Goal: Task Accomplishment & Management: Complete application form

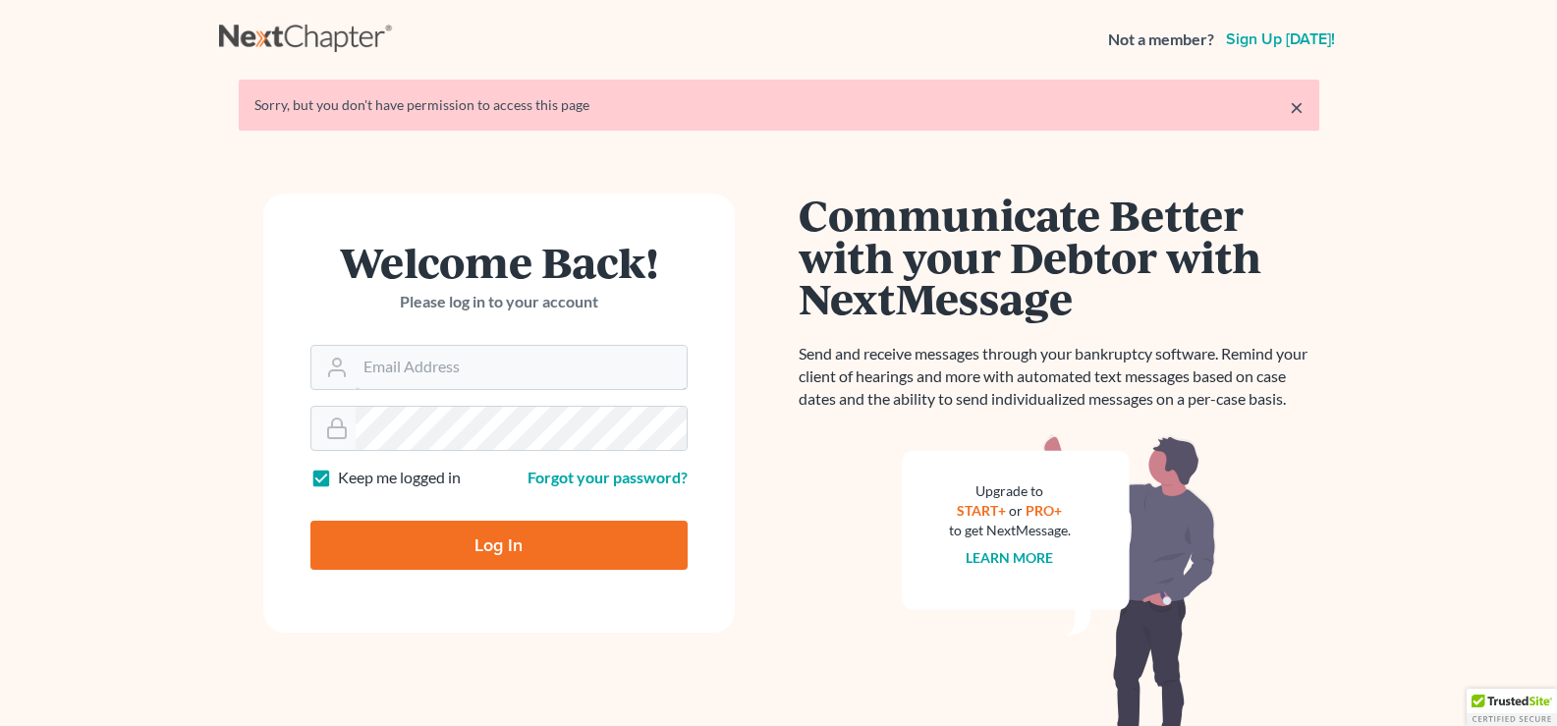
type input "[EMAIL_ADDRESS][DOMAIN_NAME]"
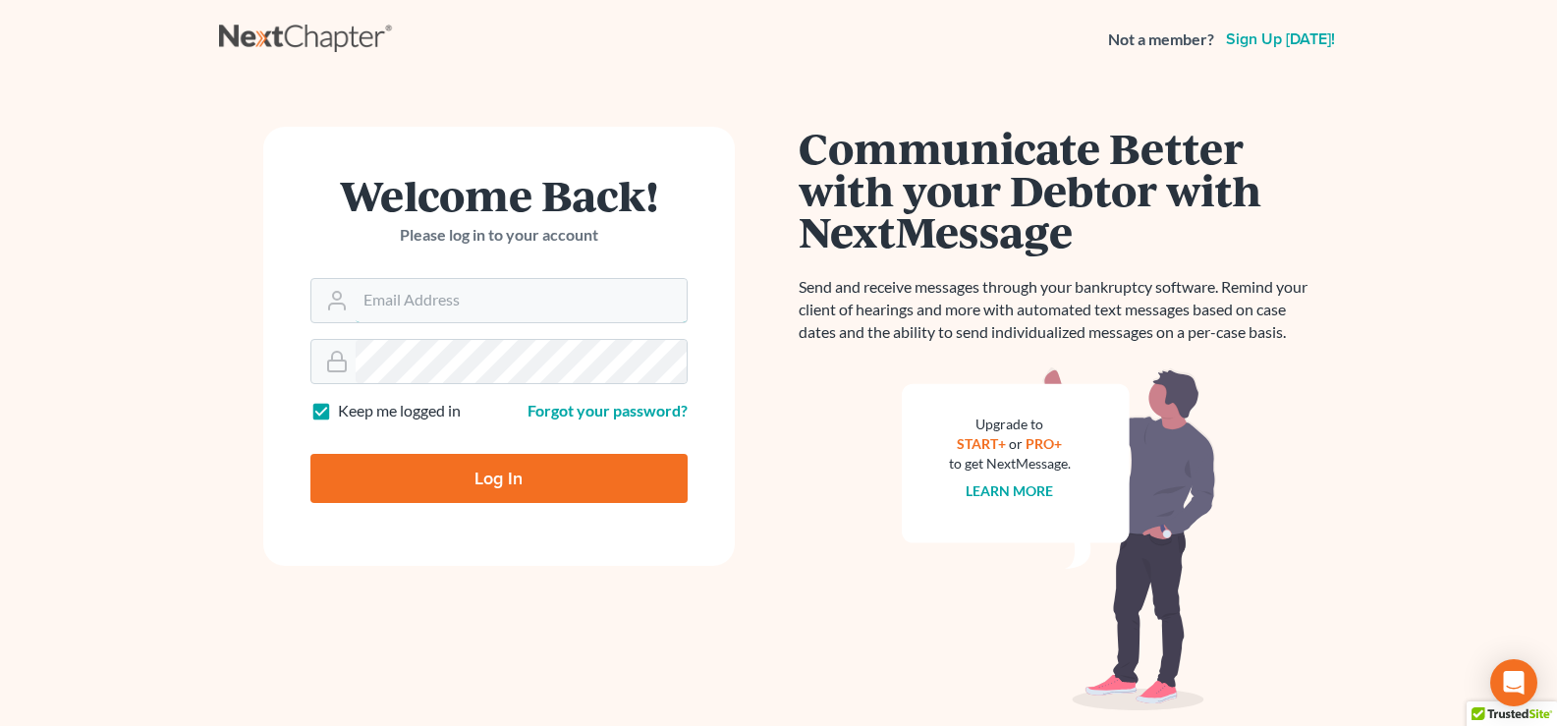
type input "lgibson@arthurlwalker.com"
click at [559, 494] on input "Log In" at bounding box center [498, 478] width 377 height 49
type input "Thinking..."
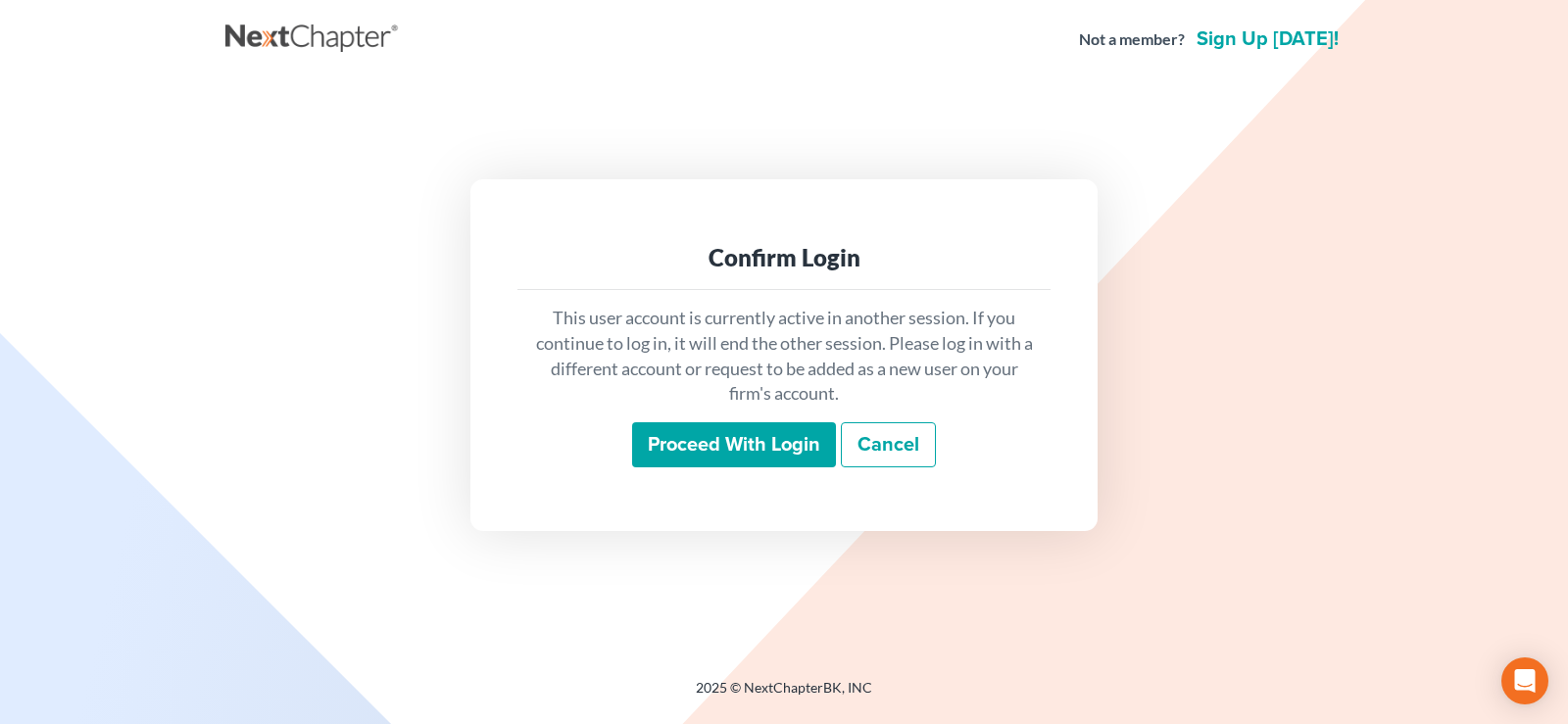
click at [663, 461] on input "Proceed with login" at bounding box center [734, 444] width 203 height 45
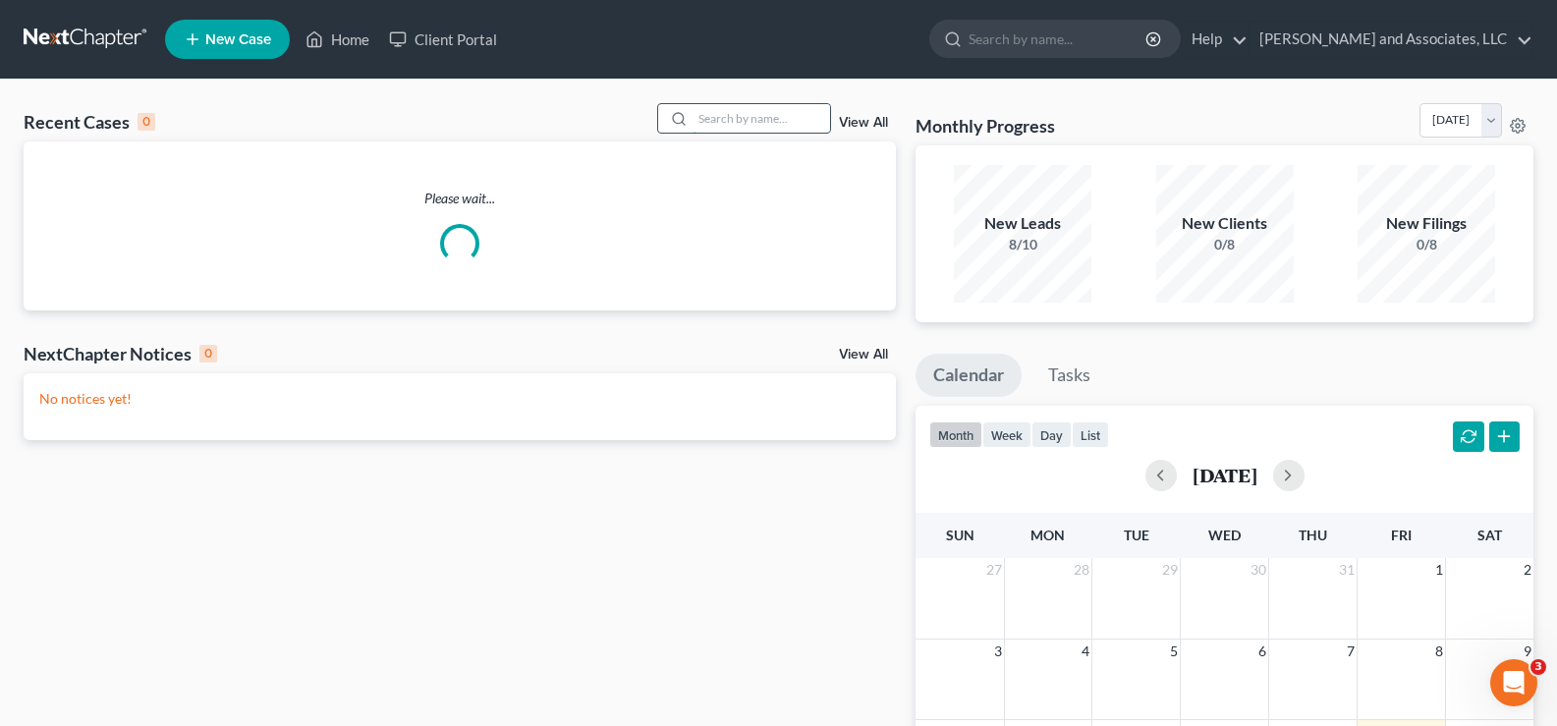
click at [773, 119] on input "search" at bounding box center [761, 118] width 138 height 28
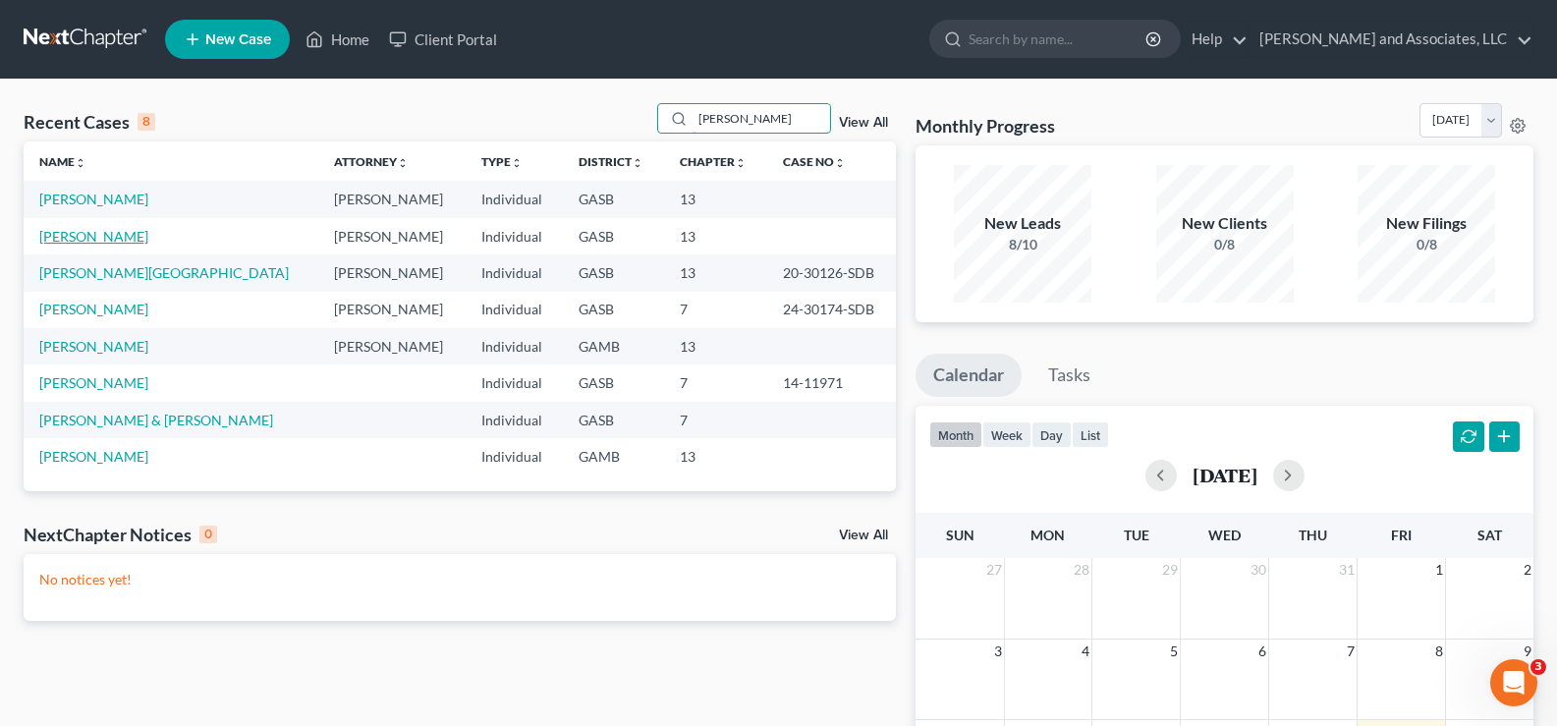
type input "shannon"
click at [106, 228] on link "Horne, Shannon" at bounding box center [93, 236] width 109 height 17
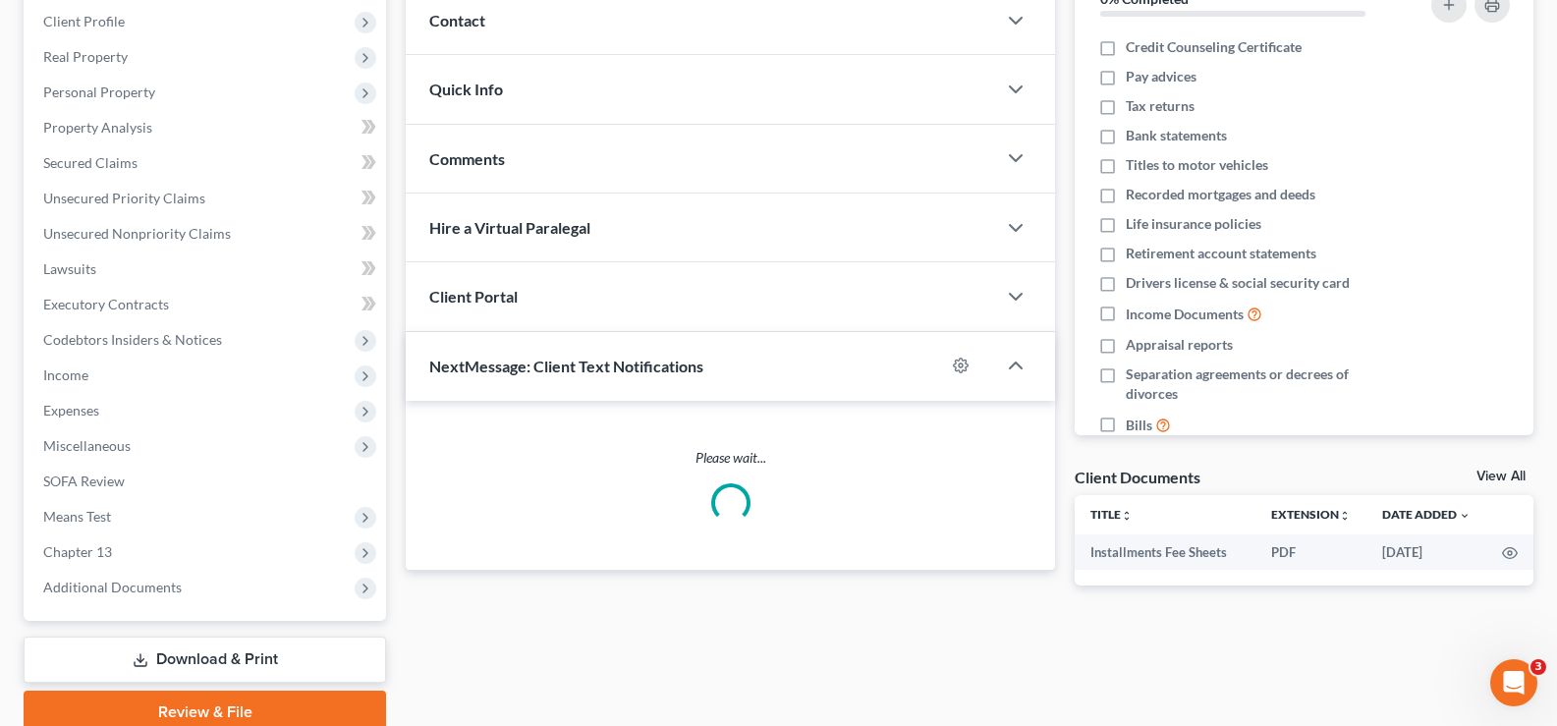
scroll to position [295, 0]
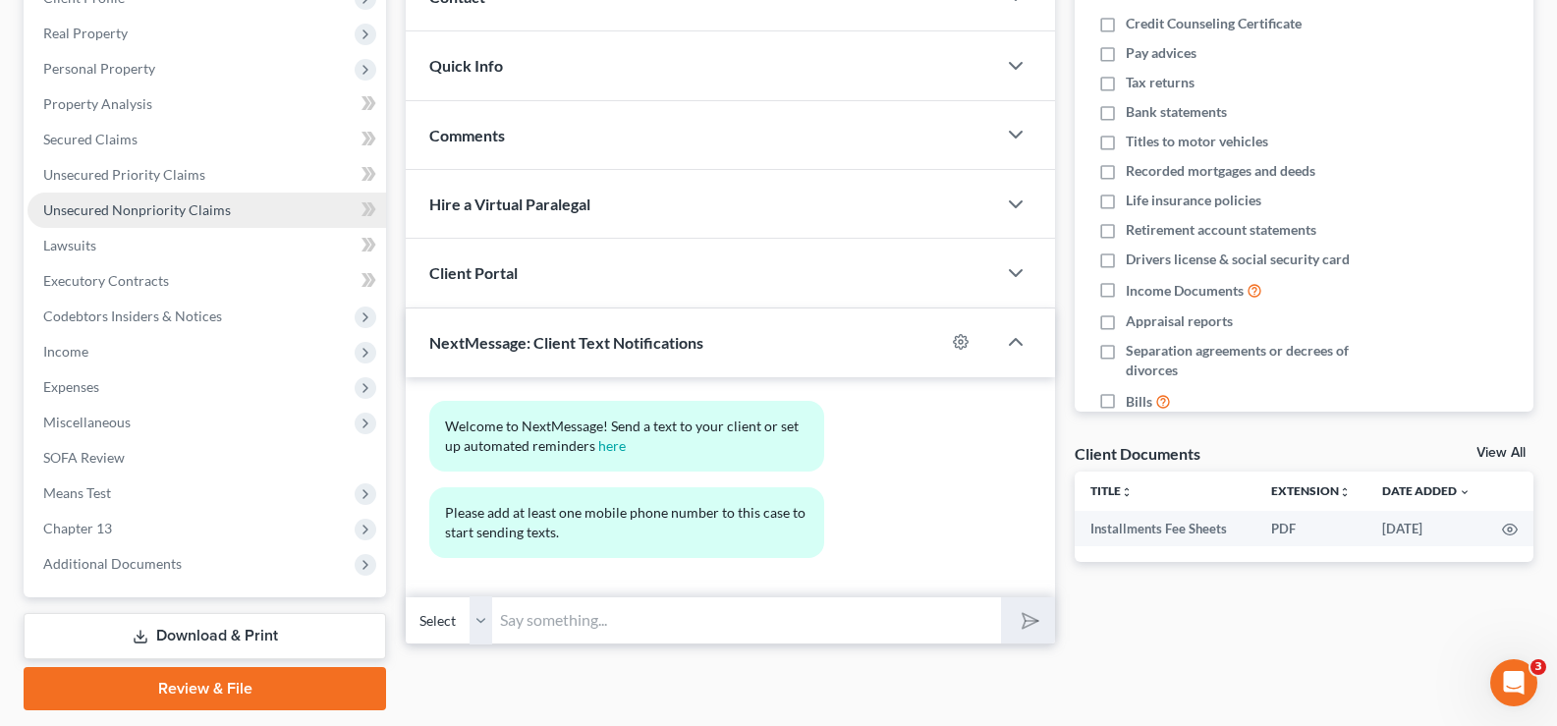
click at [137, 204] on span "Unsecured Nonpriority Claims" at bounding box center [137, 209] width 188 height 17
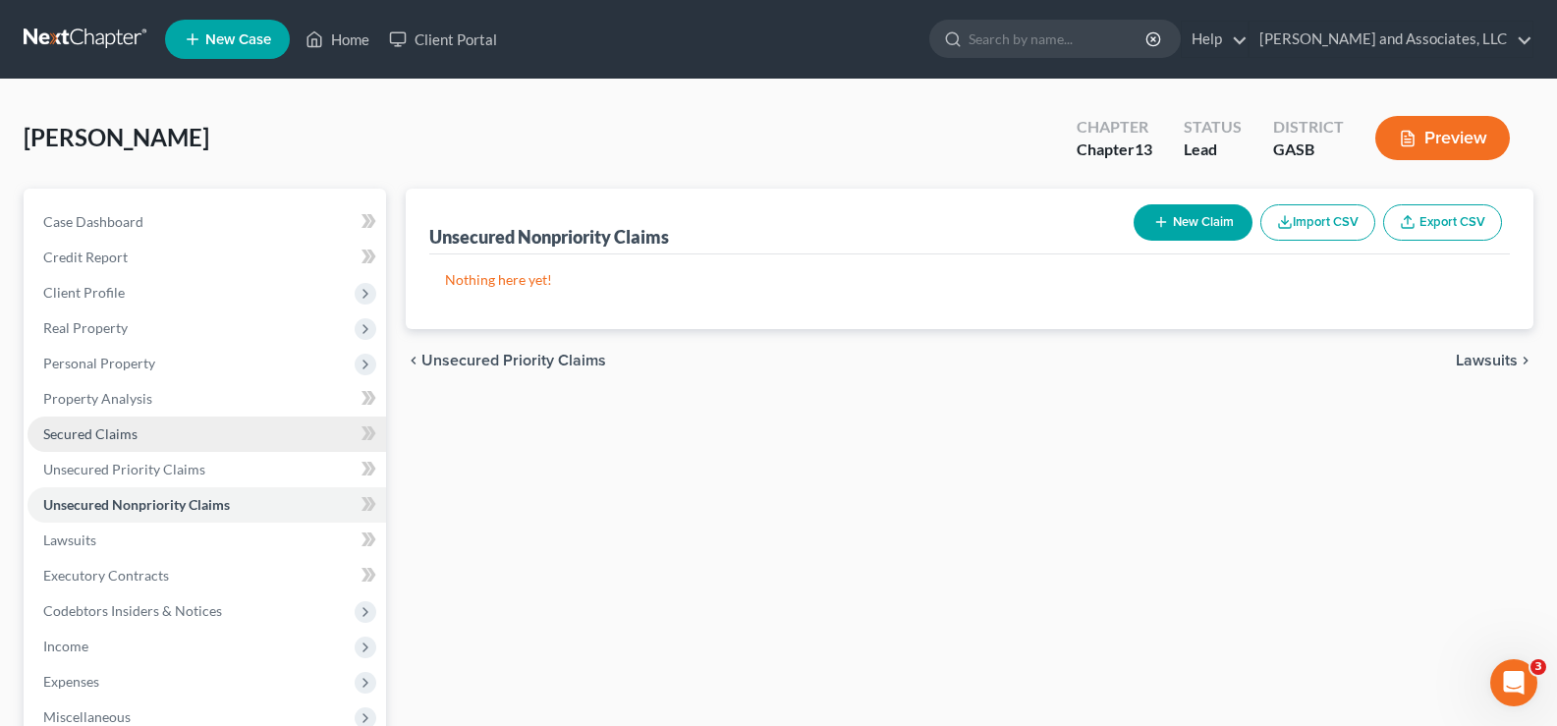
click at [89, 430] on span "Secured Claims" at bounding box center [90, 433] width 94 height 17
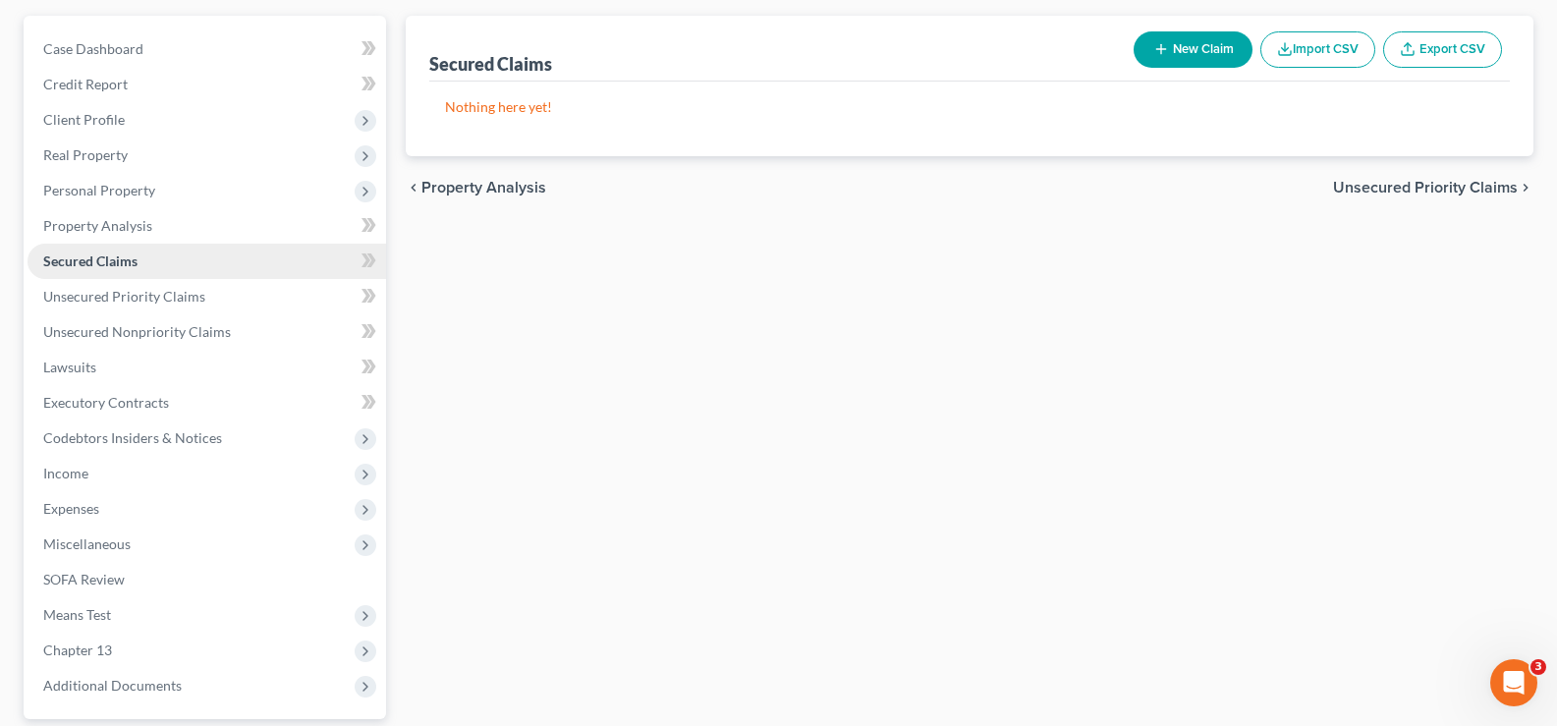
scroll to position [196, 0]
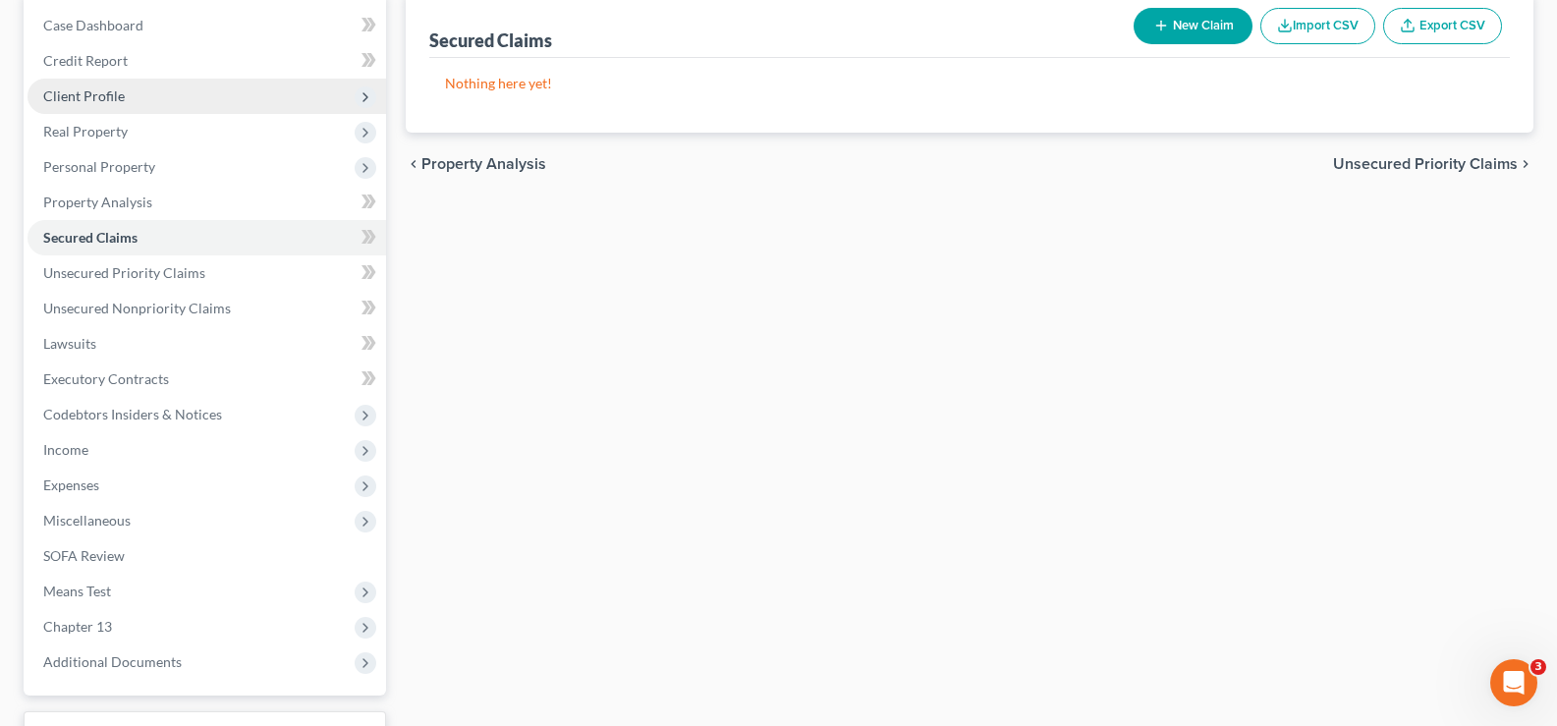
click at [114, 99] on span "Client Profile" at bounding box center [84, 95] width 82 height 17
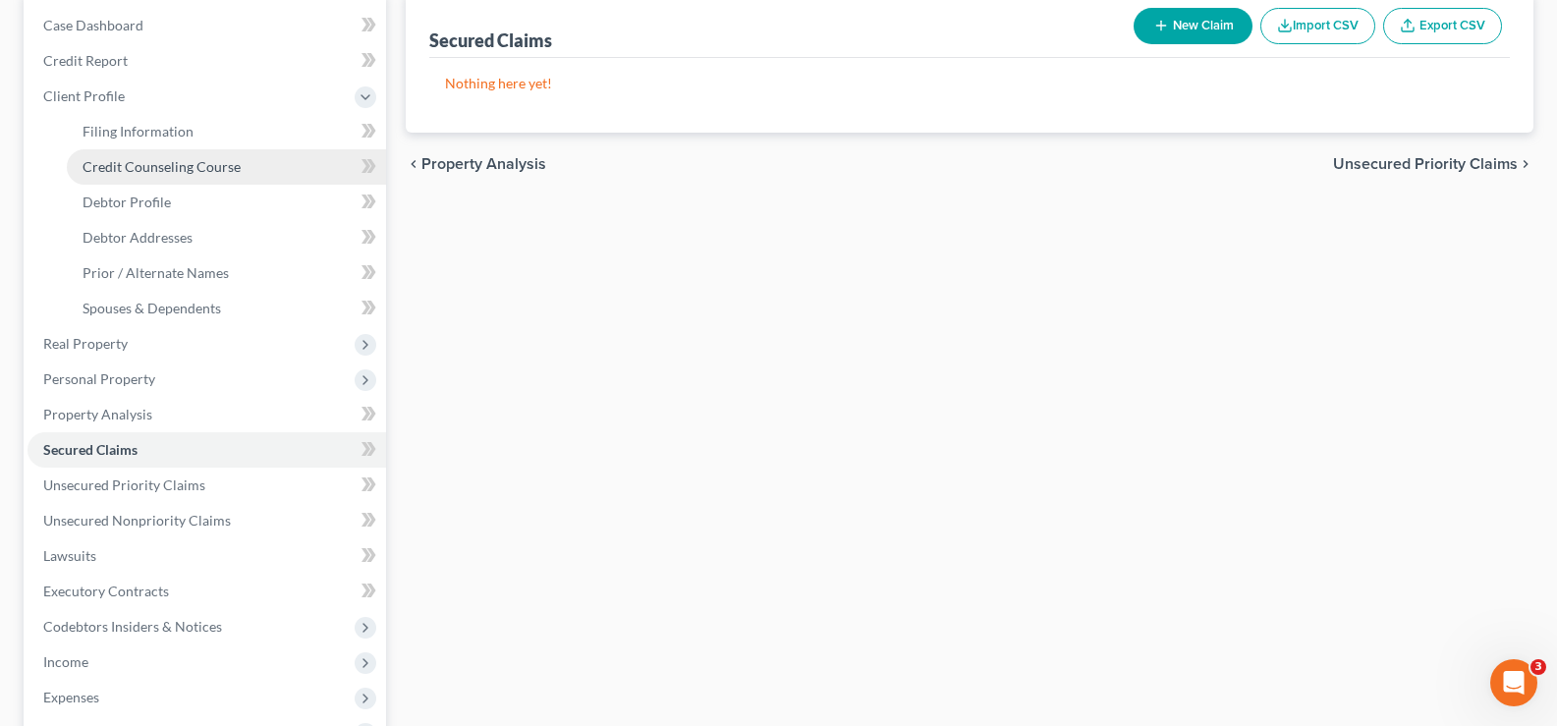
click at [143, 165] on span "Credit Counseling Course" at bounding box center [162, 166] width 158 height 17
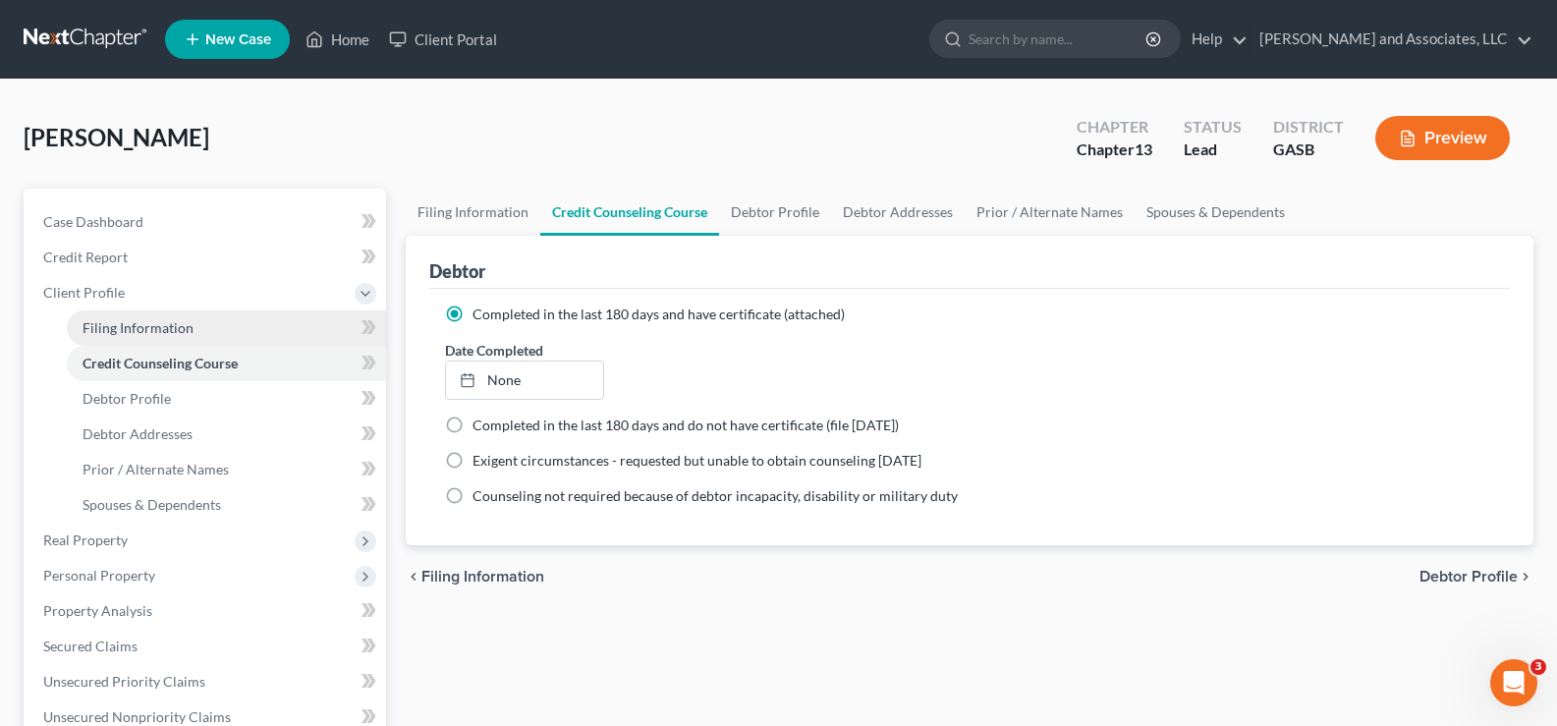
click at [150, 327] on span "Filing Information" at bounding box center [138, 327] width 111 height 17
select select "1"
select select "0"
select select "3"
select select "10"
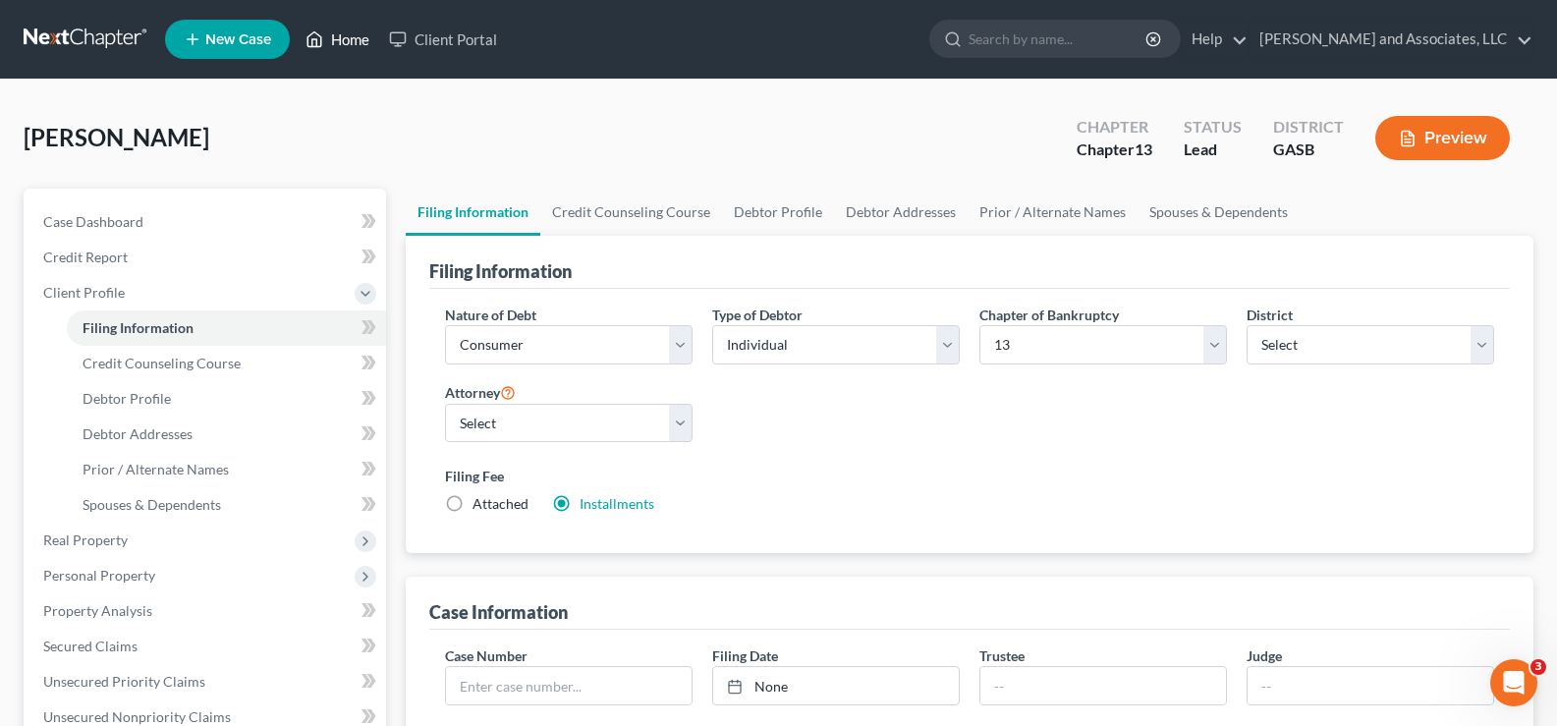
click at [342, 39] on link "Home" at bounding box center [337, 39] width 83 height 35
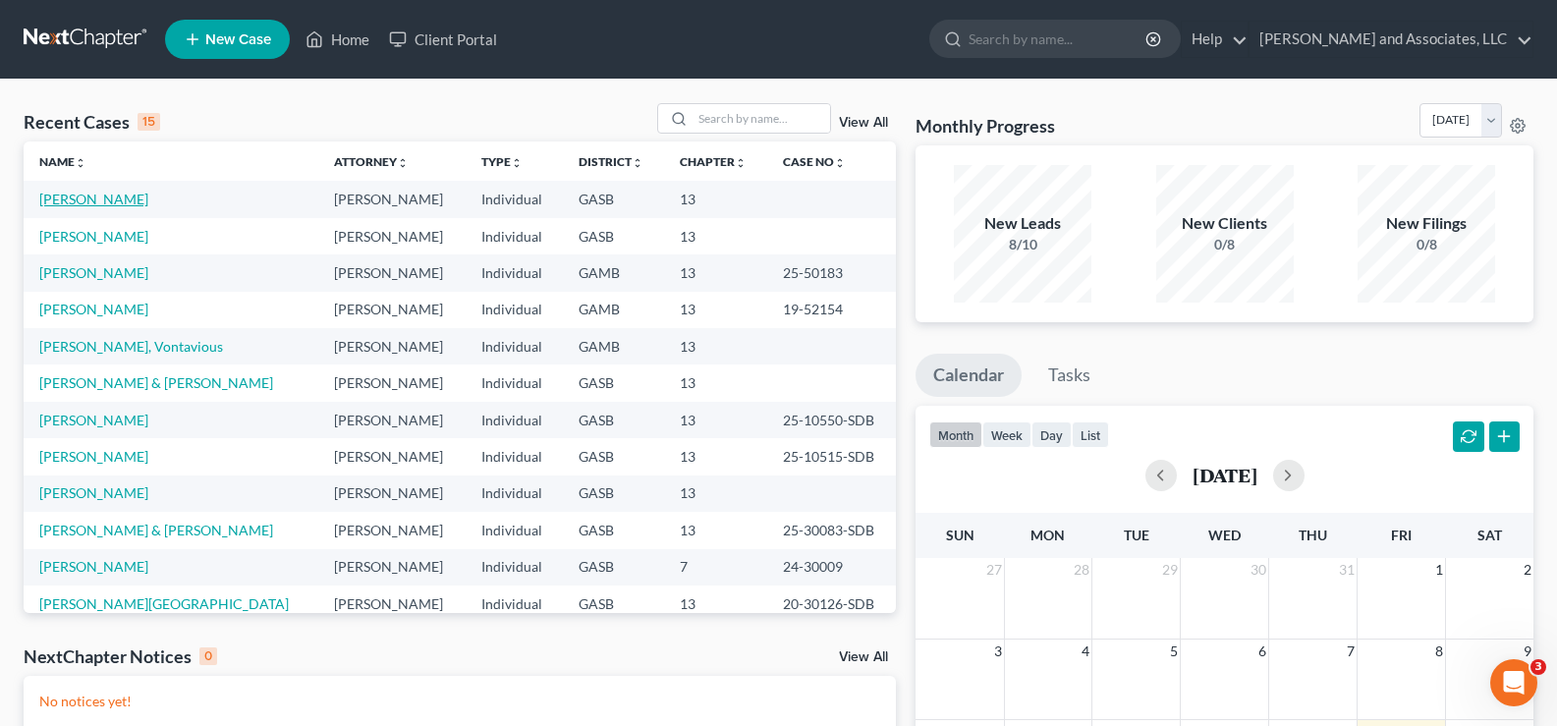
click at [126, 198] on link "[PERSON_NAME]" at bounding box center [93, 199] width 109 height 17
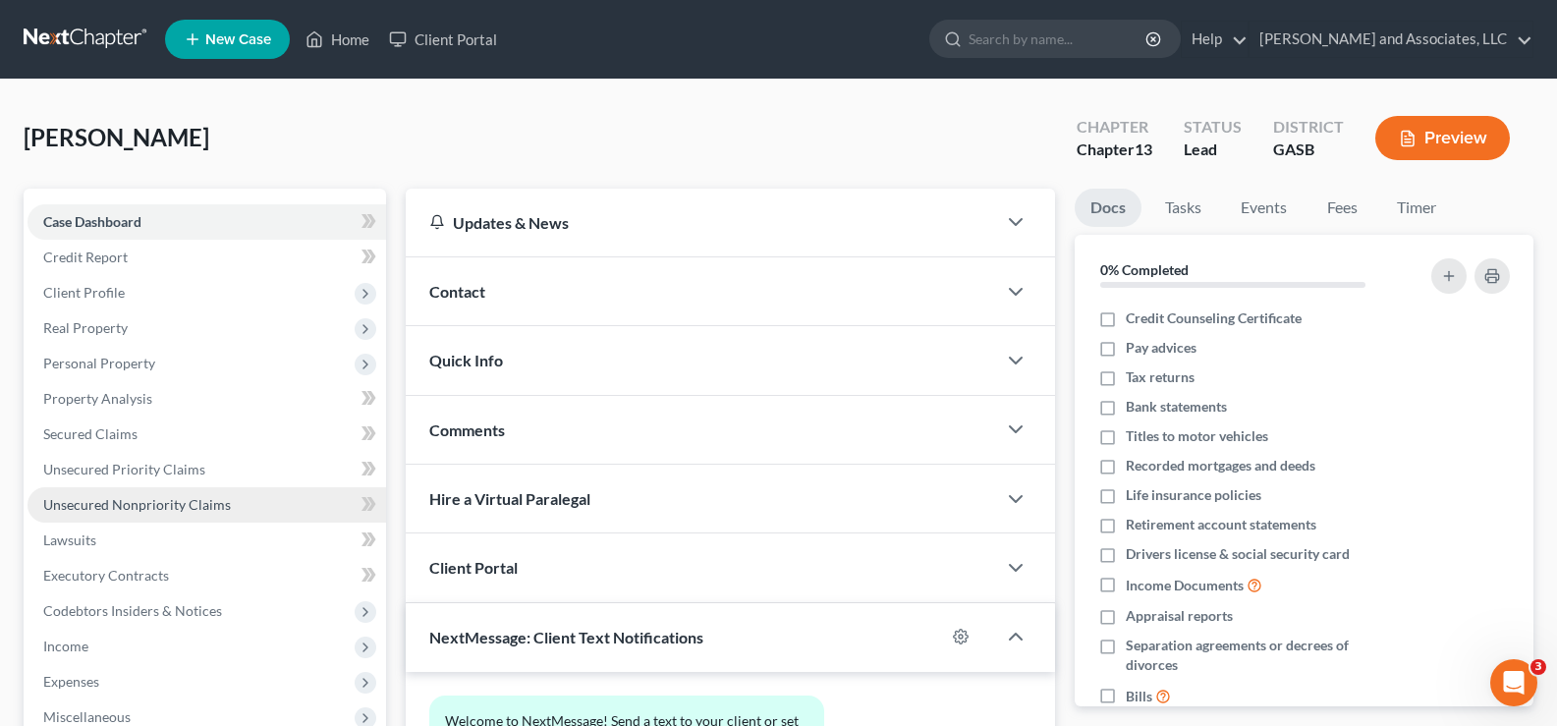
click at [121, 500] on span "Unsecured Nonpriority Claims" at bounding box center [137, 504] width 188 height 17
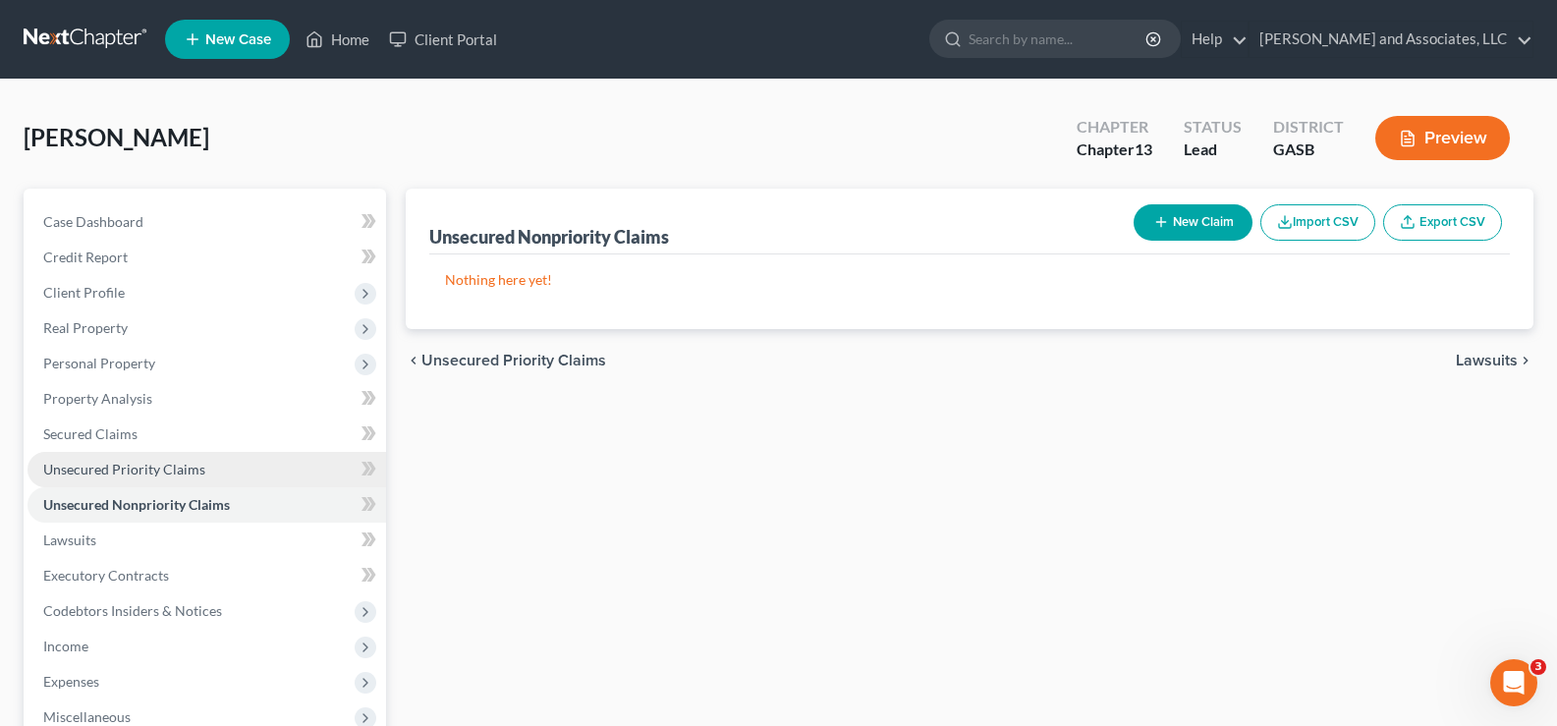
click at [125, 471] on span "Unsecured Priority Claims" at bounding box center [124, 469] width 162 height 17
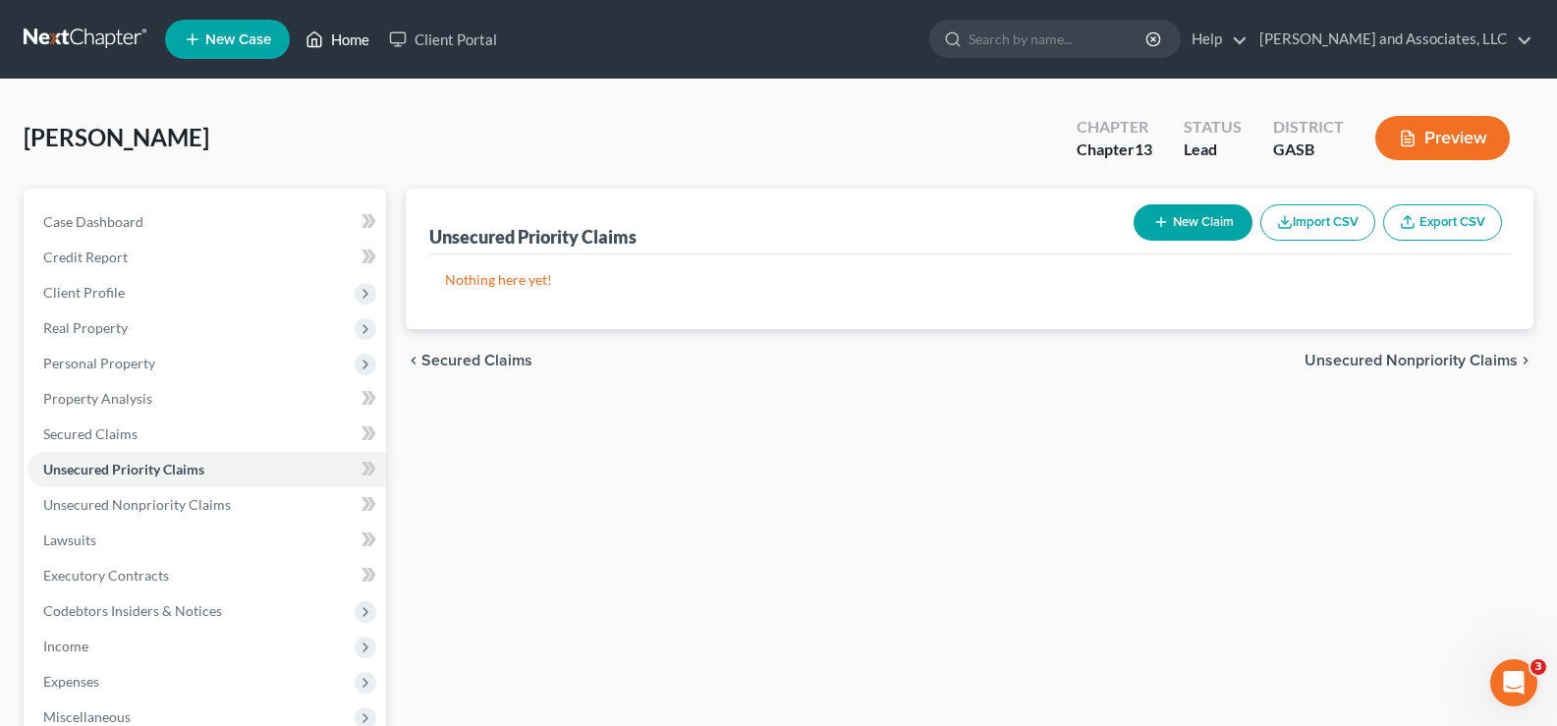
click at [354, 43] on link "Home" at bounding box center [337, 39] width 83 height 35
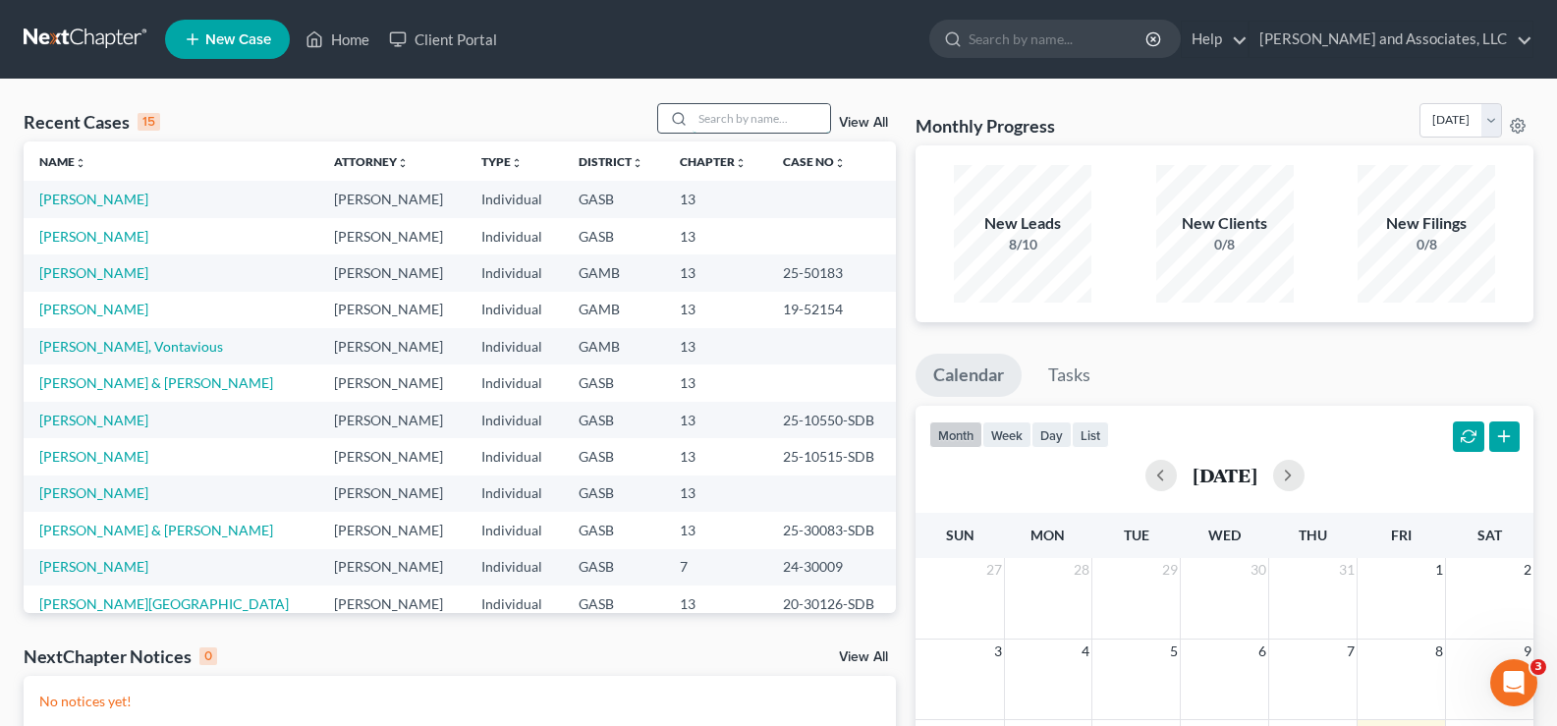
click at [729, 122] on input "search" at bounding box center [761, 118] width 138 height 28
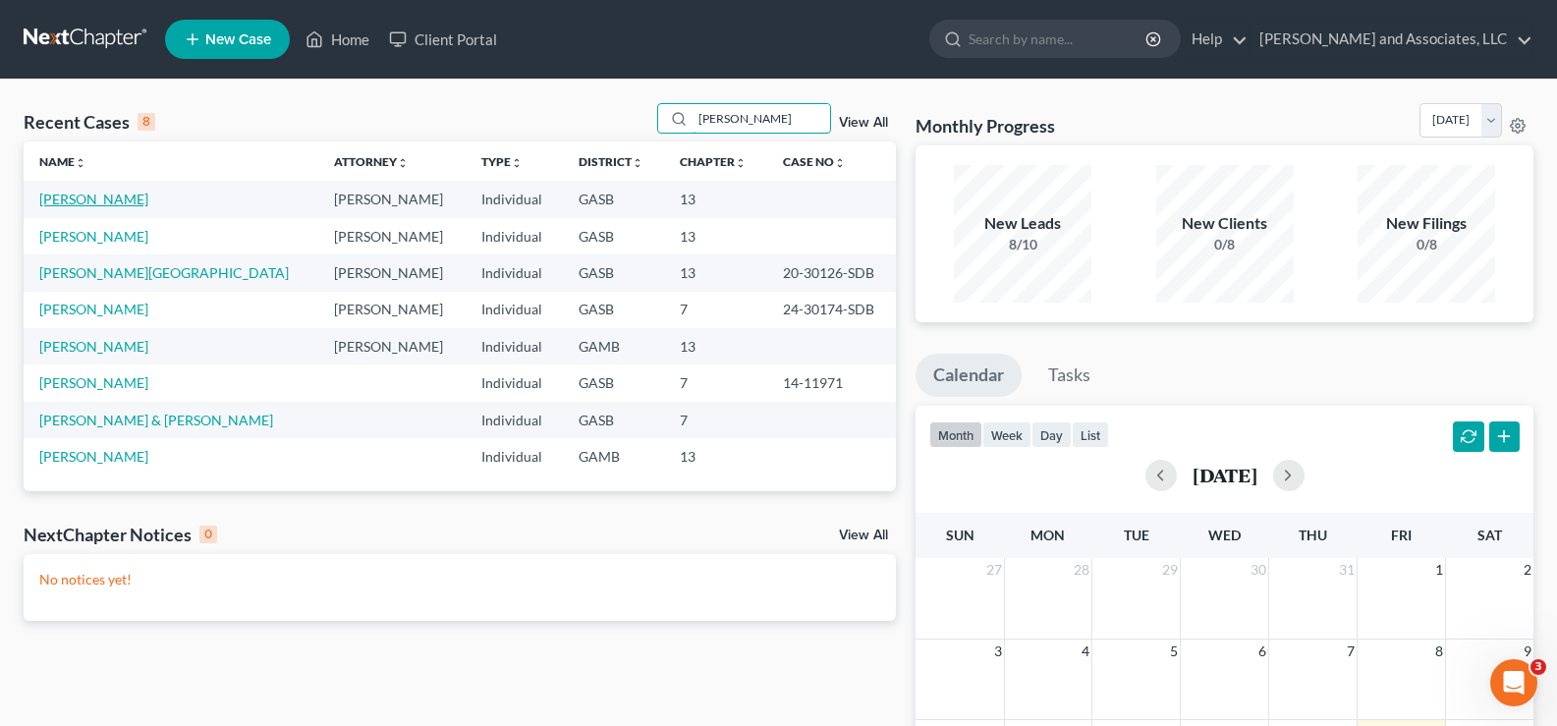
type input "shannon"
click at [90, 205] on link "[PERSON_NAME]" at bounding box center [93, 199] width 109 height 17
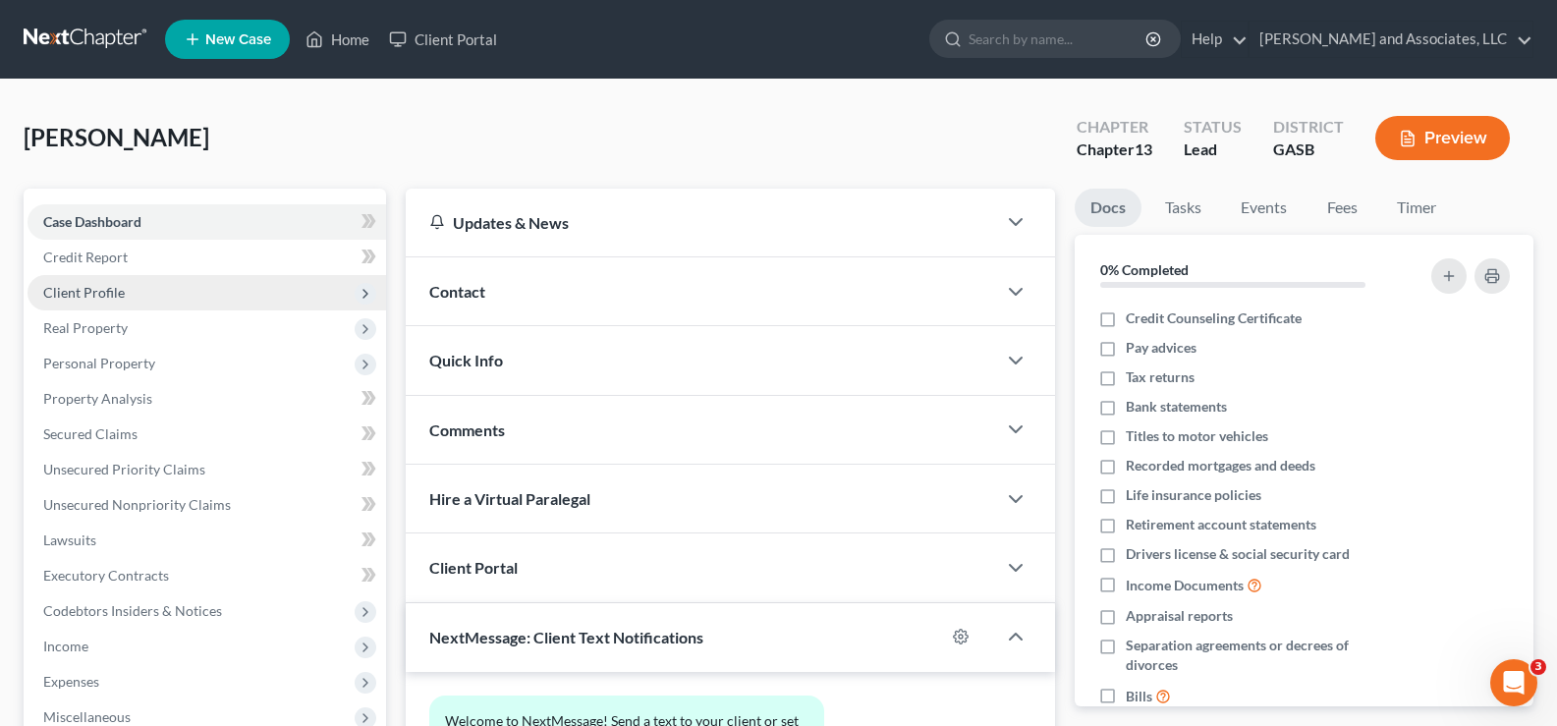
click at [109, 292] on span "Client Profile" at bounding box center [84, 292] width 82 height 17
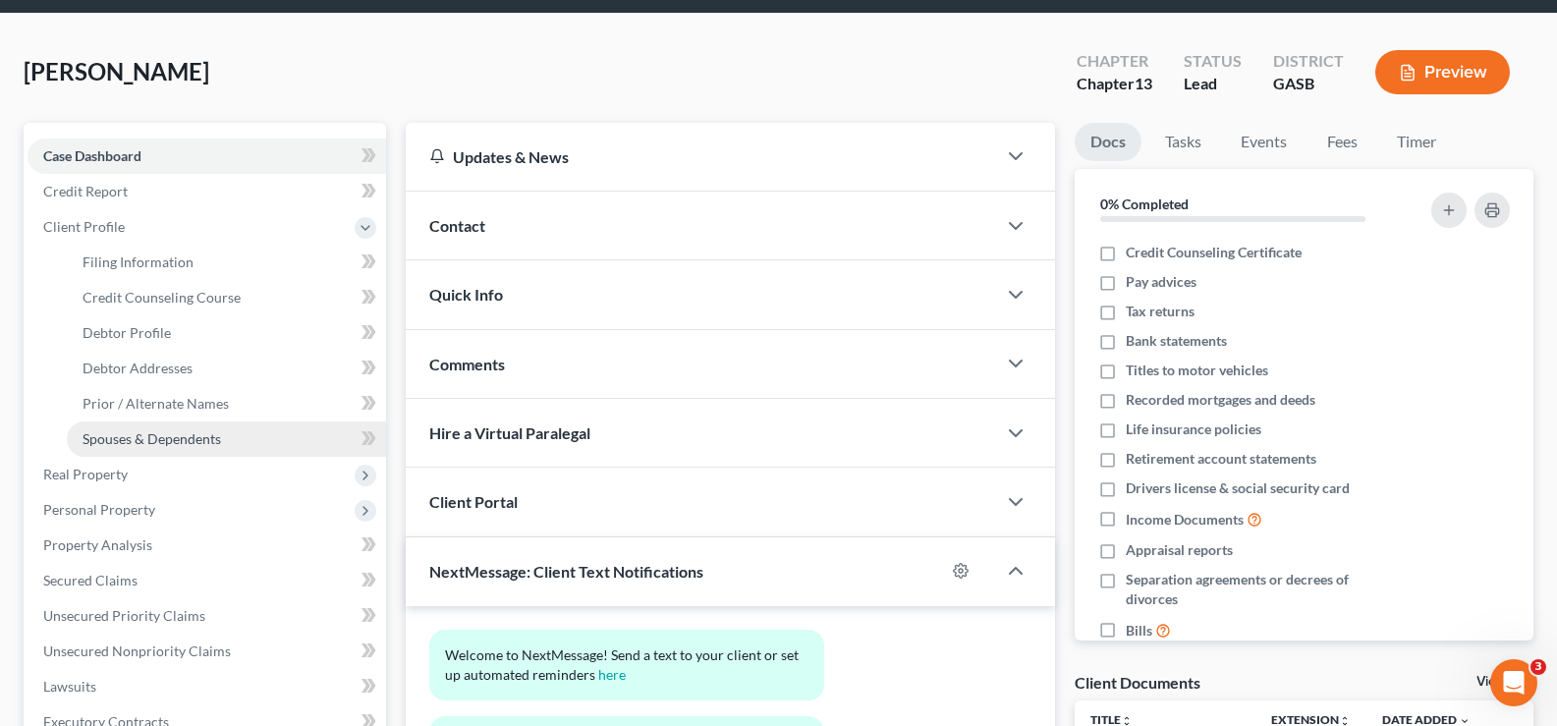
scroll to position [98, 0]
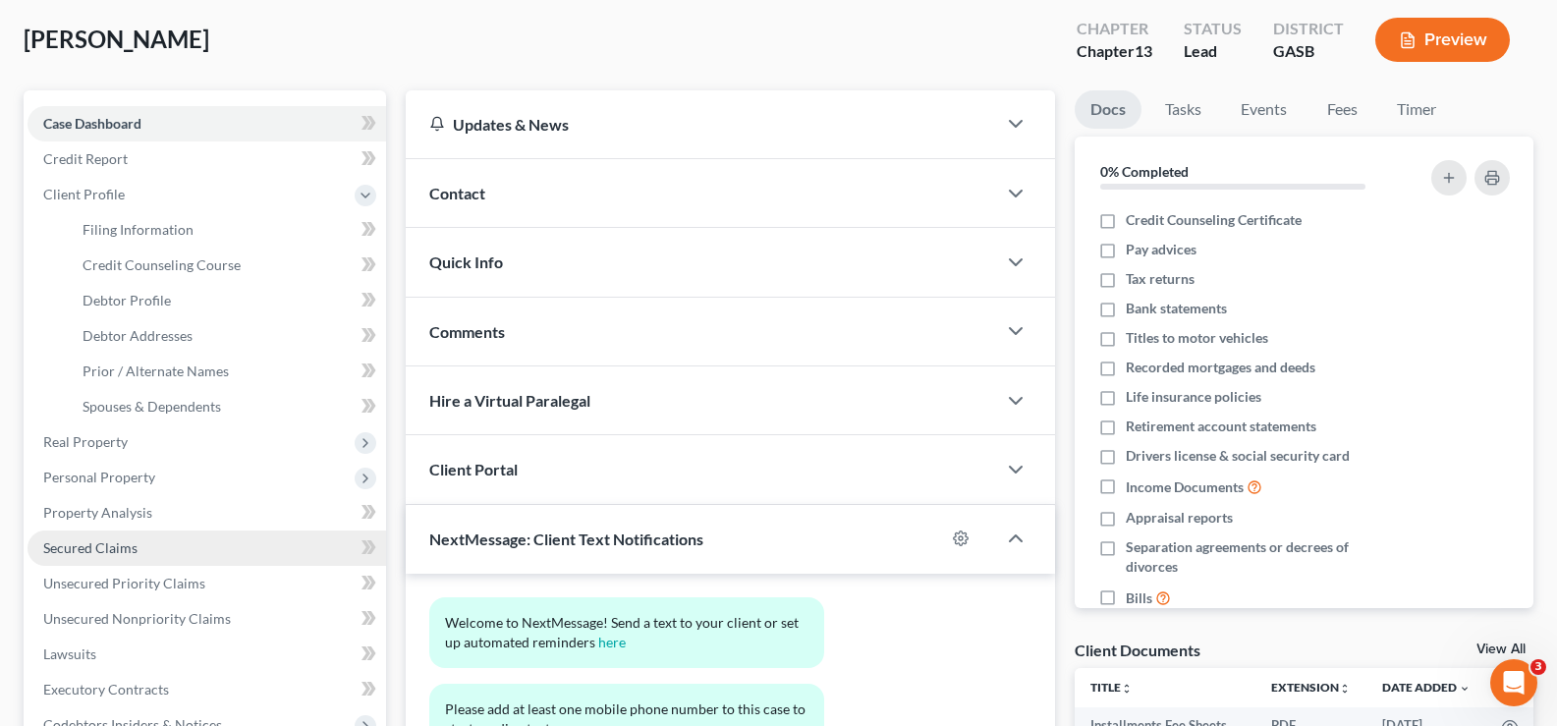
click at [111, 542] on span "Secured Claims" at bounding box center [90, 547] width 94 height 17
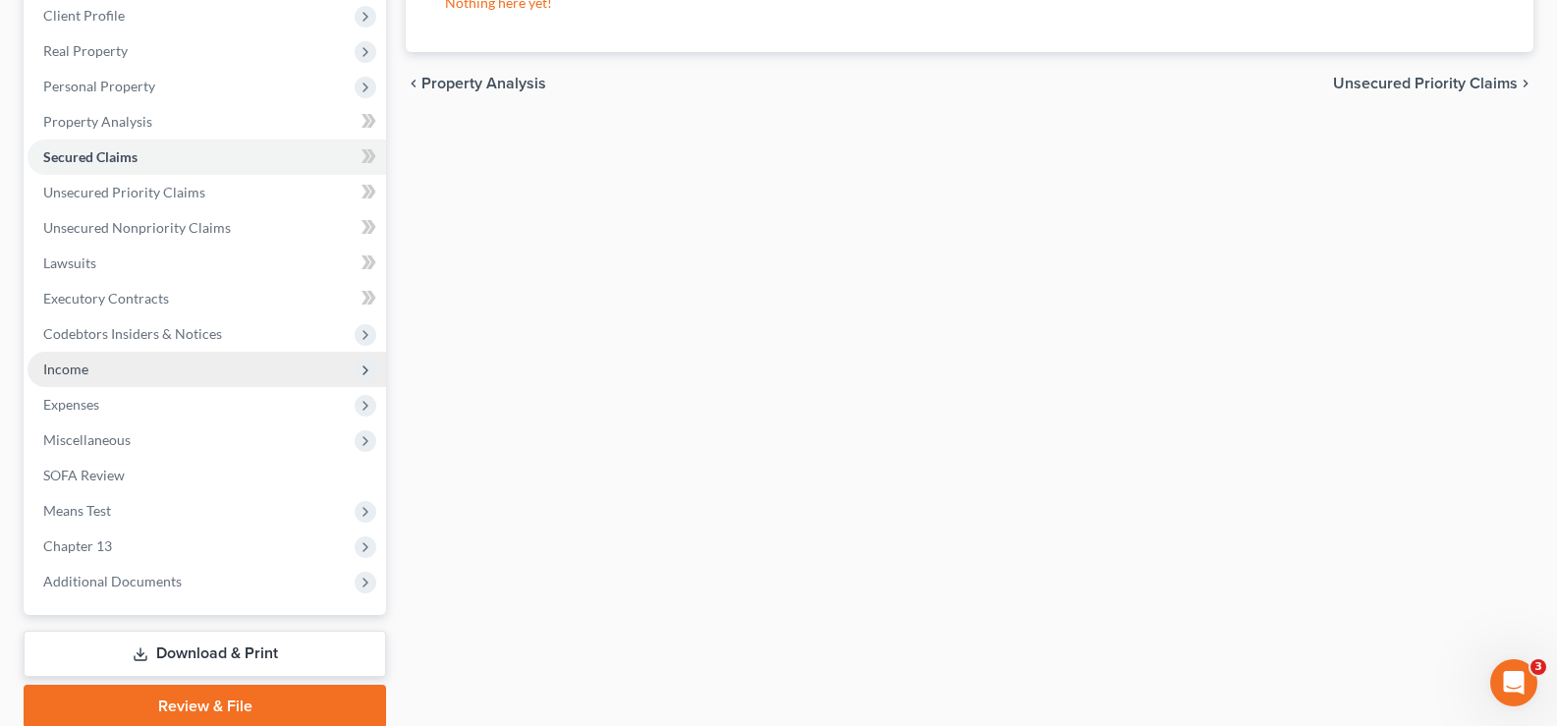
scroll to position [295, 0]
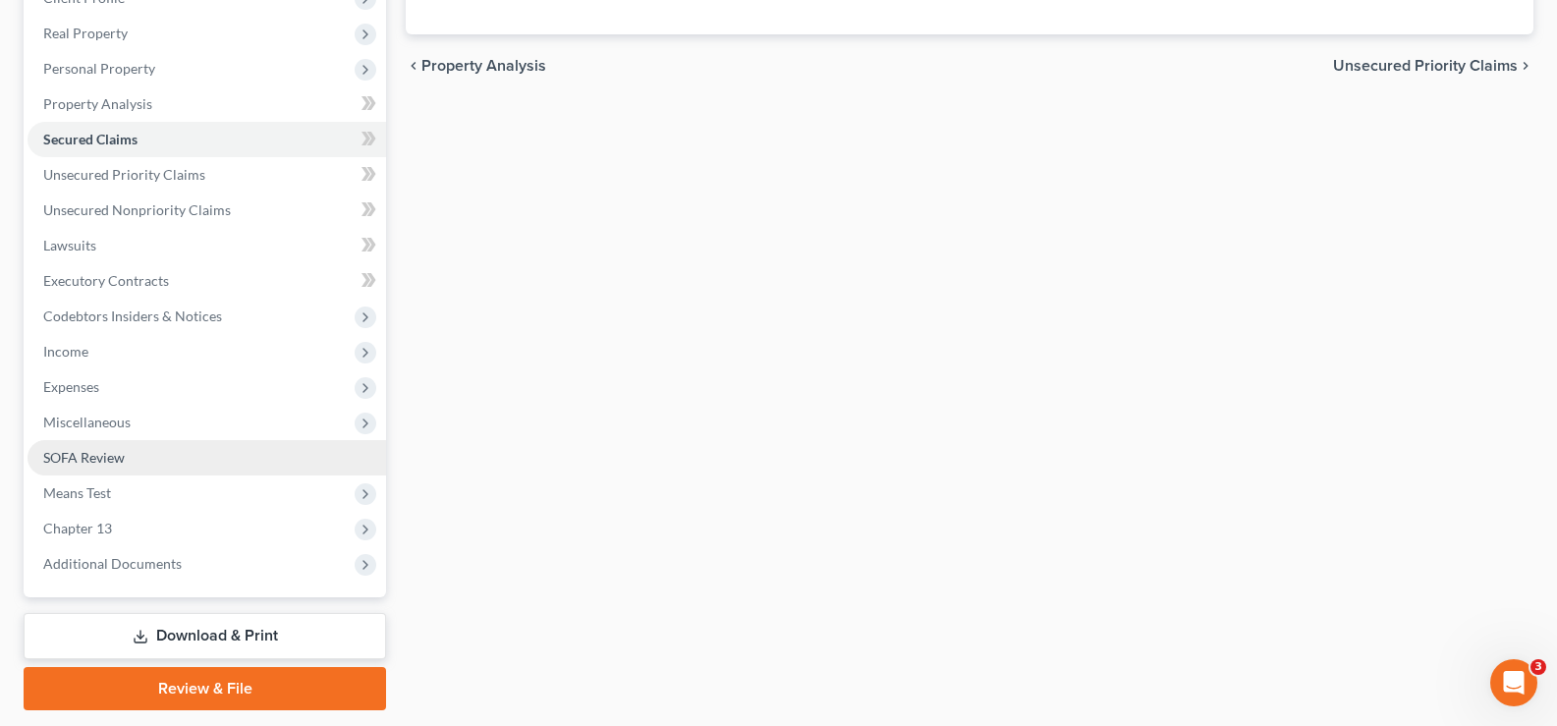
click at [78, 458] on span "SOFA Review" at bounding box center [84, 457] width 82 height 17
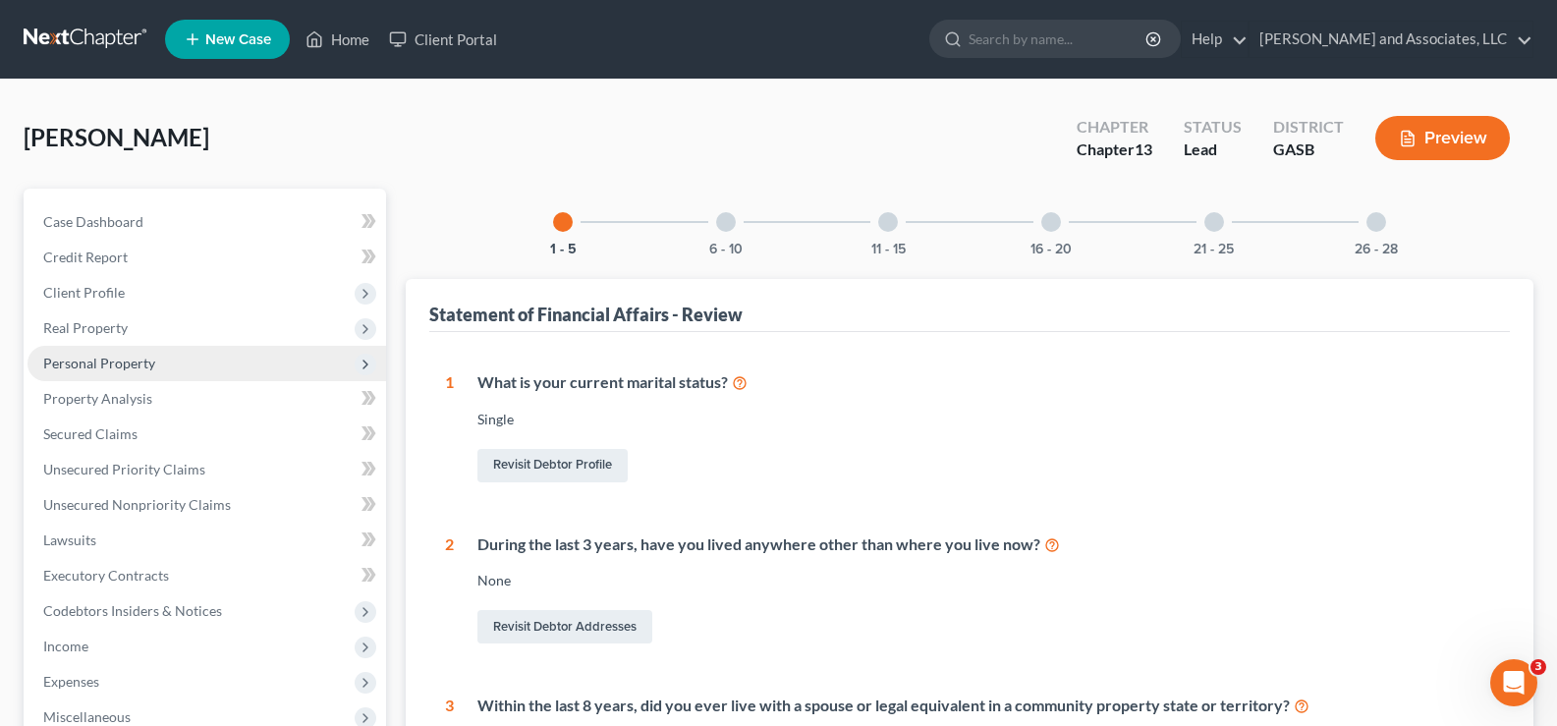
click at [87, 366] on span "Personal Property" at bounding box center [99, 363] width 112 height 17
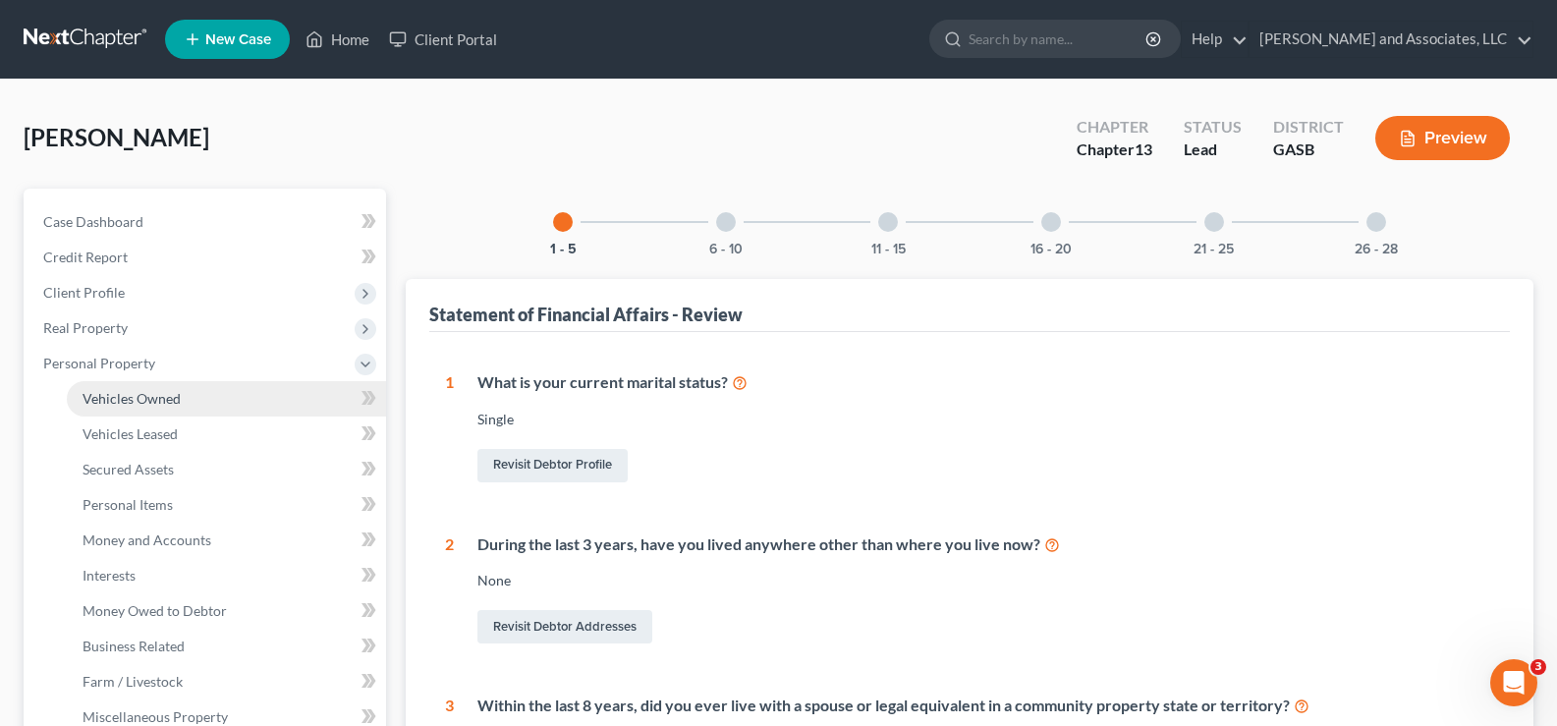
click at [109, 394] on span "Vehicles Owned" at bounding box center [132, 398] width 98 height 17
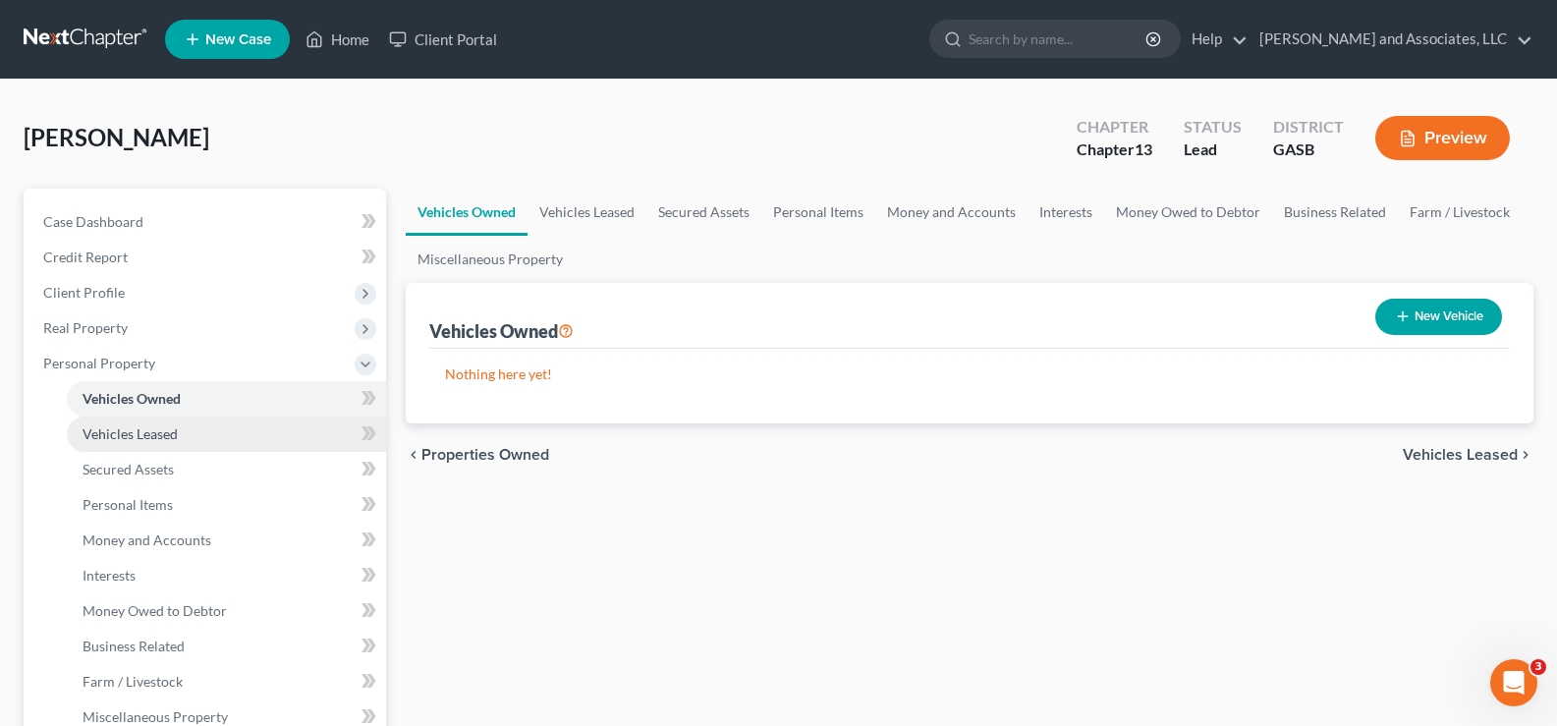
click at [109, 439] on span "Vehicles Leased" at bounding box center [130, 433] width 95 height 17
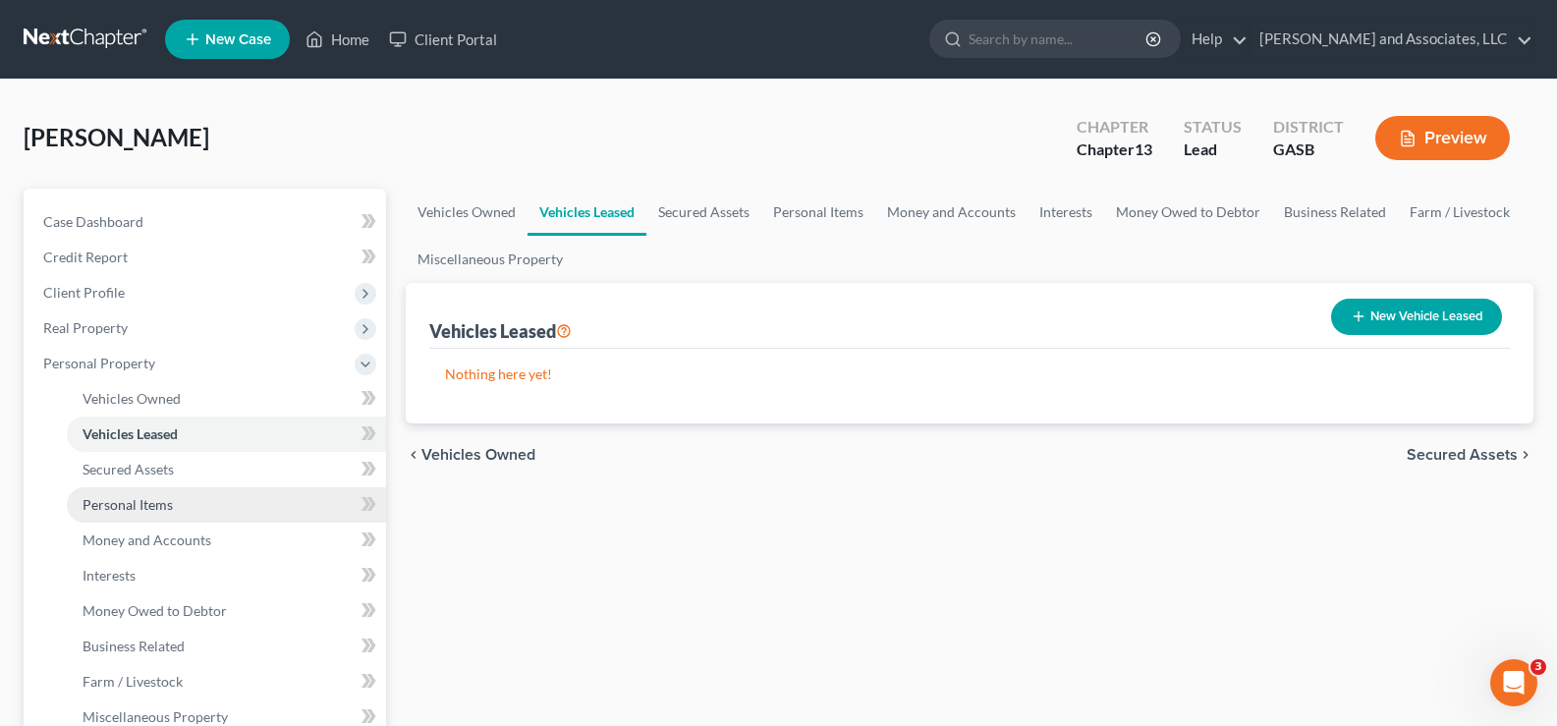
click at [118, 510] on span "Personal Items" at bounding box center [128, 504] width 90 height 17
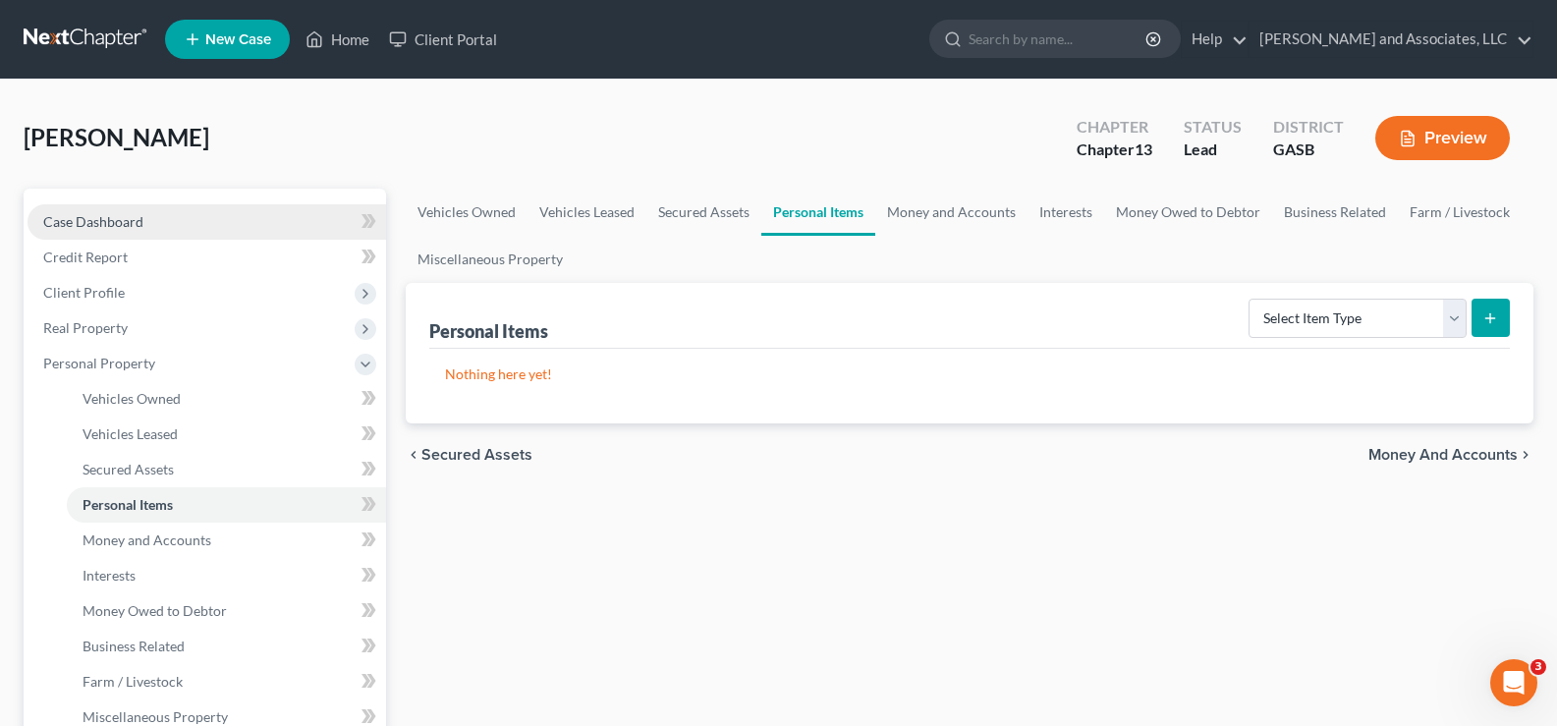
click at [109, 223] on span "Case Dashboard" at bounding box center [93, 221] width 100 height 17
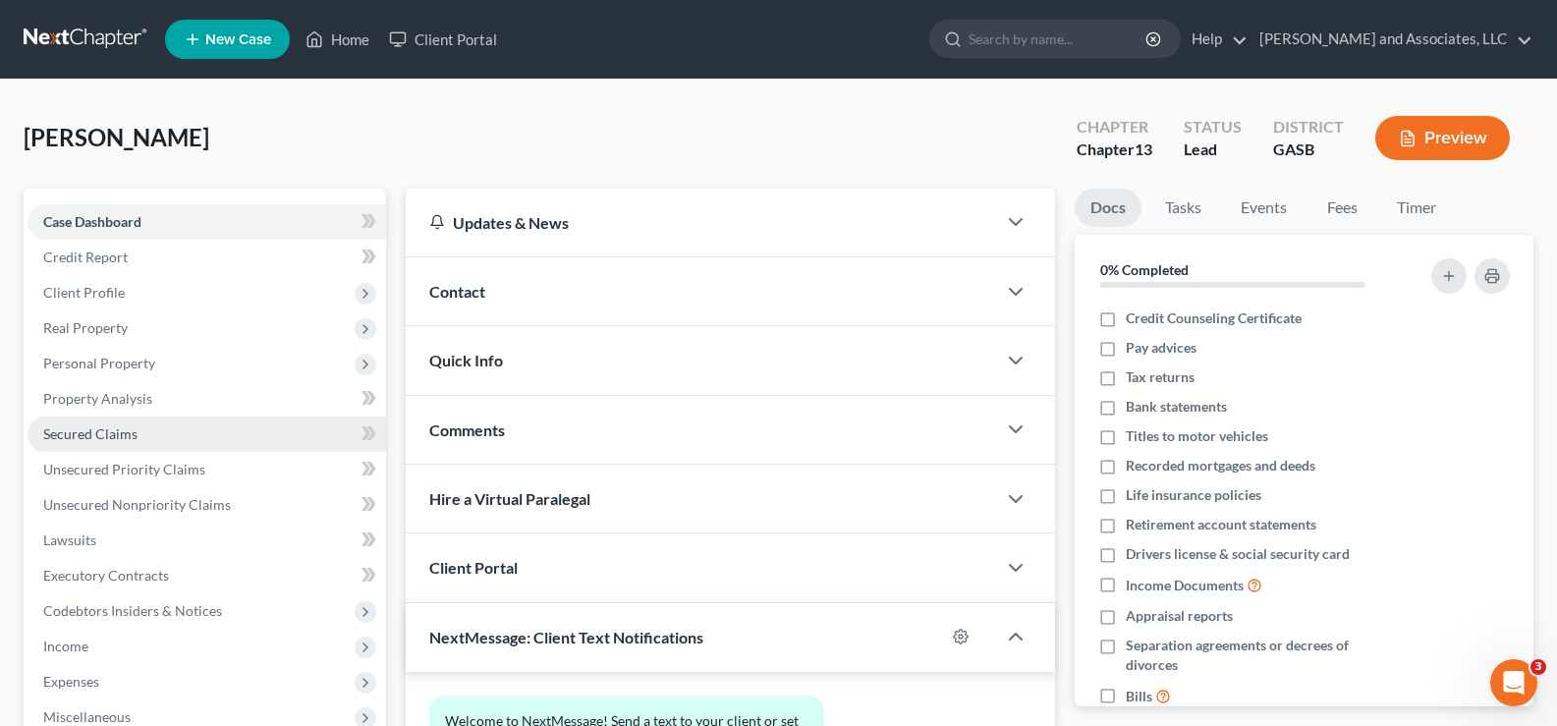
click at [90, 431] on span "Secured Claims" at bounding box center [90, 433] width 94 height 17
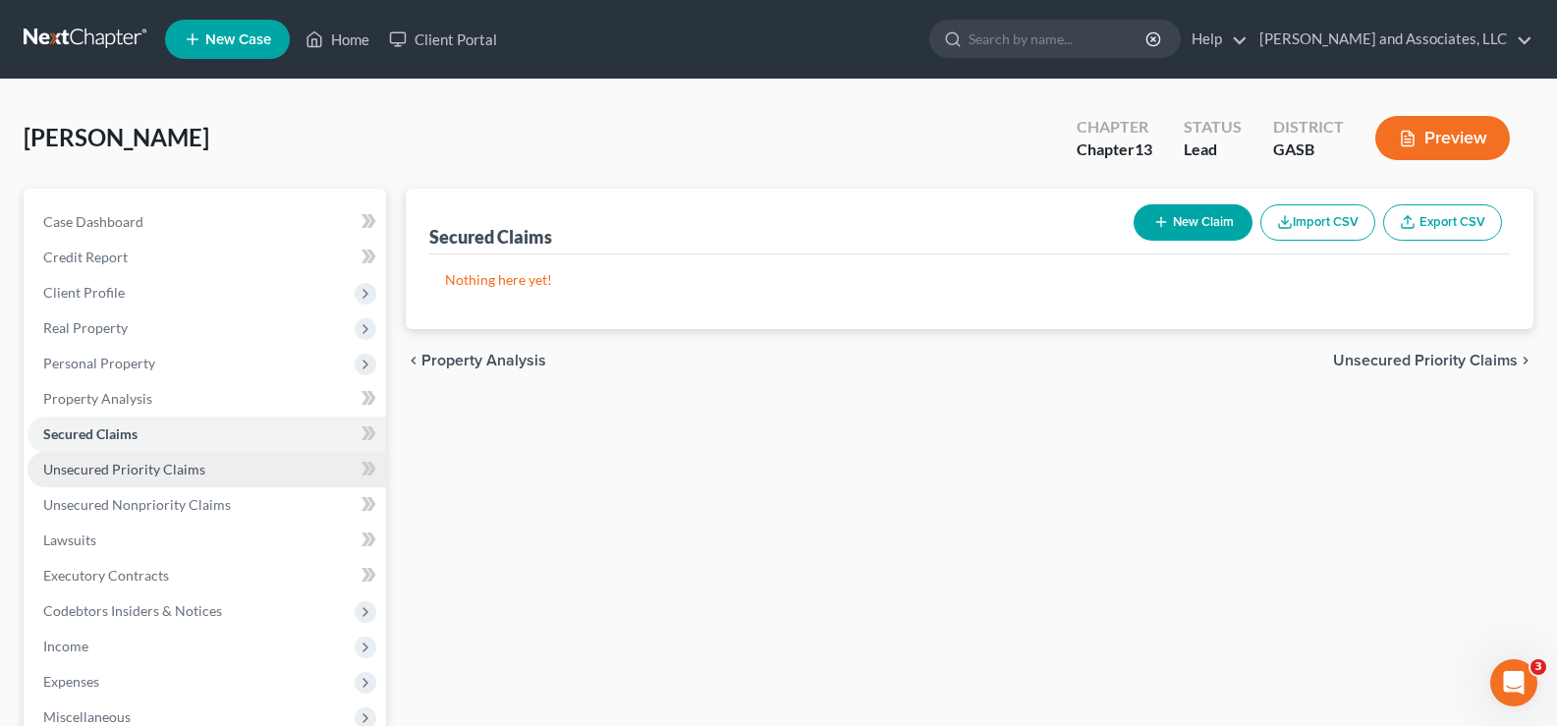
click at [98, 474] on span "Unsecured Priority Claims" at bounding box center [124, 469] width 162 height 17
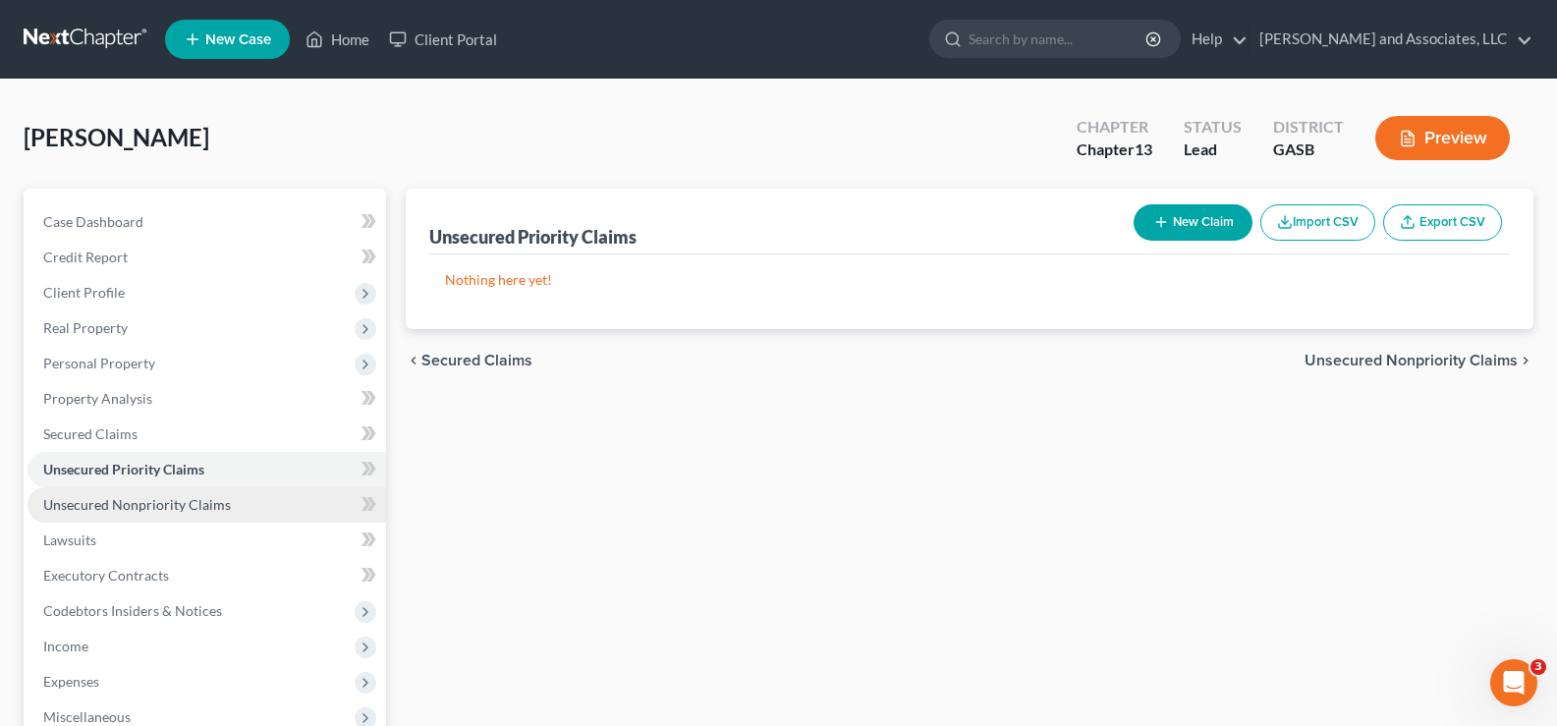
click at [98, 509] on span "Unsecured Nonpriority Claims" at bounding box center [137, 504] width 188 height 17
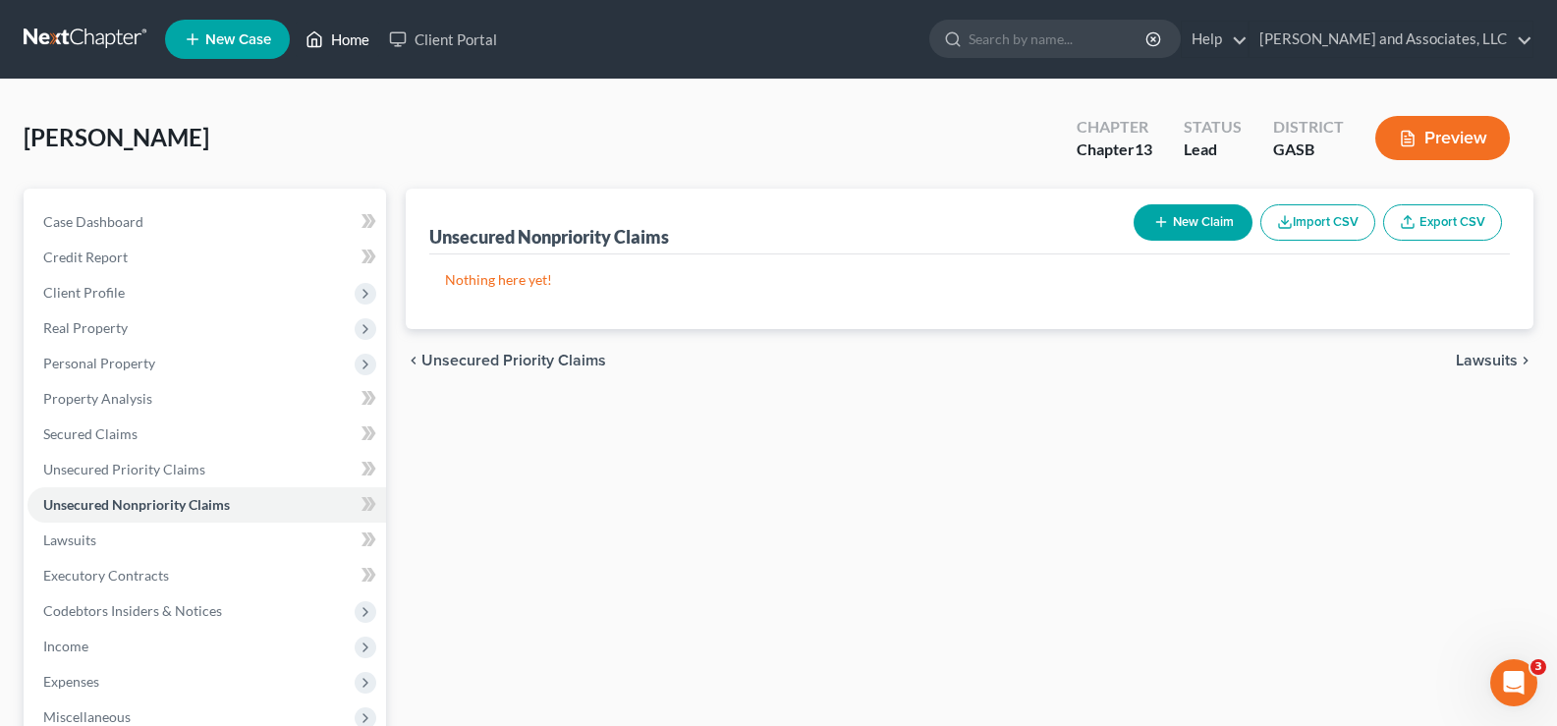
click at [353, 38] on link "Home" at bounding box center [337, 39] width 83 height 35
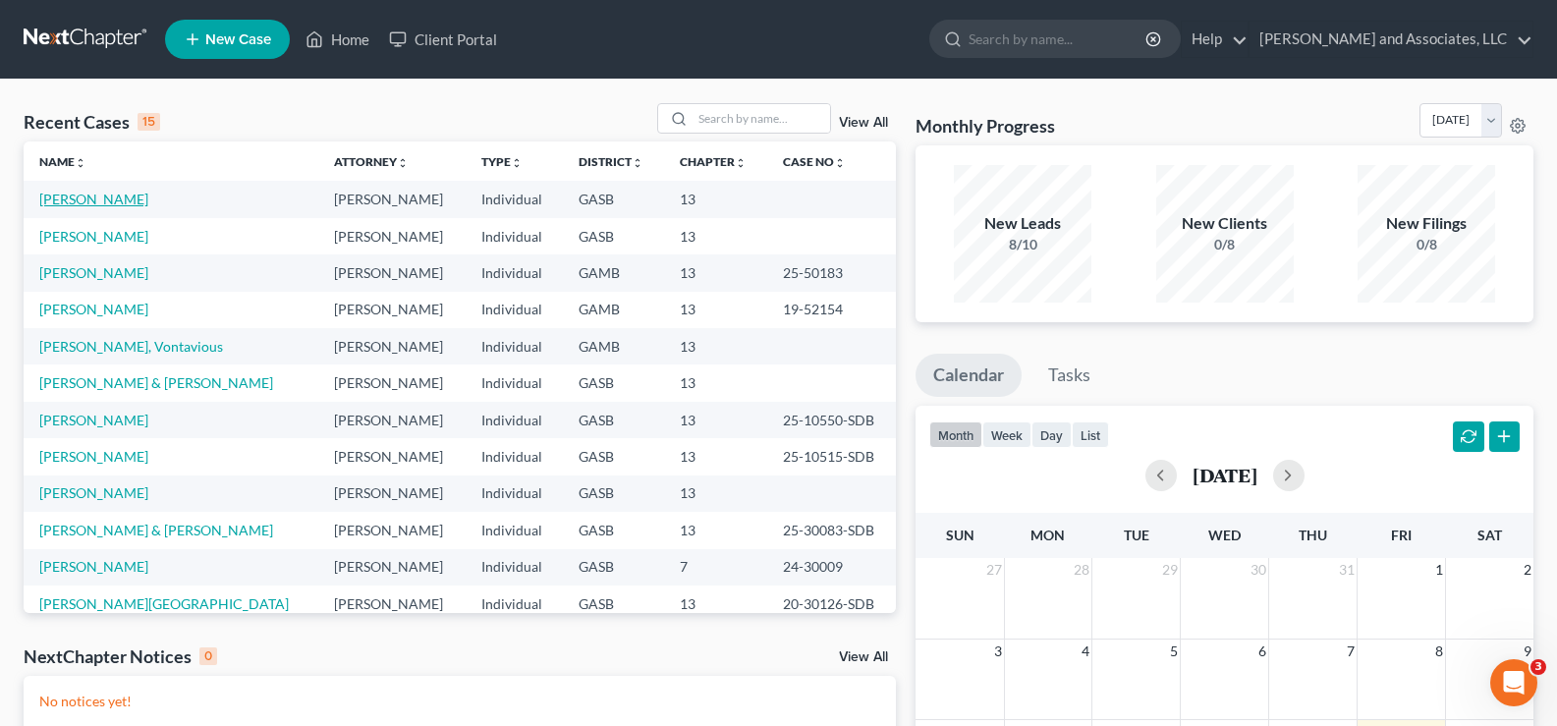
click at [107, 199] on link "[PERSON_NAME]" at bounding box center [93, 199] width 109 height 17
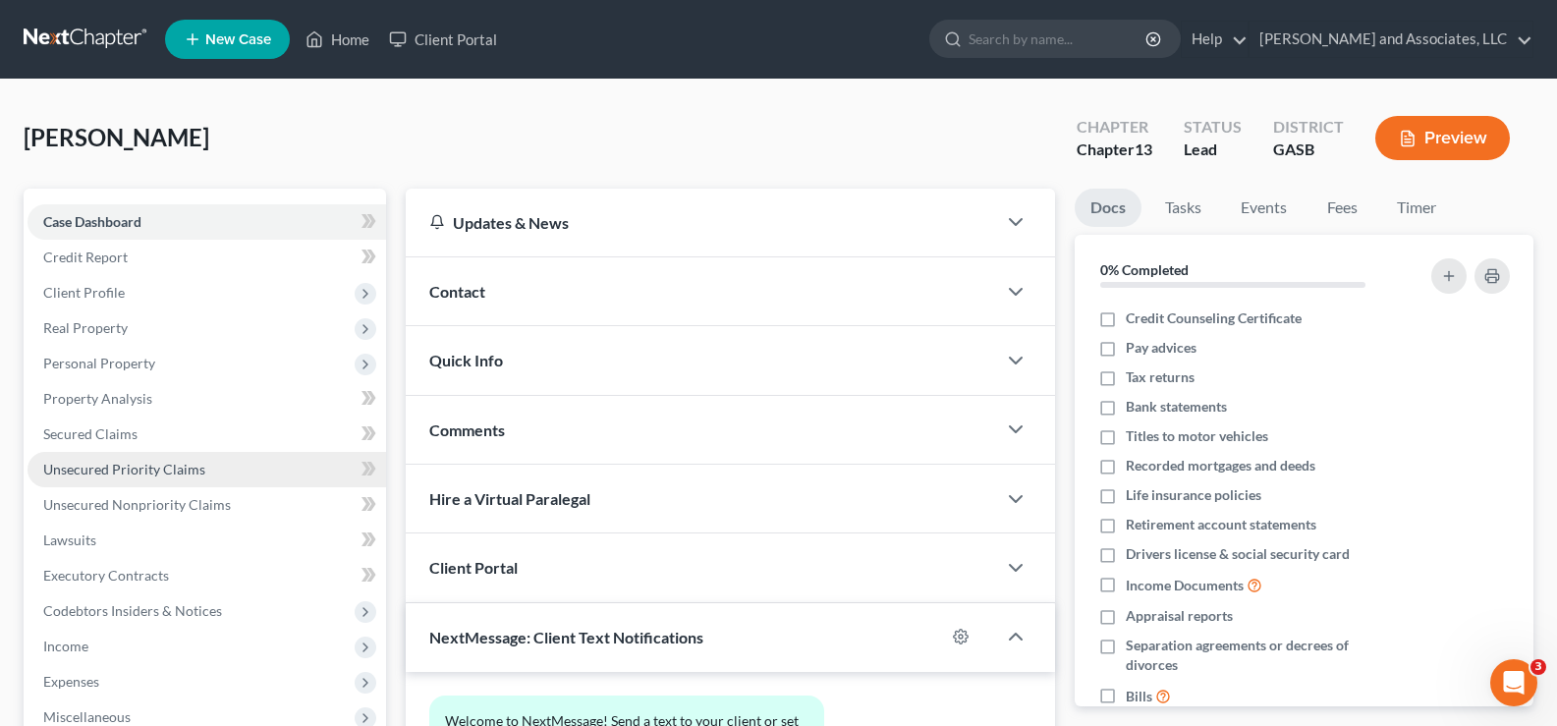
click at [101, 466] on span "Unsecured Priority Claims" at bounding box center [124, 469] width 162 height 17
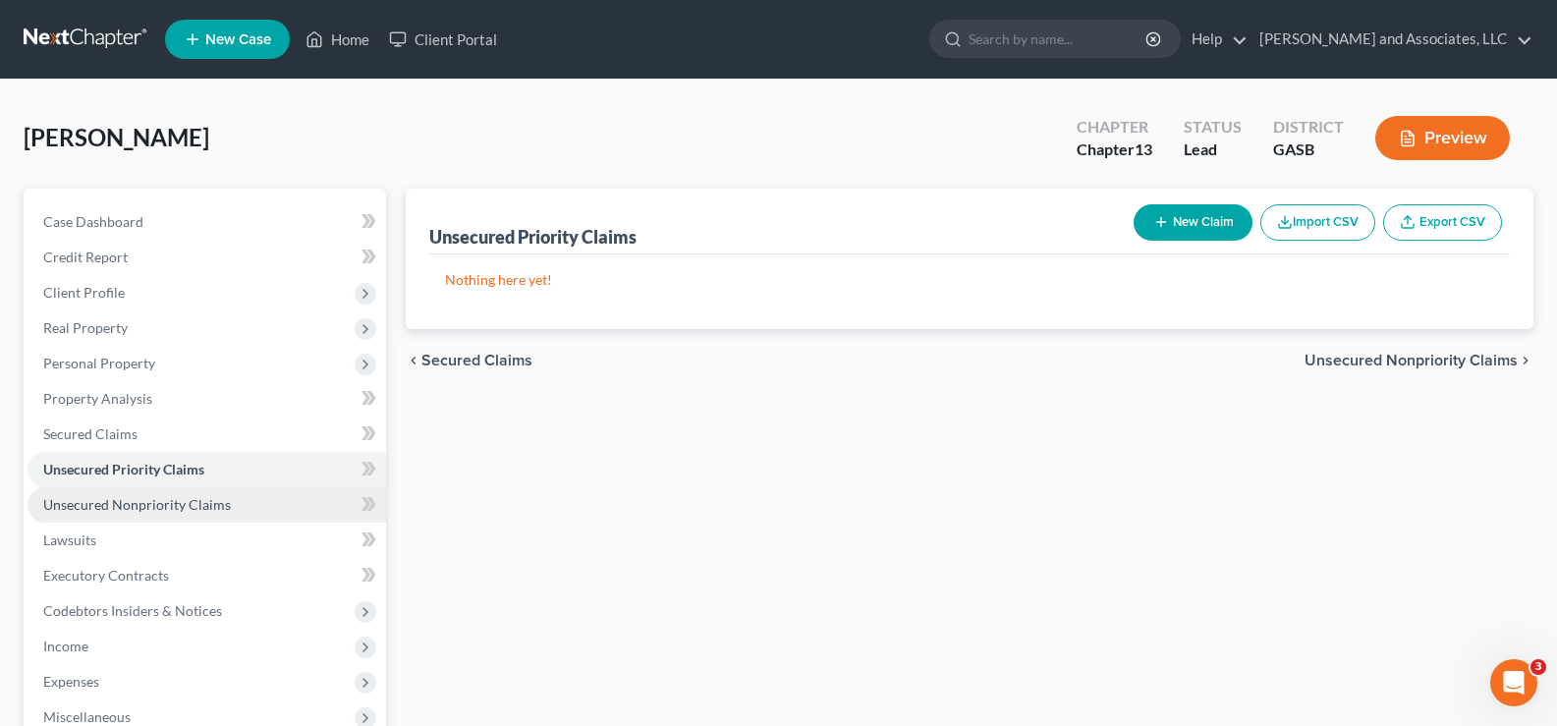
click at [107, 504] on span "Unsecured Nonpriority Claims" at bounding box center [137, 504] width 188 height 17
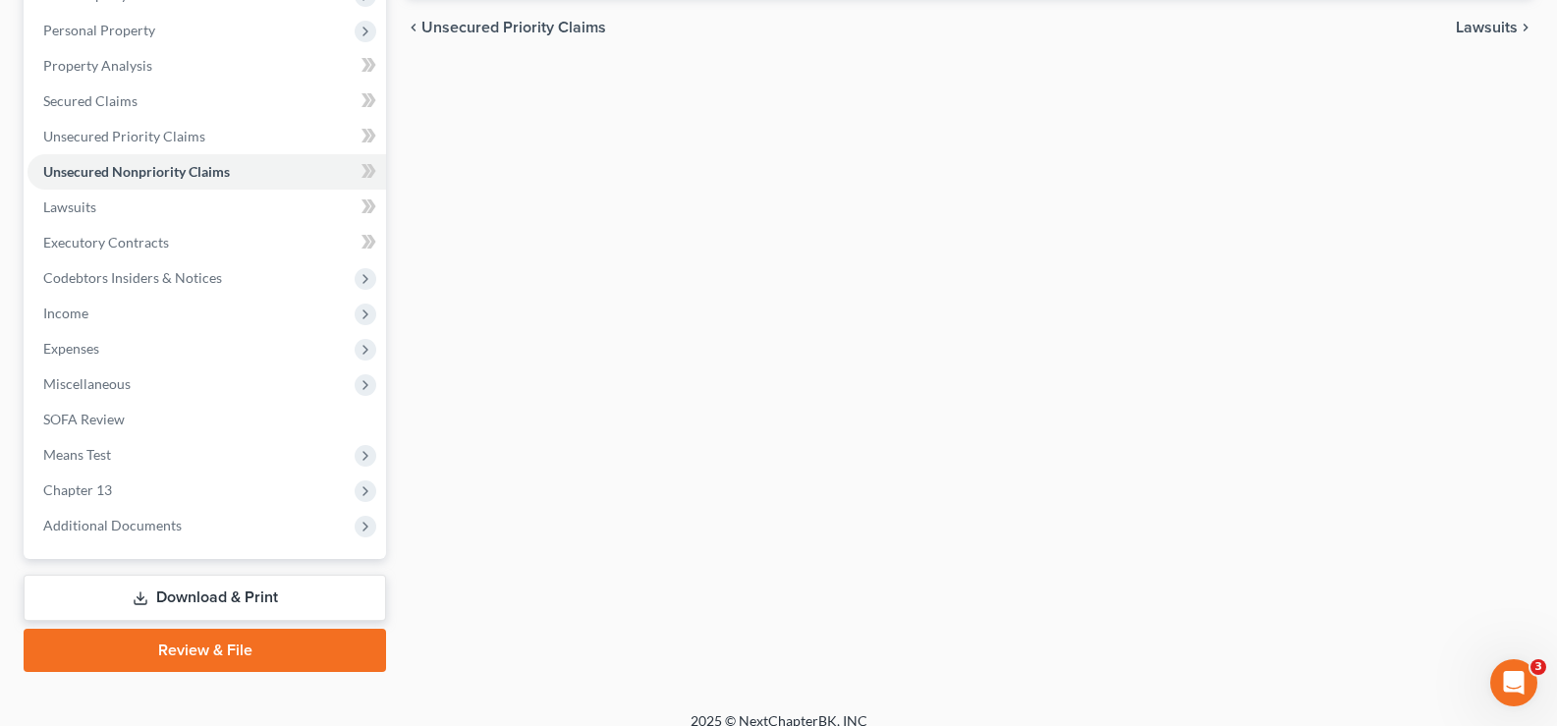
scroll to position [354, 0]
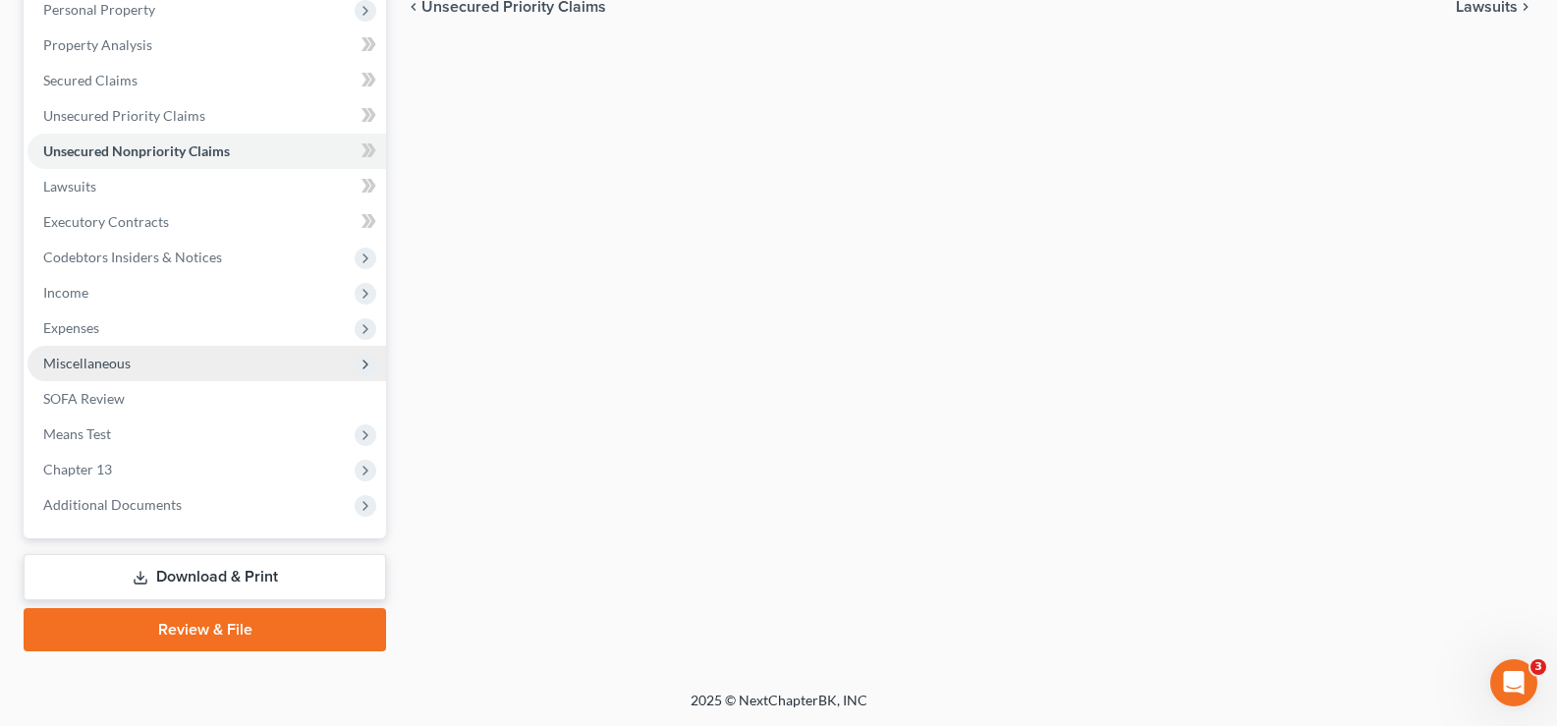
click at [110, 364] on span "Miscellaneous" at bounding box center [86, 363] width 87 height 17
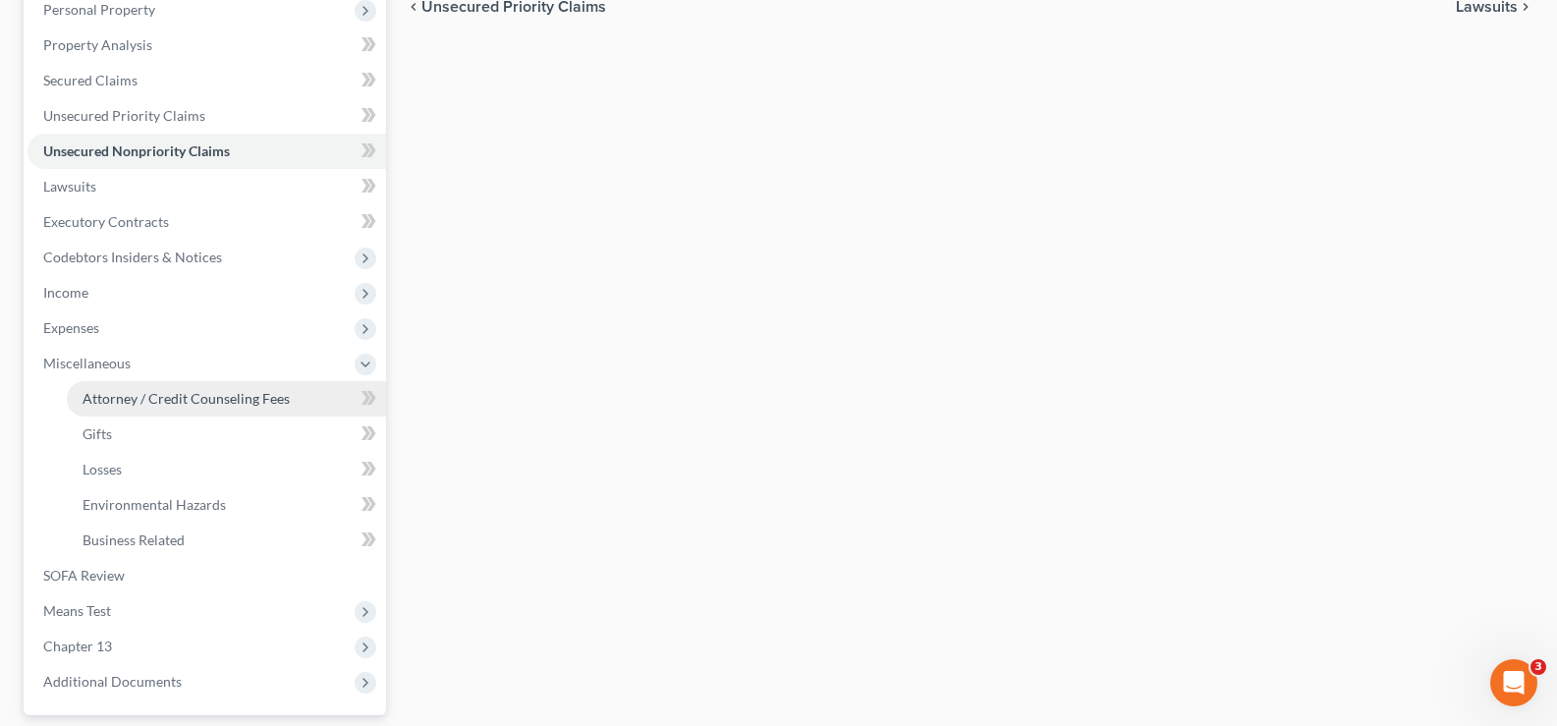
click at [134, 405] on span "Attorney / Credit Counseling Fees" at bounding box center [186, 398] width 207 height 17
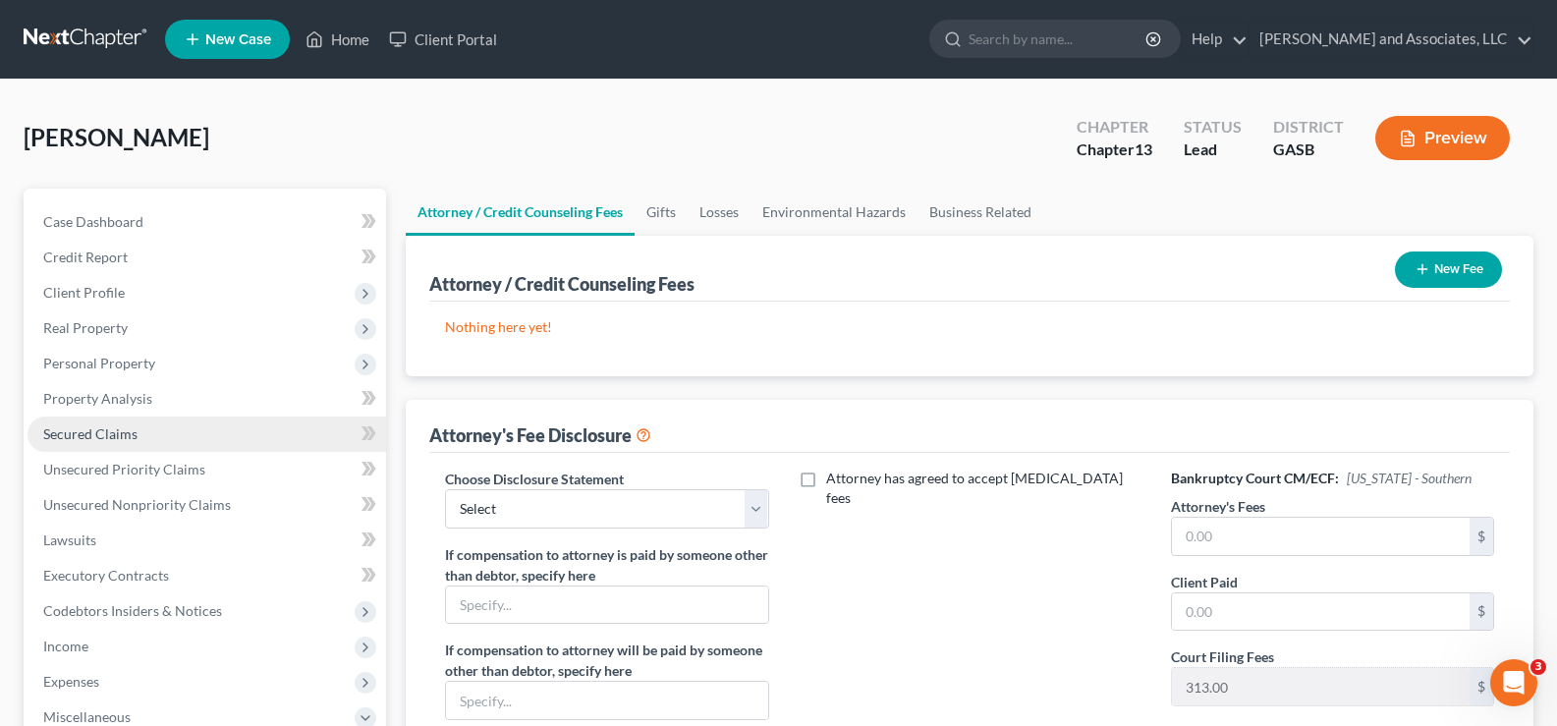
click at [101, 432] on span "Secured Claims" at bounding box center [90, 433] width 94 height 17
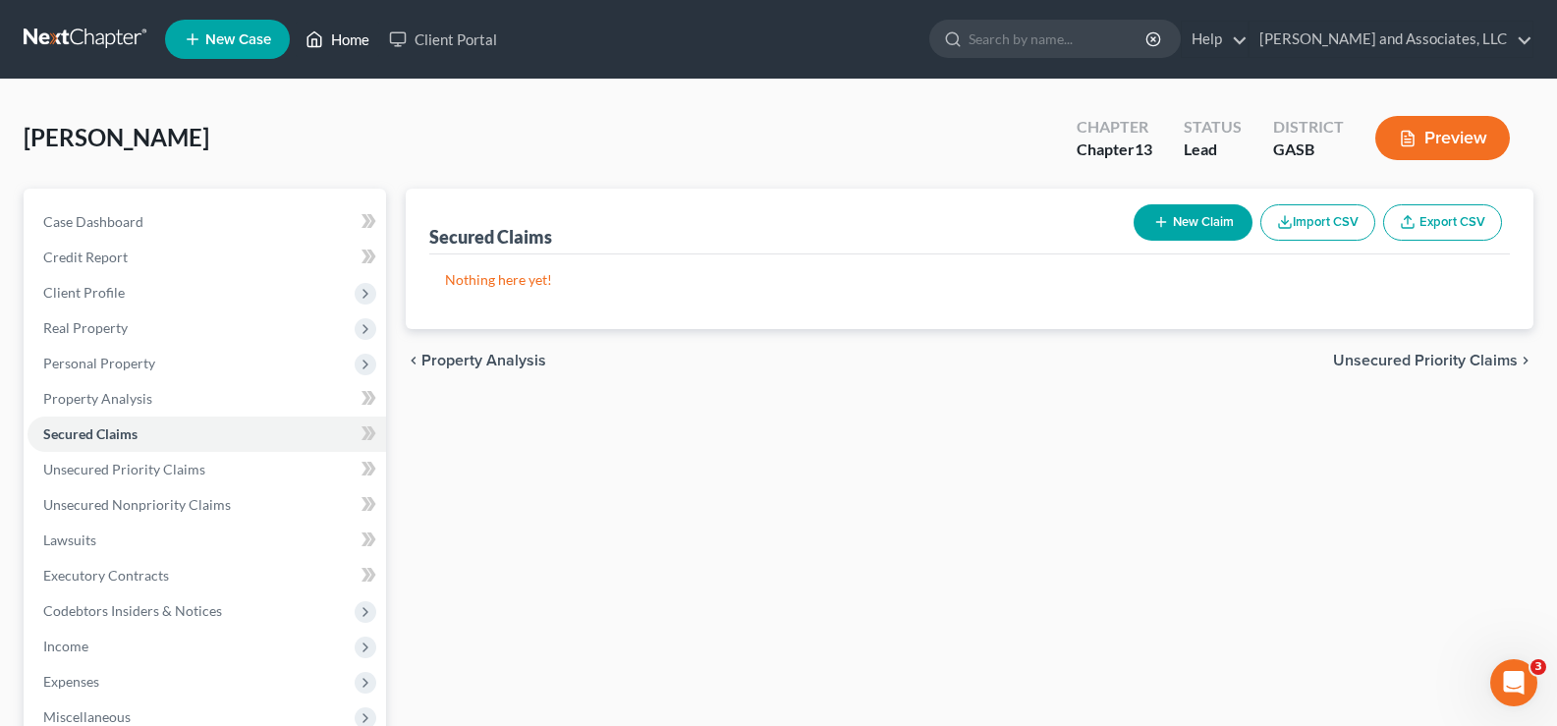
click at [345, 43] on link "Home" at bounding box center [337, 39] width 83 height 35
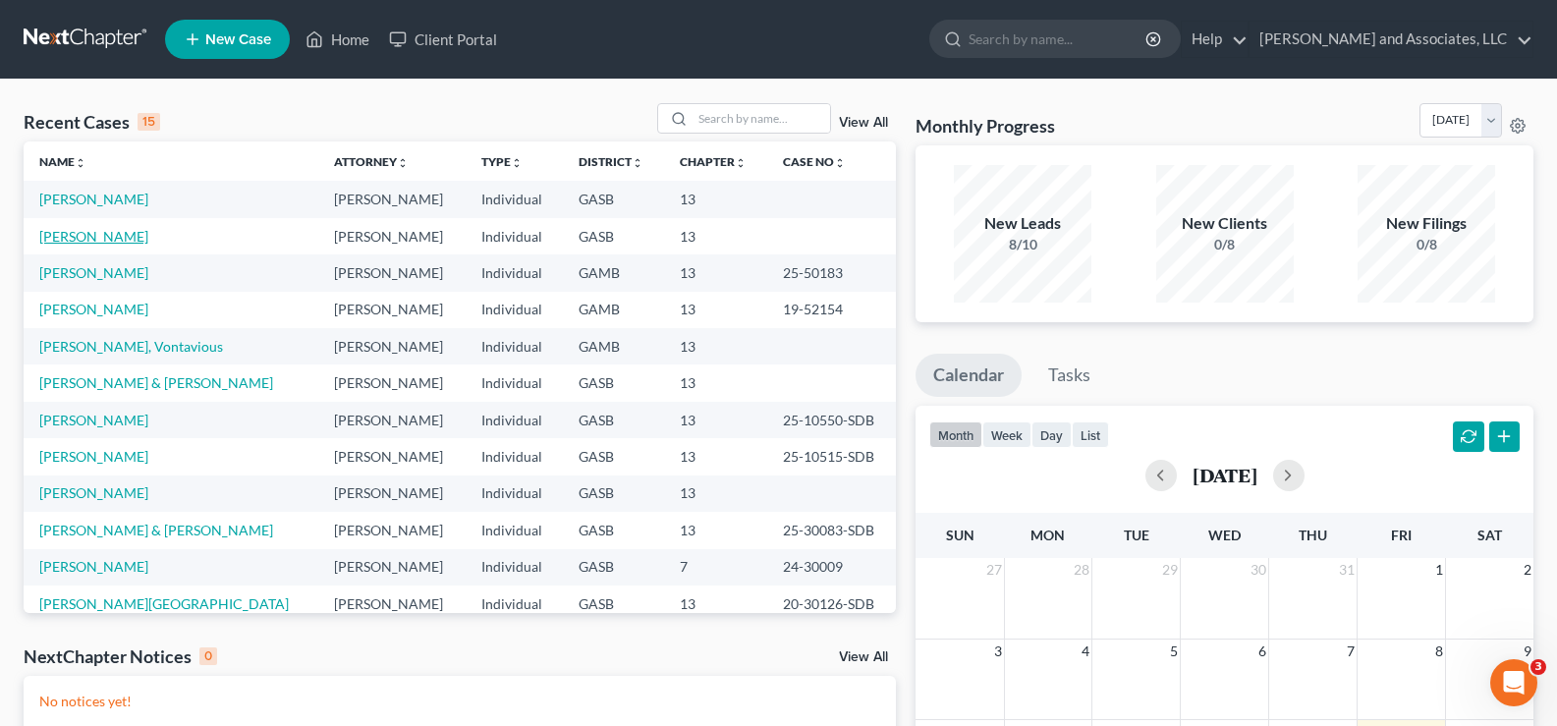
click at [131, 235] on link "[PERSON_NAME]" at bounding box center [93, 236] width 109 height 17
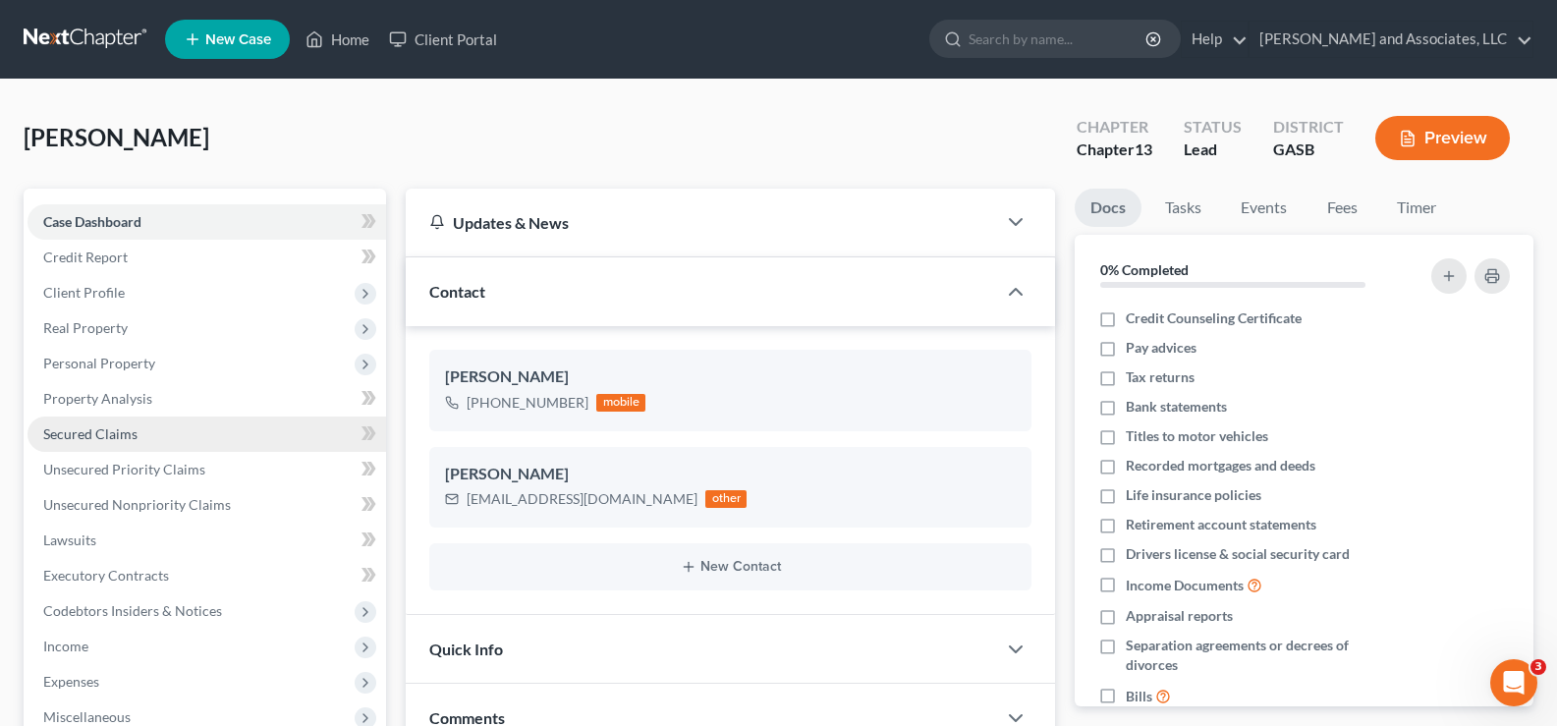
scroll to position [1491, 0]
click at [116, 428] on span "Secured Claims" at bounding box center [90, 433] width 94 height 17
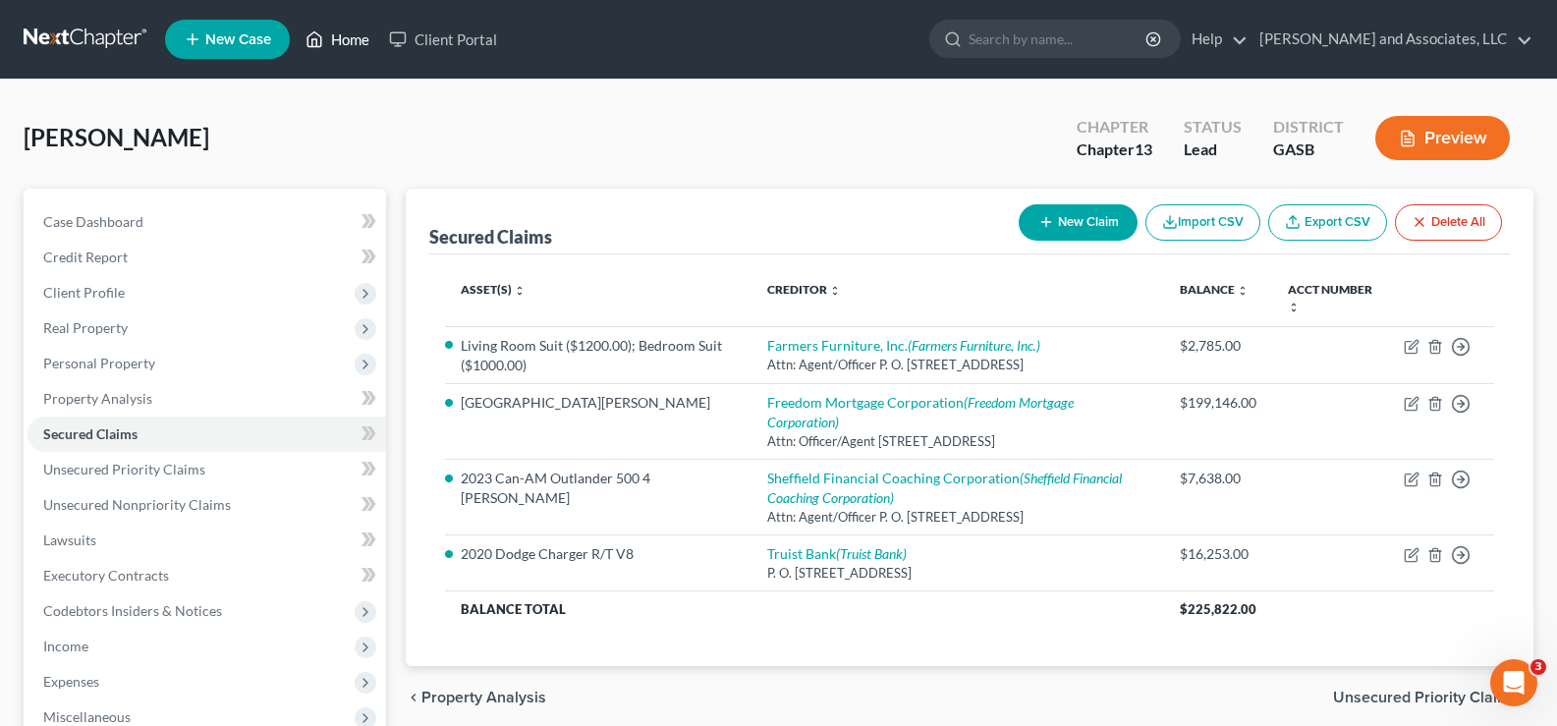
click at [362, 38] on link "Home" at bounding box center [337, 39] width 83 height 35
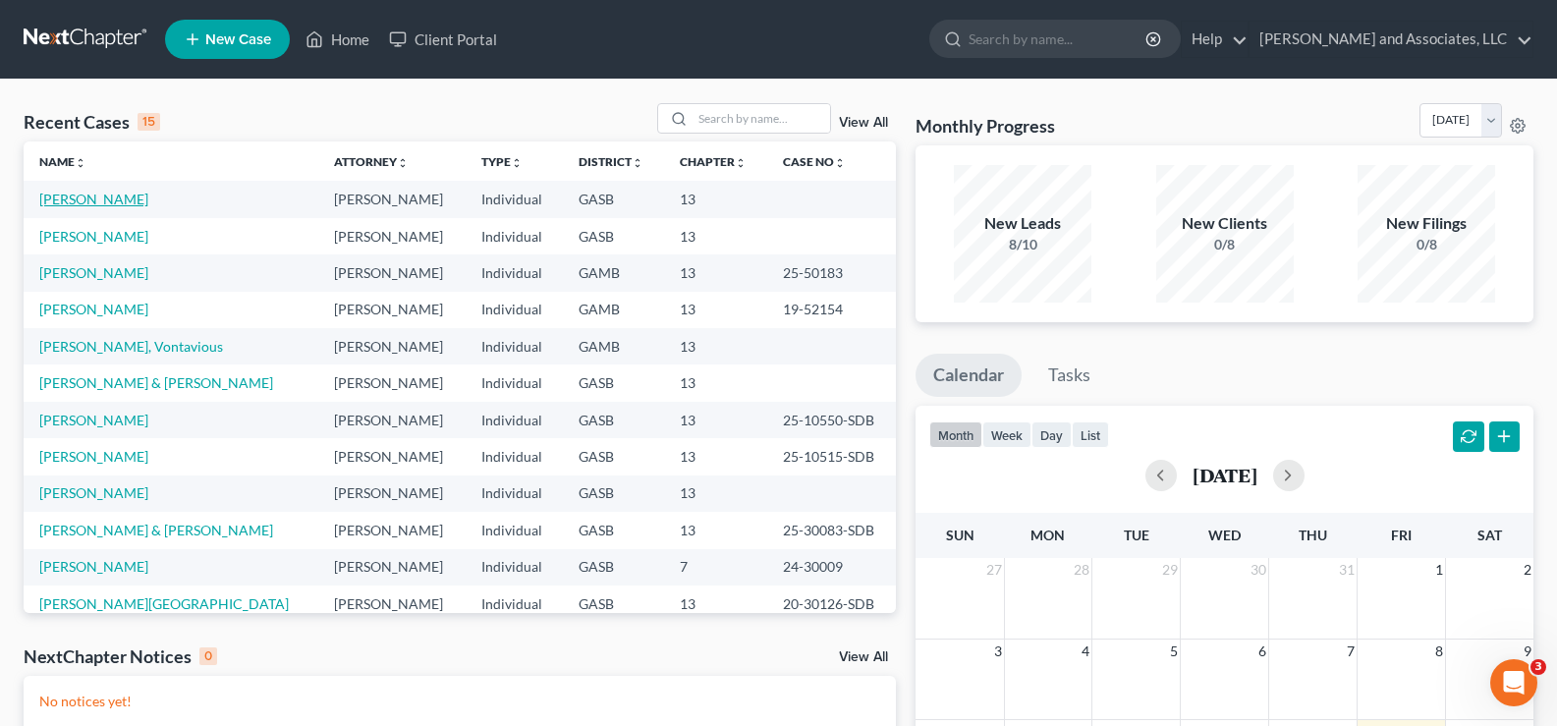
click at [121, 200] on link "[PERSON_NAME]" at bounding box center [93, 199] width 109 height 17
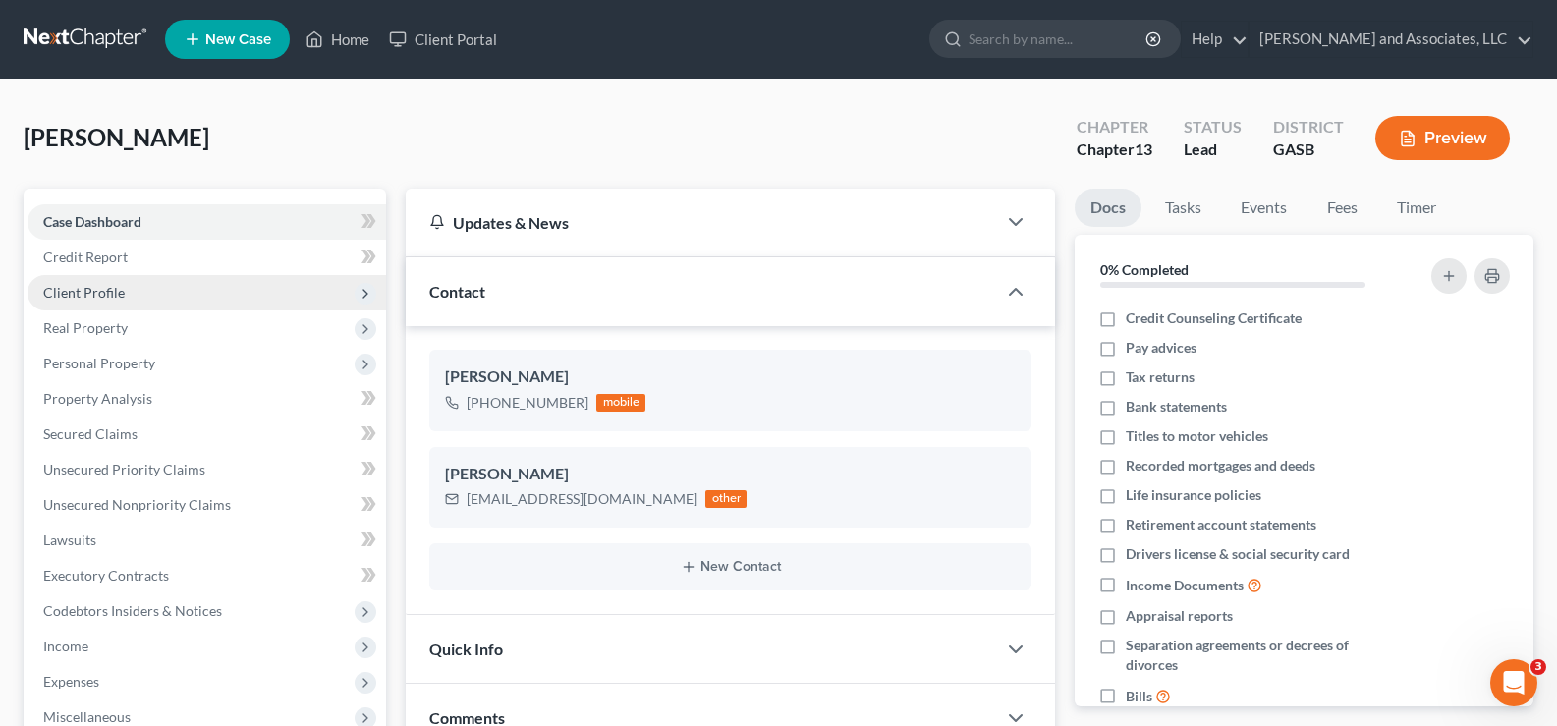
scroll to position [1491, 0]
click at [96, 297] on span "Client Profile" at bounding box center [84, 292] width 82 height 17
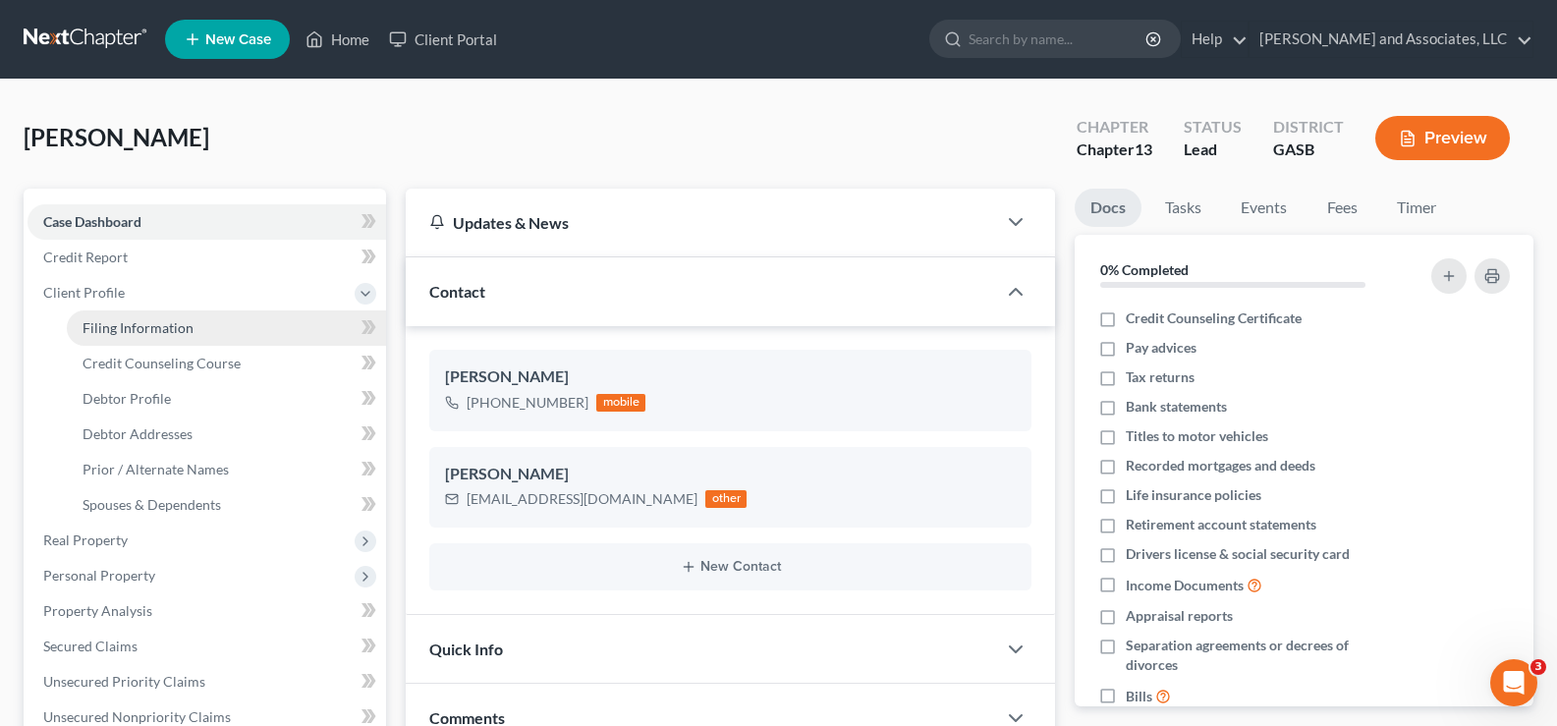
click at [122, 326] on span "Filing Information" at bounding box center [138, 327] width 111 height 17
select select "1"
select select "0"
select select "3"
select select "20"
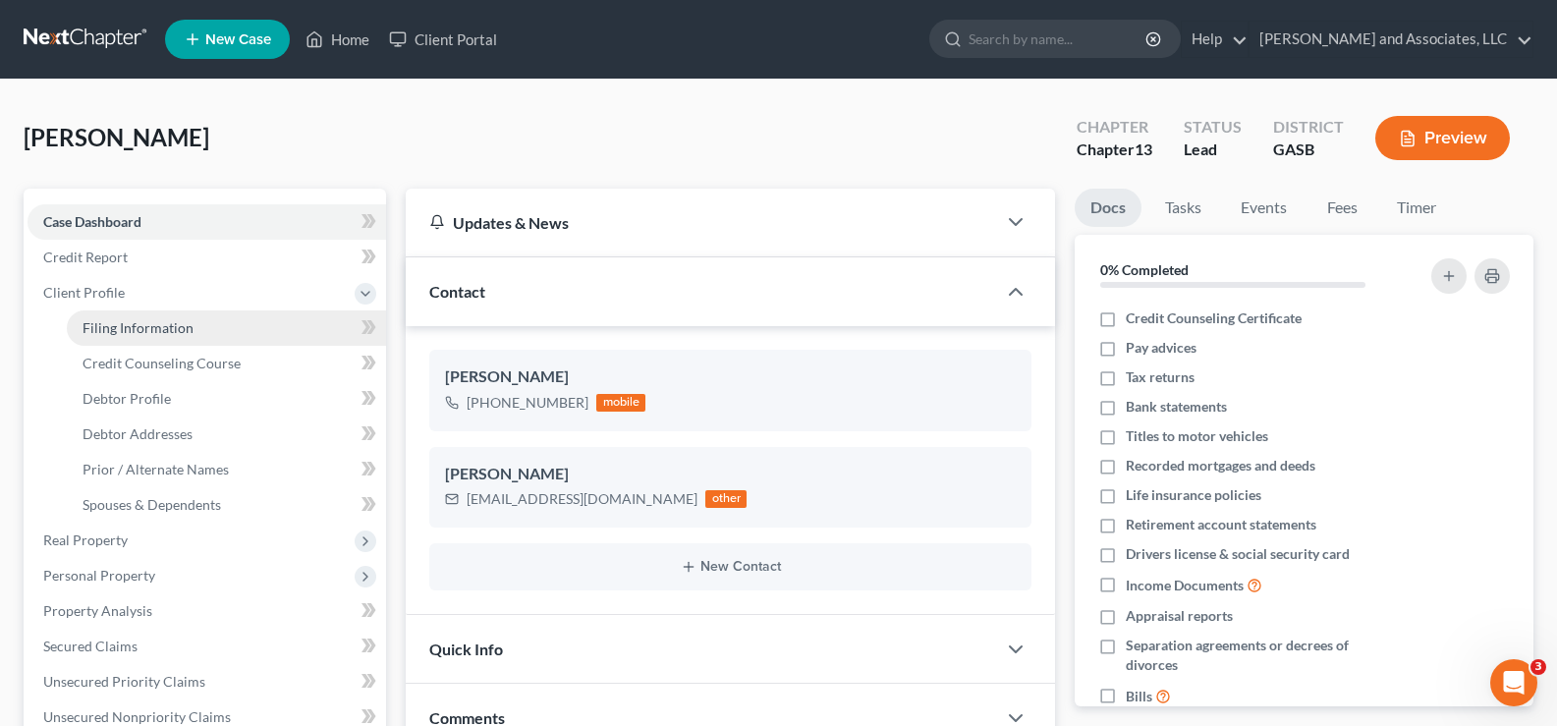
select select "0"
select select "10"
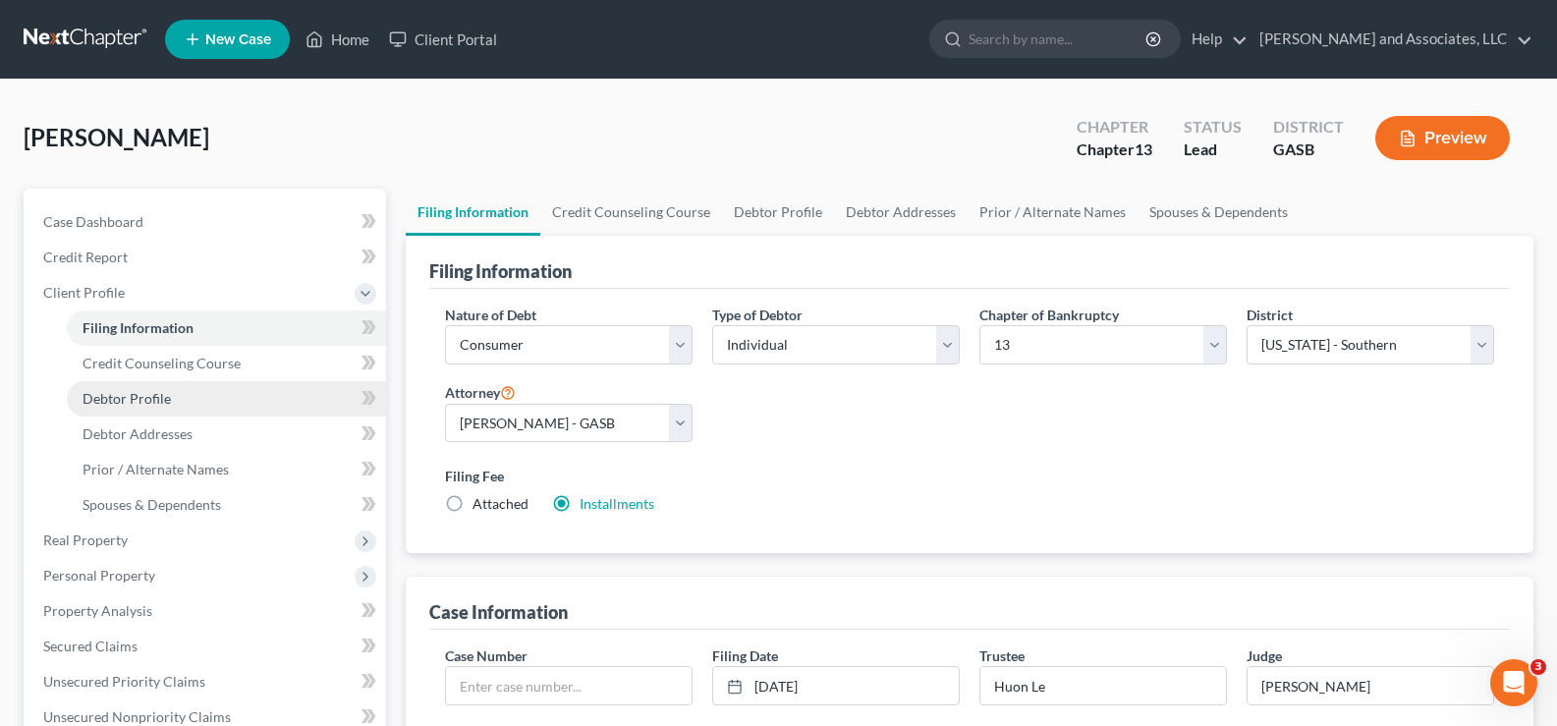
click at [144, 401] on span "Debtor Profile" at bounding box center [127, 398] width 88 height 17
select select "0"
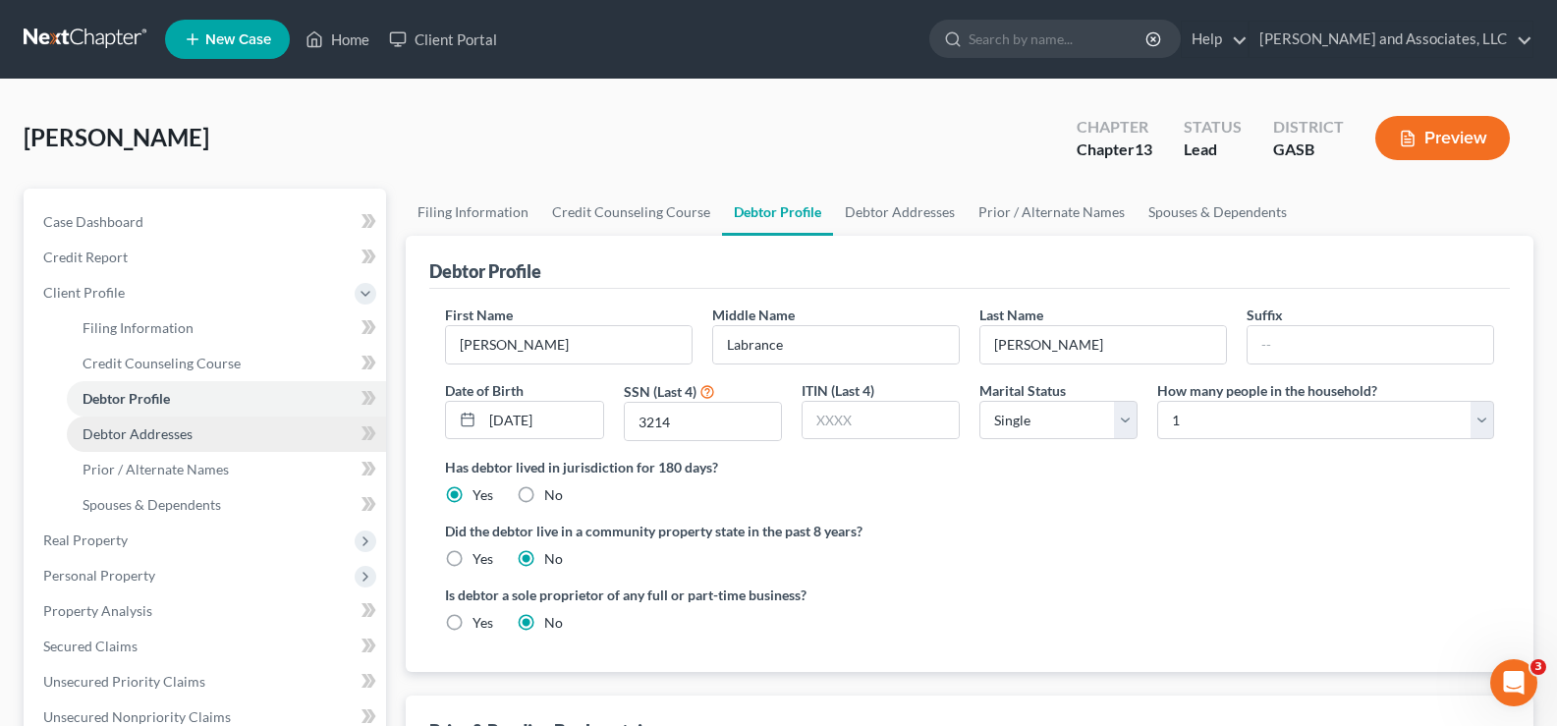
drag, startPoint x: 172, startPoint y: 435, endPoint x: 177, endPoint y: 458, distance: 23.1
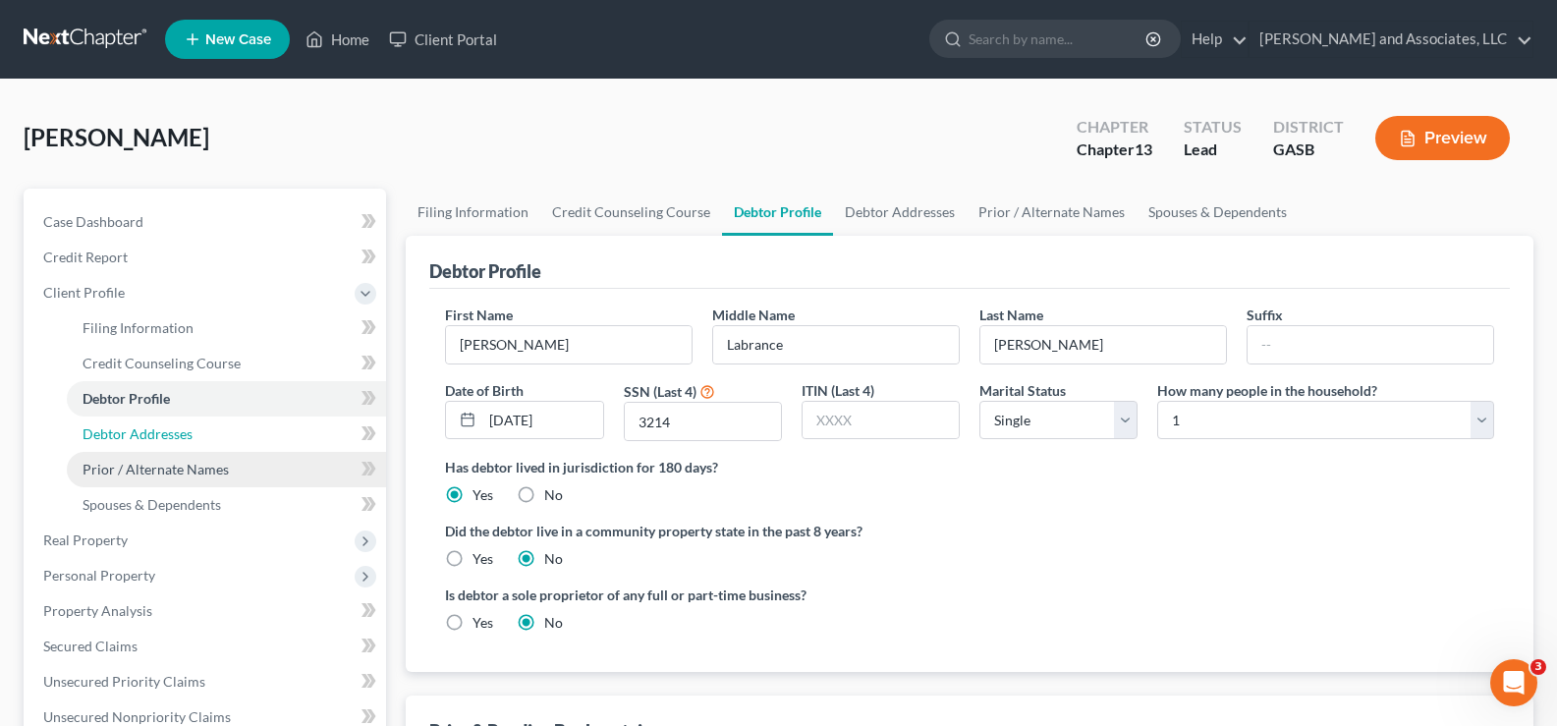
click at [172, 437] on span "Debtor Addresses" at bounding box center [138, 433] width 110 height 17
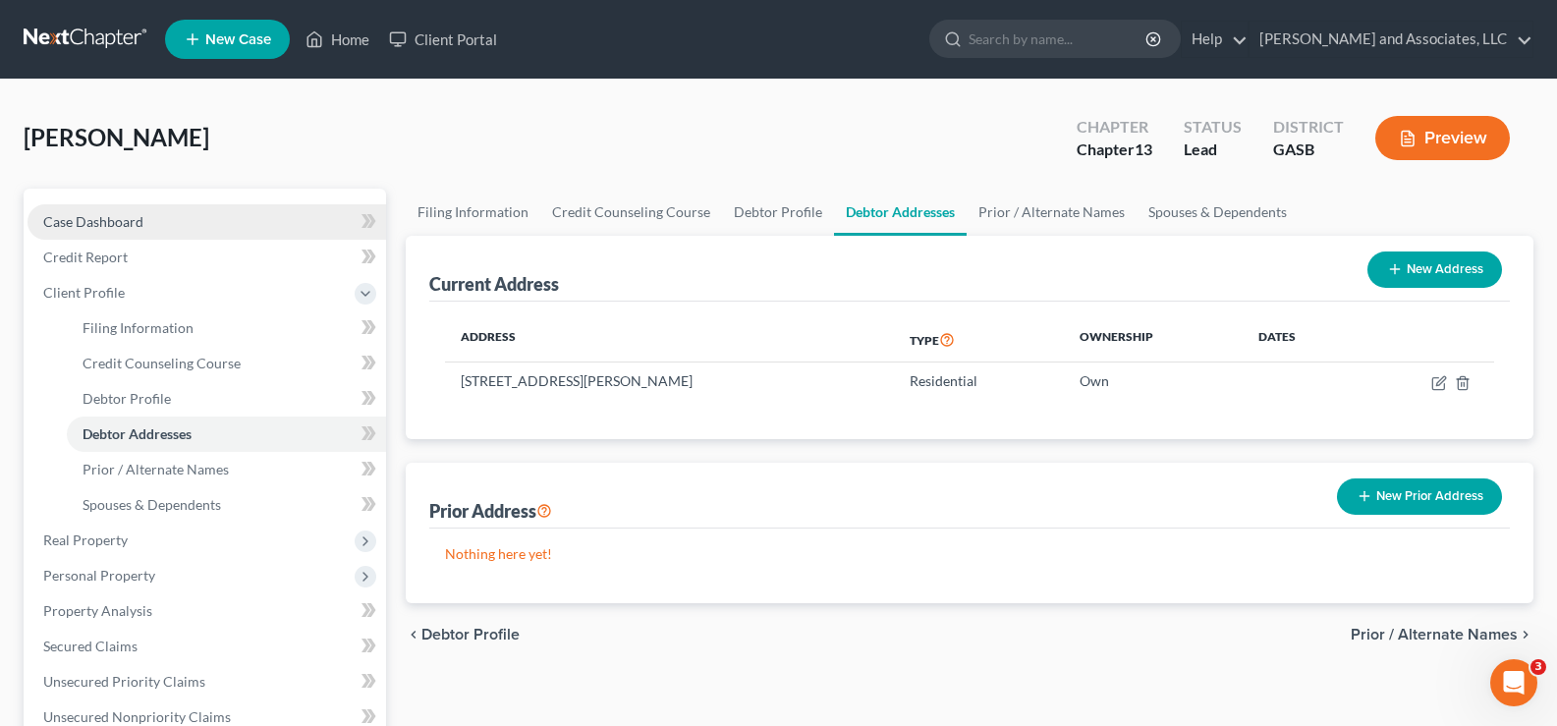
click at [77, 219] on span "Case Dashboard" at bounding box center [93, 221] width 100 height 17
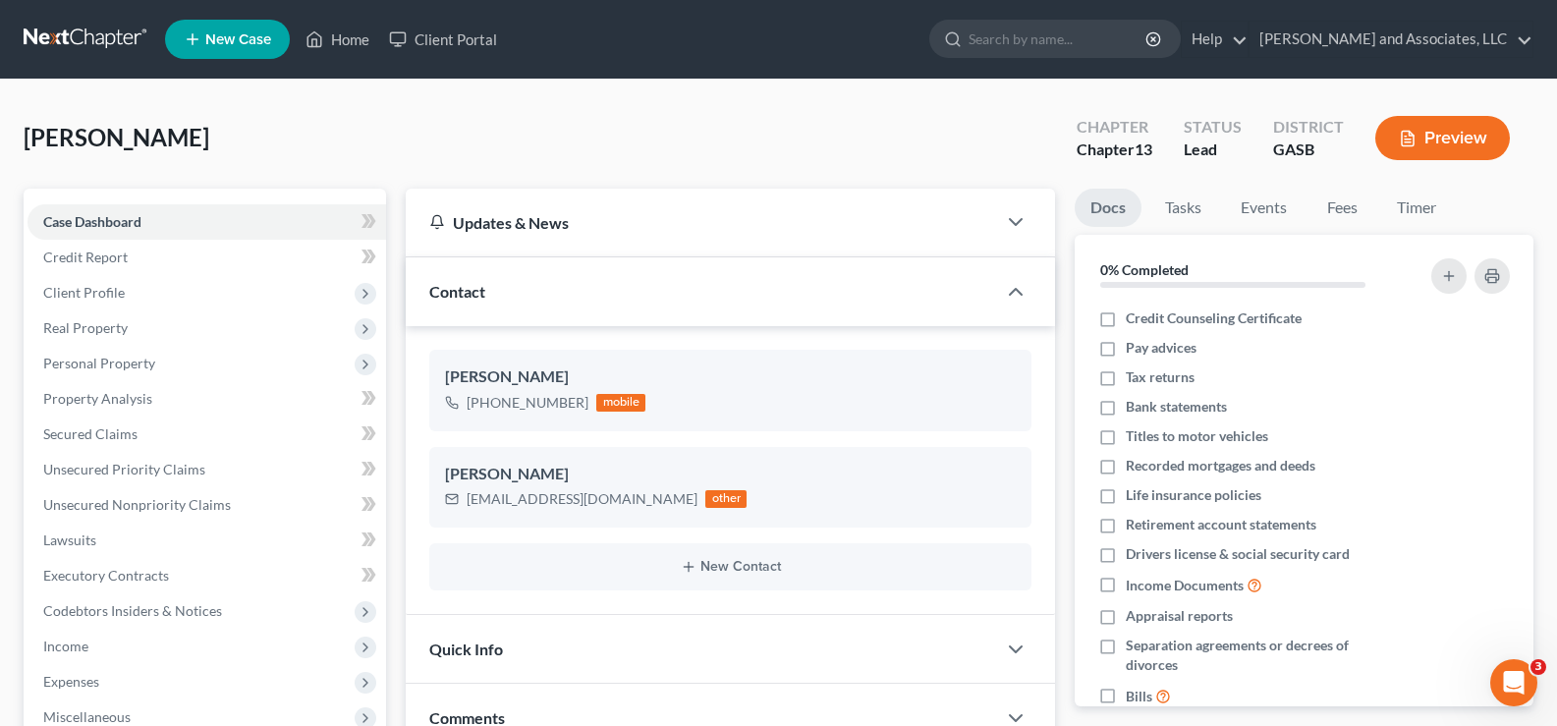
scroll to position [1491, 0]
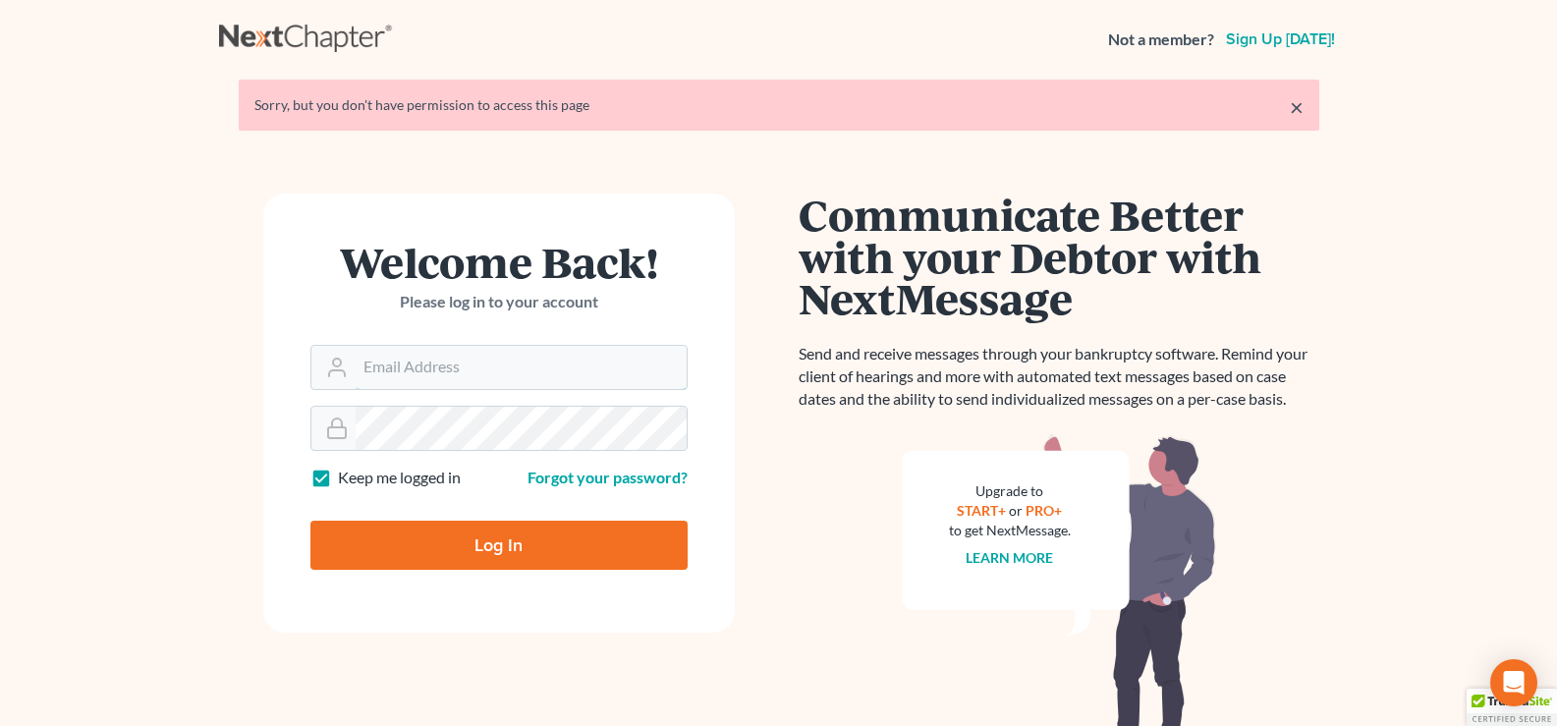
type input "[EMAIL_ADDRESS][DOMAIN_NAME]"
click at [588, 537] on input "Log In" at bounding box center [498, 545] width 377 height 49
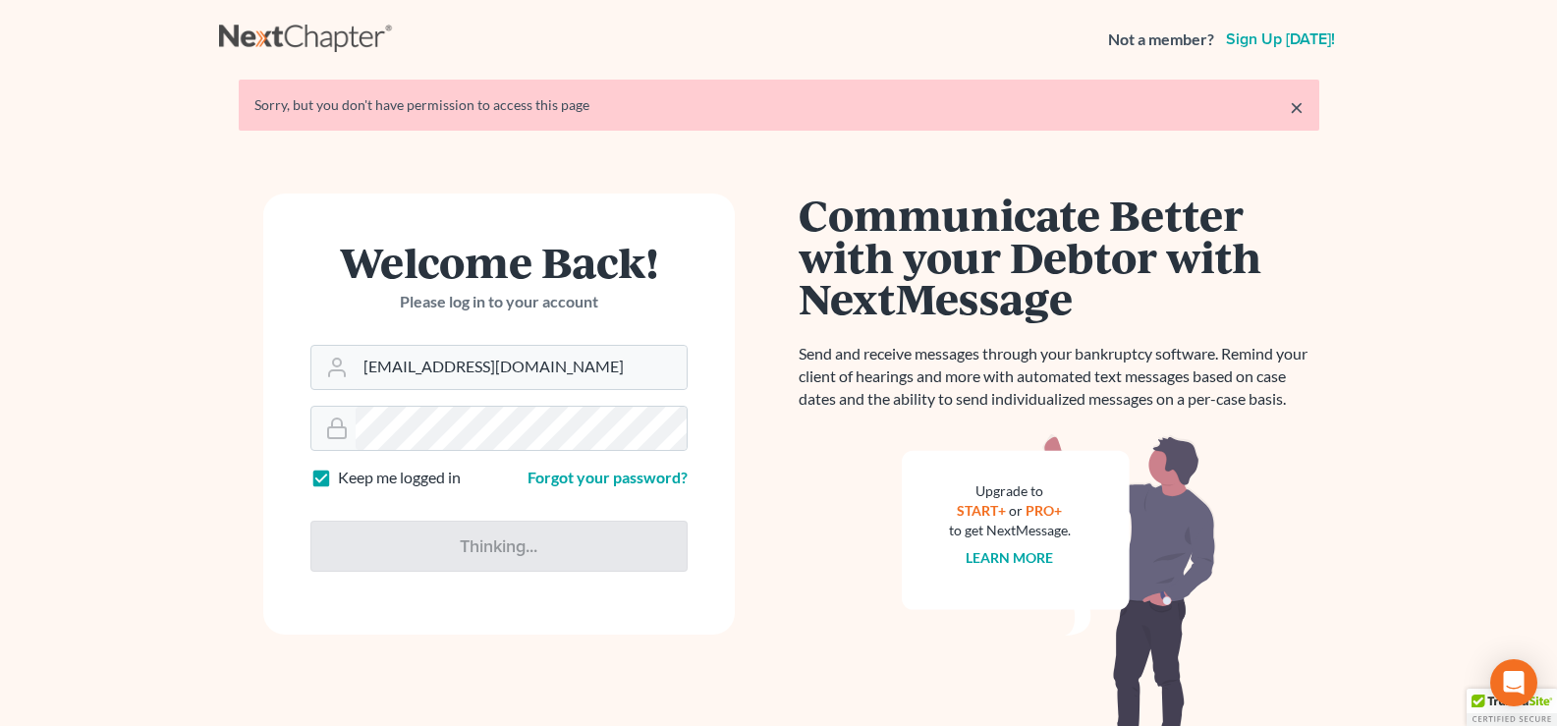
type input "Thinking..."
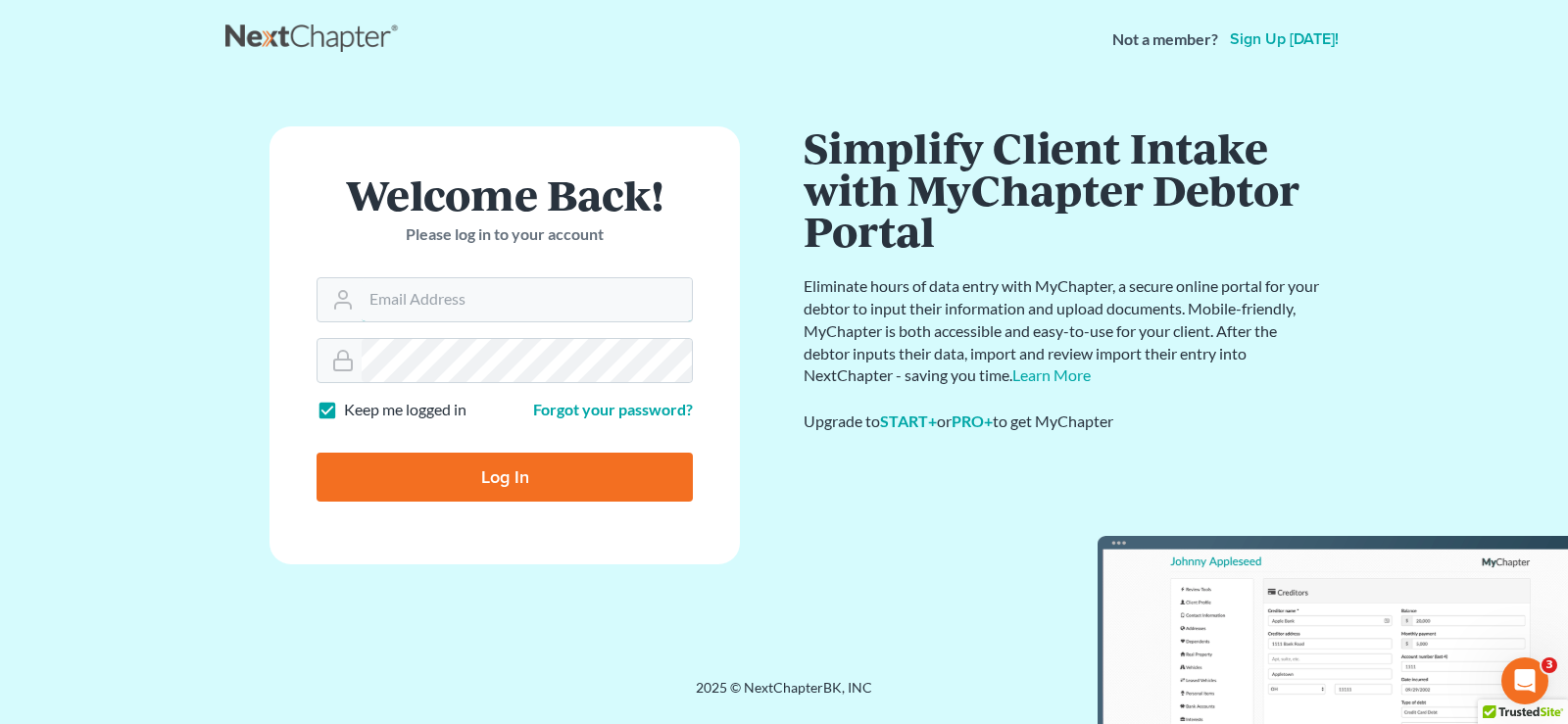
type input "[EMAIL_ADDRESS][DOMAIN_NAME]"
click at [524, 469] on input "Log In" at bounding box center [504, 477] width 376 height 49
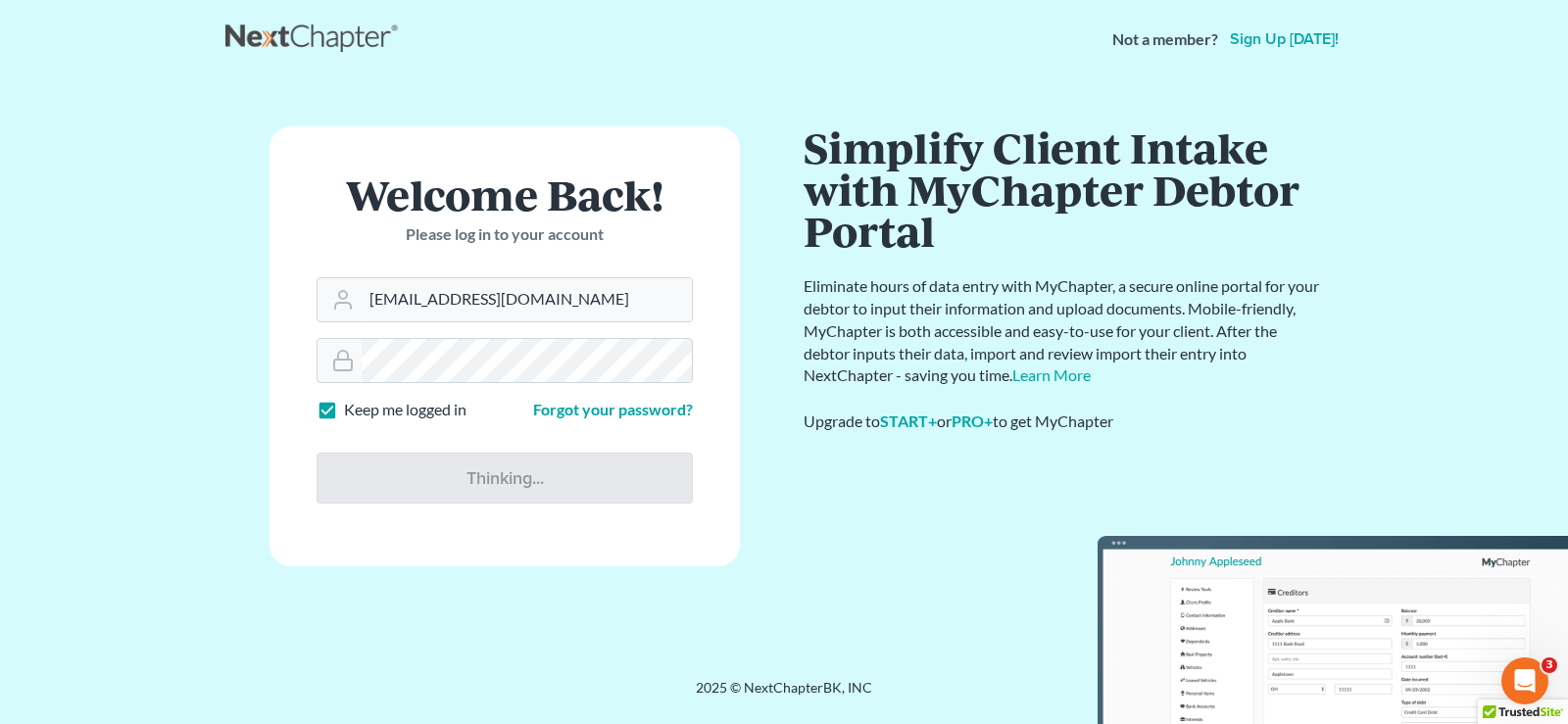
type input "Thinking..."
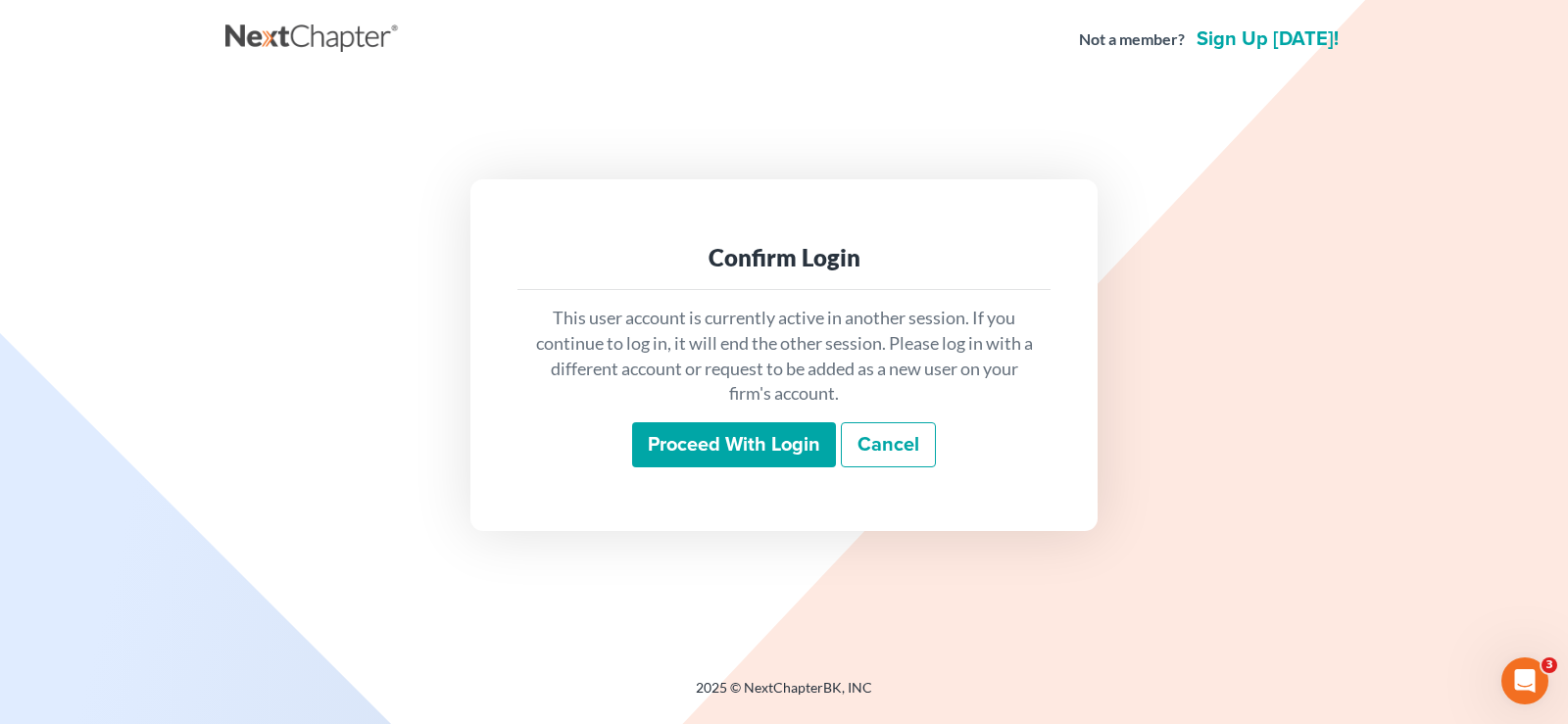
click at [691, 436] on input "Proceed with login" at bounding box center [734, 444] width 203 height 45
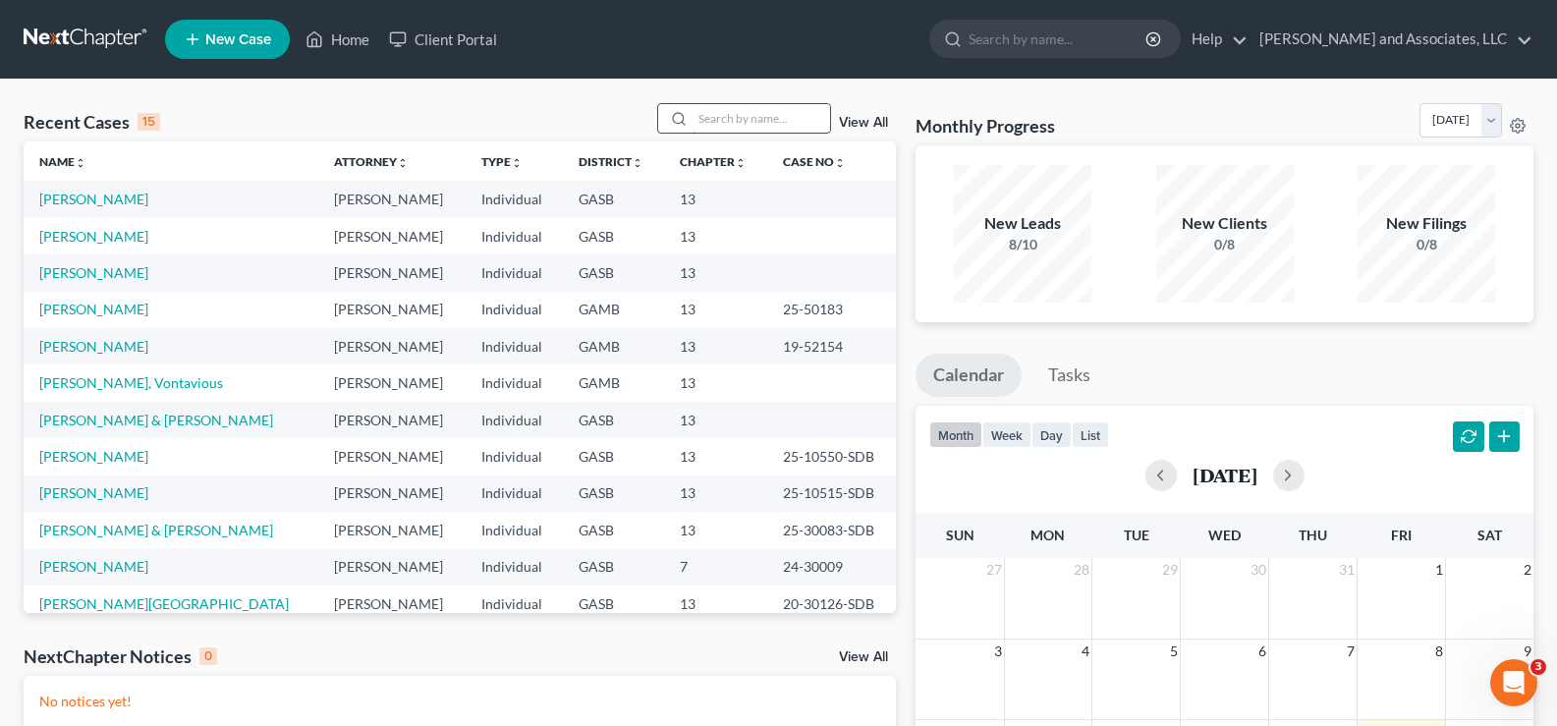
drag, startPoint x: 699, startPoint y: 120, endPoint x: 670, endPoint y: 129, distance: 30.8
click at [700, 120] on input "search" at bounding box center [761, 118] width 138 height 28
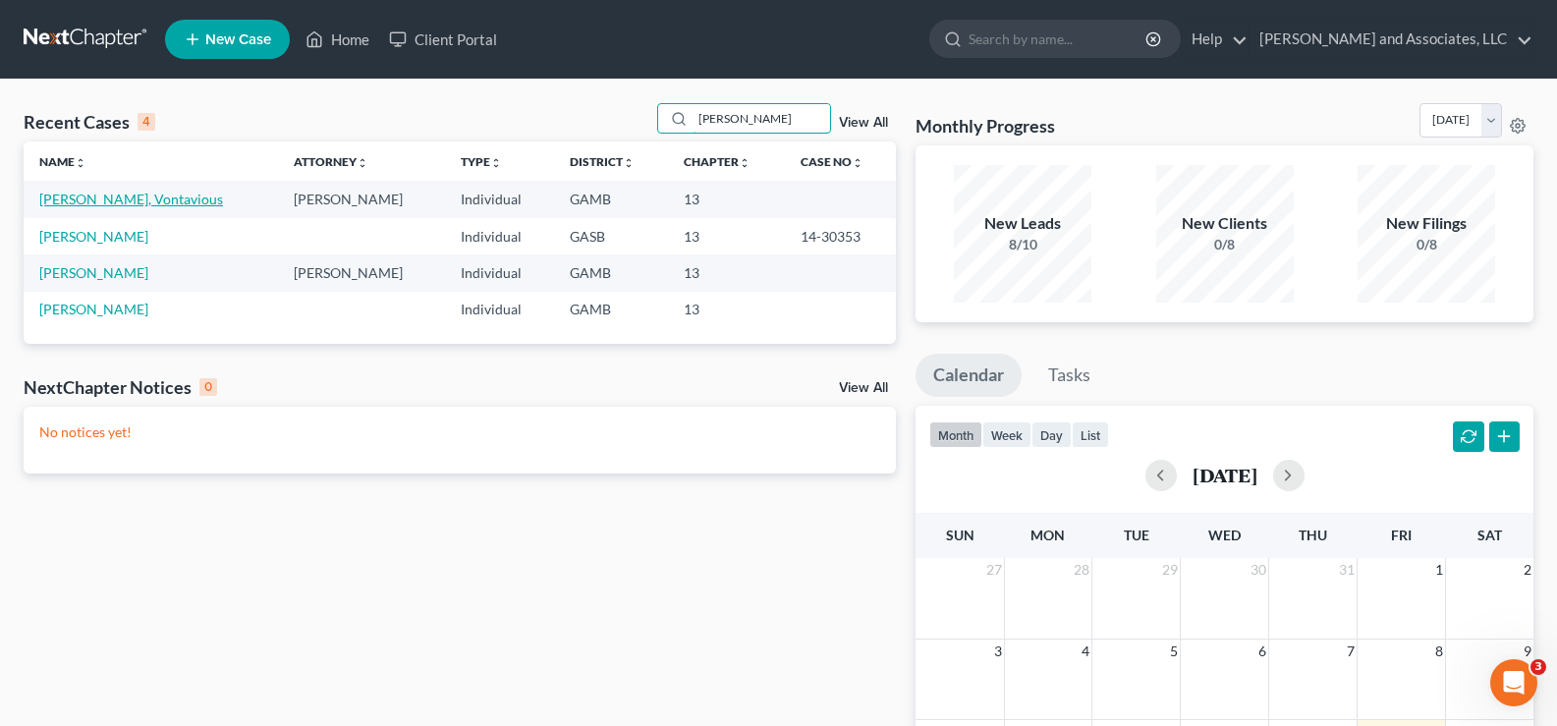
type input "[PERSON_NAME]"
click at [89, 202] on link "[PERSON_NAME], Vontavious" at bounding box center [131, 199] width 184 height 17
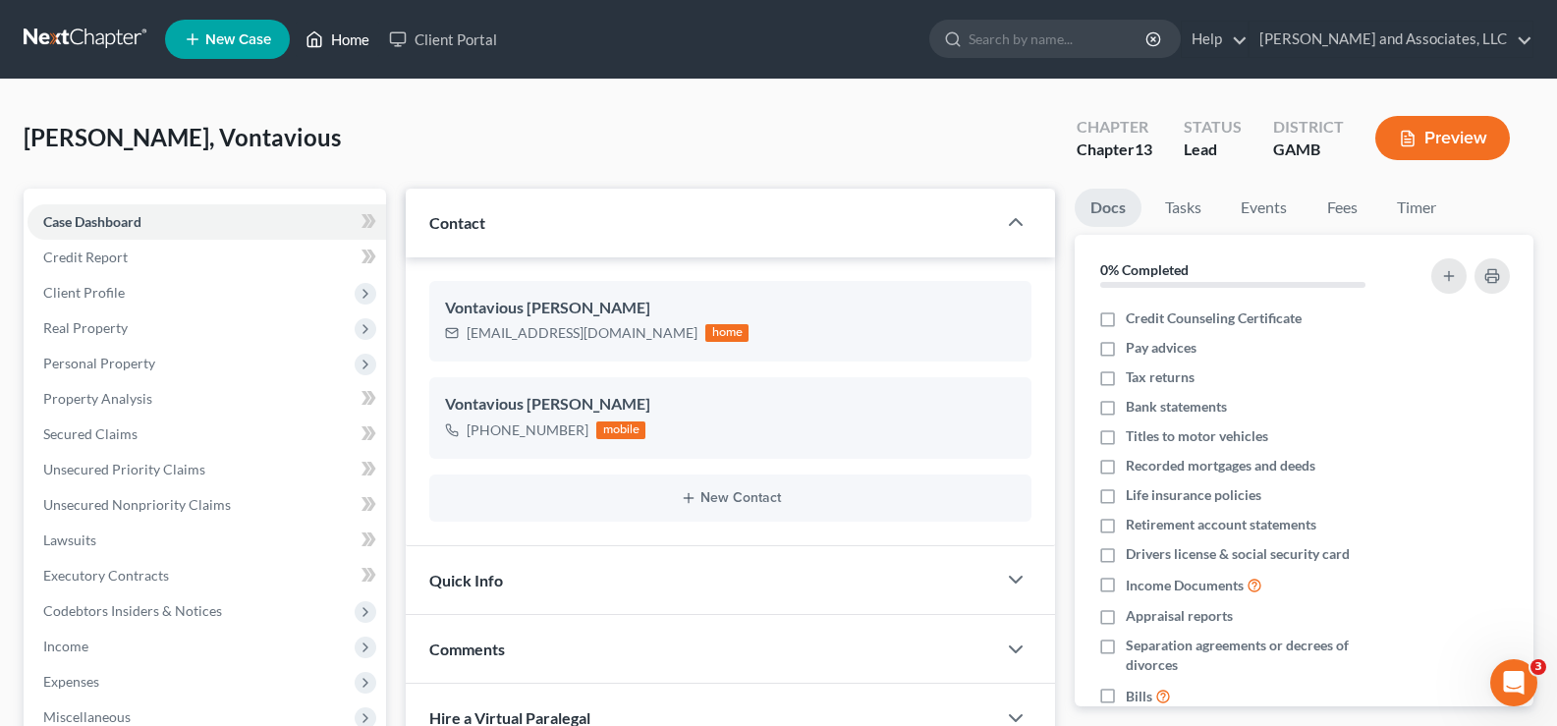
click at [357, 31] on link "Home" at bounding box center [337, 39] width 83 height 35
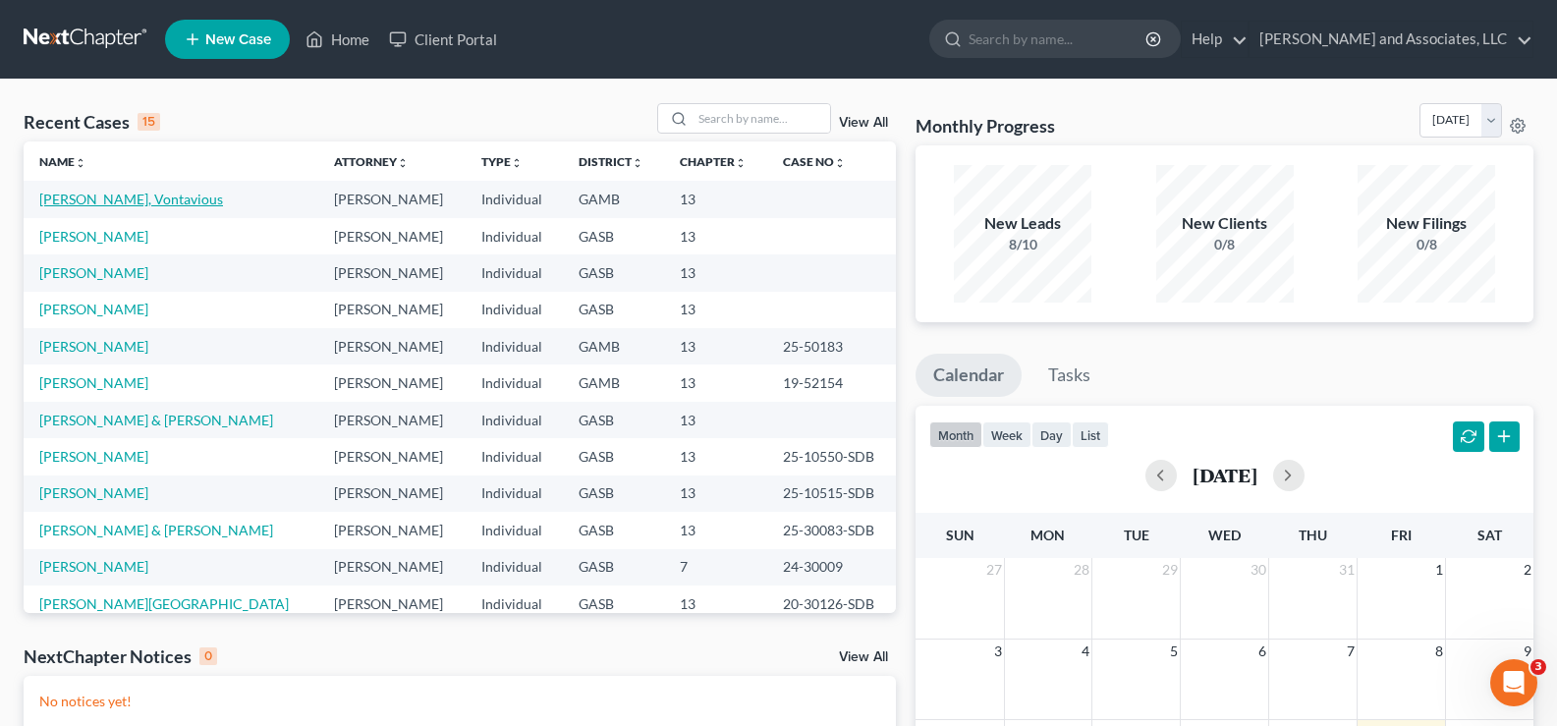
click at [87, 196] on link "[PERSON_NAME], Vontavious" at bounding box center [131, 199] width 184 height 17
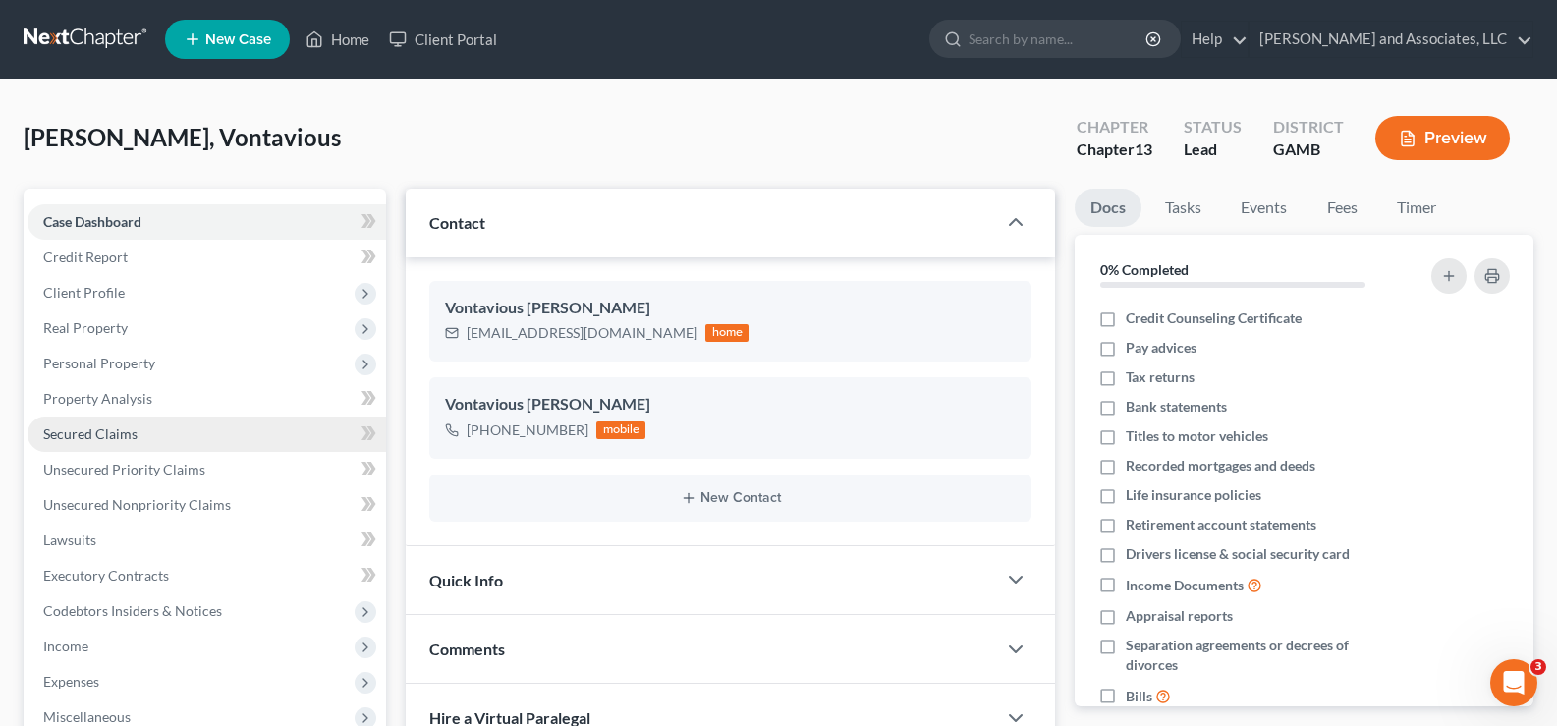
click at [99, 429] on span "Secured Claims" at bounding box center [90, 433] width 94 height 17
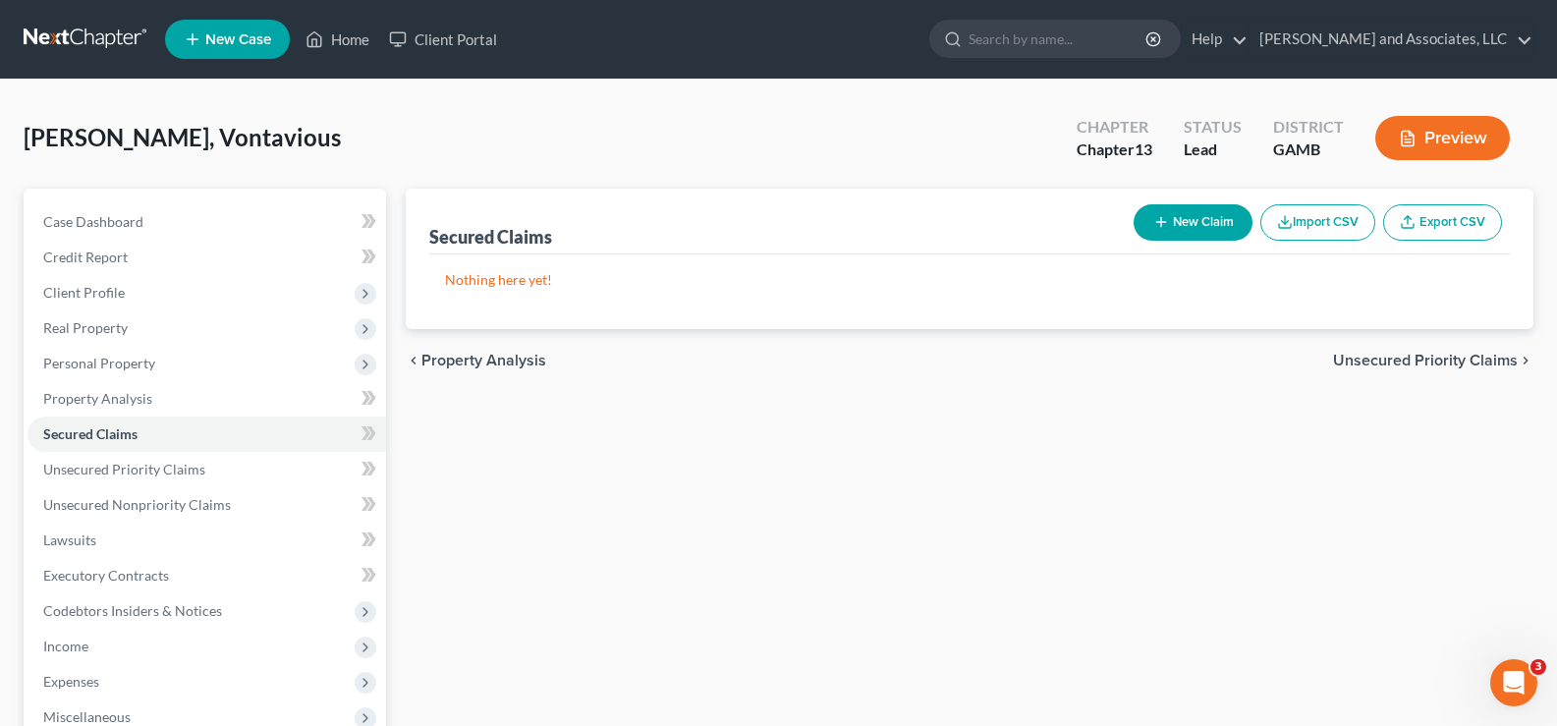
click at [1202, 226] on button "New Claim" at bounding box center [1192, 222] width 119 height 36
select select "0"
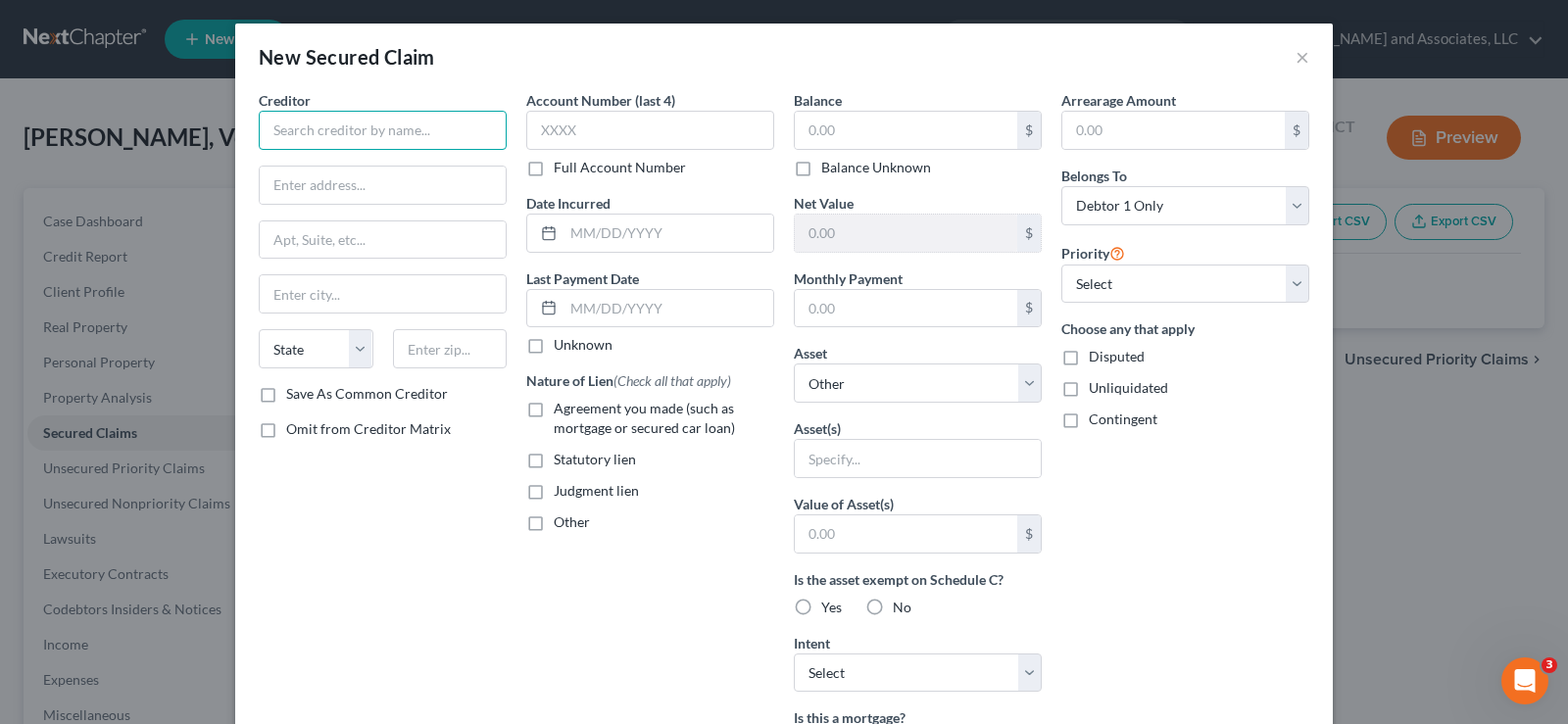
click at [362, 128] on input "text" at bounding box center [382, 130] width 248 height 39
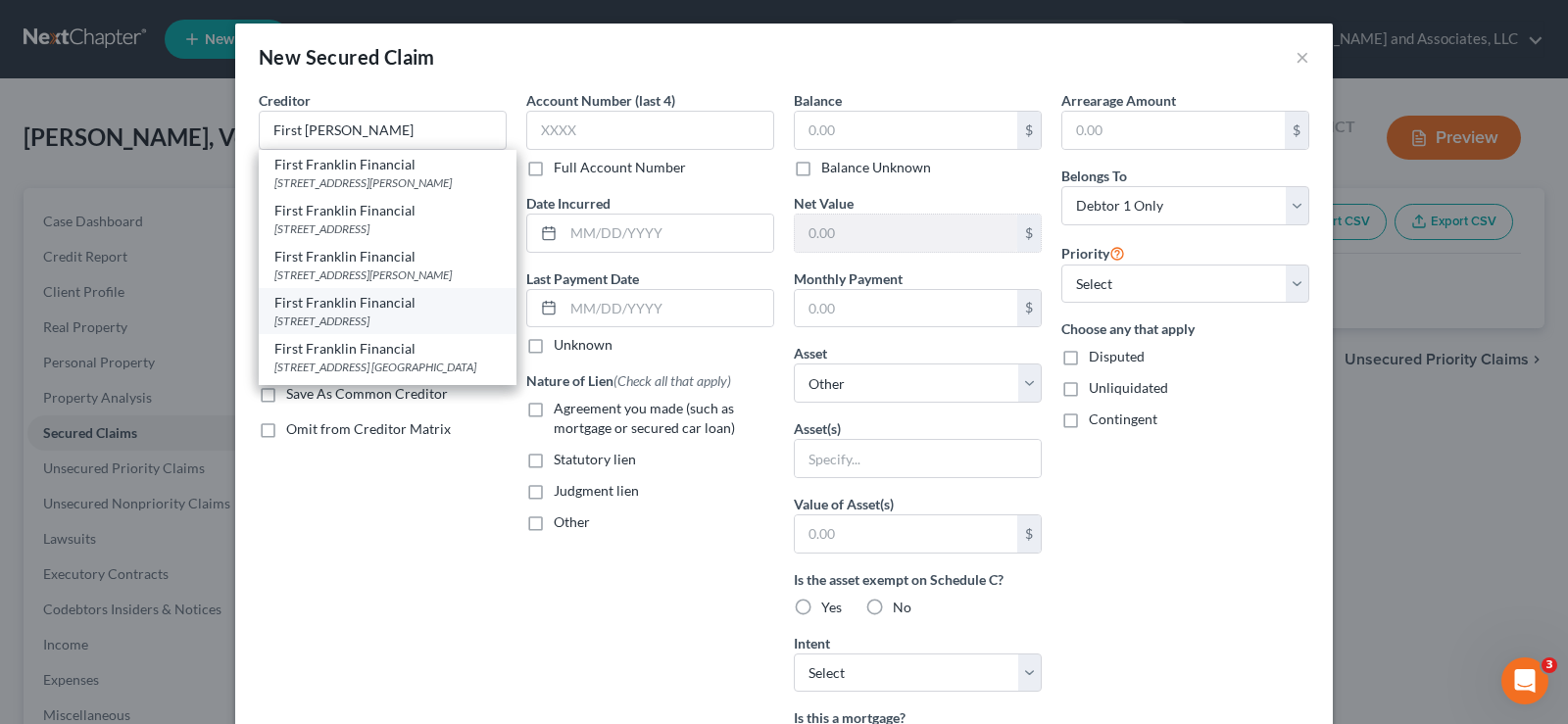
click at [307, 312] on div "First Franklin Financial" at bounding box center [387, 303] width 226 height 20
type input "First Franklin Financial"
type input "213 E. Tugalo Street"
type input "Tocca"
select select "10"
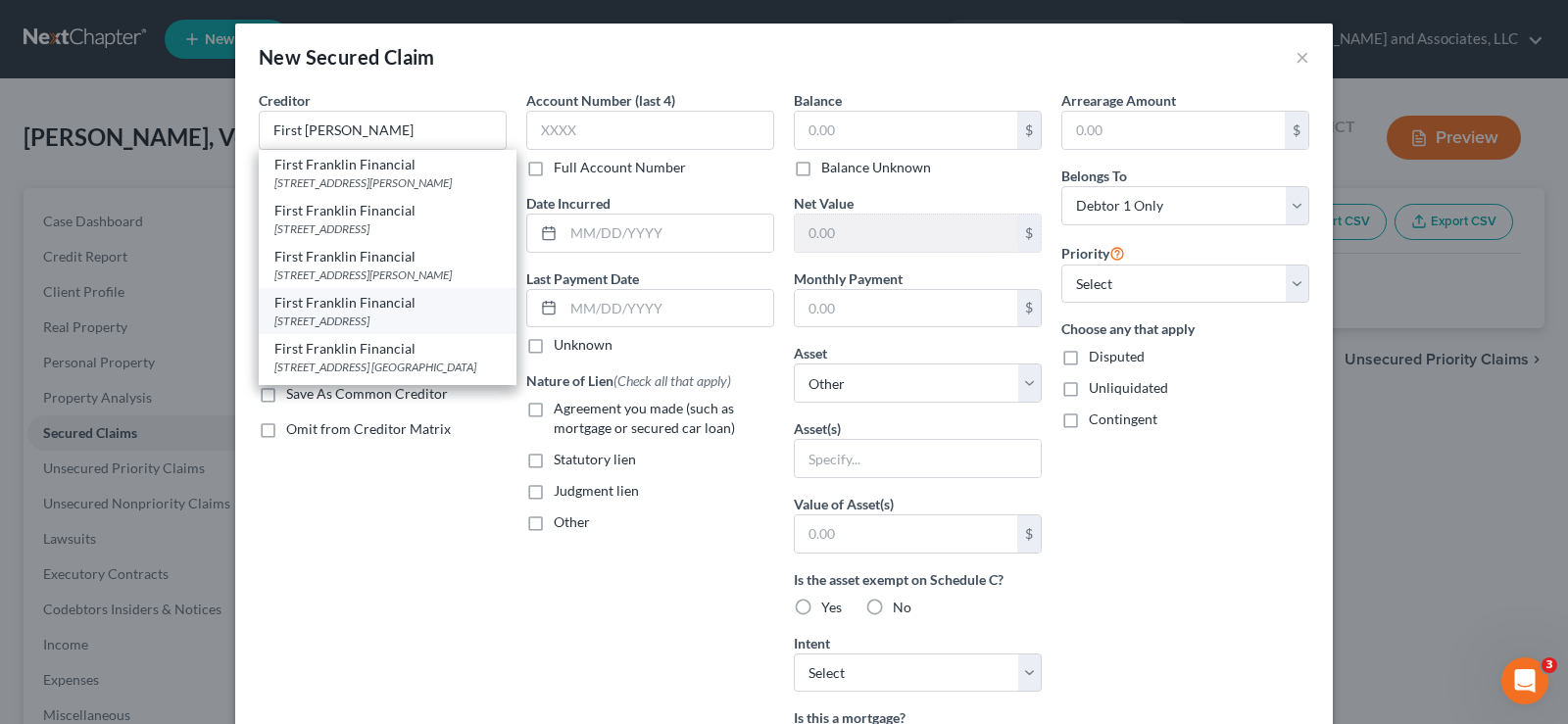
type input "30577-2127"
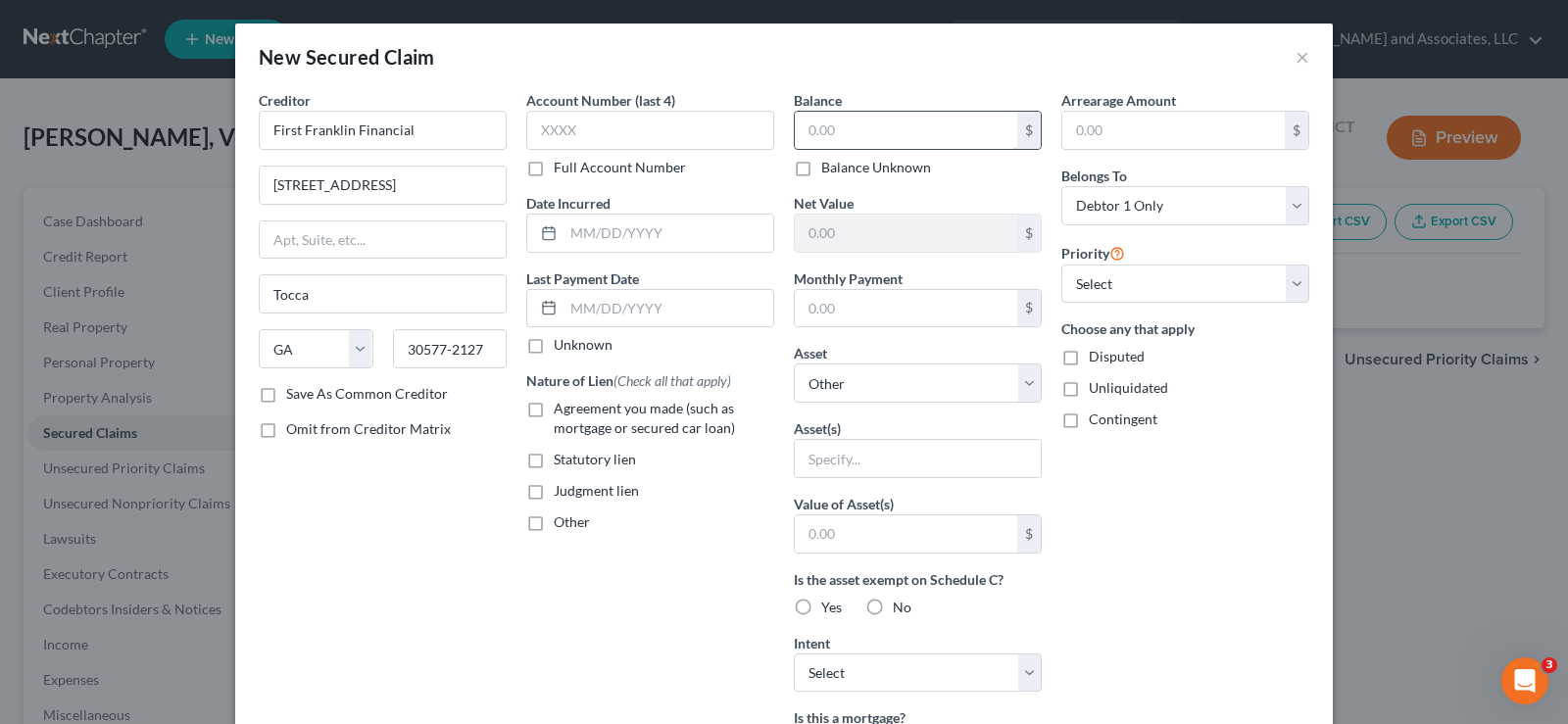
click at [847, 128] on input "text" at bounding box center [906, 130] width 222 height 37
type input "14,422.00"
click at [630, 242] on input "text" at bounding box center [668, 232] width 209 height 37
type input "11/29/2024"
click at [554, 411] on label "Agreement you made (such as mortgage or secured car loan)" at bounding box center [663, 418] width 220 height 39
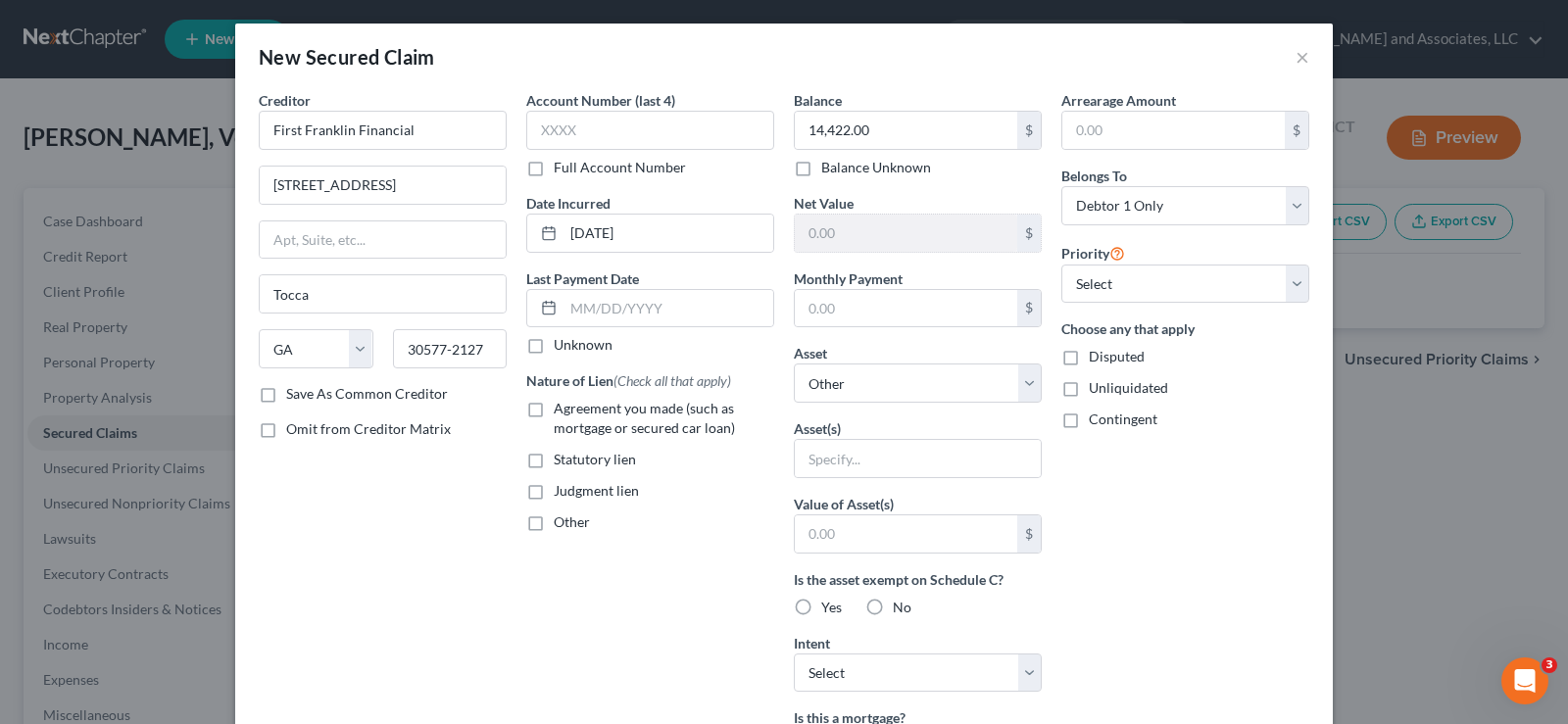
click at [562, 411] on input "Agreement you made (such as mortgage or secured car loan)" at bounding box center [568, 405] width 13 height 13
checkbox input "true"
click at [286, 392] on label "Save As Common Creditor" at bounding box center [367, 394] width 162 height 20
click at [294, 392] on input "Save As Common Creditor" at bounding box center [300, 390] width 13 height 13
checkbox input "true"
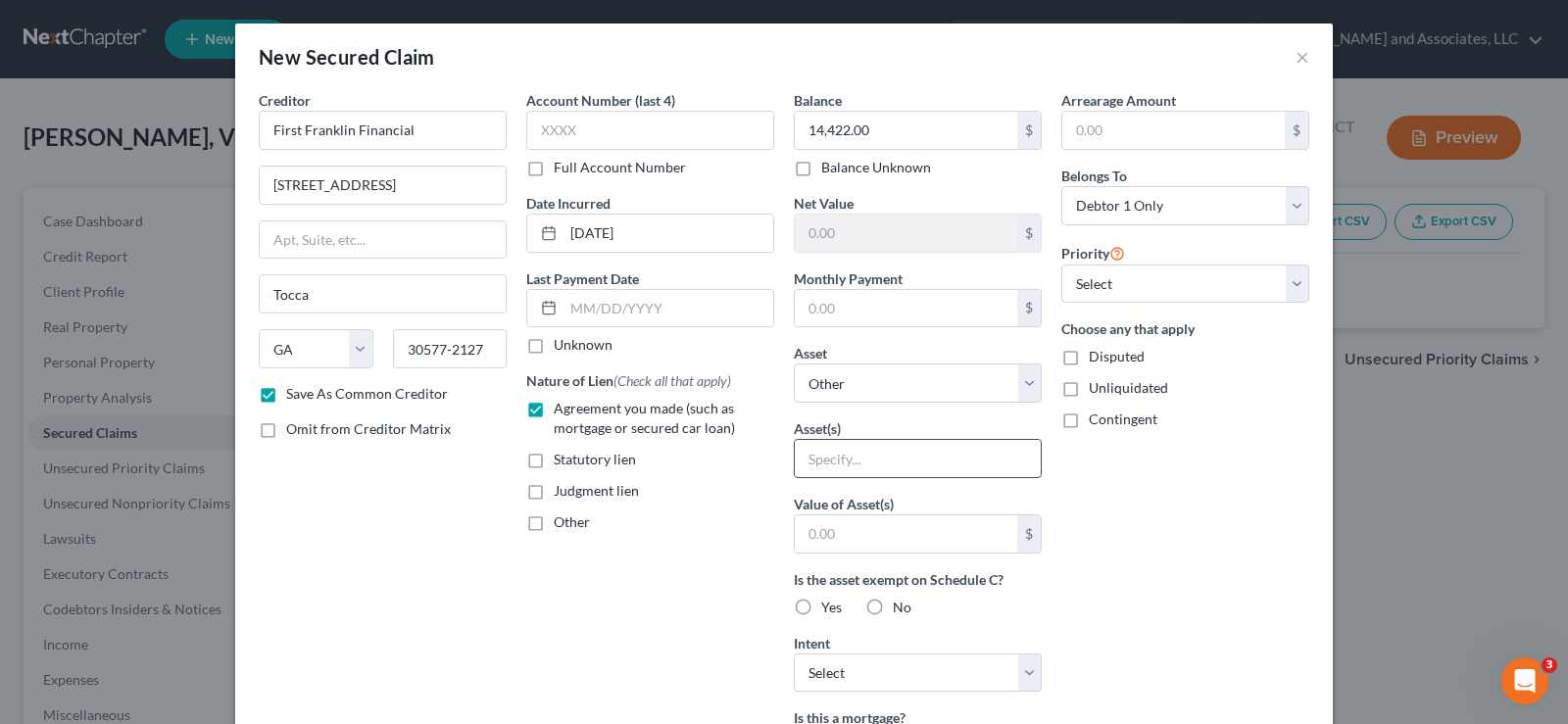
click at [880, 467] on input "text" at bounding box center [918, 458] width 246 height 37
click at [1231, 617] on div "Arrearage Amount $ Belongs To * Select Debtor 1 Only Debtor 2 Only Debtor 1 And…" at bounding box center [1185, 527] width 267 height 874
click at [857, 540] on input "text" at bounding box center [906, 534] width 222 height 37
type input "1,950.00"
click at [878, 318] on input "text" at bounding box center [906, 308] width 222 height 37
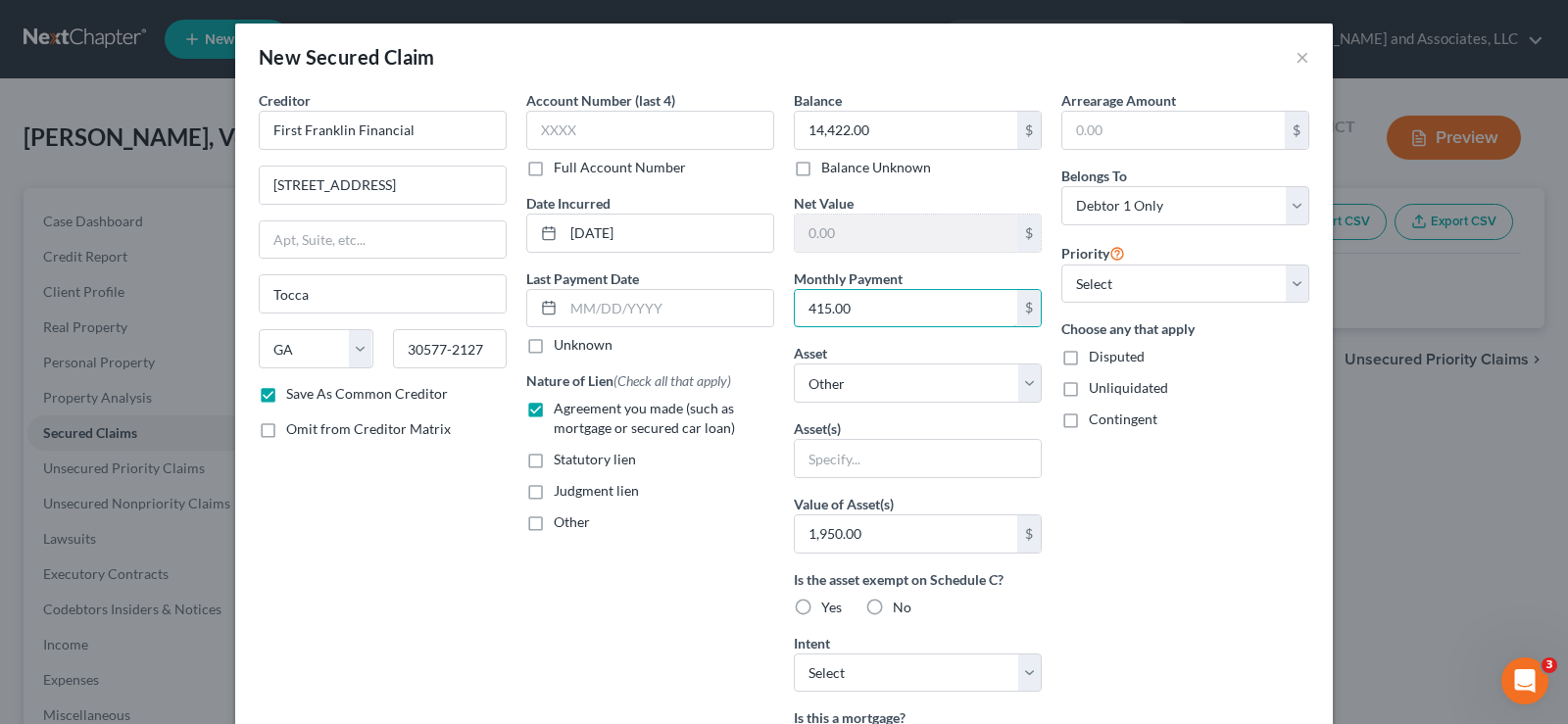
type input "415.00"
click at [1088, 389] on label "Unliquidated" at bounding box center [1128, 388] width 80 height 20
click at [1096, 389] on input "Unliquidated" at bounding box center [1102, 384] width 13 height 13
checkbox input "true"
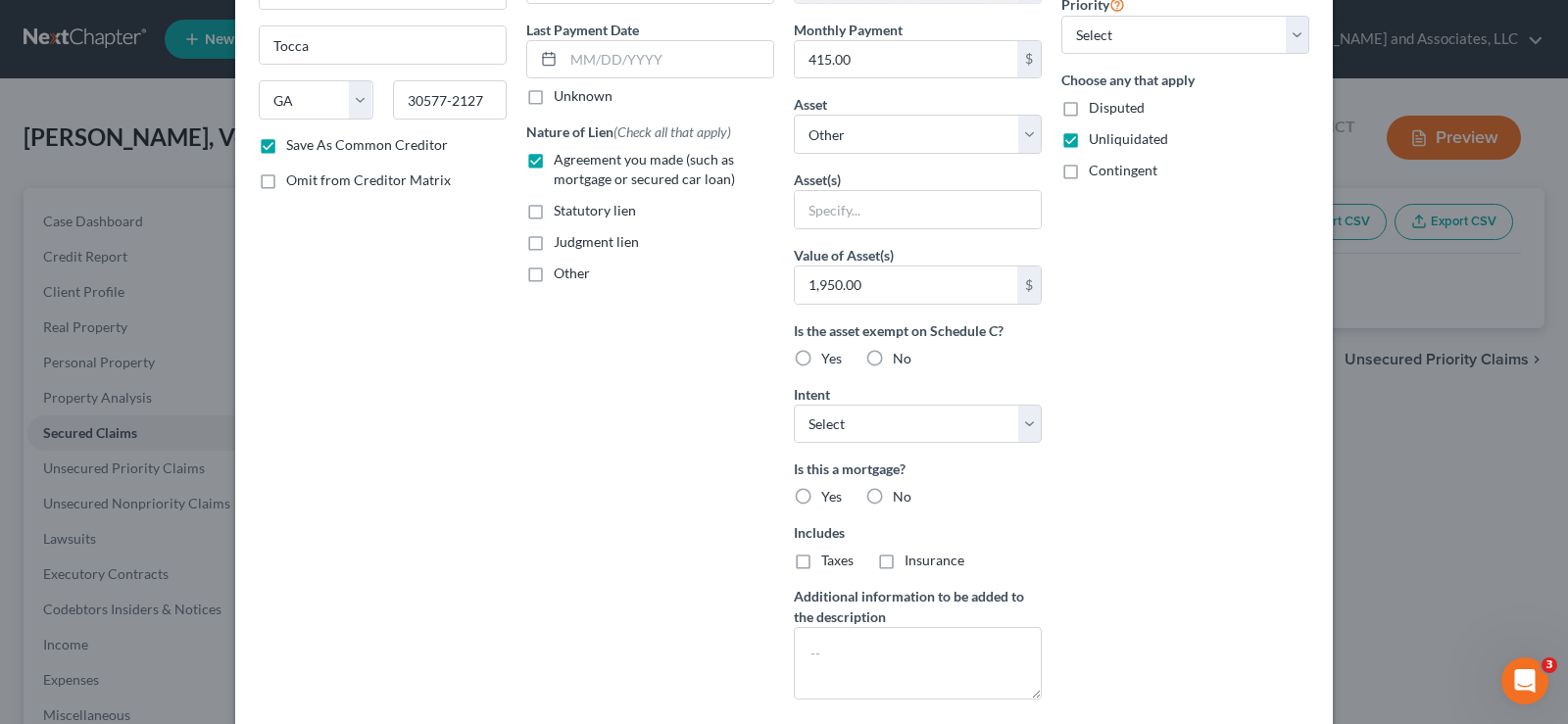
scroll to position [294, 0]
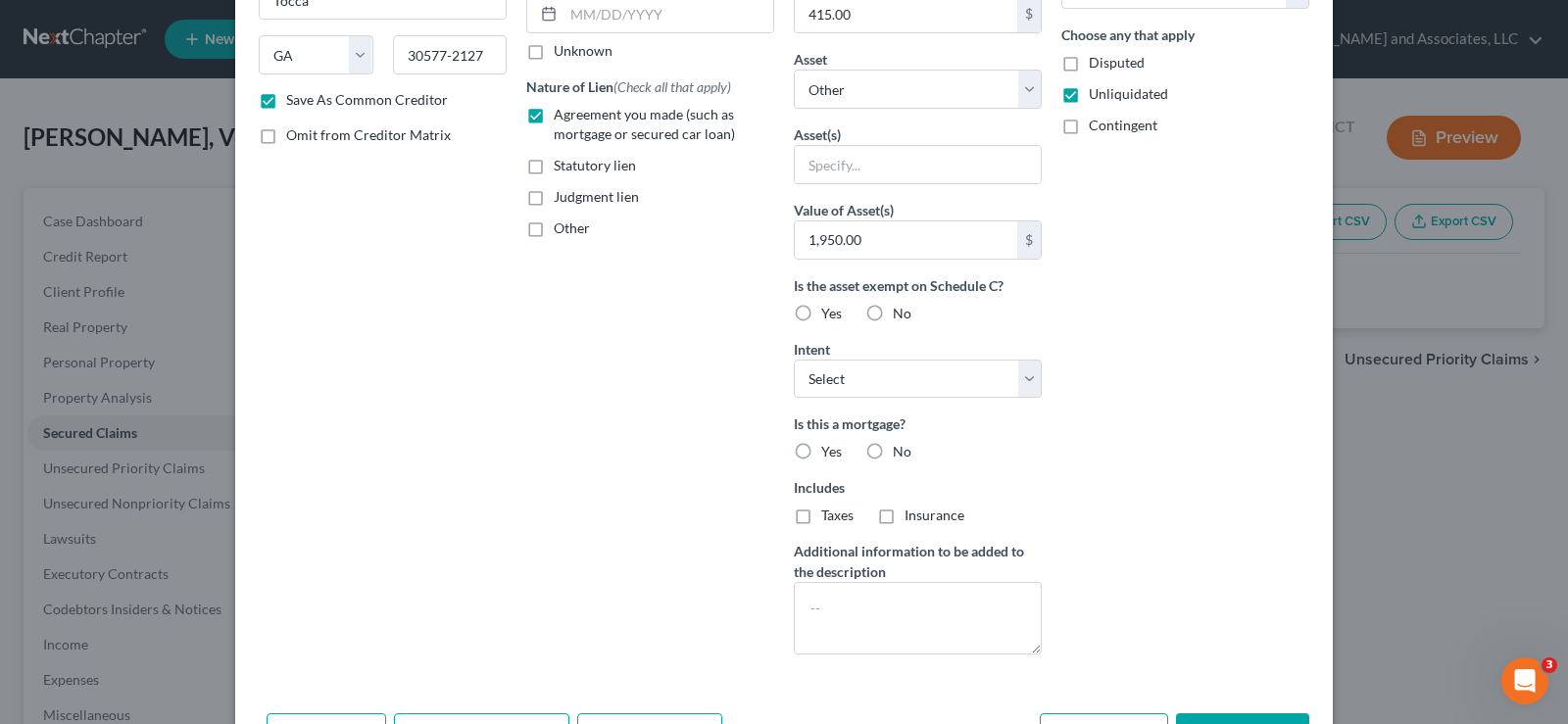
click at [821, 314] on label "Yes" at bounding box center [831, 313] width 21 height 20
click at [829, 314] on input "Yes" at bounding box center [835, 309] width 13 height 13
radio input "true"
click at [857, 388] on select "Select Surrender Redeem Reaffirm Avoid Other" at bounding box center [918, 378] width 248 height 39
select select "1"
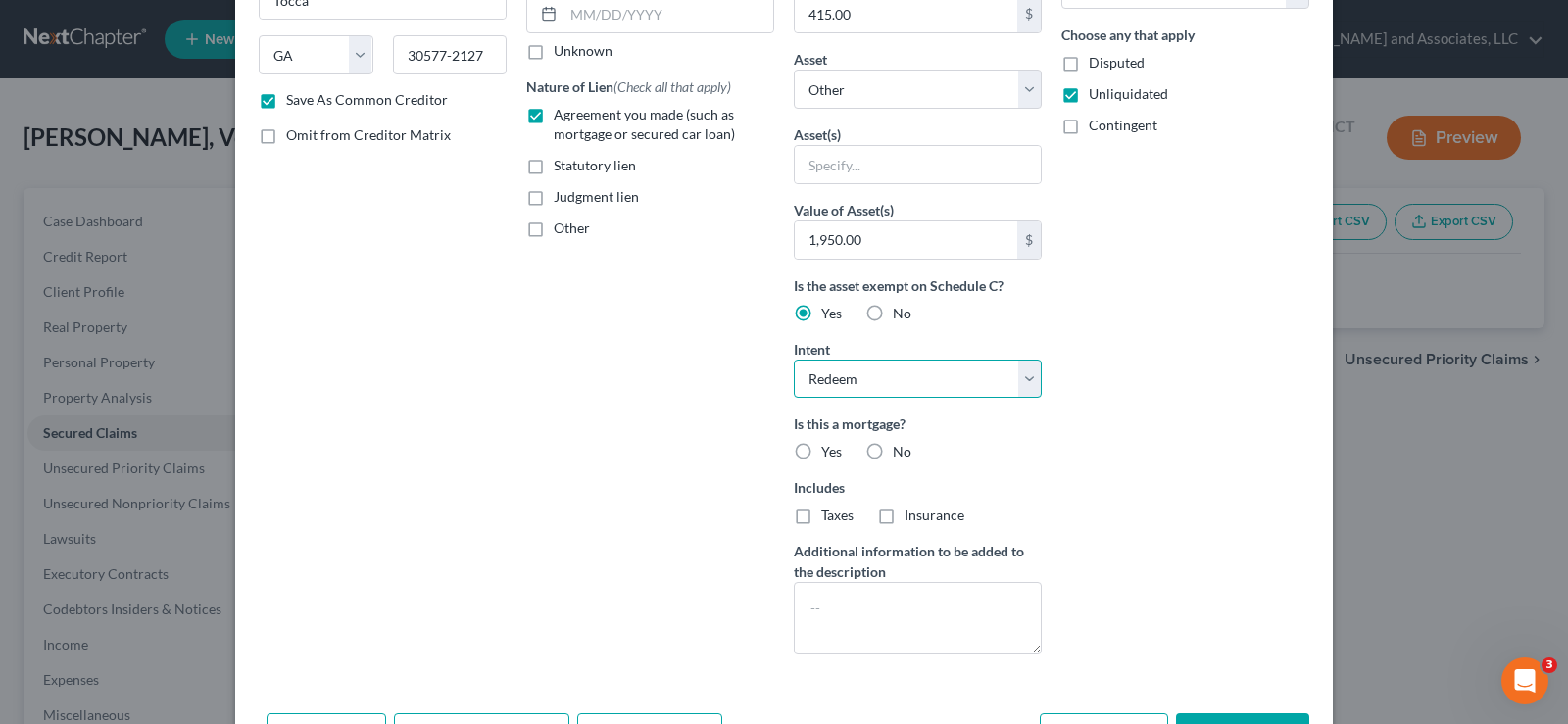
click at [794, 359] on select "Select Surrender Redeem Reaffirm Avoid Other" at bounding box center [918, 378] width 248 height 39
click at [893, 450] on label "No" at bounding box center [902, 452] width 19 height 20
click at [901, 450] on input "No" at bounding box center [907, 448] width 13 height 13
radio input "true"
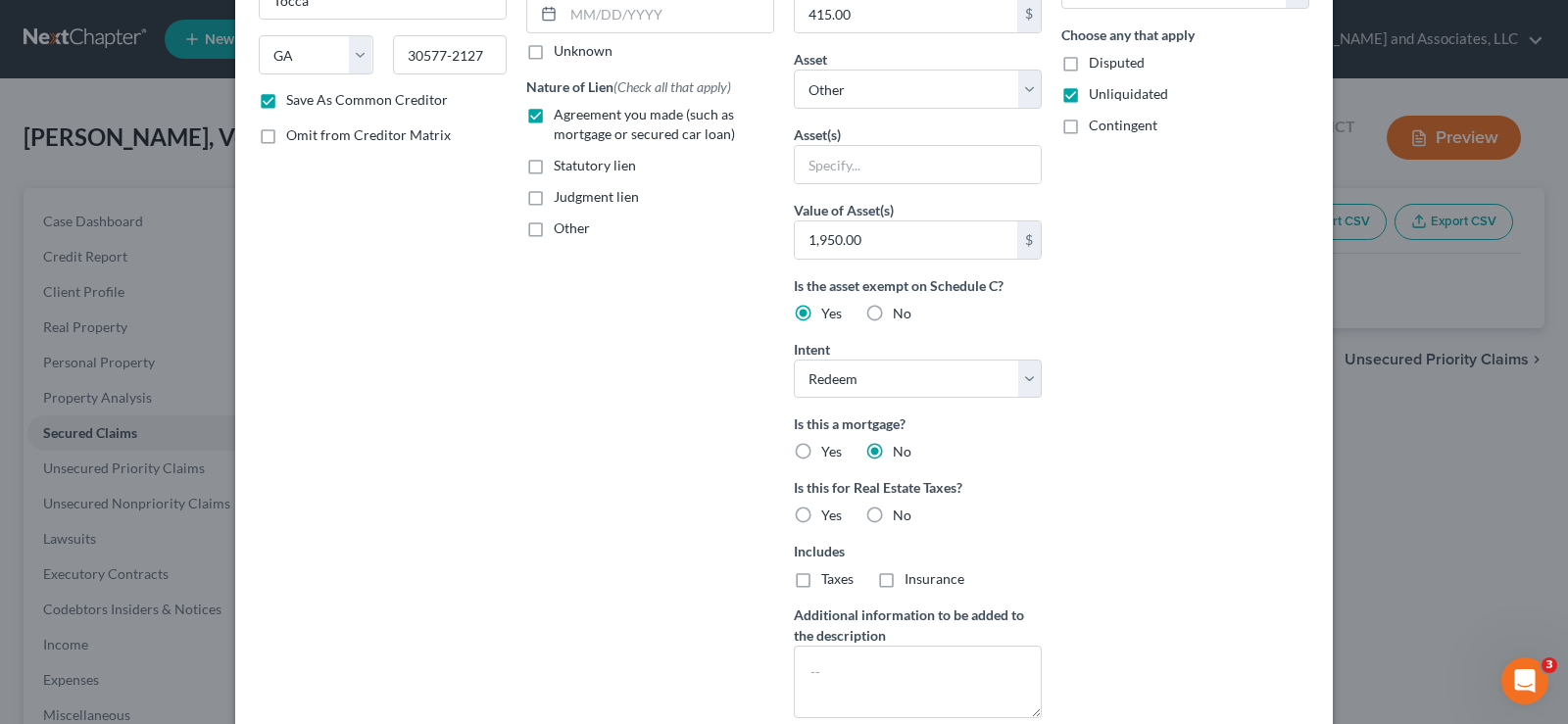
click at [893, 517] on label "No" at bounding box center [902, 516] width 19 height 20
click at [901, 517] on input "No" at bounding box center [907, 512] width 13 height 13
radio input "true"
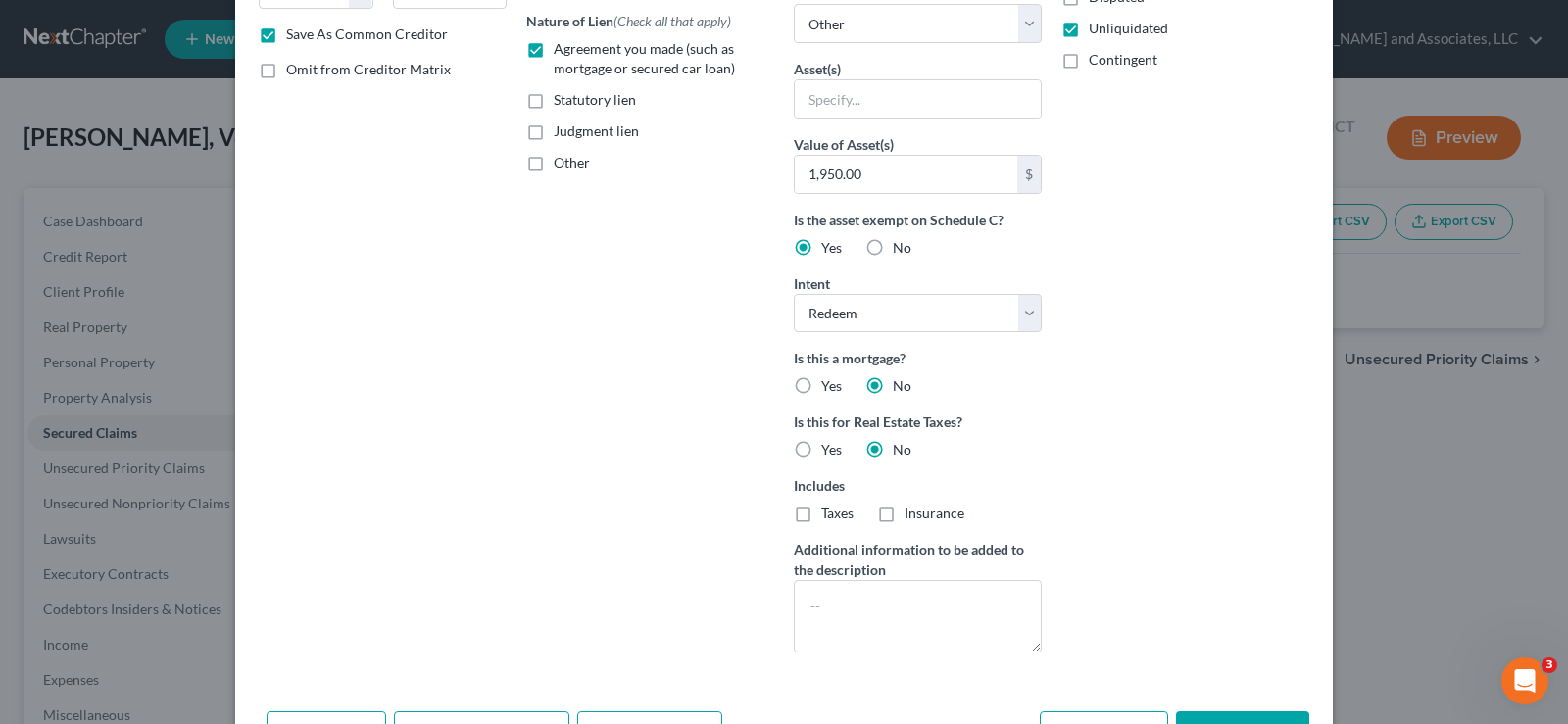
scroll to position [427, 0]
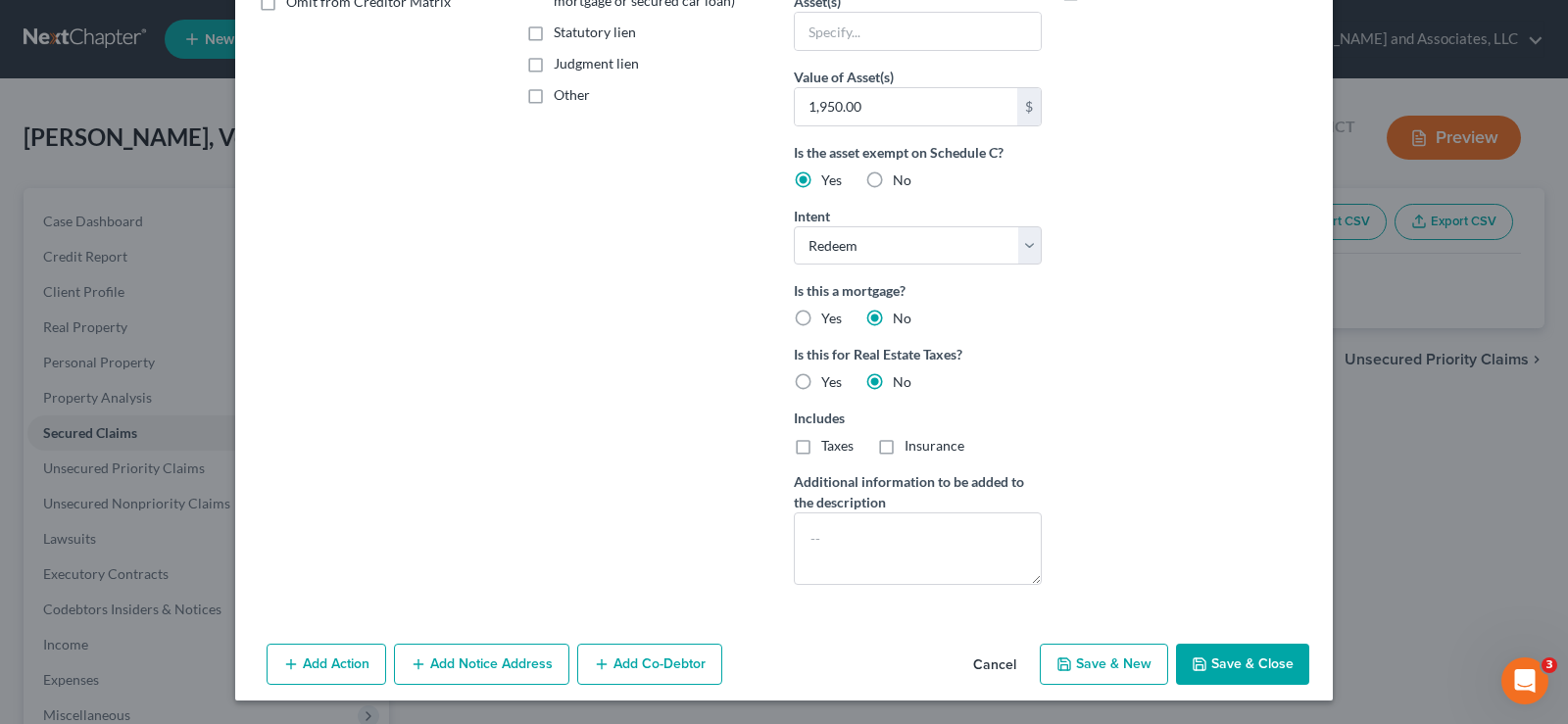
click at [520, 665] on button "Add Notice Address" at bounding box center [482, 663] width 176 height 41
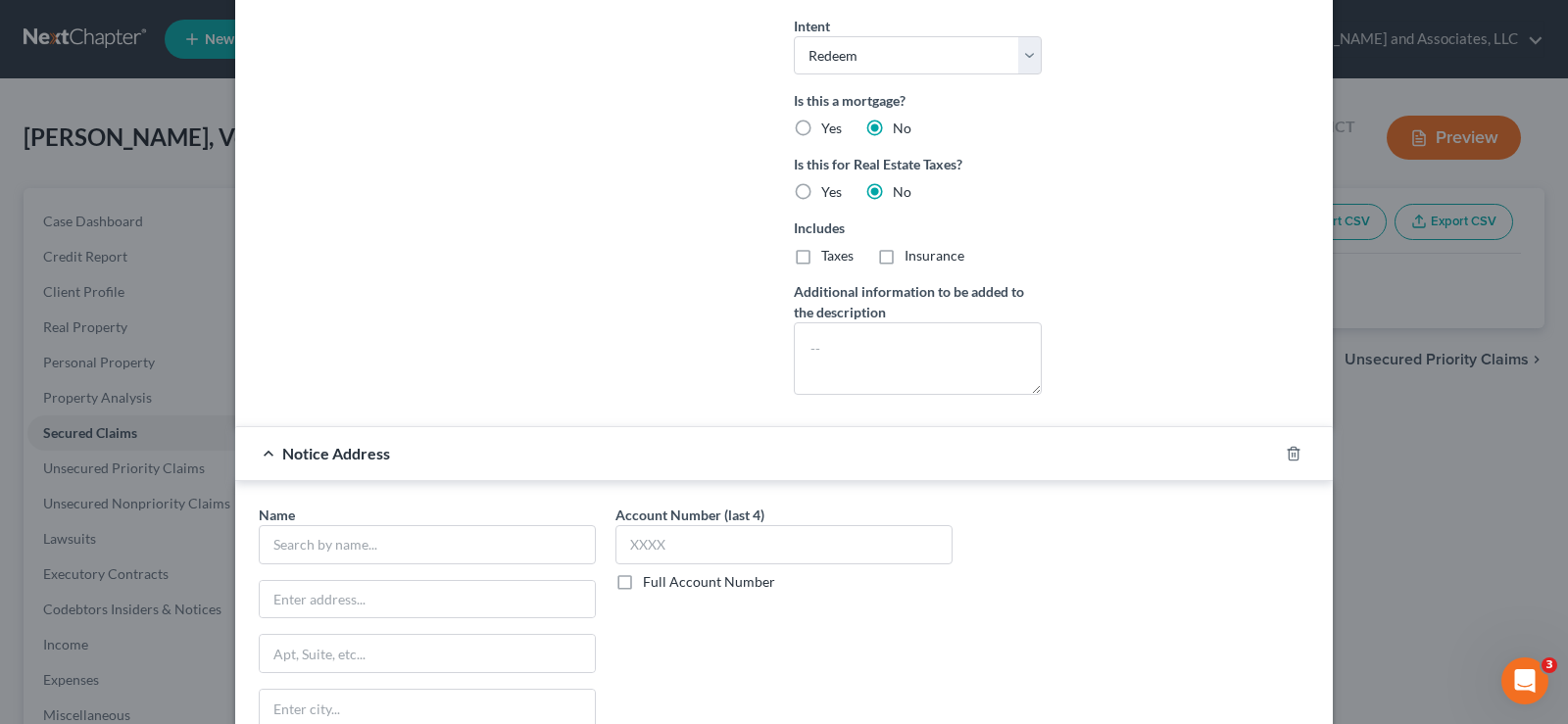
scroll to position [850, 0]
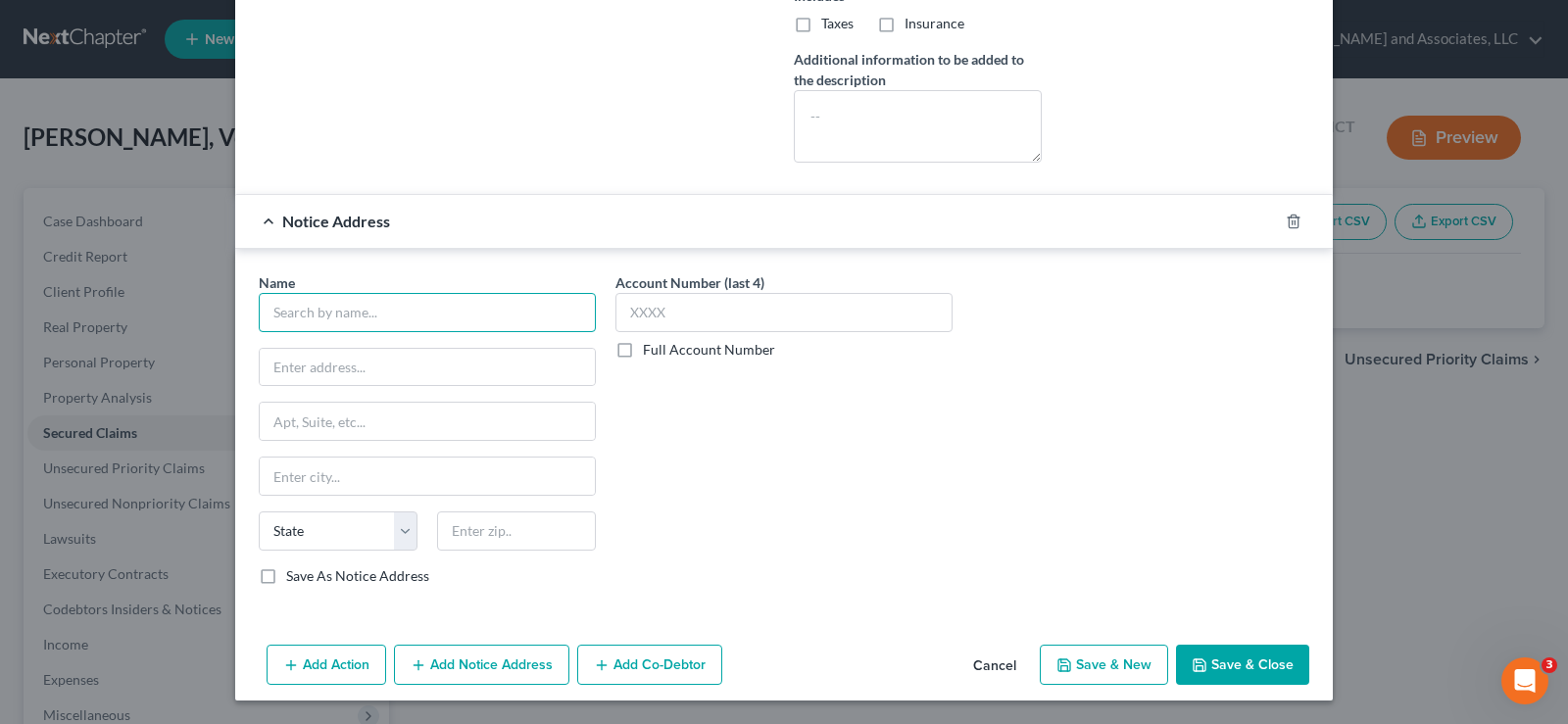
click at [289, 316] on input "text" at bounding box center [427, 312] width 337 height 39
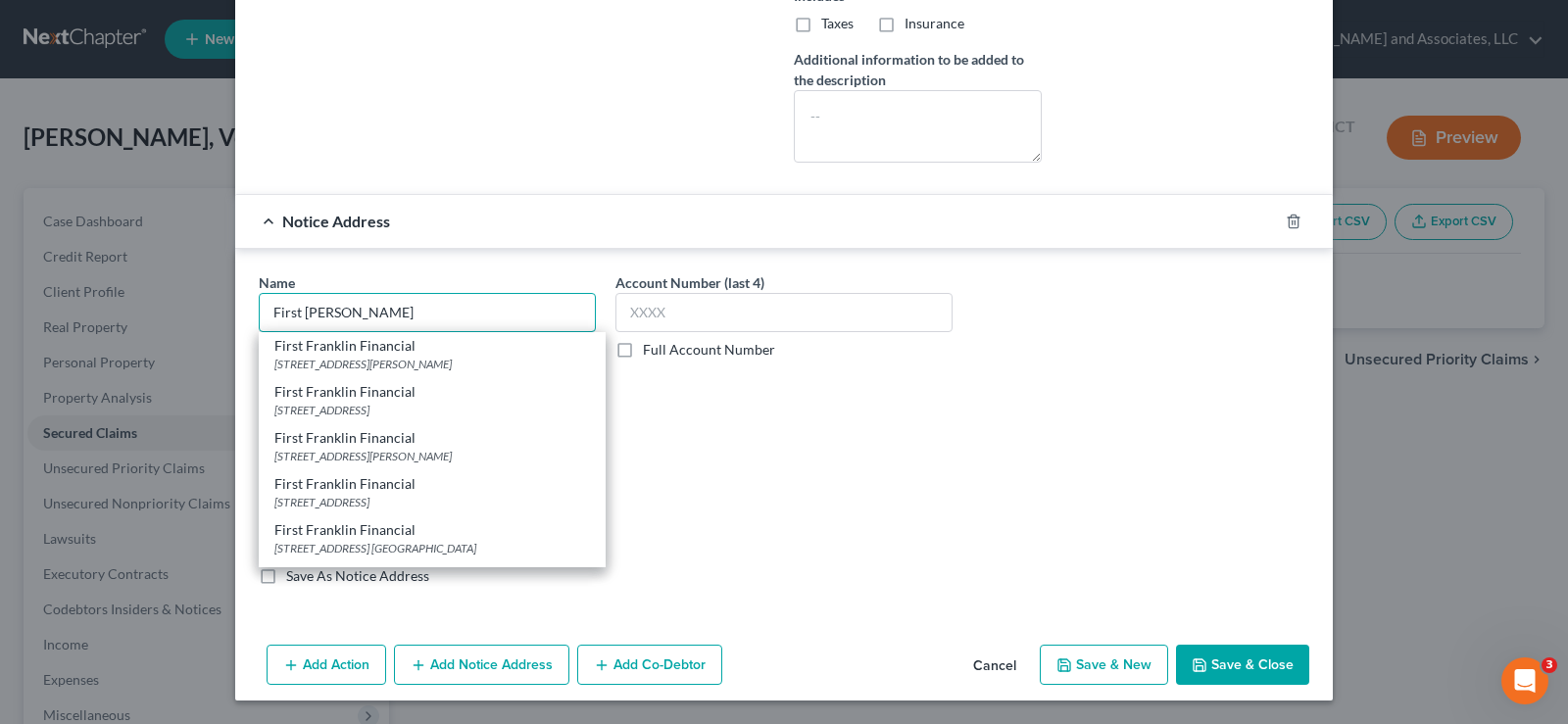
scroll to position [0, 0]
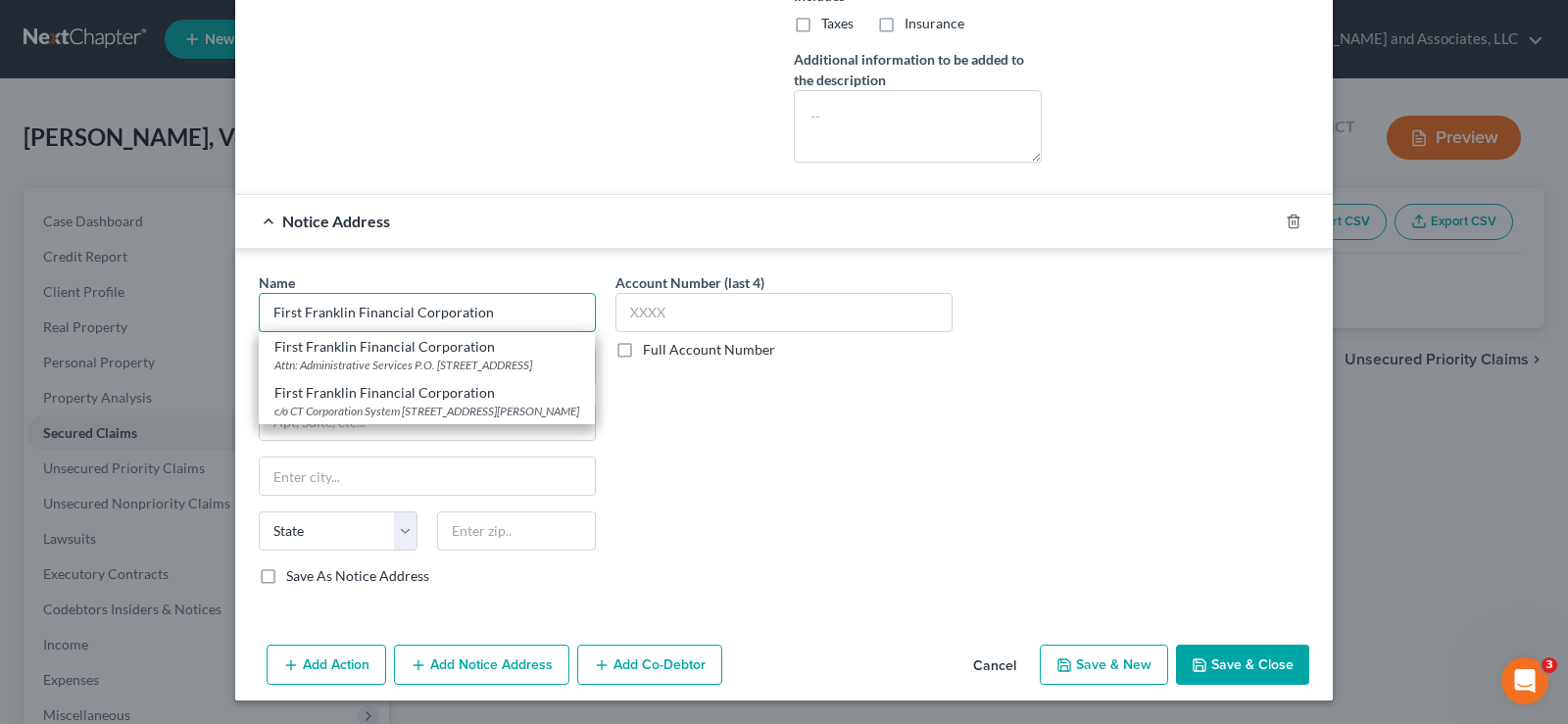
type input "First Franklin Financial Corporation"
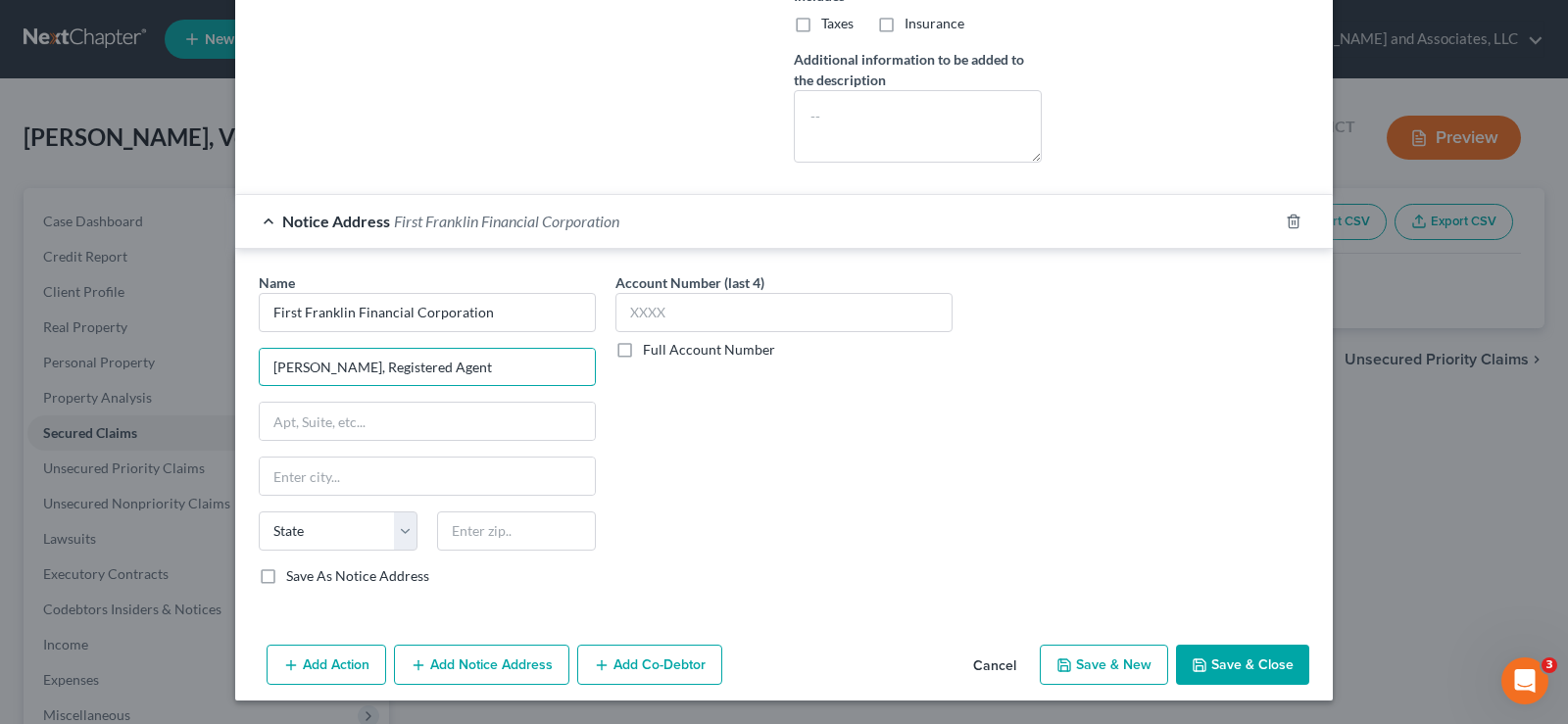
type input "Mark Scarpitti, Registered Agent"
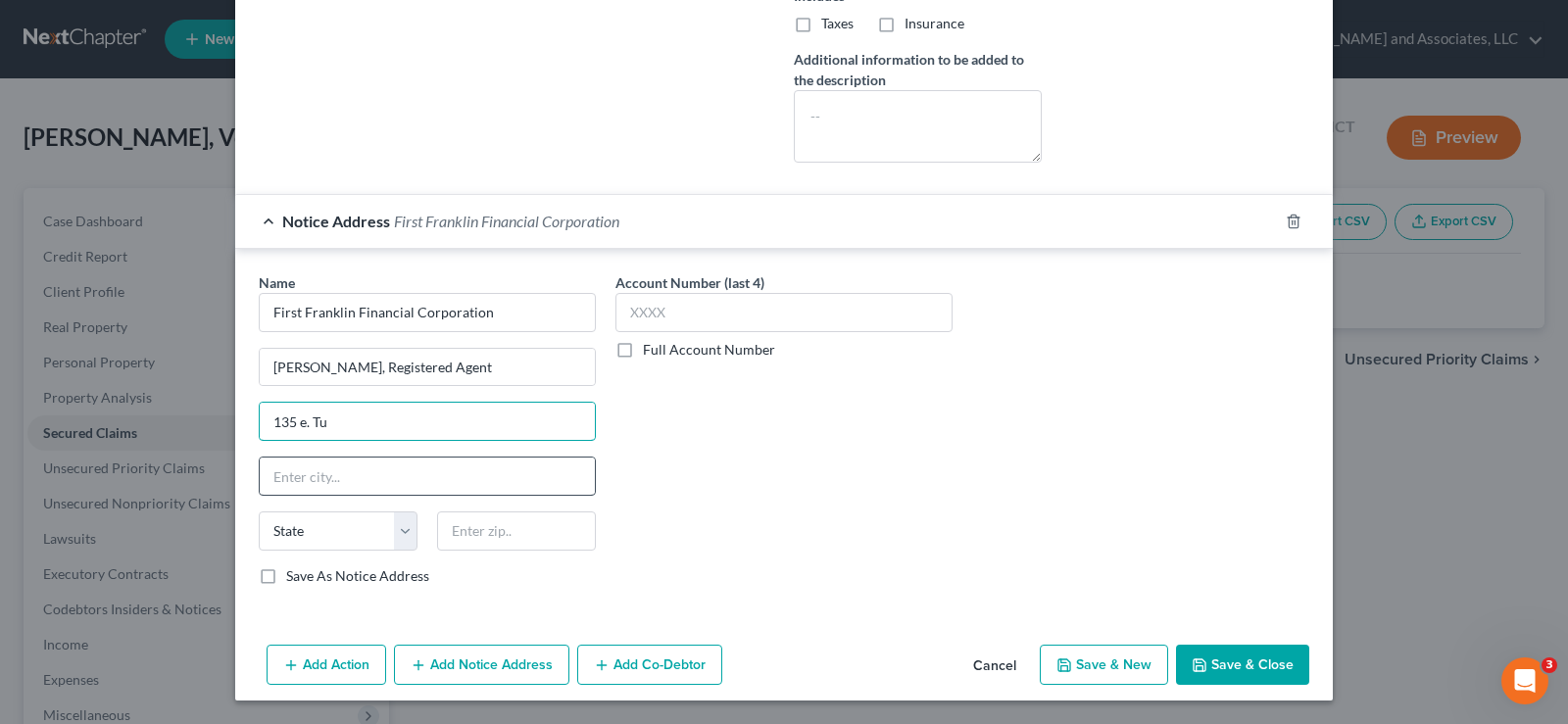
type input "135 E. Tugalo Street"
click at [358, 481] on input "text" at bounding box center [427, 476] width 335 height 37
type input "Toccoa"
click at [327, 538] on select "State AL AK AR AZ CA CO CT DE DC FL GA GU HI ID IL IN IA KS KY LA ME MD MA MI M…" at bounding box center [337, 531] width 159 height 39
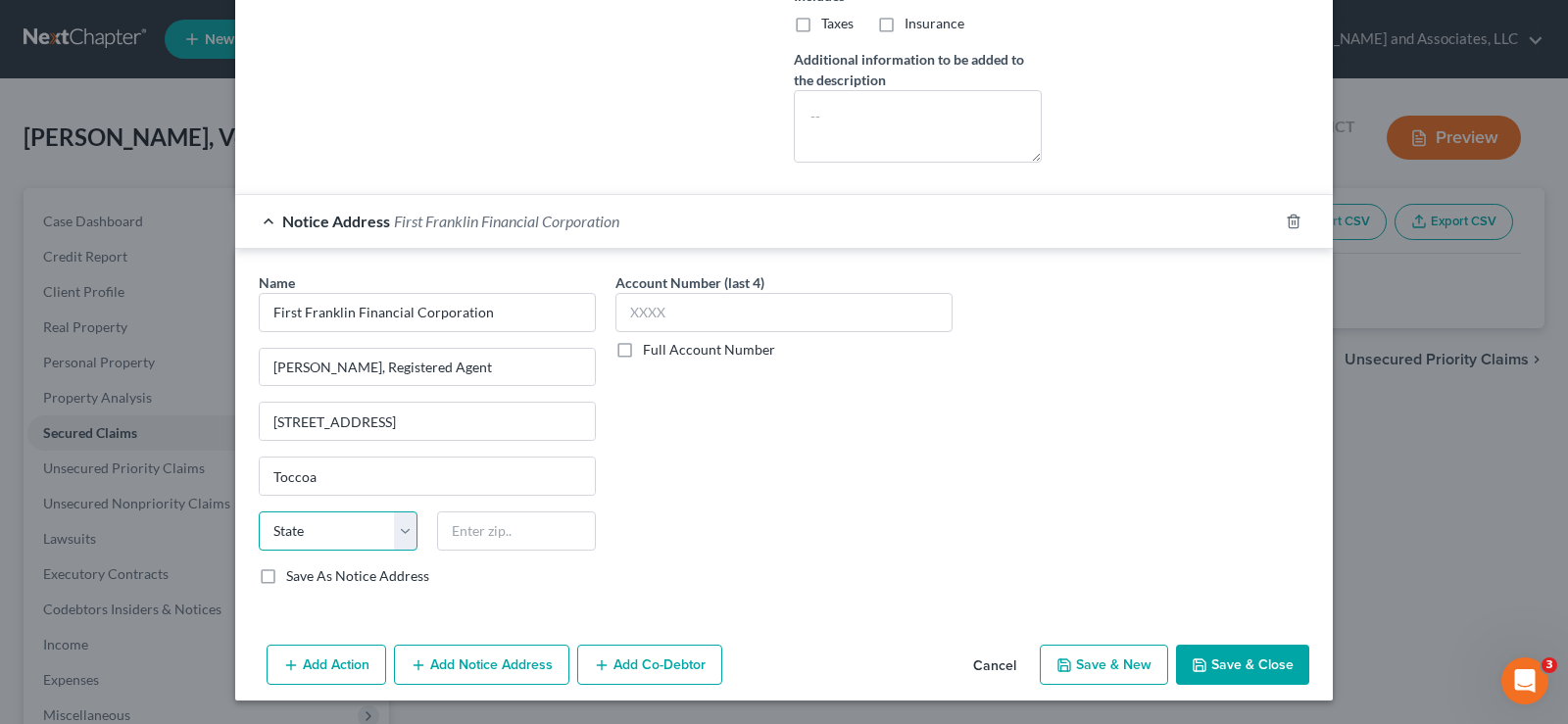
select select "10"
click at [258, 512] on select "State AL AK AR AZ CA CO CT DE DC FL GA GU HI ID IL IN IA KS KY LA ME MD MA MI M…" at bounding box center [337, 531] width 159 height 39
click at [494, 533] on input "text" at bounding box center [516, 531] width 159 height 39
type input "30577"
click at [1234, 671] on button "Save & Close" at bounding box center [1243, 664] width 134 height 41
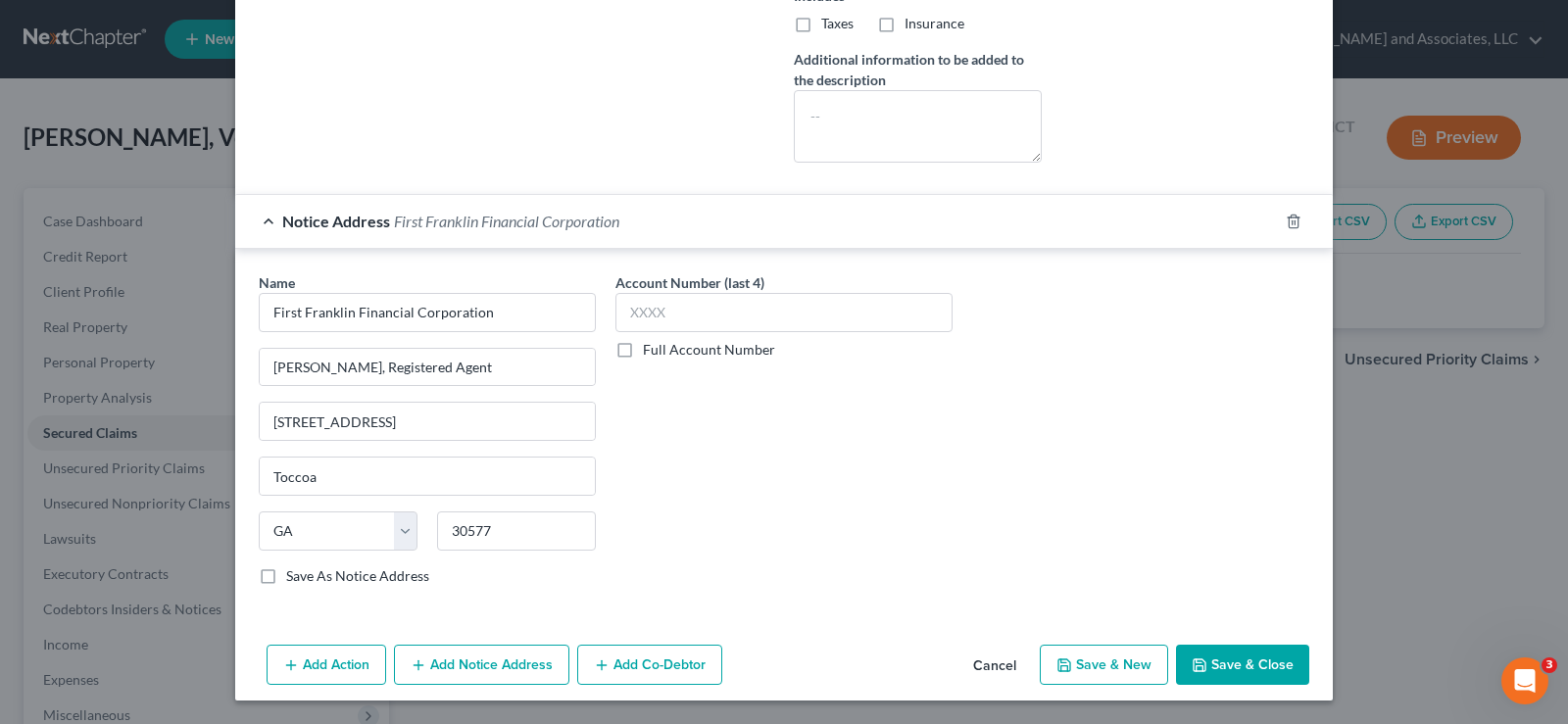
checkbox input "false"
select select
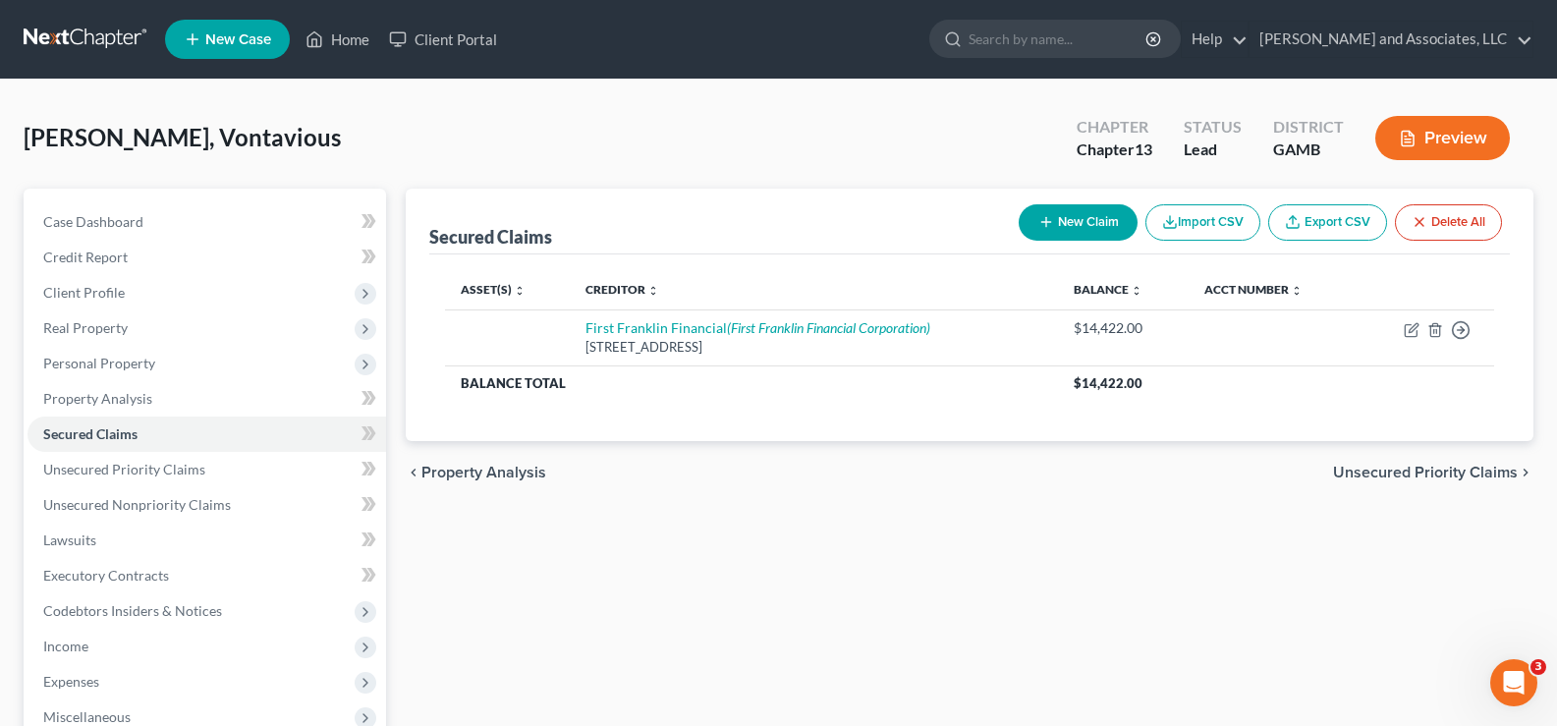
click at [1099, 217] on button "New Claim" at bounding box center [1078, 222] width 119 height 36
select select "0"
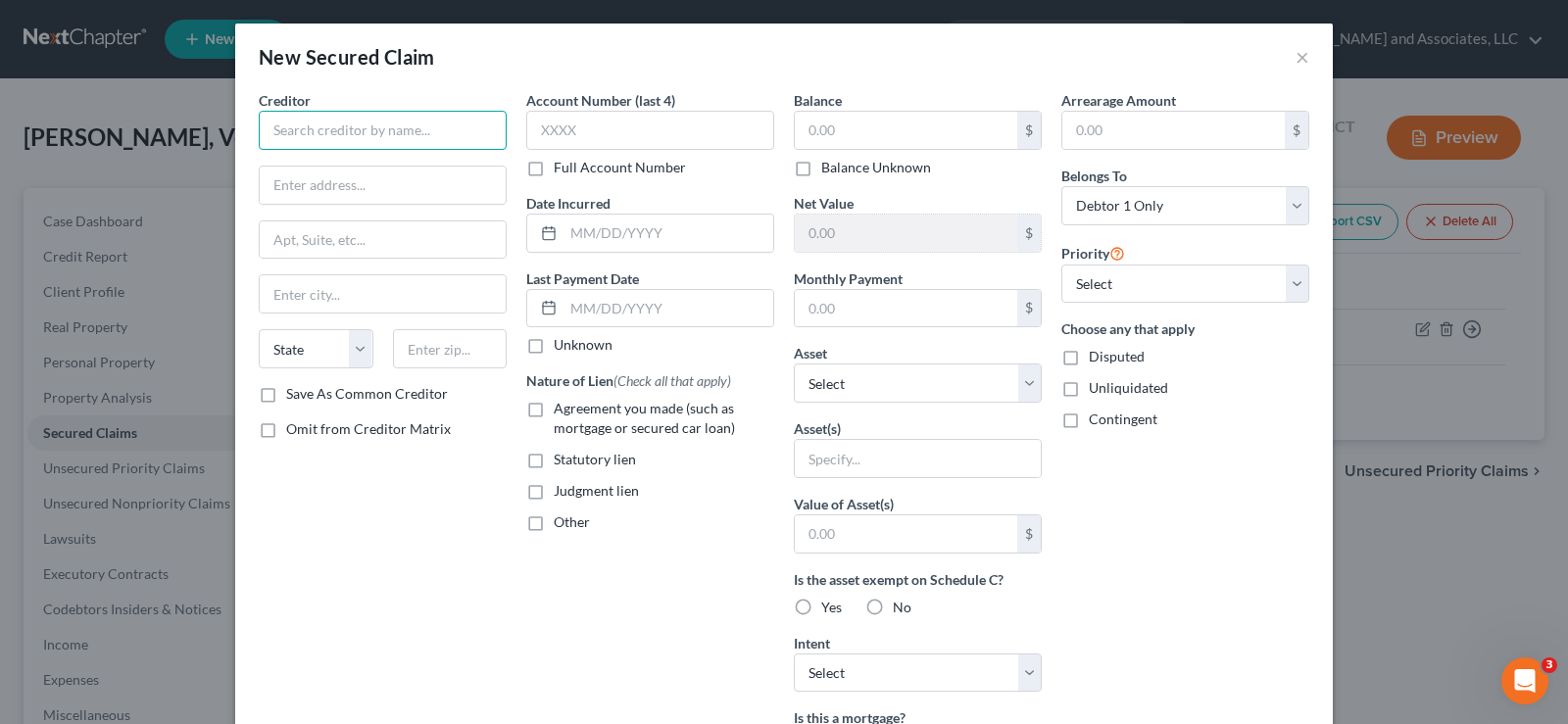
click at [362, 138] on input "text" at bounding box center [382, 130] width 248 height 39
type input "Grow Financial FCU"
type input "9927 Delaney Lake Dr."
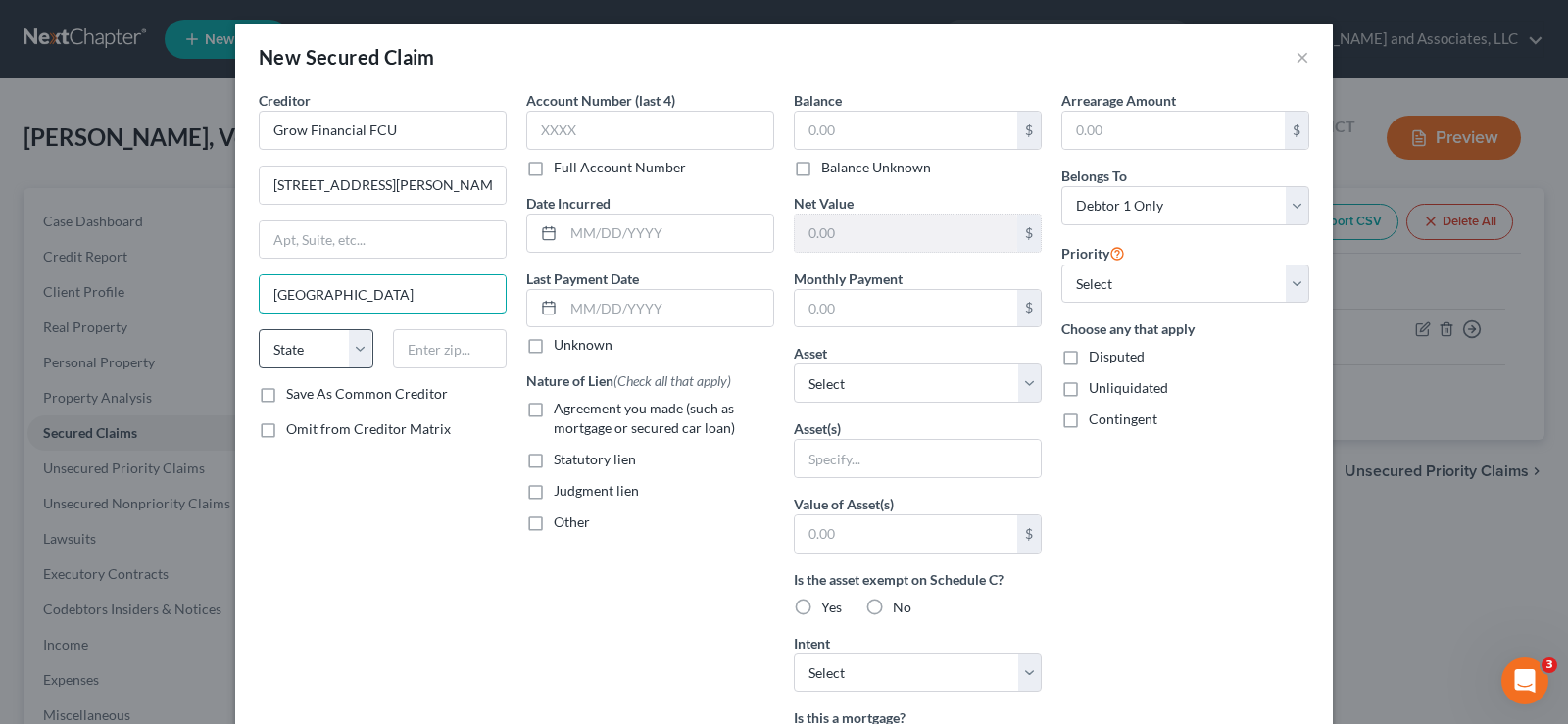
type input "Tampa"
click at [302, 360] on select "State AL AK AR AZ CA CO CT DE DC FL GA GU HI ID IL IN IA KS KY LA ME MD MA MI M…" at bounding box center [315, 348] width 115 height 39
select select "9"
click at [258, 329] on select "State AL AK AR AZ CA CO CT DE DC FL GA GU HI ID IL IN IA KS KY LA ME MD MA MI M…" at bounding box center [315, 348] width 115 height 39
click at [408, 350] on input "text" at bounding box center [450, 348] width 115 height 39
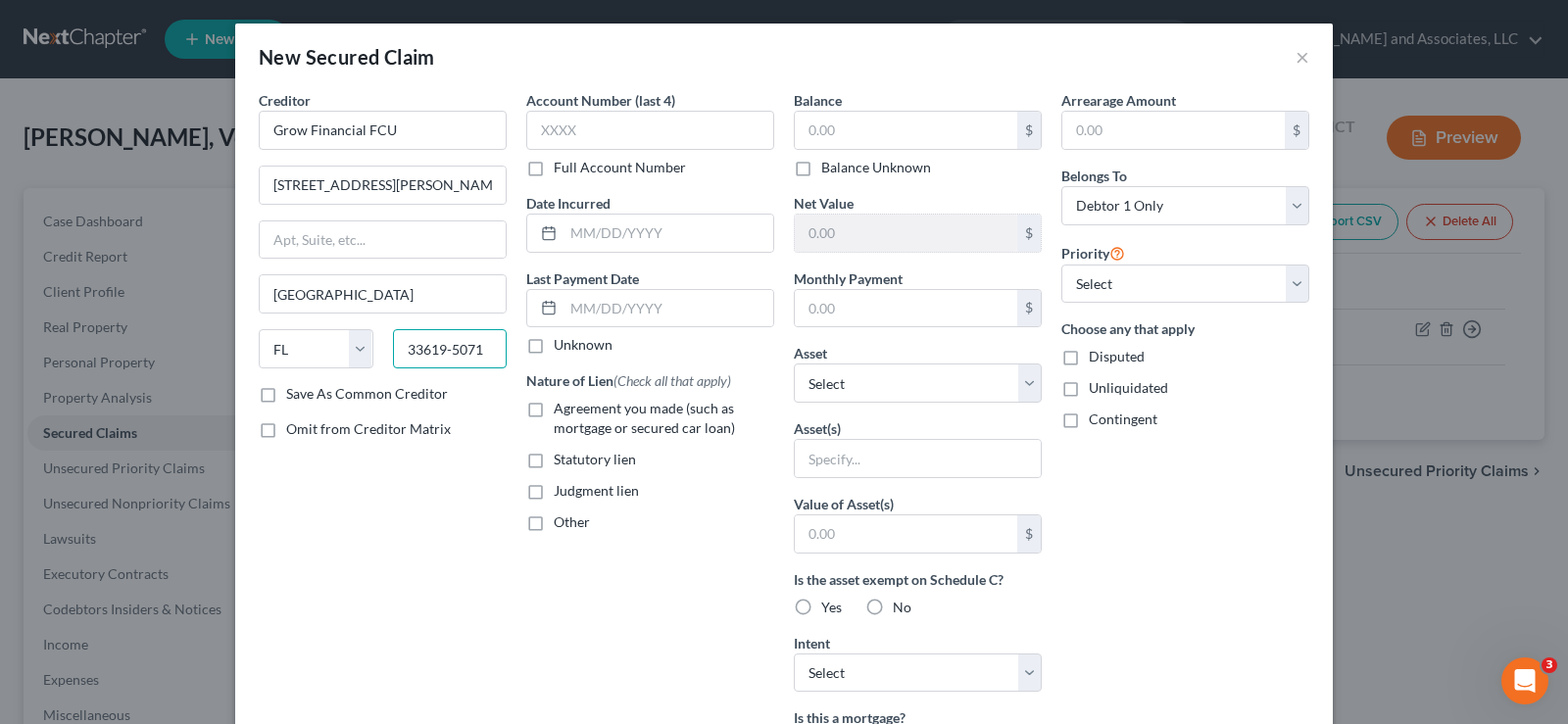
type input "33619-5071"
click at [286, 400] on label "Save As Common Creditor" at bounding box center [367, 394] width 162 height 20
click at [294, 397] on input "Save As Common Creditor" at bounding box center [300, 390] width 13 height 13
checkbox input "true"
click at [898, 127] on input "text" at bounding box center [906, 130] width 222 height 37
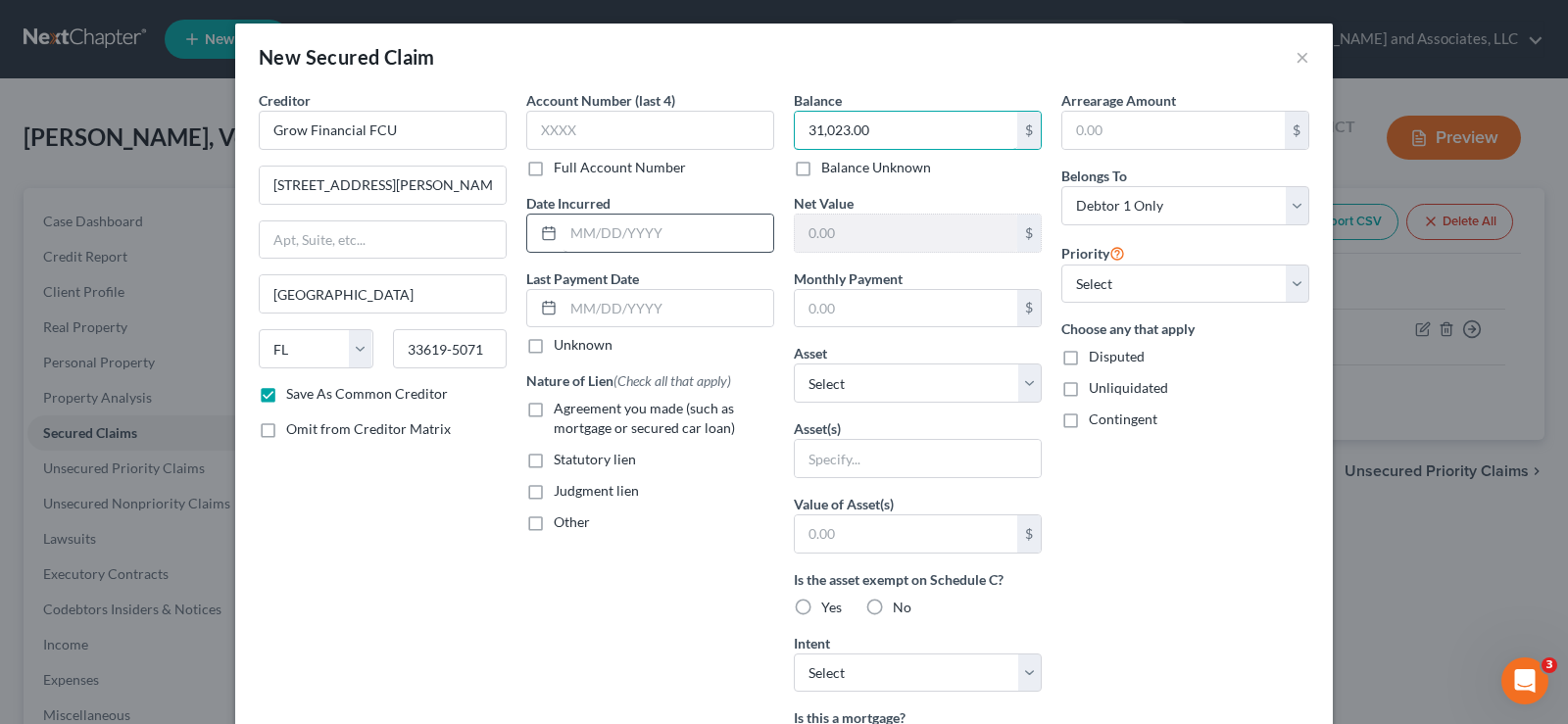
type input "31,023.00"
click at [618, 242] on input "text" at bounding box center [668, 232] width 209 height 37
type input "06/05/2024"
click at [554, 414] on label "Agreement you made (such as mortgage or secured car loan)" at bounding box center [663, 418] width 220 height 39
click at [562, 412] on input "Agreement you made (such as mortgage or secured car loan)" at bounding box center [568, 405] width 13 height 13
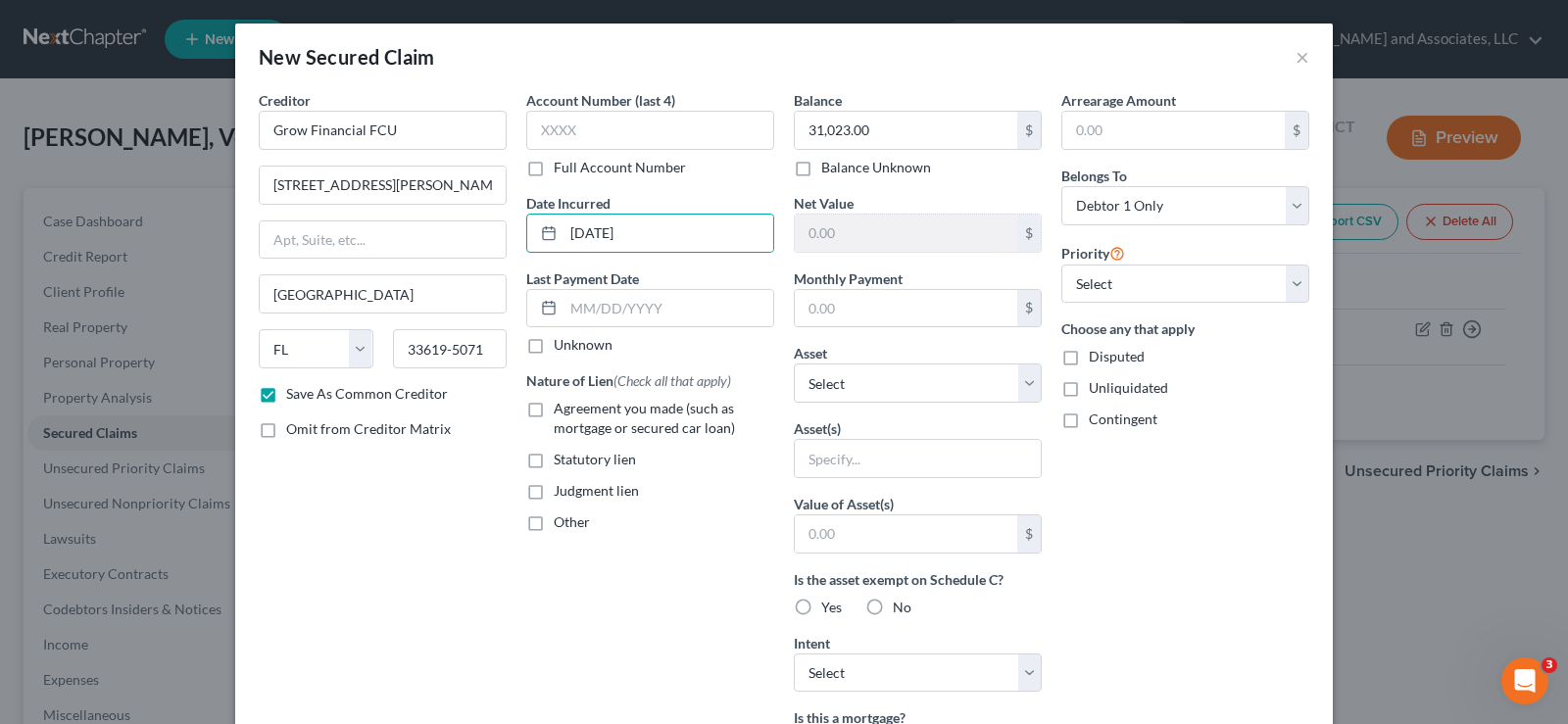
checkbox input "true"
click at [877, 307] on input "text" at bounding box center [906, 308] width 222 height 37
type input "556.00"
click at [870, 461] on input "text" at bounding box center [918, 458] width 246 height 37
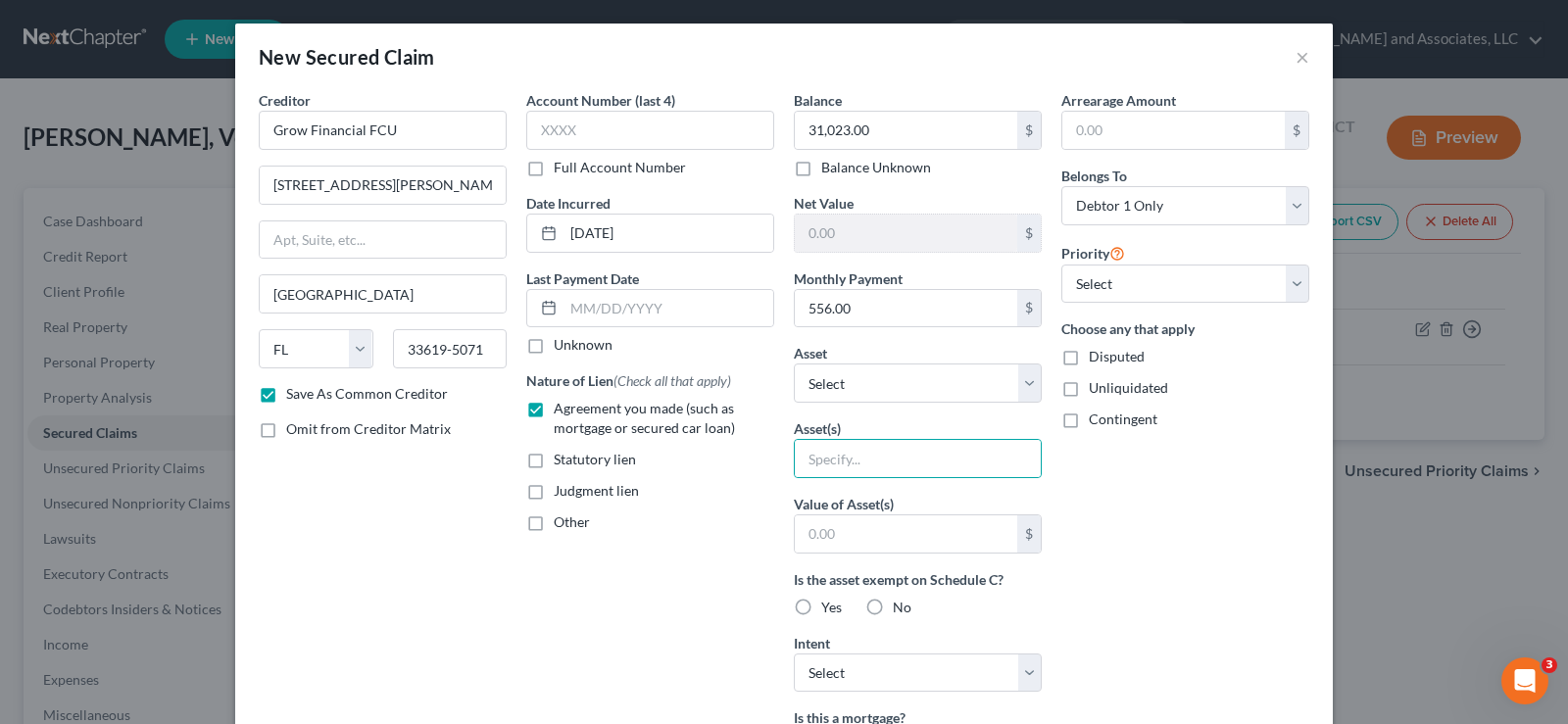
click at [1197, 560] on div "Arrearage Amount $ Belongs To * Select Debtor 1 Only Debtor 2 Only Debtor 1 And…" at bounding box center [1185, 527] width 267 height 874
click at [852, 457] on input "text" at bounding box center [918, 458] width 246 height 37
type input "PAID OUTSIDE OF PLAN BY MOTHER (LONG-TERM DEBT)"
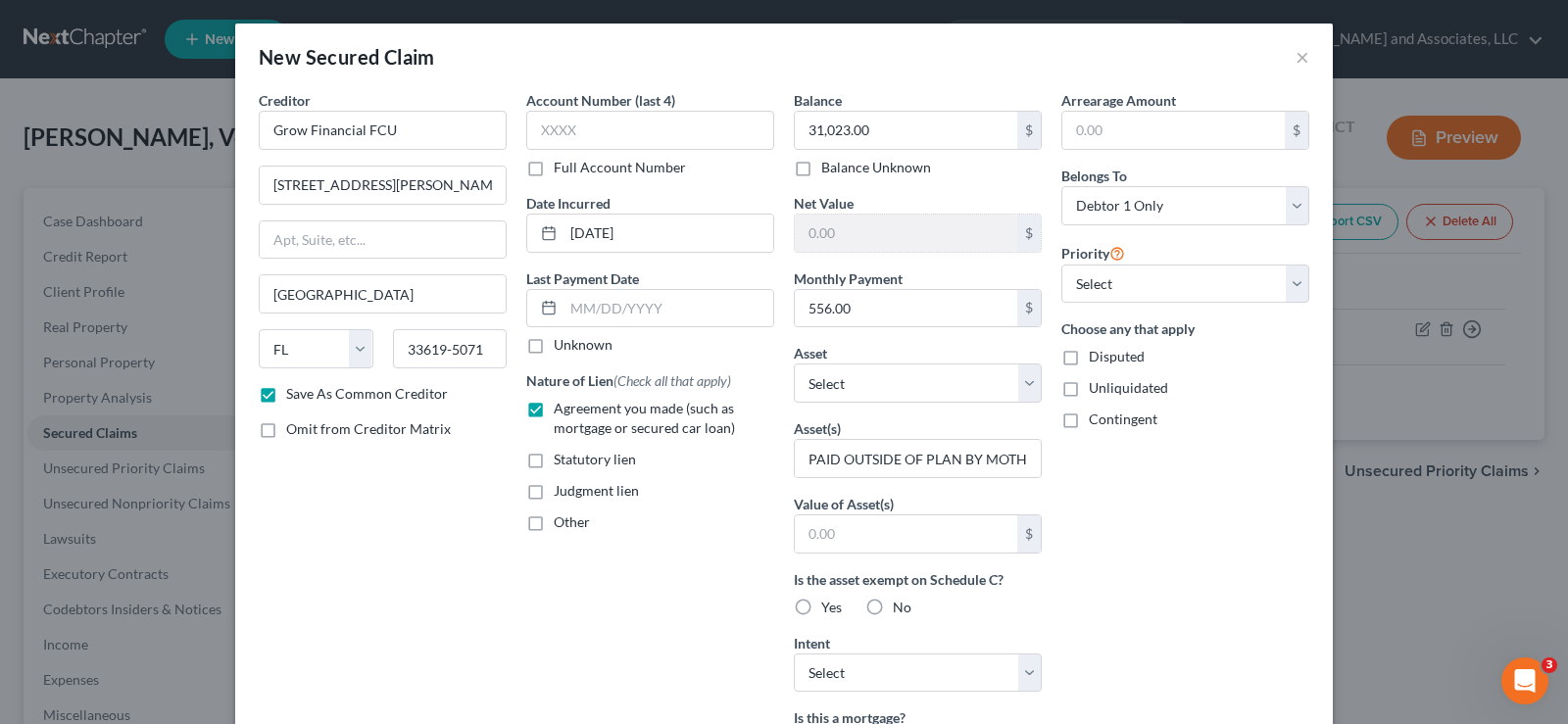
click at [1088, 385] on label "Unliquidated" at bounding box center [1128, 388] width 80 height 20
click at [1096, 385] on input "Unliquidated" at bounding box center [1102, 384] width 13 height 13
checkbox input "true"
click at [821, 611] on label "Yes" at bounding box center [831, 607] width 21 height 20
click at [829, 610] on input "Yes" at bounding box center [835, 603] width 13 height 13
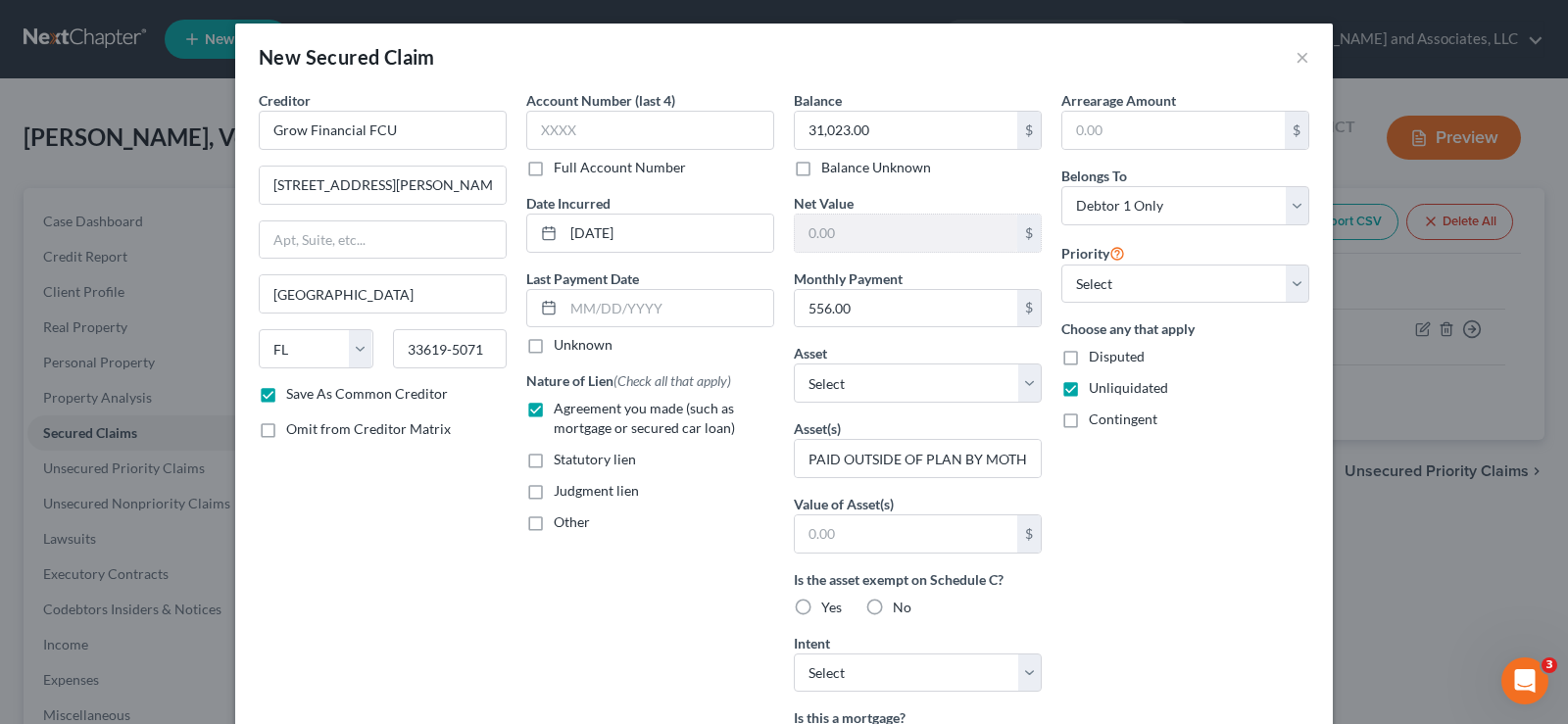
radio input "true"
click at [903, 669] on select "Select Surrender Redeem Reaffirm Avoid Other" at bounding box center [918, 672] width 248 height 39
select select "4"
click at [794, 653] on select "Select Surrender Redeem Reaffirm Avoid Other" at bounding box center [918, 672] width 248 height 39
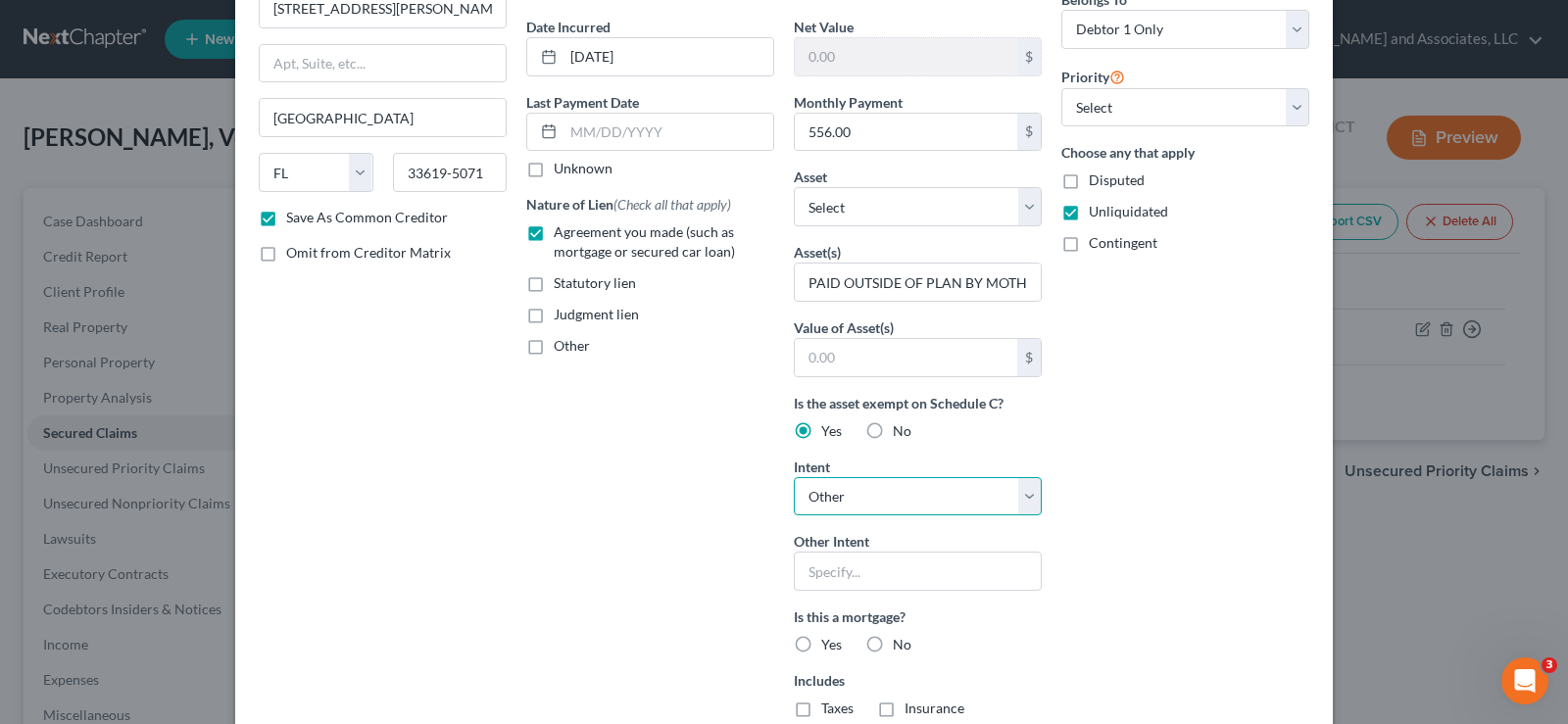
scroll to position [195, 0]
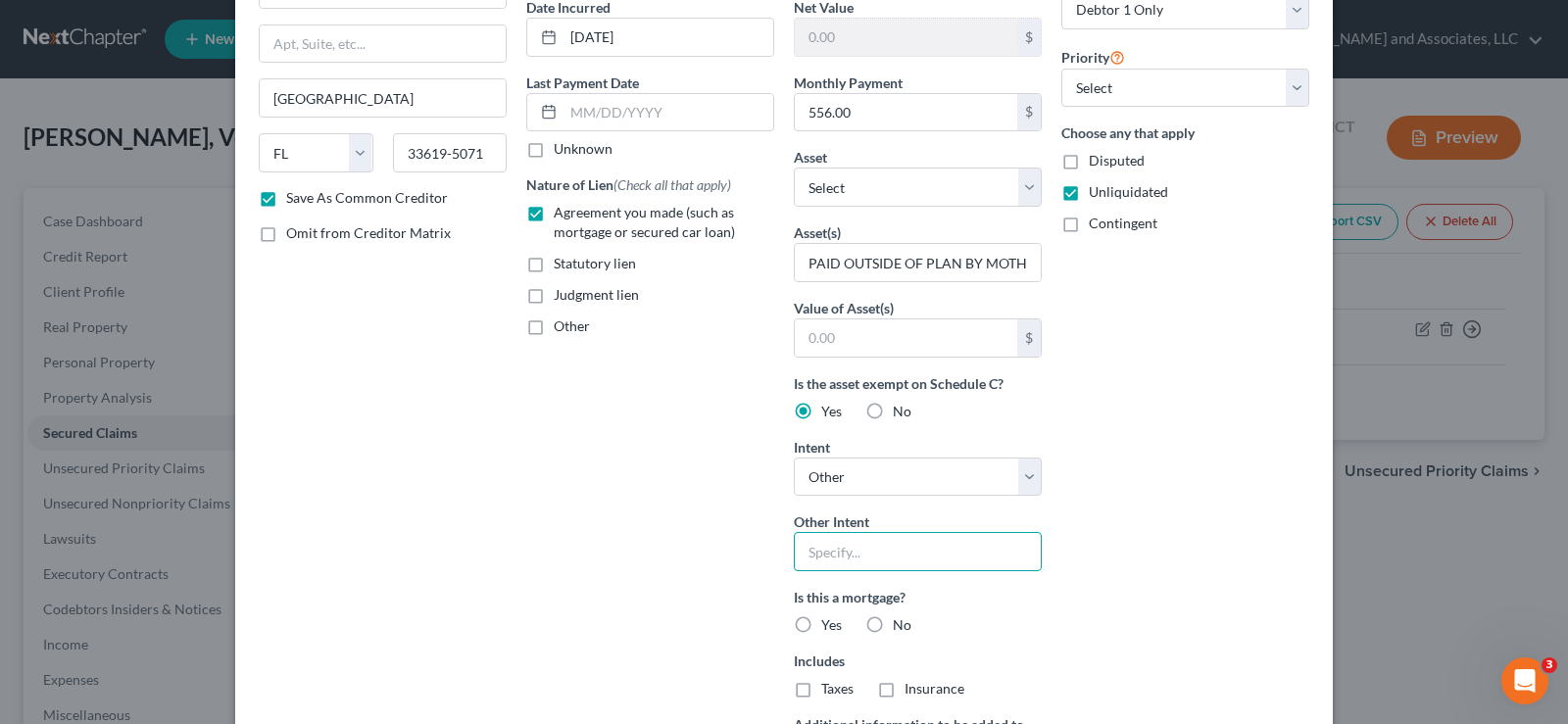
click at [834, 555] on input "text" at bounding box center [918, 550] width 248 height 39
type input "p"
type input "PAID OUTSIDE OF PLAN BY MOTHER"
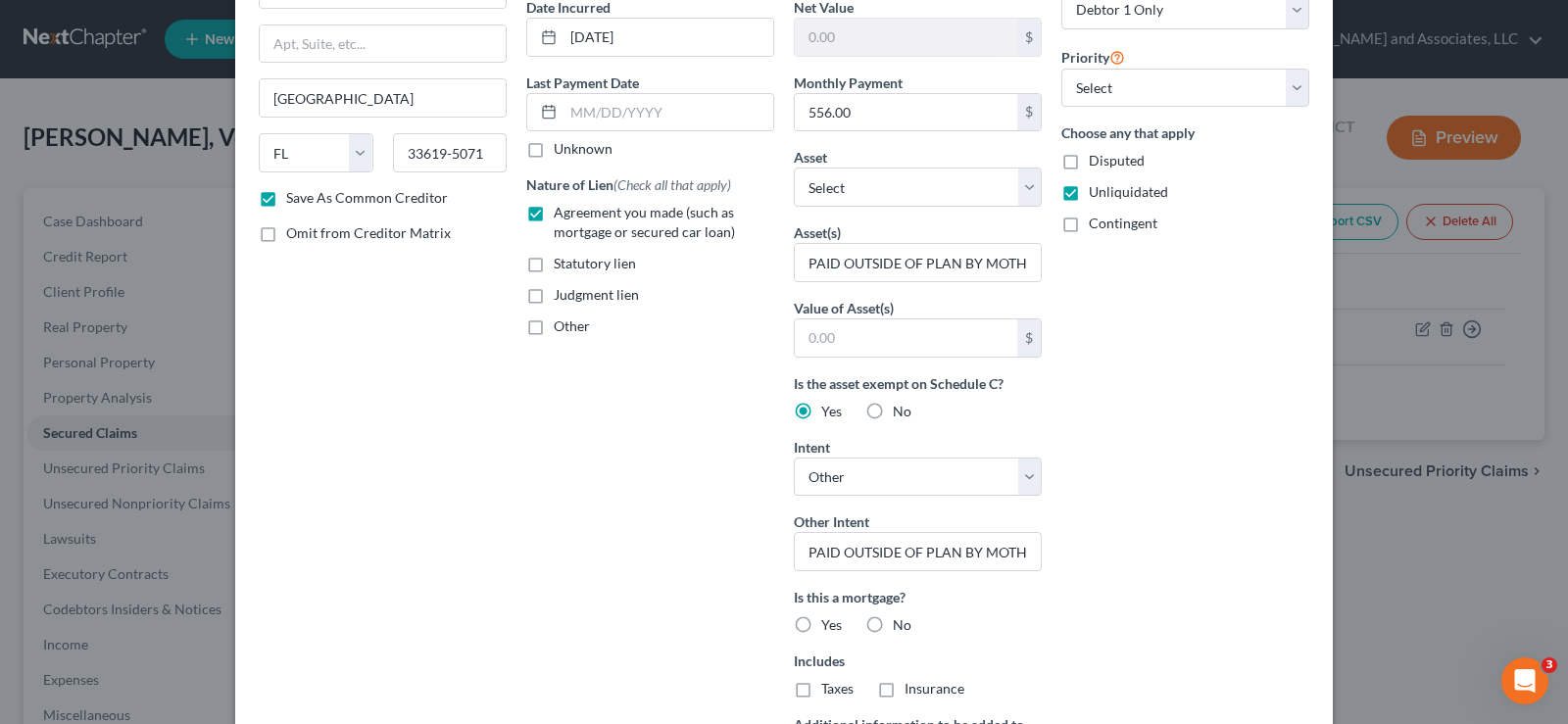
click at [893, 626] on label "No" at bounding box center [902, 625] width 19 height 20
click at [901, 626] on input "No" at bounding box center [907, 621] width 13 height 13
radio input "true"
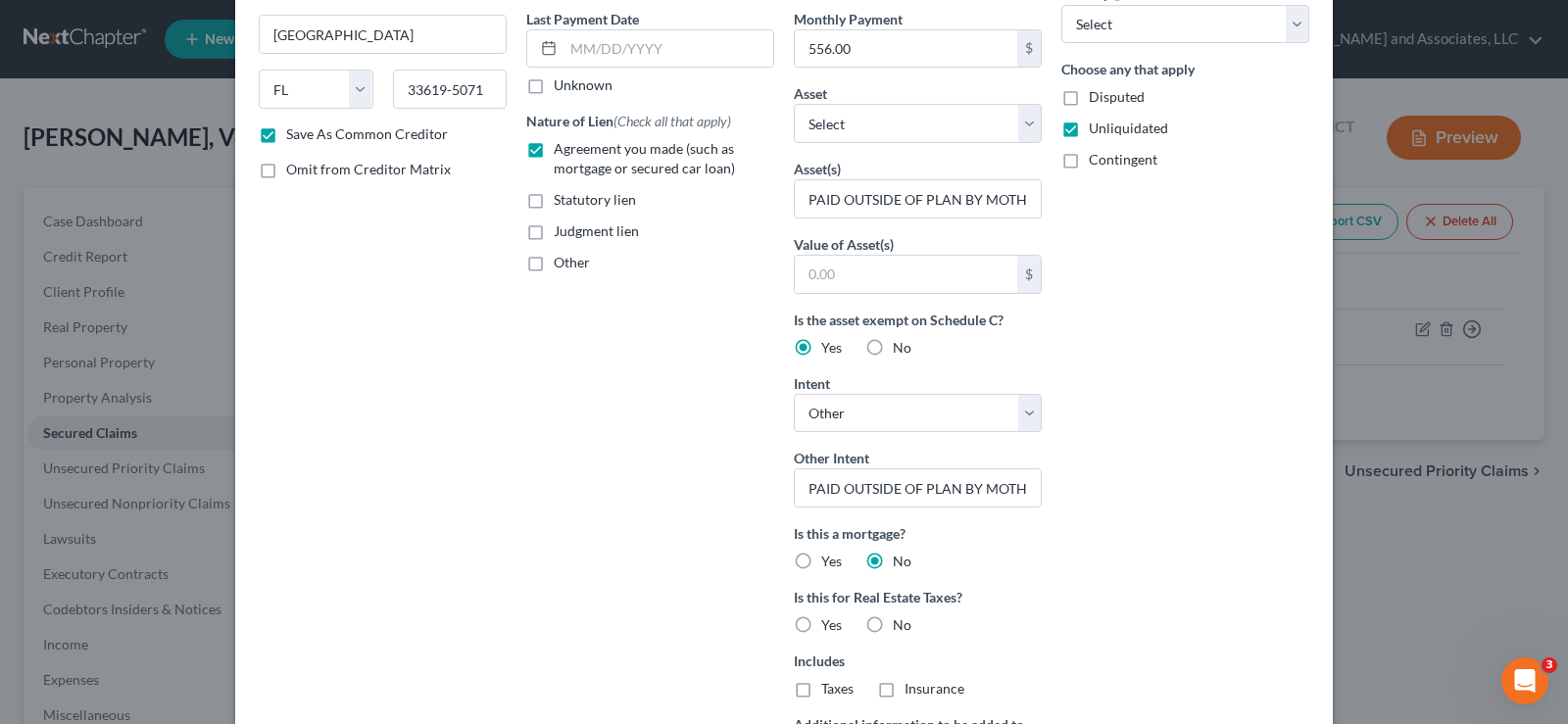
scroll to position [294, 0]
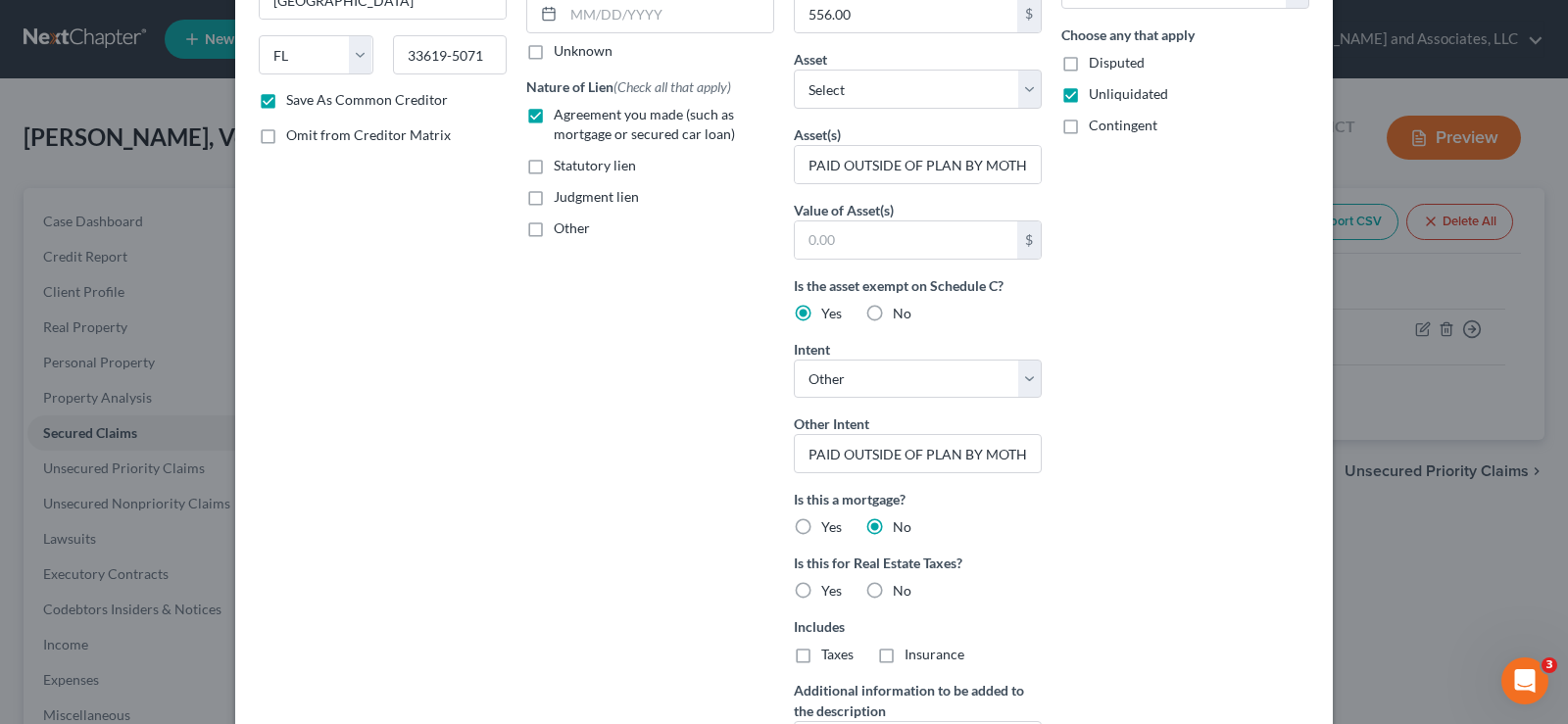
click at [893, 588] on label "No" at bounding box center [902, 590] width 19 height 20
click at [901, 588] on input "No" at bounding box center [907, 586] width 13 height 13
radio input "true"
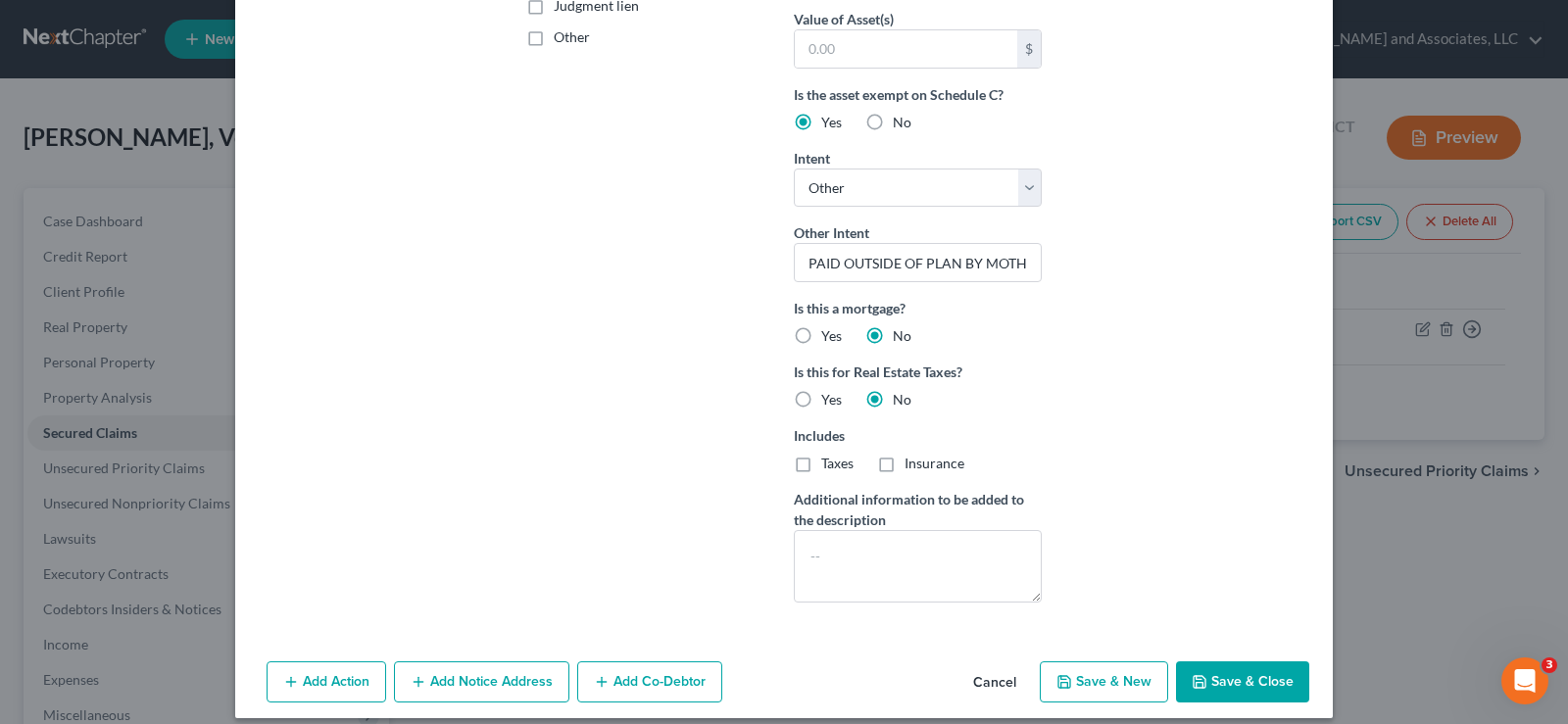
scroll to position [503, 0]
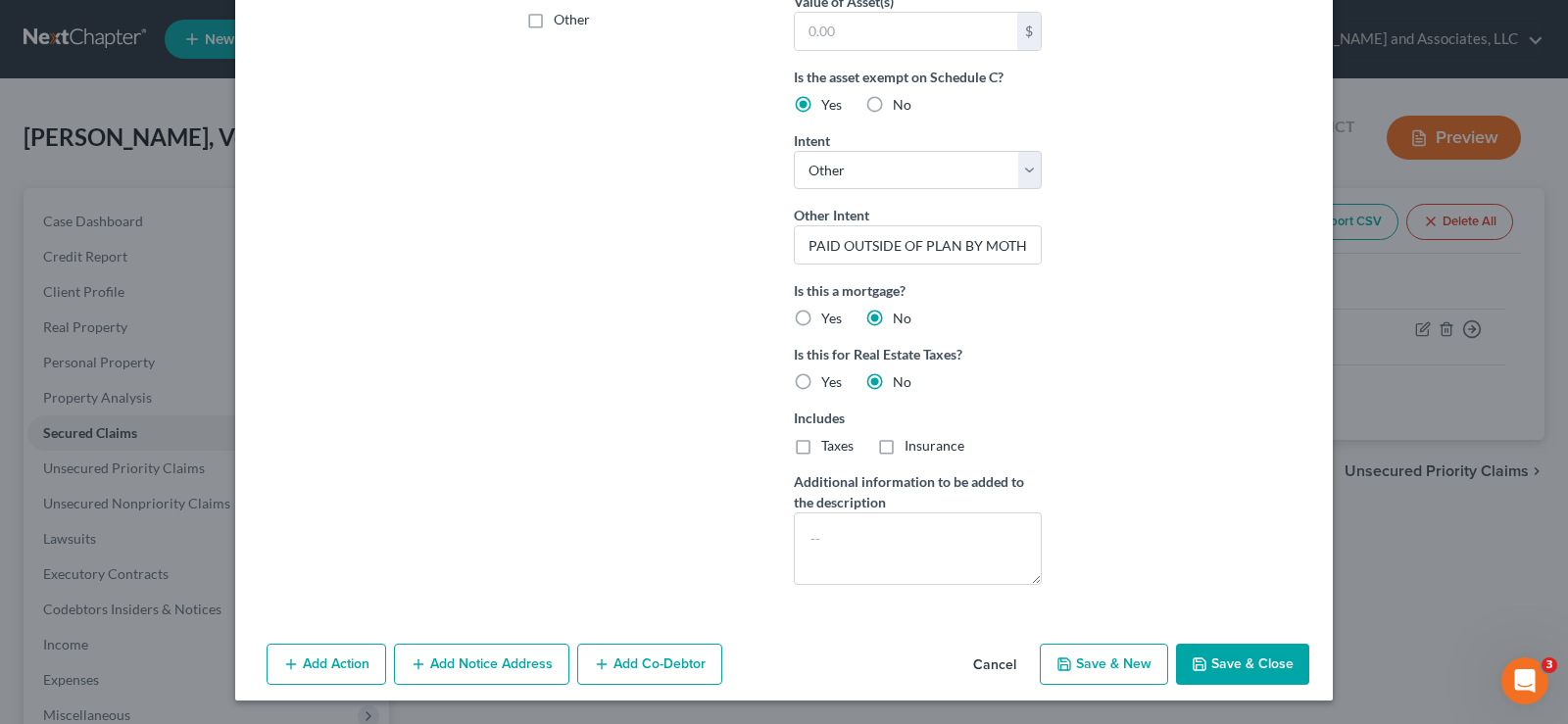
click at [481, 669] on button "Add Notice Address" at bounding box center [482, 663] width 176 height 41
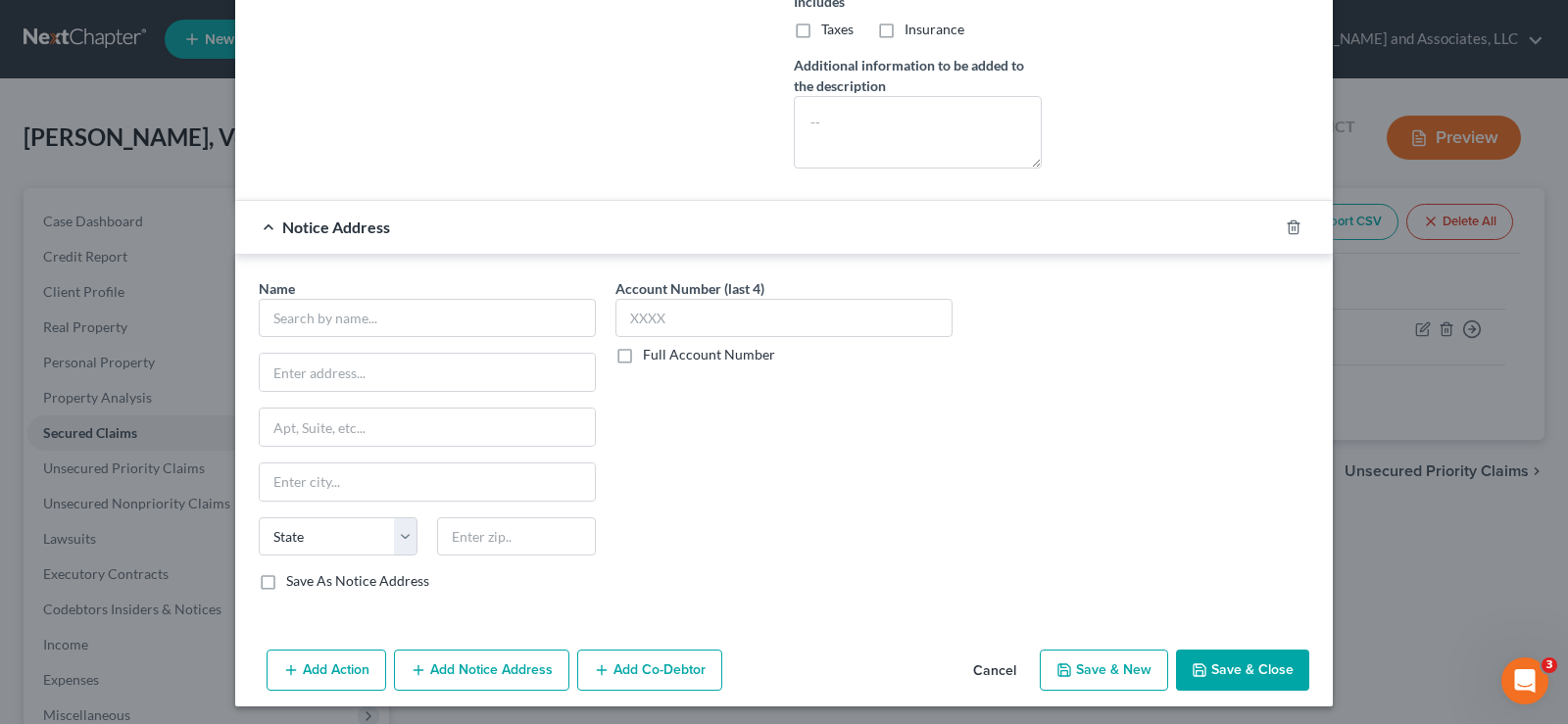
scroll to position [924, 0]
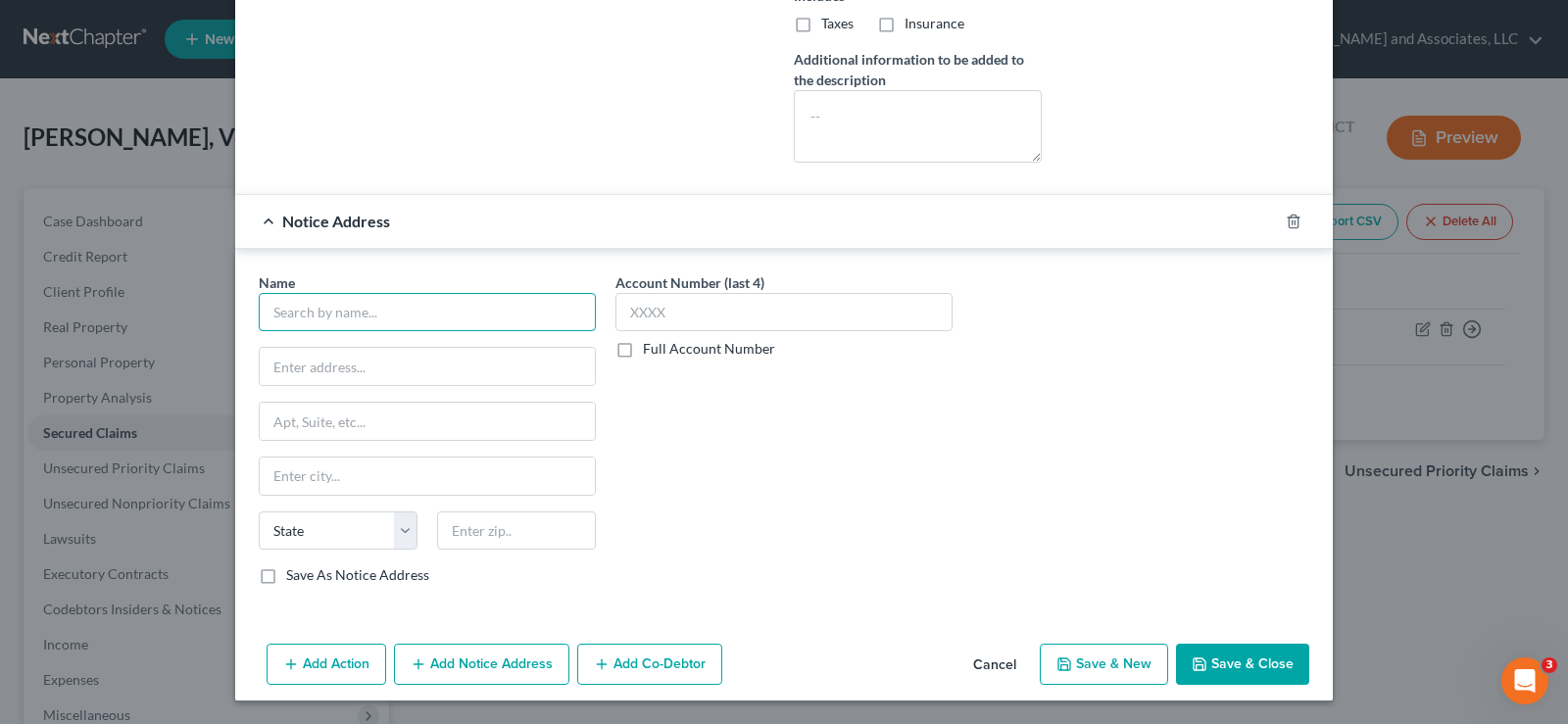
click at [395, 303] on input "text" at bounding box center [427, 312] width 337 height 39
type input "g"
type input "t"
type input "Grow Financial FCU"
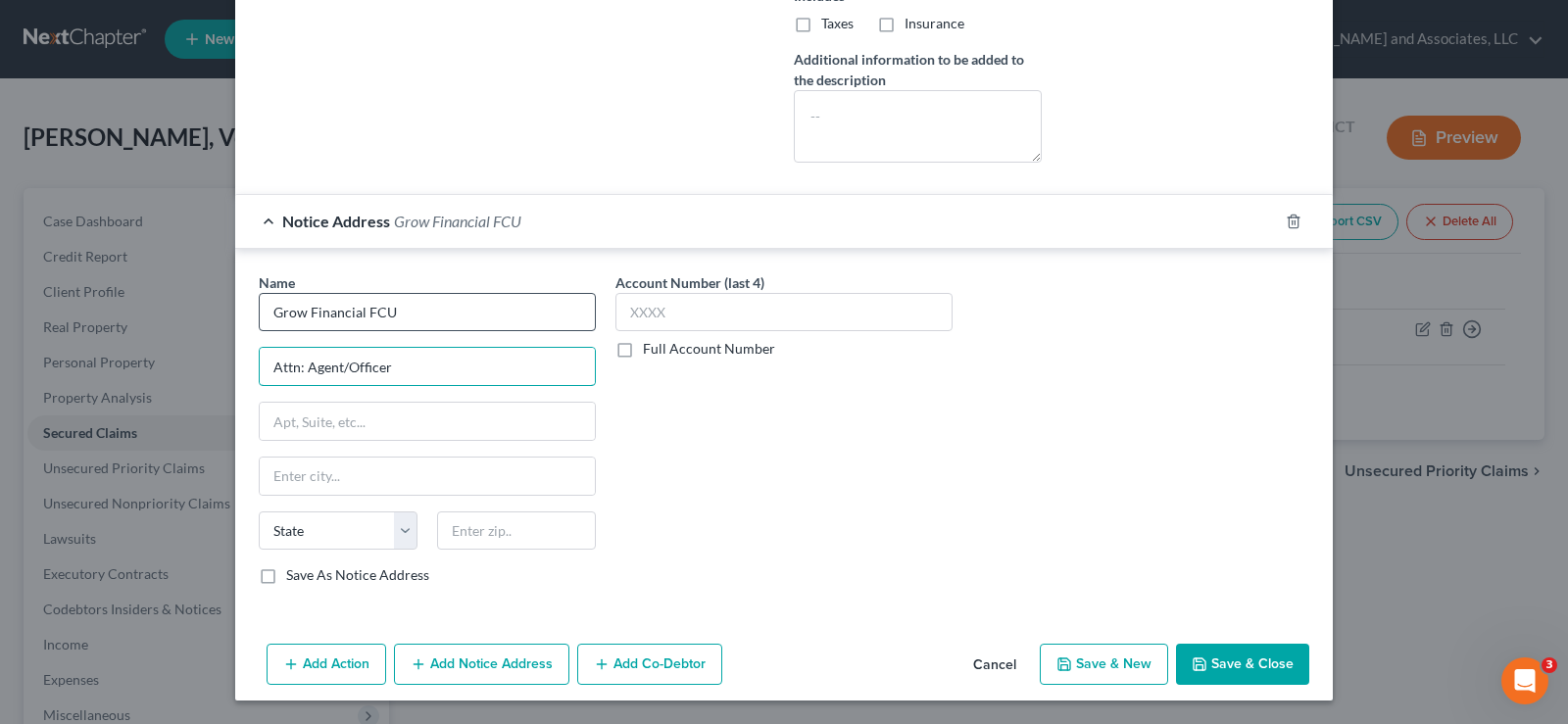
type input "Attn: Agent/Officer"
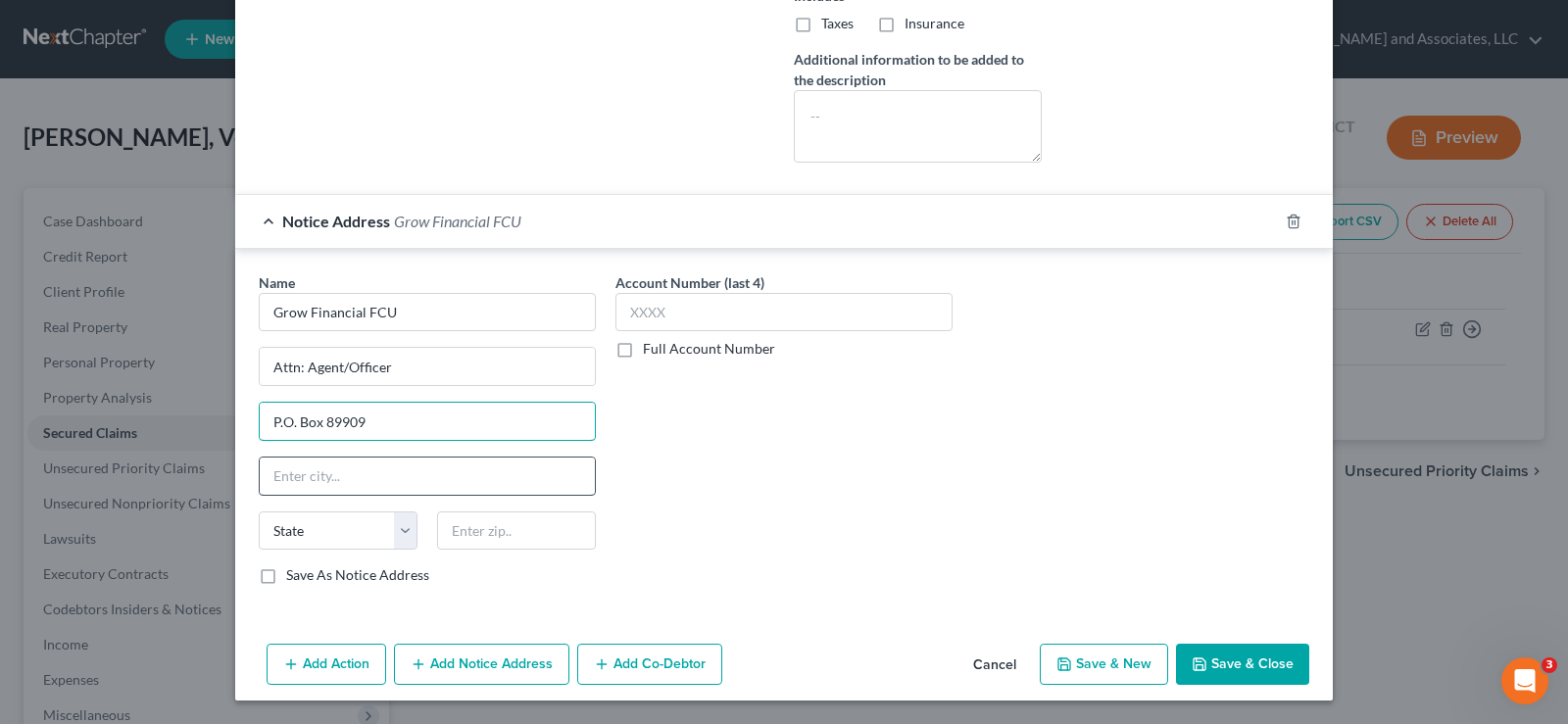
type input "P.O. Box 89909"
click at [356, 486] on input "text" at bounding box center [427, 476] width 335 height 37
type input "Tampa"
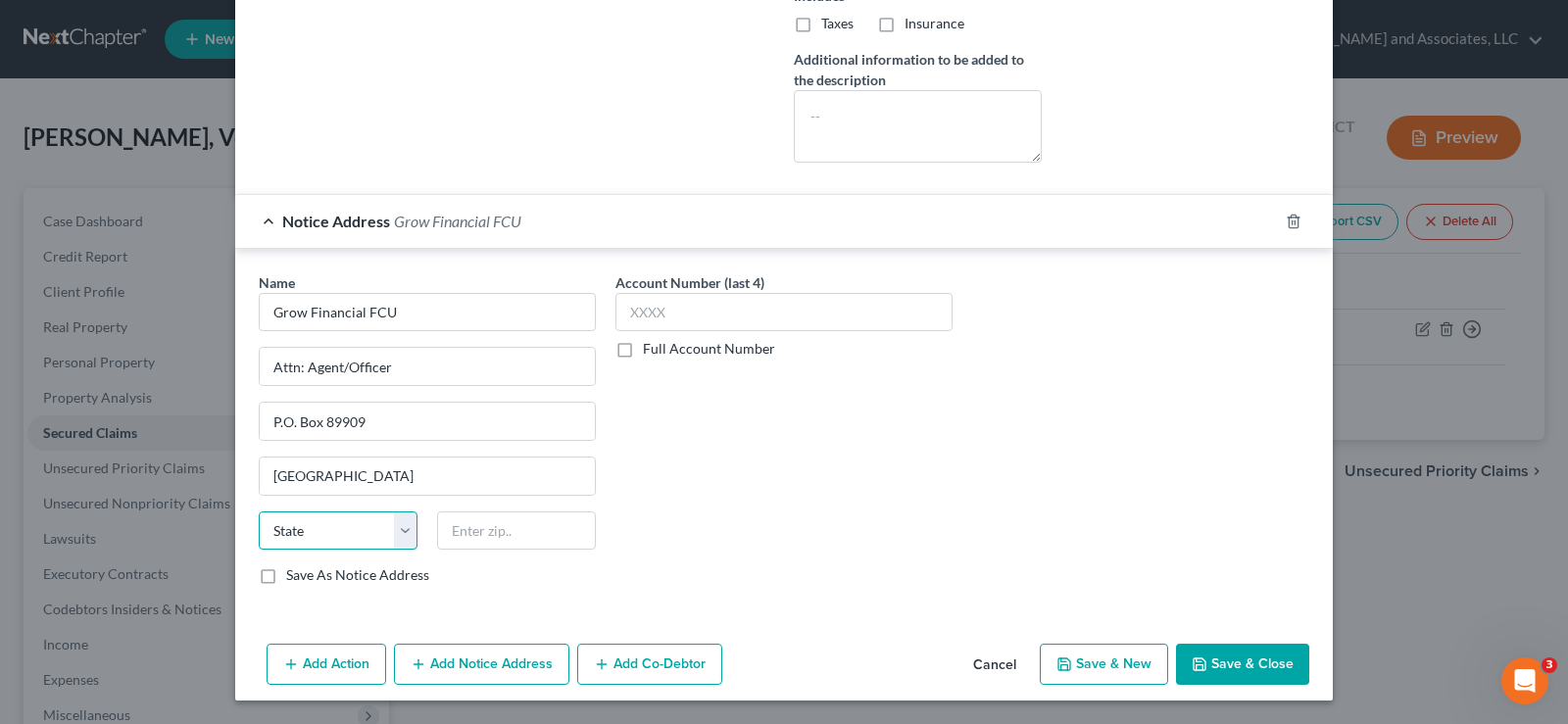
click at [310, 534] on select "State AL AK AR AZ CA CO CT DE DC FL GA GU HI ID IL IN IA KS KY LA ME MD MA MI M…" at bounding box center [337, 531] width 159 height 39
select select "9"
click at [258, 512] on select "State AL AK AR AZ CA CO CT DE DC FL GA GU HI ID IL IN IA KS KY LA ME MD MA MI M…" at bounding box center [337, 531] width 159 height 39
click at [485, 524] on input "text" at bounding box center [516, 531] width 159 height 39
type input "33689-0415"
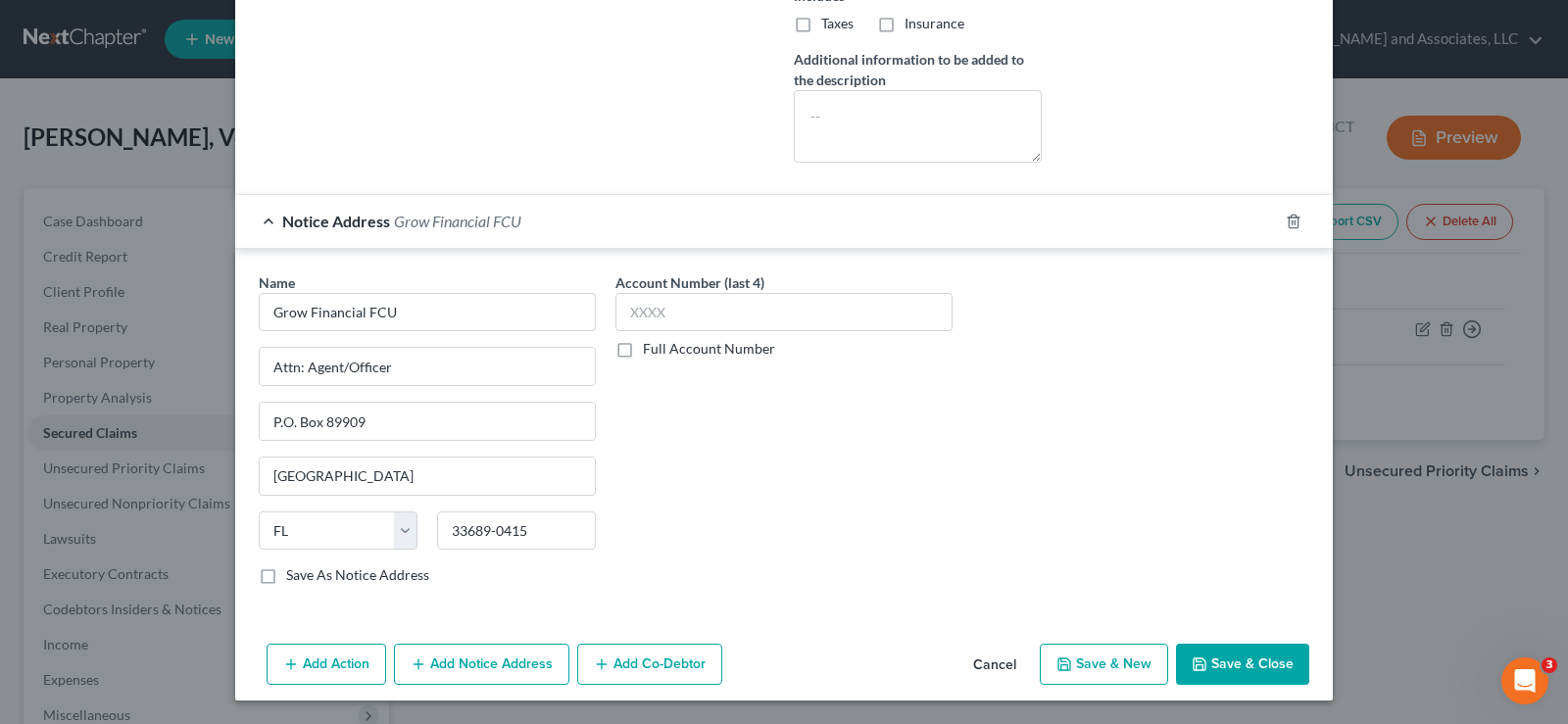
click at [1082, 661] on button "Save & New" at bounding box center [1103, 663] width 129 height 41
checkbox input "false"
select select "0"
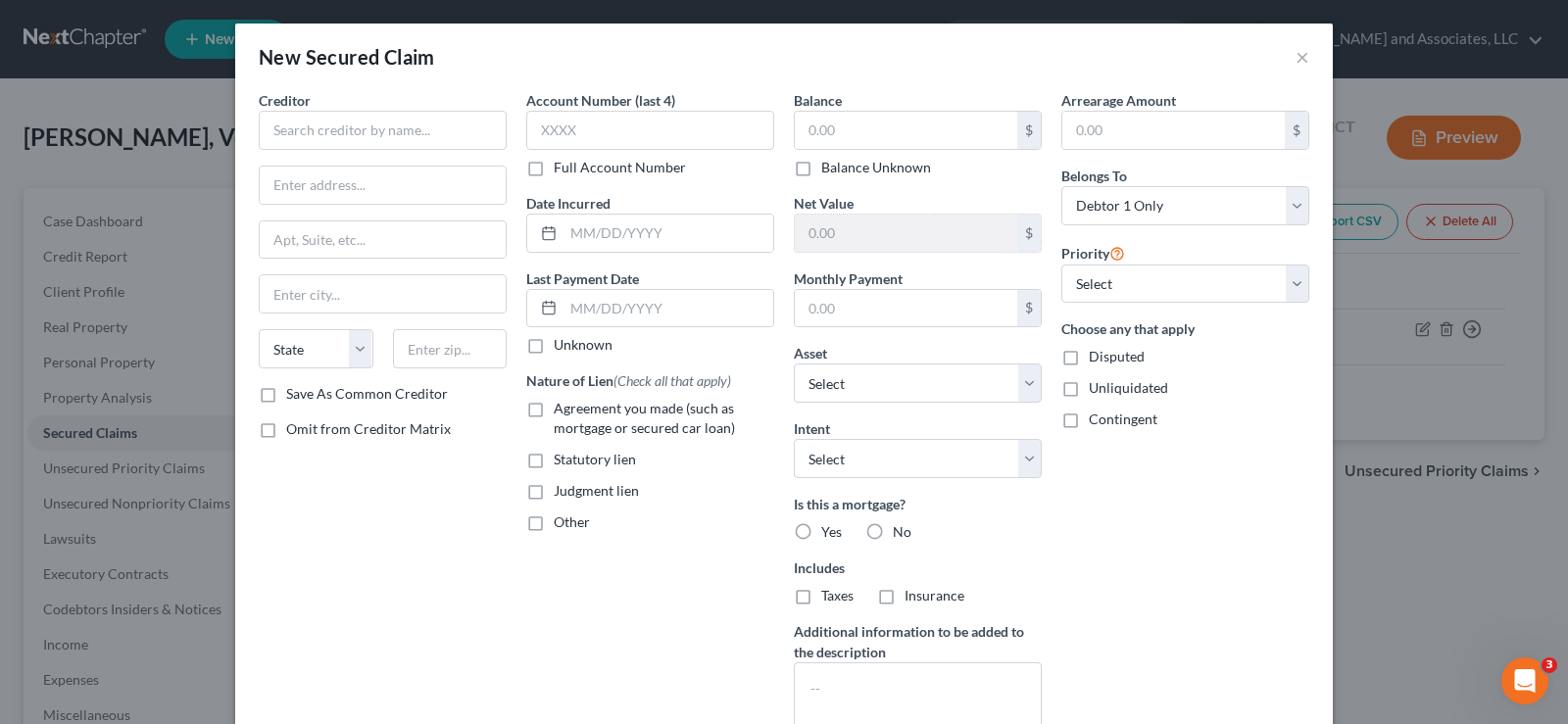
scroll to position [711, 0]
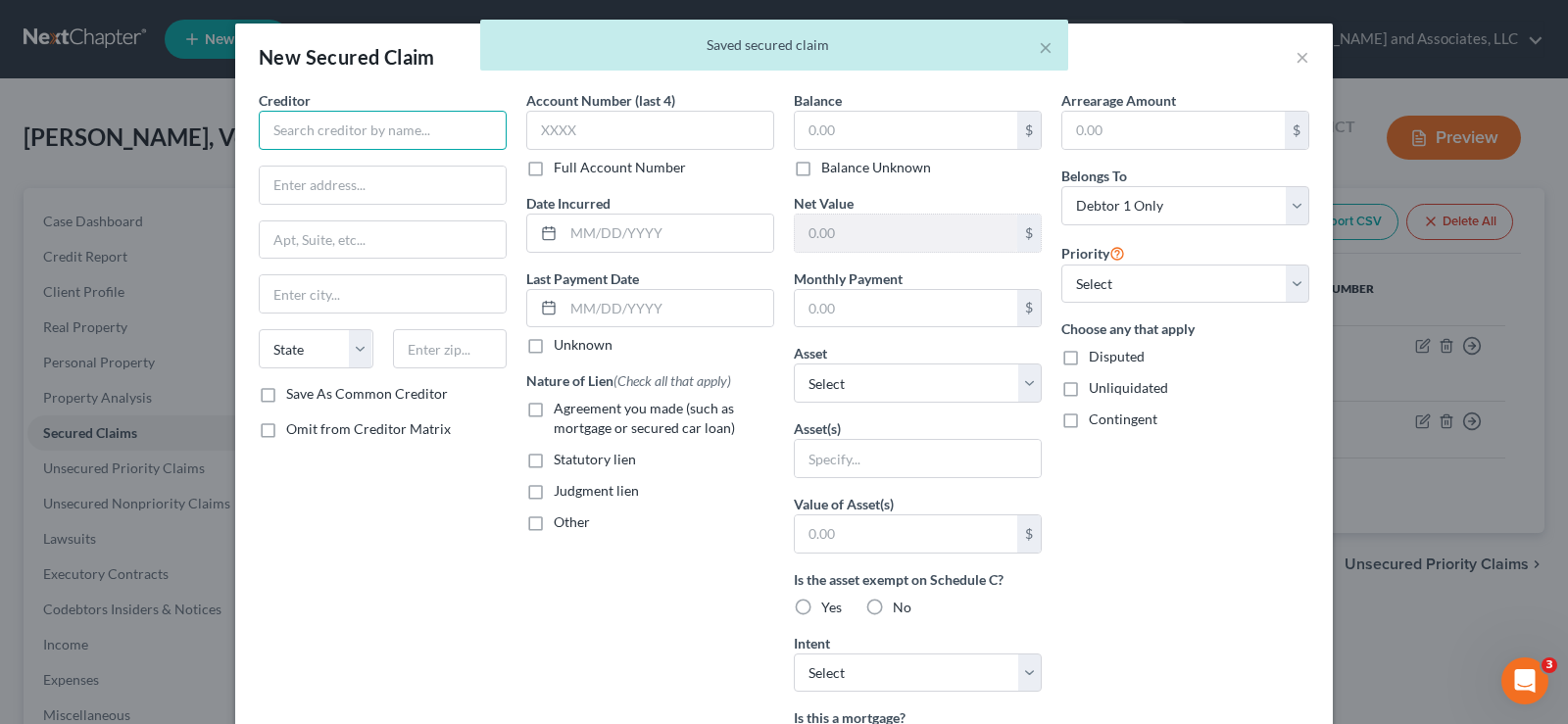
click at [281, 123] on input "text" at bounding box center [382, 130] width 248 height 39
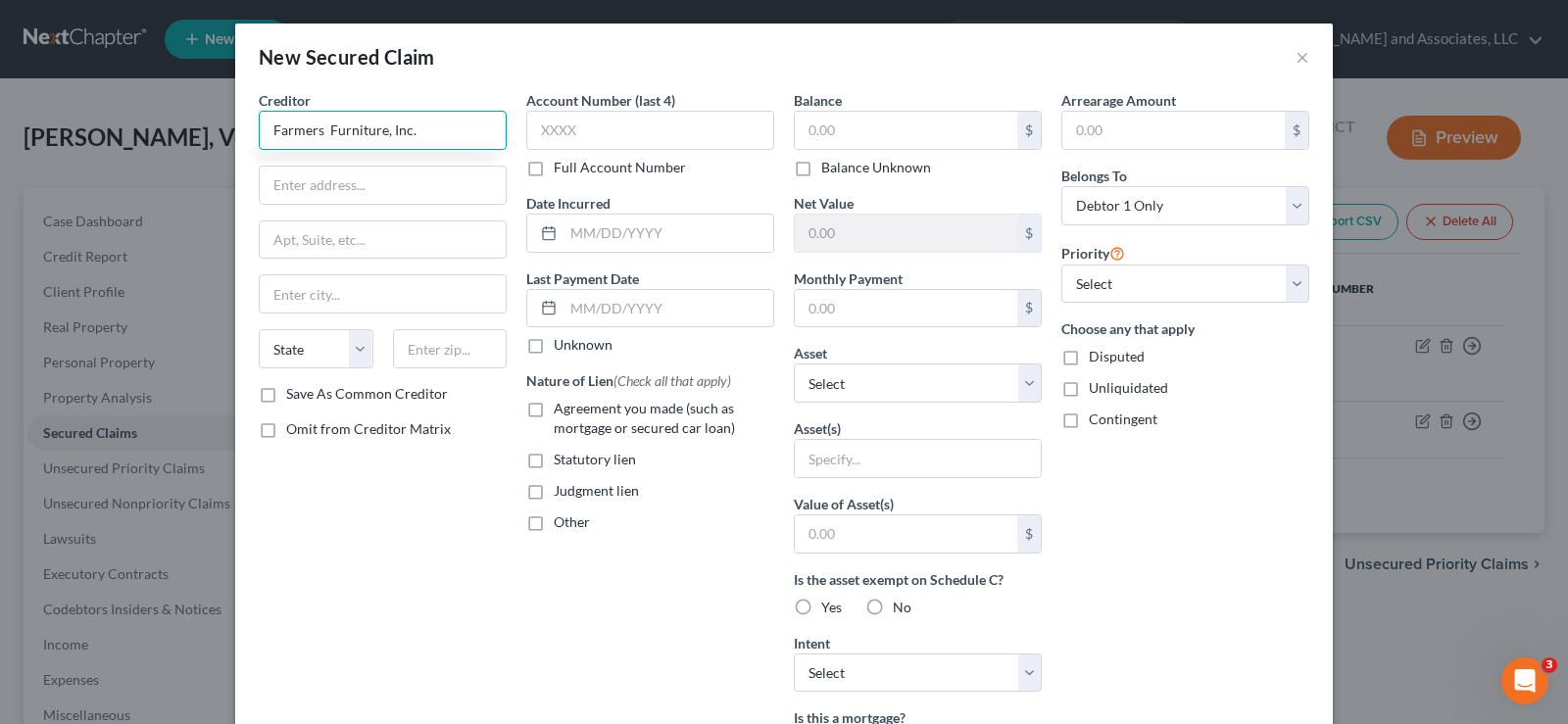
type input "Farmers Furniture, Inc."
type input "P.O. Box 1140"
type input "d"
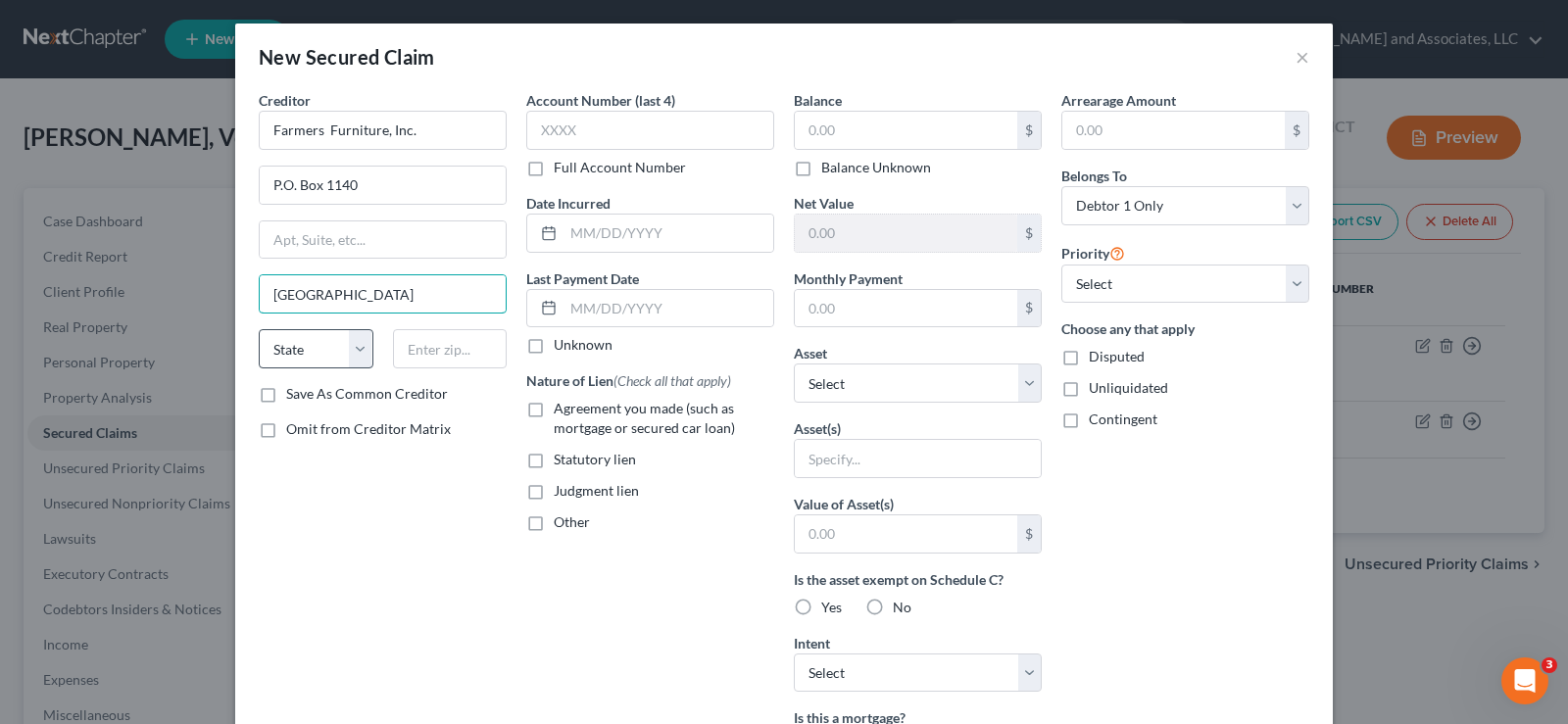
type input "Dublin"
click at [286, 358] on select "State AL AK AR AZ CA CO CT DE DC FL GA GU HI ID IL IN IA KS KY LA ME MD MA MI M…" at bounding box center [315, 348] width 115 height 39
select select "10"
click at [258, 329] on select "State AL AK AR AZ CA CO CT DE DC FL GA GU HI ID IL IN IA KS KY LA ME MD MA MI M…" at bounding box center [315, 348] width 115 height 39
click at [439, 356] on input "text" at bounding box center [450, 348] width 115 height 39
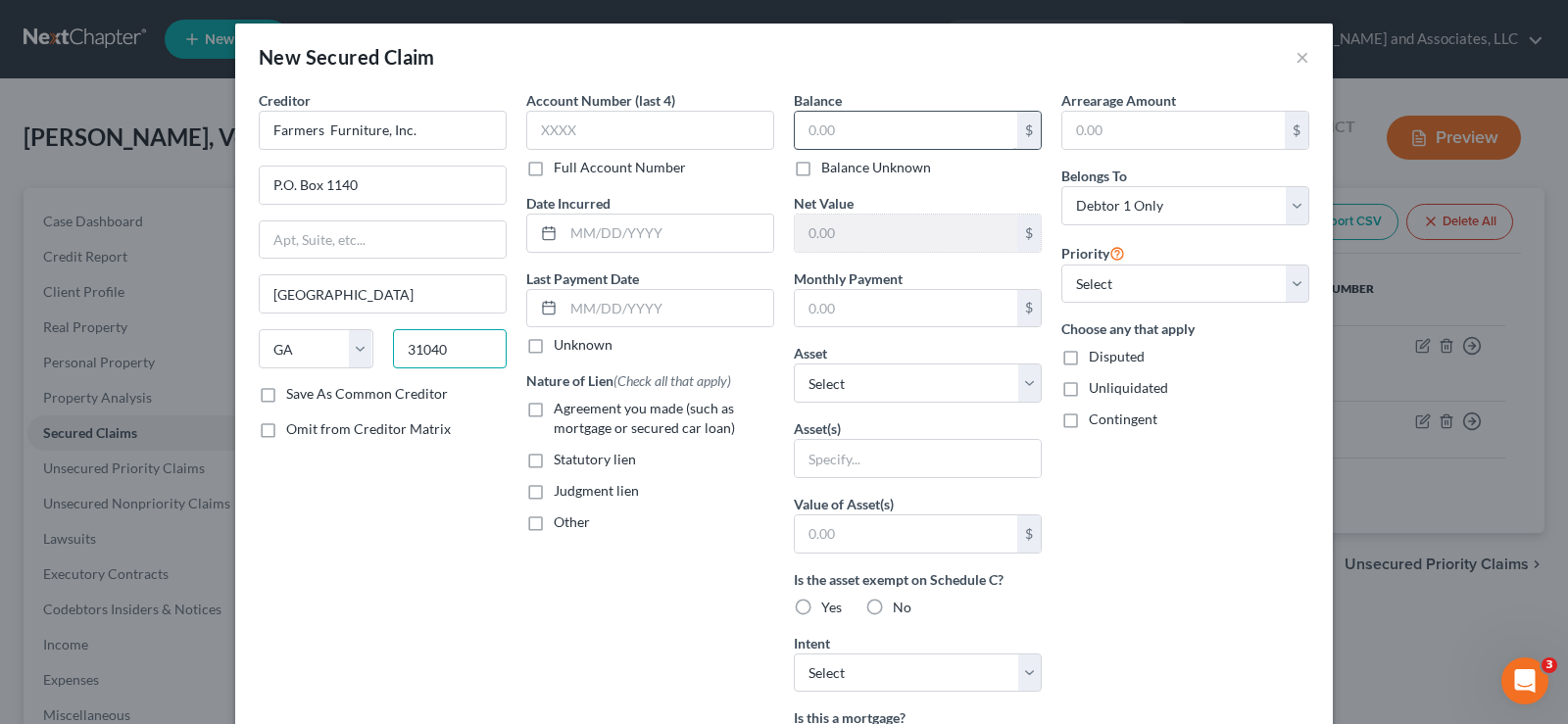
type input "31040"
click at [915, 136] on input "text" at bounding box center [906, 130] width 222 height 37
type input "2,150.0"
click at [596, 238] on input "text" at bounding box center [668, 232] width 209 height 37
type input "6/2024"
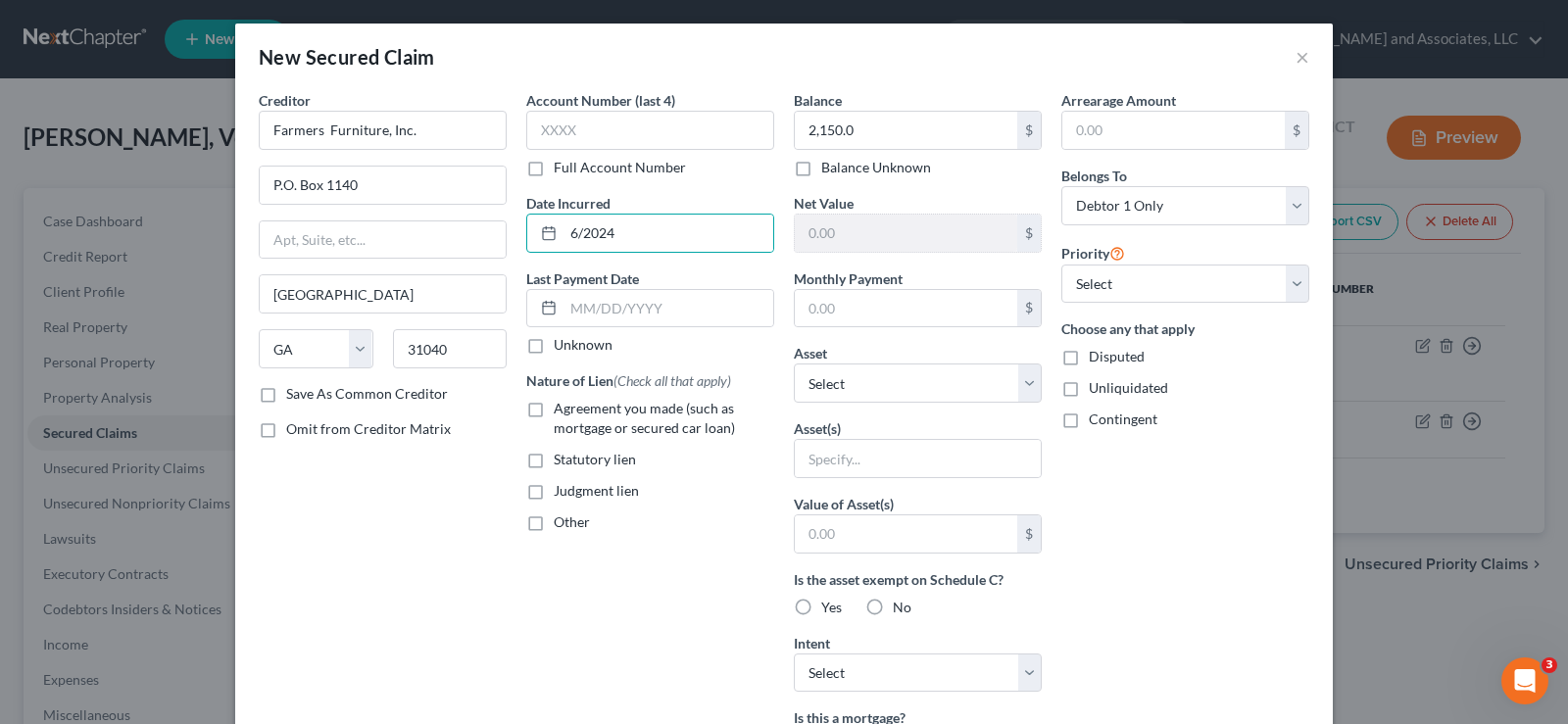
click at [554, 415] on label "Agreement you made (such as mortgage or secured car loan)" at bounding box center [663, 418] width 220 height 39
click at [562, 412] on input "Agreement you made (such as mortgage or secured car loan)" at bounding box center [568, 405] width 13 height 13
checkbox input "true"
click at [859, 317] on input "text" at bounding box center [906, 308] width 222 height 37
type input "125.00"
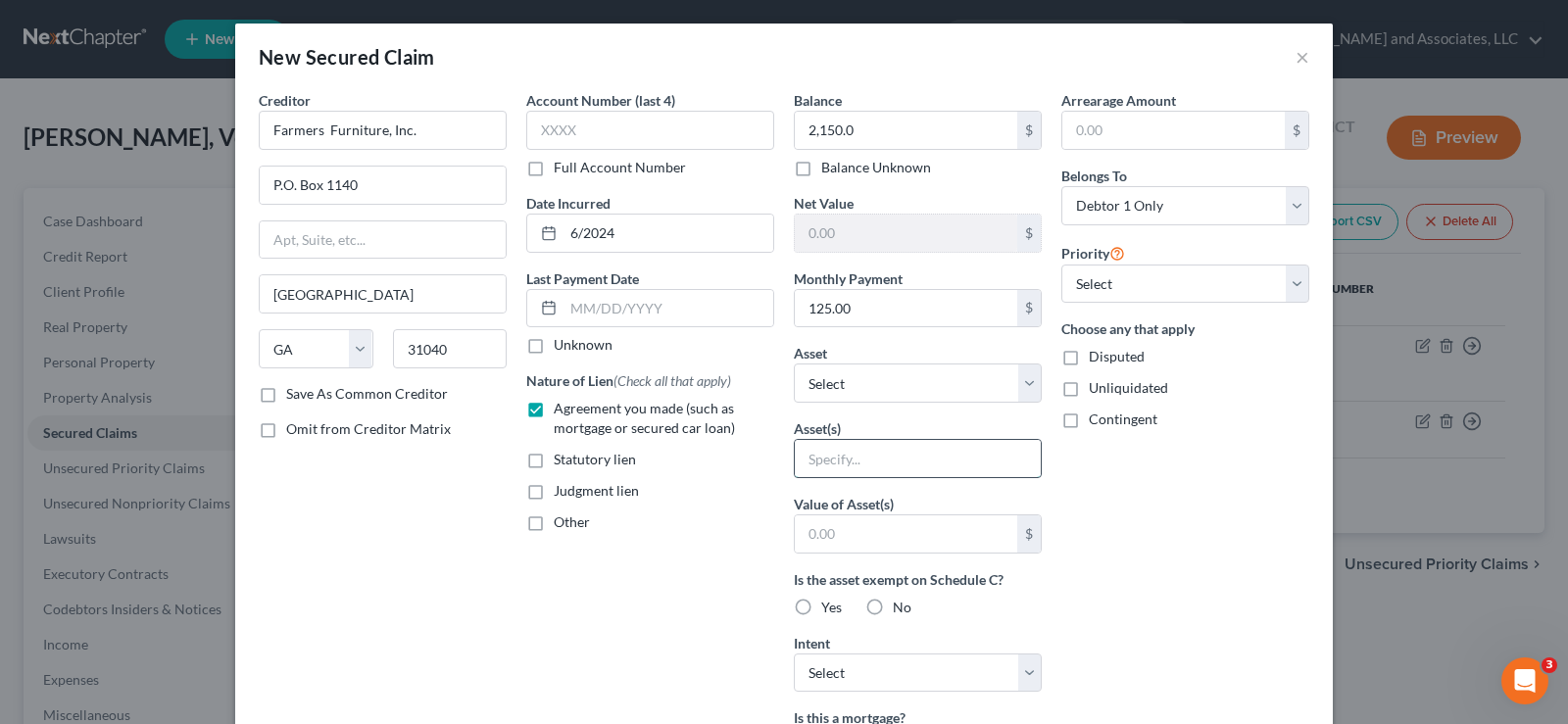
click at [829, 464] on input "text" at bounding box center [918, 458] width 246 height 37
type input "Refrigerator/Dryer"
click at [894, 549] on input "text" at bounding box center [906, 534] width 222 height 37
type input "1,350.00"
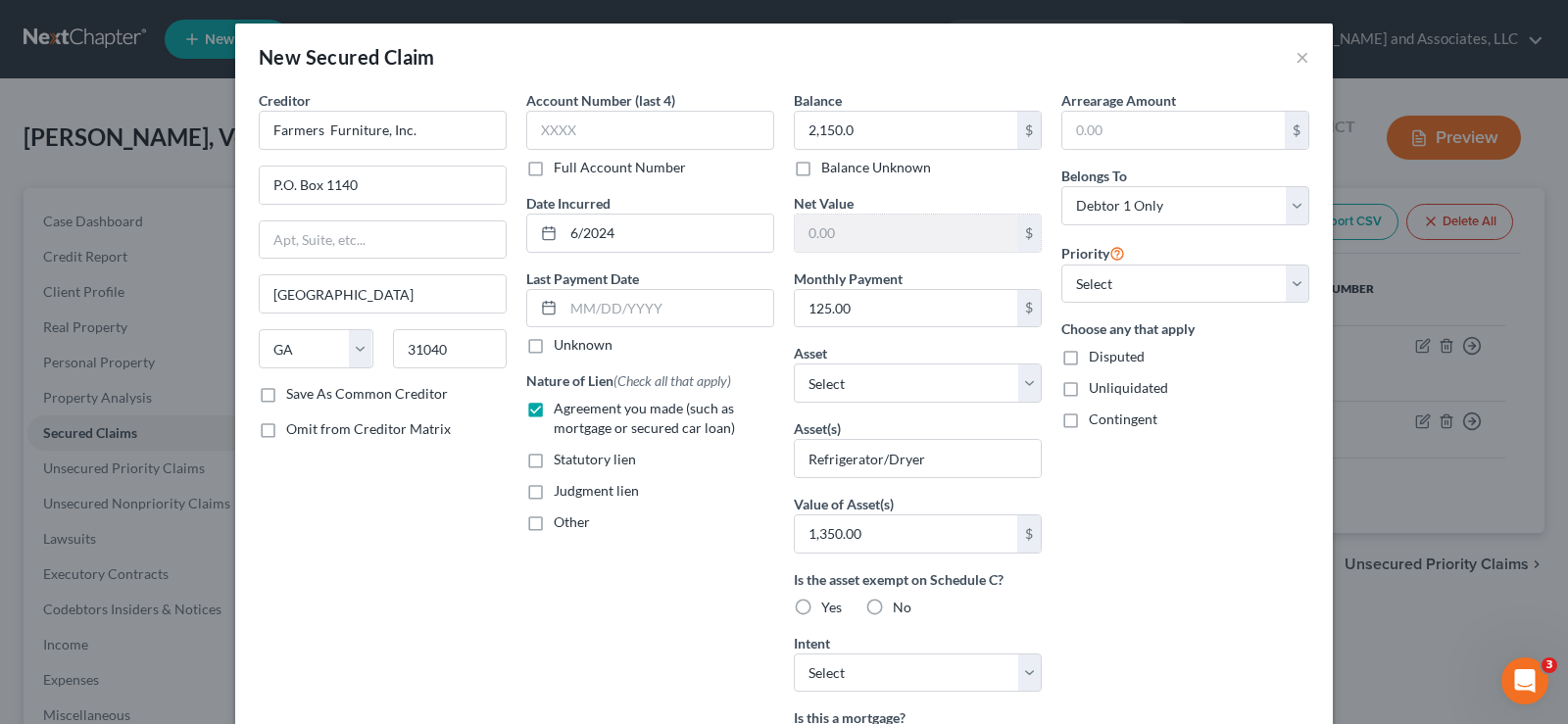
click at [1088, 388] on label "Unliquidated" at bounding box center [1128, 388] width 80 height 20
click at [1096, 388] on input "Unliquidated" at bounding box center [1102, 384] width 13 height 13
checkbox input "true"
click at [821, 612] on label "Yes" at bounding box center [831, 607] width 21 height 20
click at [829, 610] on input "Yes" at bounding box center [835, 603] width 13 height 13
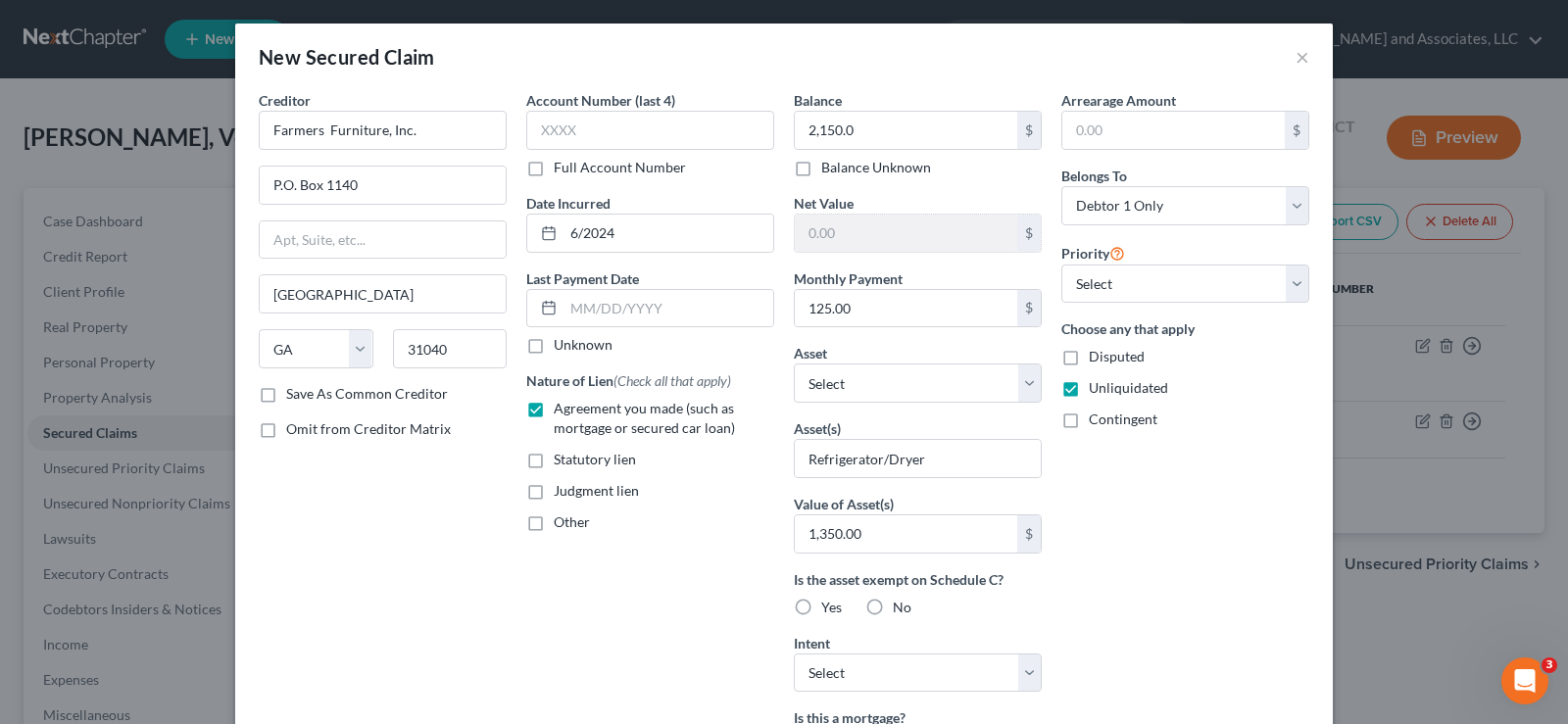
radio input "true"
click at [842, 681] on select "Select Surrender Redeem Reaffirm Avoid Other" at bounding box center [918, 672] width 248 height 39
select select "1"
click at [794, 653] on select "Select Surrender Redeem Reaffirm Avoid Other" at bounding box center [918, 672] width 248 height 39
click at [286, 397] on label "Save As Common Creditor" at bounding box center [367, 394] width 162 height 20
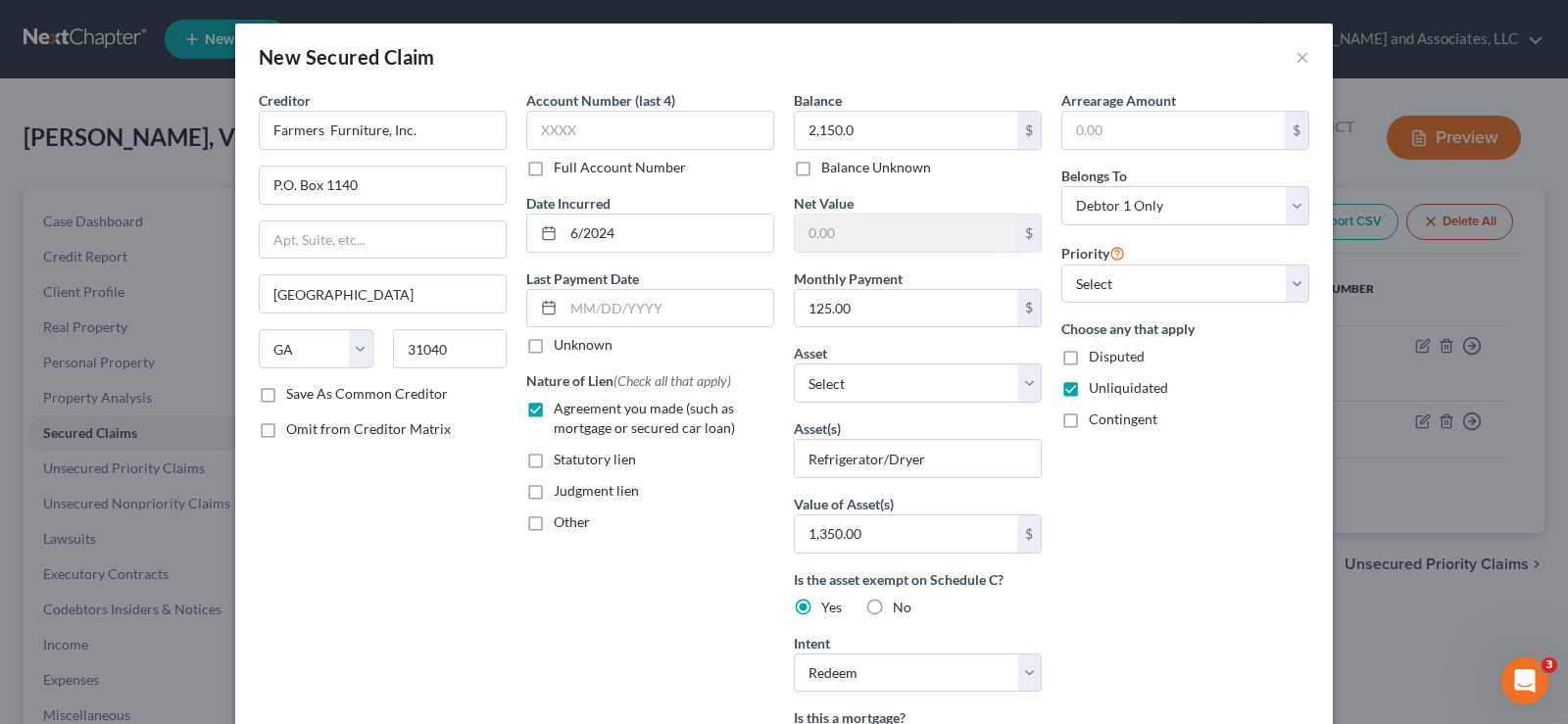
click at [294, 397] on input "Save As Common Creditor" at bounding box center [300, 390] width 13 height 13
checkbox input "true"
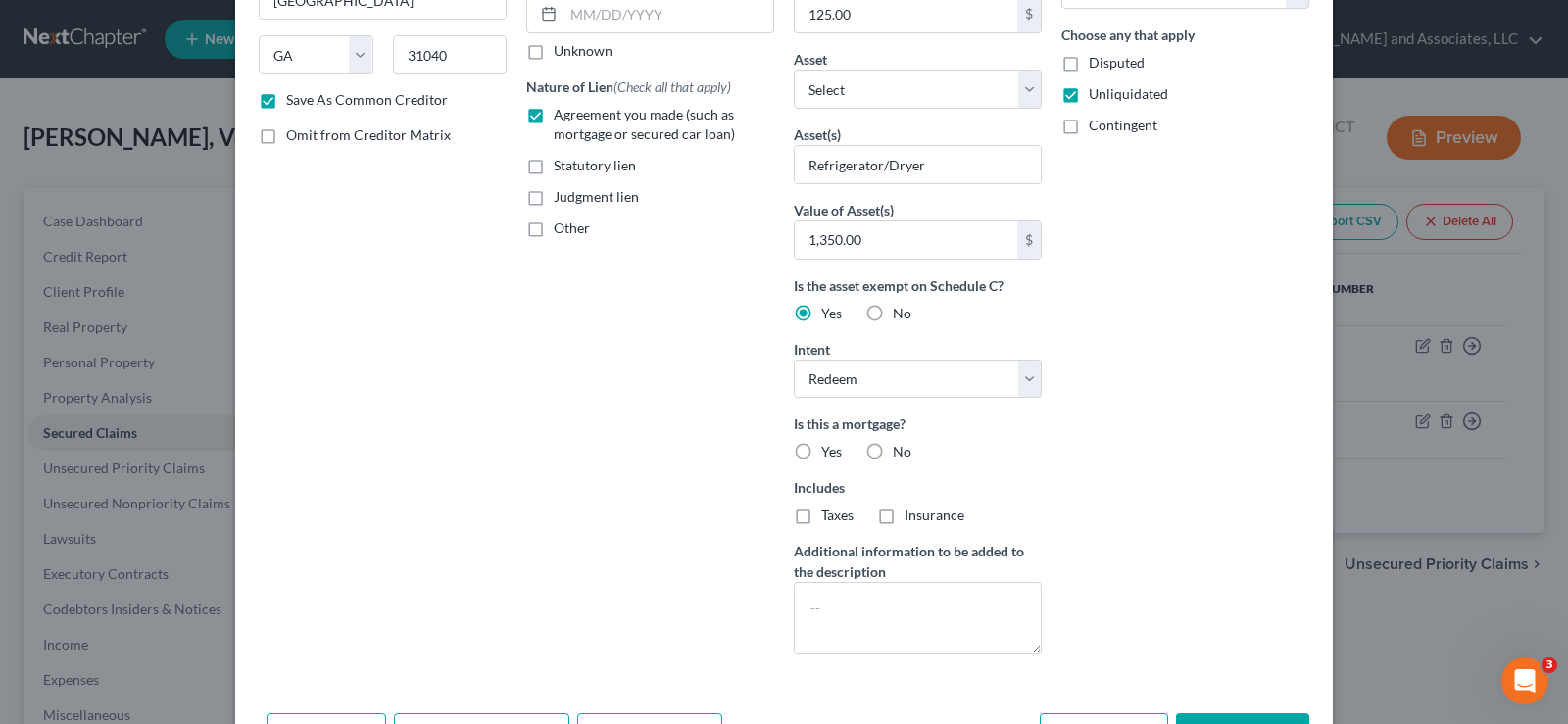
scroll to position [363, 0]
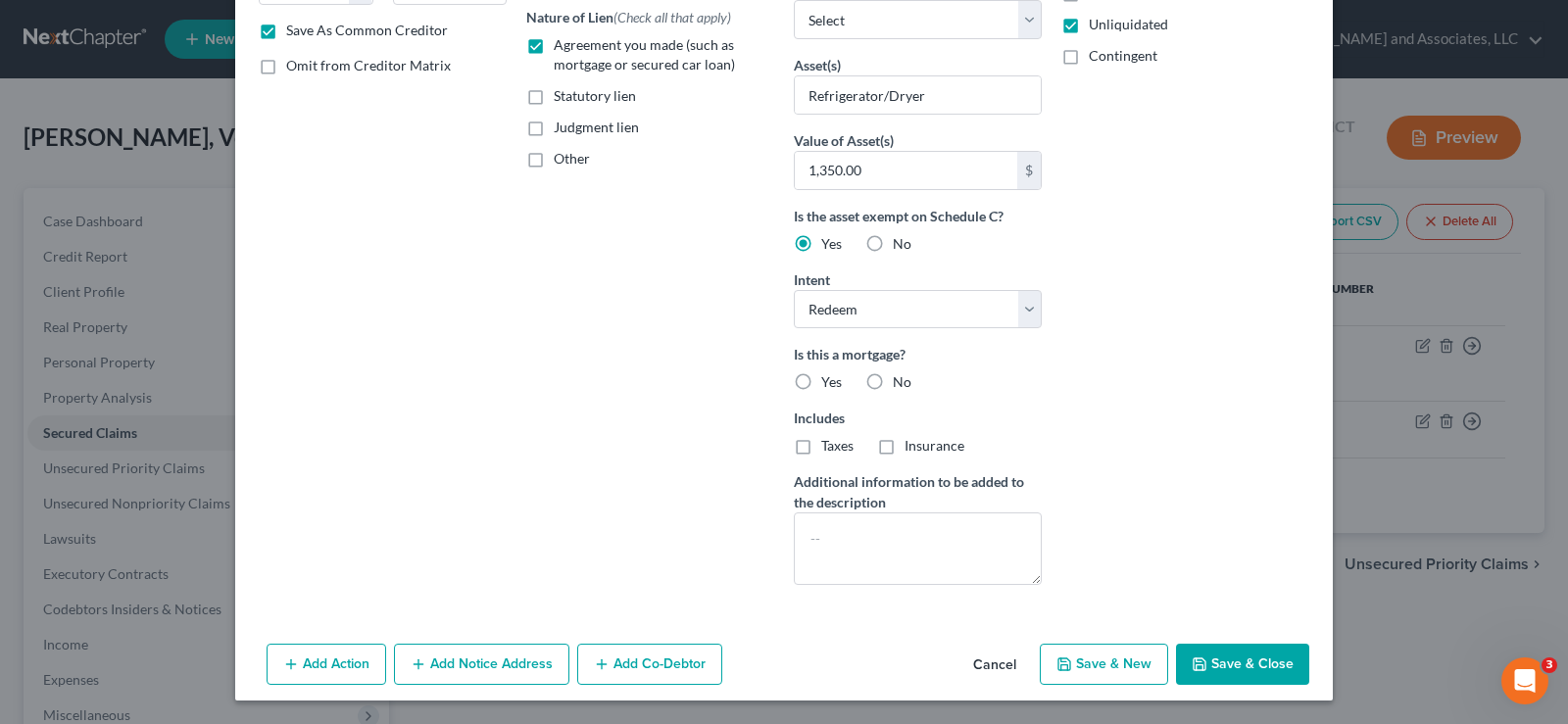
click at [893, 378] on label "No" at bounding box center [902, 382] width 19 height 20
click at [901, 378] on input "No" at bounding box center [907, 378] width 13 height 13
radio input "true"
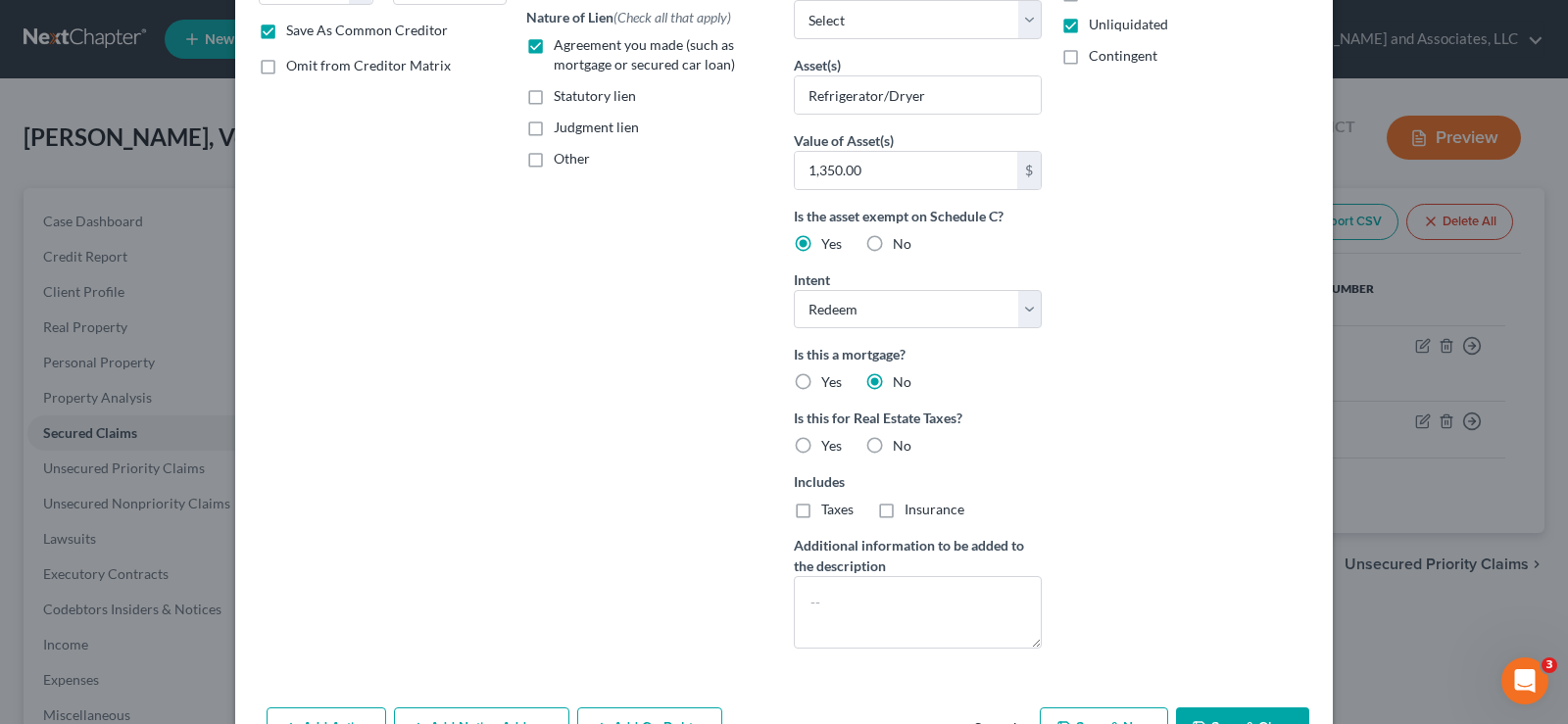
click at [893, 446] on label "No" at bounding box center [902, 446] width 19 height 20
click at [901, 446] on input "No" at bounding box center [907, 442] width 13 height 13
radio input "true"
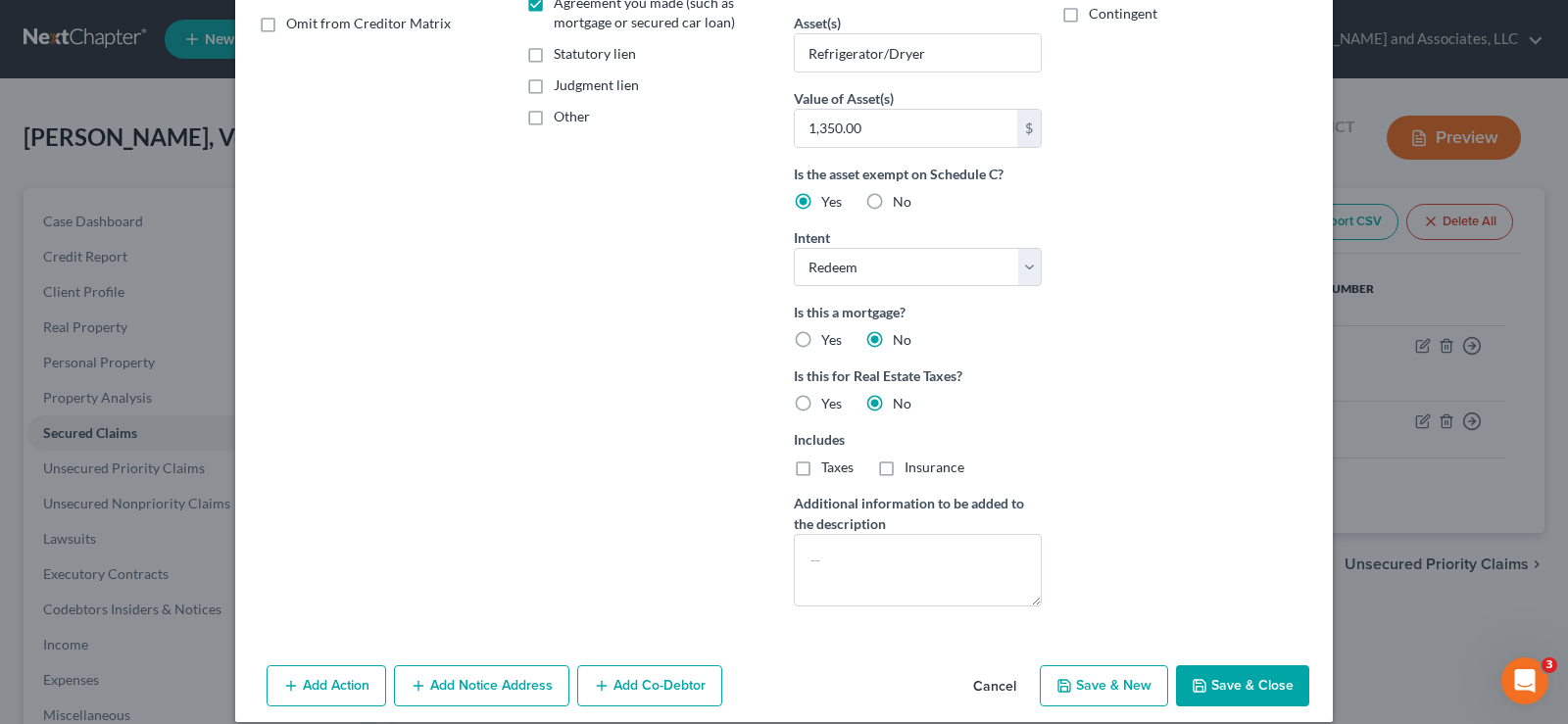
scroll to position [427, 0]
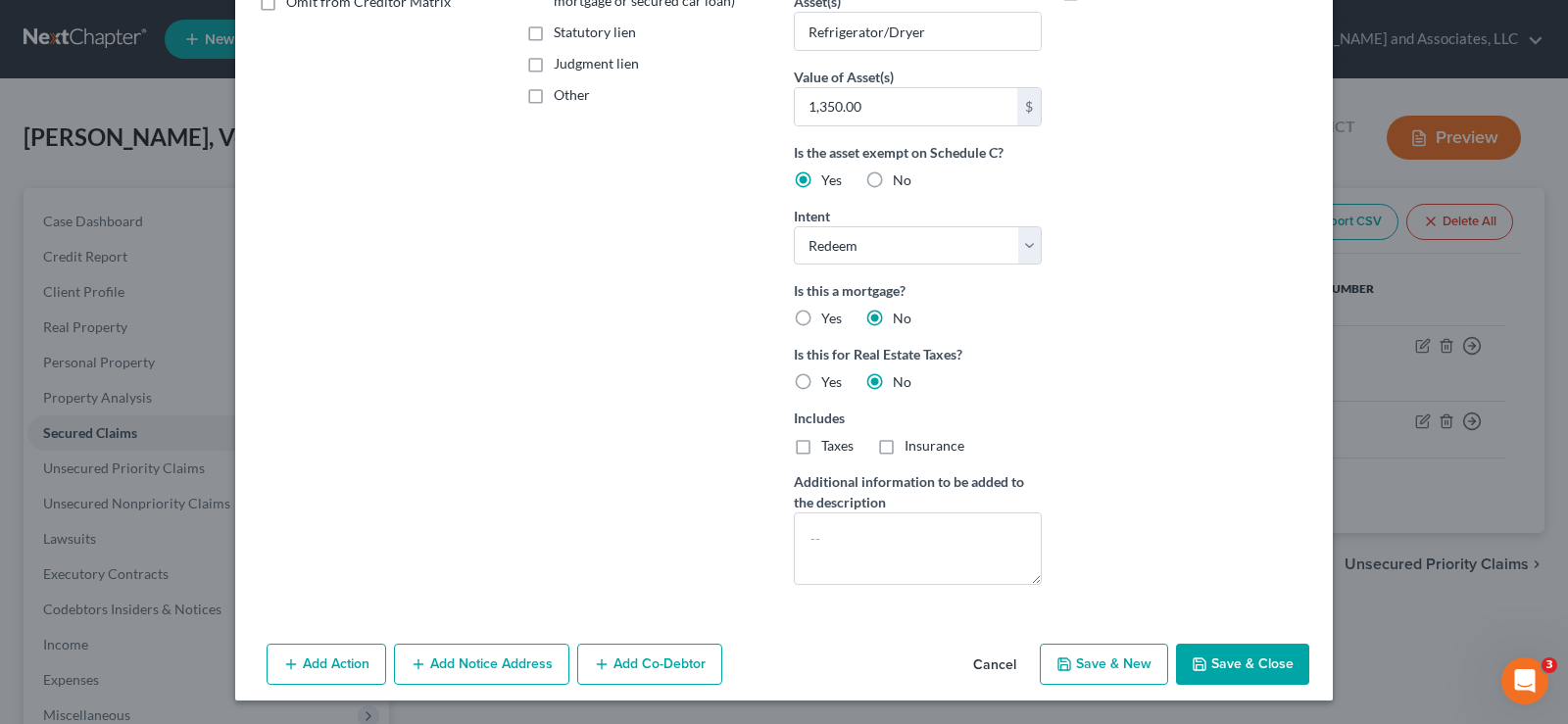
click at [465, 665] on button "Add Notice Address" at bounding box center [482, 663] width 176 height 41
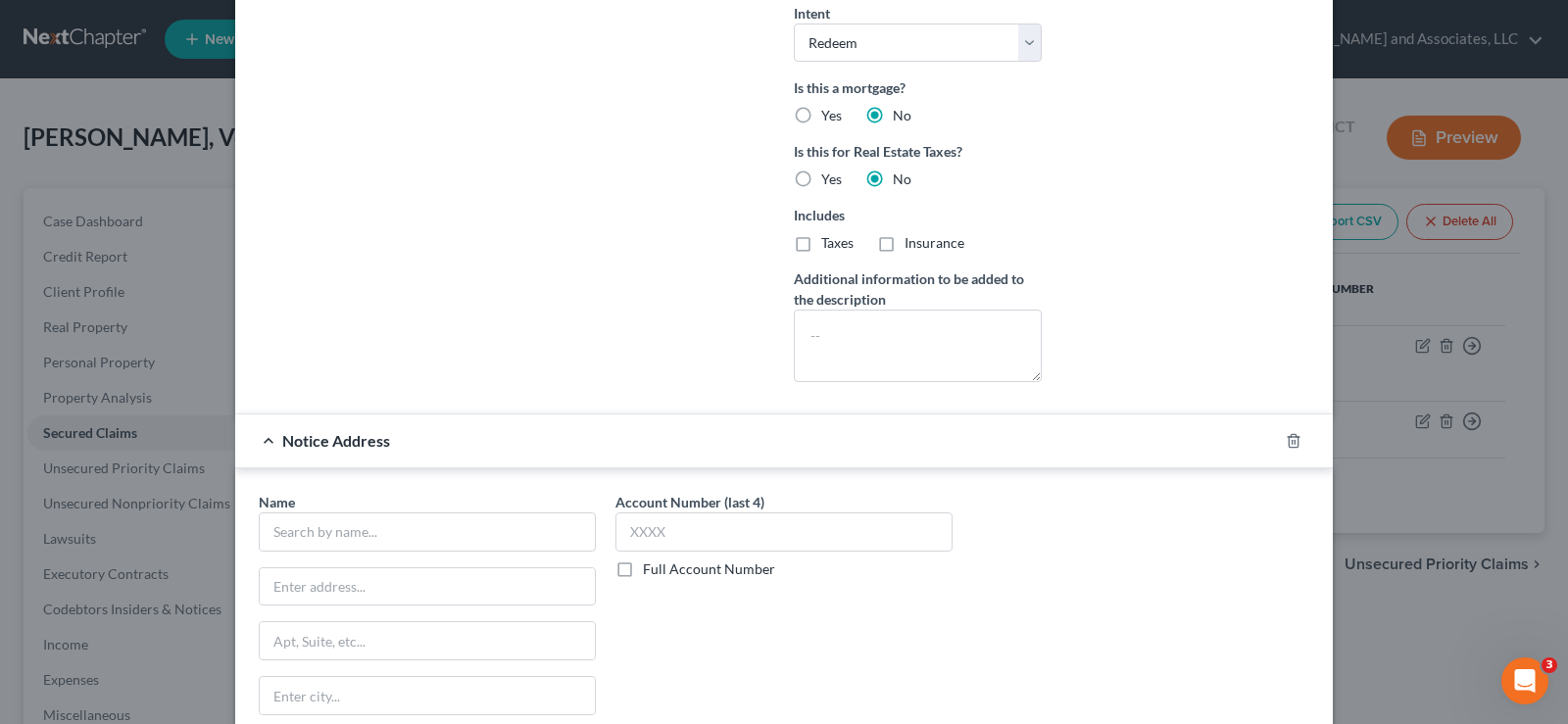
scroll to position [721, 0]
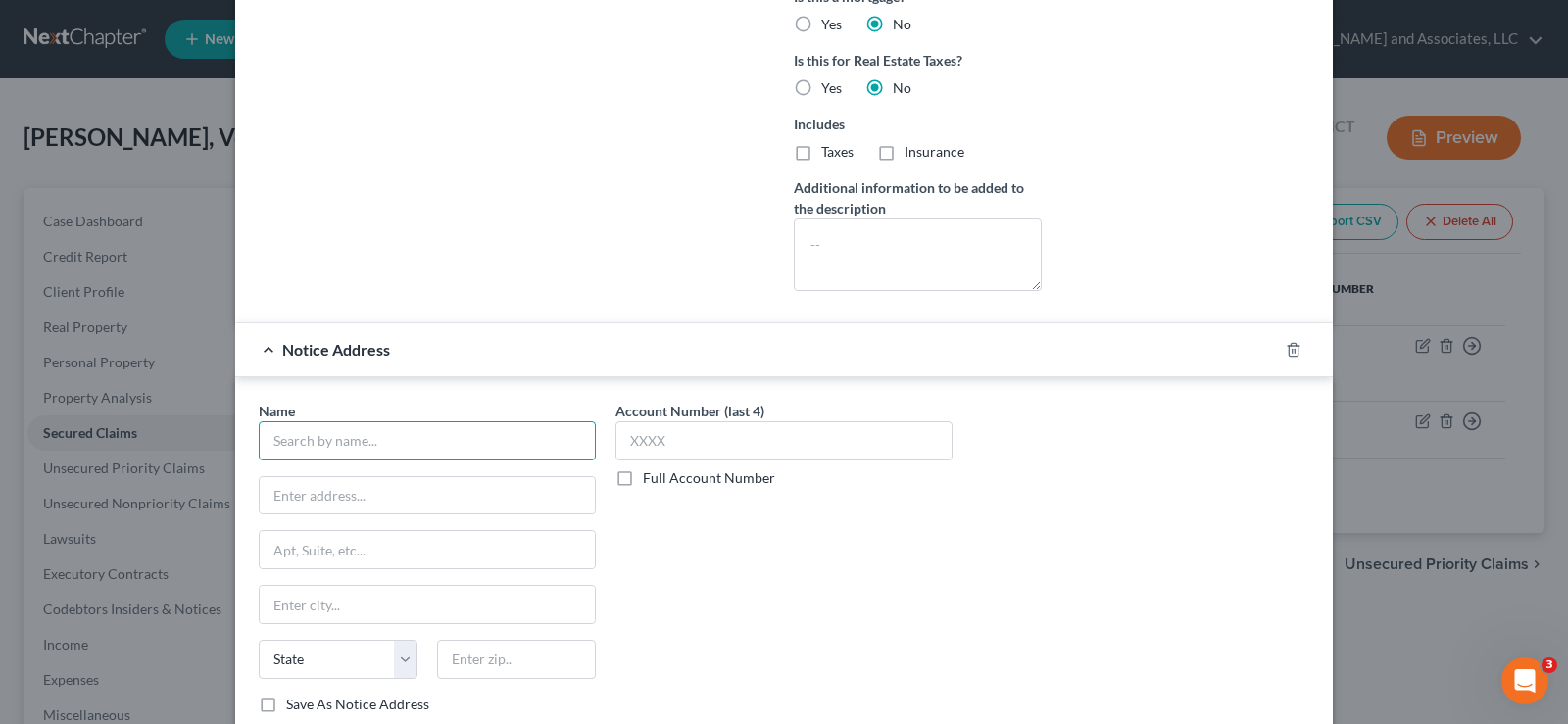
click at [359, 452] on input "text" at bounding box center [427, 440] width 337 height 39
type input "Farmers Furniture, Inc."
type input "Attn: Agent/Officer"
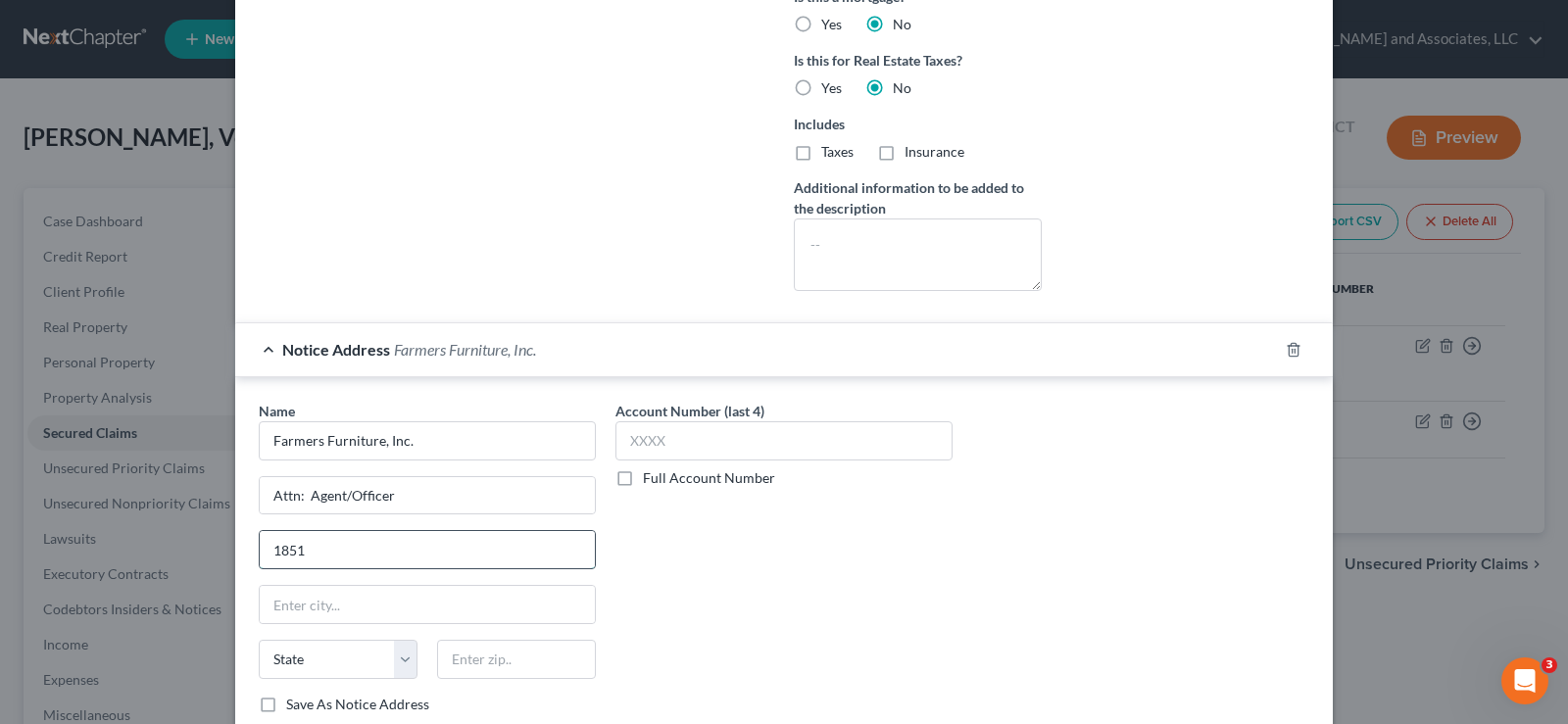
type input "1851 Telfair Street"
click at [327, 610] on input "text" at bounding box center [427, 603] width 335 height 37
type input "Dublin"
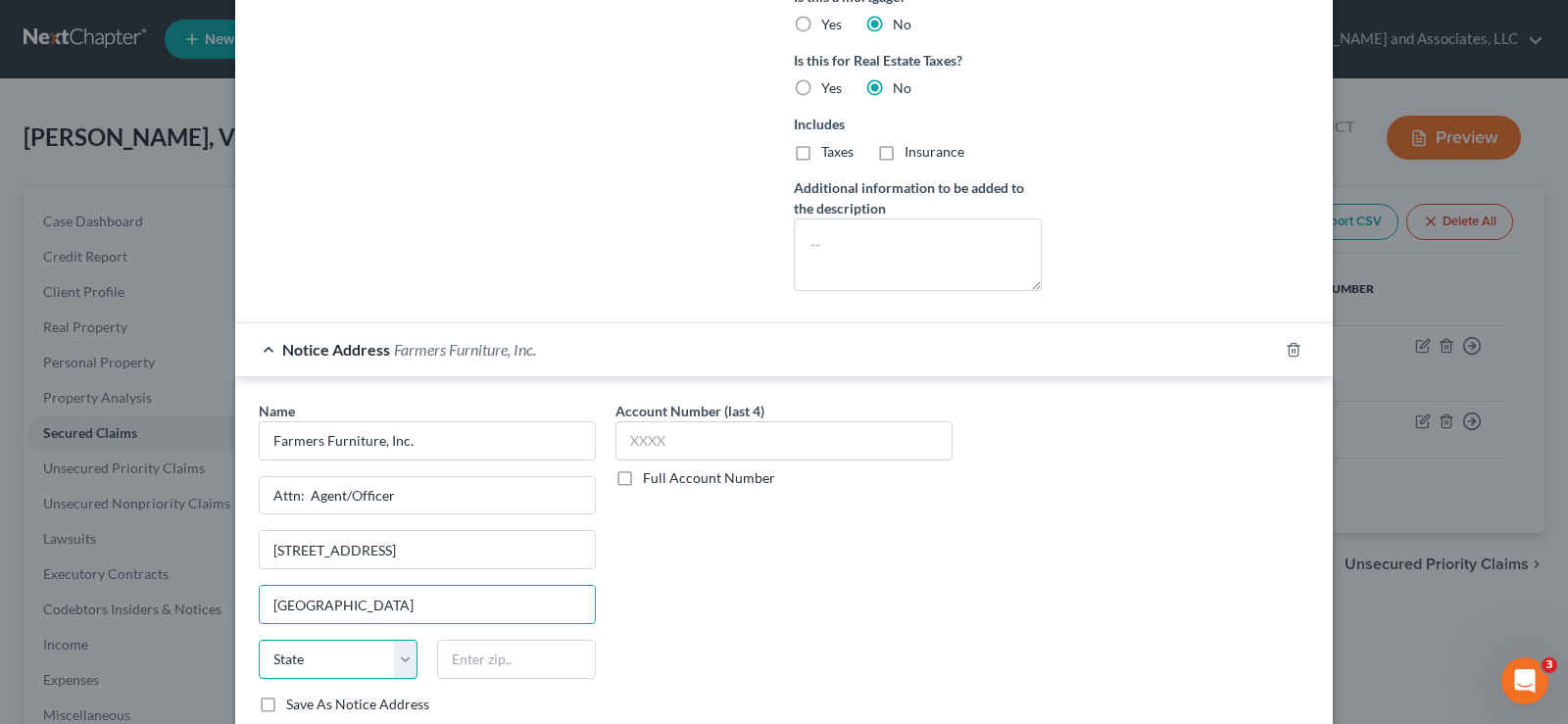
click at [356, 650] on select "State AL AK AR AZ CA CO CT DE DC FL GA GU HI ID IL IN IA KS KY LA ME MD MA MI M…" at bounding box center [337, 658] width 159 height 39
select select "10"
click at [258, 639] on select "State AL AK AR AZ CA CO CT DE DC FL GA GU HI ID IL IN IA KS KY LA ME MD MA MI M…" at bounding box center [337, 658] width 159 height 39
click at [501, 658] on input "text" at bounding box center [516, 658] width 159 height 39
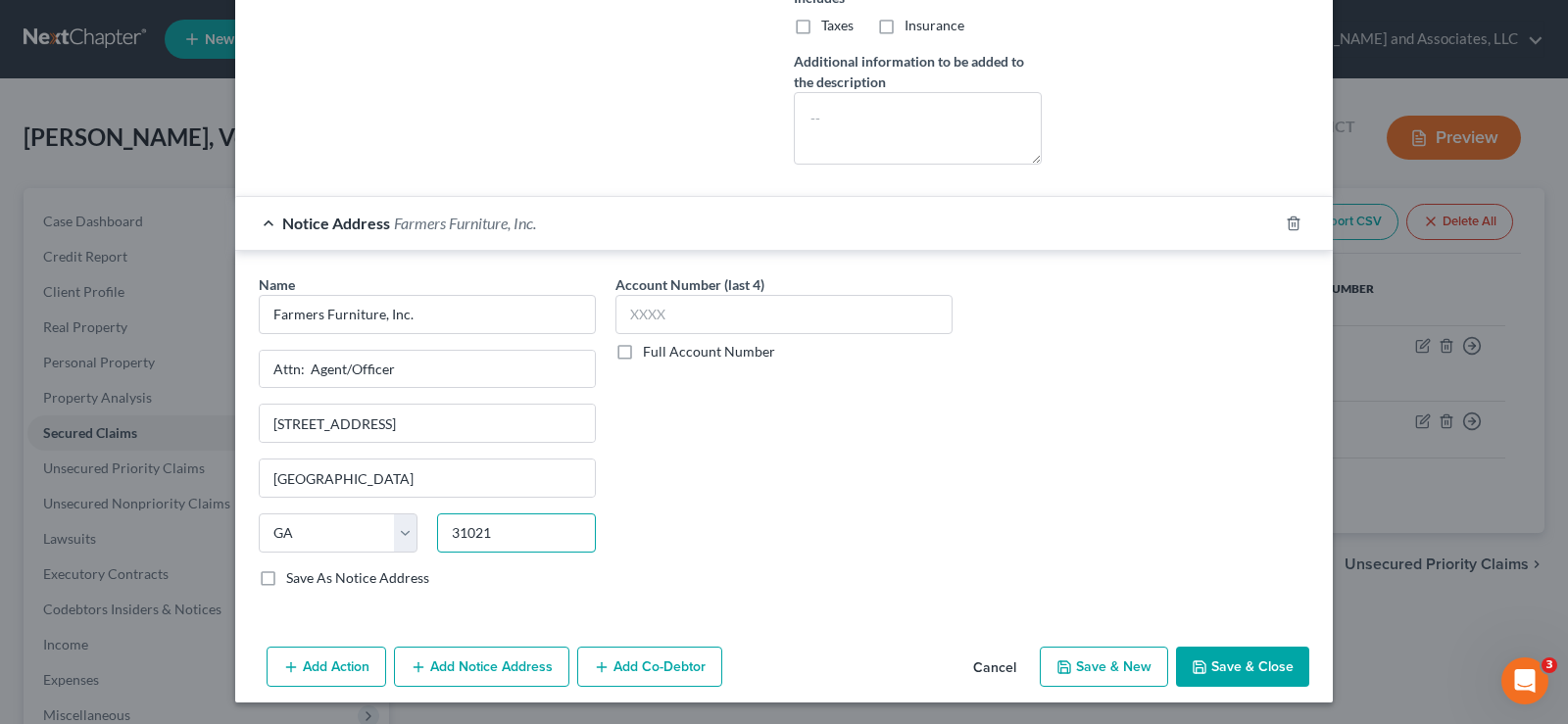
scroll to position [850, 0]
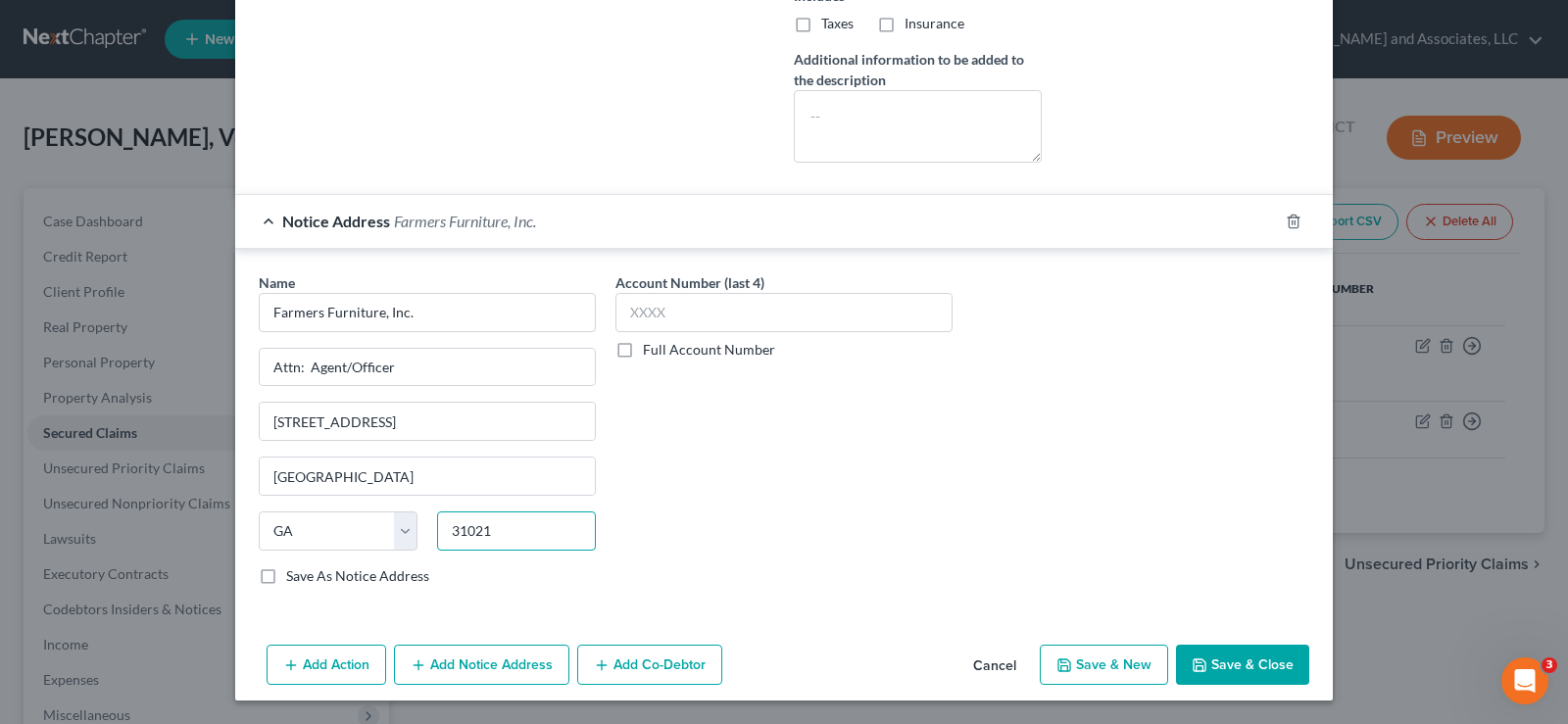
type input "31021"
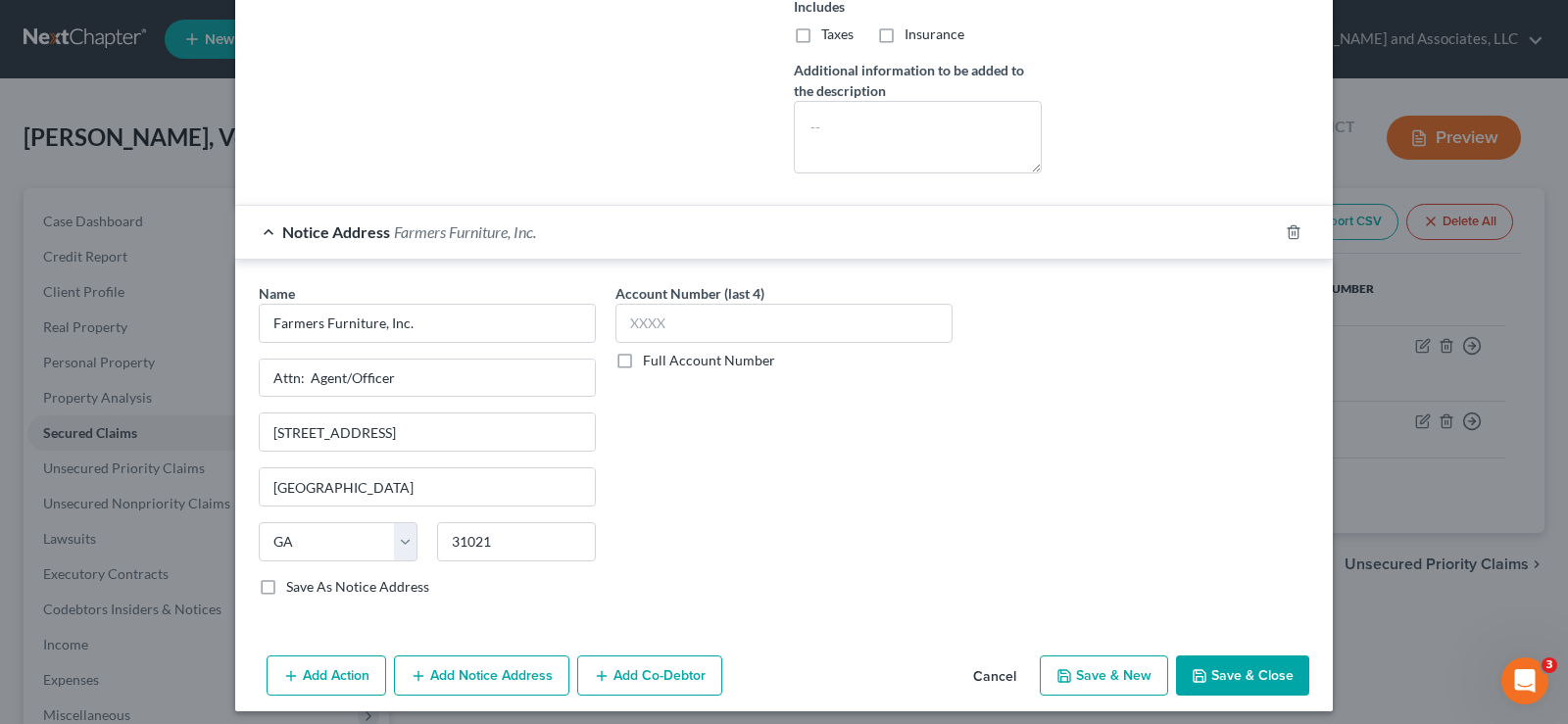
click at [1217, 664] on button "Save & Close" at bounding box center [1243, 675] width 134 height 41
checkbox input "false"
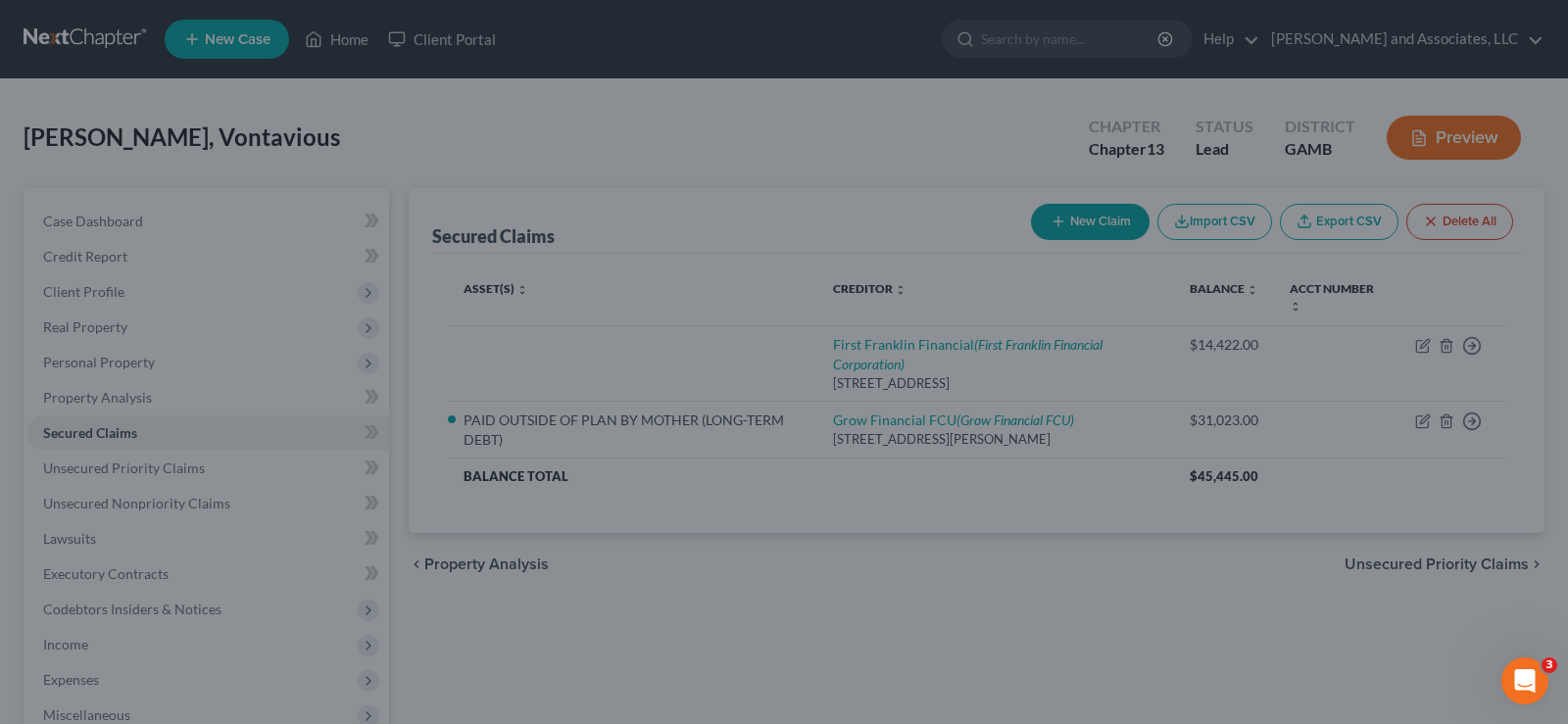
scroll to position [635, 0]
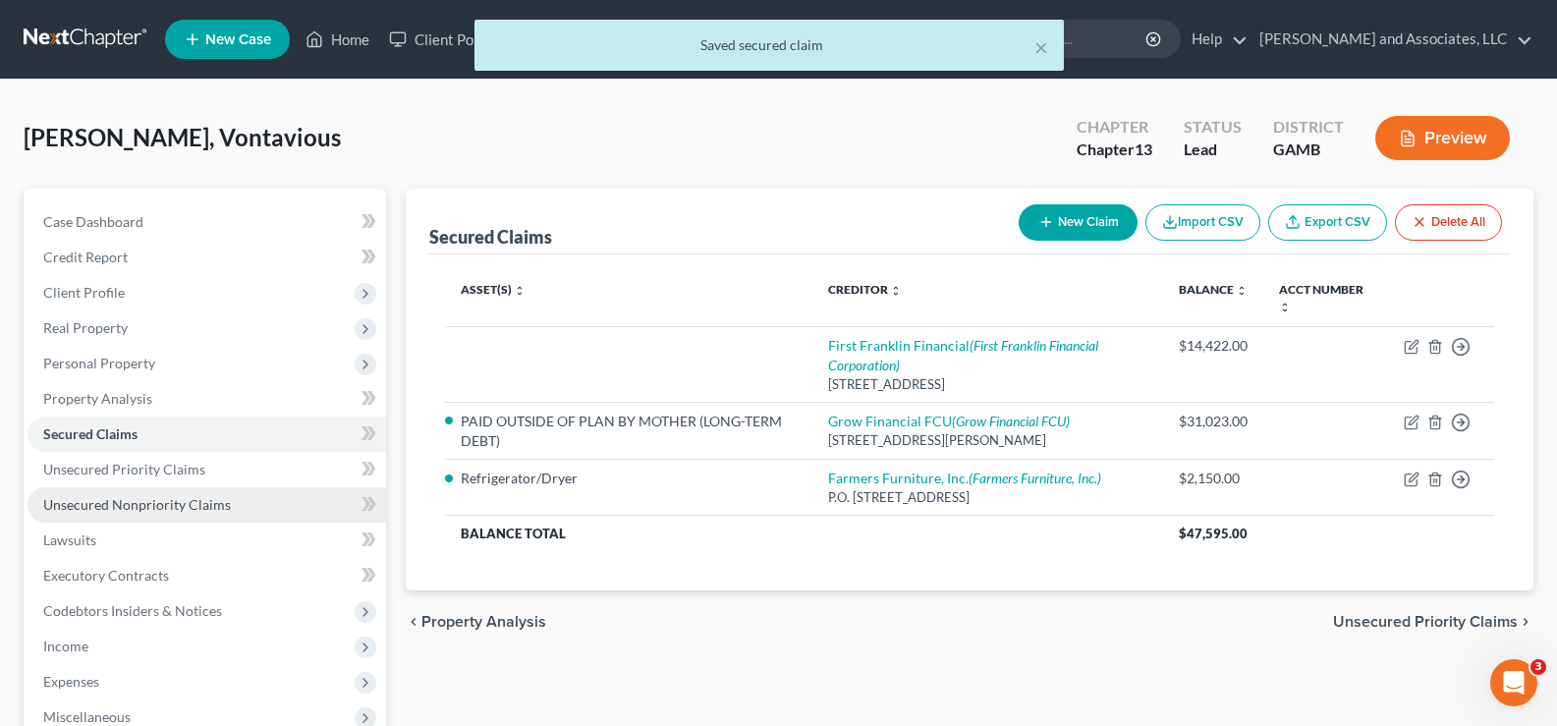
click at [114, 497] on span "Unsecured Nonpriority Claims" at bounding box center [137, 504] width 188 height 17
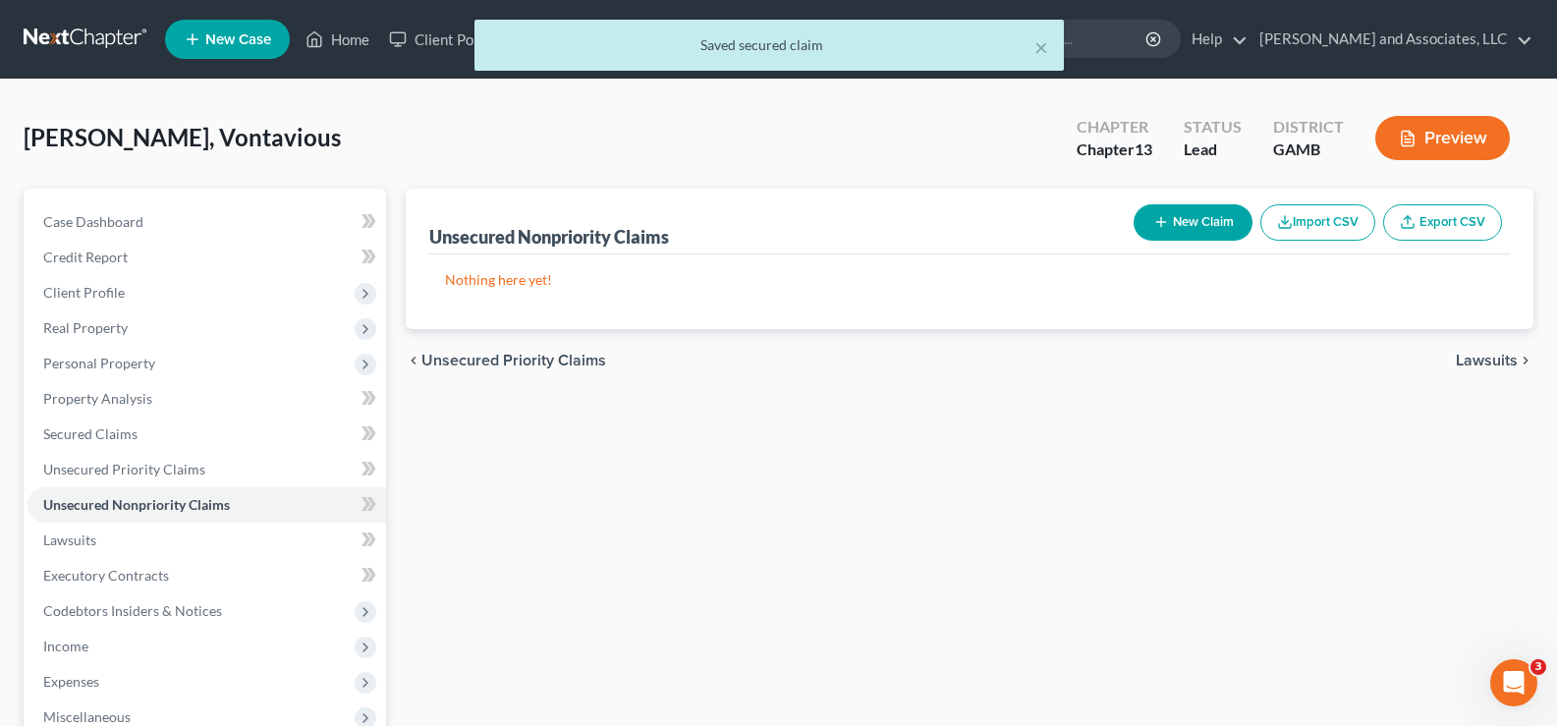
click at [1188, 230] on button "New Claim" at bounding box center [1192, 222] width 119 height 36
select select "0"
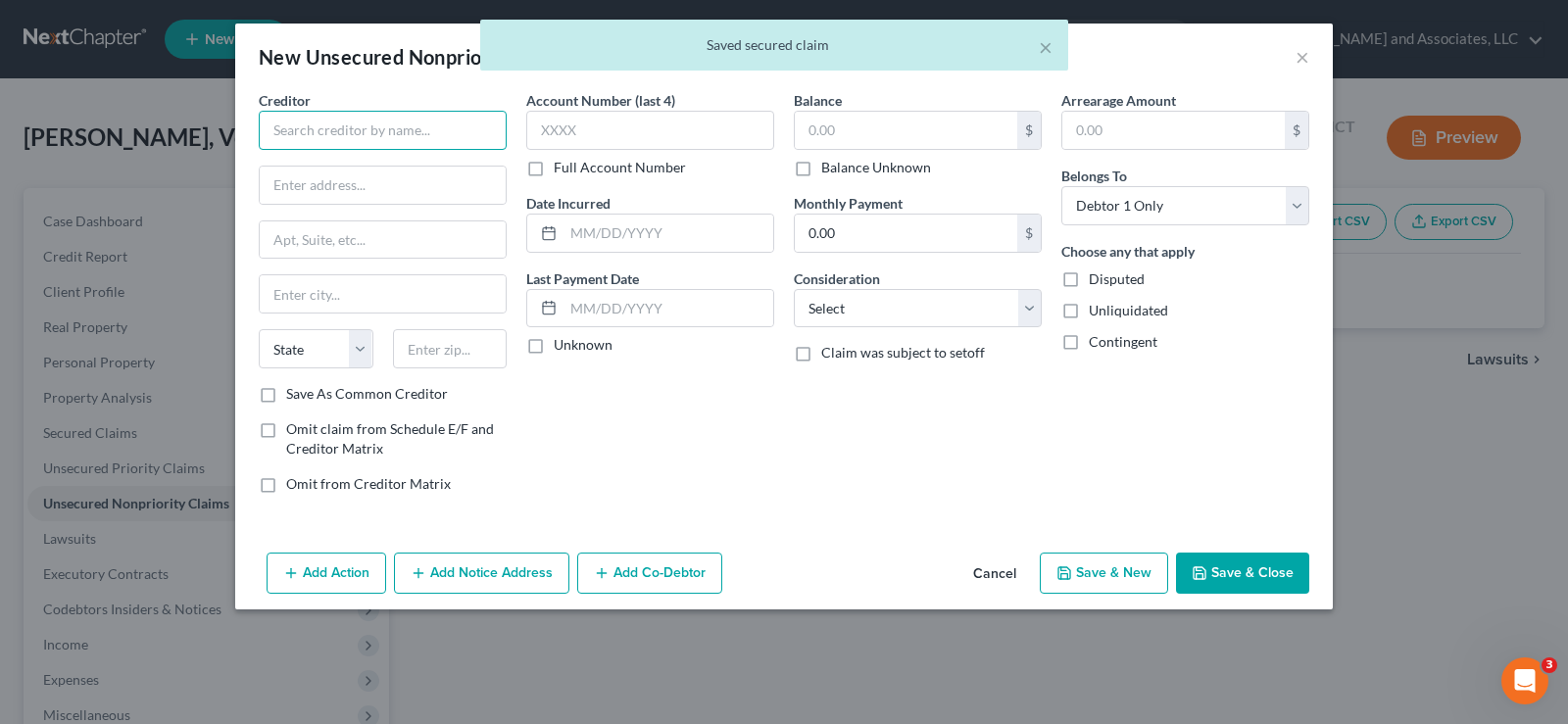
click at [374, 130] on input "text" at bounding box center [382, 130] width 248 height 39
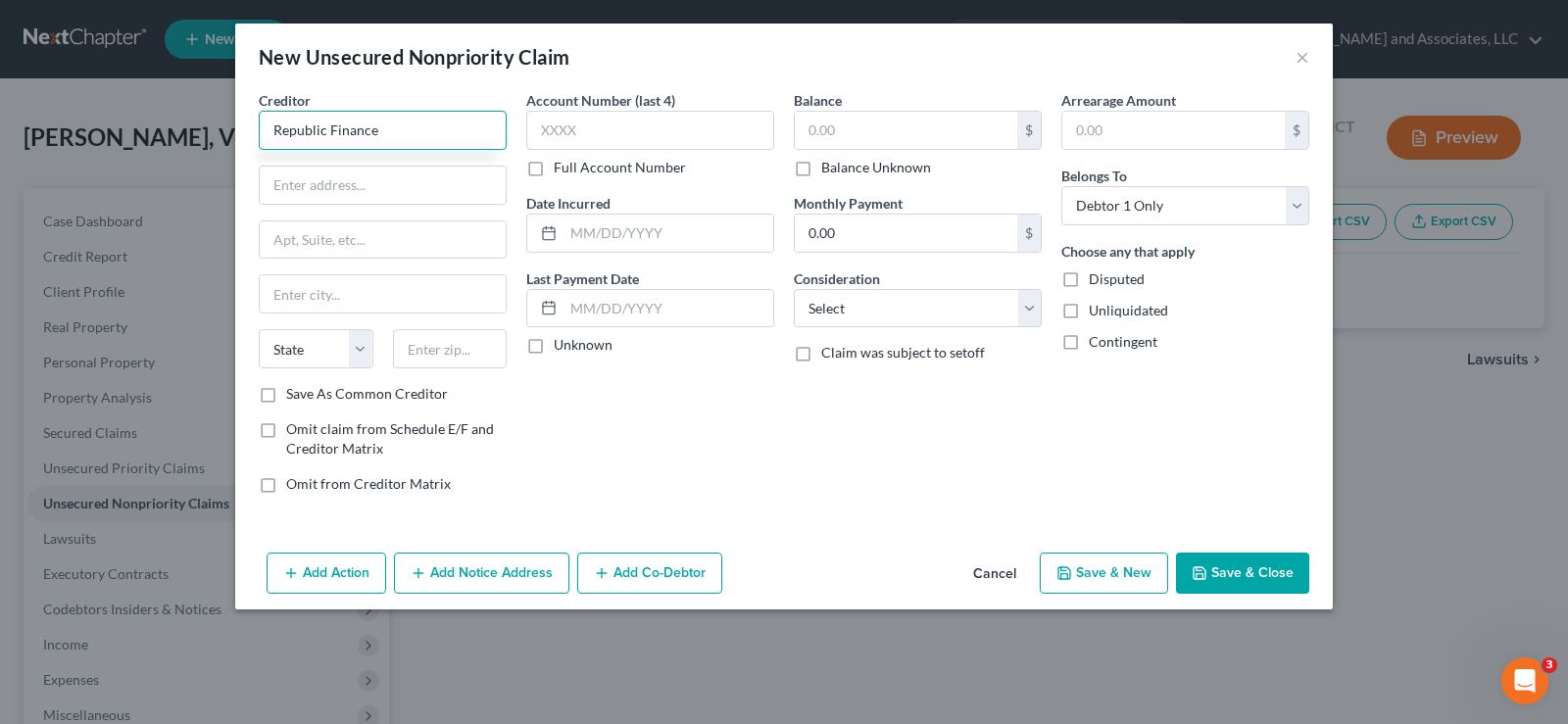
type input "Republic Finance"
type input "7031 Commerce Circle Ste. 10"
click at [348, 277] on input "text" at bounding box center [382, 293] width 246 height 37
type input "b"
type input "Baton Rouge"
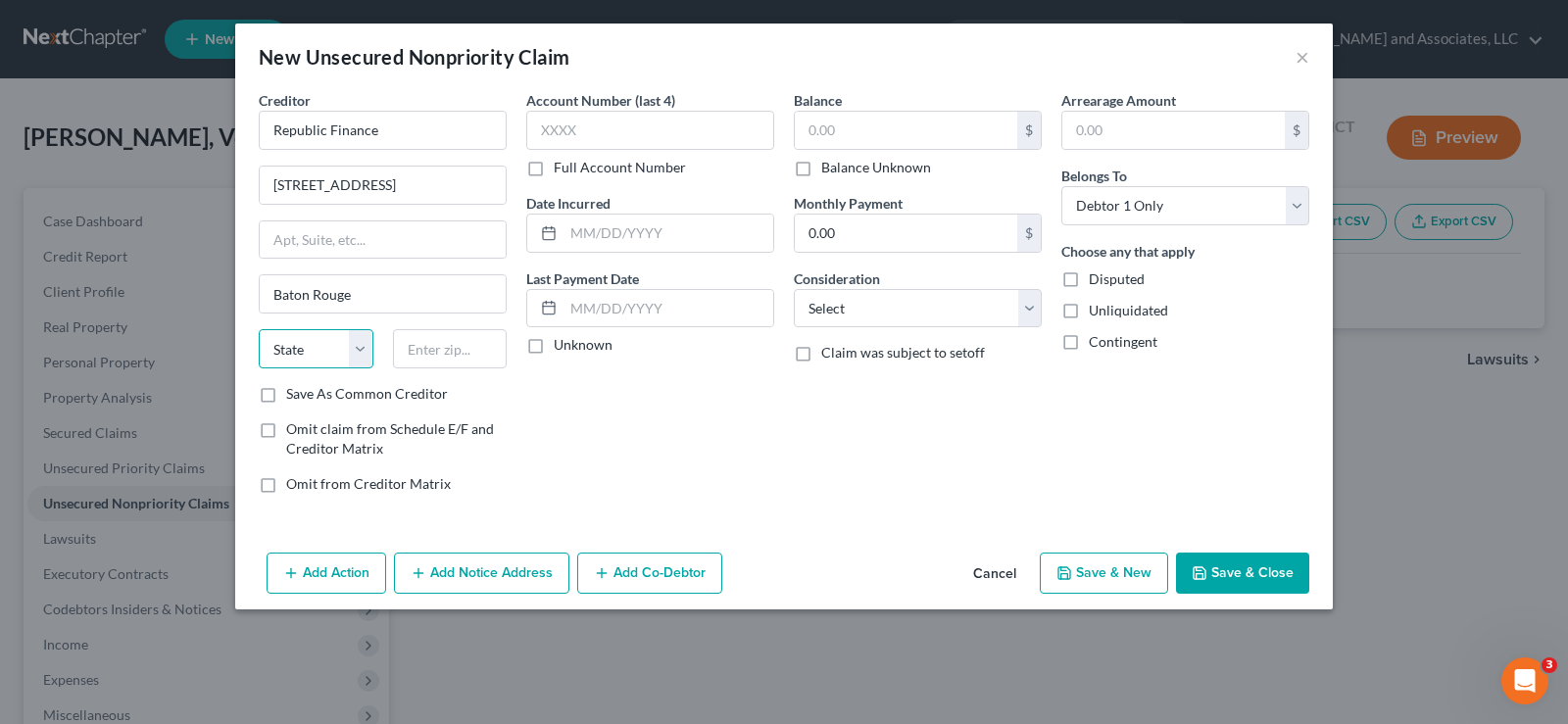
click at [310, 366] on select "State AL AK AR AZ CA CO CT DE DC FL GA GU HI ID IL IN IA KS KY LA ME MD MA MI M…" at bounding box center [315, 348] width 115 height 39
select select "19"
click at [258, 329] on select "State AL AK AR AZ CA CO CT DE DC FL GA GU HI ID IL IN IA KS KY LA ME MD MA MI M…" at bounding box center [315, 348] width 115 height 39
click at [420, 353] on input "text" at bounding box center [450, 348] width 115 height 39
type input "70809"
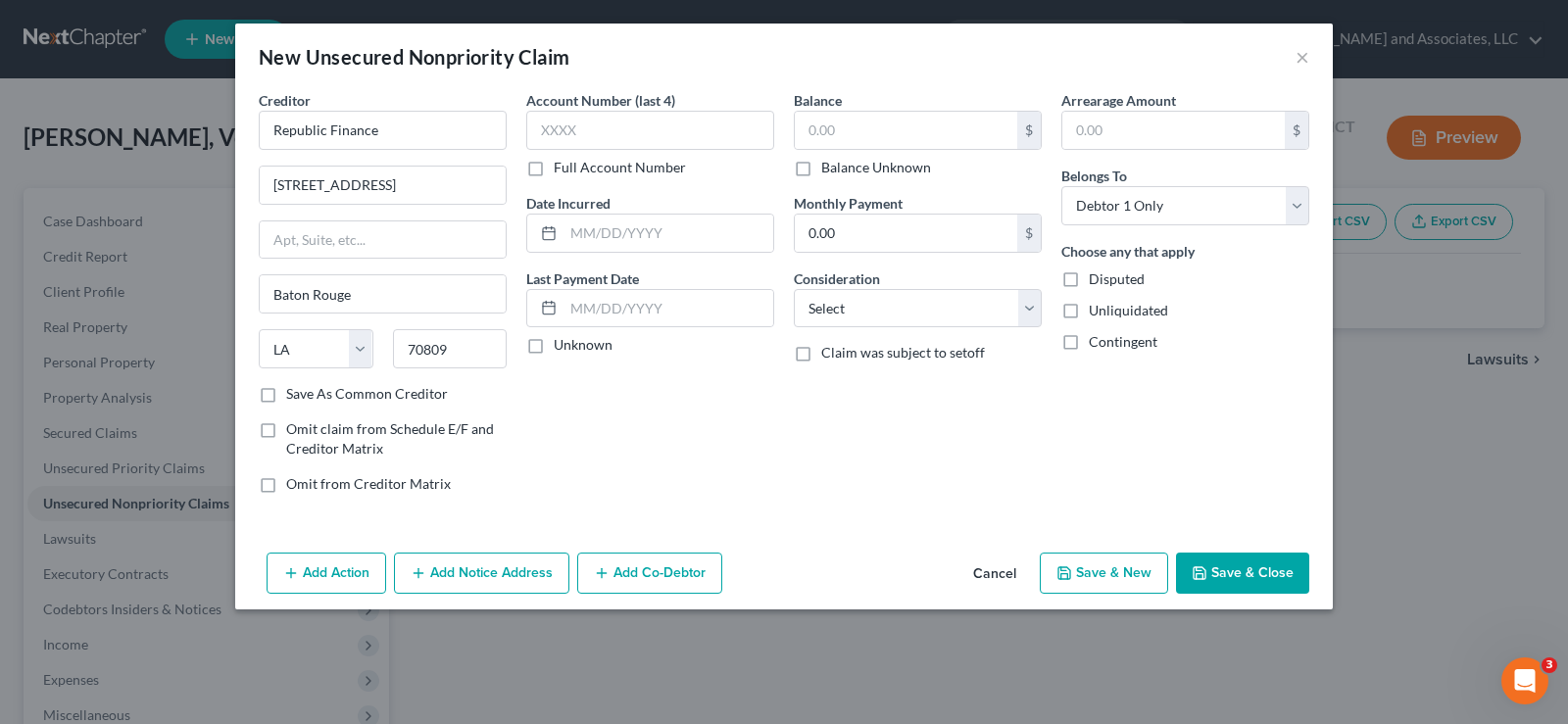
click at [286, 397] on label "Save As Common Creditor" at bounding box center [367, 394] width 162 height 20
click at [294, 397] on input "Save As Common Creditor" at bounding box center [300, 390] width 13 height 13
checkbox input "true"
click at [896, 124] on input "text" at bounding box center [906, 130] width 222 height 37
type input "4,469.00"
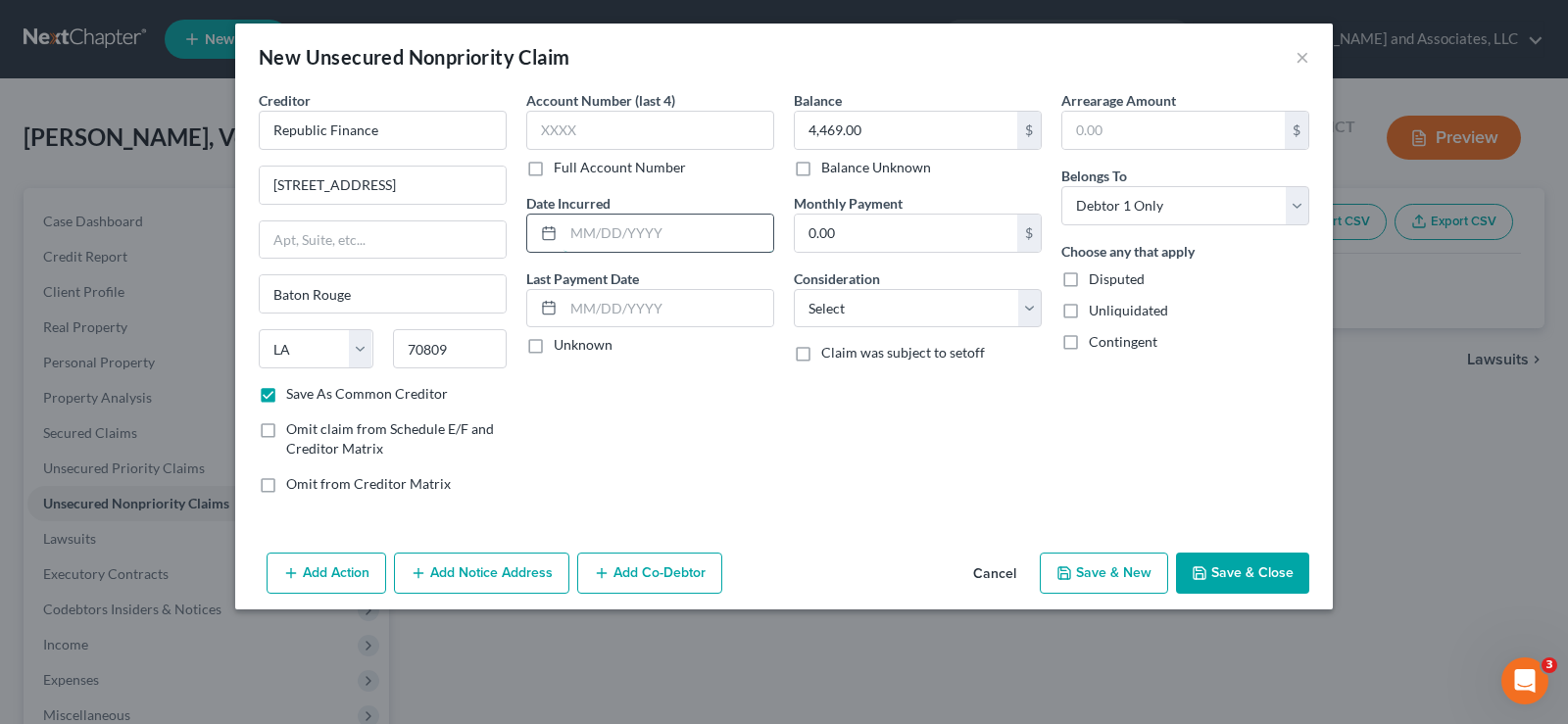
click at [683, 247] on input "text" at bounding box center [668, 232] width 209 height 37
type input "7/18/2024"
click at [1088, 315] on label "Unliquidated" at bounding box center [1128, 311] width 80 height 20
click at [1096, 313] on input "Unliquidated" at bounding box center [1102, 307] width 13 height 13
checkbox input "true"
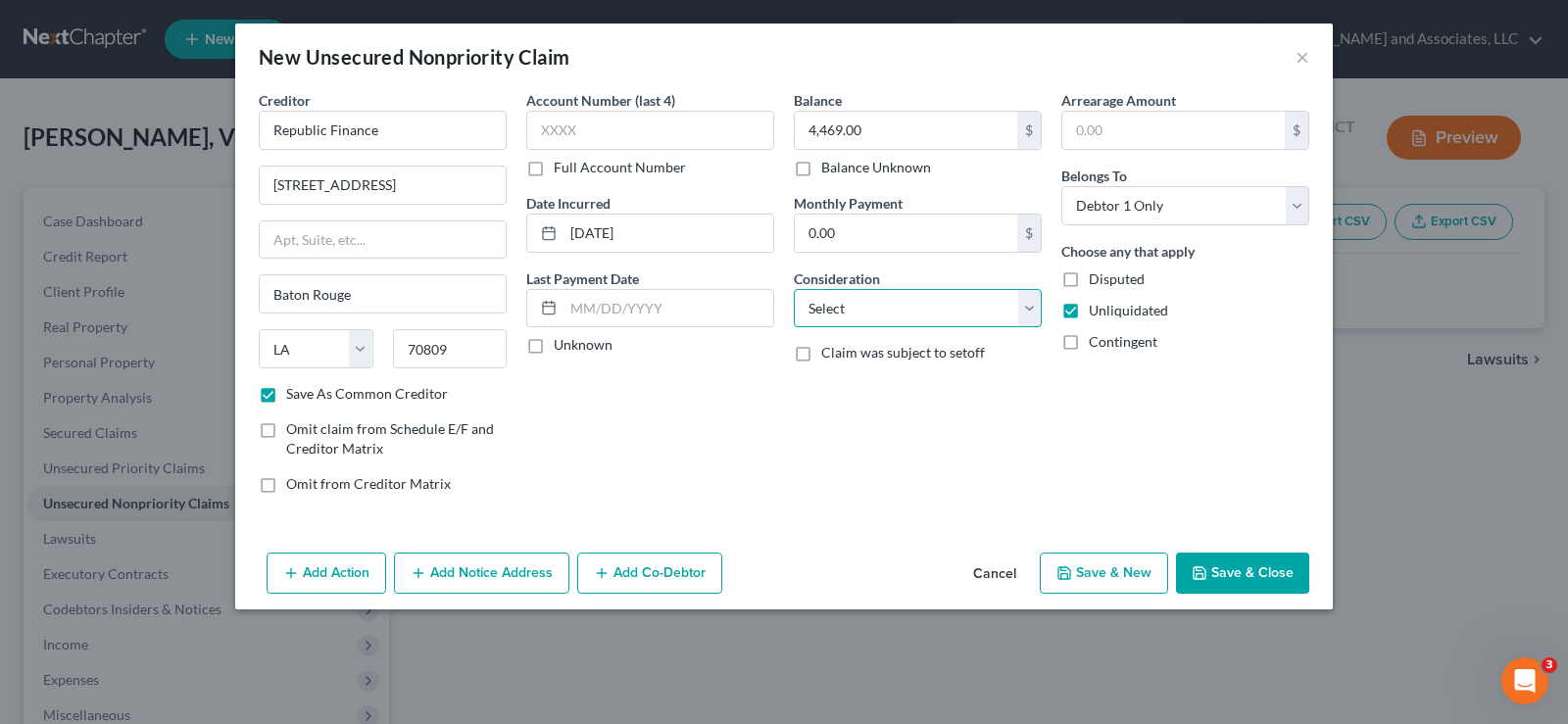
drag, startPoint x: 905, startPoint y: 308, endPoint x: 900, endPoint y: 318, distance: 11.2
click at [905, 308] on select "Select Cable / Satellite Services Collection Agency Credit Card Debt Debt Couns…" at bounding box center [918, 308] width 248 height 39
select select "14"
click at [794, 289] on select "Select Cable / Satellite Services Collection Agency Credit Card Debt Debt Couns…" at bounding box center [918, 308] width 248 height 39
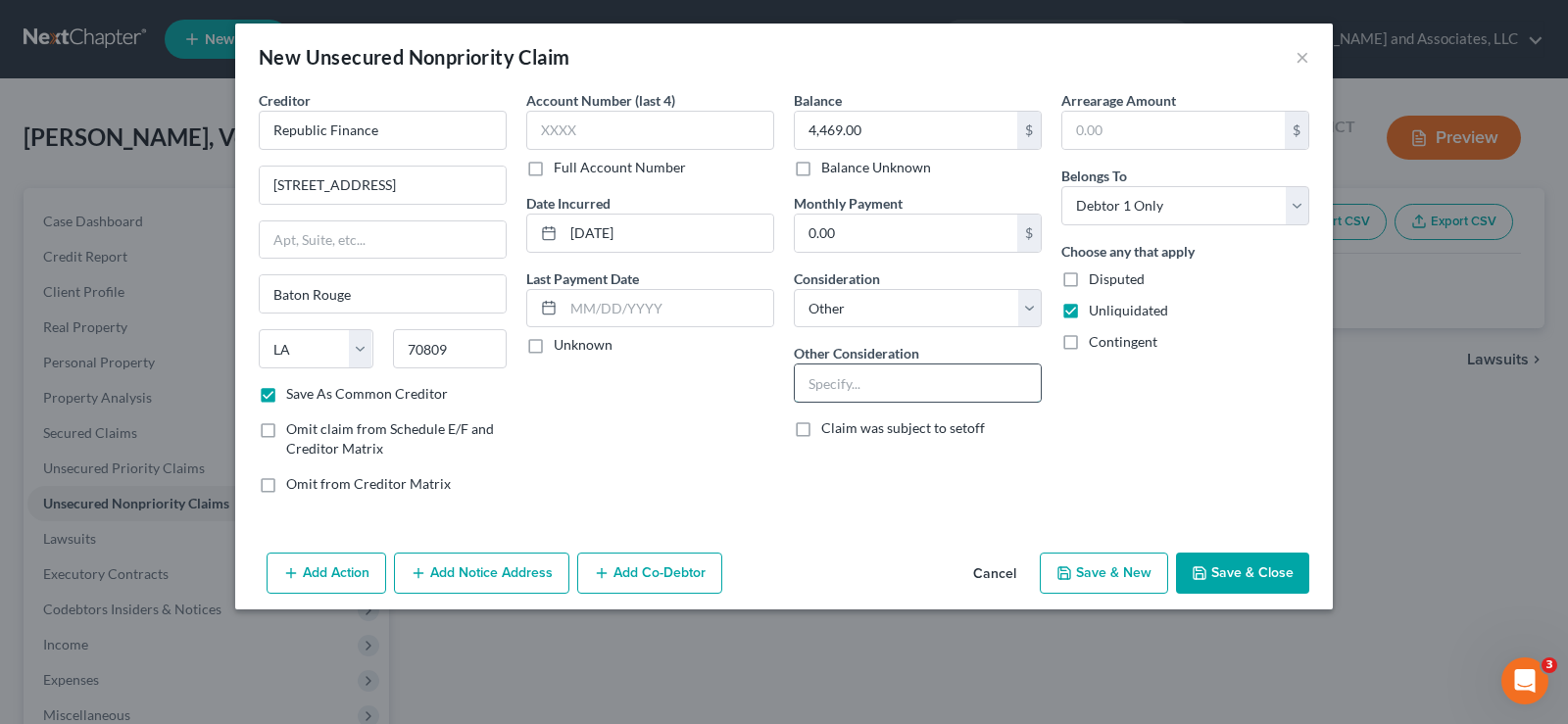
click at [869, 379] on input "text" at bounding box center [918, 382] width 246 height 37
type input "Personal Loan"
click at [1270, 576] on button "Save & Close" at bounding box center [1243, 572] width 134 height 41
checkbox input "false"
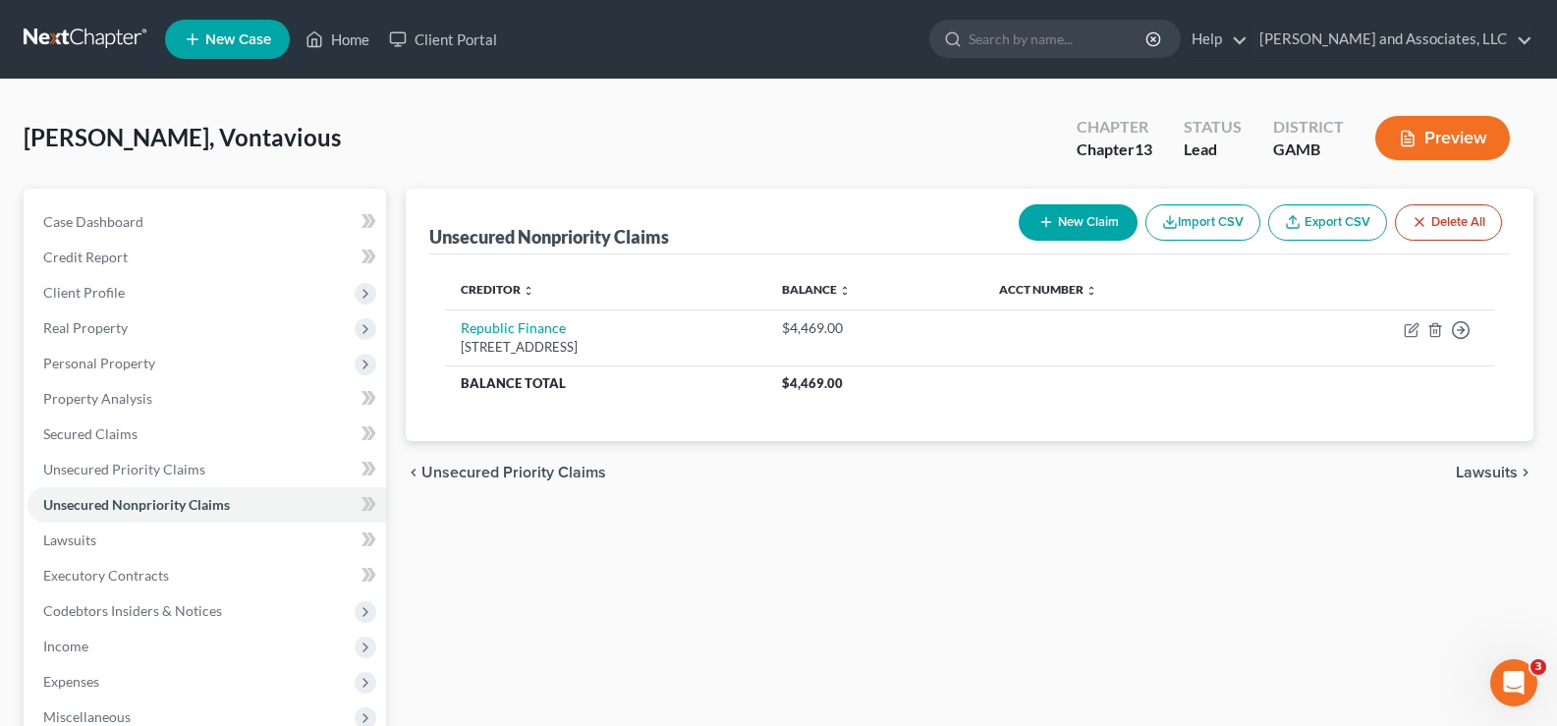
click at [1077, 228] on button "New Claim" at bounding box center [1078, 222] width 119 height 36
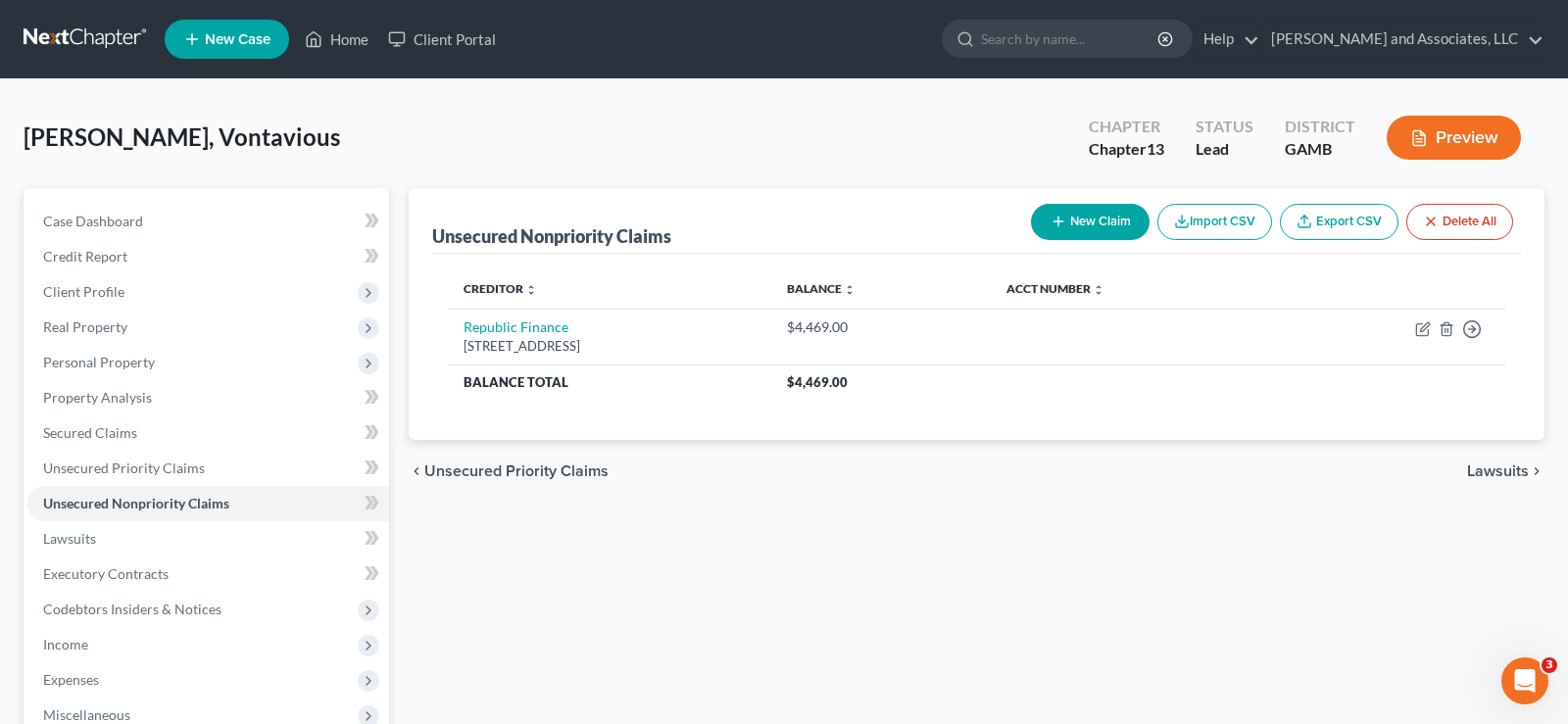
select select "0"
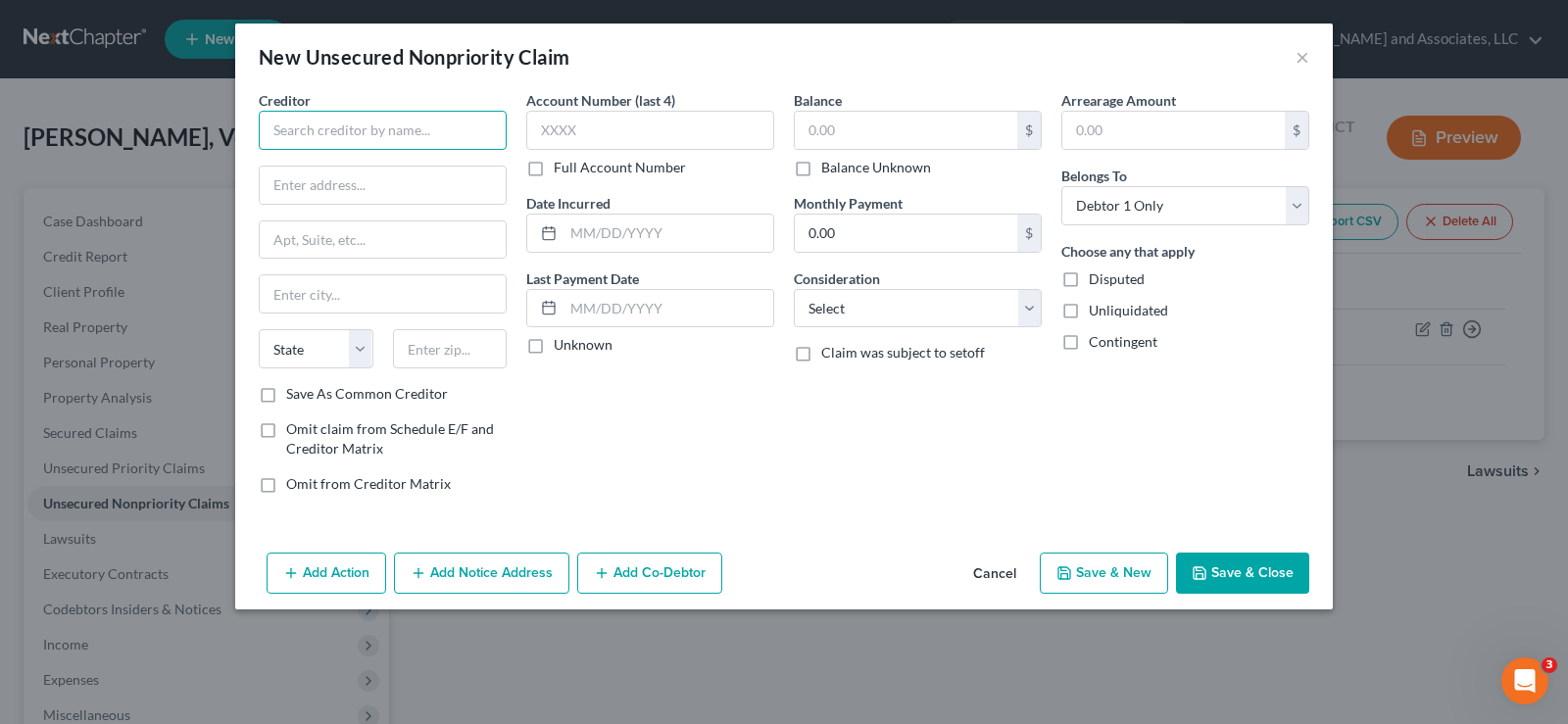
click at [325, 142] on input "text" at bounding box center [382, 130] width 248 height 39
type input "d"
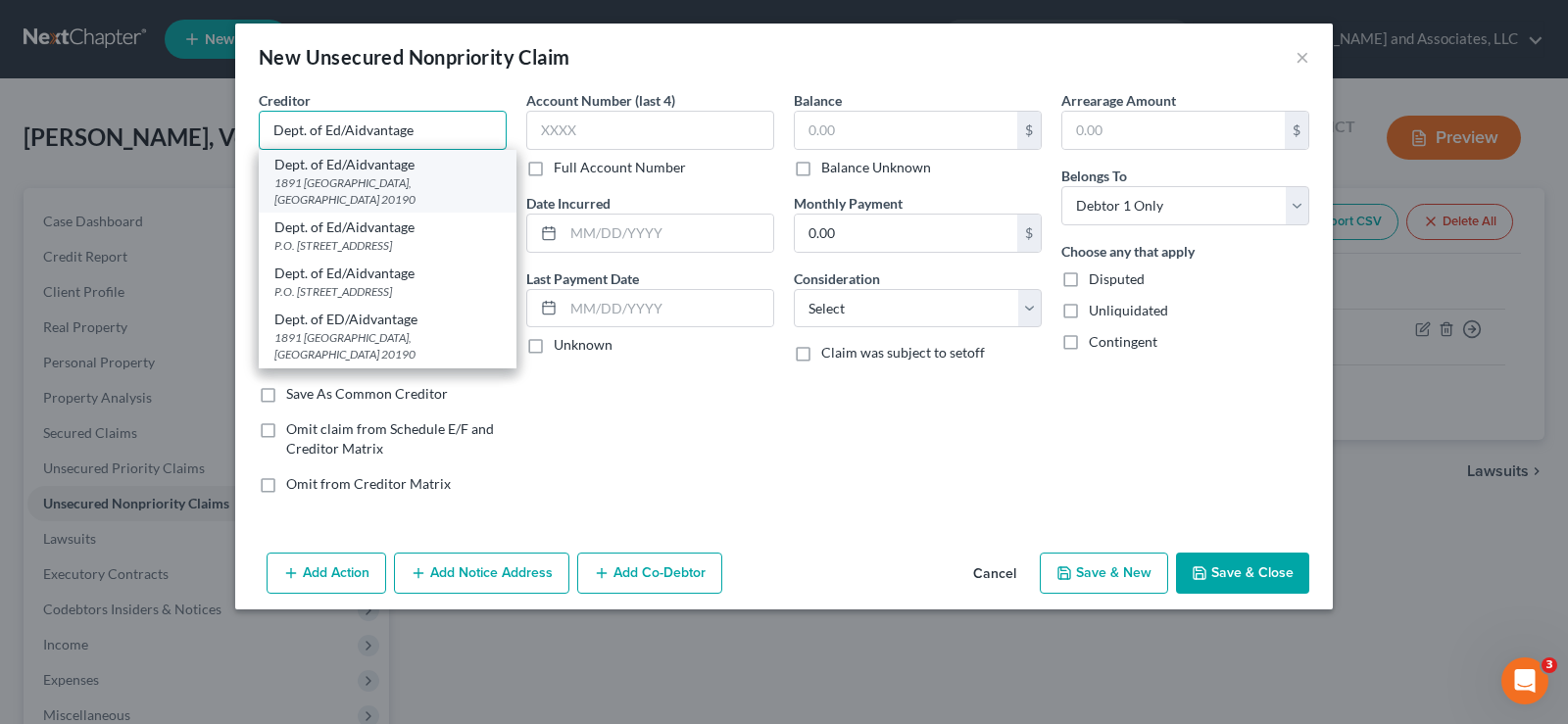
type input "Dept. of Ed/Aidvantage"
click at [310, 186] on div "1891 Metro Center Dr., Reston, VA 20190" at bounding box center [387, 190] width 226 height 33
type input "1891 Metro Center Dr."
type input "Reston"
select select "48"
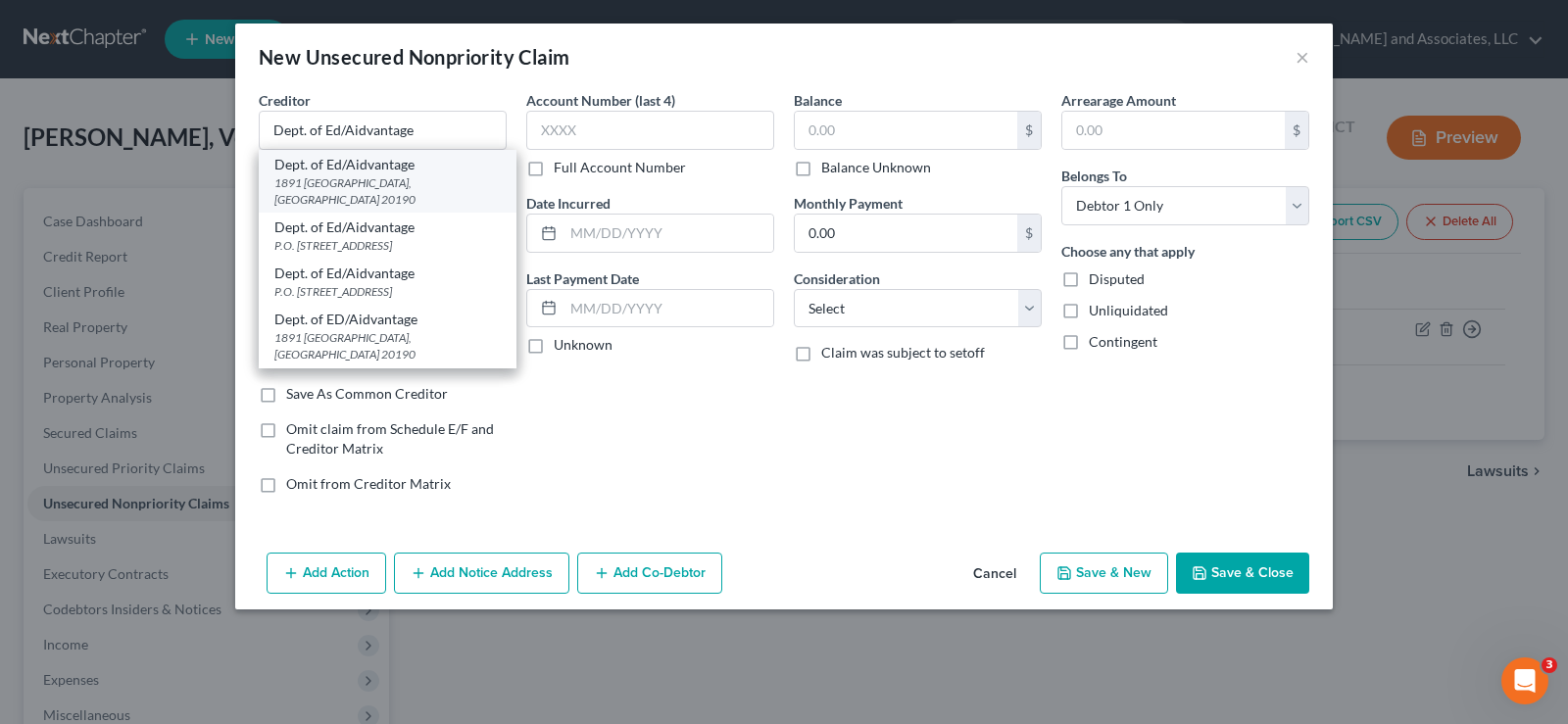
type input "20190"
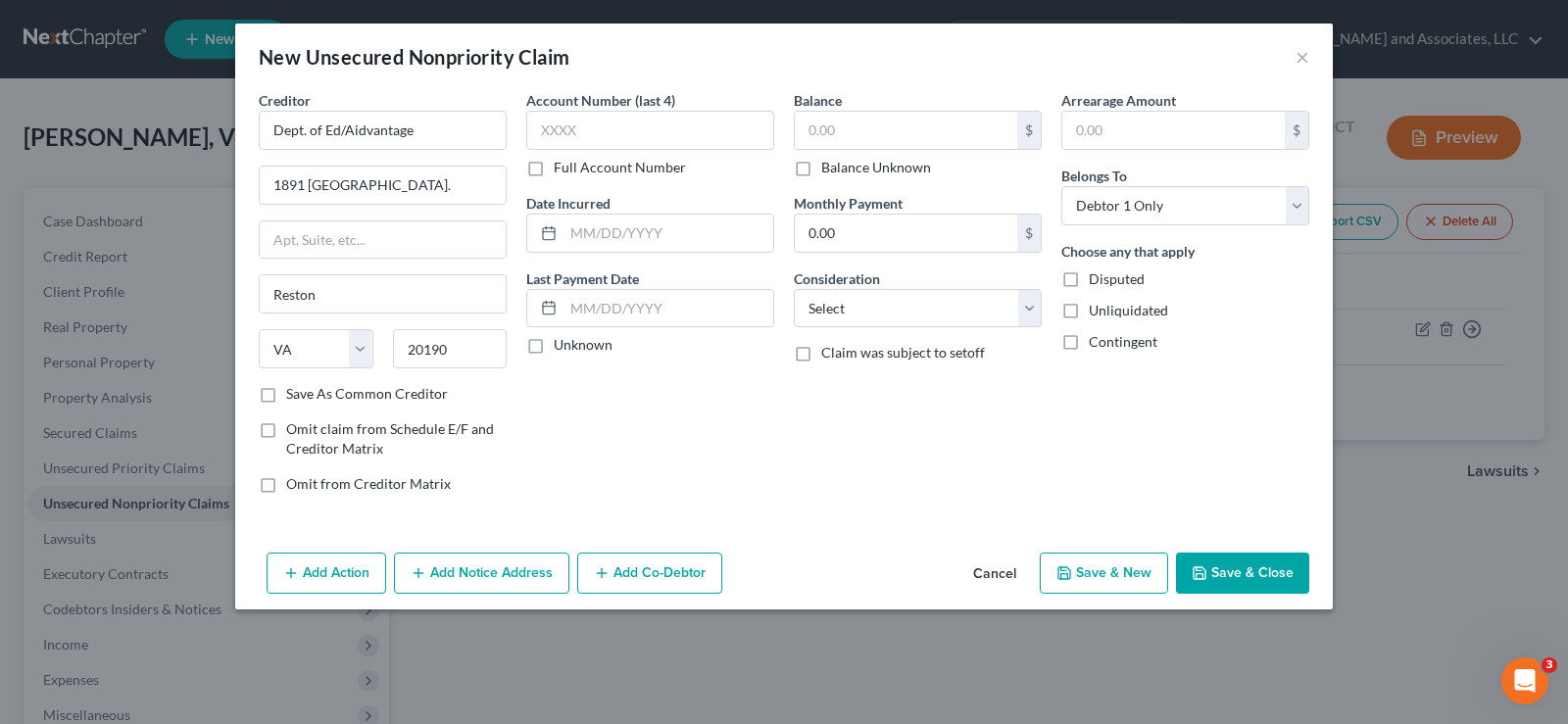
click at [286, 394] on label "Save As Common Creditor" at bounding box center [367, 394] width 162 height 20
click at [294, 394] on input "Save As Common Creditor" at bounding box center [300, 390] width 13 height 13
checkbox input "true"
click at [839, 128] on input "text" at bounding box center [906, 130] width 222 height 37
type input "2,321.00"
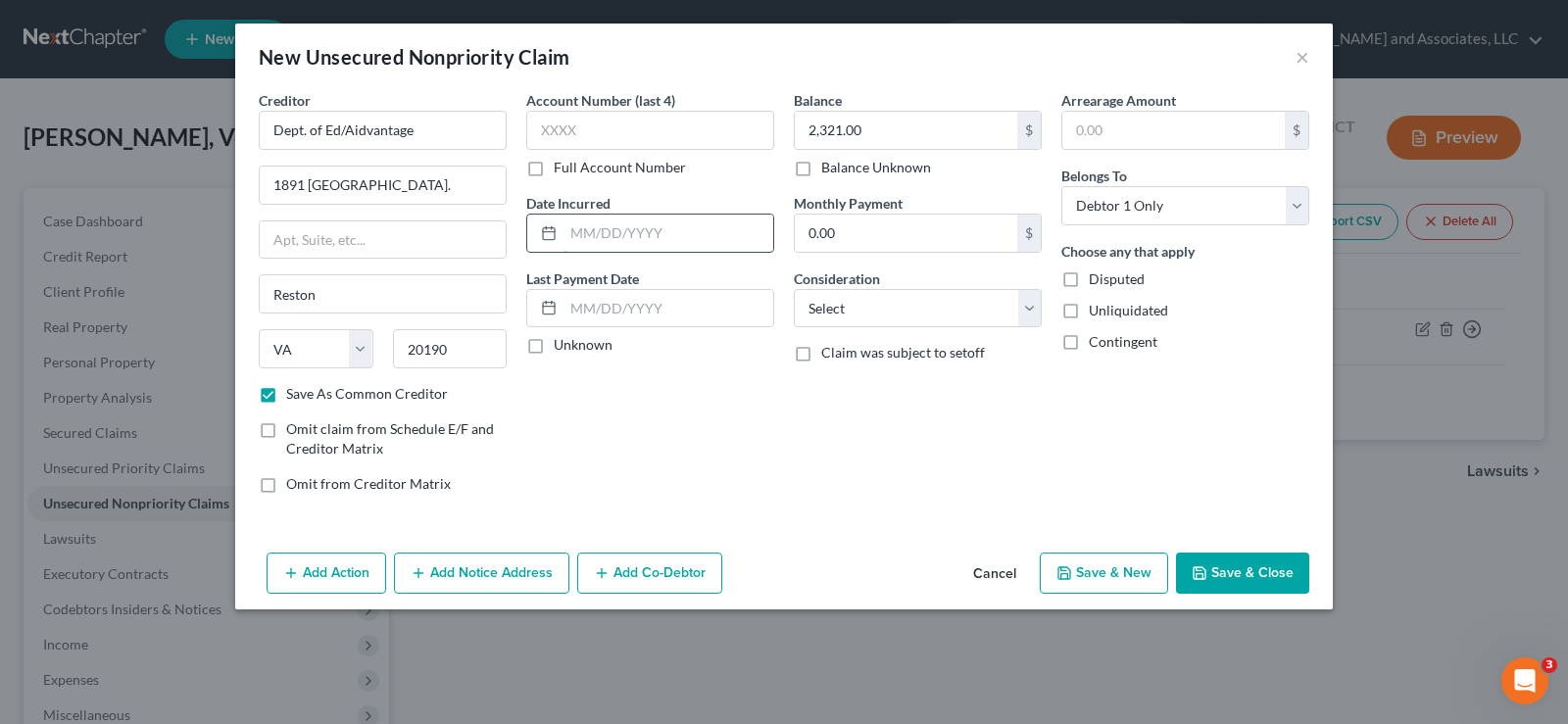
click at [665, 240] on input "text" at bounding box center [668, 232] width 209 height 37
type input "9/10/2010"
click at [855, 304] on select "Select Cable / Satellite Services Collection Agency Credit Card Debt Debt Couns…" at bounding box center [918, 308] width 248 height 39
select select "17"
click at [794, 289] on select "Select Cable / Satellite Services Collection Agency Credit Card Debt Debt Couns…" at bounding box center [918, 308] width 248 height 39
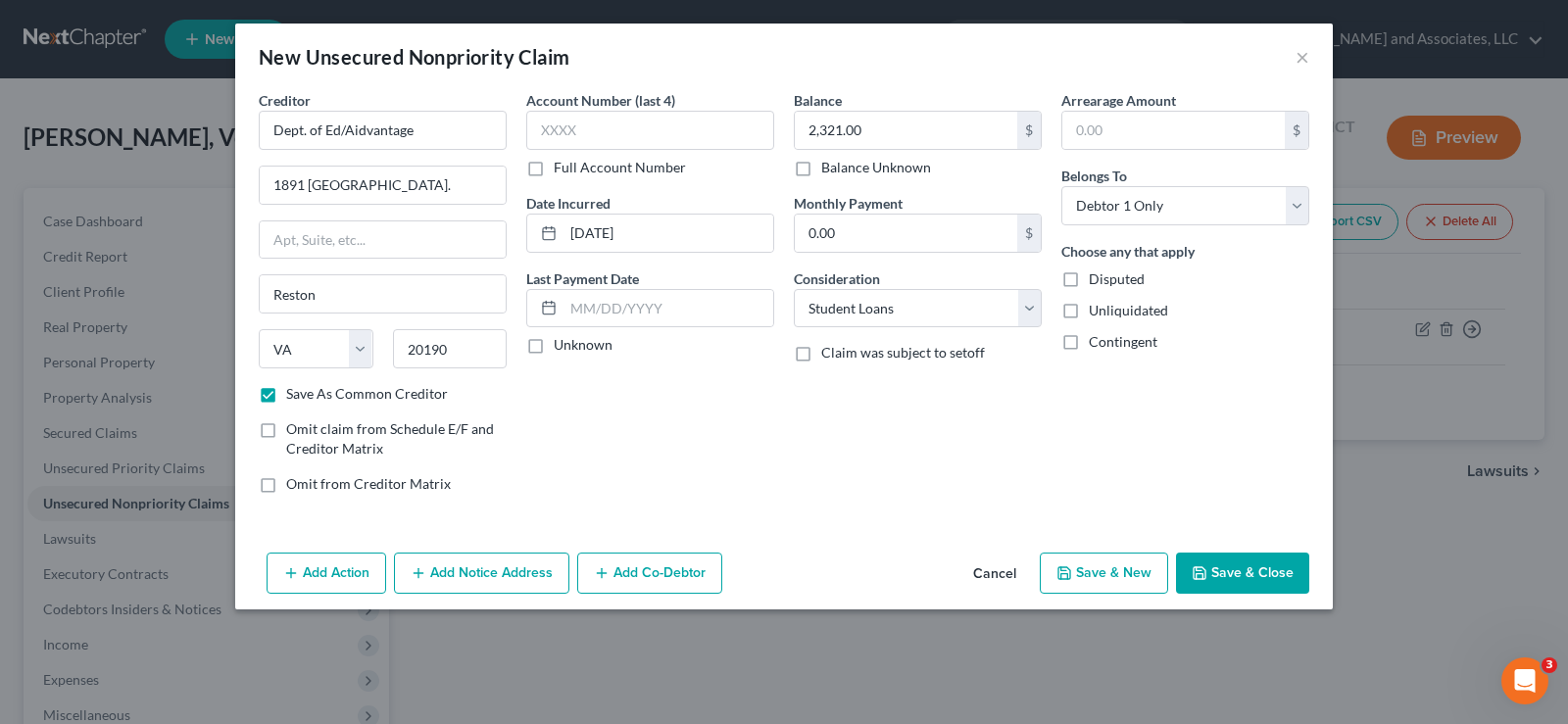
click at [1088, 314] on label "Unliquidated" at bounding box center [1128, 311] width 80 height 20
click at [1096, 313] on input "Unliquidated" at bounding box center [1102, 307] width 13 height 13
checkbox input "true"
click at [1089, 575] on button "Save & New" at bounding box center [1103, 572] width 129 height 41
checkbox input "false"
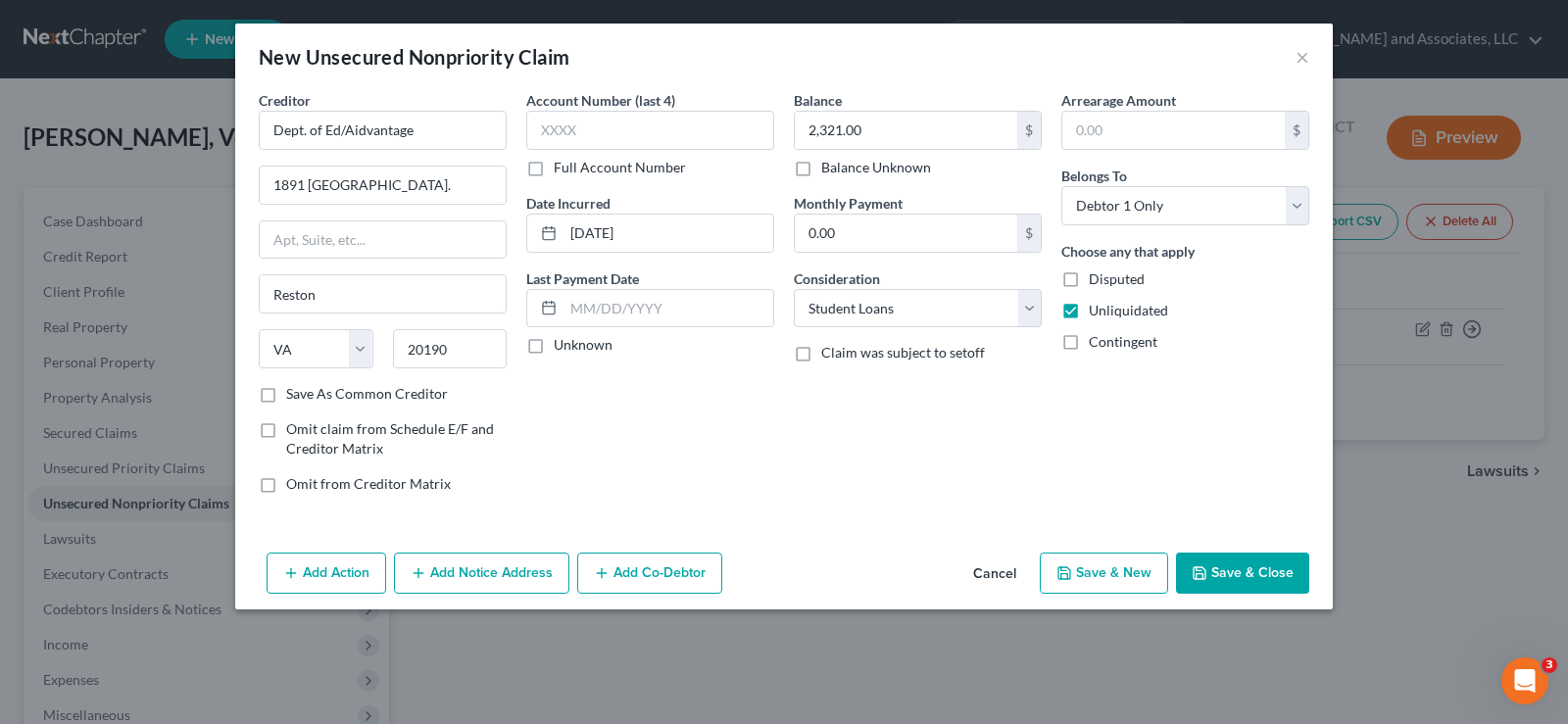
select select "0"
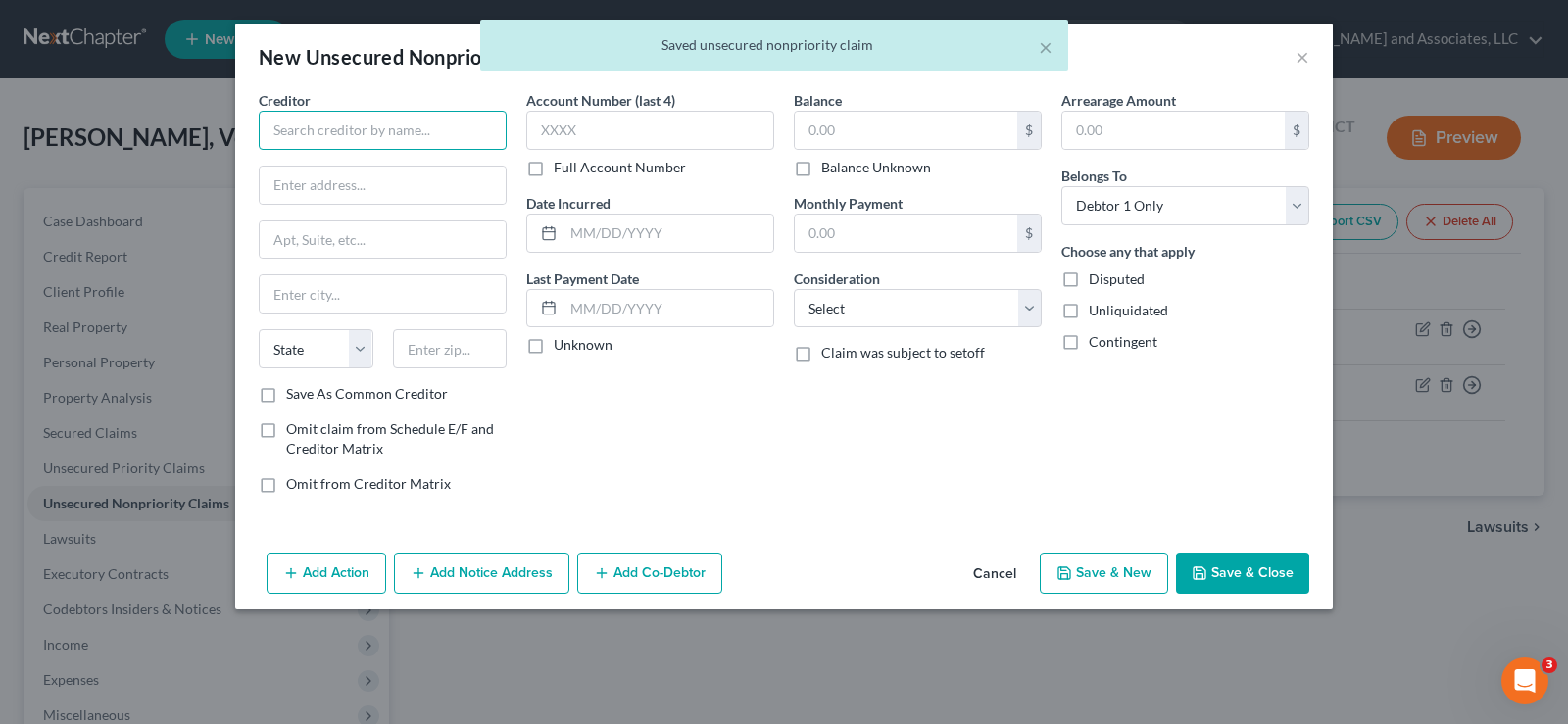
click at [340, 129] on input "text" at bounding box center [382, 130] width 248 height 39
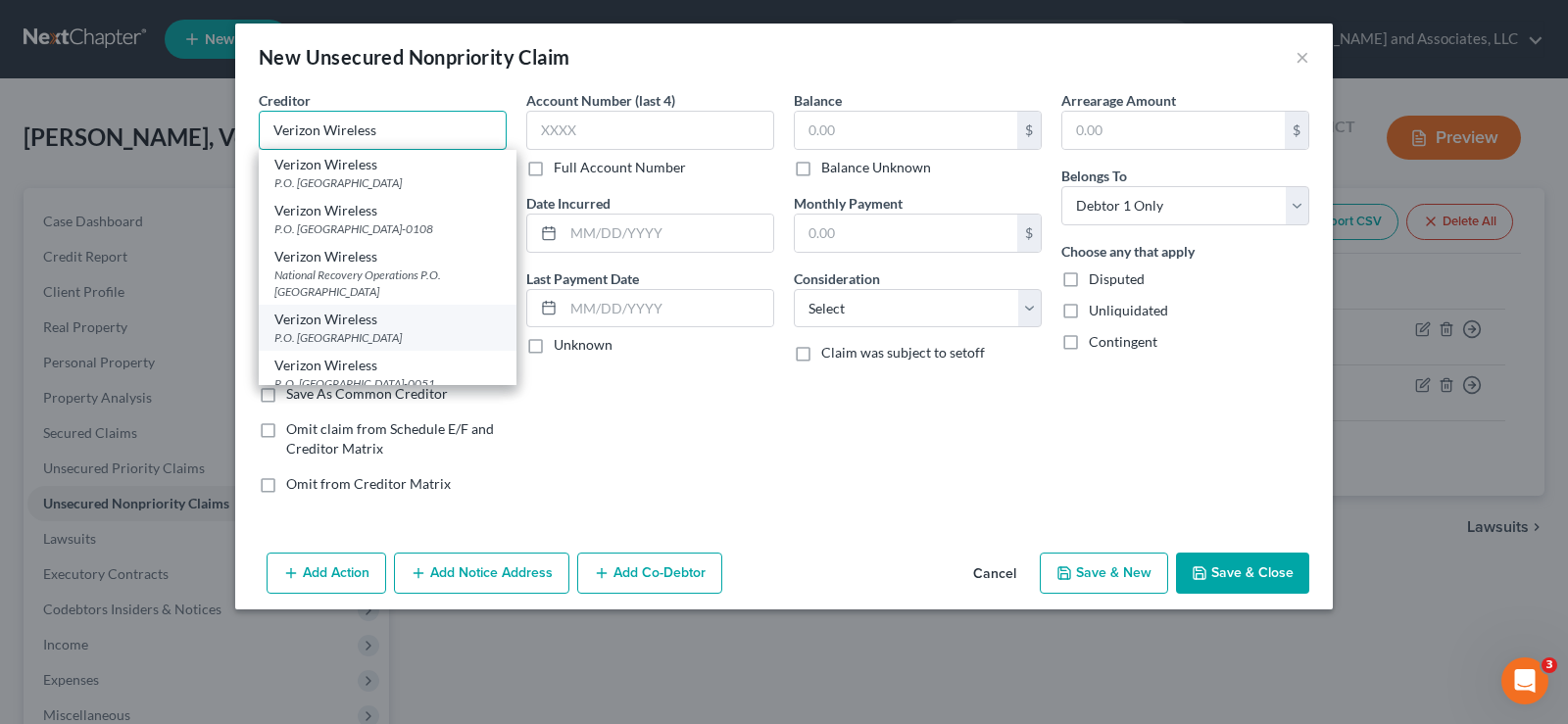
type input "Verizon Wireless"
click at [373, 335] on div "P.O. Box 650051, Dallas, TX 75265" at bounding box center [387, 337] width 226 height 17
type input "P.O. Box 650051"
type input "Dallas"
select select "45"
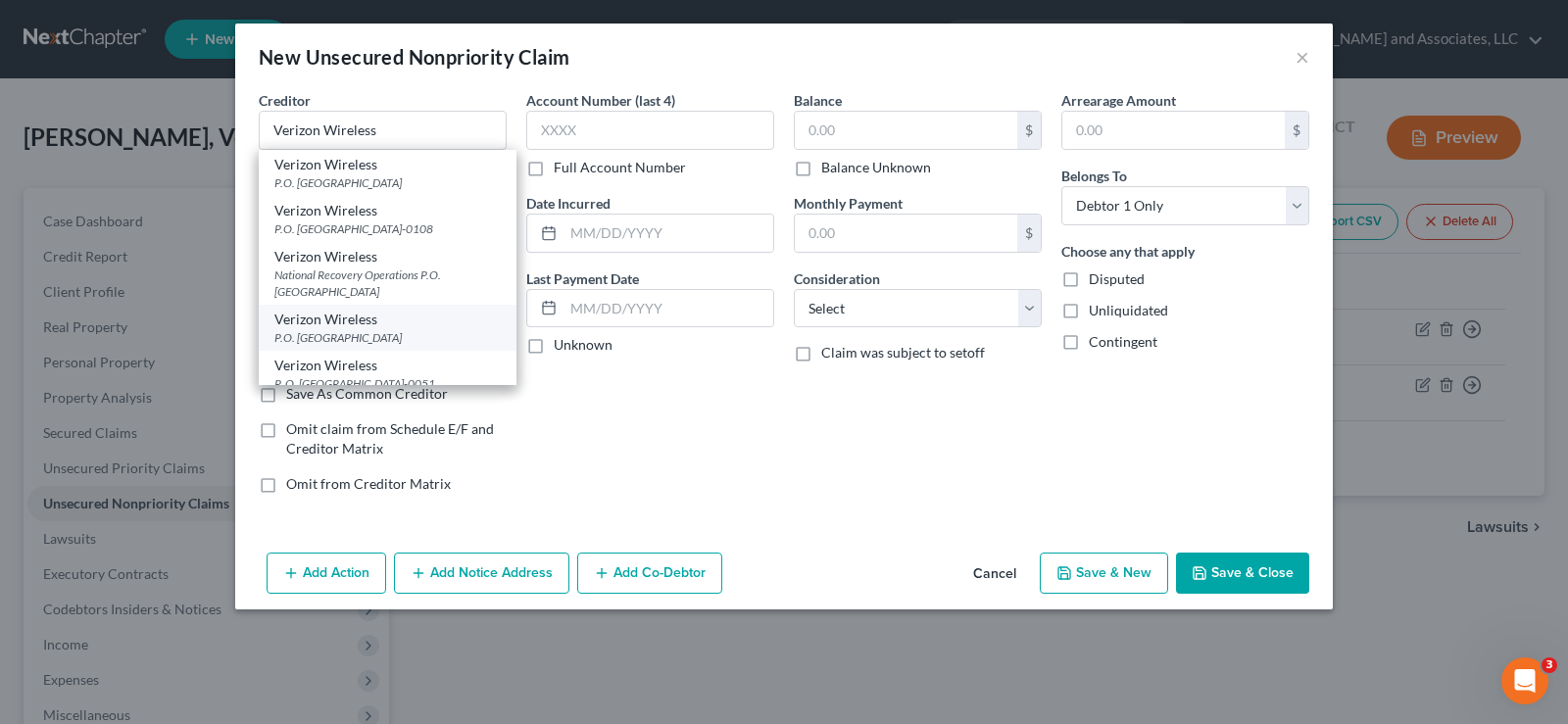
type input "75265"
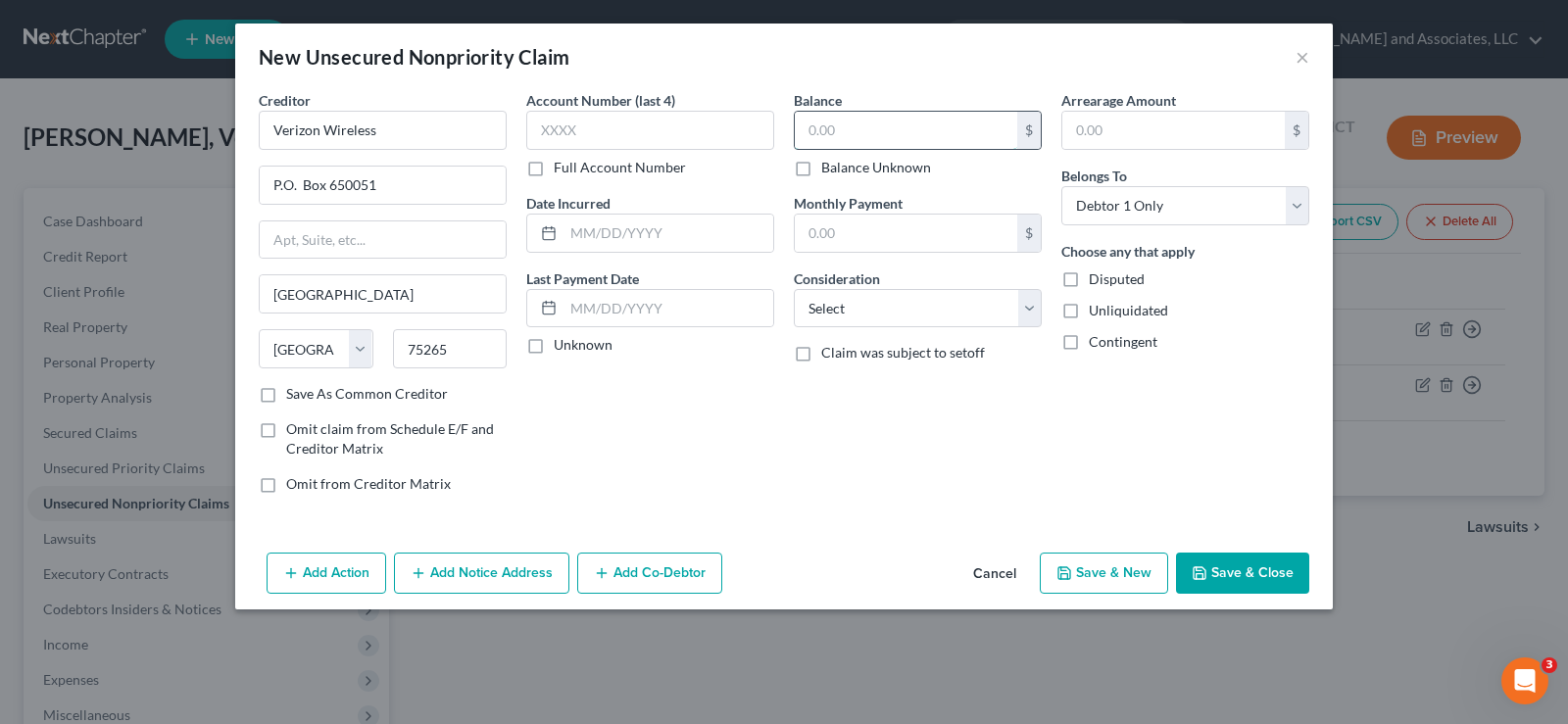
click at [895, 132] on input "text" at bounding box center [906, 130] width 222 height 37
type input "151.00"
click at [597, 232] on input "text" at bounding box center [668, 232] width 209 height 37
type input "01/14/2021"
click at [843, 317] on select "Select Cable / Satellite Services Collection Agency Credit Card Debt Debt Couns…" at bounding box center [918, 308] width 248 height 39
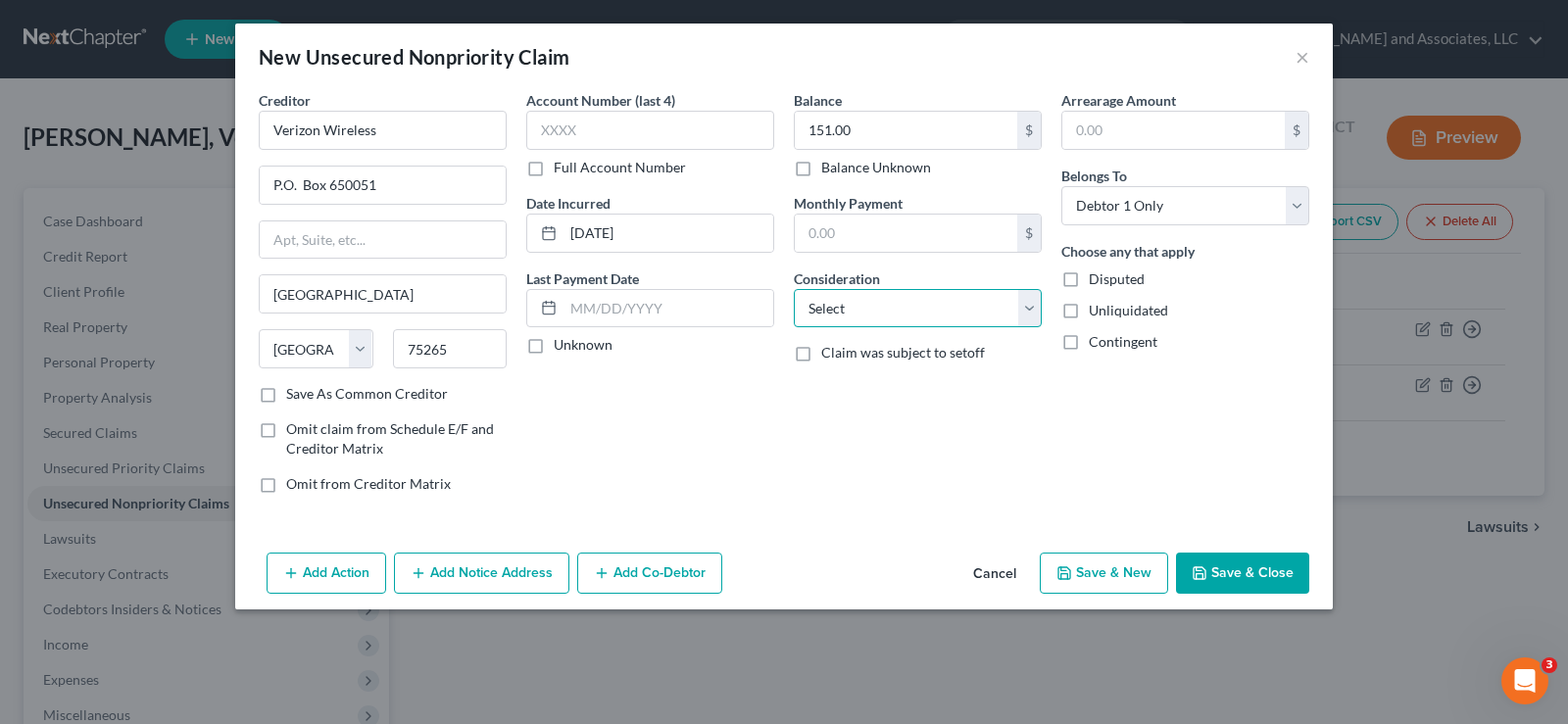
select select "14"
click at [794, 289] on select "Select Cable / Satellite Services Collection Agency Credit Card Debt Debt Couns…" at bounding box center [918, 308] width 248 height 39
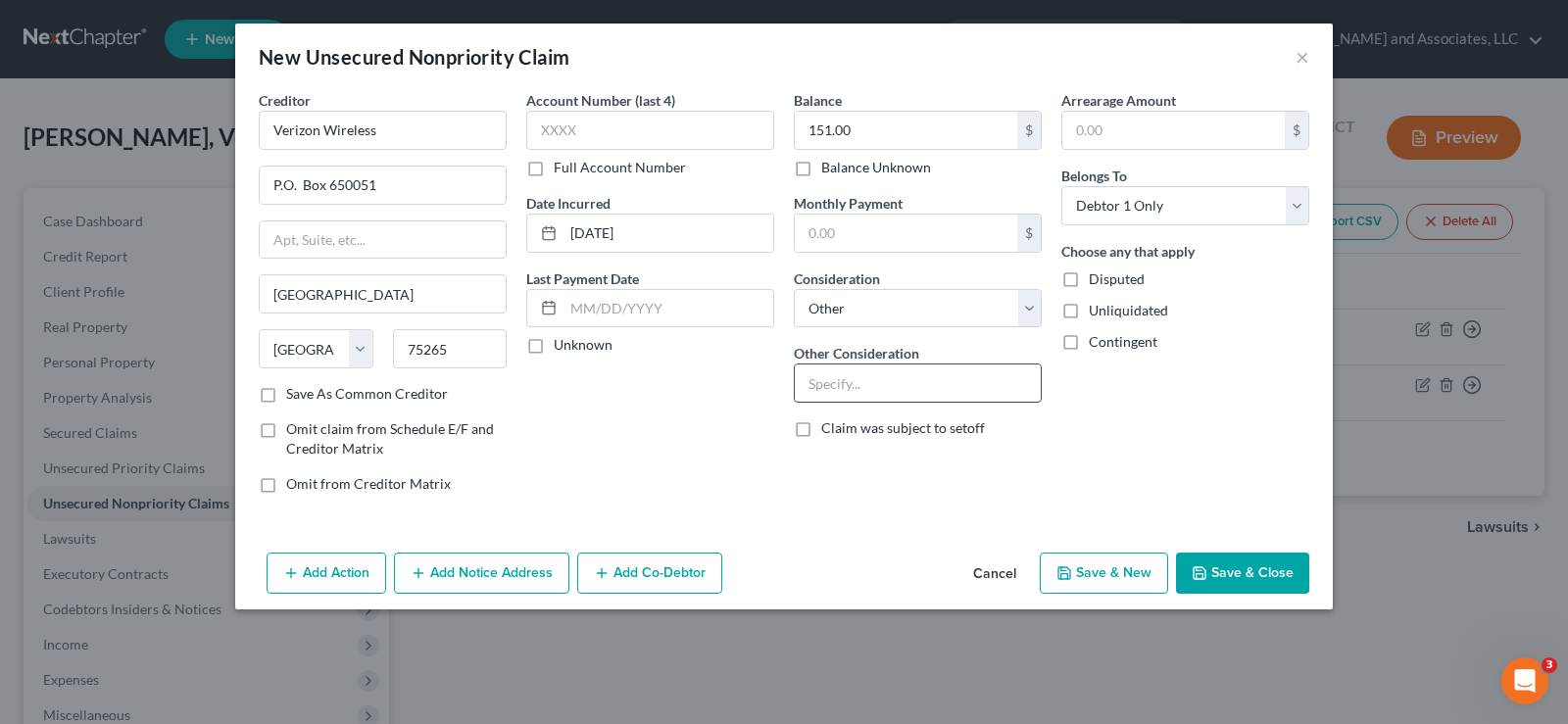
click at [837, 391] on input "text" at bounding box center [918, 382] width 246 height 37
type input "Cell Phone Service"
click at [1088, 317] on label "Unliquidated" at bounding box center [1128, 311] width 80 height 20
click at [1096, 313] on input "Unliquidated" at bounding box center [1102, 307] width 13 height 13
checkbox input "true"
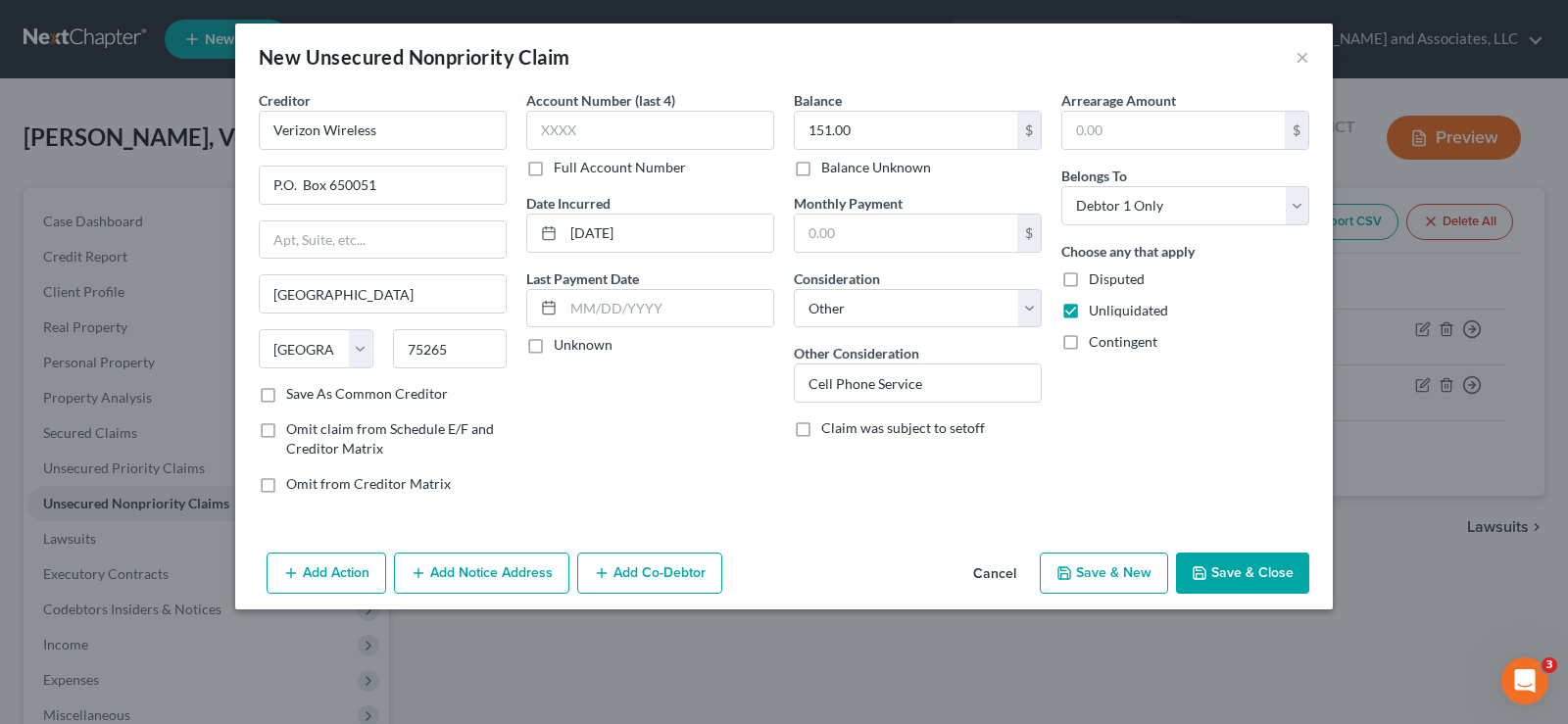
click at [286, 393] on label "Save As Common Creditor" at bounding box center [367, 394] width 162 height 20
click at [294, 393] on input "Save As Common Creditor" at bounding box center [300, 390] width 13 height 13
click at [1108, 571] on button "Save & New" at bounding box center [1103, 572] width 129 height 41
checkbox input "false"
select select "0"
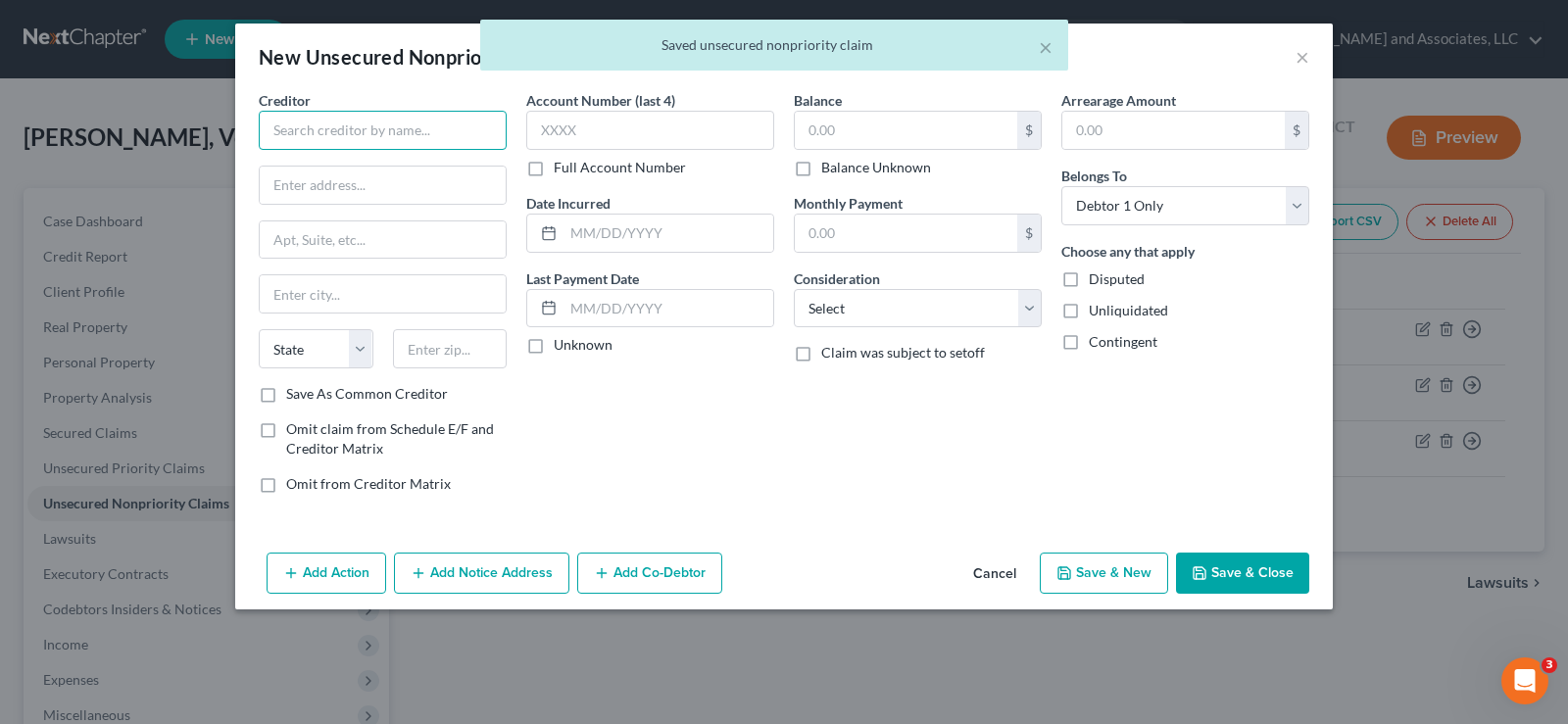
click at [357, 139] on input "text" at bounding box center [382, 130] width 248 height 39
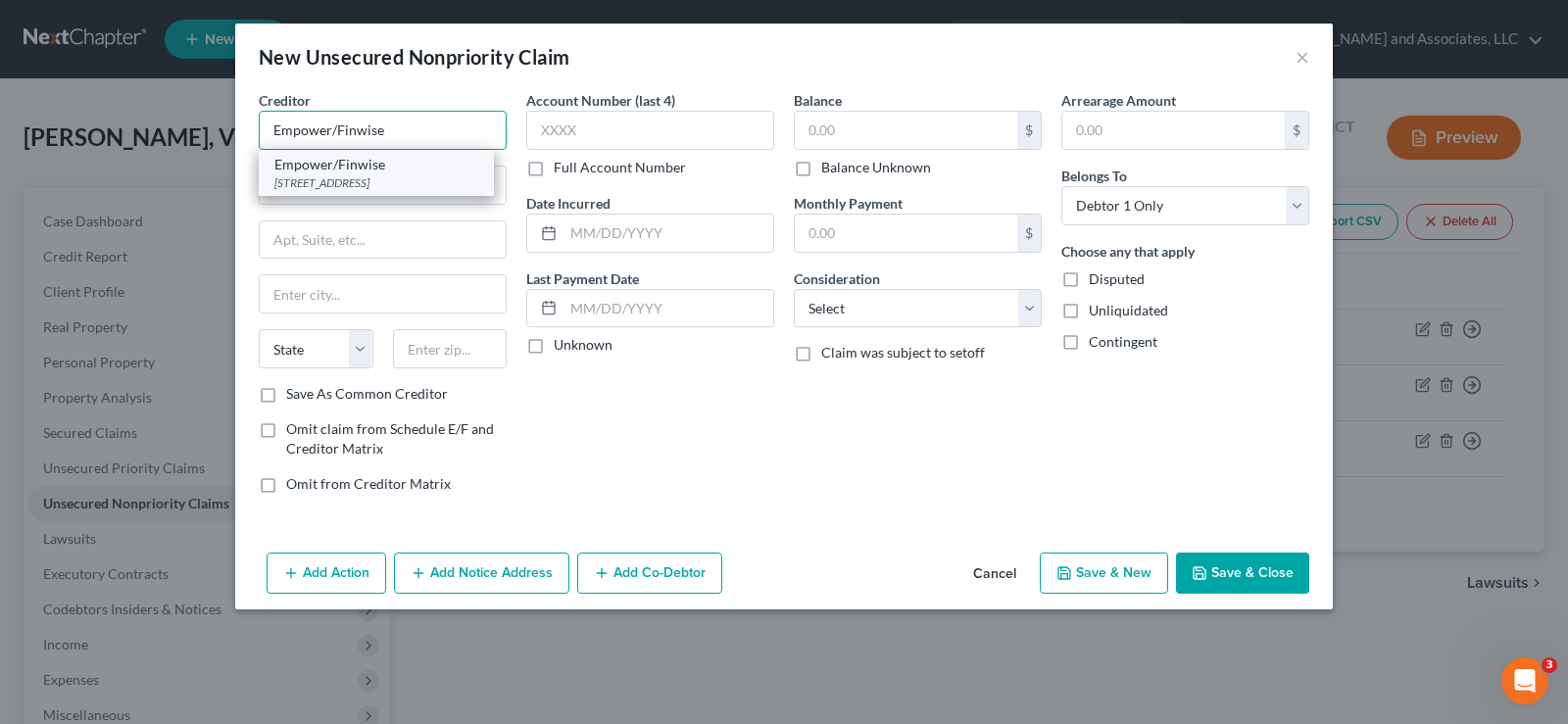
type input "Empower/Finwise"
click at [341, 188] on div "660 York Street Suite 102, San Francisco, CA 94110-2102" at bounding box center [376, 182] width 203 height 17
type input "660 York Street"
type input "Suite 102"
type input "San Francisco"
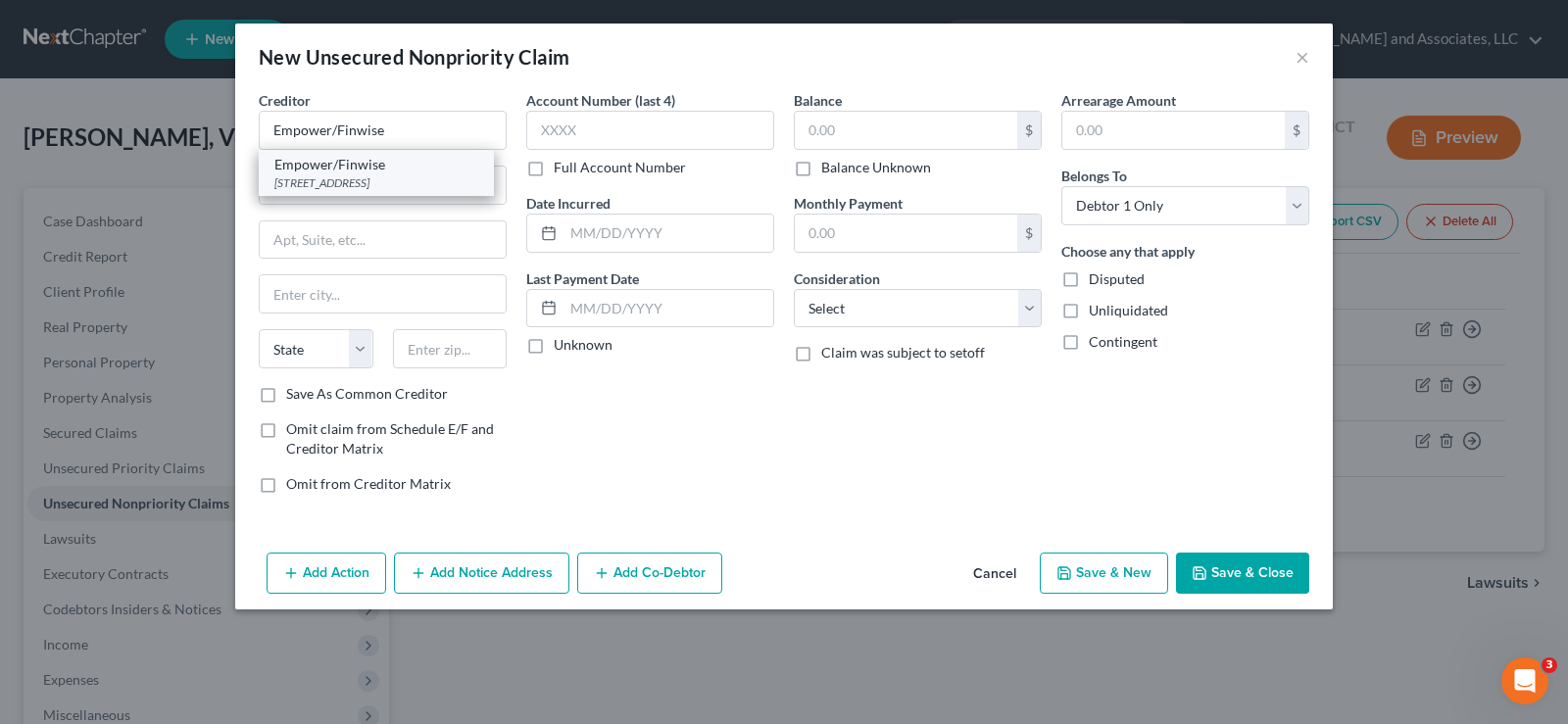
select select "4"
type input "94110-2102"
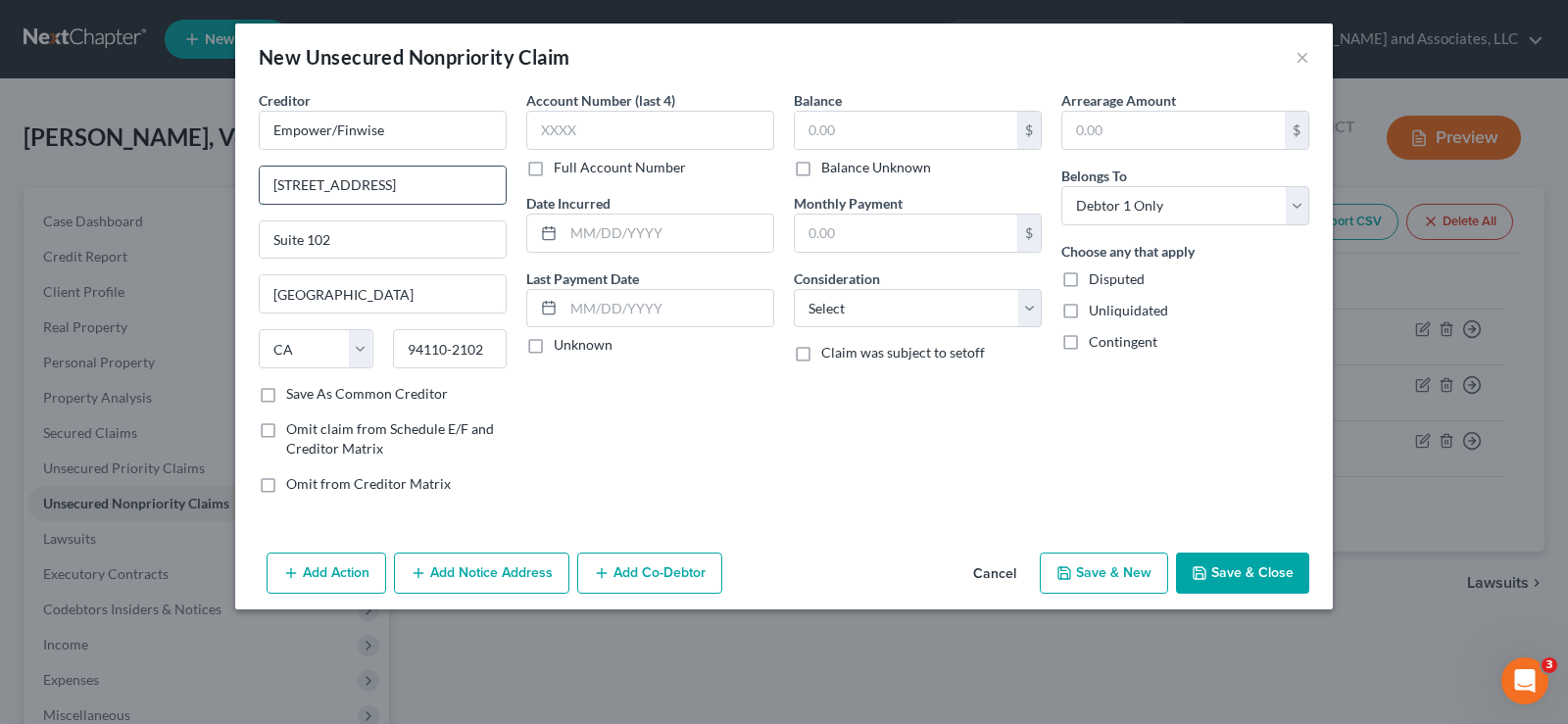
click at [384, 189] on input "660 York Street" at bounding box center [382, 184] width 246 height 37
type input "P.O. Box 1700"
click at [352, 253] on input "Suite 102" at bounding box center [382, 239] width 246 height 37
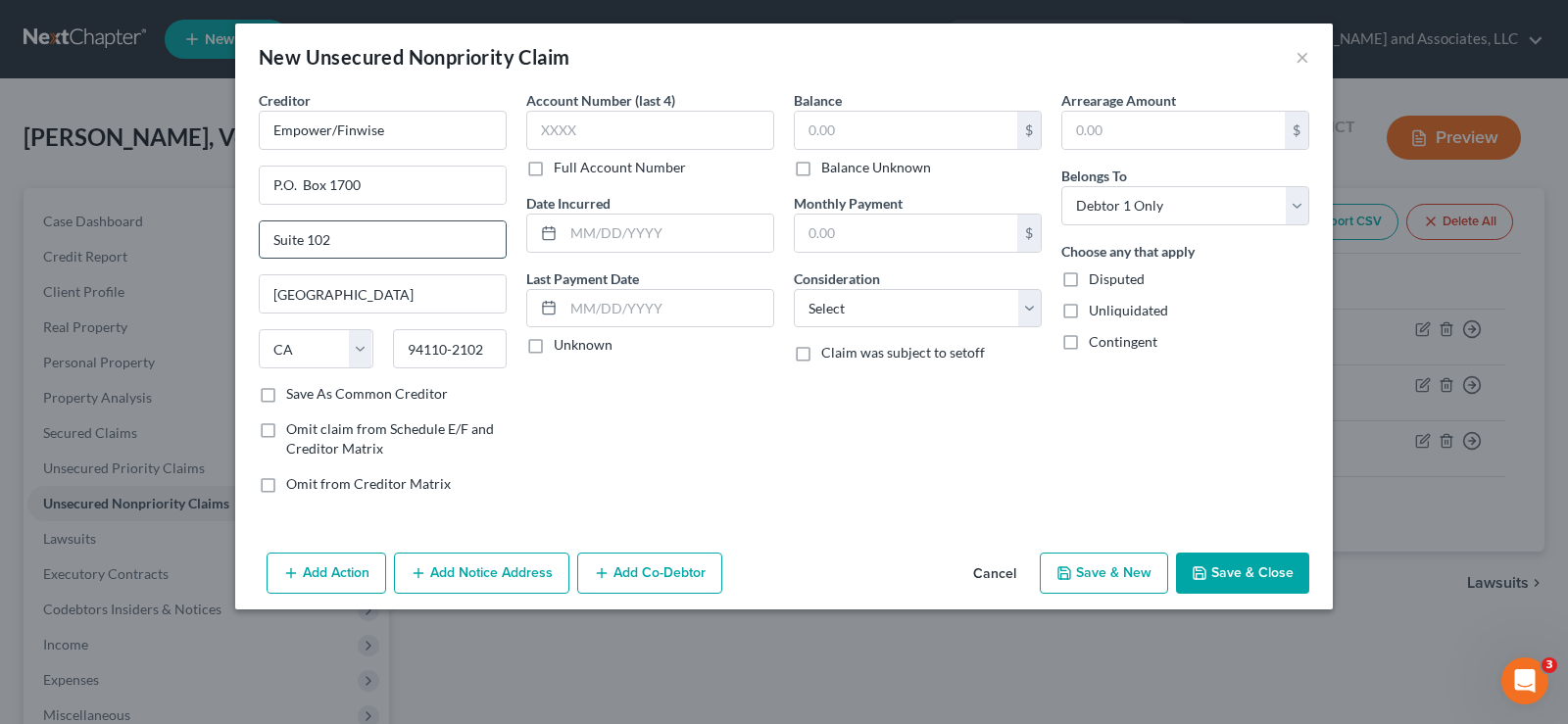
click at [352, 253] on input "Suite 102" at bounding box center [382, 239] width 246 height 37
click at [374, 294] on input "San Francisco" at bounding box center [382, 293] width 246 height 37
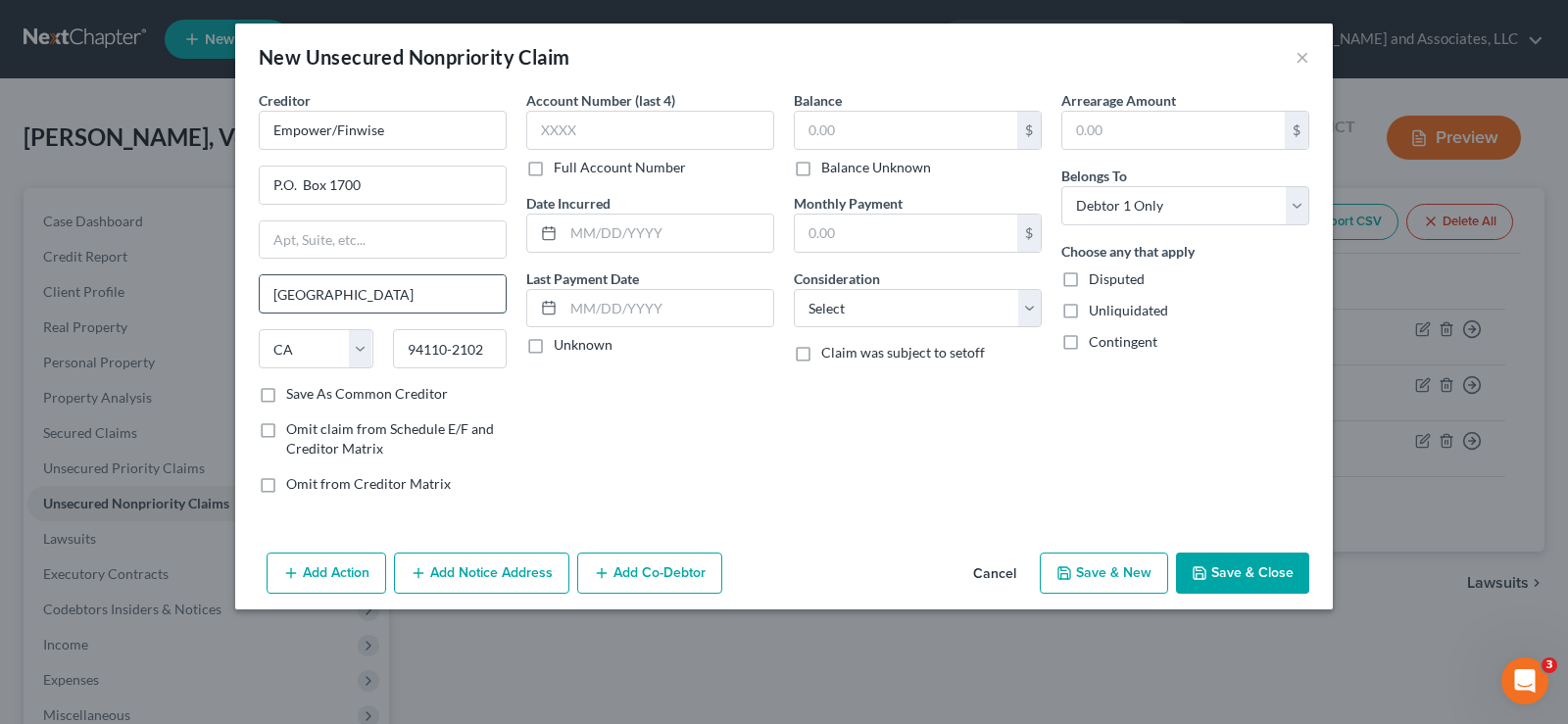
click at [374, 294] on input "San Francisco" at bounding box center [382, 293] width 246 height 37
type input "d"
type input "Denver"
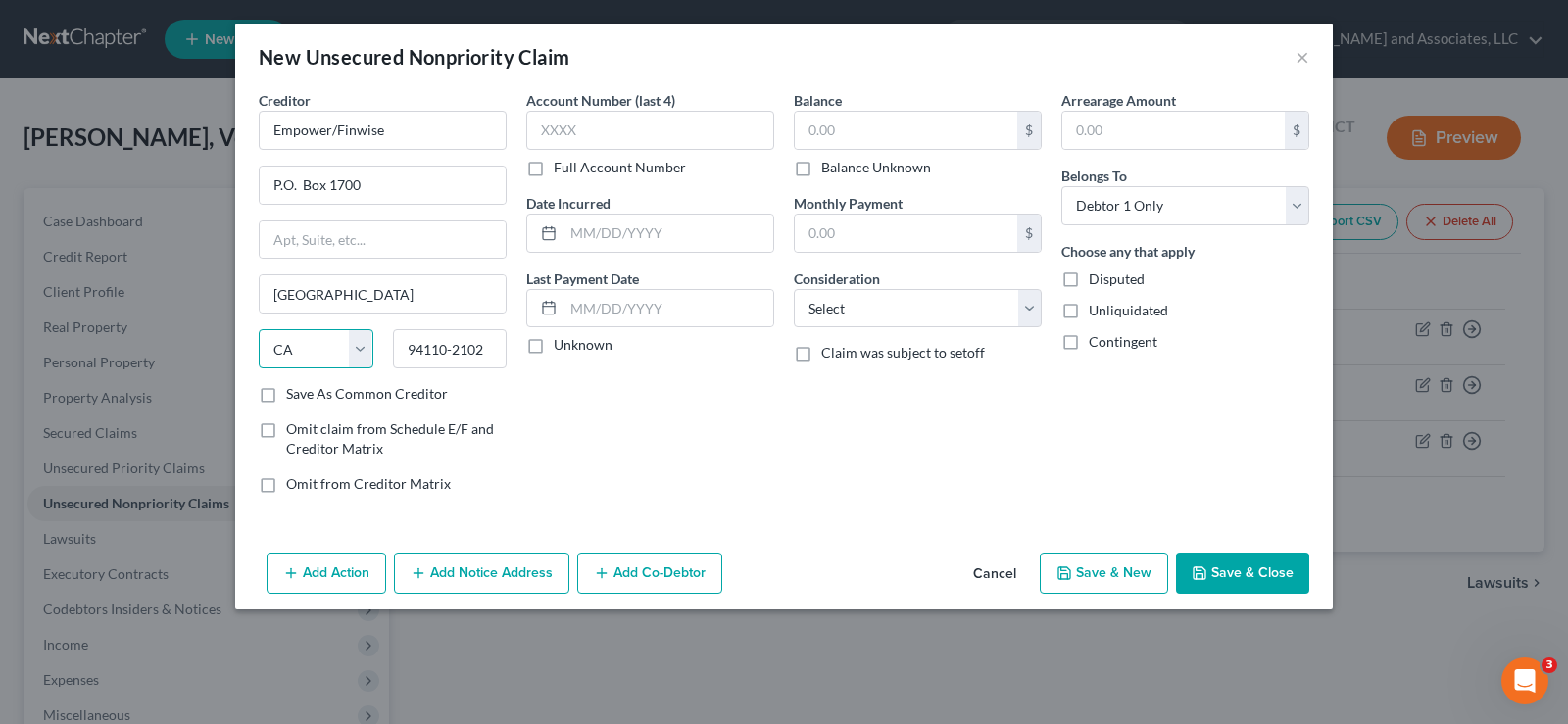
click at [341, 360] on select "State AL AK AR AZ CA CO CT DE DC FL GA GU HI ID IL IN IA KS KY LA ME MD MA MI M…" at bounding box center [315, 348] width 115 height 39
select select "5"
click at [258, 329] on select "State AL AK AR AZ CA CO CT DE DC FL GA GU HI ID IL IN IA KS KY LA ME MD MA MI M…" at bounding box center [315, 348] width 115 height 39
click at [487, 356] on input "94110-2102" at bounding box center [450, 348] width 115 height 39
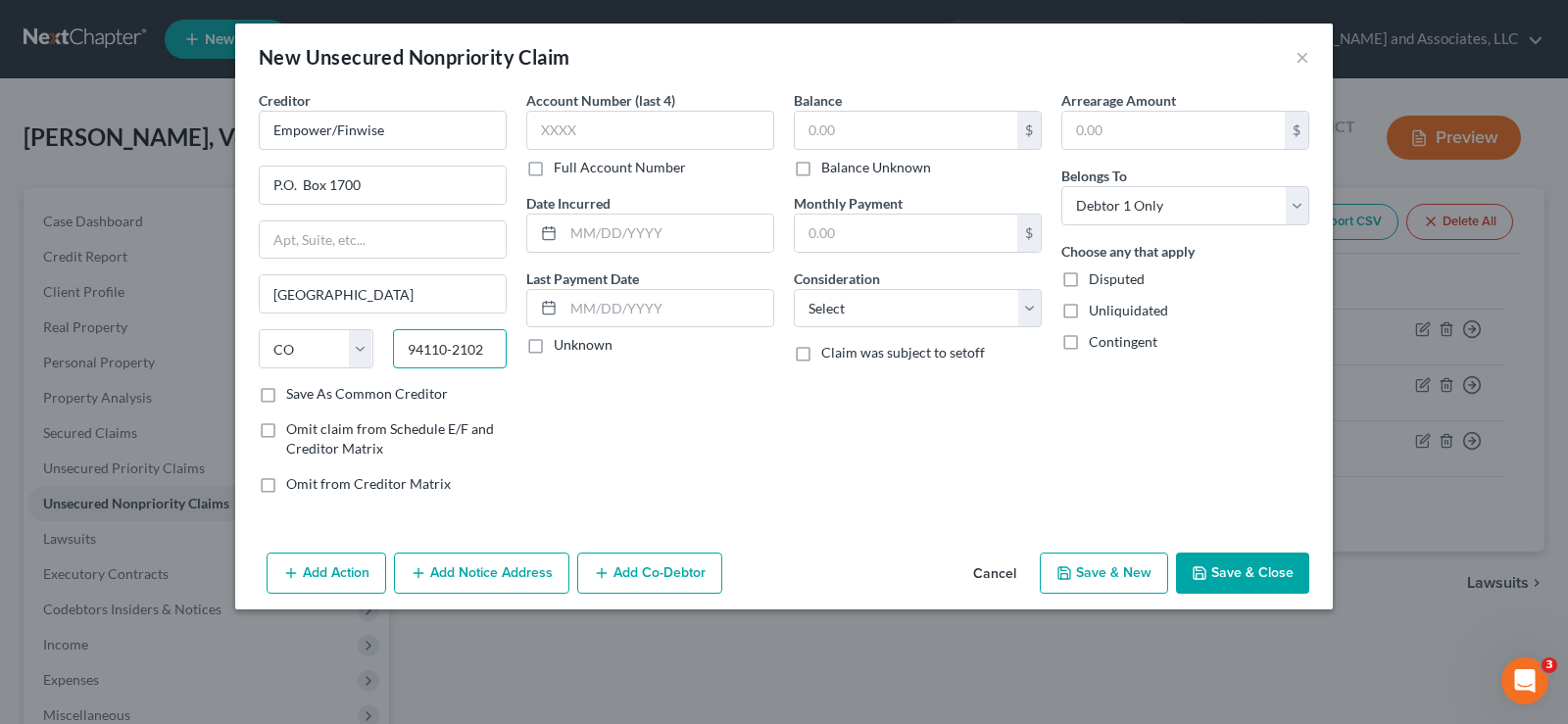
click at [487, 356] on input "94110-2102" at bounding box center [450, 348] width 115 height 39
type input "80201"
click at [286, 397] on label "Save As Common Creditor" at bounding box center [367, 394] width 162 height 20
click at [294, 397] on input "Save As Common Creditor" at bounding box center [300, 390] width 13 height 13
checkbox input "true"
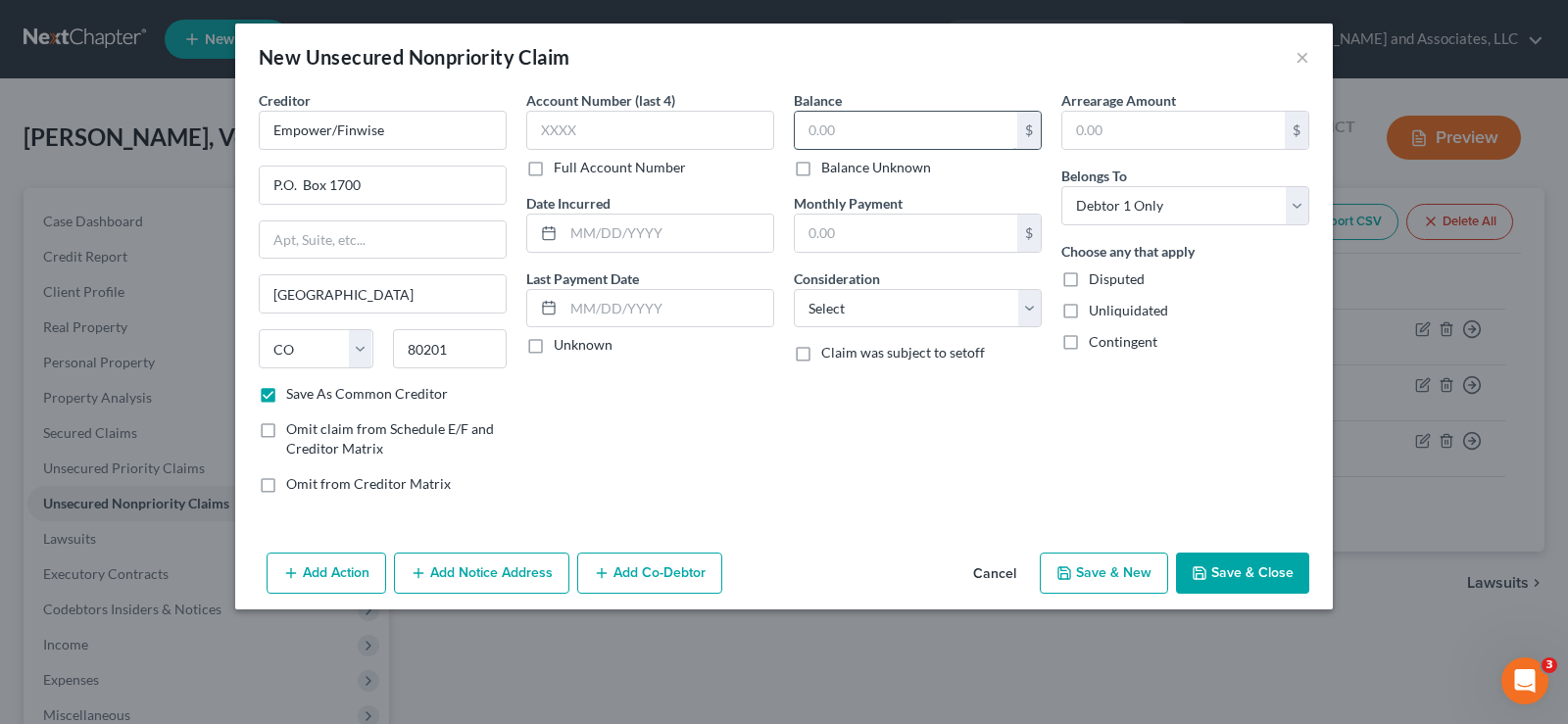
click at [863, 126] on input "text" at bounding box center [906, 130] width 222 height 37
type input "397.00"
click at [622, 224] on input "text" at bounding box center [668, 232] width 209 height 37
type input "9/2024"
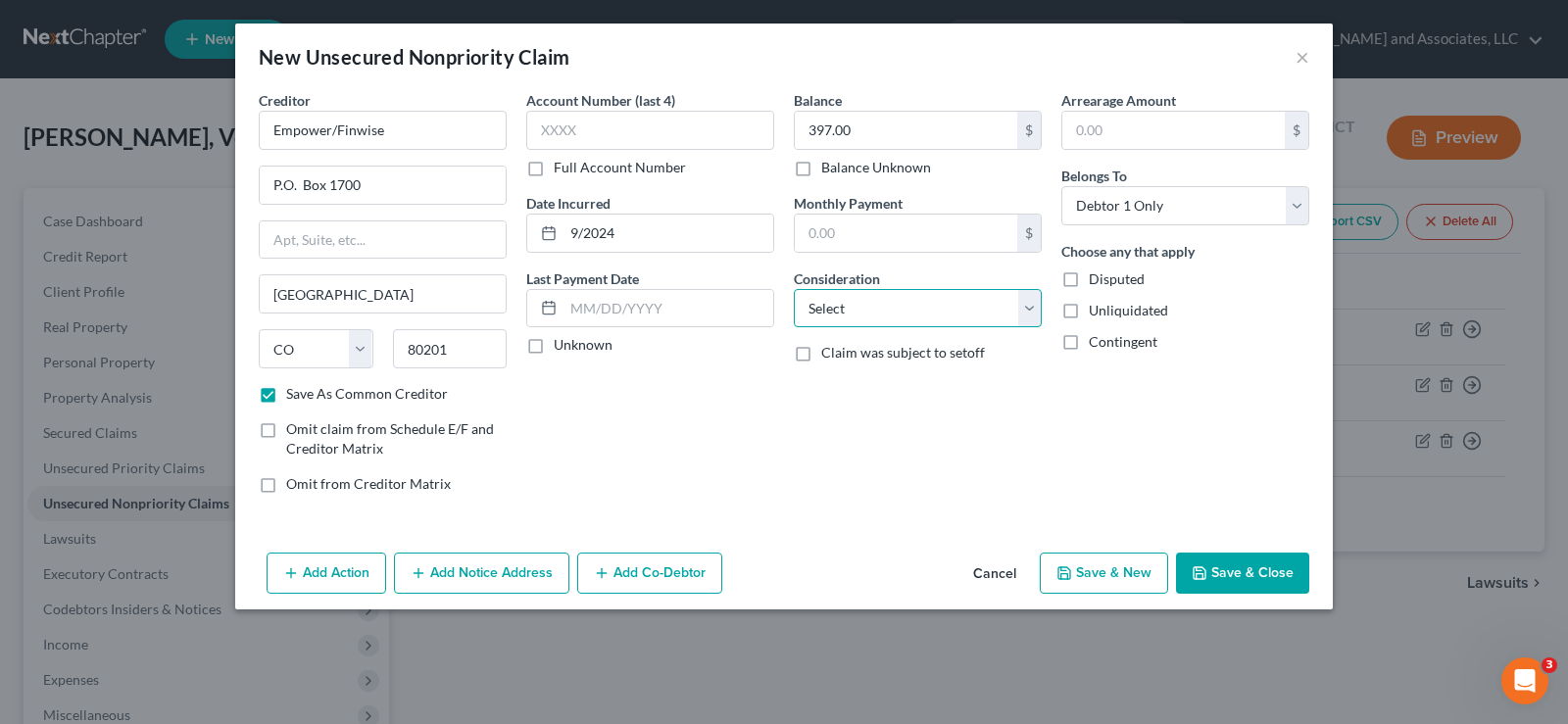
click at [874, 320] on select "Select Cable / Satellite Services Collection Agency Credit Card Debt Debt Couns…" at bounding box center [918, 308] width 248 height 39
select select "14"
click at [794, 289] on select "Select Cable / Satellite Services Collection Agency Credit Card Debt Debt Couns…" at bounding box center [918, 308] width 248 height 39
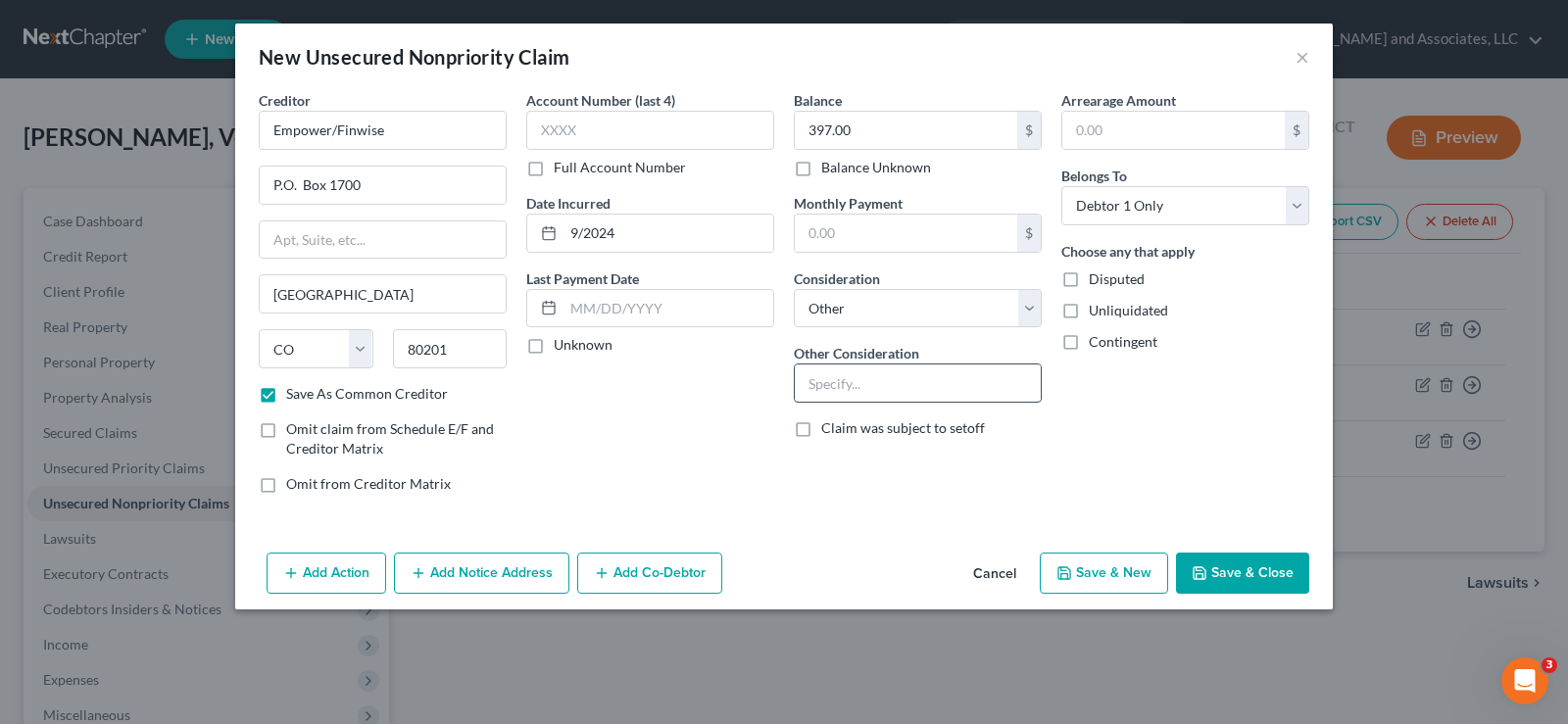
click at [852, 375] on input "text" at bounding box center [918, 382] width 246 height 37
type input "Personal Loan"
click at [1088, 316] on label "Unliquidated" at bounding box center [1128, 311] width 80 height 20
click at [1096, 313] on input "Unliquidated" at bounding box center [1102, 307] width 13 height 13
checkbox input "true"
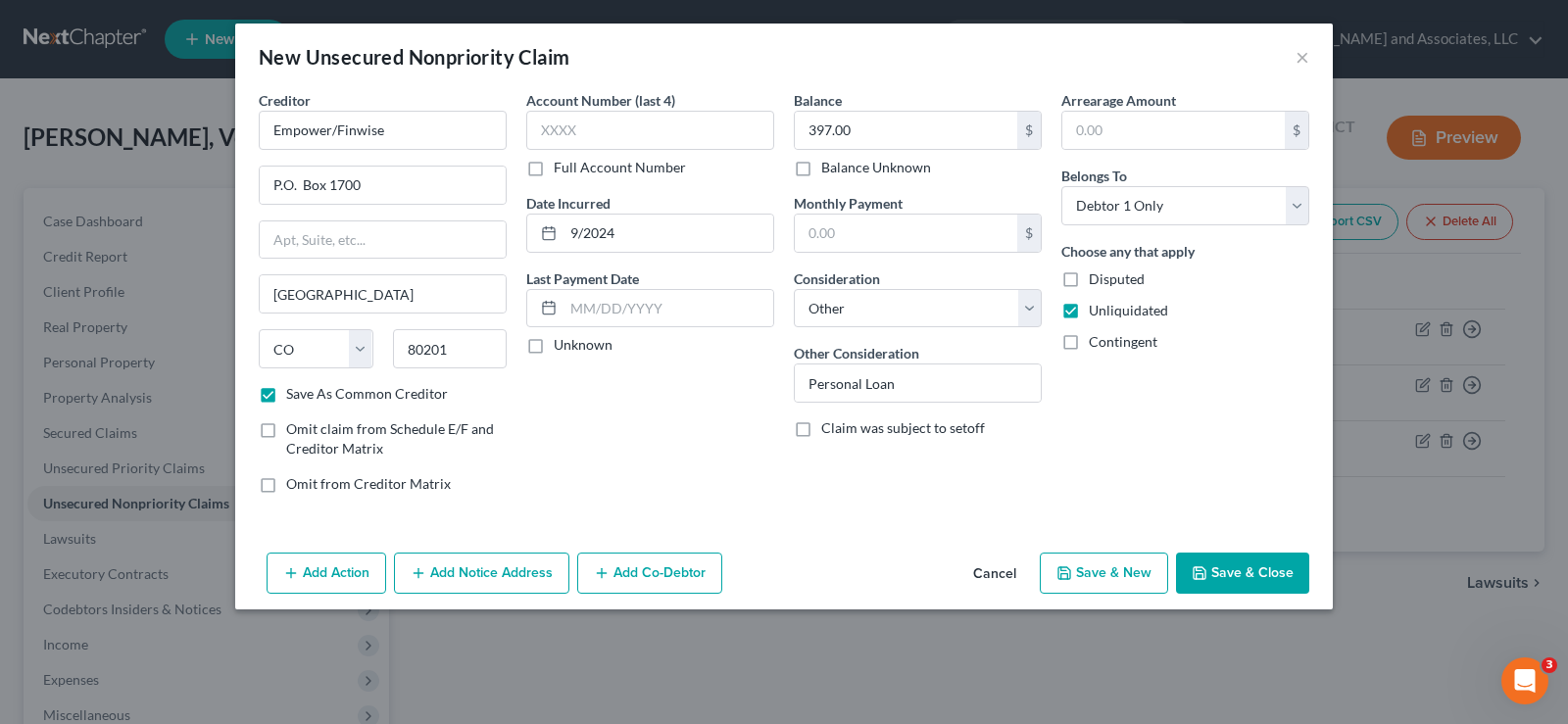
click at [1131, 580] on button "Save & New" at bounding box center [1103, 572] width 129 height 41
checkbox input "false"
select select "0"
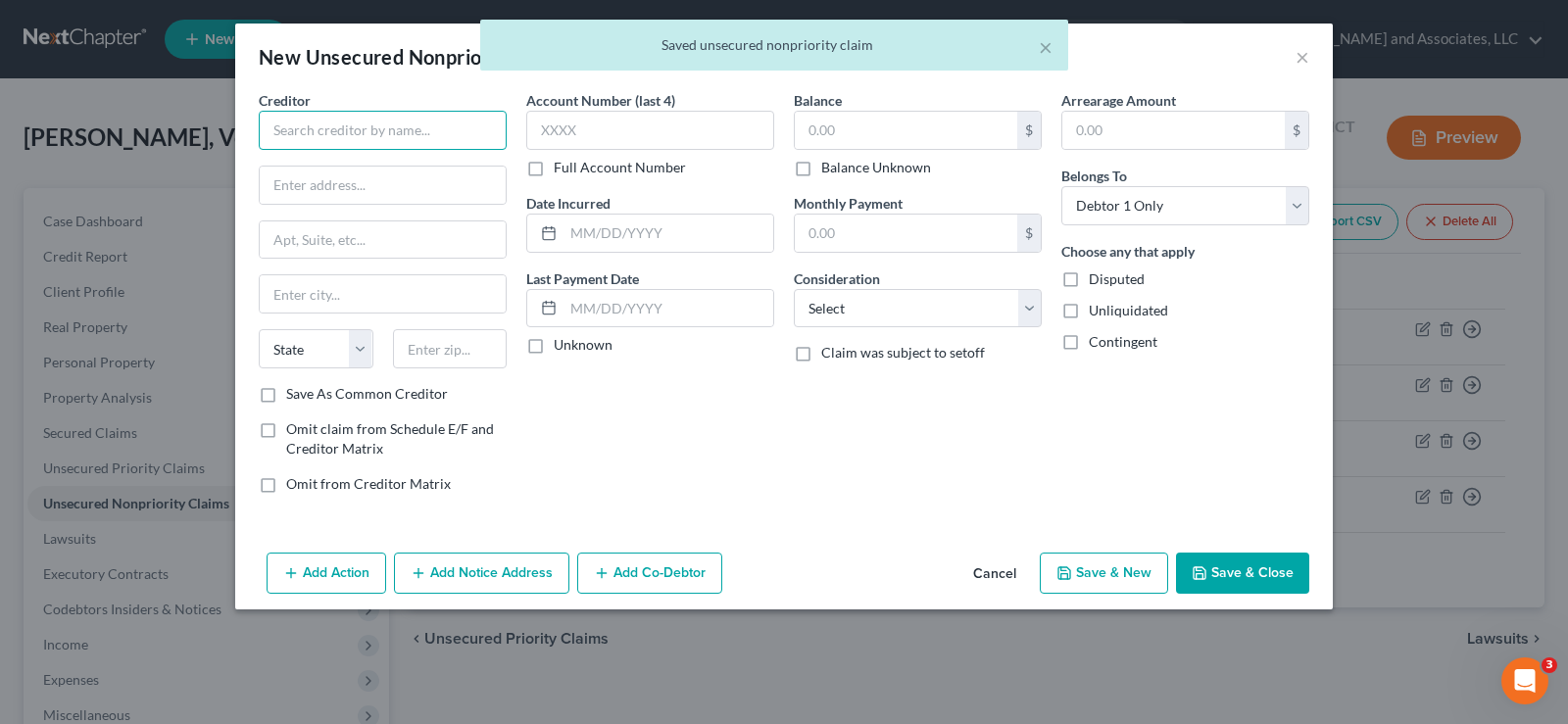
click at [453, 137] on input "text" at bounding box center [382, 130] width 248 height 39
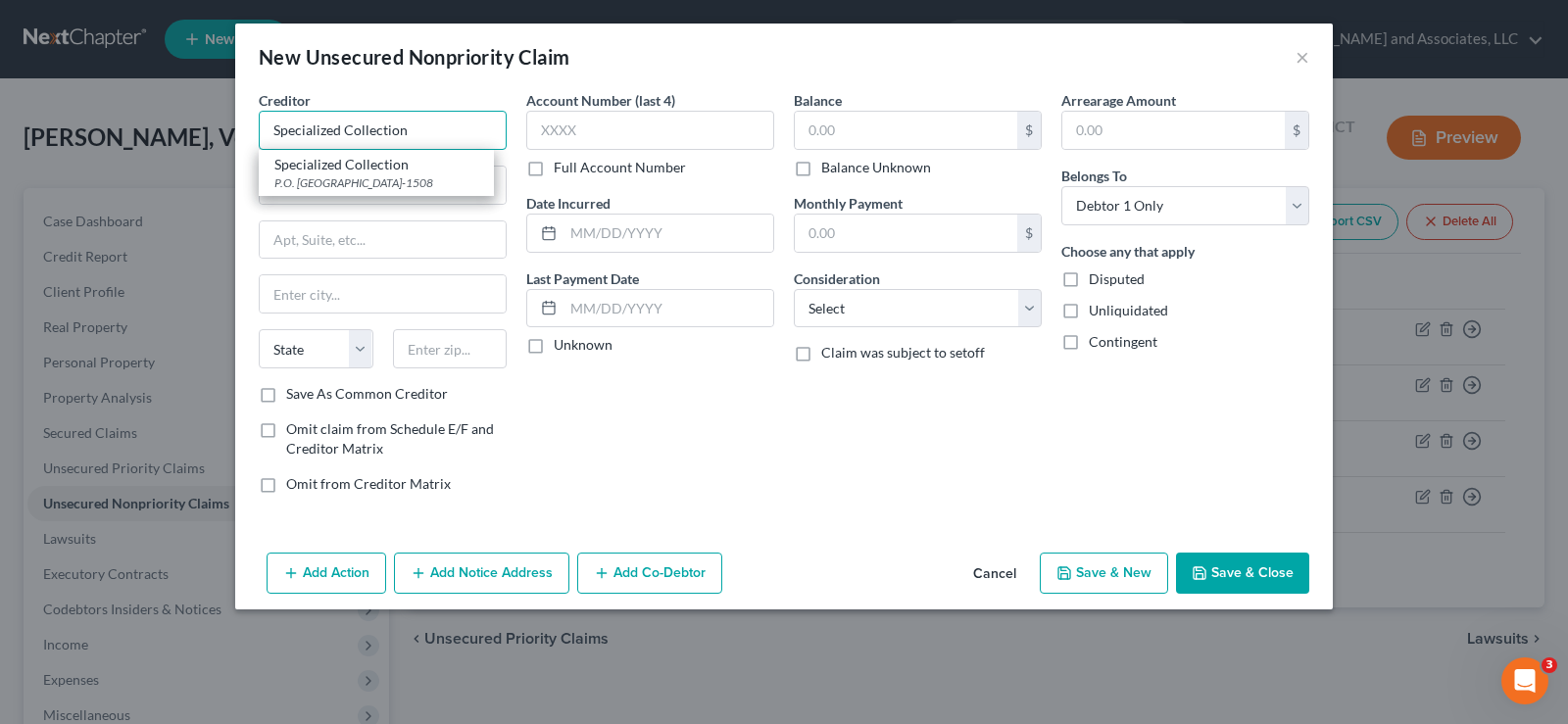
type input "Specialized Collection"
type input "P.O. Box 441508"
click at [299, 306] on input "text" at bounding box center [382, 293] width 246 height 37
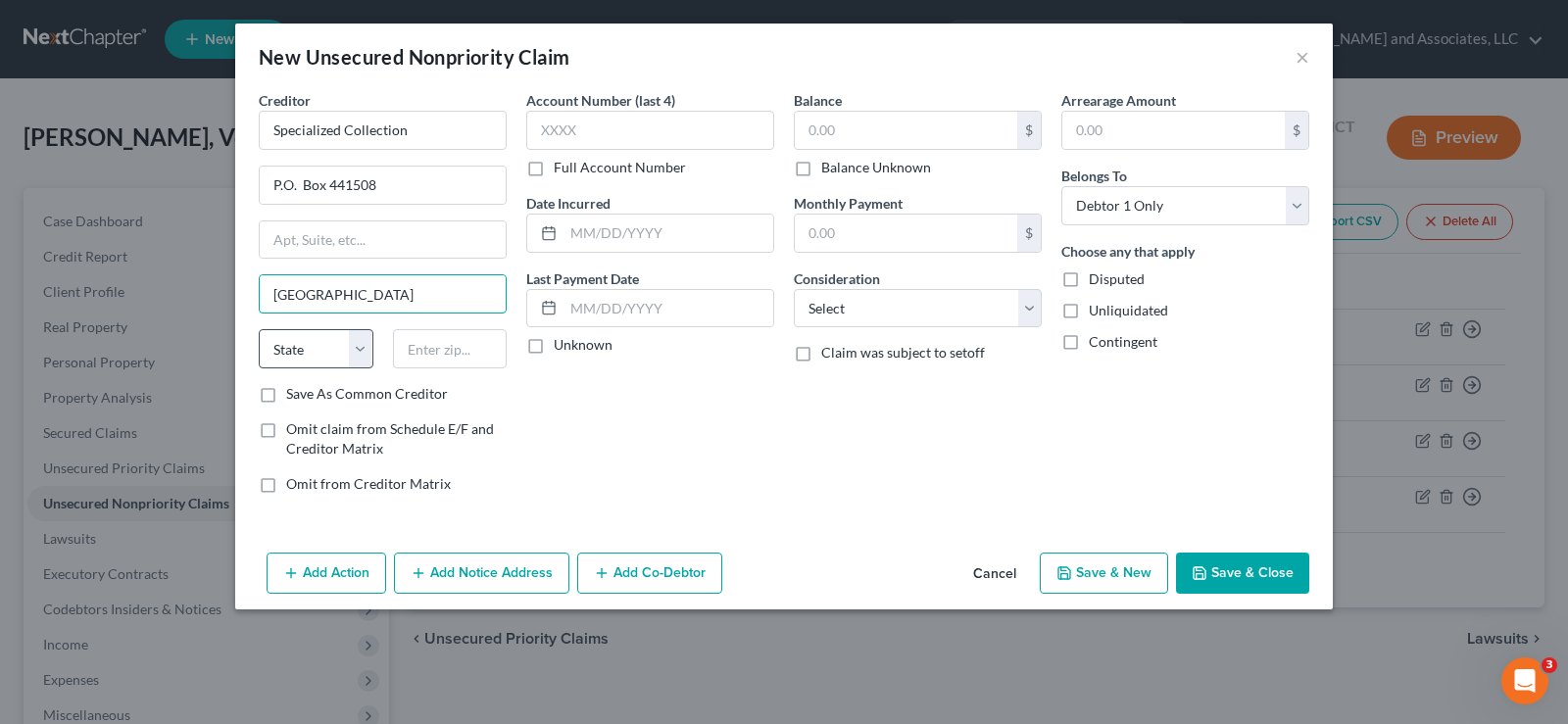
type input "Houston"
click at [302, 364] on select "State AL AK AR AZ CA CO CT DE DC FL GA GU HI ID IL IN IA KS KY LA ME MD MA MI M…" at bounding box center [315, 348] width 115 height 39
select select "45"
click at [258, 329] on select "State AL AK AR AZ CA CO CT DE DC FL GA GU HI ID IL IN IA KS KY LA ME MD MA MI M…" at bounding box center [315, 348] width 115 height 39
click at [466, 358] on input "text" at bounding box center [450, 348] width 115 height 39
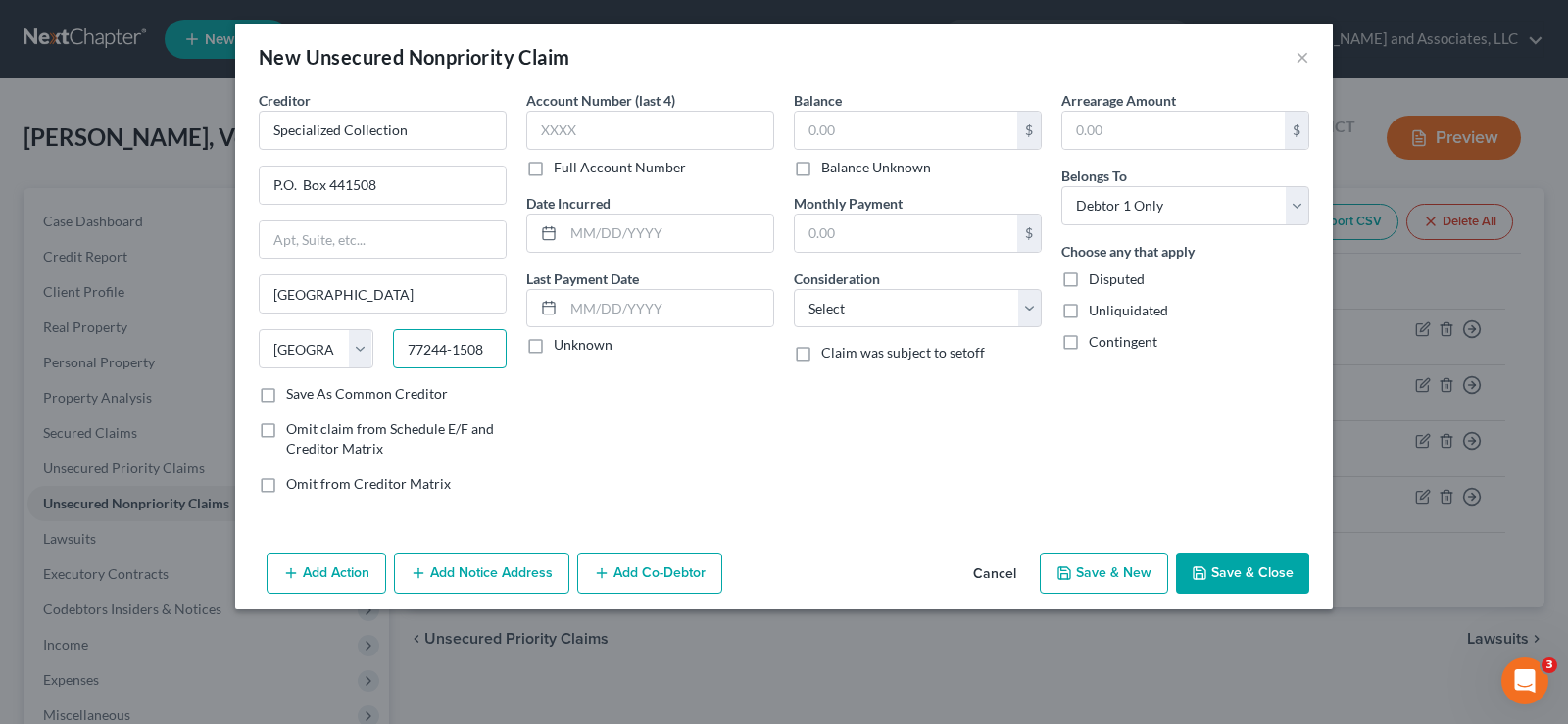
type input "77244-1508"
click at [286, 403] on label "Save As Common Creditor" at bounding box center [367, 394] width 162 height 20
click at [294, 397] on input "Save As Common Creditor" at bounding box center [300, 390] width 13 height 13
checkbox input "true"
click at [913, 139] on input "text" at bounding box center [906, 130] width 222 height 37
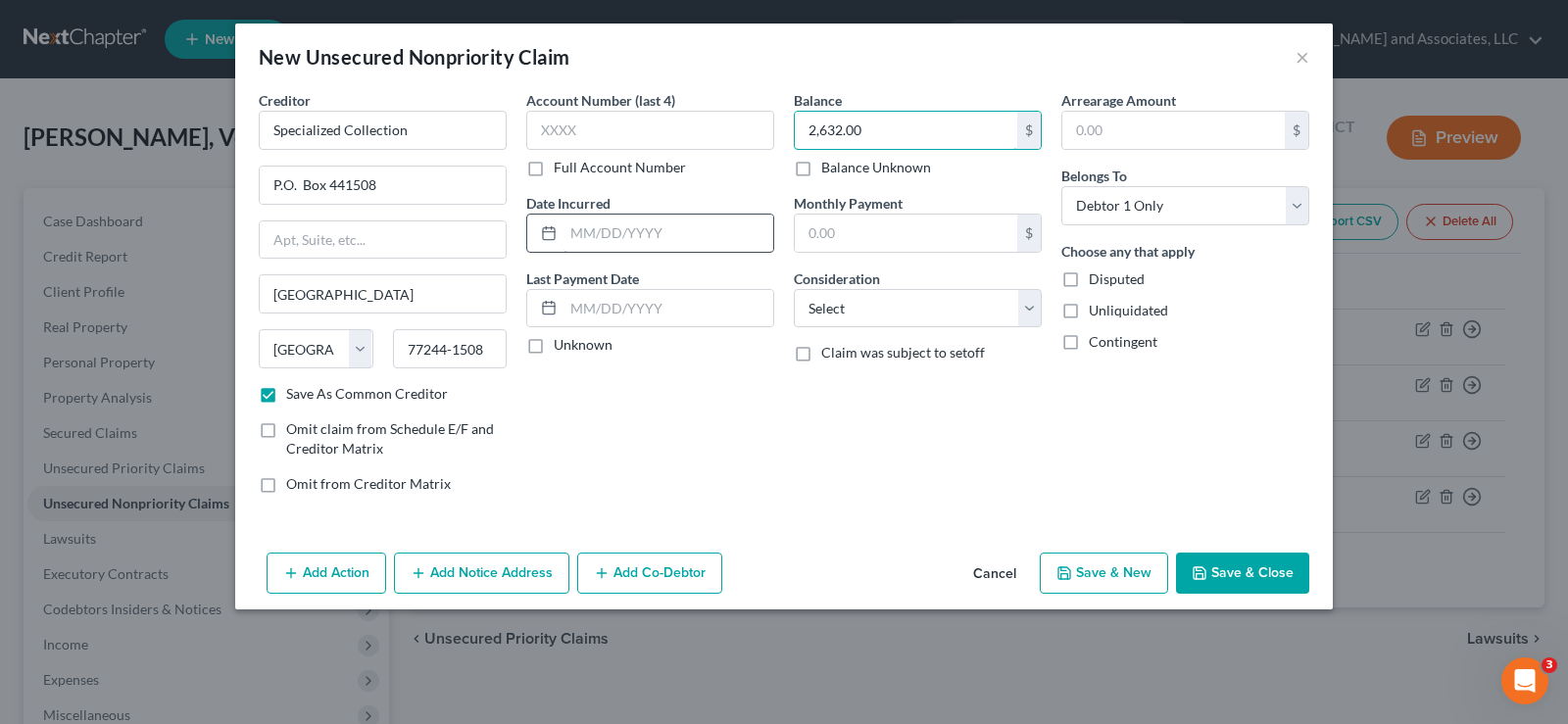
type input "2,632.00"
click at [601, 237] on input "text" at bounding box center [668, 232] width 209 height 37
type input "9/2024"
click at [842, 317] on select "Select Cable / Satellite Services Collection Agency Credit Card Debt Debt Couns…" at bounding box center [918, 308] width 248 height 39
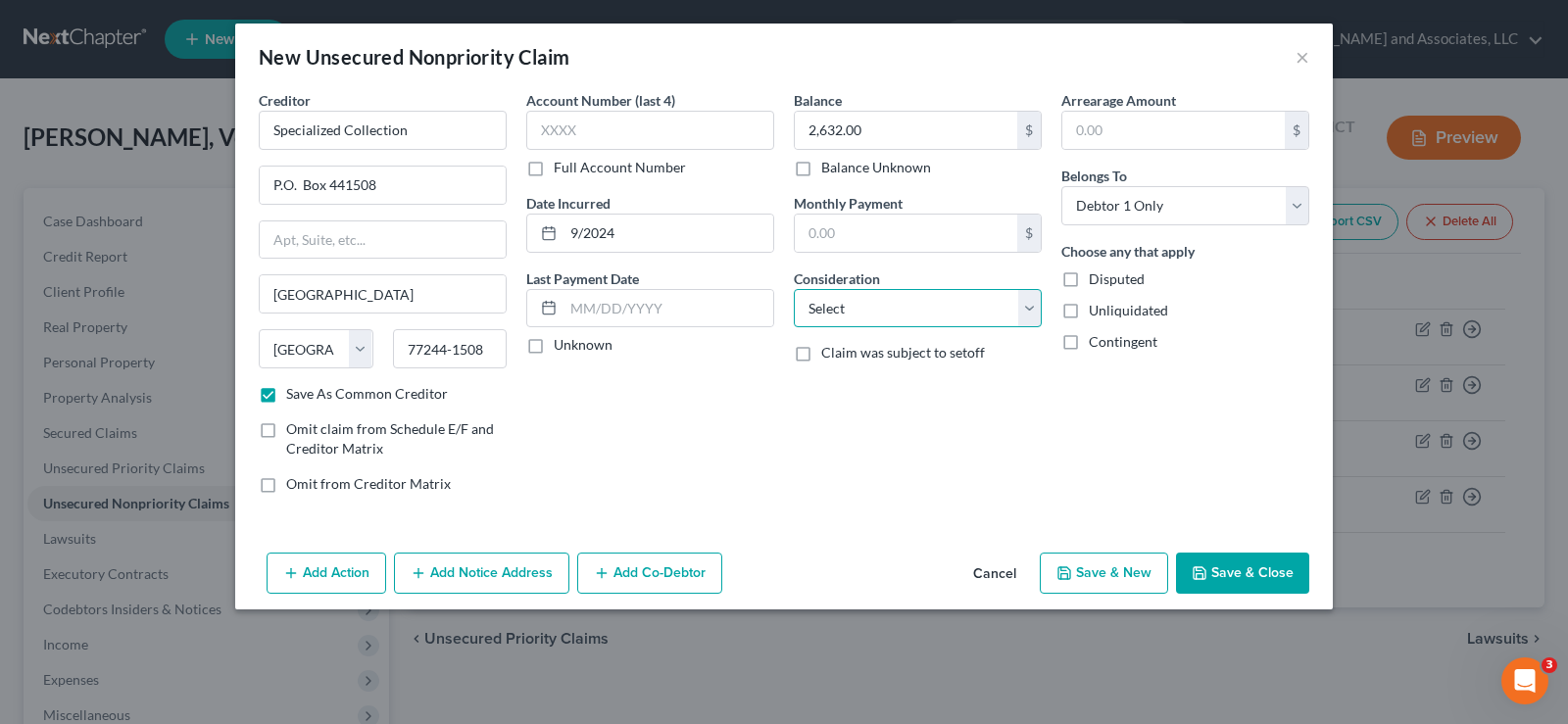
select select "14"
click at [794, 289] on select "Select Cable / Satellite Services Collection Agency Credit Card Debt Debt Couns…" at bounding box center [918, 308] width 248 height 39
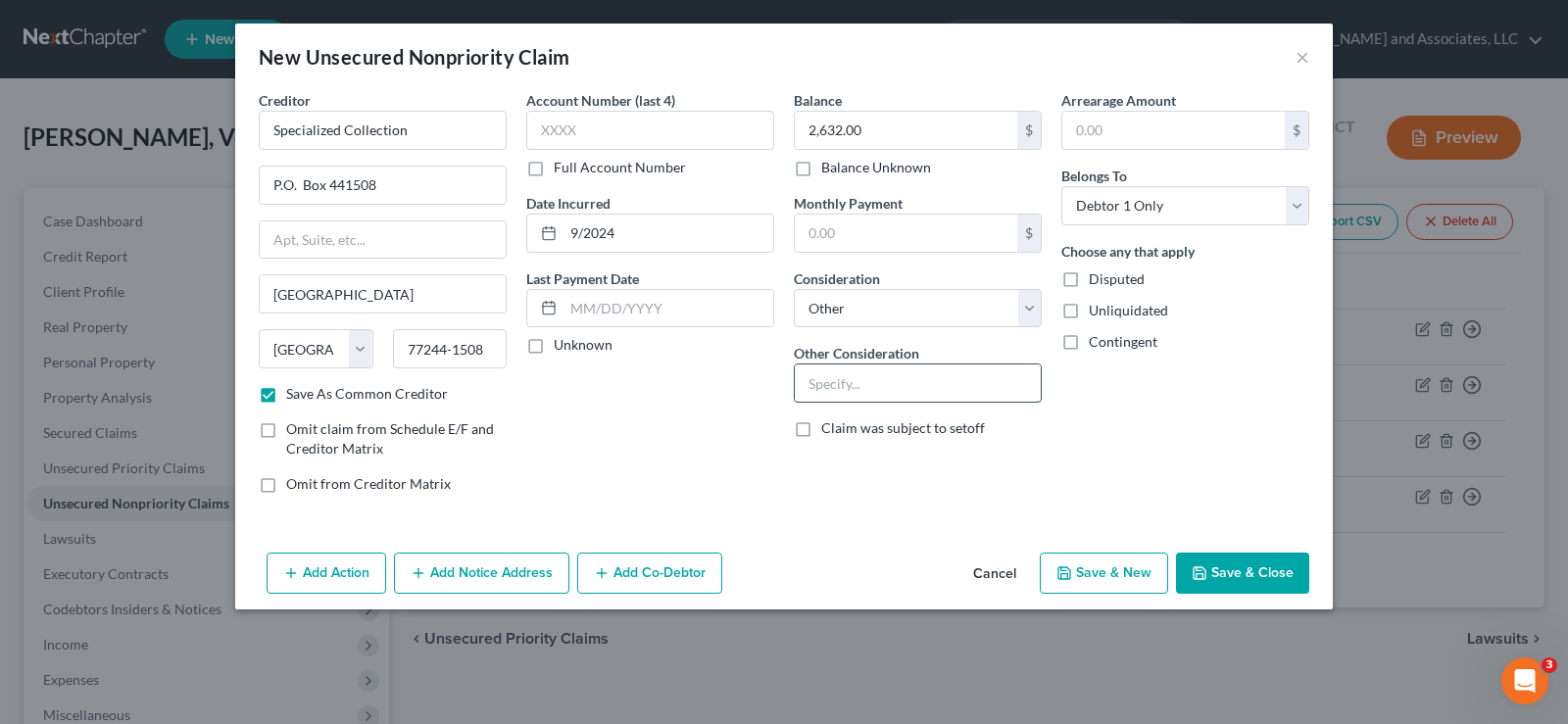
click at [841, 375] on input "text" at bounding box center [918, 382] width 246 height 37
type input "Collection for Washington Co. Emergency Medical"
click at [1088, 311] on label "Unliquidated" at bounding box center [1128, 311] width 80 height 20
click at [1096, 311] on input "Unliquidated" at bounding box center [1102, 307] width 13 height 13
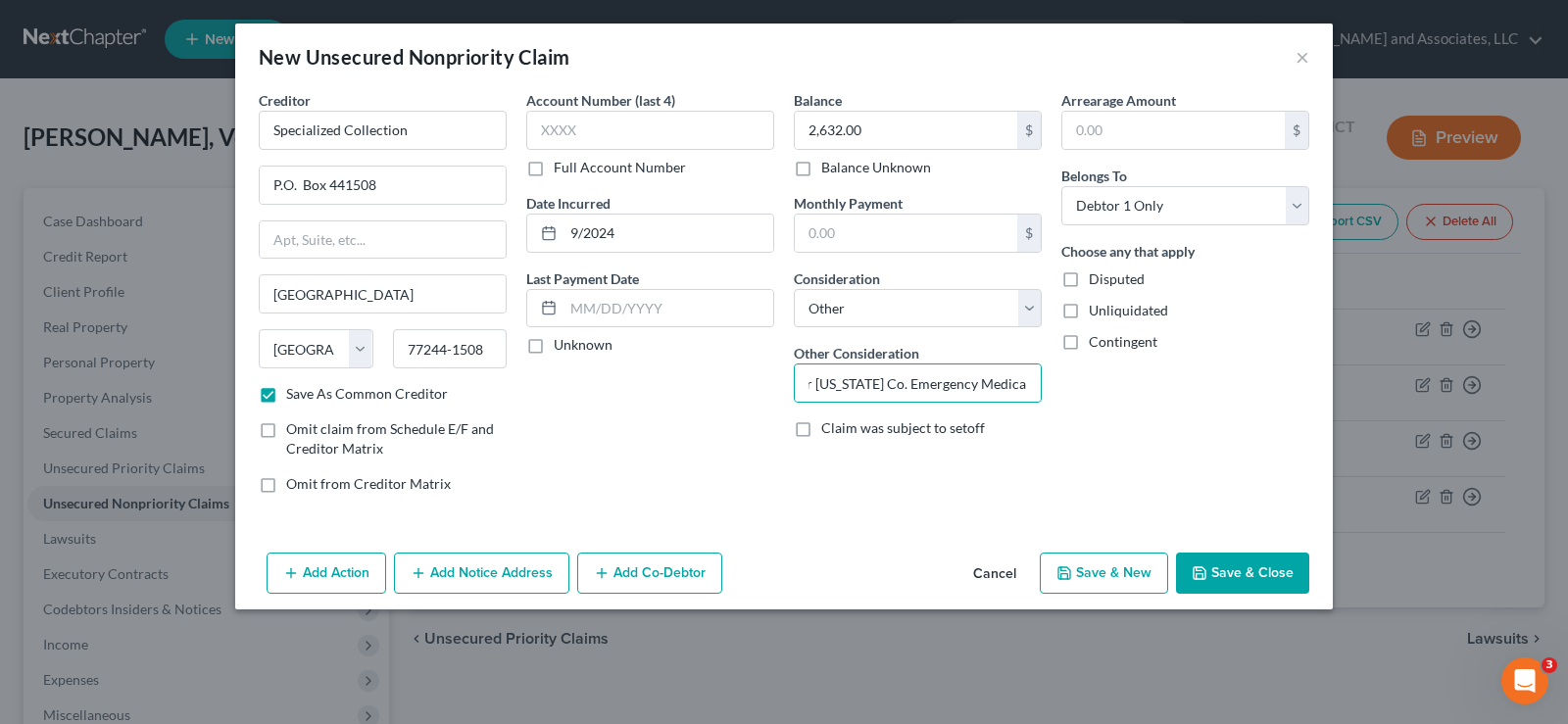
checkbox input "true"
click at [1101, 577] on button "Save & New" at bounding box center [1103, 572] width 129 height 41
checkbox input "false"
select select "0"
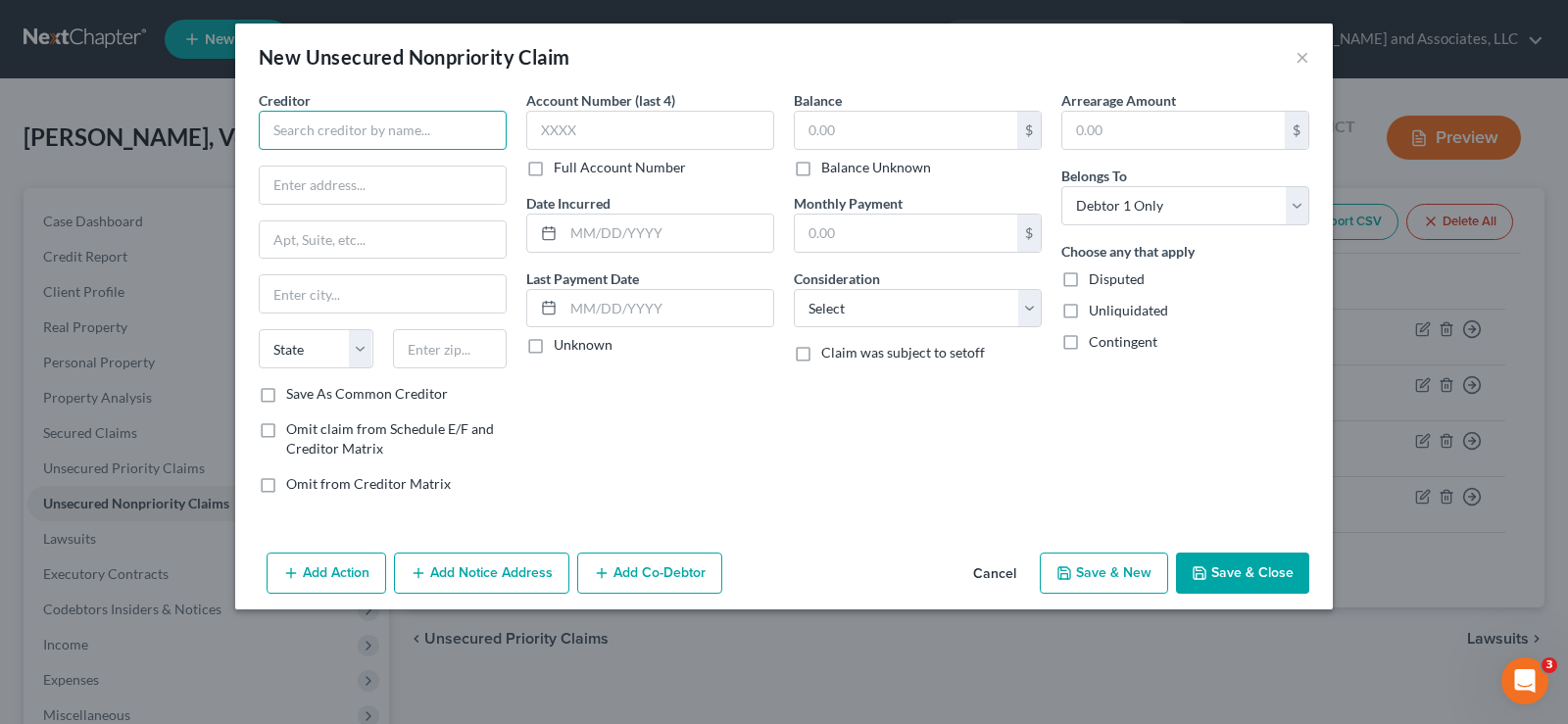
click at [357, 124] on input "text" at bounding box center [382, 130] width 248 height 39
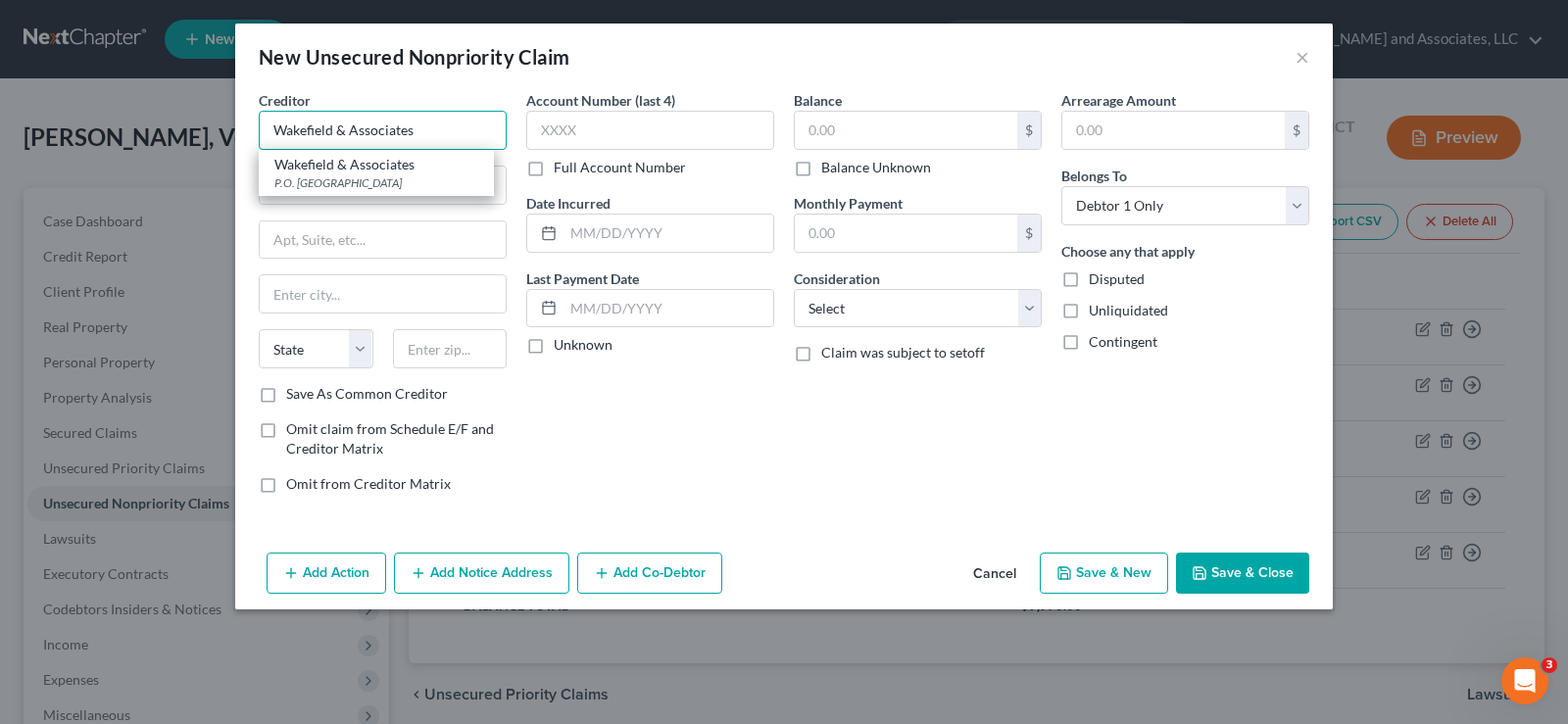
type input "Wakefield & Associates"
click at [610, 422] on div "Account Number (last 4) Full Account Number Date Incurred Last Payment Date Unk…" at bounding box center [650, 299] width 267 height 419
click at [331, 184] on input "text" at bounding box center [382, 184] width 246 height 37
type input "320 N. Cedar Bluff Road"
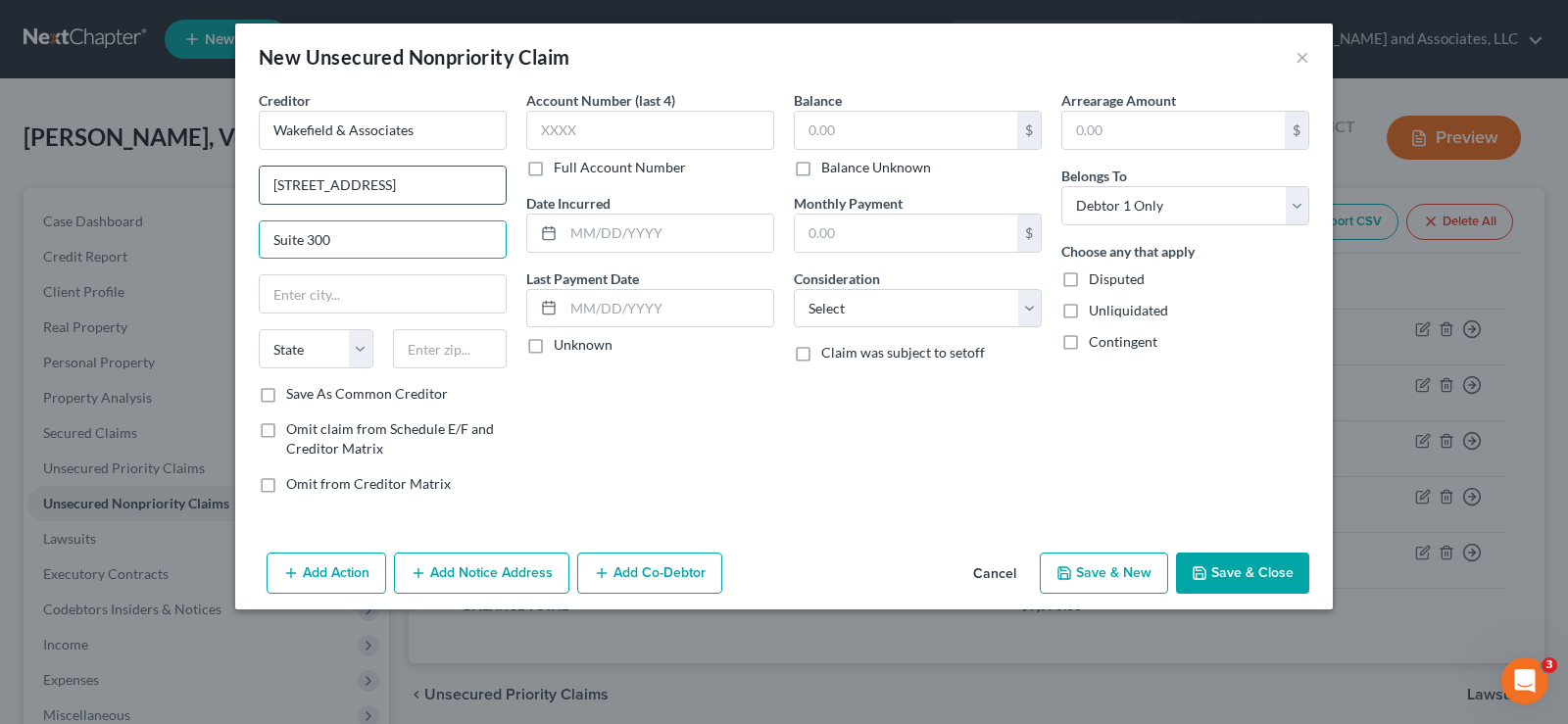
type input "Suite 300"
type input "Knoxville"
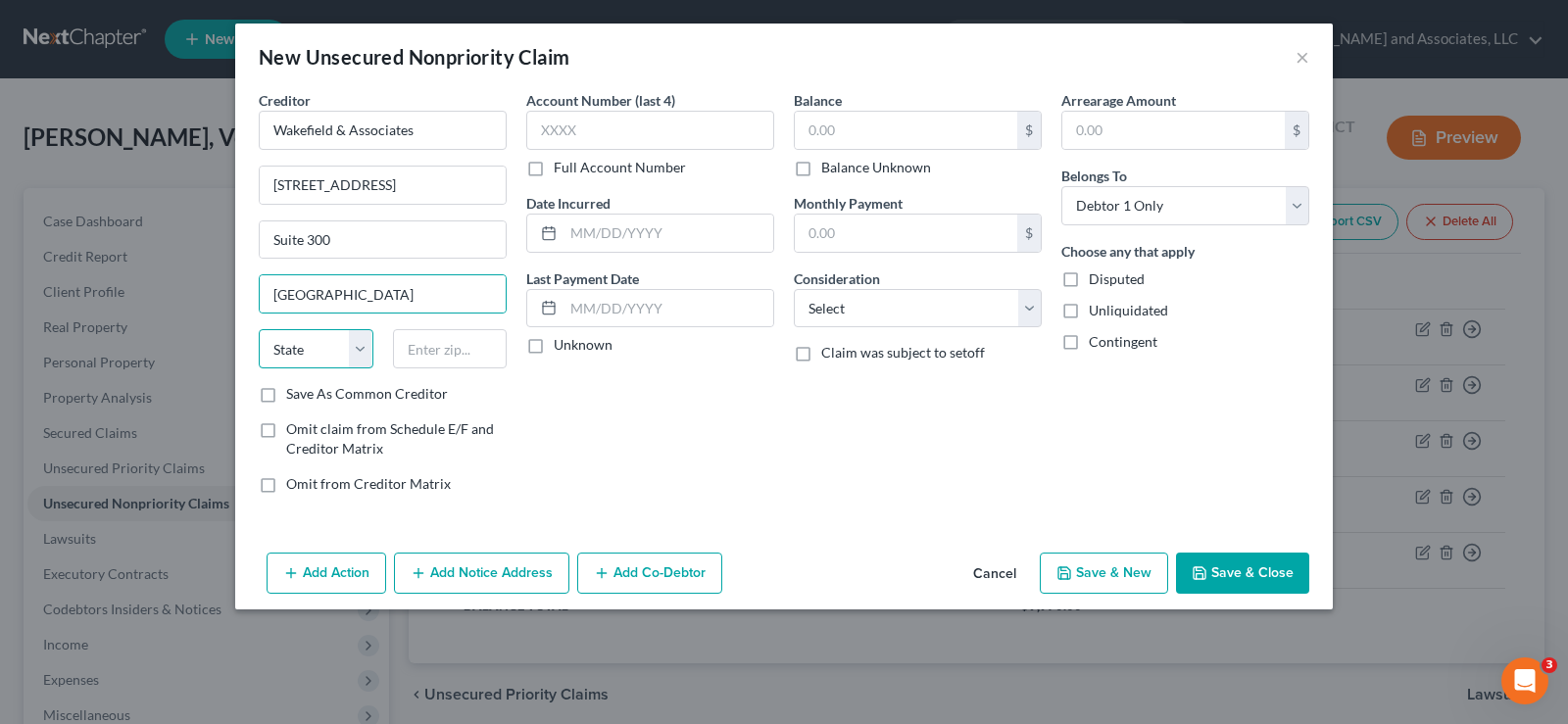
click at [309, 353] on select "State AL AK AR AZ CA CO CT DE DC FL GA GU HI ID IL IN IA KS KY LA ME MD MA MI M…" at bounding box center [315, 348] width 115 height 39
select select "44"
click at [258, 329] on select "State AL AK AR AZ CA CO CT DE DC FL GA GU HI ID IL IN IA KS KY LA ME MD MA MI M…" at bounding box center [315, 348] width 115 height 39
click at [414, 350] on input "text" at bounding box center [450, 348] width 115 height 39
type input "37923"
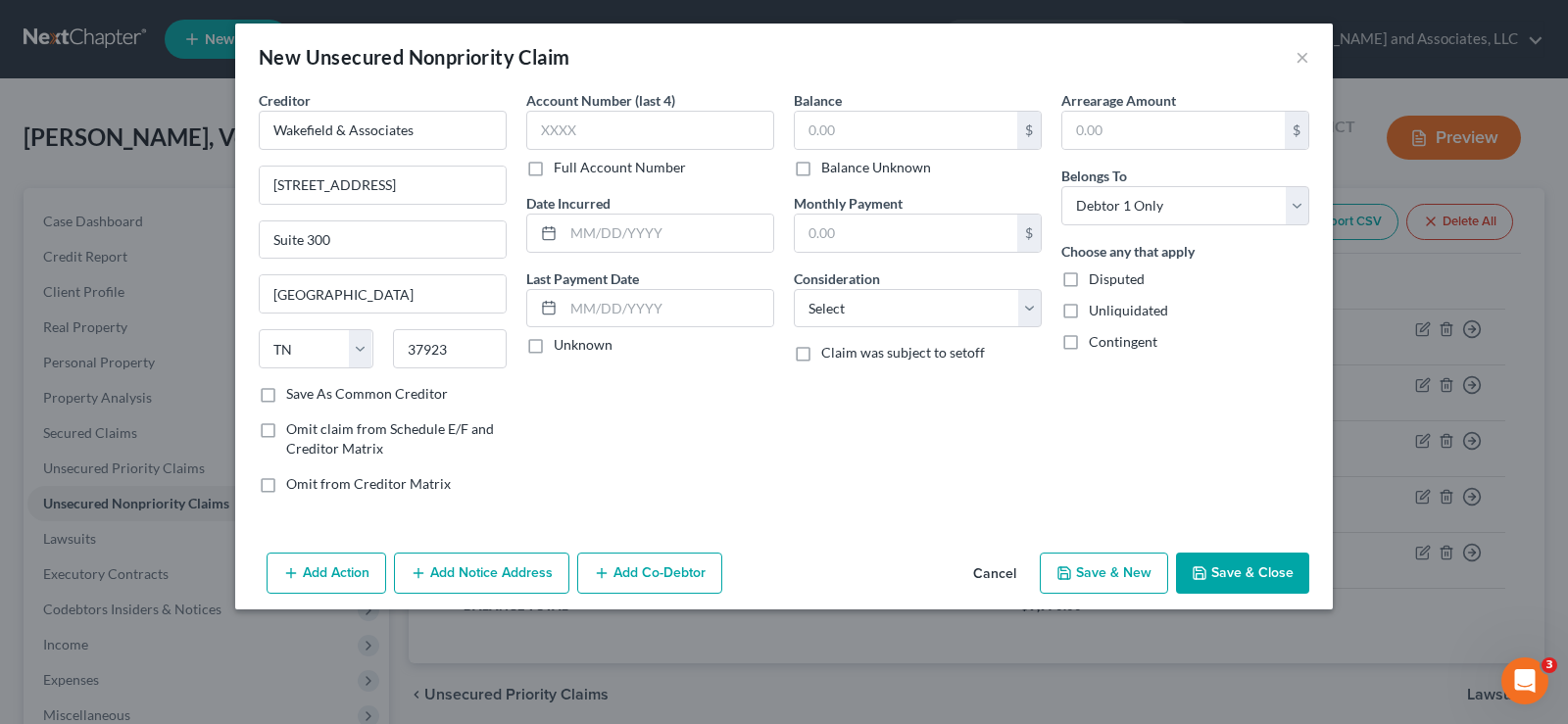
click at [286, 398] on label "Save As Common Creditor" at bounding box center [367, 394] width 162 height 20
click at [294, 397] on input "Save As Common Creditor" at bounding box center [300, 390] width 13 height 13
checkbox input "true"
click at [946, 115] on input "text" at bounding box center [906, 130] width 222 height 37
type input "1,349.00"
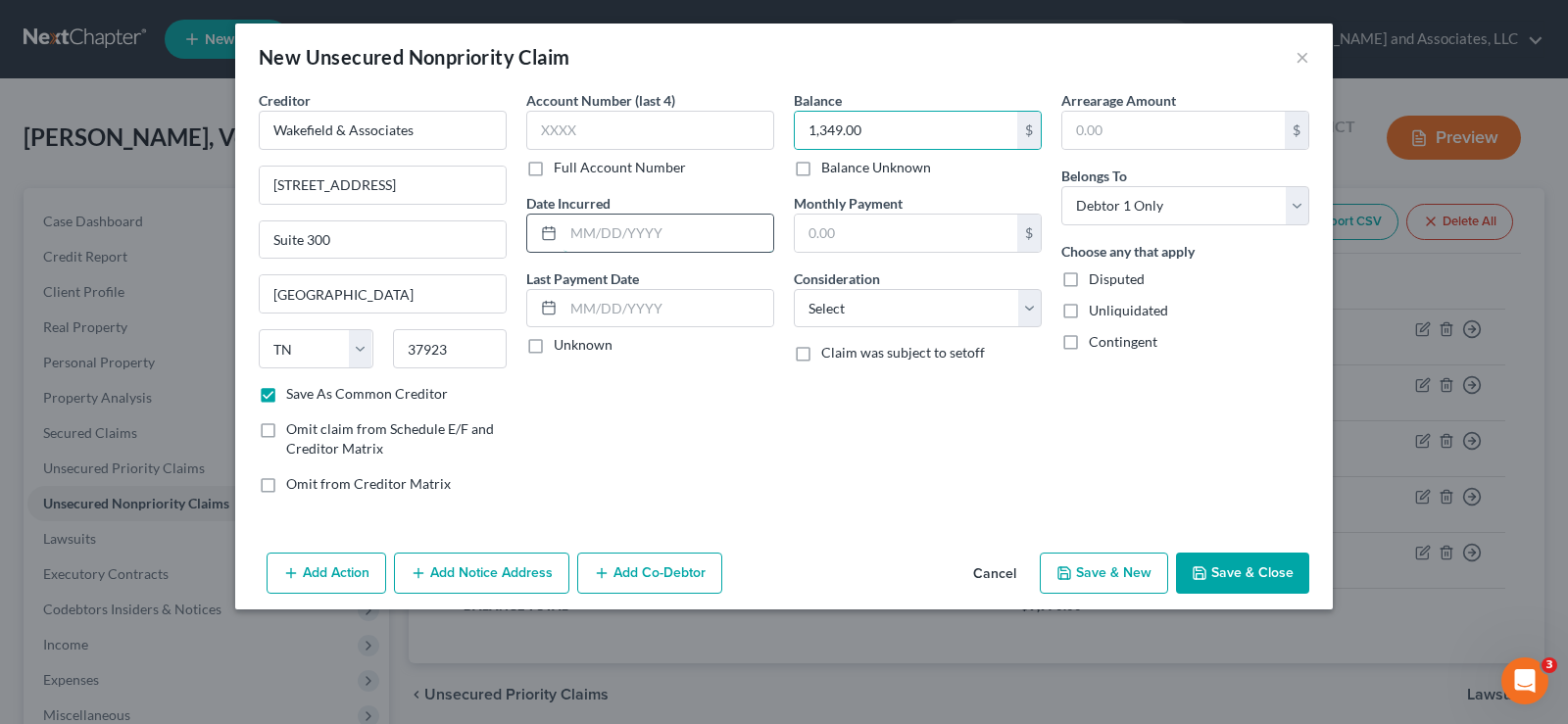
click at [630, 246] on input "text" at bounding box center [668, 232] width 209 height 37
type input "9/2024"
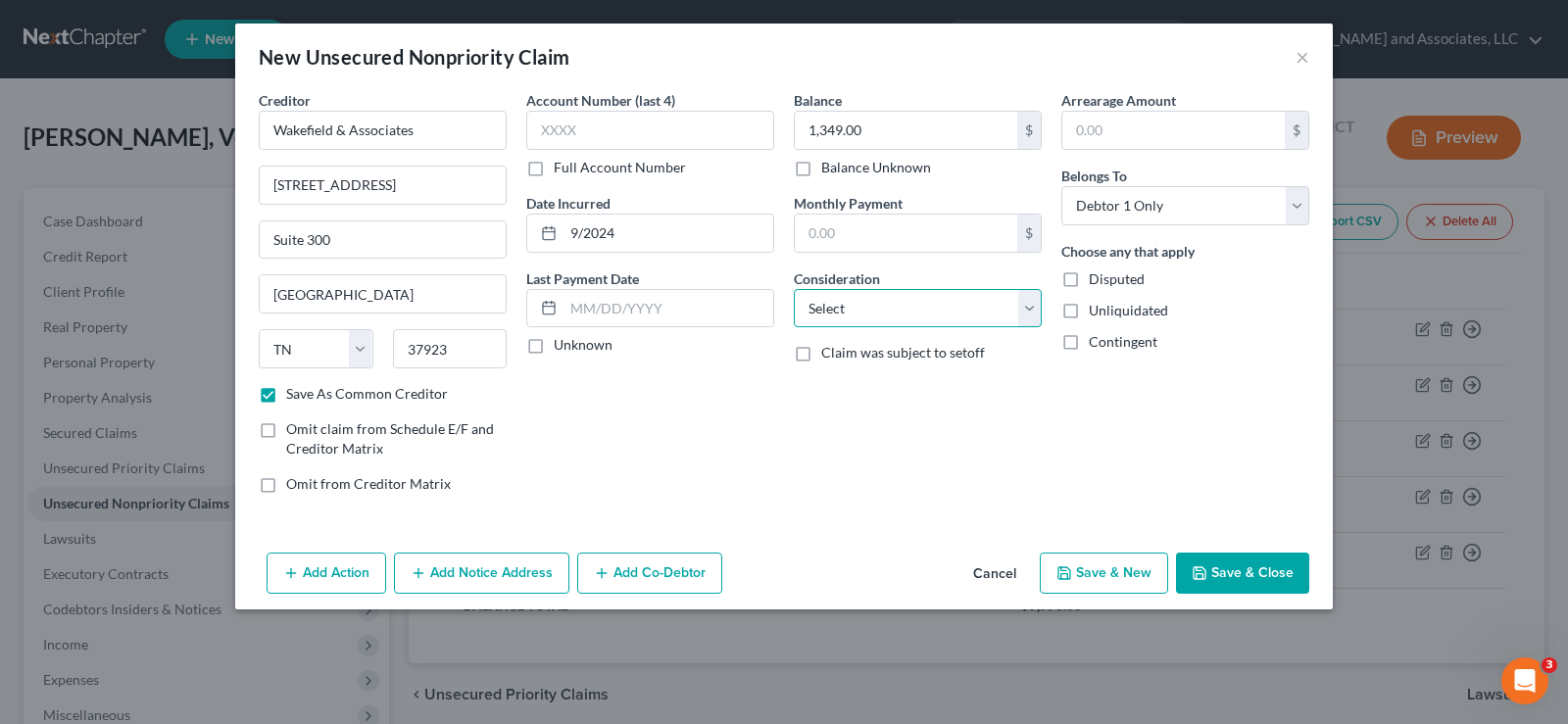
click at [825, 311] on select "Select Cable / Satellite Services Collection Agency Credit Card Debt Debt Couns…" at bounding box center [918, 308] width 248 height 39
select select "14"
click at [794, 289] on select "Select Cable / Satellite Services Collection Agency Credit Card Debt Debt Couns…" at bounding box center [918, 308] width 248 height 39
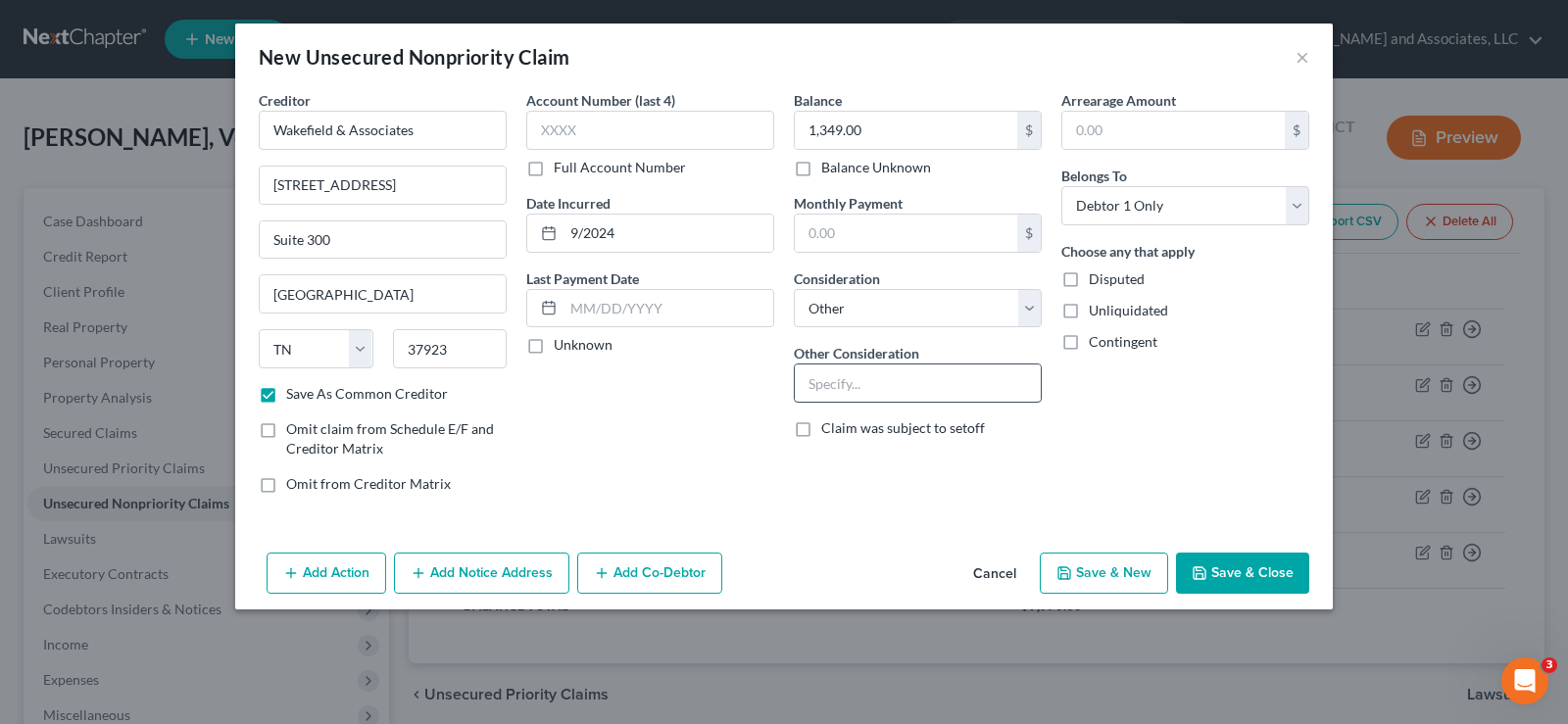
click at [829, 397] on input "text" at bounding box center [918, 382] width 246 height 37
type input "Collection for ACS Primary Care Physician"
click at [1088, 313] on label "Unliquidated" at bounding box center [1128, 311] width 80 height 20
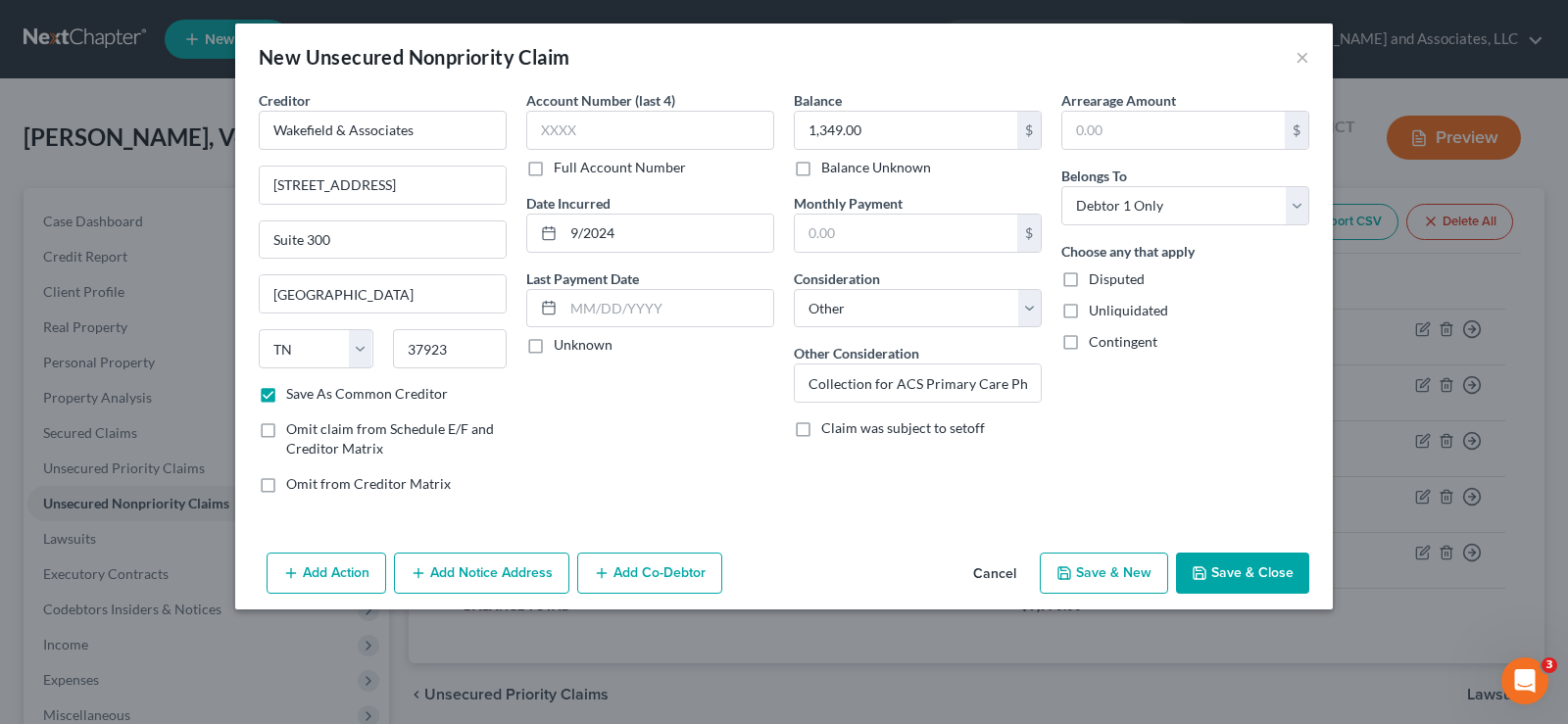
click at [1096, 313] on input "Unliquidated" at bounding box center [1102, 307] width 13 height 13
checkbox input "true"
click at [1077, 582] on button "Save & New" at bounding box center [1103, 572] width 129 height 41
checkbox input "false"
select select "0"
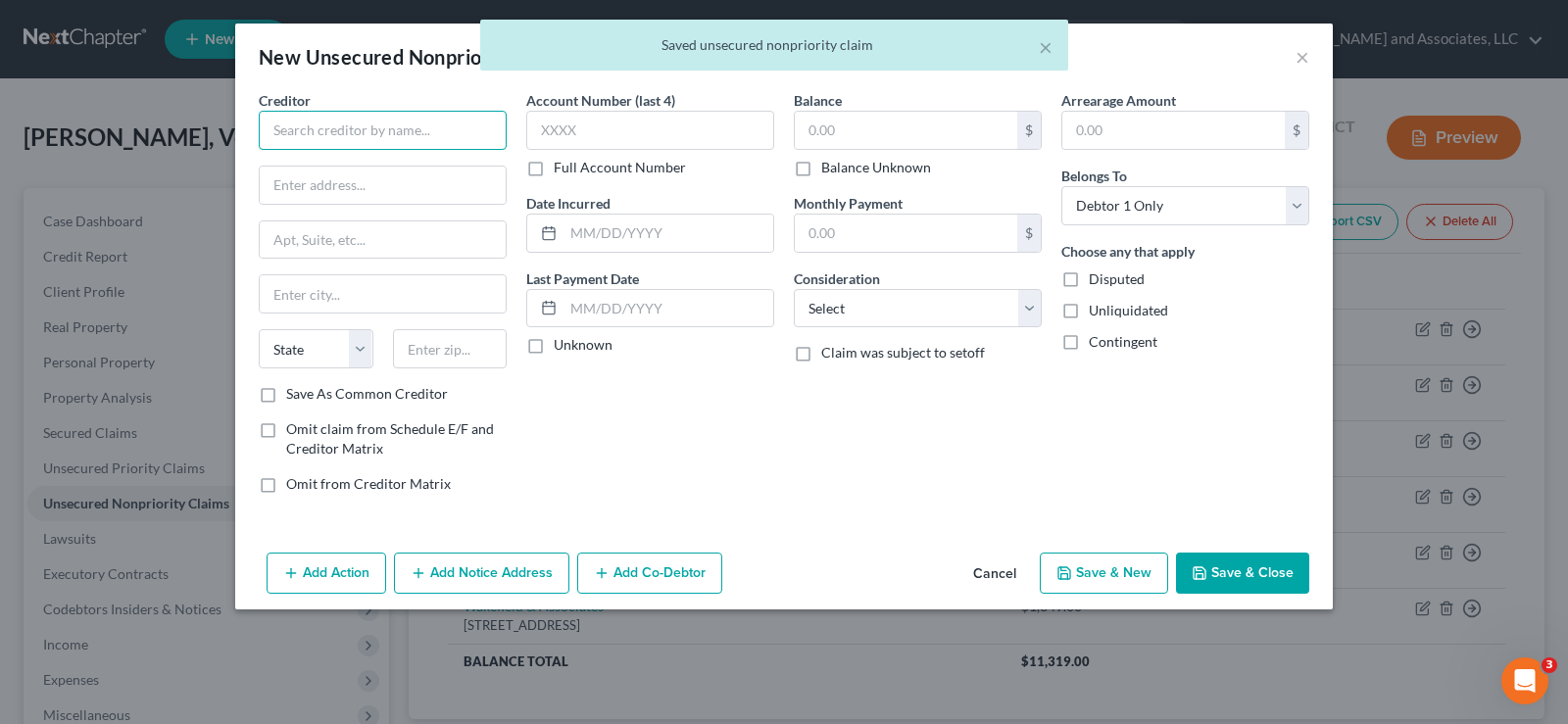
click at [414, 125] on input "text" at bounding box center [382, 130] width 248 height 39
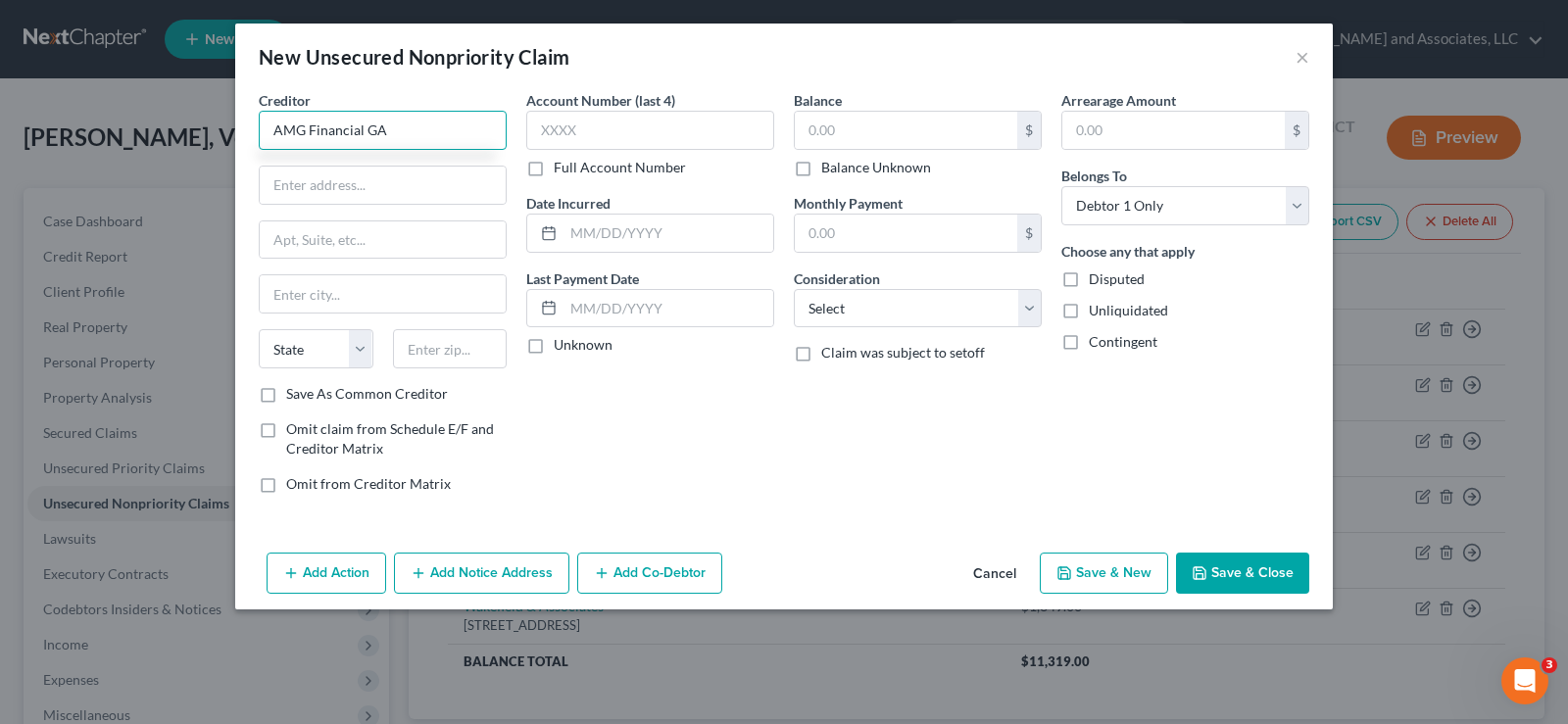
type input "AMG Financial GA"
type input "1230 S. Harris Street"
type input "Sandersville"
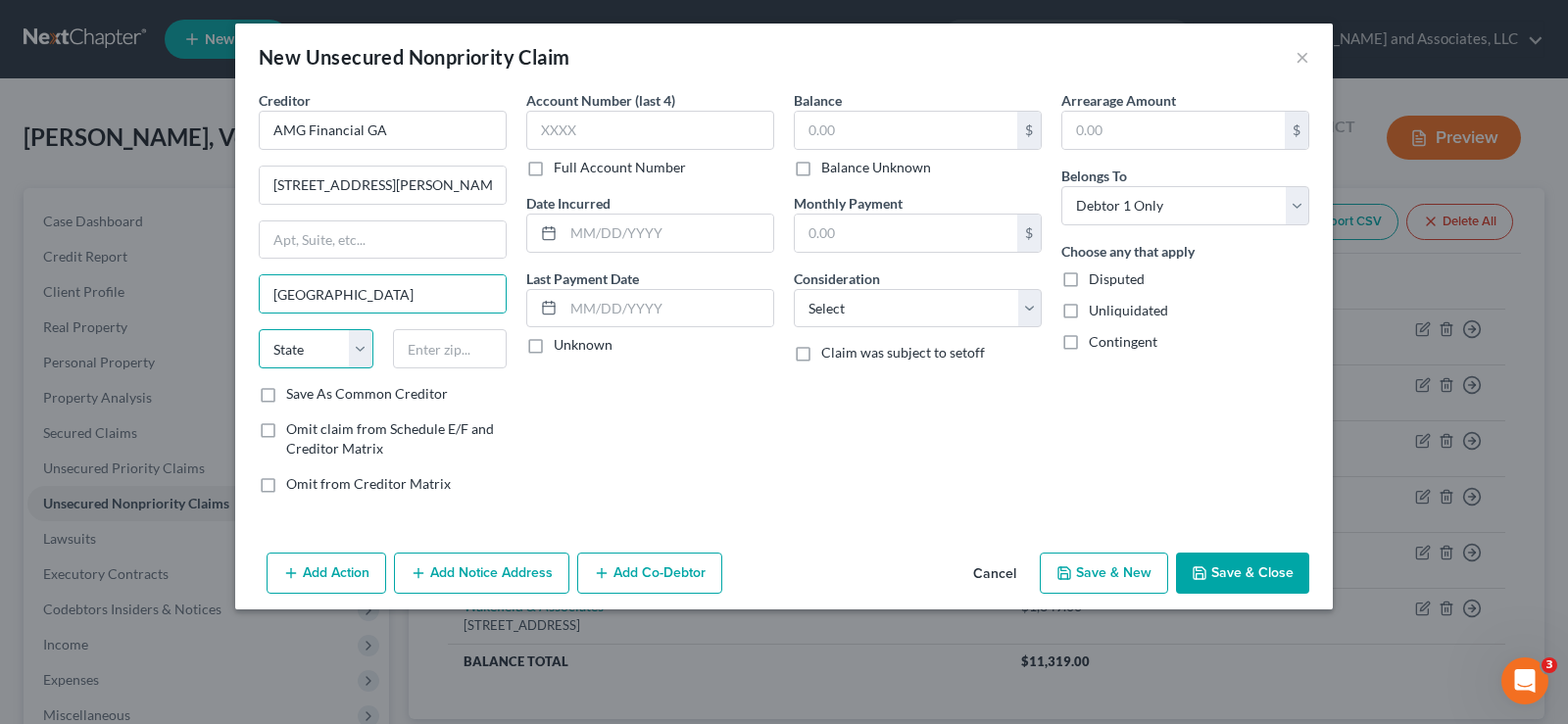
click at [297, 357] on select "State AL AK AR AZ CA CO CT DE DC FL GA GU HI ID IL IN IA KS KY LA ME MD MA MI M…" at bounding box center [315, 348] width 115 height 39
select select "10"
click at [258, 329] on select "State AL AK AR AZ CA CO CT DE DC FL GA GU HI ID IL IN IA KS KY LA ME MD MA MI M…" at bounding box center [315, 348] width 115 height 39
click at [445, 345] on input "text" at bounding box center [450, 348] width 115 height 39
type input "31082"
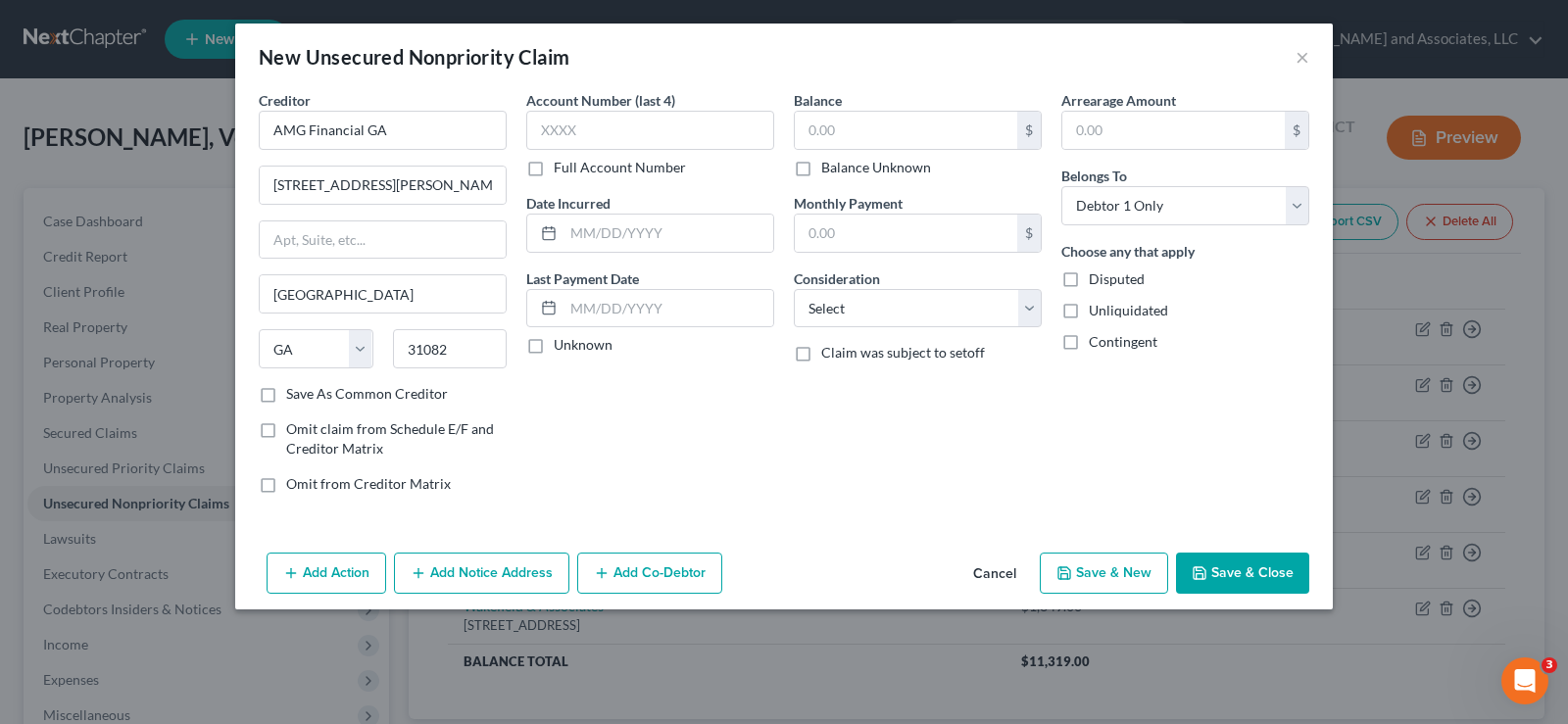
click at [286, 396] on label "Save As Common Creditor" at bounding box center [367, 394] width 162 height 20
click at [294, 396] on input "Save As Common Creditor" at bounding box center [300, 390] width 13 height 13
checkbox input "true"
click at [869, 127] on input "text" at bounding box center [906, 130] width 222 height 37
type input "1,740.00"
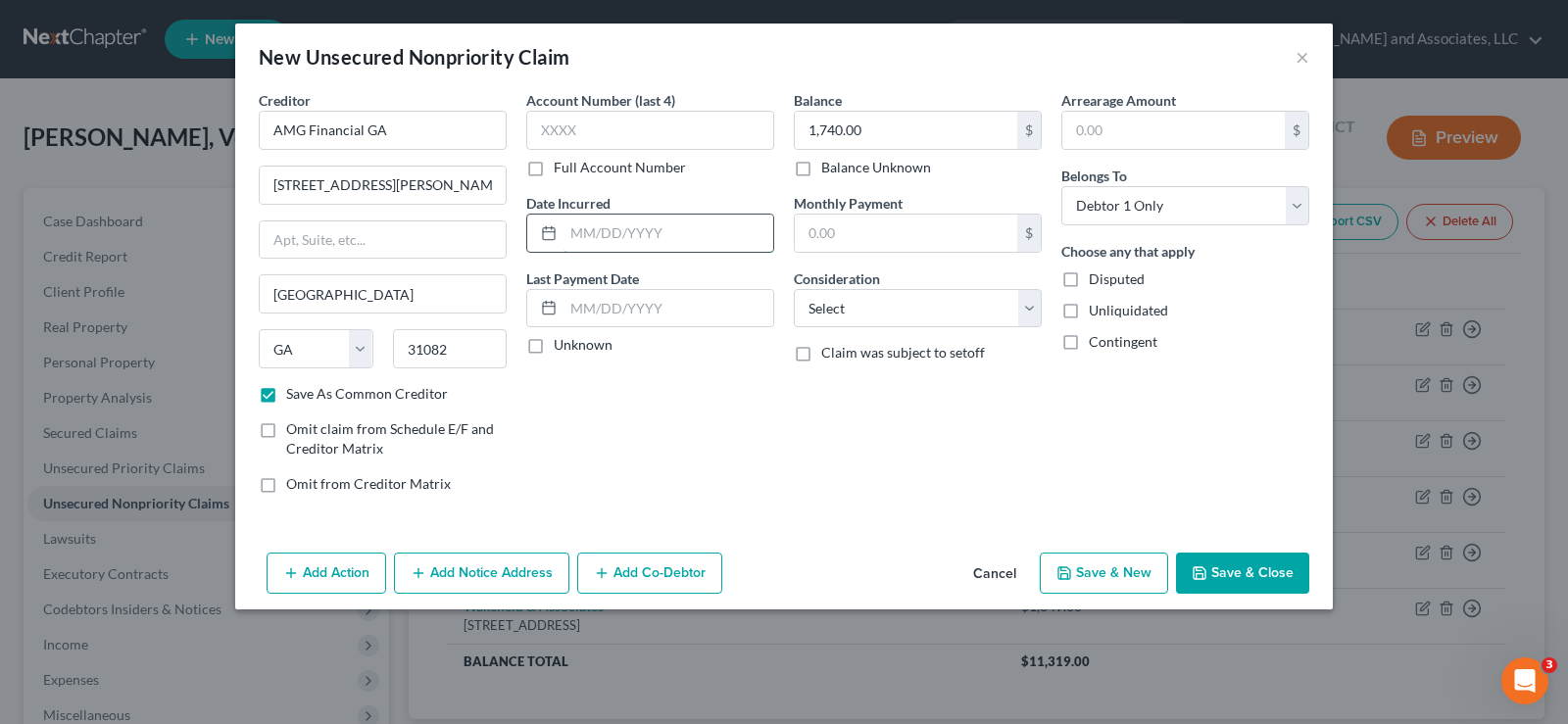
click at [689, 236] on input "text" at bounding box center [668, 232] width 209 height 37
type input "6/30/2025"
click at [854, 321] on select "Select Cable / Satellite Services Collection Agency Credit Card Debt Debt Couns…" at bounding box center [918, 308] width 248 height 39
select select "14"
click at [794, 289] on select "Select Cable / Satellite Services Collection Agency Credit Card Debt Debt Couns…" at bounding box center [918, 308] width 248 height 39
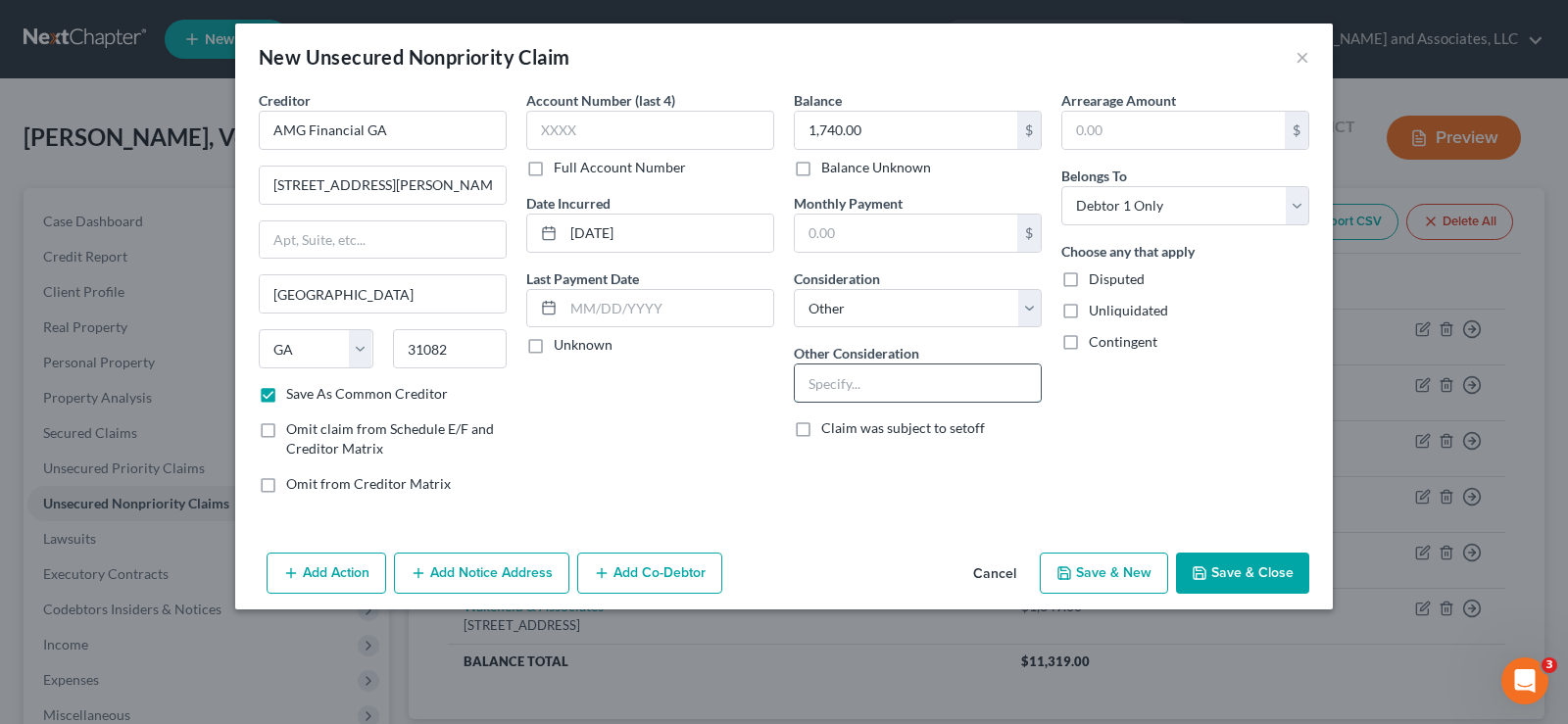
click at [832, 372] on input "text" at bounding box center [918, 382] width 246 height 37
click at [607, 458] on div "Account Number (last 4) Full Account Number Date Incurred 6/30/2025 Last Paymen…" at bounding box center [650, 299] width 267 height 419
click at [1088, 309] on label "Unliquidated" at bounding box center [1128, 311] width 80 height 20
click at [1096, 309] on input "Unliquidated" at bounding box center [1102, 307] width 13 height 13
checkbox input "true"
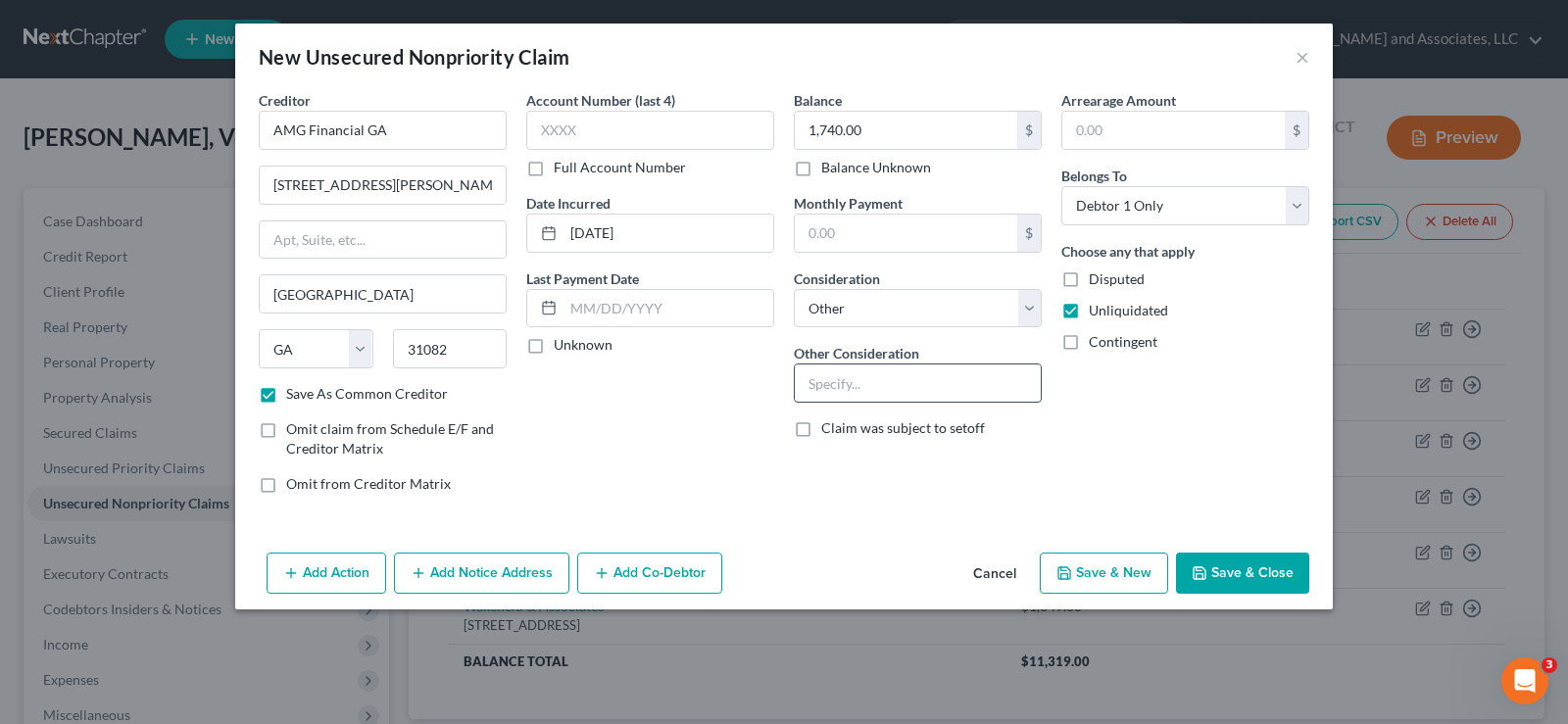
click at [876, 387] on input "text" at bounding box center [918, 382] width 246 height 37
type input "Personal Loan"
click at [1127, 558] on button "Save & New" at bounding box center [1103, 572] width 129 height 41
checkbox input "false"
select select "0"
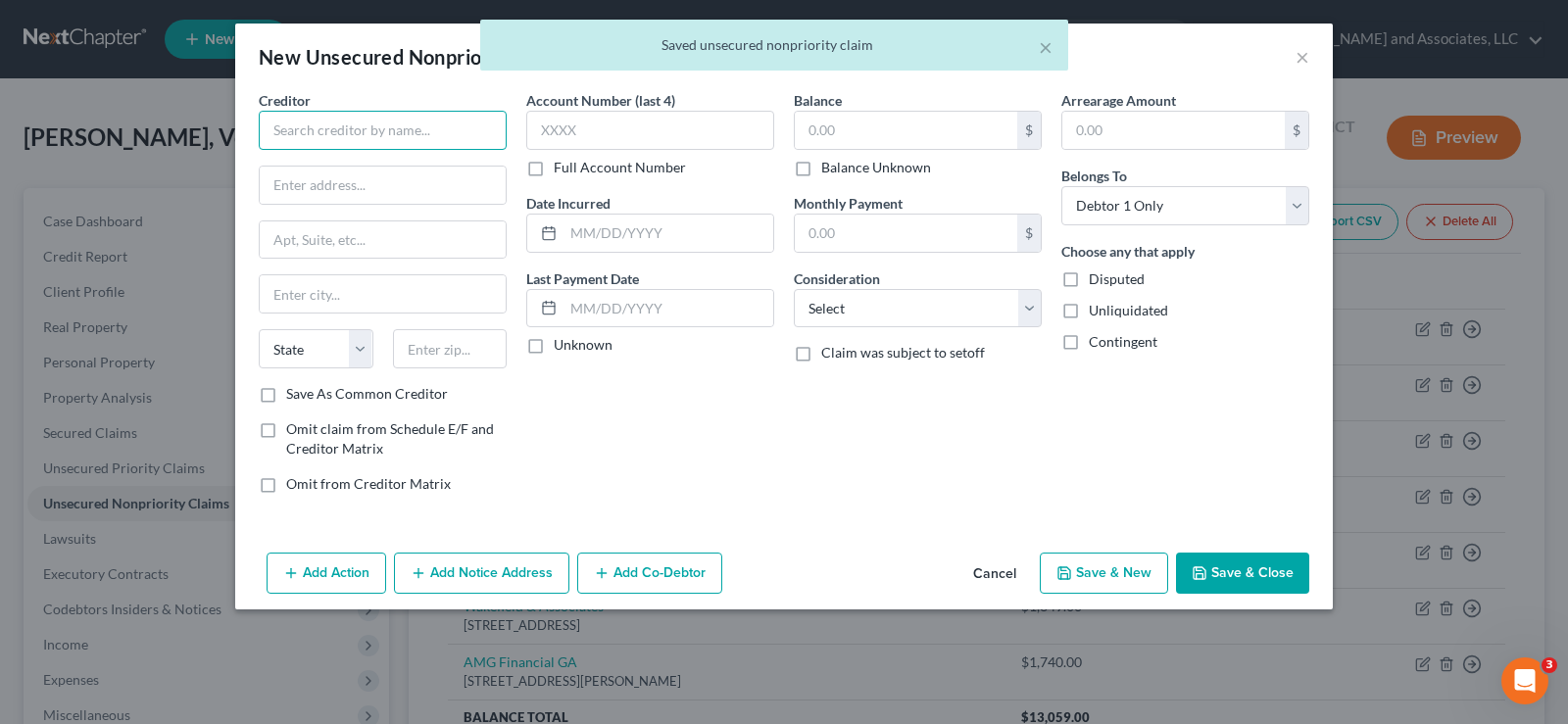
click at [358, 128] on input "text" at bounding box center [382, 130] width 248 height 39
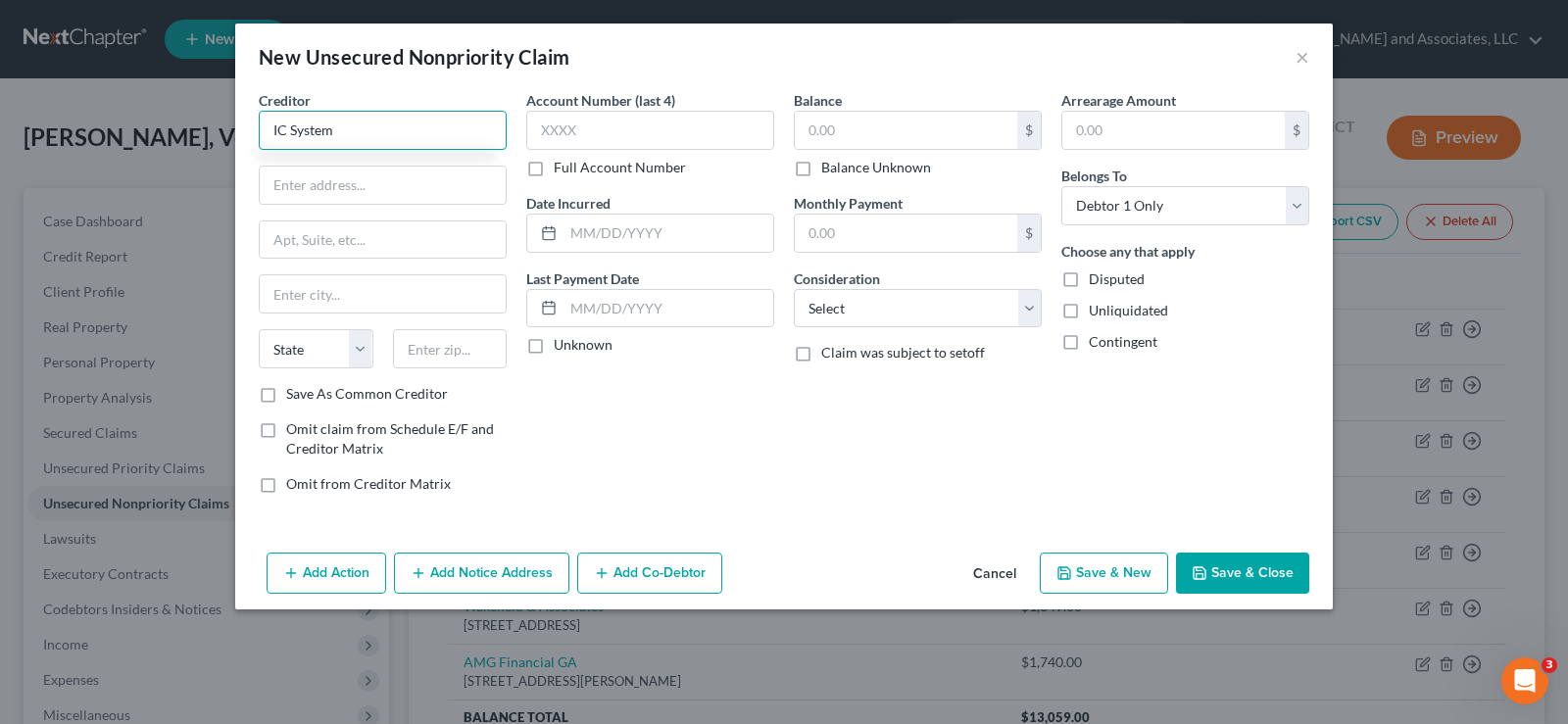
type input "IC System"
type input "P.O. Box 64378"
type input "s"
type input "St. Paul"
click at [343, 352] on select "State AL AK AR AZ CA CO CT DE DC FL GA GU HI ID IL IN IA KS KY LA ME MD MA MI M…" at bounding box center [315, 348] width 115 height 39
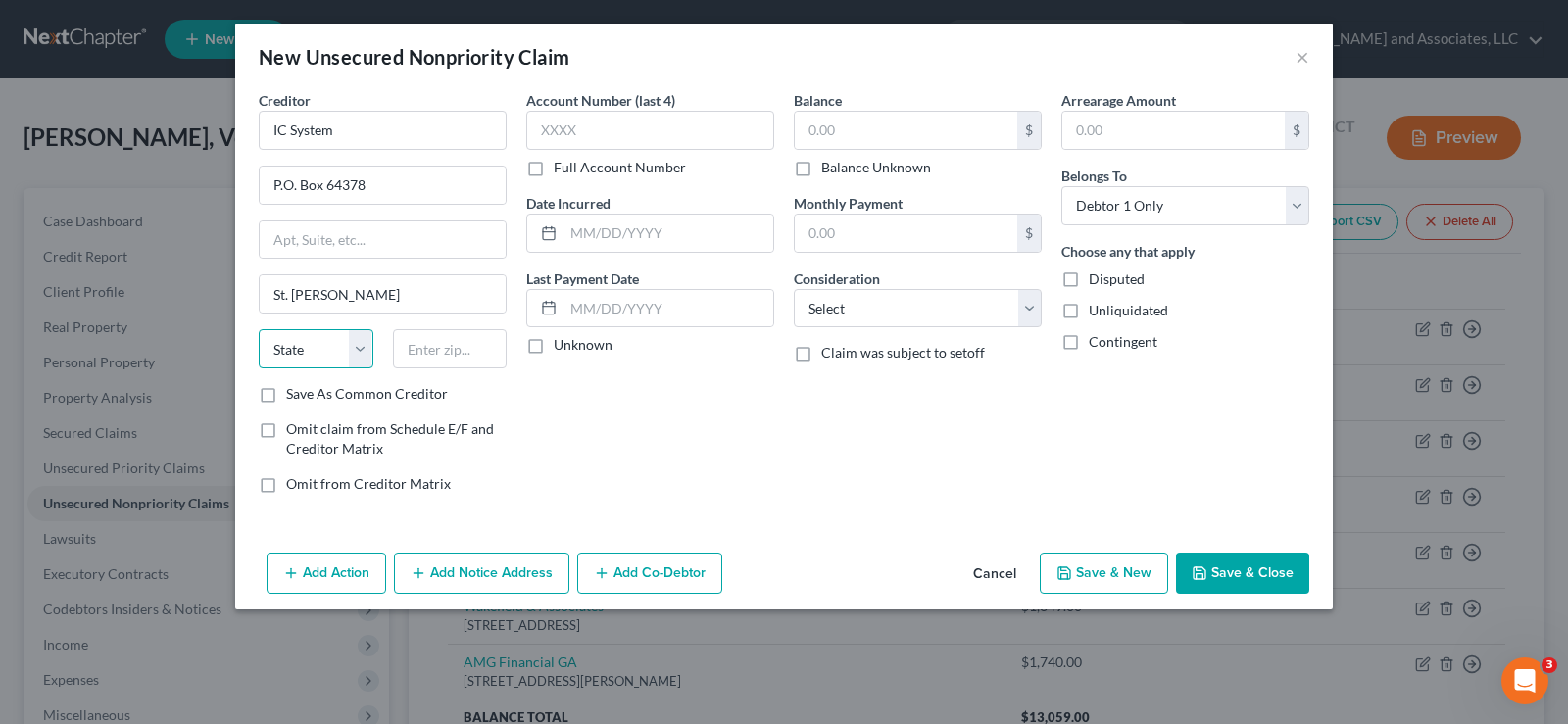
select select "24"
click at [258, 329] on select "State AL AK AR AZ CA CO CT DE DC FL GA GU HI ID IL IN IA KS KY LA ME MD MA MI M…" at bounding box center [315, 348] width 115 height 39
click at [434, 351] on input "text" at bounding box center [450, 348] width 115 height 39
type input "55164-0378"
click at [286, 399] on label "Save As Common Creditor" at bounding box center [367, 394] width 162 height 20
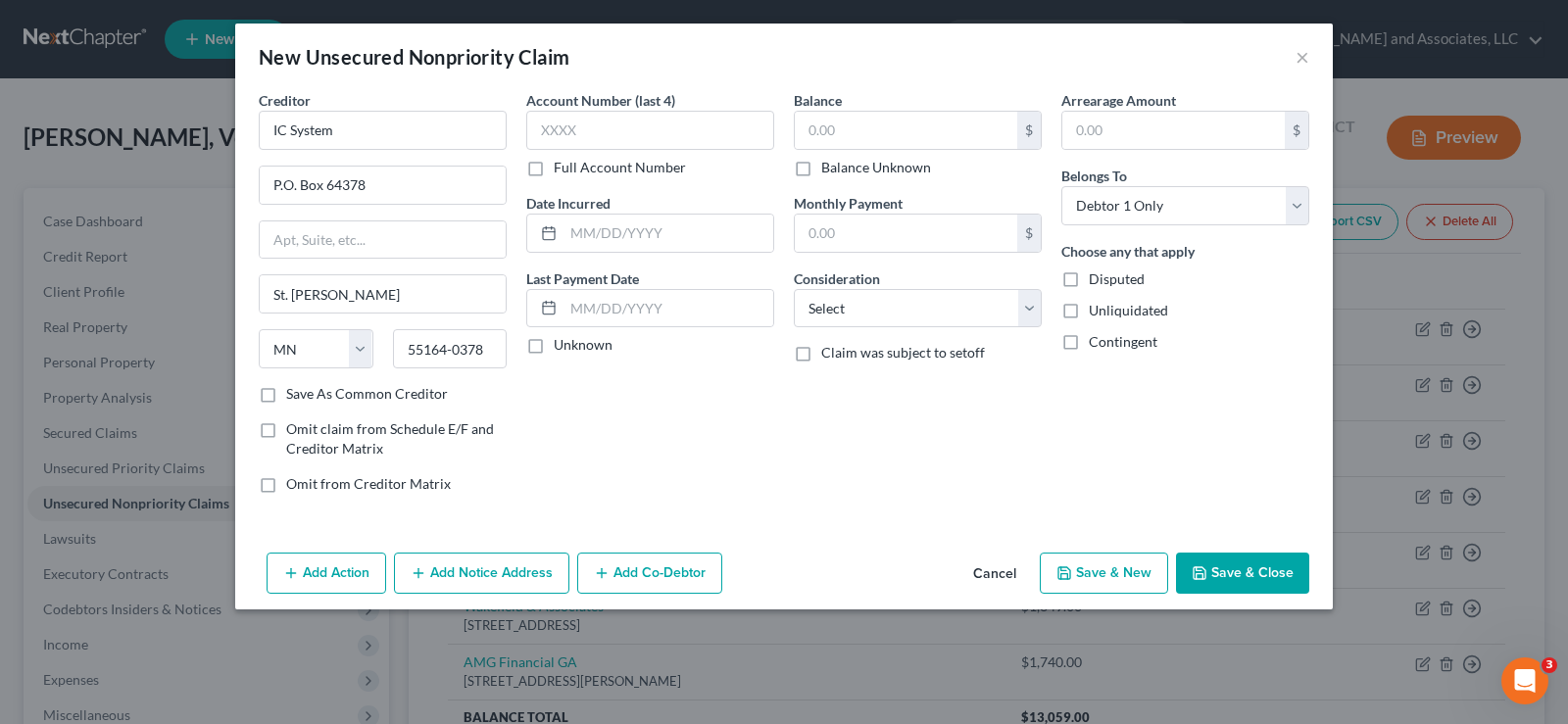
click at [294, 397] on input "Save As Common Creditor" at bounding box center [300, 390] width 13 height 13
checkbox input "true"
click at [827, 130] on input "text" at bounding box center [906, 130] width 222 height 37
type input "872.00"
click at [630, 239] on input "text" at bounding box center [668, 232] width 209 height 37
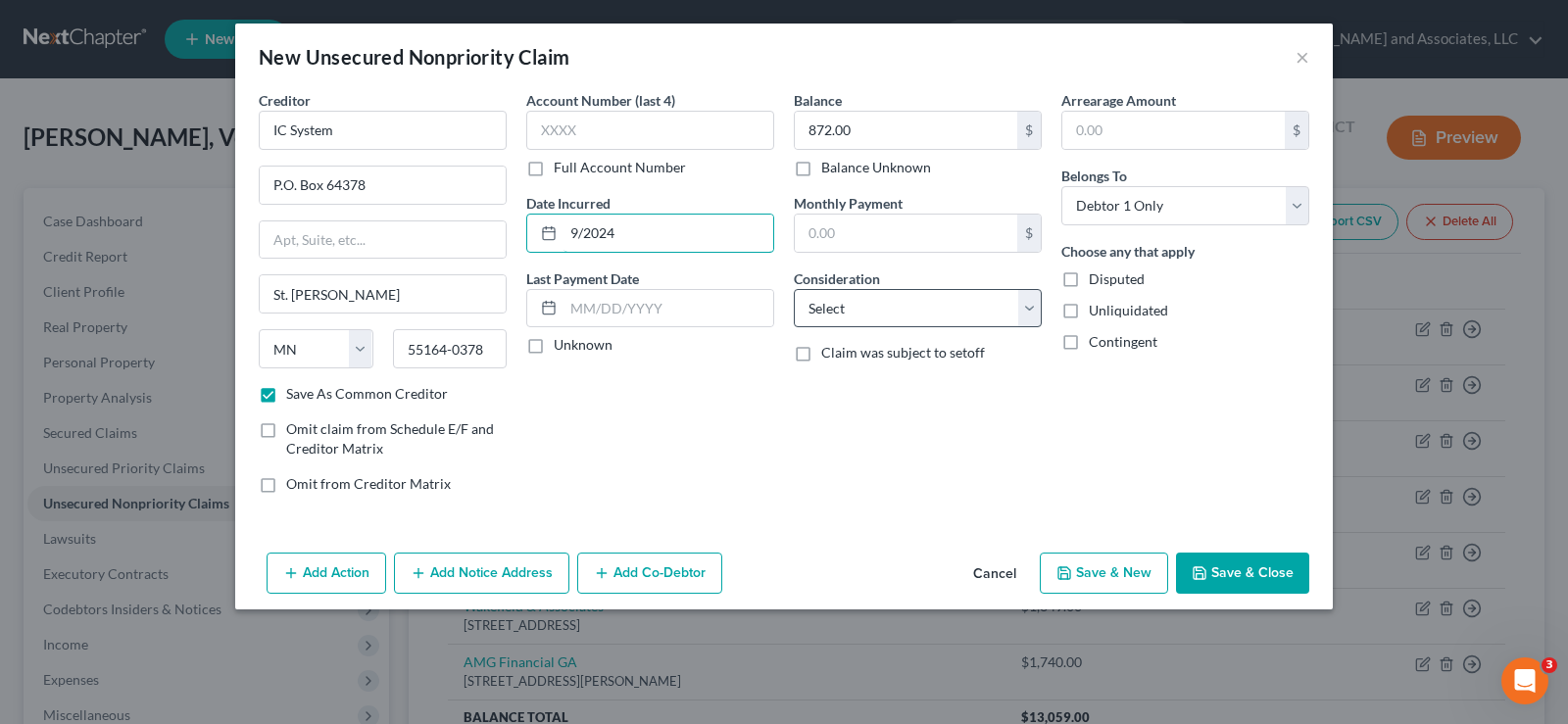
type input "9/2024"
click at [891, 311] on select "Select Cable / Satellite Services Collection Agency Credit Card Debt Debt Couns…" at bounding box center [918, 308] width 248 height 39
select select "14"
click at [794, 289] on select "Select Cable / Satellite Services Collection Agency Credit Card Debt Debt Couns…" at bounding box center [918, 308] width 248 height 39
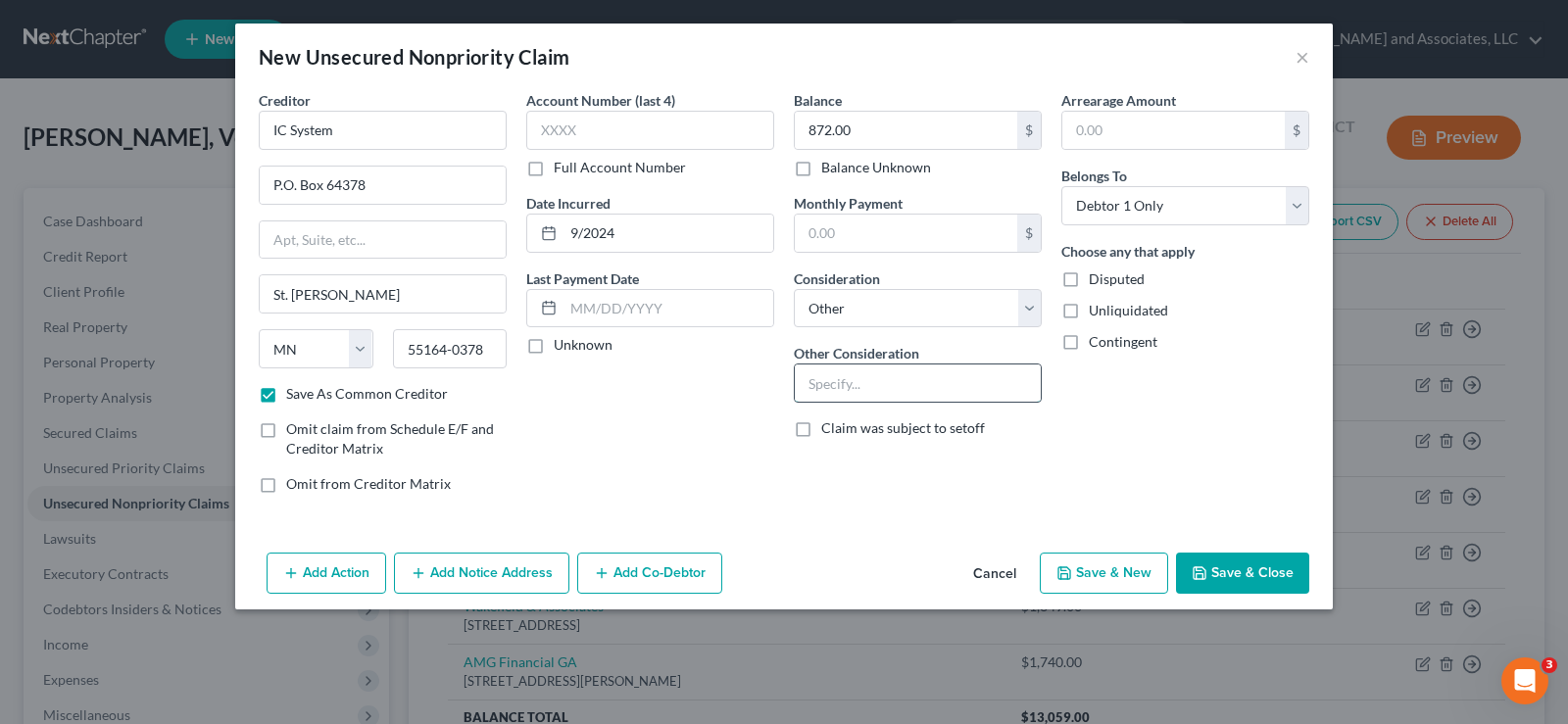
click at [871, 379] on input "text" at bounding box center [918, 382] width 246 height 37
type input "s"
type input "Southland MD Washington Co."
drag, startPoint x: 1066, startPoint y: 305, endPoint x: 1045, endPoint y: 319, distance: 25.2
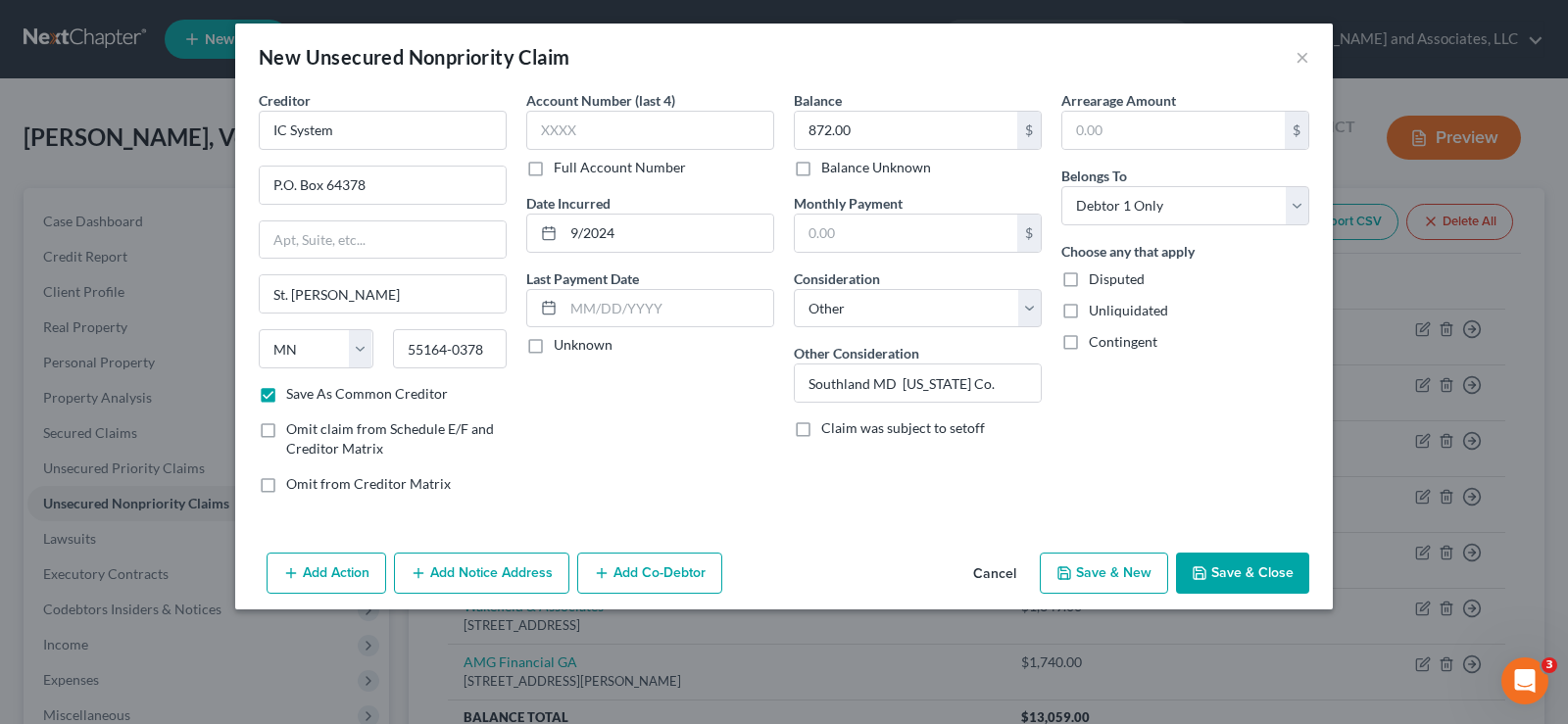
click at [1088, 305] on label "Unliquidated" at bounding box center [1128, 311] width 80 height 20
click at [1096, 305] on input "Unliquidated" at bounding box center [1102, 307] width 13 height 13
checkbox input "true"
click at [1093, 577] on button "Save & New" at bounding box center [1103, 572] width 129 height 41
checkbox input "false"
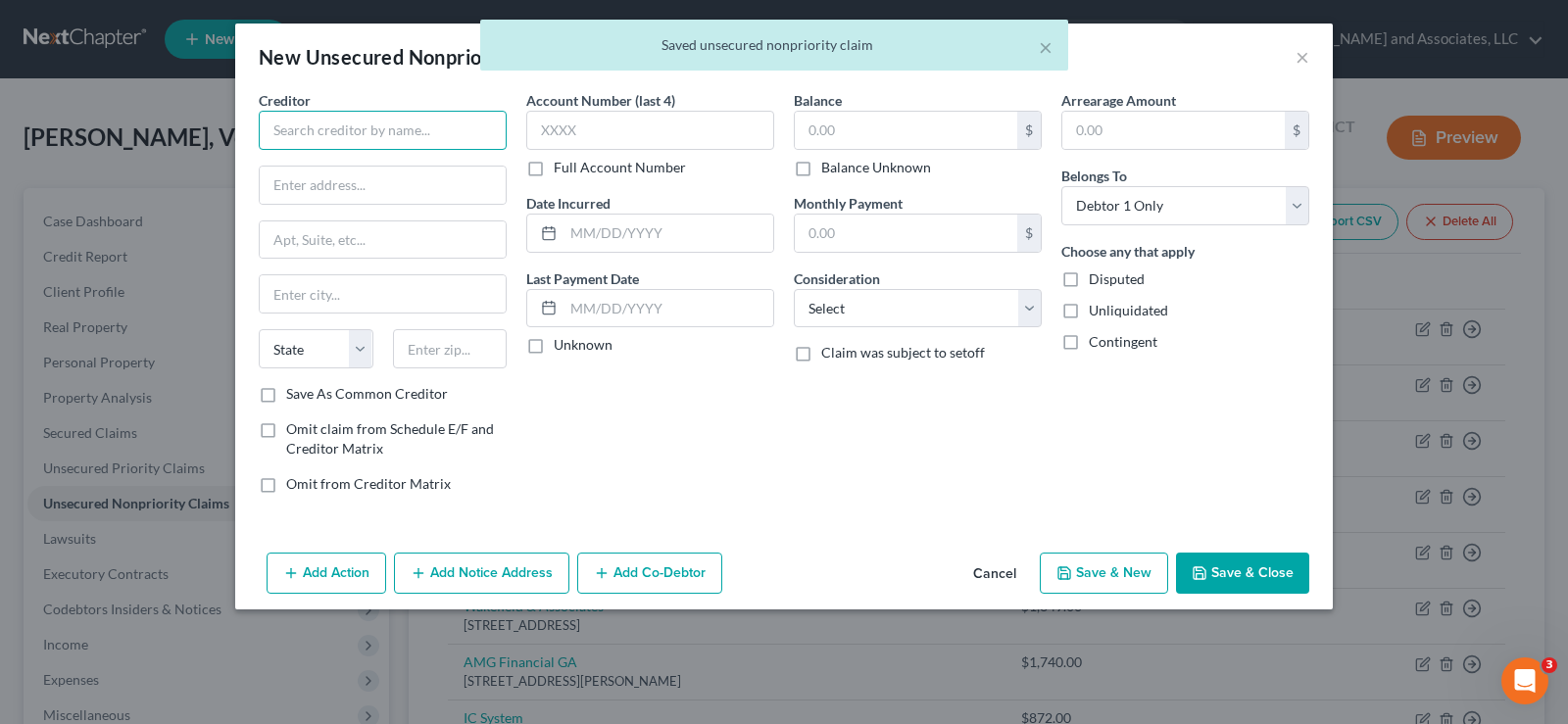
click at [316, 143] on input "text" at bounding box center [382, 130] width 248 height 39
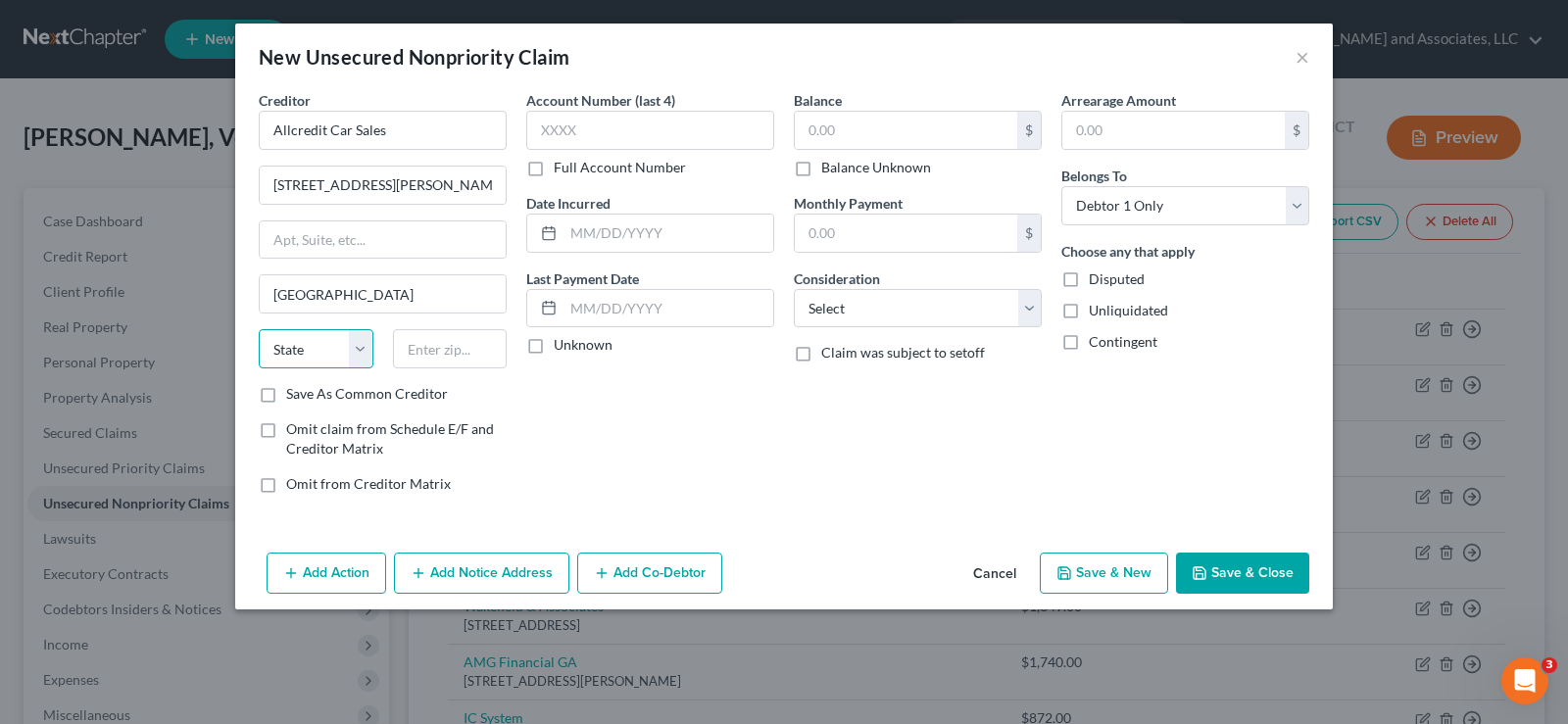
click at [334, 361] on select "State AL AK AR AZ CA CO CT DE DC FL GA GU HI ID IL IN IA KS KY LA ME MD MA MI M…" at bounding box center [315, 348] width 115 height 39
click at [258, 329] on select "State AL AK AR AZ CA CO CT DE DC FL GA GU HI ID IL IN IA KS KY LA ME MD MA MI M…" at bounding box center [315, 348] width 115 height 39
click at [414, 350] on input "text" at bounding box center [450, 348] width 115 height 39
click at [286, 395] on label "Save As Common Creditor" at bounding box center [367, 394] width 162 height 20
click at [294, 395] on input "Save As Common Creditor" at bounding box center [300, 390] width 13 height 13
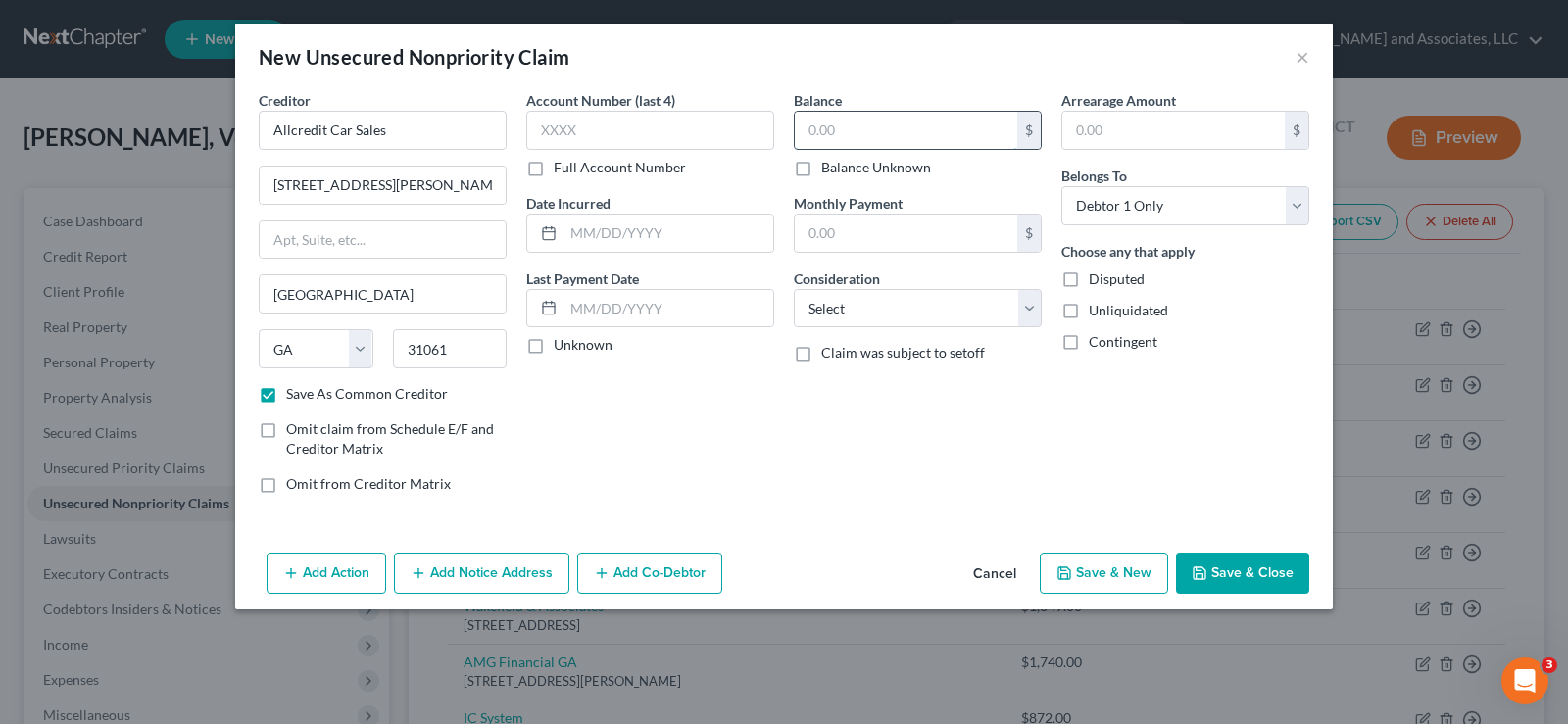
click at [869, 132] on input "text" at bounding box center [906, 130] width 222 height 37
drag, startPoint x: 657, startPoint y: 237, endPoint x: 654, endPoint y: 200, distance: 37.1
click at [656, 232] on input "text" at bounding box center [668, 232] width 209 height 37
click at [908, 311] on select "Select Cable / Satellite Services Collection Agency Credit Card Debt Debt Couns…" at bounding box center [918, 308] width 248 height 39
click at [794, 289] on select "Select Cable / Satellite Services Collection Agency Credit Card Debt Debt Couns…" at bounding box center [918, 308] width 248 height 39
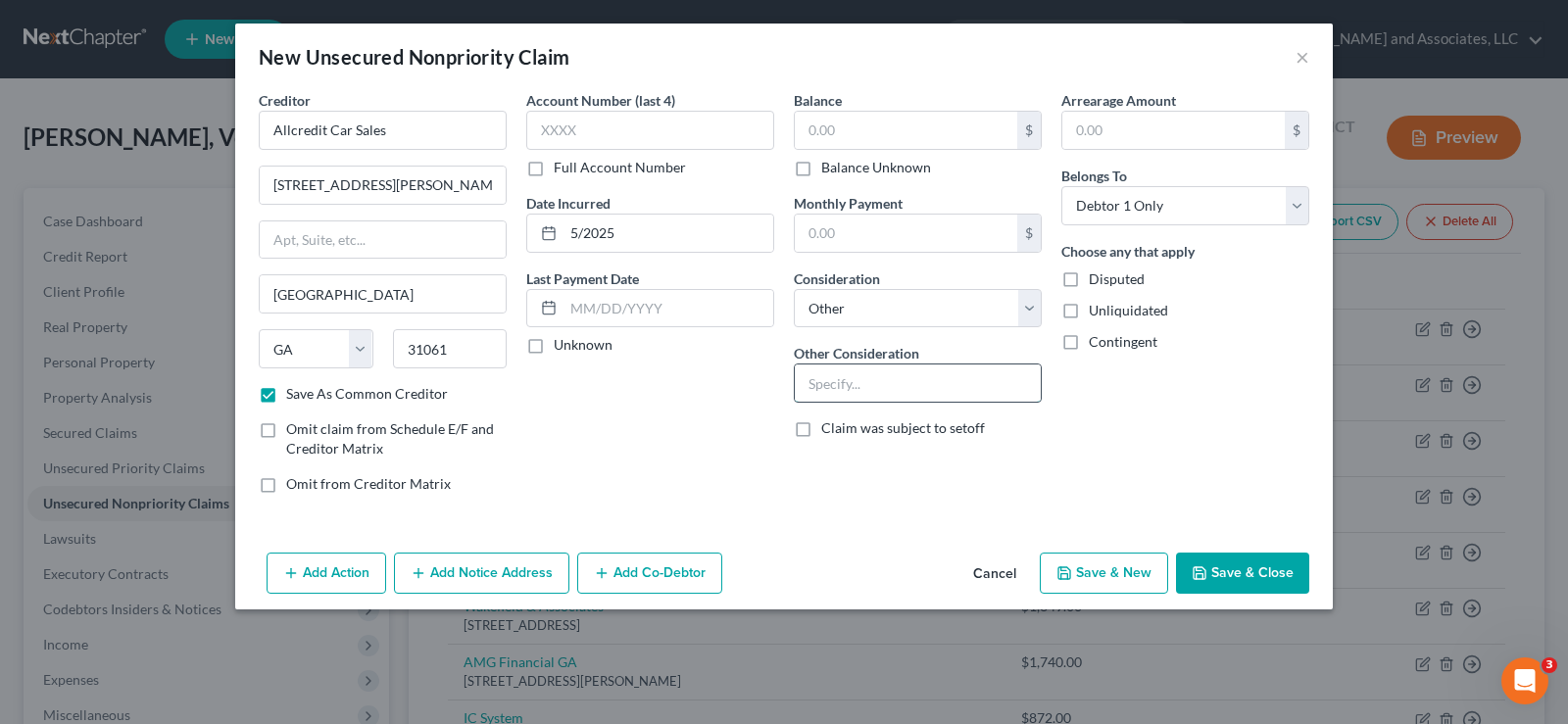
click at [860, 386] on input "text" at bounding box center [918, 382] width 246 height 37
click at [1088, 308] on label "Unliquidated" at bounding box center [1128, 311] width 80 height 20
click at [1096, 308] on input "Unliquidated" at bounding box center [1102, 307] width 13 height 13
click at [1119, 573] on button "Save & New" at bounding box center [1103, 572] width 129 height 41
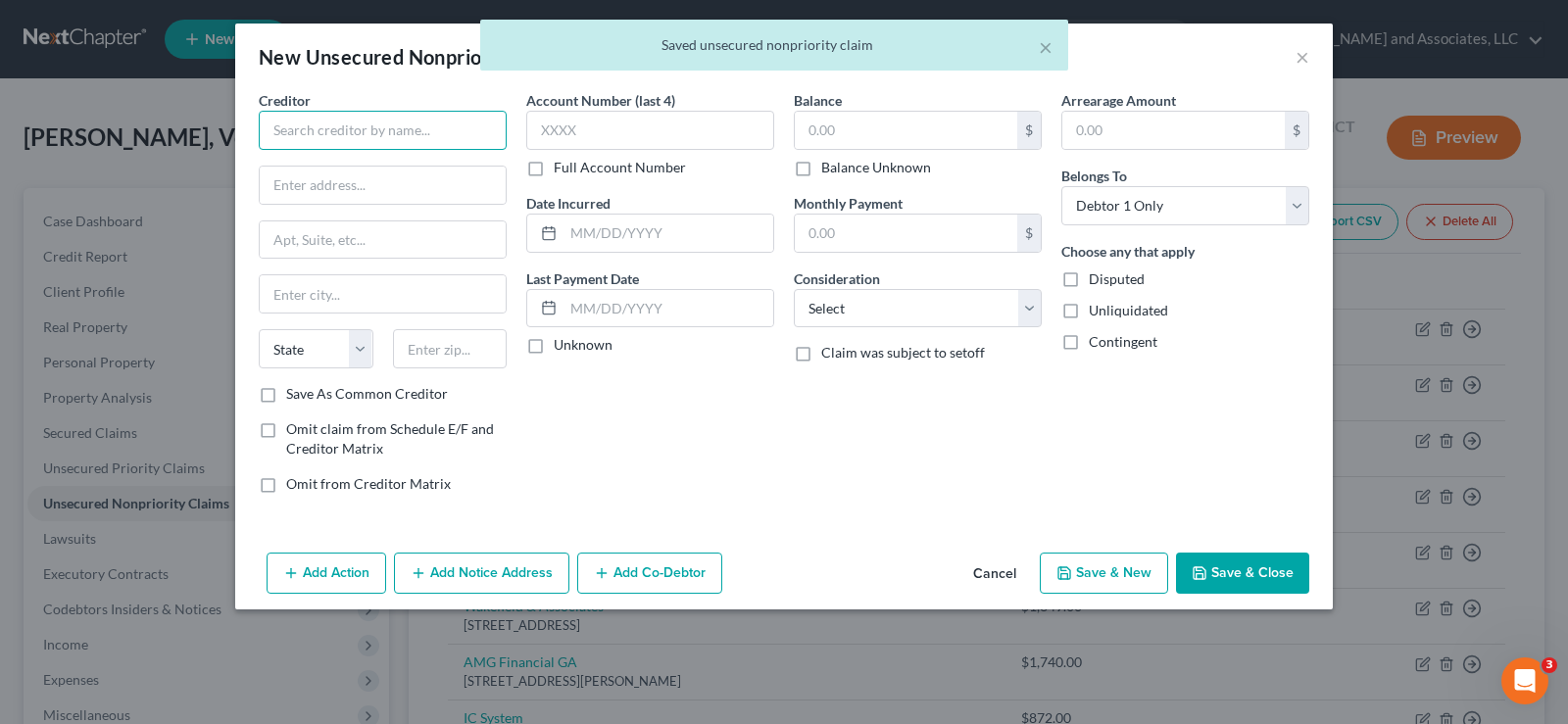
click at [340, 122] on input "text" at bounding box center [382, 130] width 248 height 39
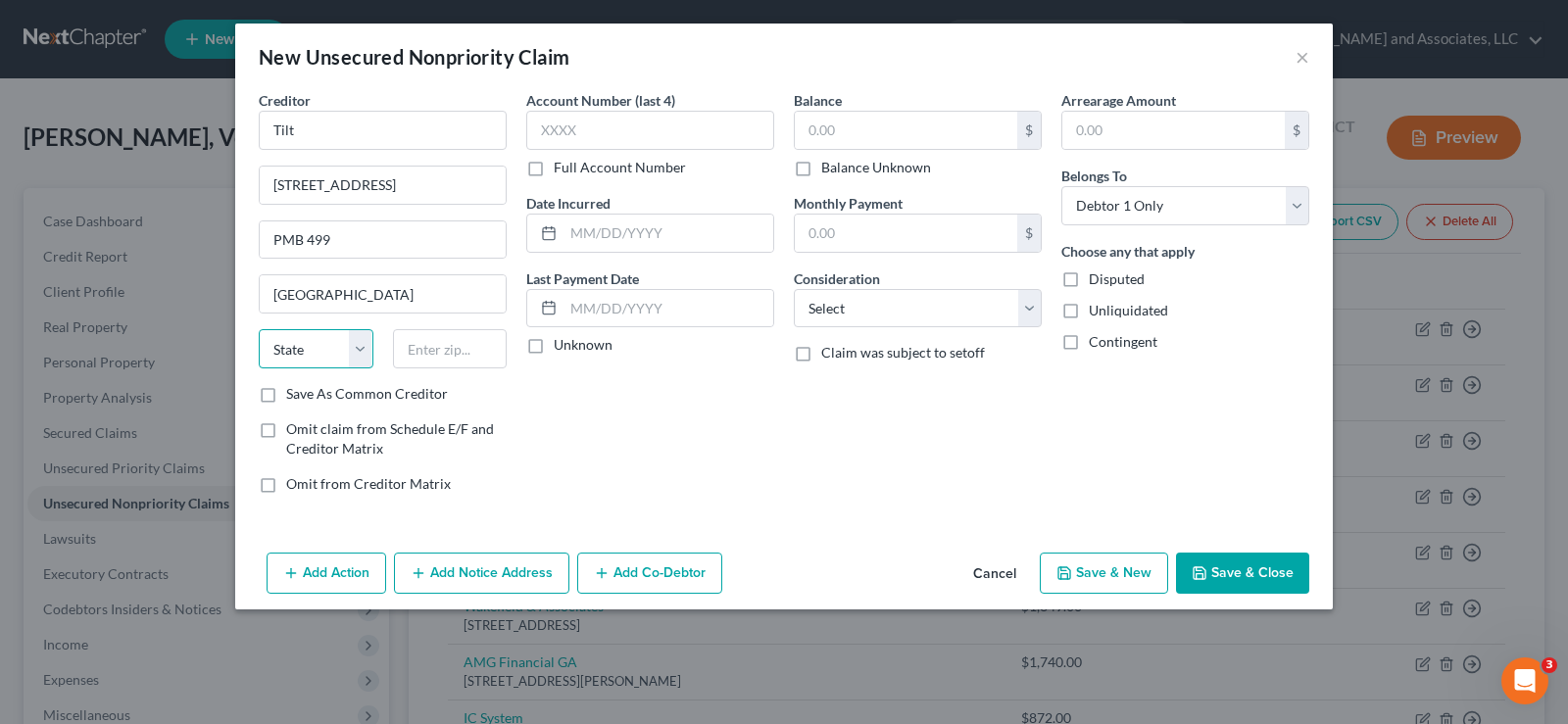
click at [333, 349] on select "State AL AK AR AZ CA CO CT DE DC FL GA GU HI ID IL IN IA KS KY LA ME MD MA MI M…" at bounding box center [315, 348] width 115 height 39
click at [258, 329] on select "State AL AK AR AZ CA CO CT DE DC FL GA GU HI ID IL IN IA KS KY LA ME MD MA MI M…" at bounding box center [315, 348] width 115 height 39
click at [443, 351] on input "text" at bounding box center [450, 348] width 115 height 39
click at [286, 396] on label "Save As Common Creditor" at bounding box center [367, 394] width 162 height 20
click at [294, 396] on input "Save As Common Creditor" at bounding box center [300, 390] width 13 height 13
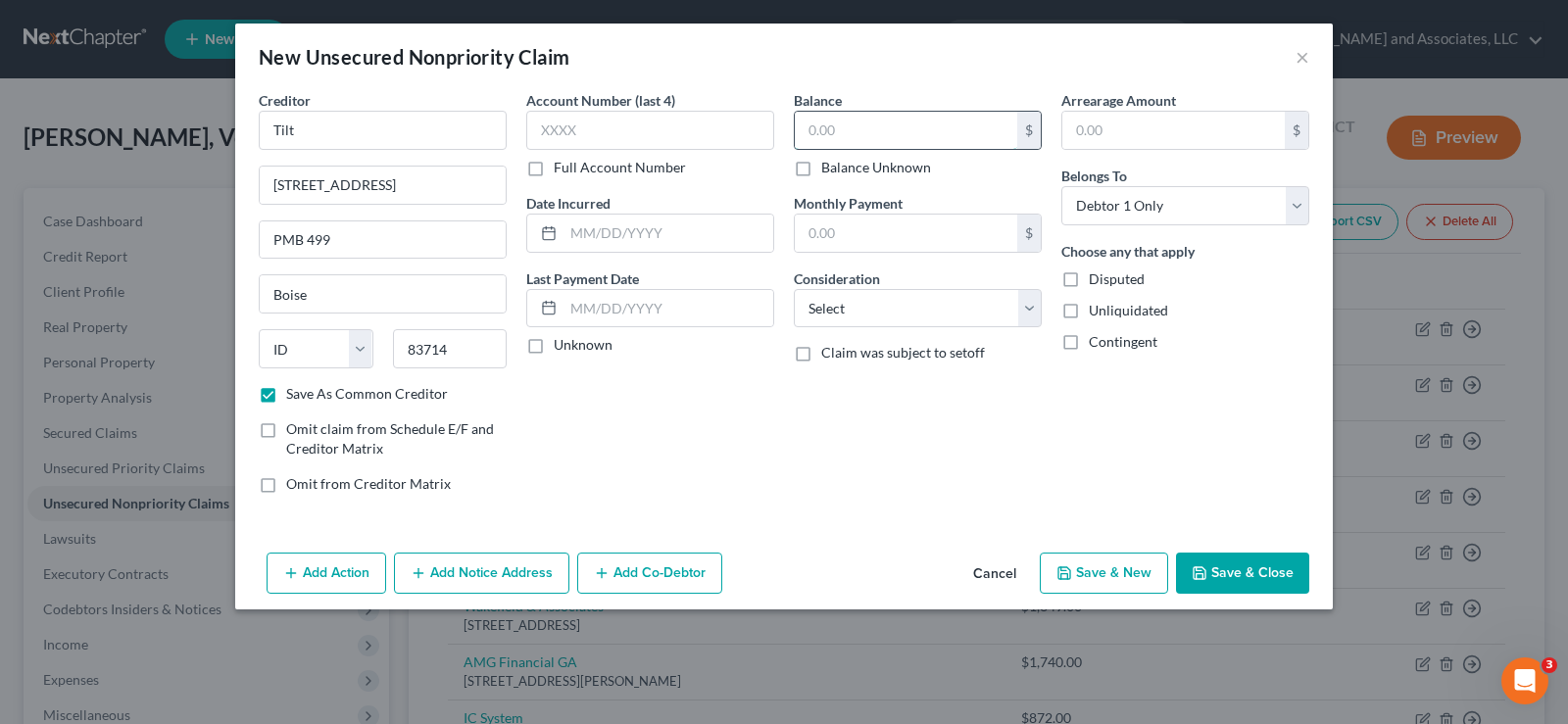
click at [849, 131] on input "text" at bounding box center [906, 130] width 222 height 37
click at [634, 226] on input "text" at bounding box center [668, 232] width 209 height 37
click at [866, 304] on select "Select Cable / Satellite Services Collection Agency Credit Card Debt Debt Couns…" at bounding box center [918, 308] width 248 height 39
click at [794, 289] on select "Select Cable / Satellite Services Collection Agency Credit Card Debt Debt Couns…" at bounding box center [918, 308] width 248 height 39
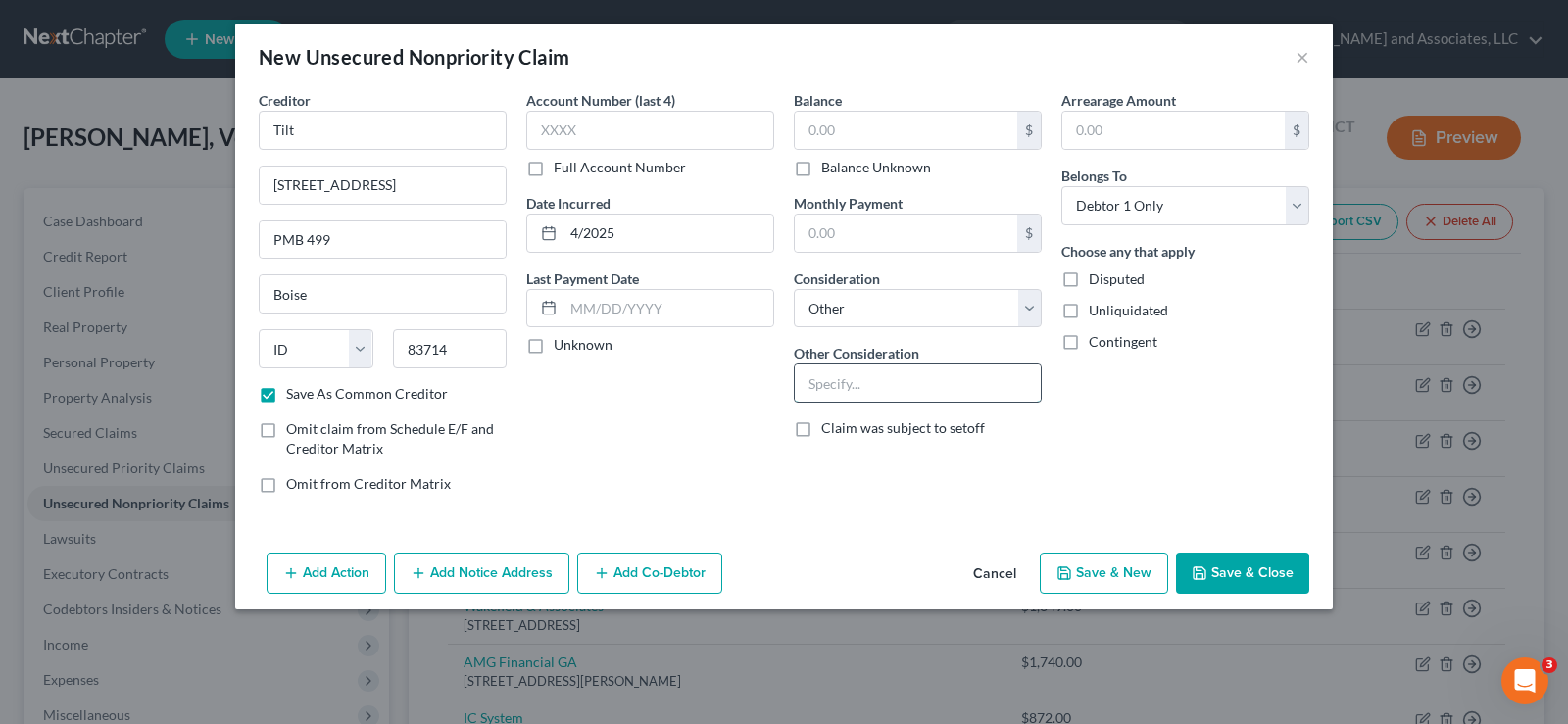
click at [850, 379] on input "text" at bounding box center [918, 382] width 246 height 37
click at [1088, 310] on label "Unliquidated" at bounding box center [1128, 311] width 80 height 20
click at [1096, 310] on input "Unliquidated" at bounding box center [1102, 307] width 13 height 13
click at [1120, 579] on button "Save & New" at bounding box center [1103, 572] width 129 height 41
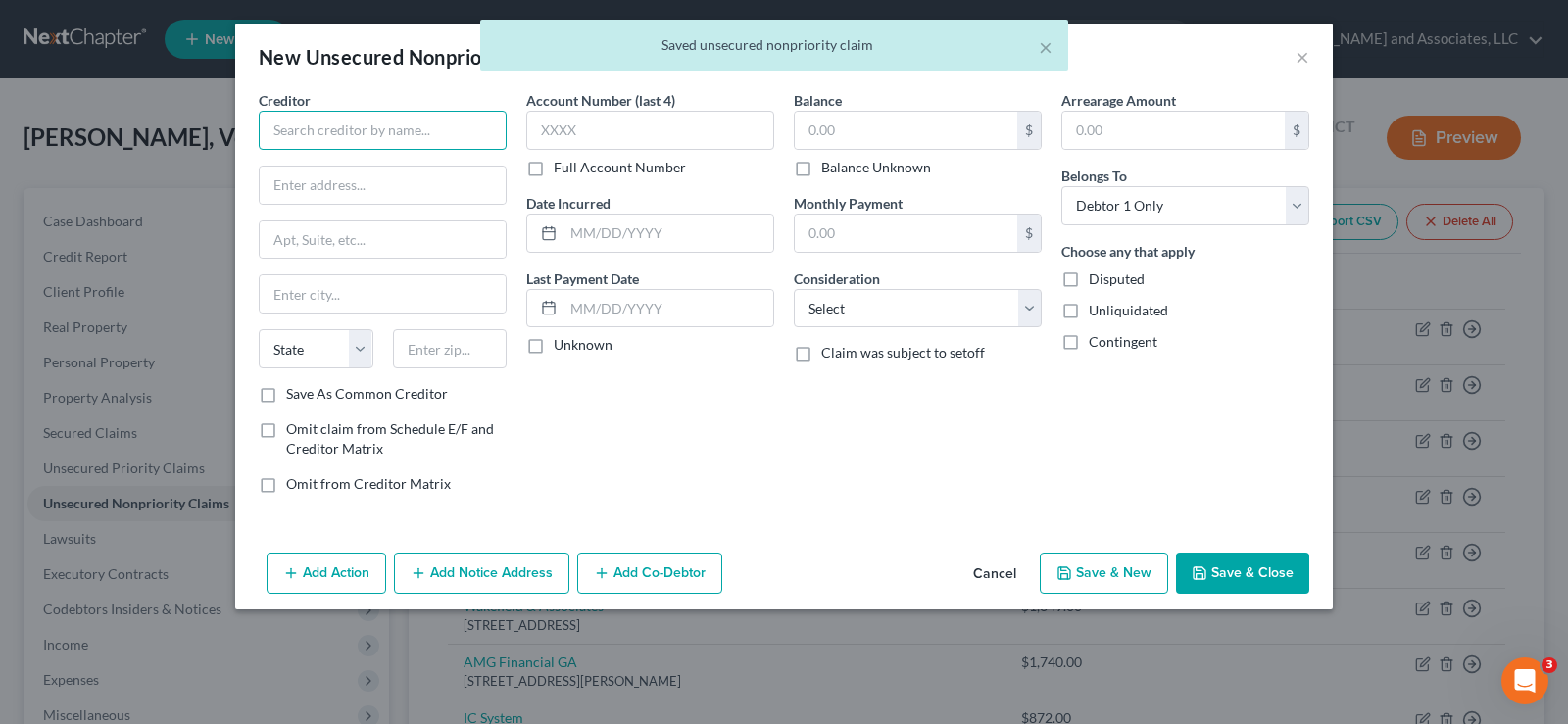
click at [401, 137] on input "text" at bounding box center [382, 130] width 248 height 39
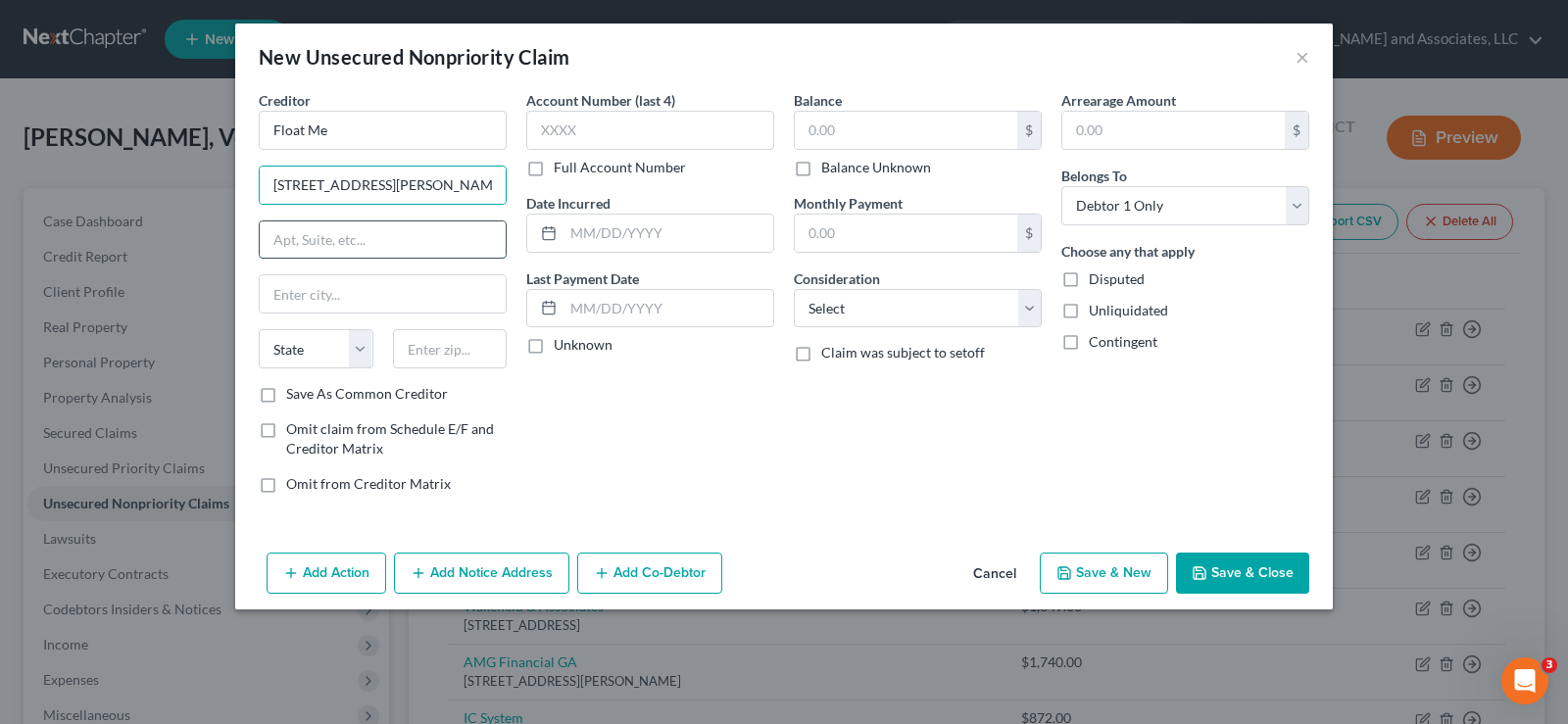
click at [298, 248] on input "text" at bounding box center [382, 239] width 246 height 37
click at [278, 303] on input "text" at bounding box center [382, 293] width 246 height 37
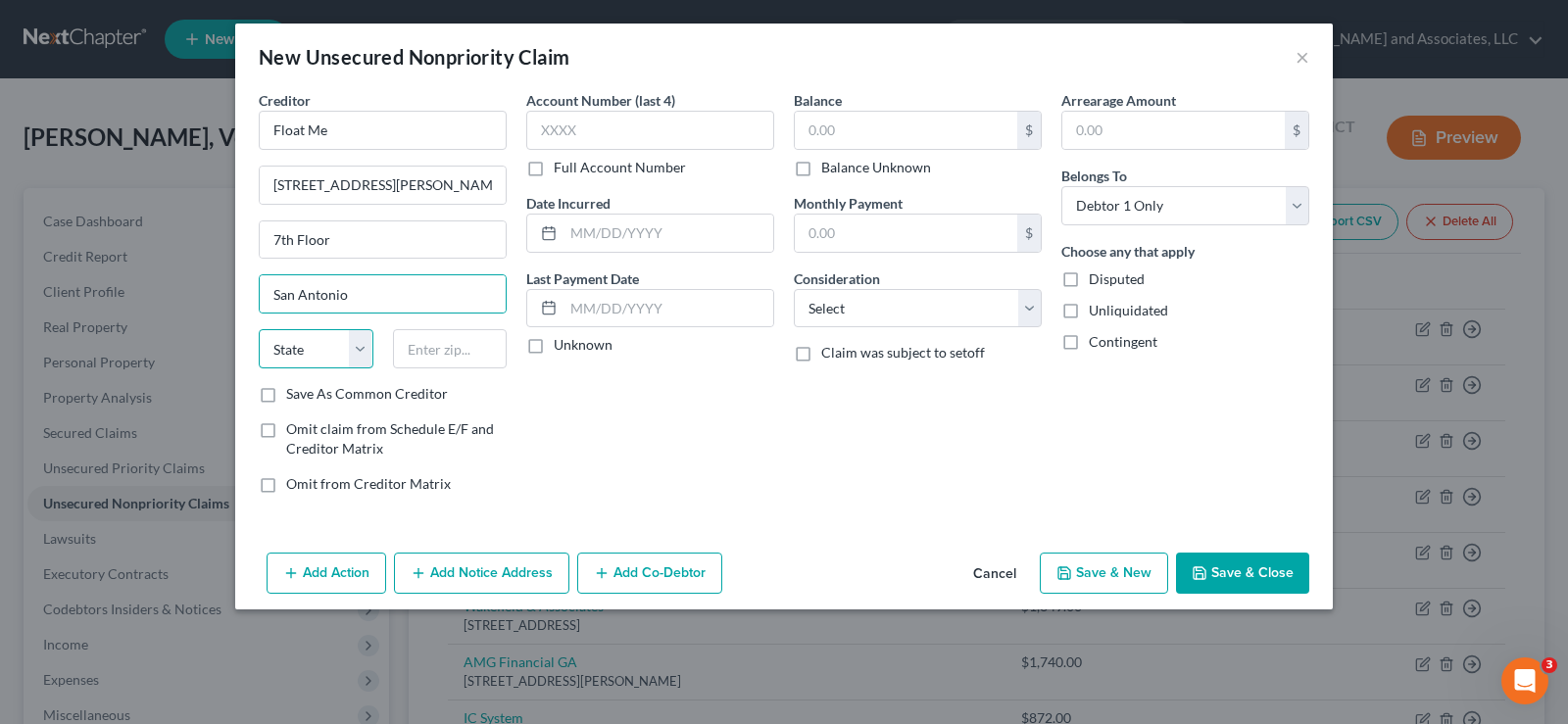
click at [328, 342] on select "State AL AK AR AZ CA CO CT DE DC FL GA GU HI ID IL IN IA KS KY LA ME MD MA MI M…" at bounding box center [315, 348] width 115 height 39
click at [258, 329] on select "State AL AK AR AZ CA CO CT DE DC FL GA GU HI ID IL IN IA KS KY LA ME MD MA MI M…" at bounding box center [315, 348] width 115 height 39
click at [439, 343] on input "text" at bounding box center [450, 348] width 115 height 39
click at [286, 395] on label "Save As Common Creditor" at bounding box center [367, 394] width 162 height 20
click at [294, 395] on input "Save As Common Creditor" at bounding box center [300, 390] width 13 height 13
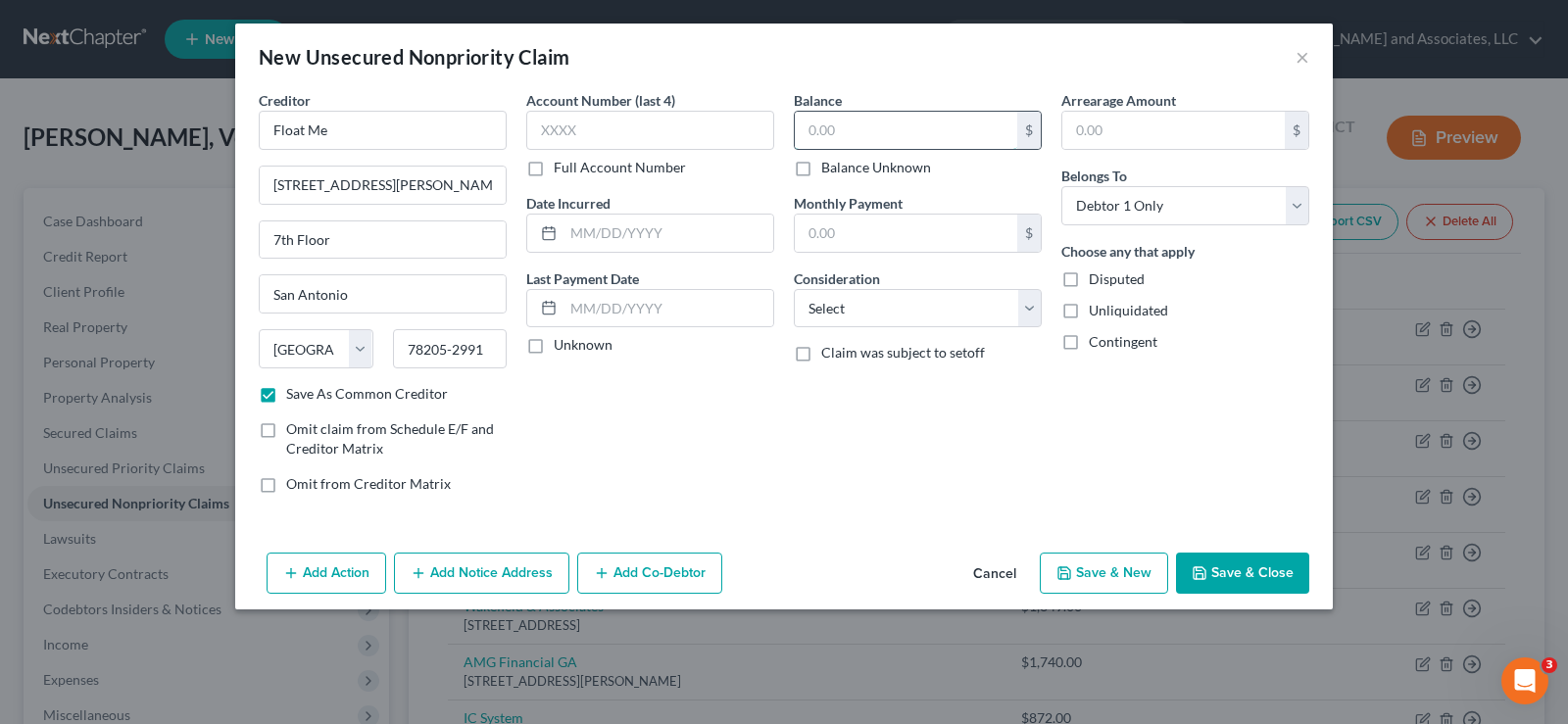
click at [946, 134] on input "text" at bounding box center [906, 130] width 222 height 37
click at [650, 223] on input "text" at bounding box center [668, 232] width 209 height 37
click at [839, 303] on select "Select Cable / Satellite Services Collection Agency Credit Card Debt Debt Couns…" at bounding box center [918, 308] width 248 height 39
click at [794, 289] on select "Select Cable / Satellite Services Collection Agency Credit Card Debt Debt Couns…" at bounding box center [918, 308] width 248 height 39
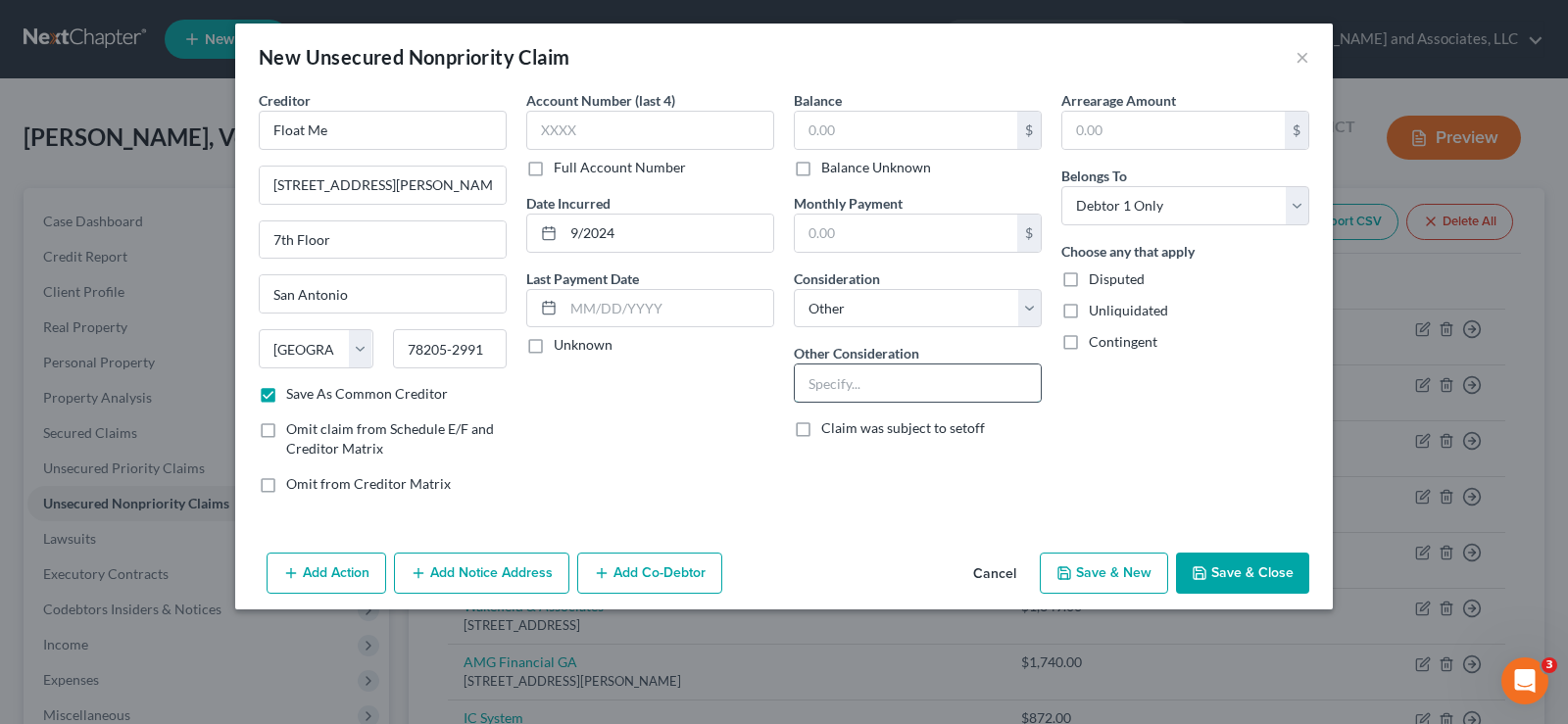
click at [821, 392] on input "text" at bounding box center [918, 382] width 246 height 37
click at [1088, 316] on label "Unliquidated" at bounding box center [1128, 311] width 80 height 20
click at [1096, 313] on input "Unliquidated" at bounding box center [1102, 307] width 13 height 13
click at [1083, 569] on button "Save & New" at bounding box center [1103, 572] width 129 height 41
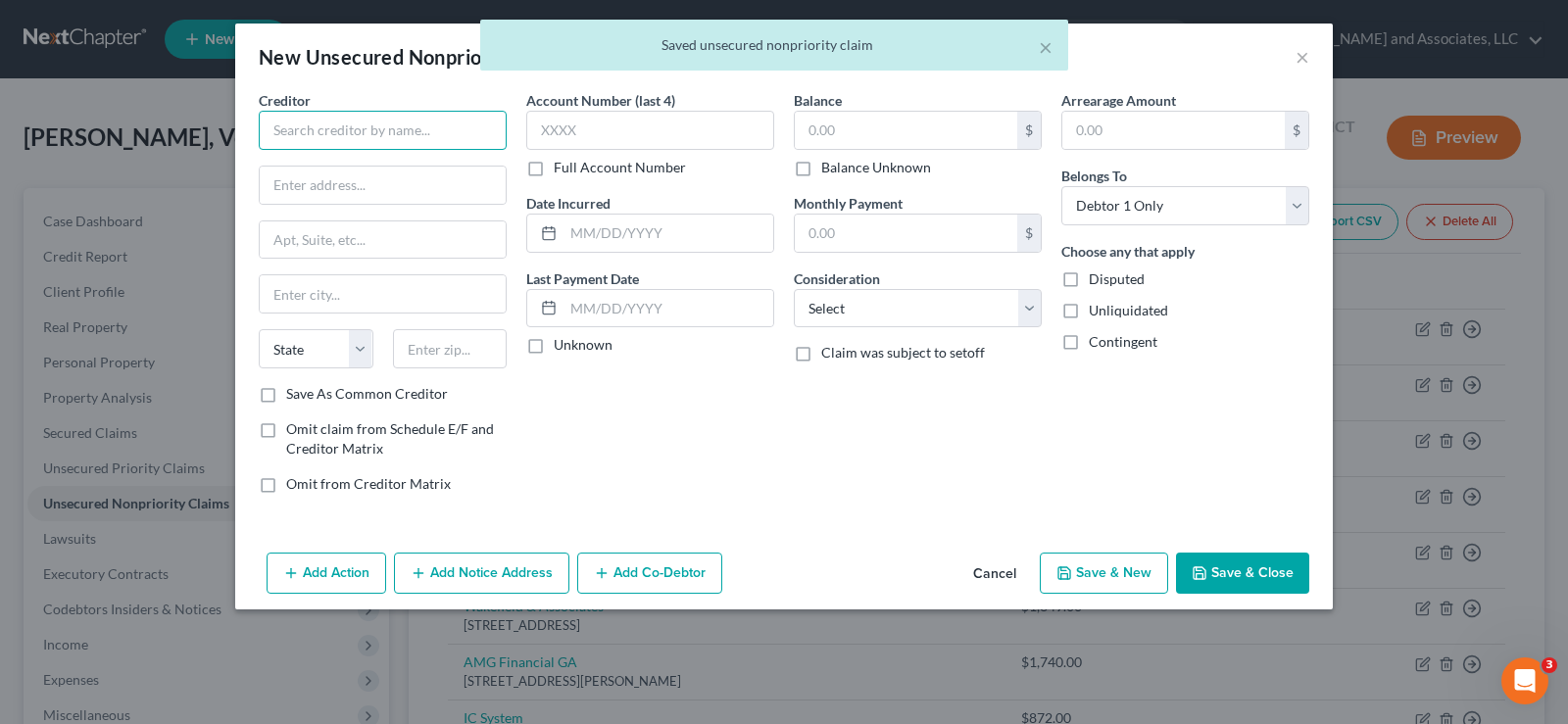
click at [428, 133] on input "text" at bounding box center [382, 130] width 248 height 39
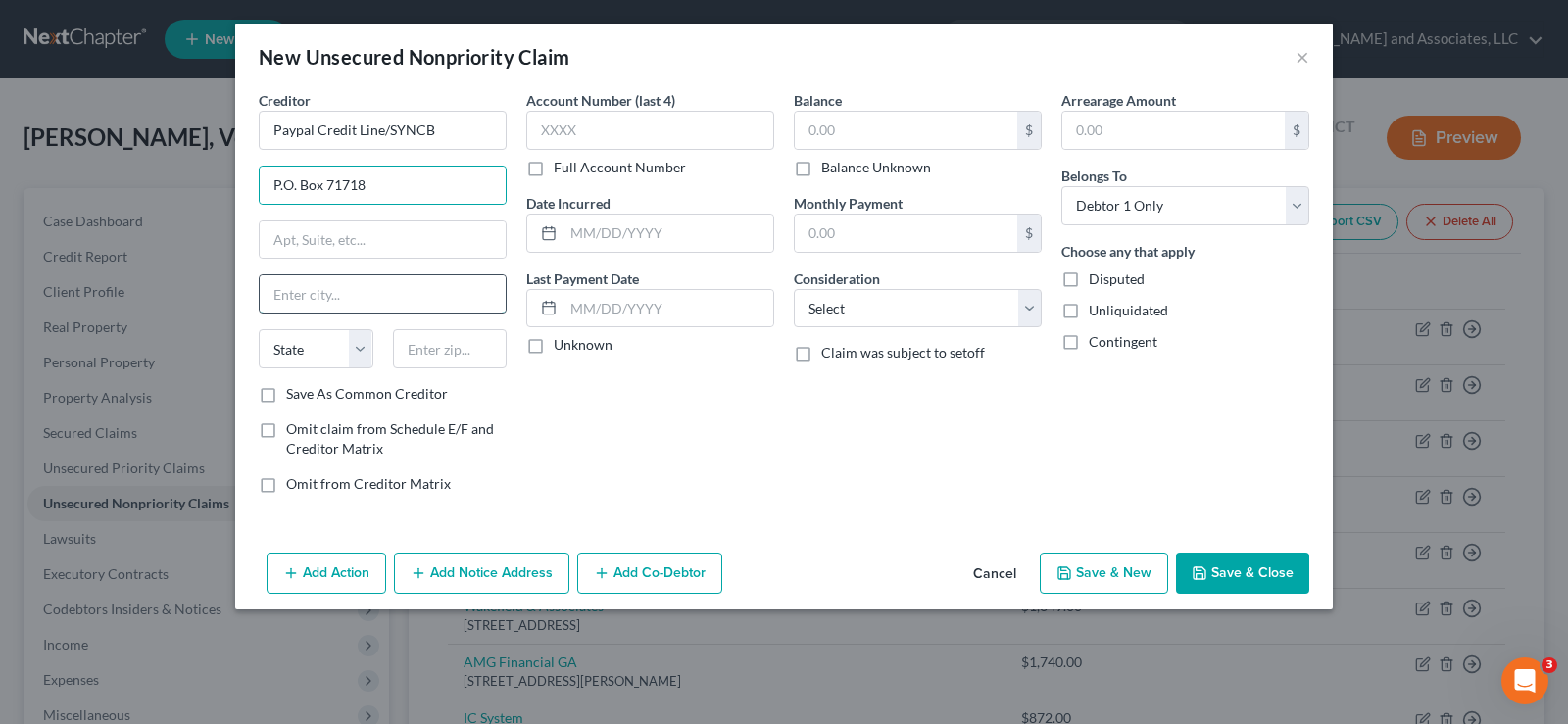
click at [363, 302] on input "text" at bounding box center [382, 293] width 246 height 37
click at [489, 355] on input "19101-7346" at bounding box center [450, 348] width 115 height 39
click at [286, 398] on label "Save As Common Creditor" at bounding box center [367, 394] width 162 height 20
click at [294, 397] on input "Save As Common Creditor" at bounding box center [300, 390] width 13 height 13
click at [910, 135] on input "text" at bounding box center [906, 130] width 222 height 37
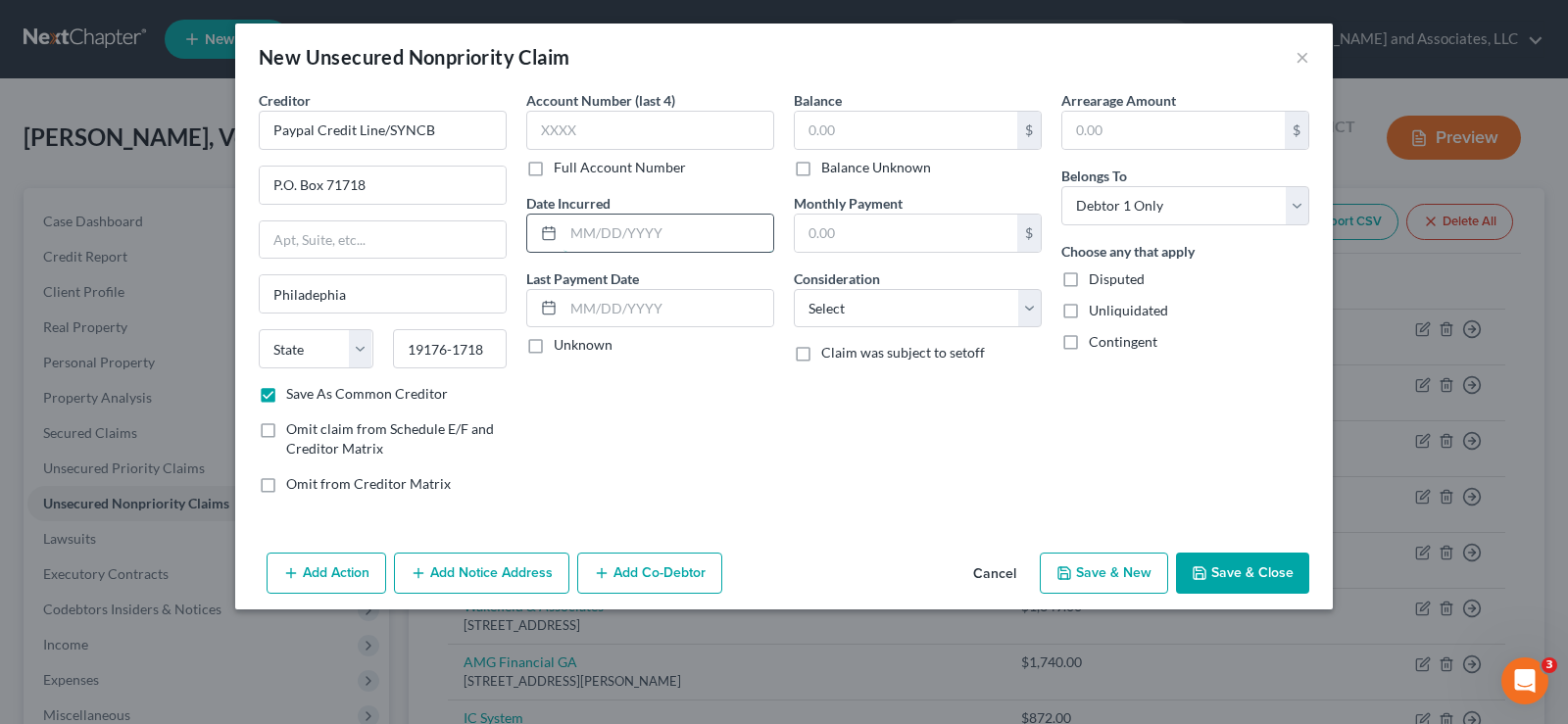
click at [581, 227] on input "text" at bounding box center [668, 232] width 209 height 37
click at [843, 291] on select "Select Cable / Satellite Services Collection Agency Credit Card Debt Debt Couns…" at bounding box center [918, 308] width 248 height 39
click at [794, 289] on select "Select Cable / Satellite Services Collection Agency Credit Card Debt Debt Couns…" at bounding box center [918, 308] width 248 height 39
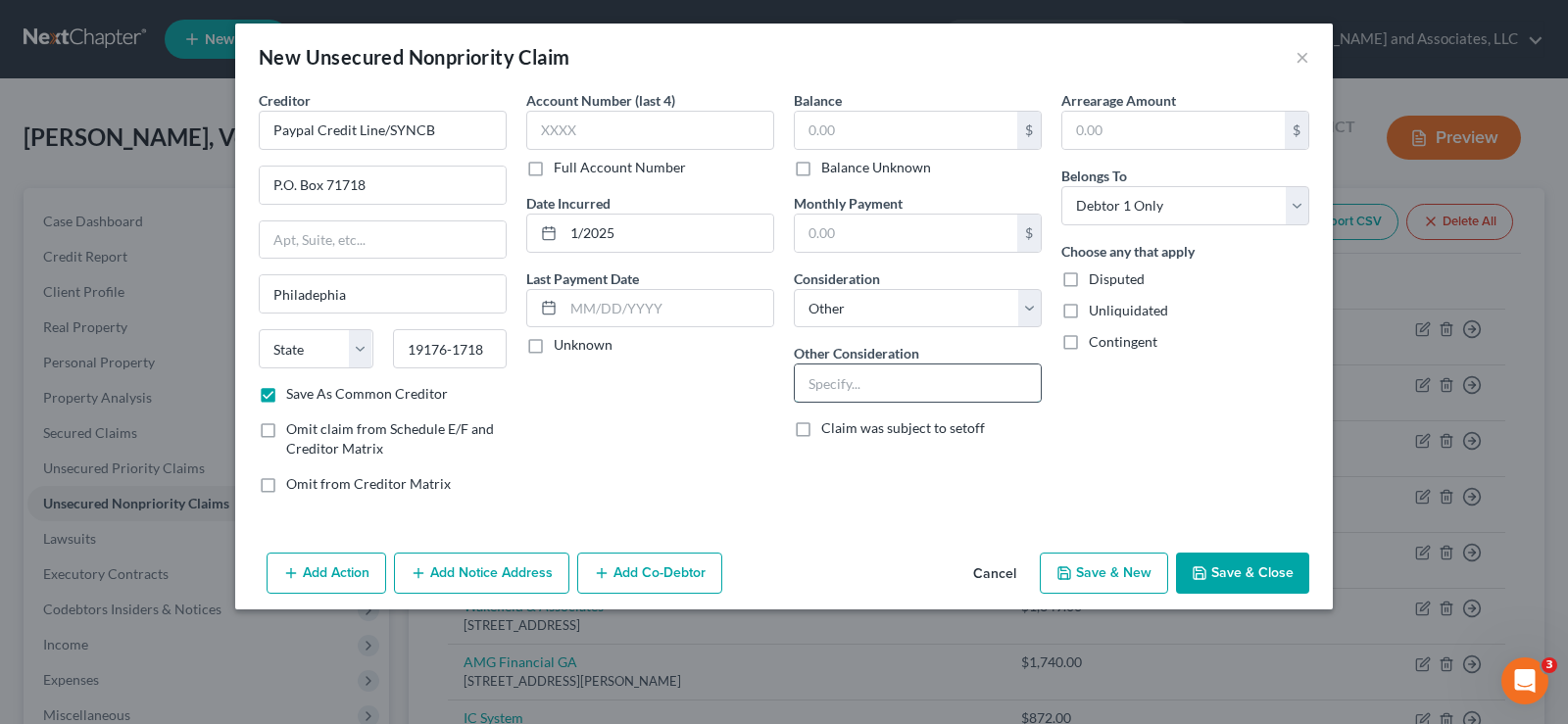
click at [853, 390] on input "text" at bounding box center [918, 382] width 246 height 37
click at [1088, 313] on label "Unliquidated" at bounding box center [1128, 311] width 80 height 20
click at [1096, 313] on input "Unliquidated" at bounding box center [1102, 307] width 13 height 13
click at [1115, 579] on button "Save & New" at bounding box center [1103, 572] width 129 height 41
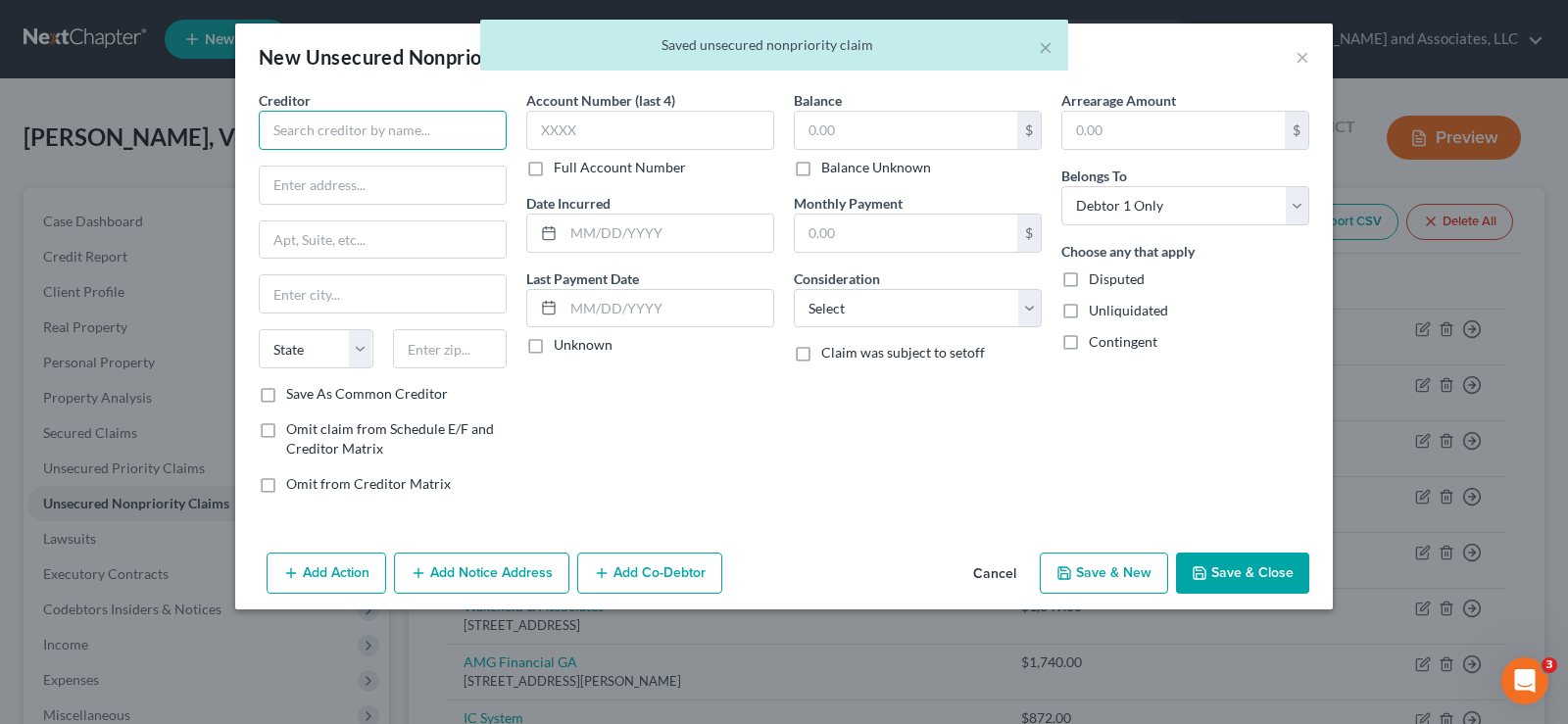
click at [440, 144] on input "text" at bounding box center [382, 130] width 248 height 39
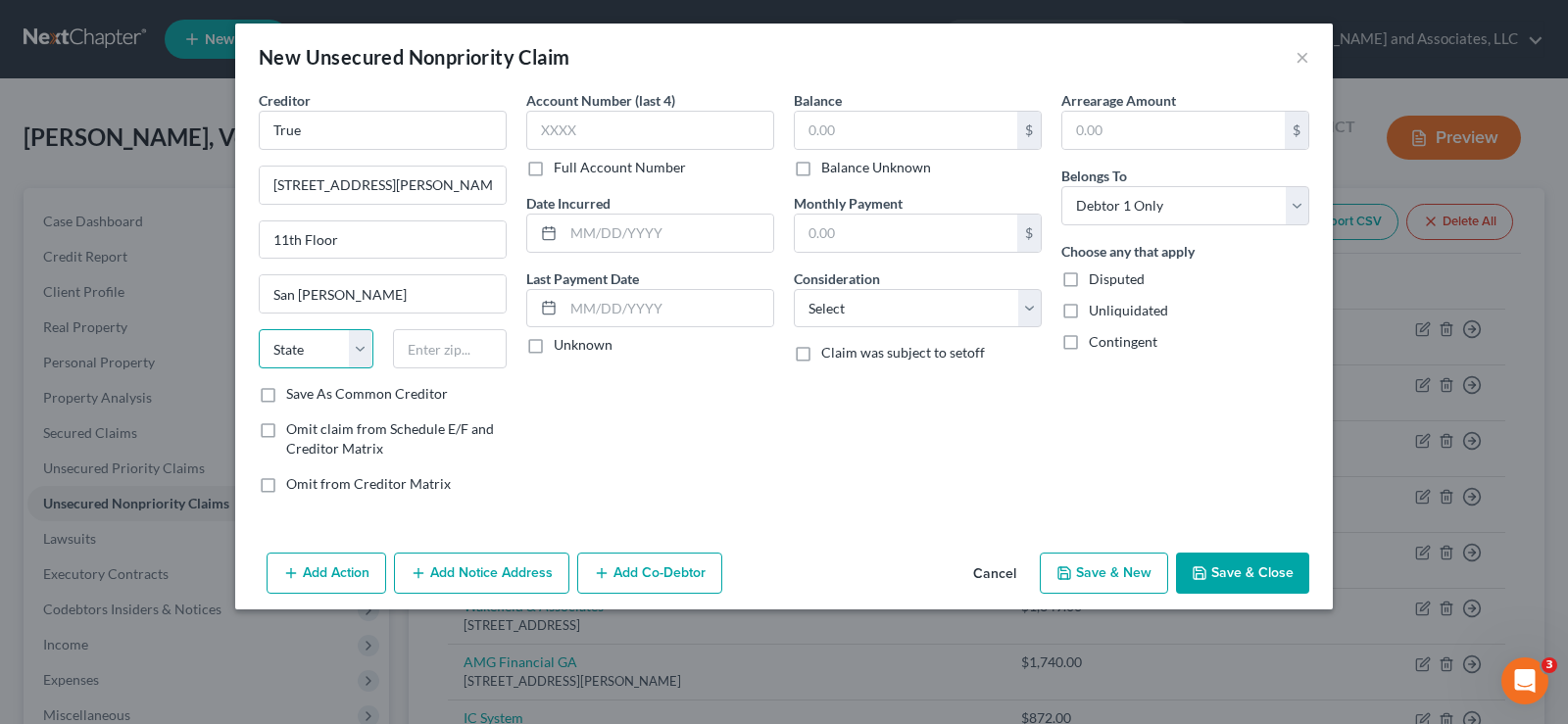
click at [345, 360] on select "State AL AK AR AZ CA CO CT DE DC FL GA GU HI ID IL IN IA KS KY LA ME MD MA MI M…" at bounding box center [315, 348] width 115 height 39
click at [258, 329] on select "State AL AK AR AZ CA CO CT DE DC FL GA GU HI ID IL IN IA KS KY LA ME MD MA MI M…" at bounding box center [315, 348] width 115 height 39
click at [446, 335] on input "text" at bounding box center [450, 348] width 115 height 39
click at [286, 392] on label "Save As Common Creditor" at bounding box center [367, 394] width 162 height 20
click at [294, 392] on input "Save As Common Creditor" at bounding box center [300, 390] width 13 height 13
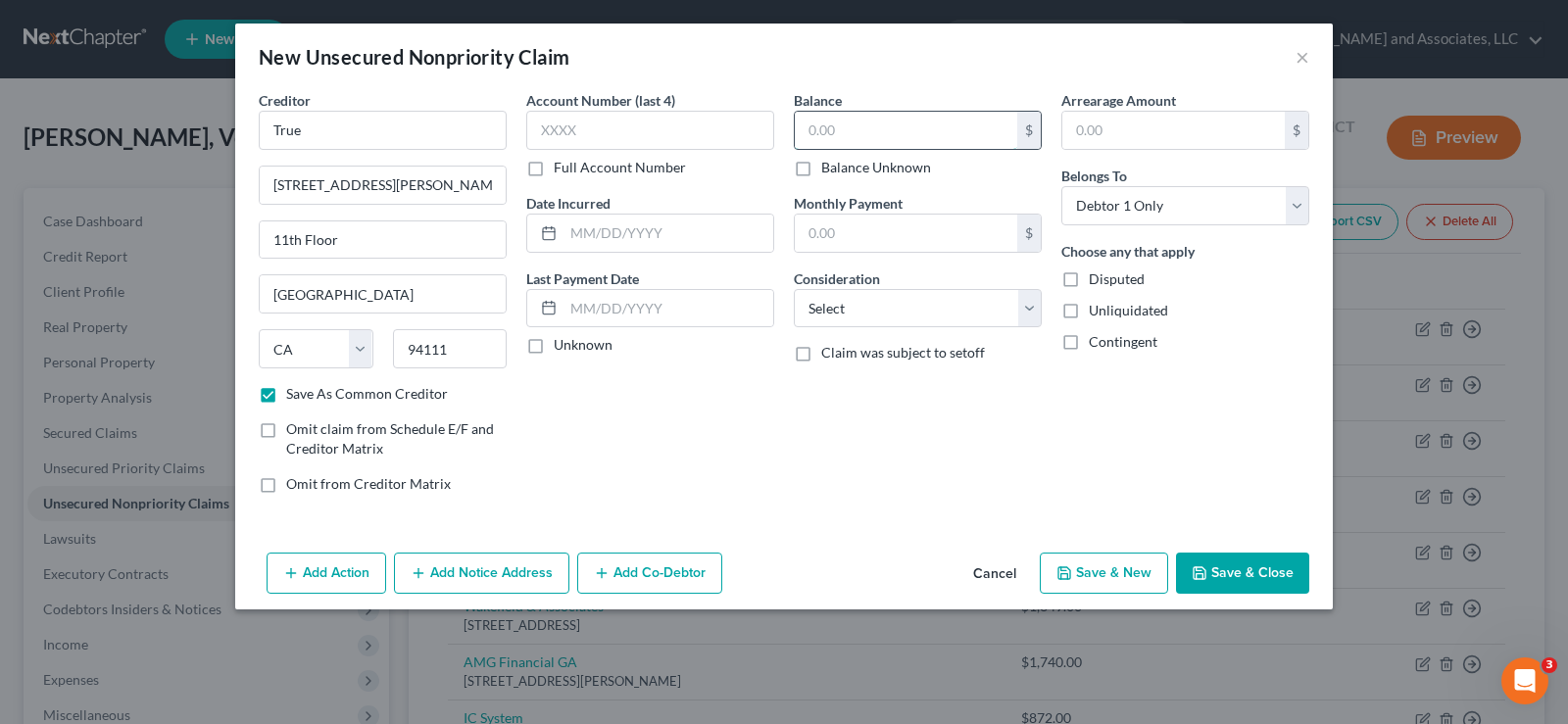
click at [855, 128] on input "text" at bounding box center [906, 130] width 222 height 37
click at [1088, 317] on label "Unliquidated" at bounding box center [1128, 311] width 80 height 20
click at [1096, 313] on input "Unliquidated" at bounding box center [1102, 307] width 13 height 13
click at [942, 325] on select "Select Cable / Satellite Services Collection Agency Credit Card Debt Debt Couns…" at bounding box center [918, 308] width 248 height 39
click at [794, 289] on select "Select Cable / Satellite Services Collection Agency Credit Card Debt Debt Couns…" at bounding box center [918, 308] width 248 height 39
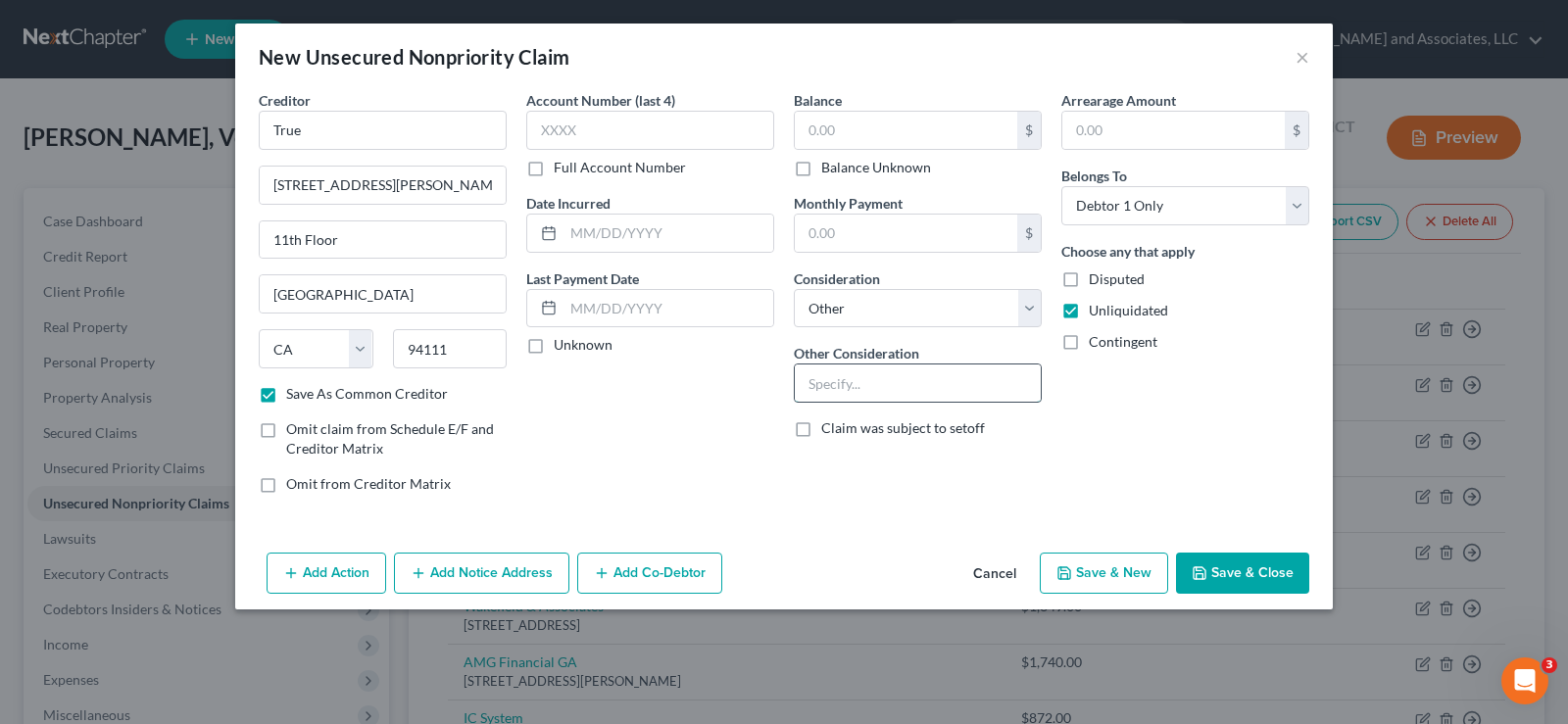
click at [861, 395] on input "text" at bounding box center [918, 382] width 246 height 37
click at [1255, 583] on button "Save & Close" at bounding box center [1243, 572] width 134 height 41
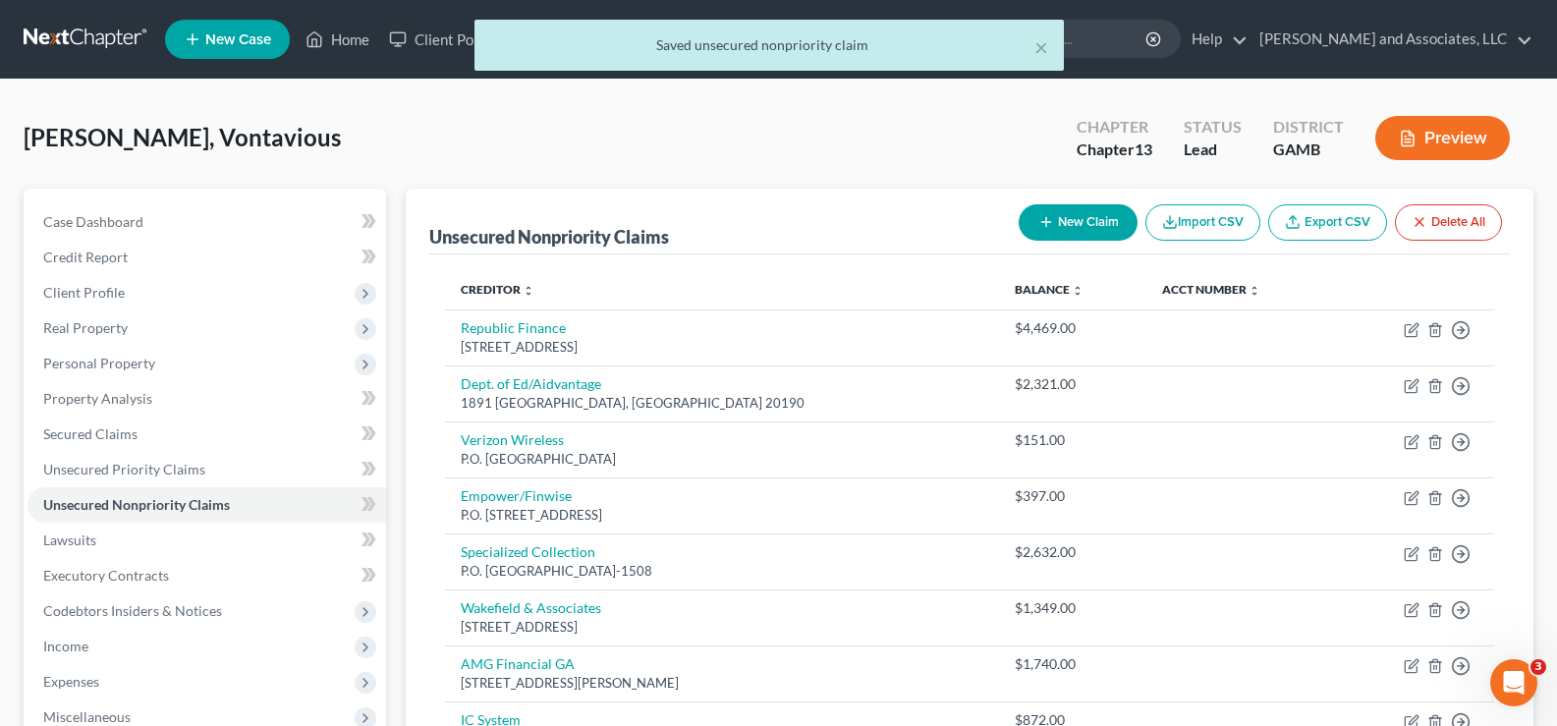
click at [1053, 221] on button "New Claim" at bounding box center [1078, 222] width 119 height 36
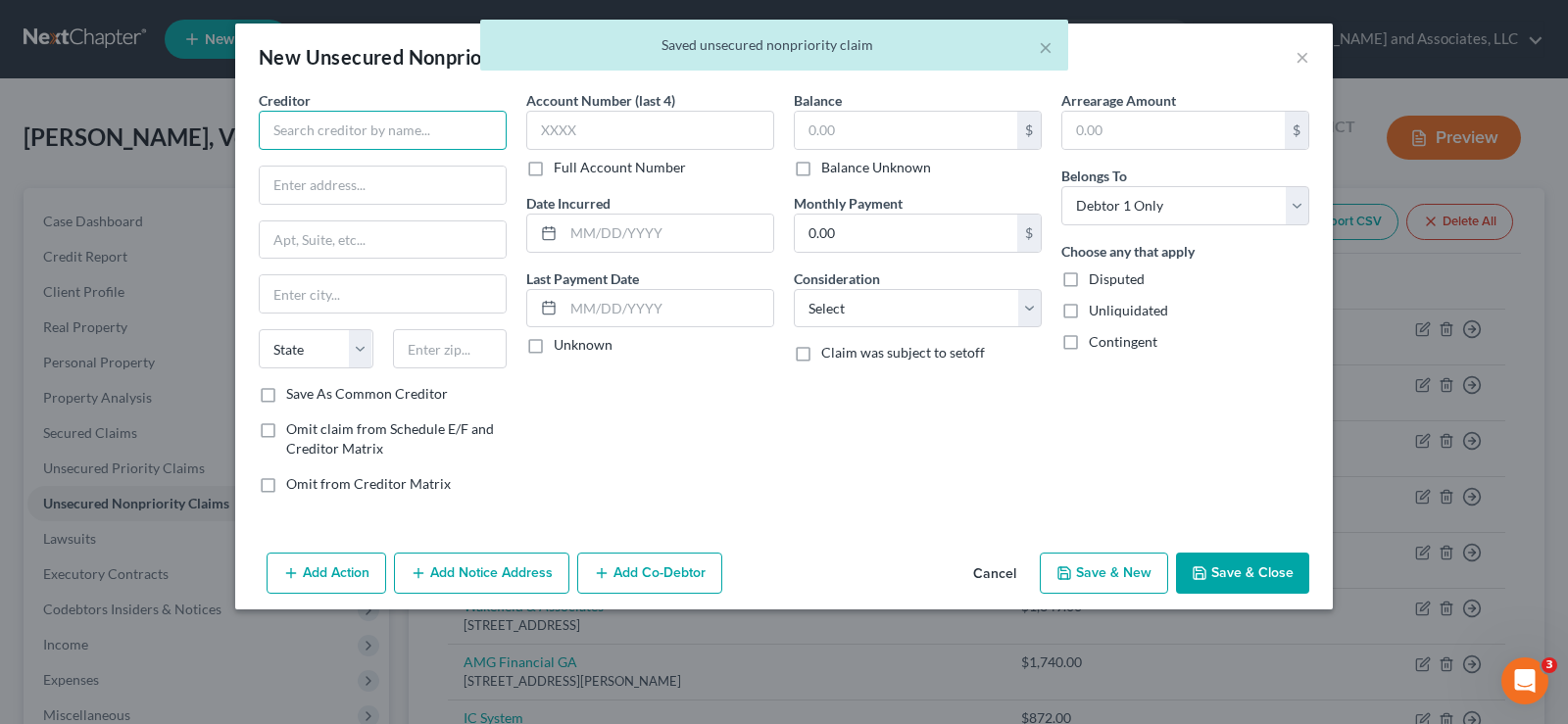
click at [424, 138] on input "text" at bounding box center [382, 130] width 248 height 39
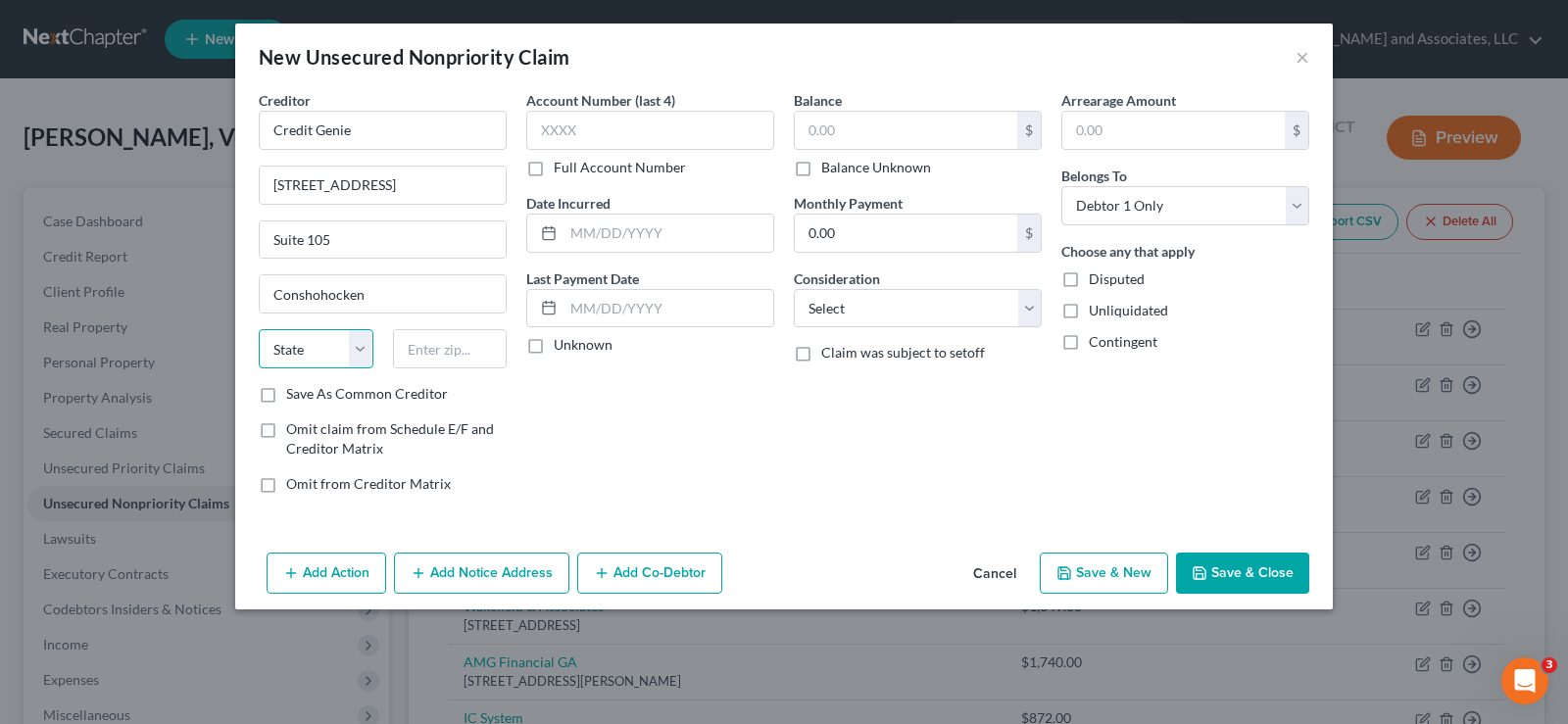
click at [316, 358] on select "State AL AK AR AZ CA CO CT DE DC FL GA GU HI ID IL IN IA KS KY LA ME MD MA MI M…" at bounding box center [315, 348] width 115 height 39
click at [258, 329] on select "State AL AK AR AZ CA CO CT DE DC FL GA GU HI ID IL IN IA KS KY LA ME MD MA MI M…" at bounding box center [315, 348] width 115 height 39
click at [469, 348] on input "text" at bounding box center [450, 348] width 115 height 39
click at [286, 396] on label "Save As Common Creditor" at bounding box center [367, 394] width 162 height 20
click at [294, 396] on input "Save As Common Creditor" at bounding box center [300, 390] width 13 height 13
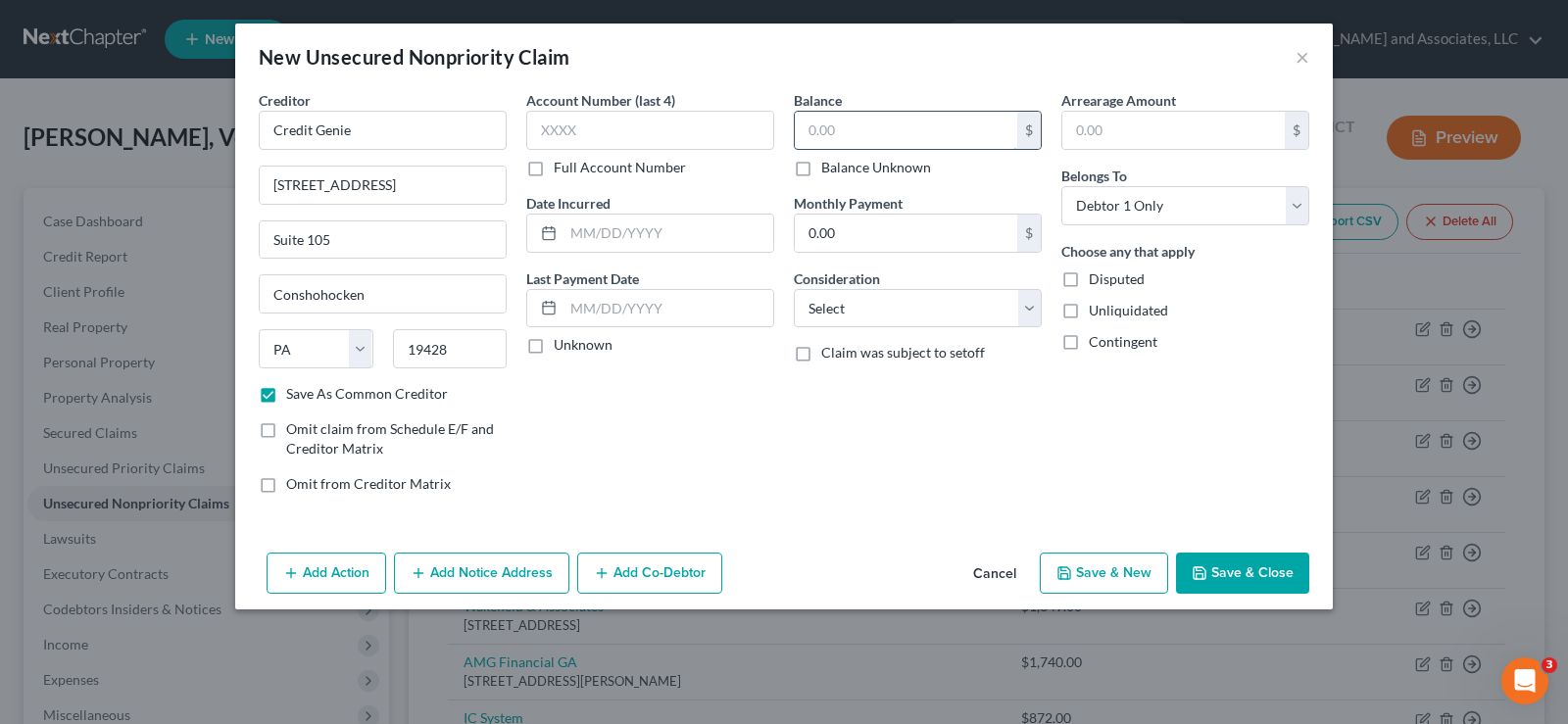
click at [887, 127] on input "text" at bounding box center [906, 130] width 222 height 37
click at [574, 237] on input "text" at bounding box center [668, 232] width 209 height 37
click at [830, 307] on select "Select Cable / Satellite Services Collection Agency Credit Card Debt Debt Couns…" at bounding box center [918, 308] width 248 height 39
click at [794, 289] on select "Select Cable / Satellite Services Collection Agency Credit Card Debt Debt Couns…" at bounding box center [918, 308] width 248 height 39
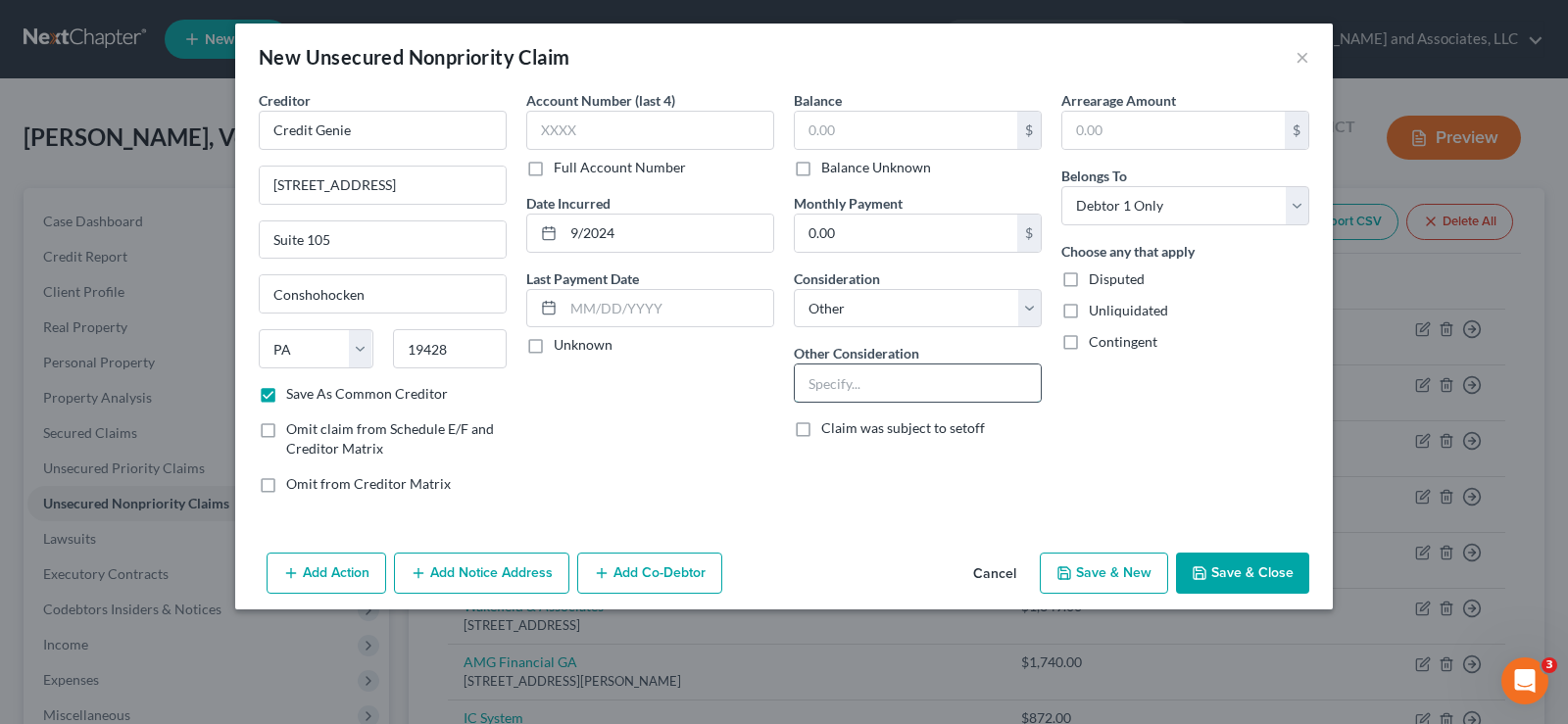
click at [825, 388] on input "text" at bounding box center [918, 382] width 246 height 37
click at [1088, 309] on label "Unliquidated" at bounding box center [1128, 311] width 80 height 20
click at [1096, 309] on input "Unliquidated" at bounding box center [1102, 307] width 13 height 13
click at [1110, 569] on button "Save & New" at bounding box center [1103, 572] width 129 height 41
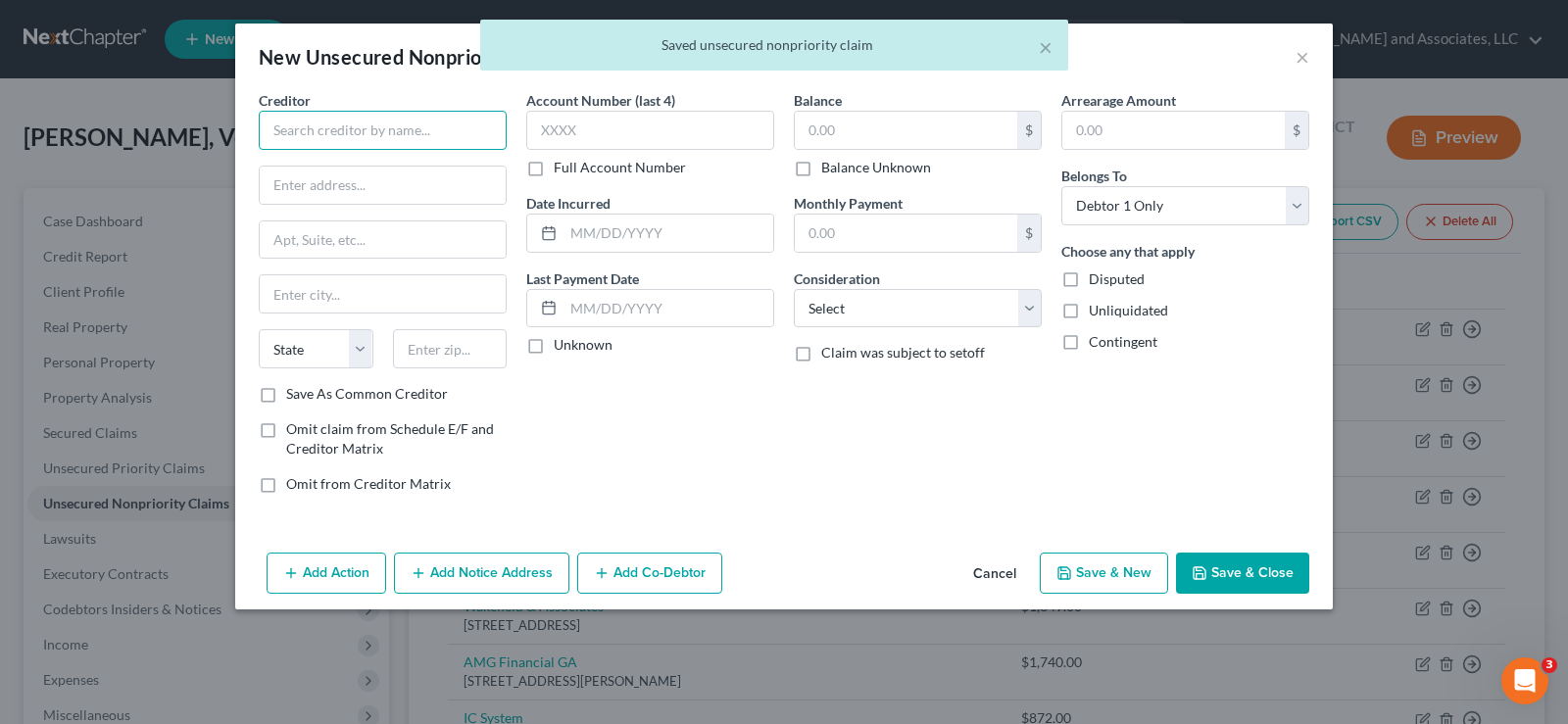
click at [407, 122] on input "text" at bounding box center [382, 130] width 248 height 39
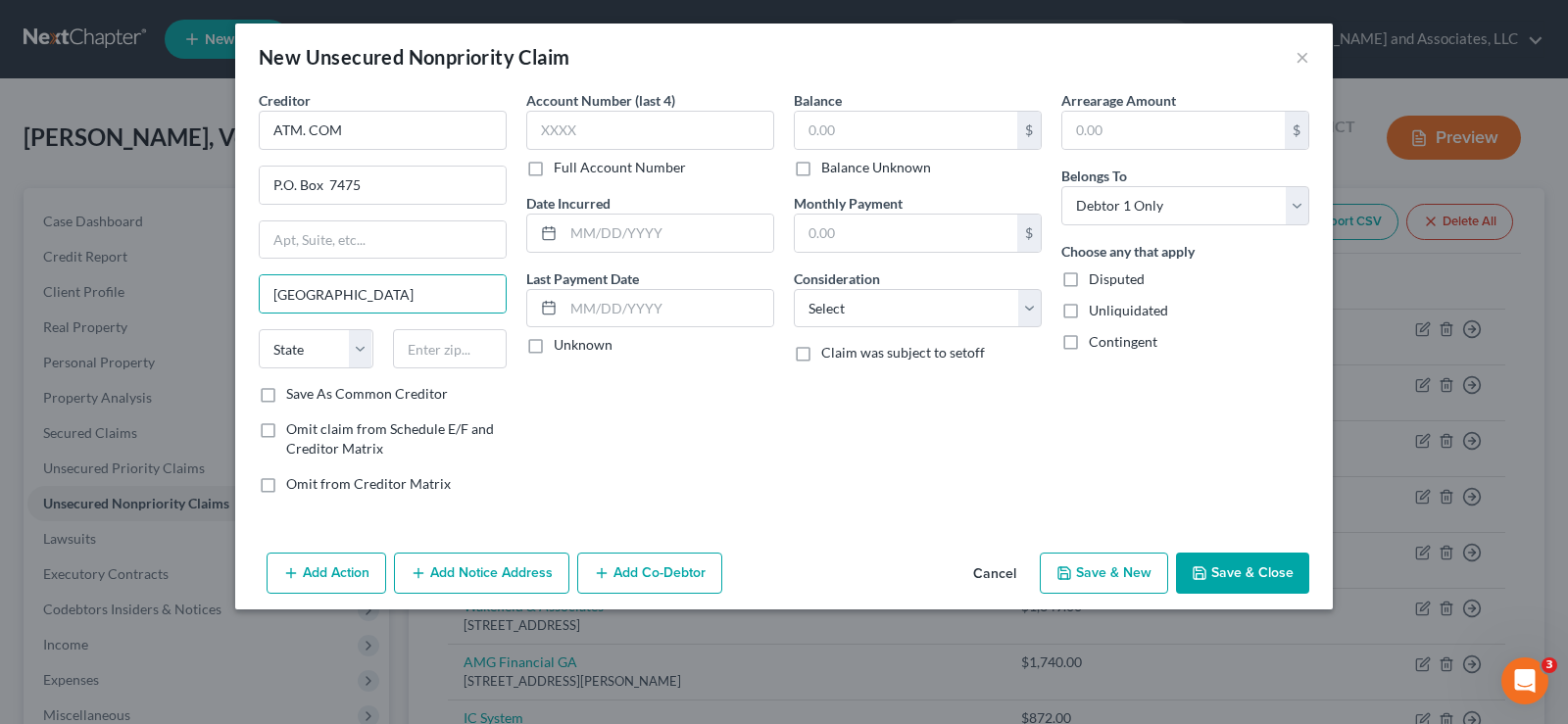
click at [286, 404] on label "Save As Common Creditor" at bounding box center [367, 394] width 162 height 20
click at [294, 397] on input "Save As Common Creditor" at bounding box center [300, 390] width 13 height 13
click at [313, 358] on select "State AL AK AR AZ CA CO CT DE DC FL GA GU HI ID IL IN IA KS KY LA ME MD MA MI M…" at bounding box center [315, 348] width 115 height 39
click at [559, 443] on div "Account Number (last 4) Full Account Number Date Incurred Last Payment Date Unk…" at bounding box center [650, 299] width 267 height 419
click at [304, 356] on select "State AL AK AR AZ CA CO CT DE DC FL GA GU HI ID IL IN IA KS KY LA ME MD MA MI M…" at bounding box center [315, 348] width 115 height 39
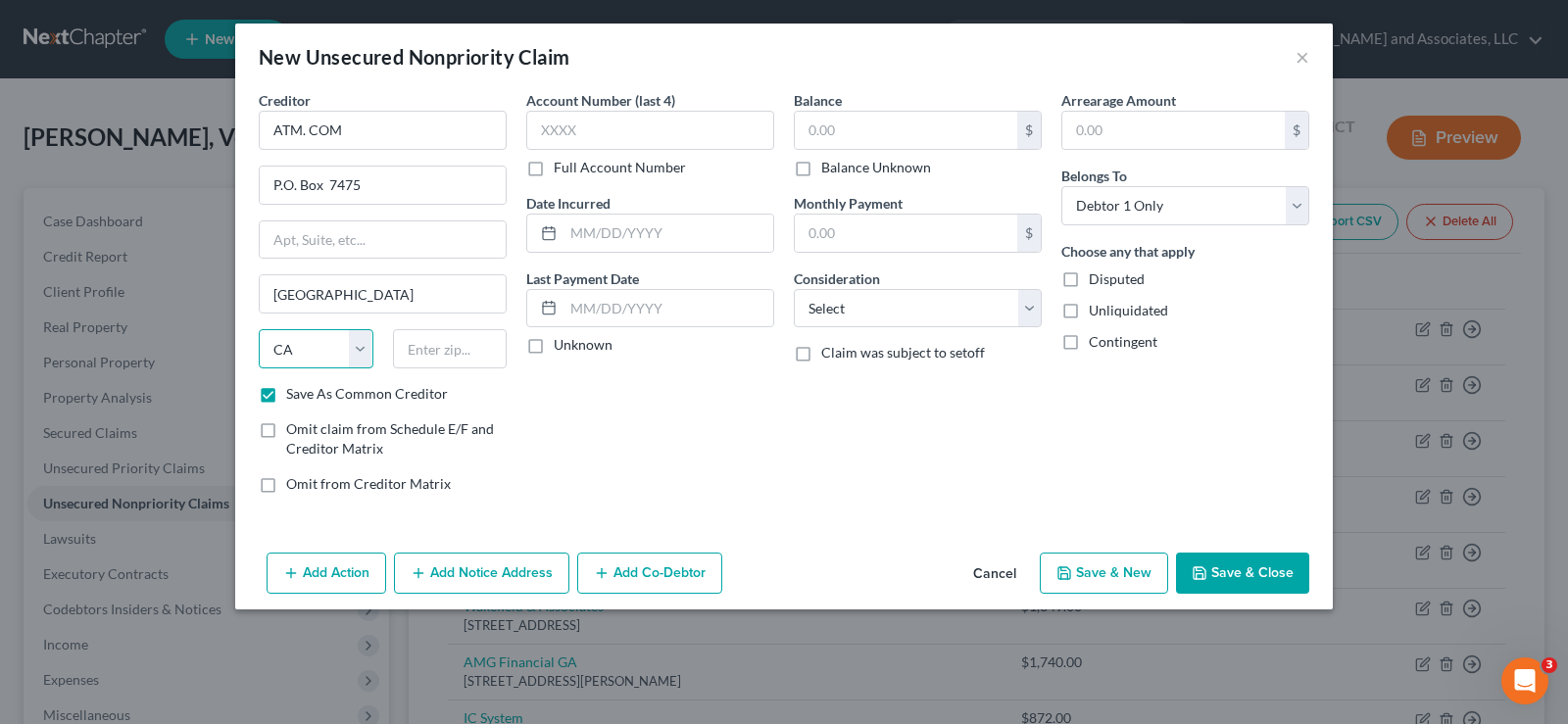
click at [258, 329] on select "State AL AK AR AZ CA CO CT DE DC FL GA GU HI ID IL IN IA KS KY LA ME MD MA MI M…" at bounding box center [315, 348] width 115 height 39
click at [455, 357] on input "text" at bounding box center [450, 348] width 115 height 39
click at [1088, 315] on label "Unliquidated" at bounding box center [1128, 311] width 80 height 20
click at [1096, 313] on input "Unliquidated" at bounding box center [1102, 307] width 13 height 13
click at [599, 245] on input "text" at bounding box center [668, 232] width 209 height 37
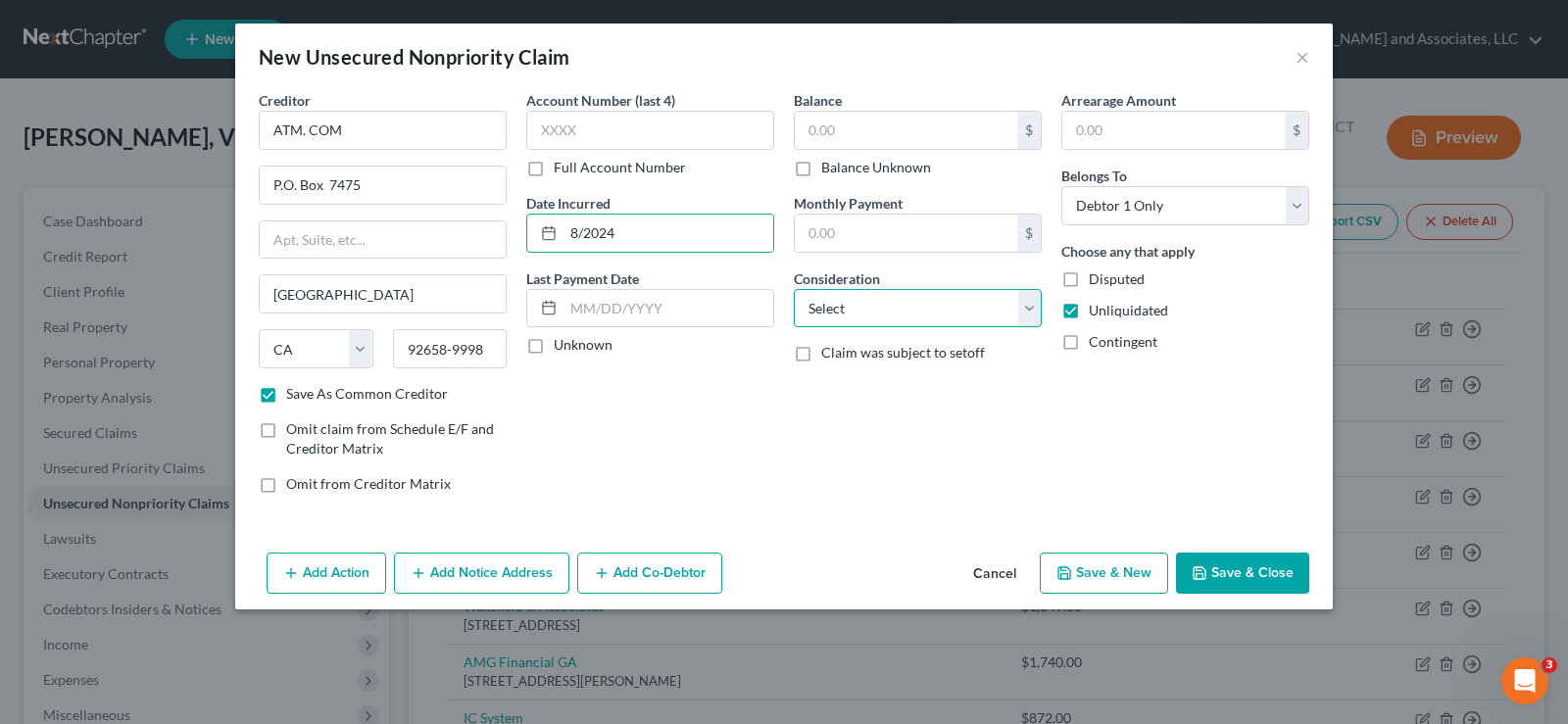
click at [875, 320] on select "Select Cable / Satellite Services Collection Agency Credit Card Debt Debt Couns…" at bounding box center [918, 308] width 248 height 39
click at [794, 289] on select "Select Cable / Satellite Services Collection Agency Credit Card Debt Debt Couns…" at bounding box center [918, 308] width 248 height 39
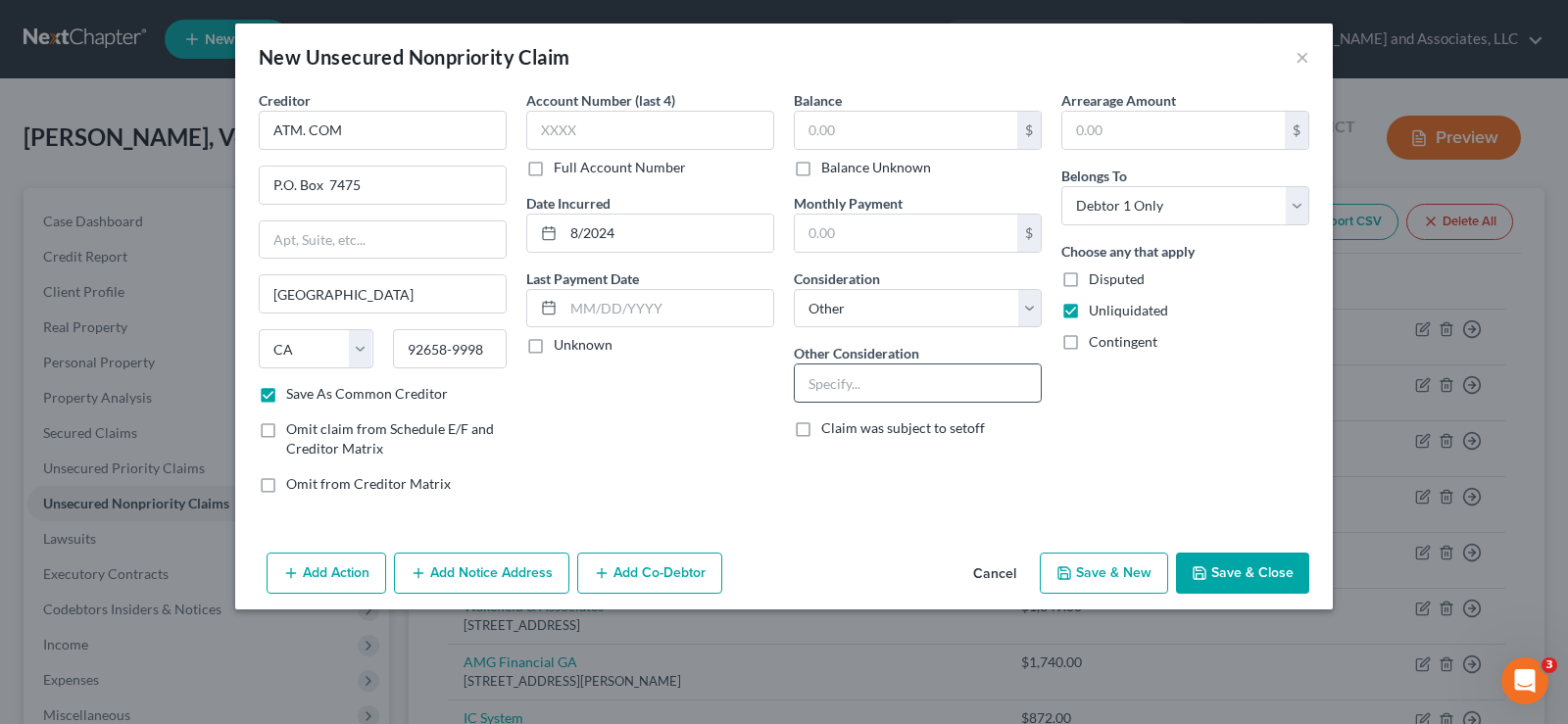
click at [885, 397] on input "text" at bounding box center [918, 382] width 246 height 37
click at [1125, 571] on button "Save & New" at bounding box center [1103, 572] width 129 height 41
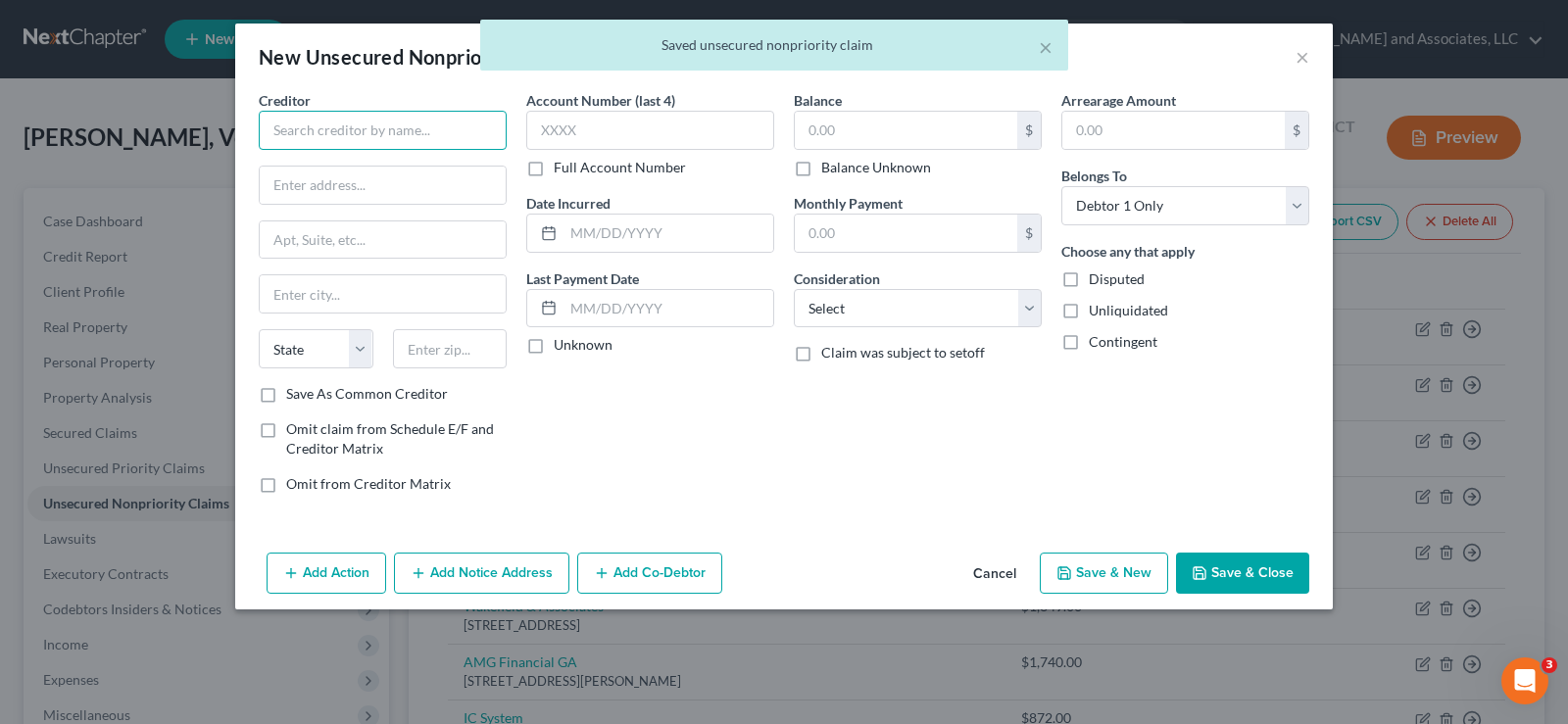
click at [300, 131] on input "text" at bounding box center [382, 130] width 248 height 39
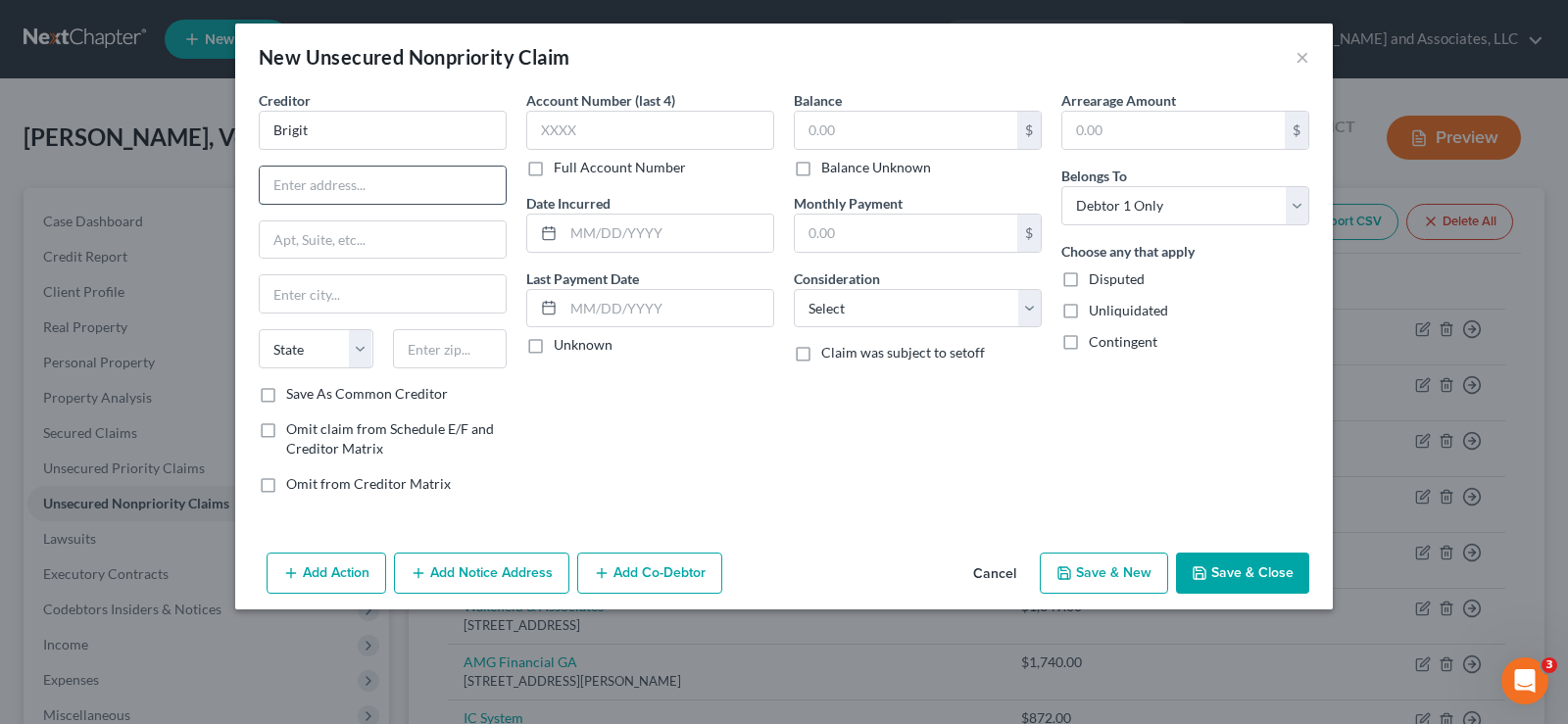
click at [310, 192] on input "text" at bounding box center [382, 184] width 246 height 37
click at [268, 302] on input "text" at bounding box center [382, 293] width 246 height 37
drag, startPoint x: 270, startPoint y: 397, endPoint x: 255, endPoint y: 404, distance: 16.6
click at [286, 397] on label "Save As Common Creditor" at bounding box center [367, 394] width 162 height 20
click at [294, 397] on input "Save As Common Creditor" at bounding box center [300, 390] width 13 height 13
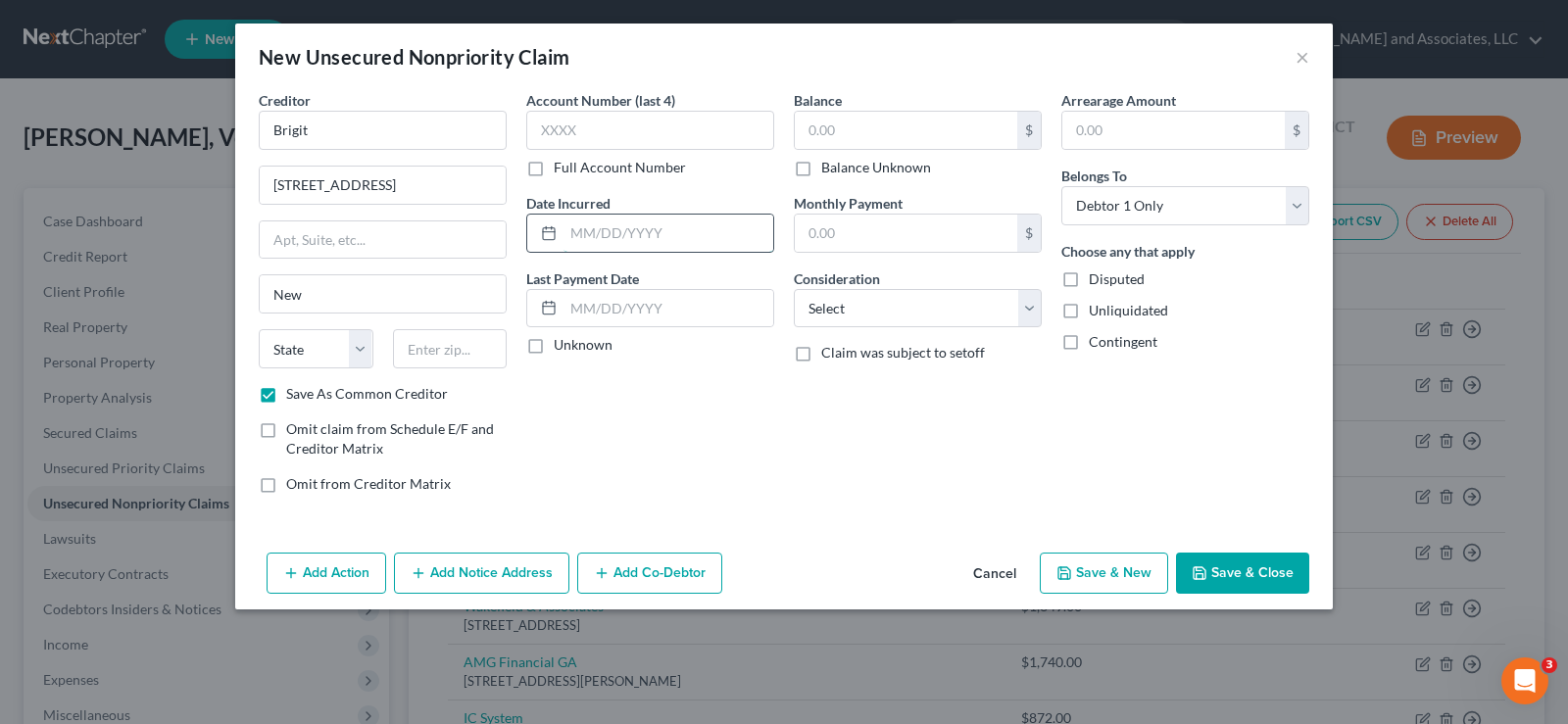
click at [628, 228] on input "text" at bounding box center [668, 232] width 209 height 37
click at [840, 314] on select "Select Cable / Satellite Services Collection Agency Credit Card Debt Debt Couns…" at bounding box center [918, 308] width 248 height 39
click at [794, 289] on select "Select Cable / Satellite Services Collection Agency Credit Card Debt Debt Couns…" at bounding box center [918, 308] width 248 height 39
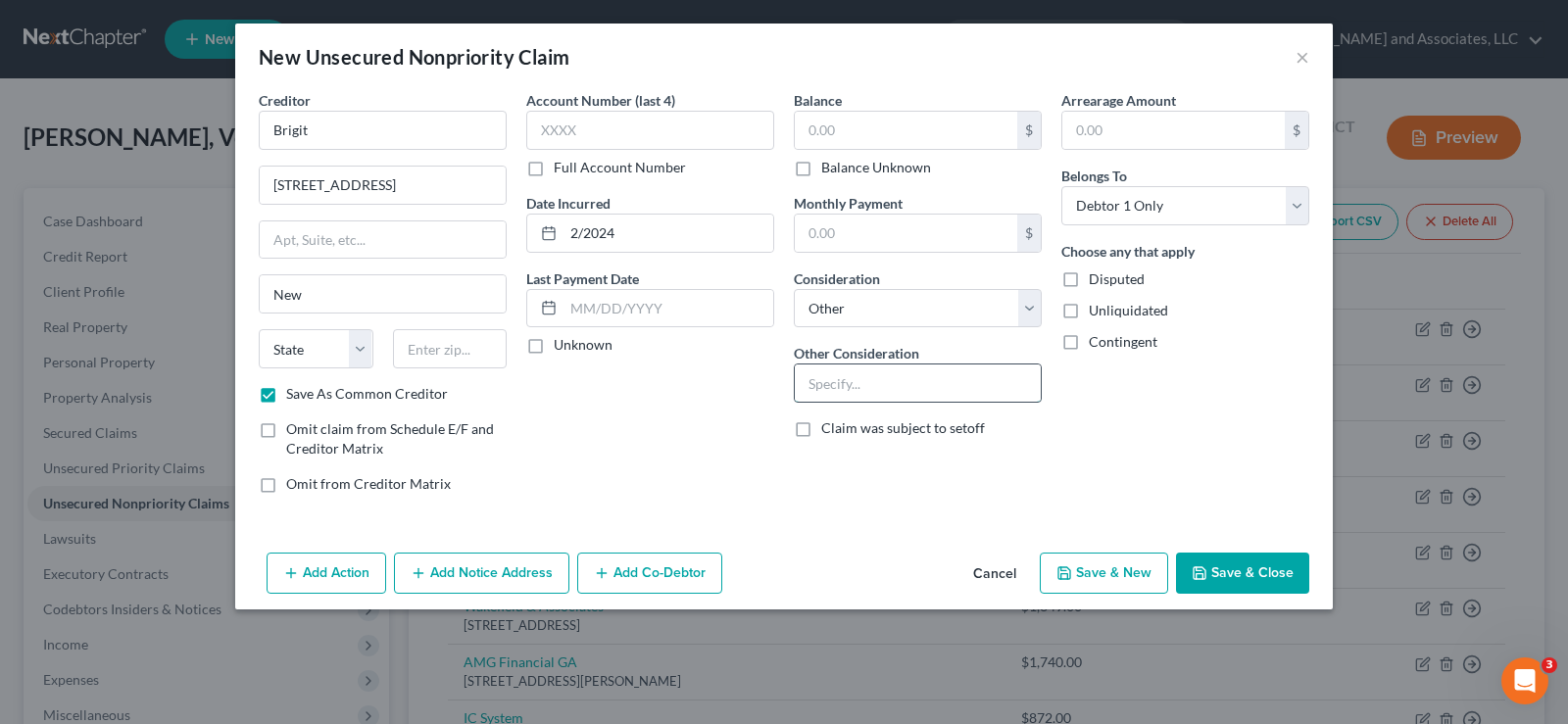
click at [838, 400] on input "text" at bounding box center [918, 382] width 246 height 37
click at [1088, 308] on label "Unliquidated" at bounding box center [1128, 311] width 80 height 20
click at [1096, 308] on input "Unliquidated" at bounding box center [1102, 307] width 13 height 13
click at [1134, 575] on button "Save & New" at bounding box center [1103, 572] width 129 height 41
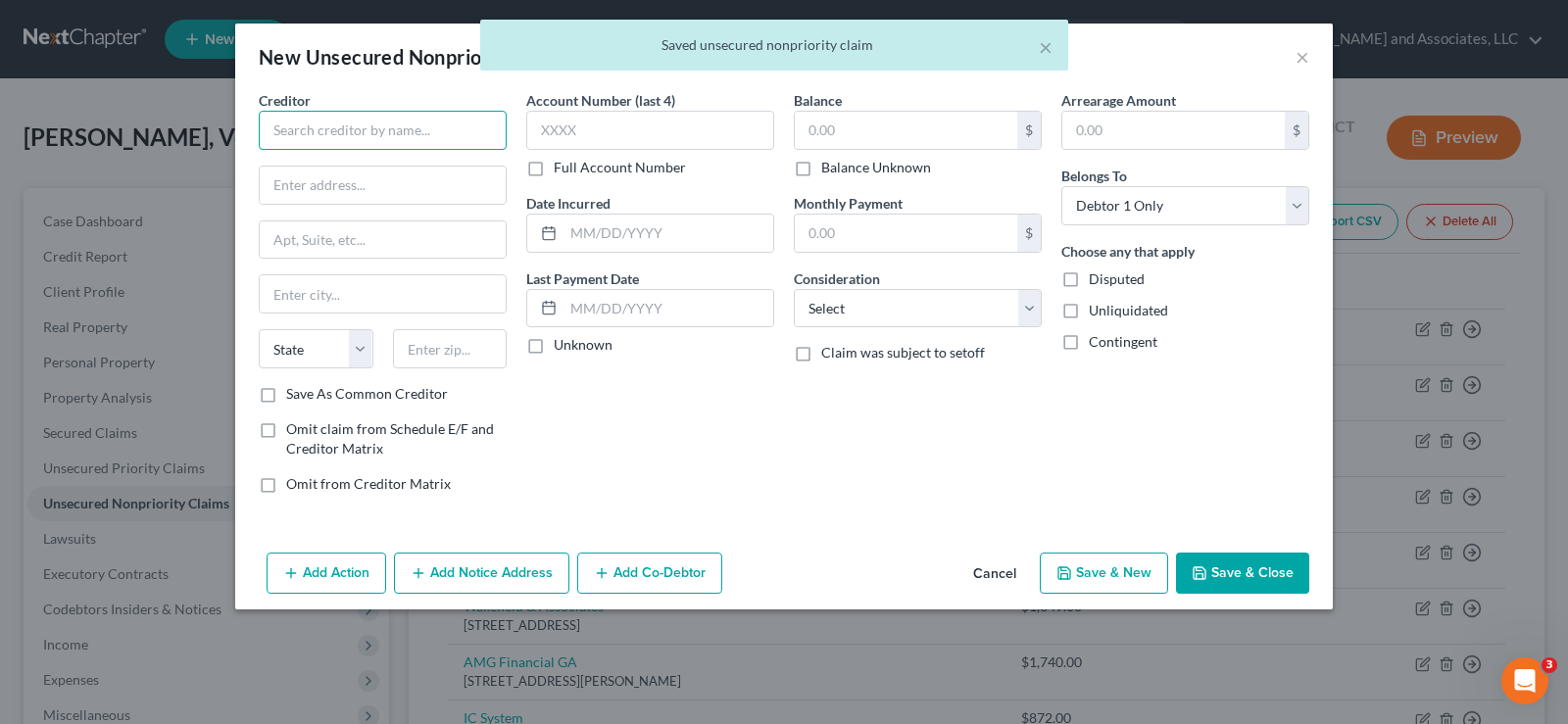
click at [411, 136] on input "text" at bounding box center [382, 130] width 248 height 39
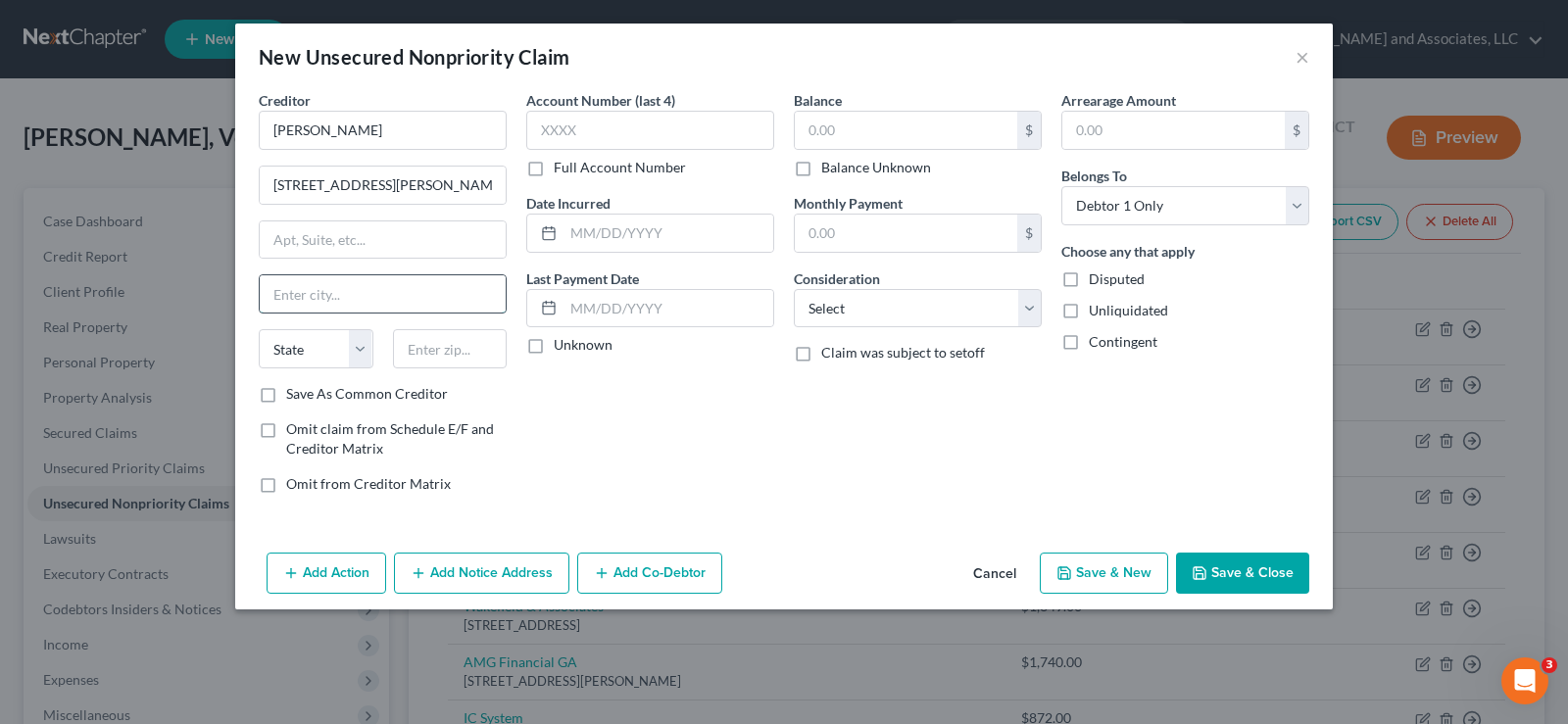
click at [350, 291] on input "text" at bounding box center [382, 293] width 246 height 37
click at [301, 346] on select "State AL AK AR AZ CA CO CT DE DC FL GA GU HI ID IL IN IA KS KY LA ME MD MA MI M…" at bounding box center [315, 348] width 115 height 39
click at [258, 329] on select "State AL AK AR AZ CA CO CT DE DC FL GA GU HI ID IL IN IA KS KY LA ME MD MA MI M…" at bounding box center [315, 348] width 115 height 39
click at [439, 346] on input "text" at bounding box center [450, 348] width 115 height 39
click at [286, 397] on label "Save As Common Creditor" at bounding box center [367, 394] width 162 height 20
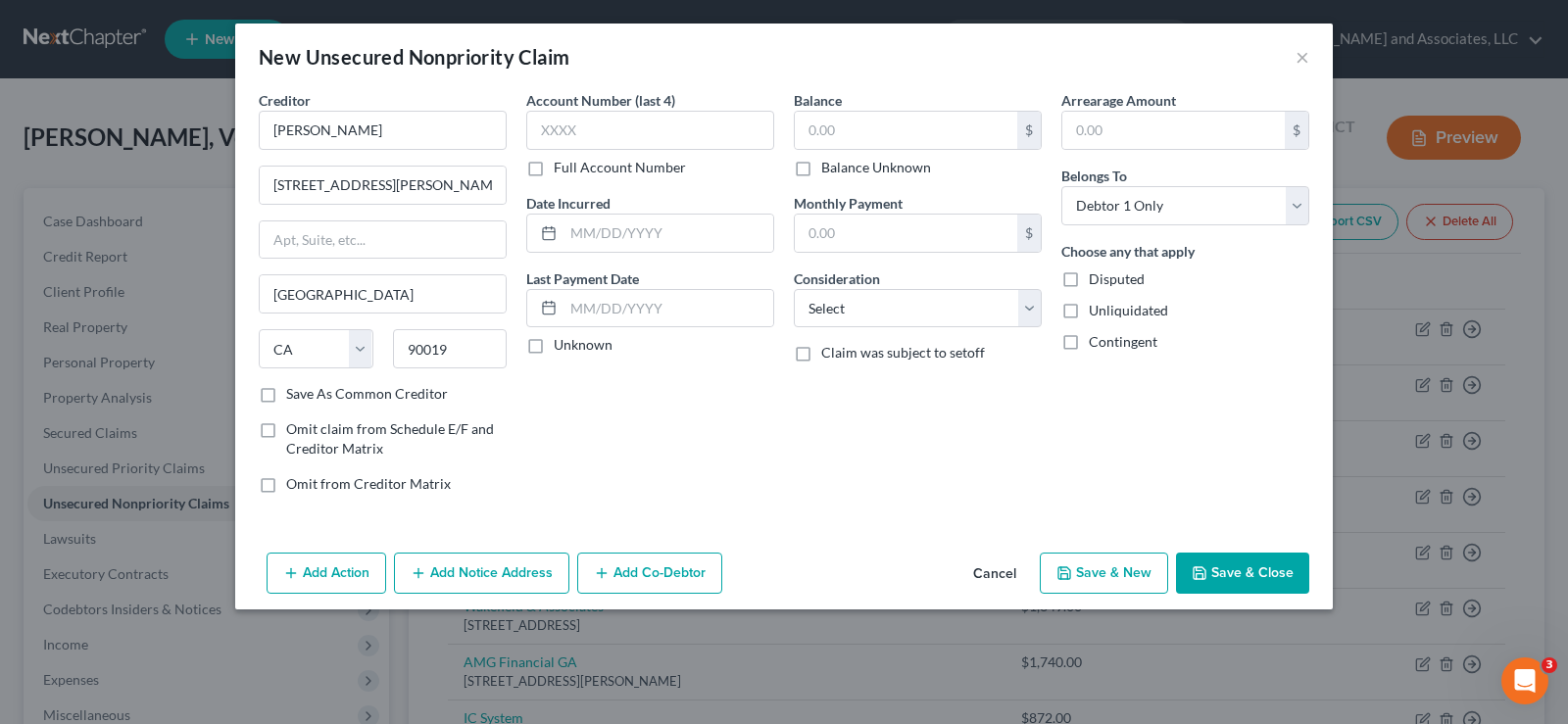
click at [294, 397] on input "Save As Common Creditor" at bounding box center [300, 390] width 13 height 13
click at [901, 129] on input "text" at bounding box center [906, 130] width 222 height 37
click at [682, 242] on input "text" at bounding box center [668, 232] width 209 height 37
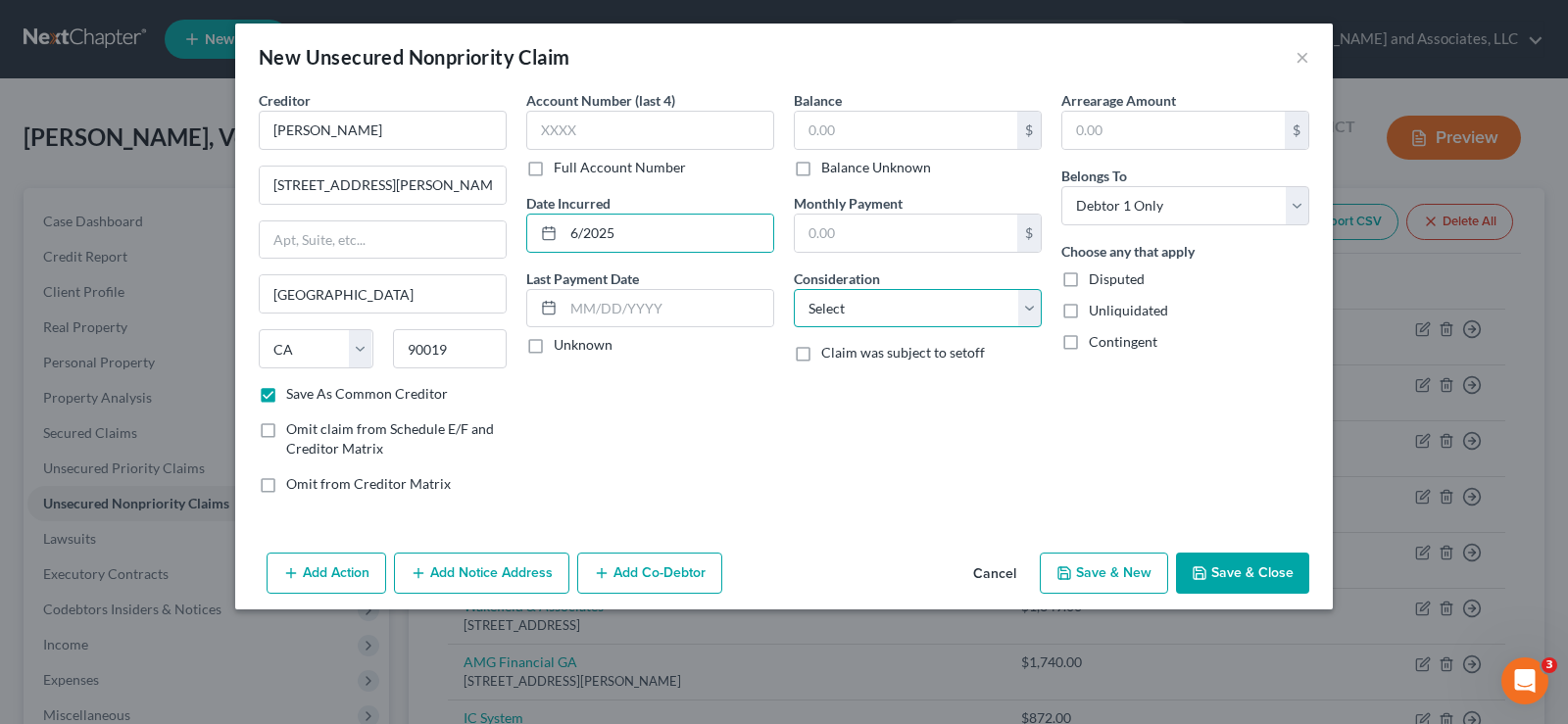
click at [867, 319] on select "Select Cable / Satellite Services Collection Agency Credit Card Debt Debt Couns…" at bounding box center [918, 308] width 248 height 39
click at [794, 289] on select "Select Cable / Satellite Services Collection Agency Credit Card Debt Debt Couns…" at bounding box center [918, 308] width 248 height 39
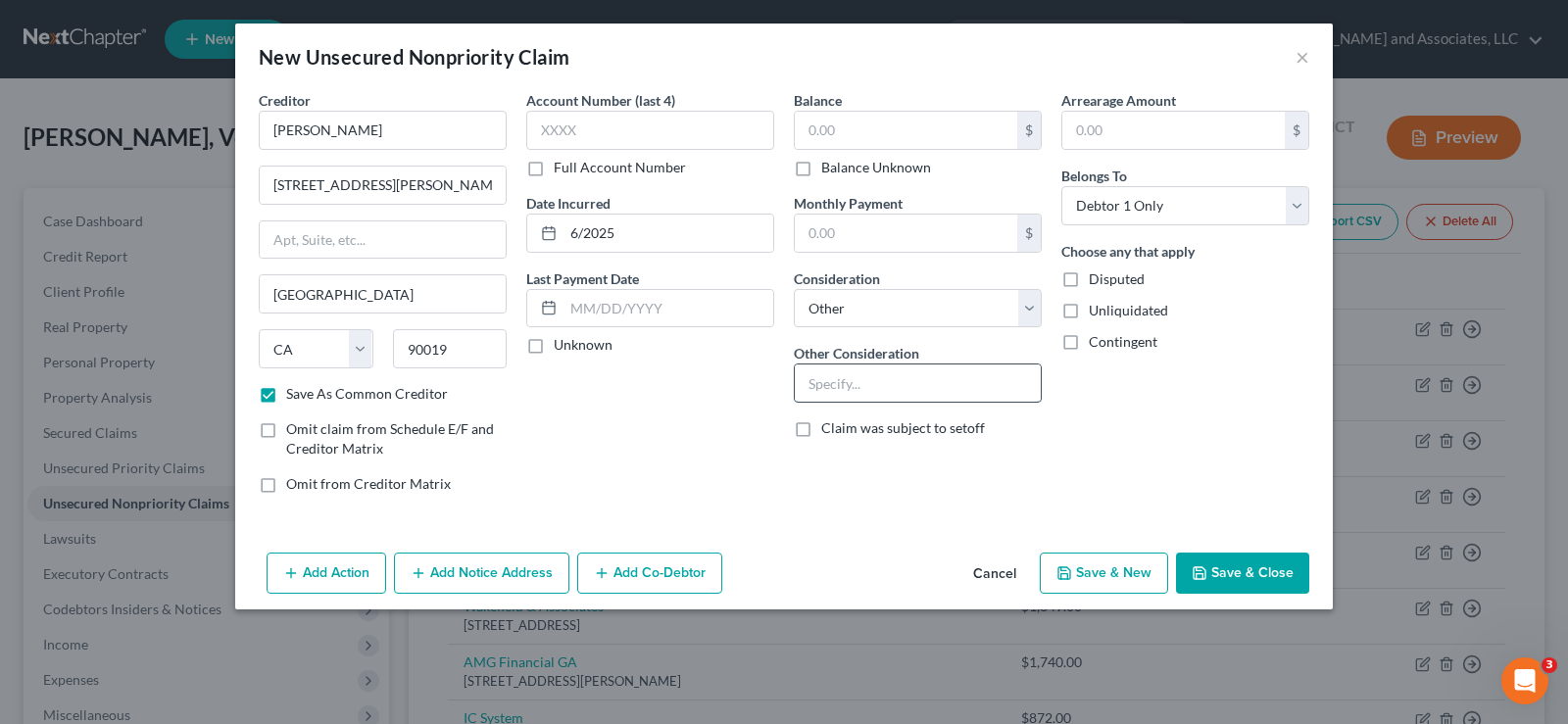
click at [899, 385] on input "text" at bounding box center [918, 382] width 246 height 37
click at [1088, 317] on label "Unliquidated" at bounding box center [1128, 311] width 80 height 20
click at [1096, 313] on input "Unliquidated" at bounding box center [1102, 307] width 13 height 13
click at [1119, 571] on button "Save & New" at bounding box center [1103, 572] width 129 height 41
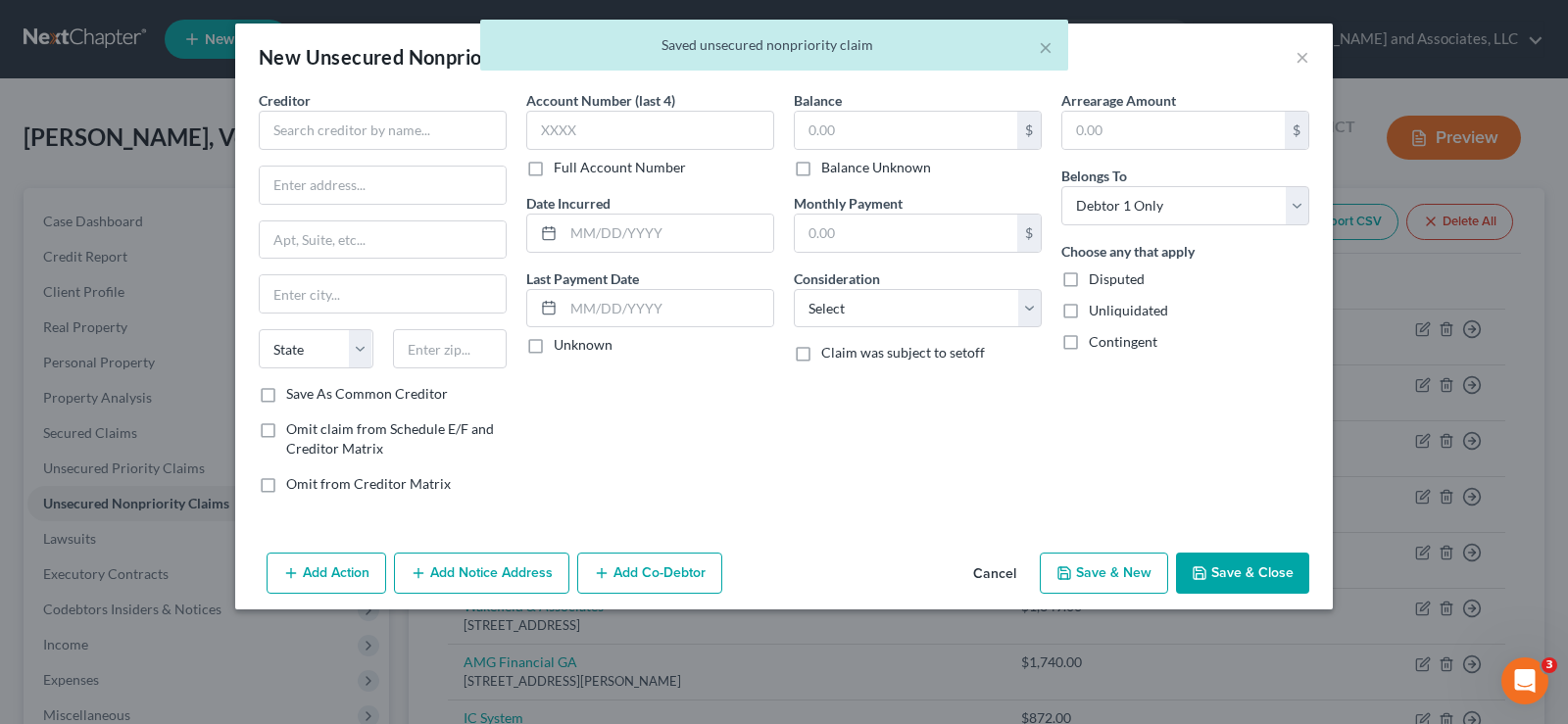
click at [393, 153] on div "Creditor * State AL AK AR AZ CA CO CT DE DC FL GA GU HI ID IL IN IA KS KY LA ME…" at bounding box center [382, 236] width 248 height 294
click at [395, 144] on input "text" at bounding box center [382, 130] width 248 height 39
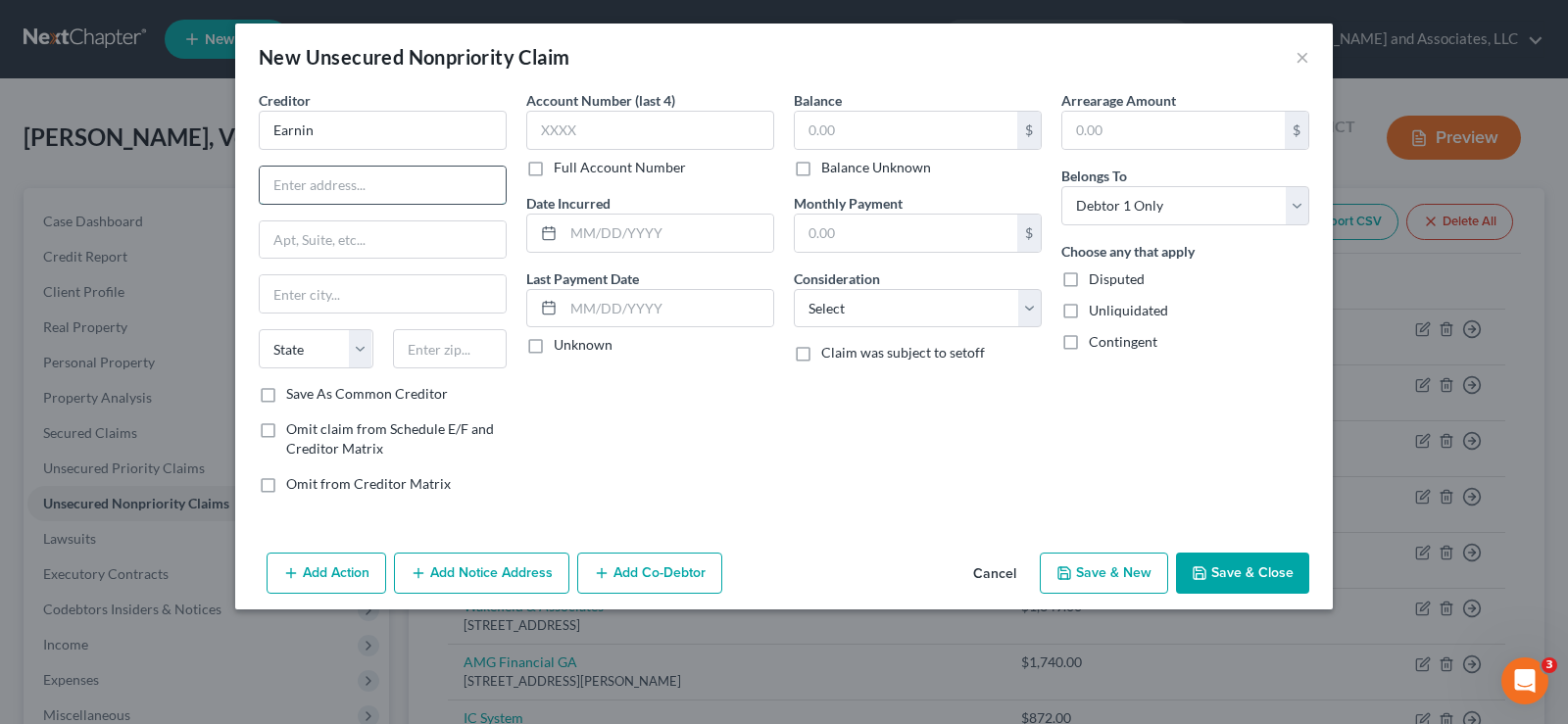
click at [329, 194] on input "text" at bounding box center [382, 184] width 246 height 37
click at [322, 358] on select "State AL AK AR AZ CA CO CT DE DC FL GA GU HI ID IL IN IA KS KY LA ME MD MA MI M…" at bounding box center [315, 348] width 115 height 39
click at [258, 329] on select "State AL AK AR AZ CA CO CT DE DC FL GA GU HI ID IL IN IA KS KY LA ME MD MA MI M…" at bounding box center [315, 348] width 115 height 39
click at [448, 354] on input "text" at bounding box center [450, 348] width 115 height 39
click at [286, 395] on label "Save As Common Creditor" at bounding box center [367, 394] width 162 height 20
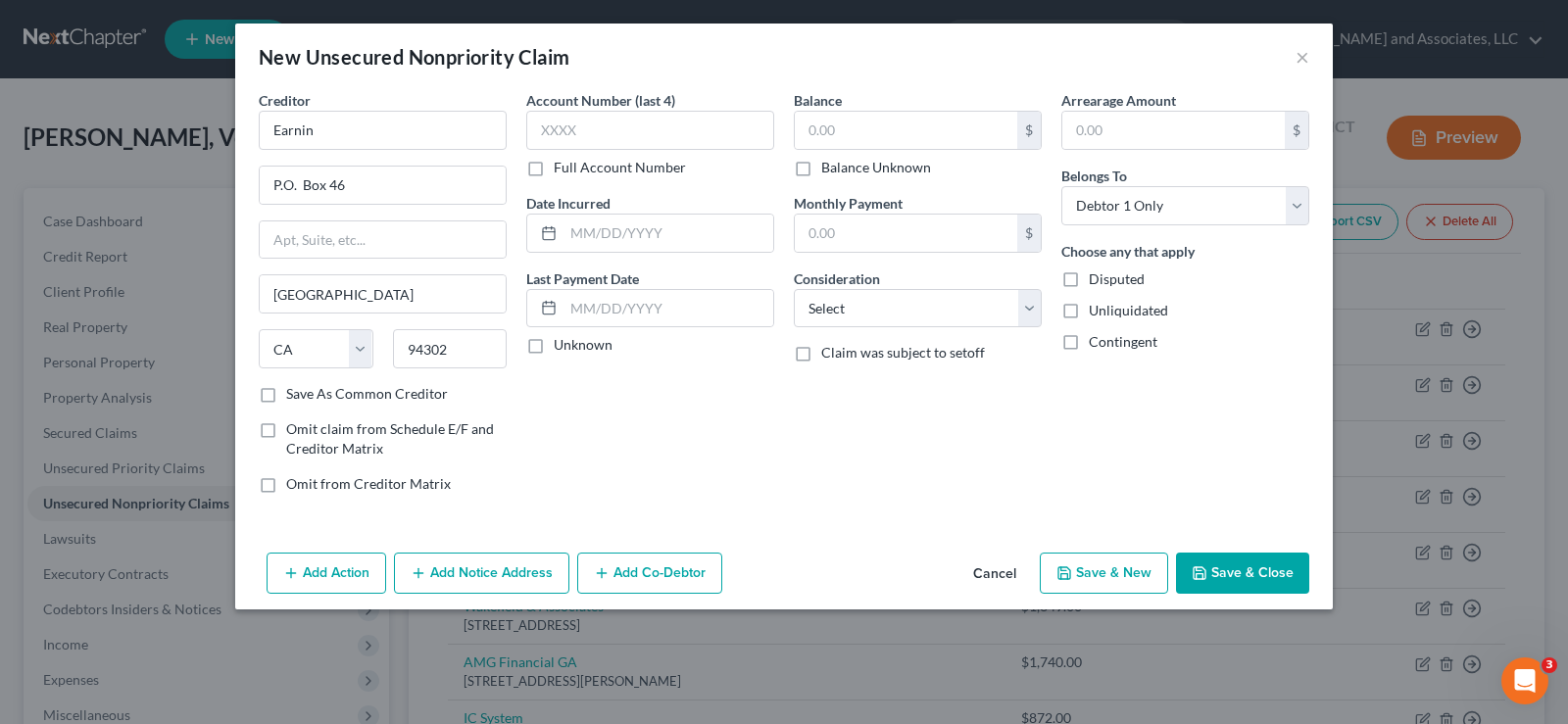
click at [294, 395] on input "Save As Common Creditor" at bounding box center [300, 390] width 13 height 13
click at [887, 134] on input "text" at bounding box center [906, 130] width 222 height 37
drag, startPoint x: 665, startPoint y: 231, endPoint x: 652, endPoint y: 248, distance: 21.4
click at [665, 230] on input "text" at bounding box center [668, 232] width 209 height 37
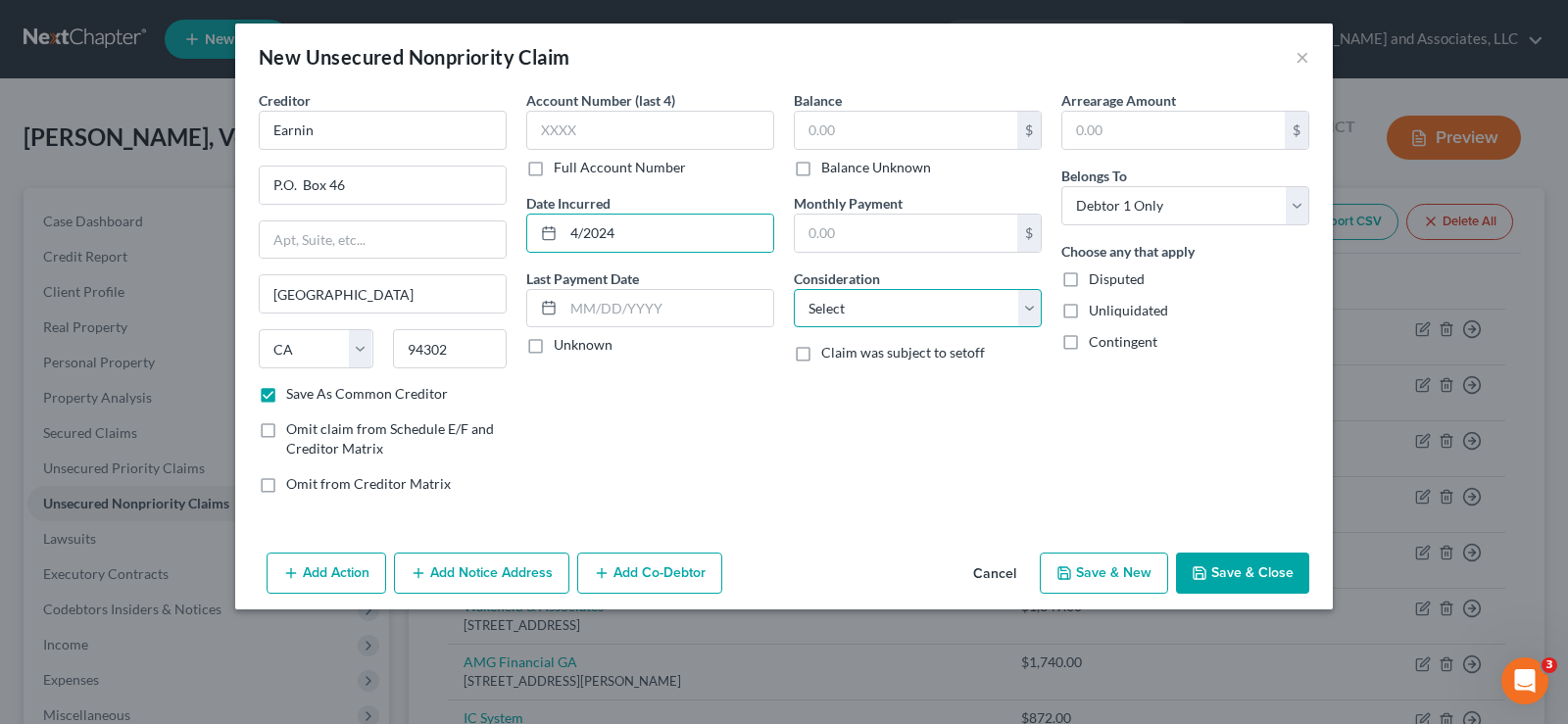
click at [856, 313] on select "Select Cable / Satellite Services Collection Agency Credit Card Debt Debt Couns…" at bounding box center [918, 308] width 248 height 39
click at [794, 289] on select "Select Cable / Satellite Services Collection Agency Credit Card Debt Debt Couns…" at bounding box center [918, 308] width 248 height 39
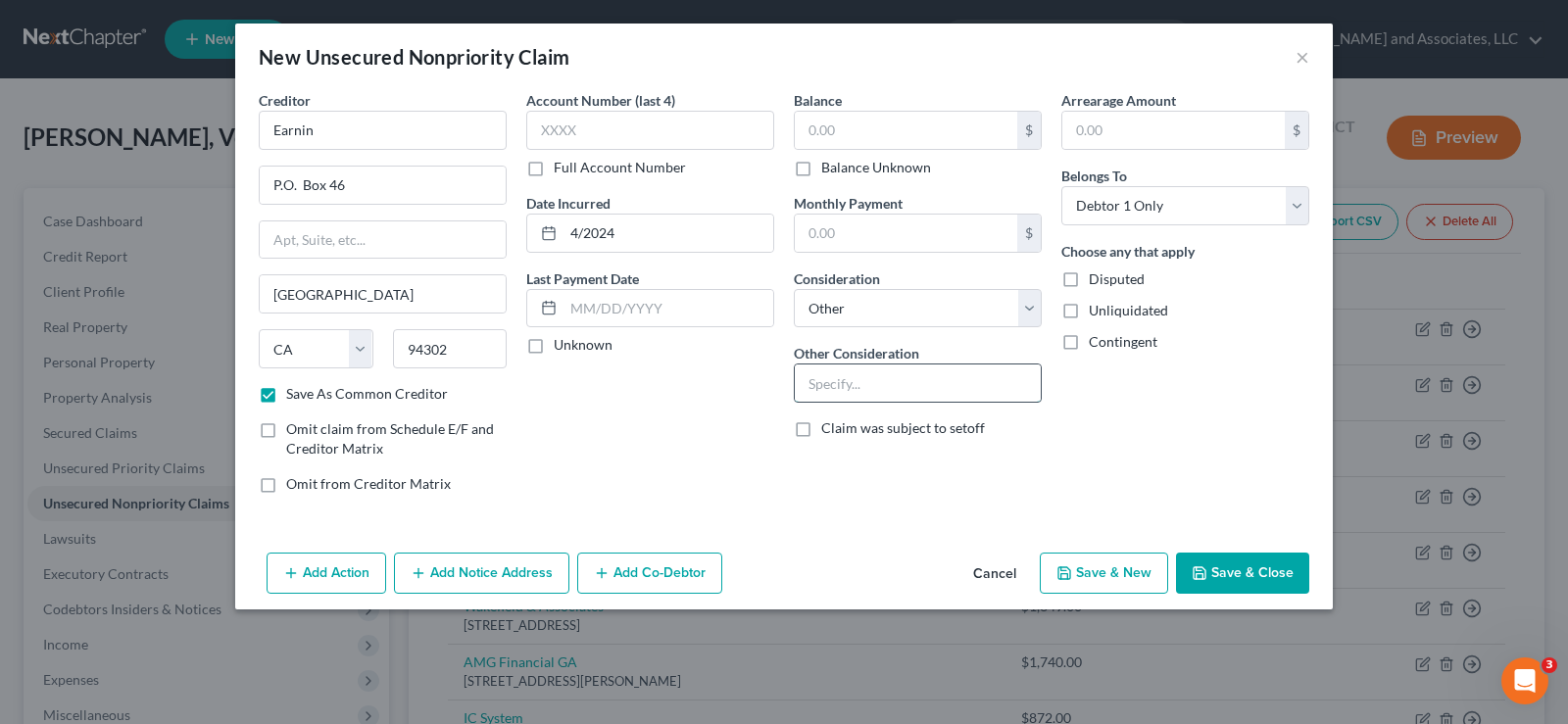
click at [841, 378] on input "text" at bounding box center [918, 382] width 246 height 37
click at [1088, 313] on label "Unliquidated" at bounding box center [1128, 311] width 80 height 20
click at [1096, 313] on input "Unliquidated" at bounding box center [1102, 307] width 13 height 13
click at [1114, 581] on button "Save & New" at bounding box center [1103, 572] width 129 height 41
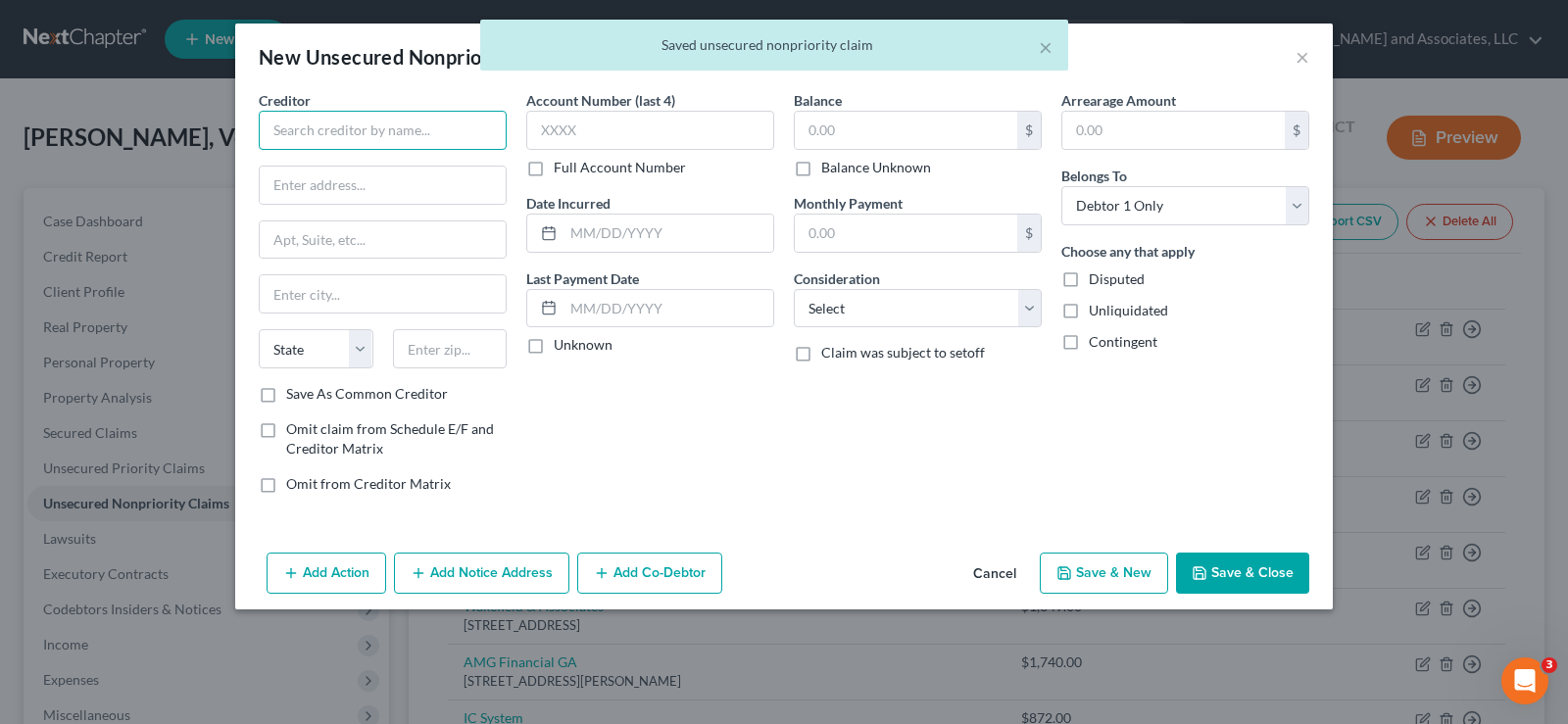
click at [400, 138] on input "text" at bounding box center [382, 130] width 248 height 39
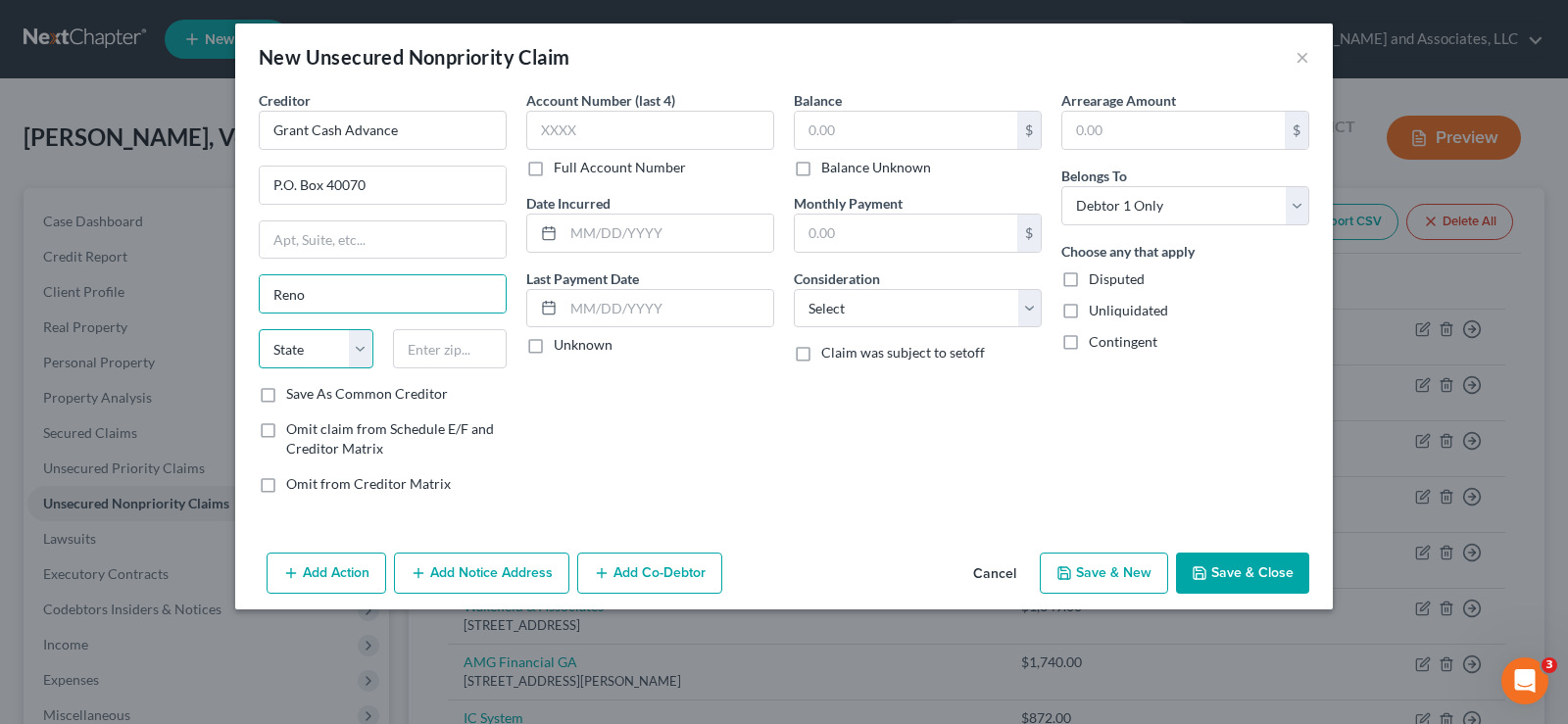
click at [333, 354] on select "State AL AK AR AZ CA CO CT DE DC FL GA GU HI ID IL IN IA KS KY LA ME MD MA MI M…" at bounding box center [315, 348] width 115 height 39
click at [258, 329] on select "State AL AK AR AZ CA CO CT DE DC FL GA GU HI ID IL IN IA KS KY LA ME MD MA MI M…" at bounding box center [315, 348] width 115 height 39
click at [453, 357] on input "text" at bounding box center [450, 348] width 115 height 39
click at [286, 393] on label "Save As Common Creditor" at bounding box center [367, 394] width 162 height 20
click at [294, 393] on input "Save As Common Creditor" at bounding box center [300, 390] width 13 height 13
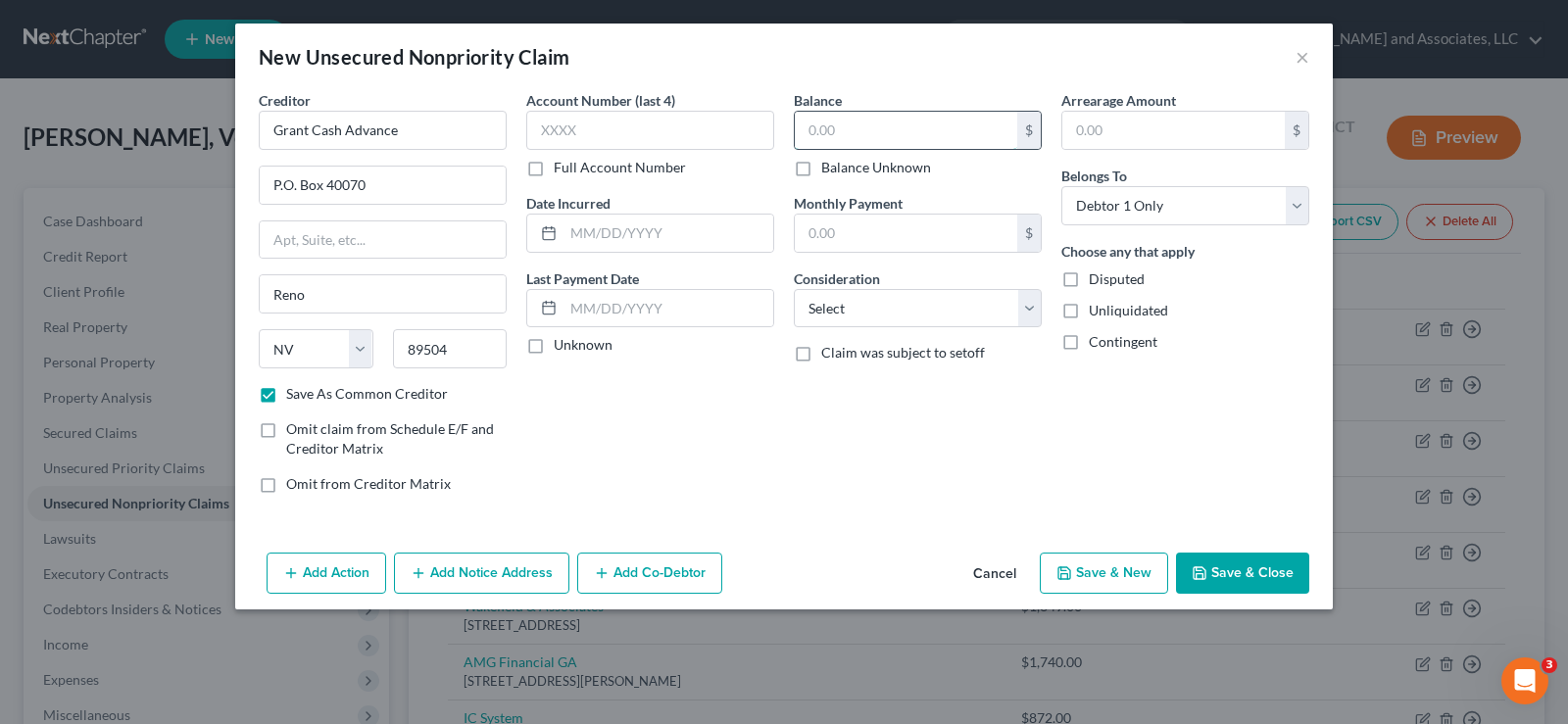
click at [863, 130] on input "text" at bounding box center [906, 130] width 222 height 37
click at [625, 222] on input "text" at bounding box center [668, 232] width 209 height 37
click at [853, 318] on select "Select Cable / Satellite Services Collection Agency Credit Card Debt Debt Couns…" at bounding box center [918, 308] width 248 height 39
click at [794, 289] on select "Select Cable / Satellite Services Collection Agency Credit Card Debt Debt Couns…" at bounding box center [918, 308] width 248 height 39
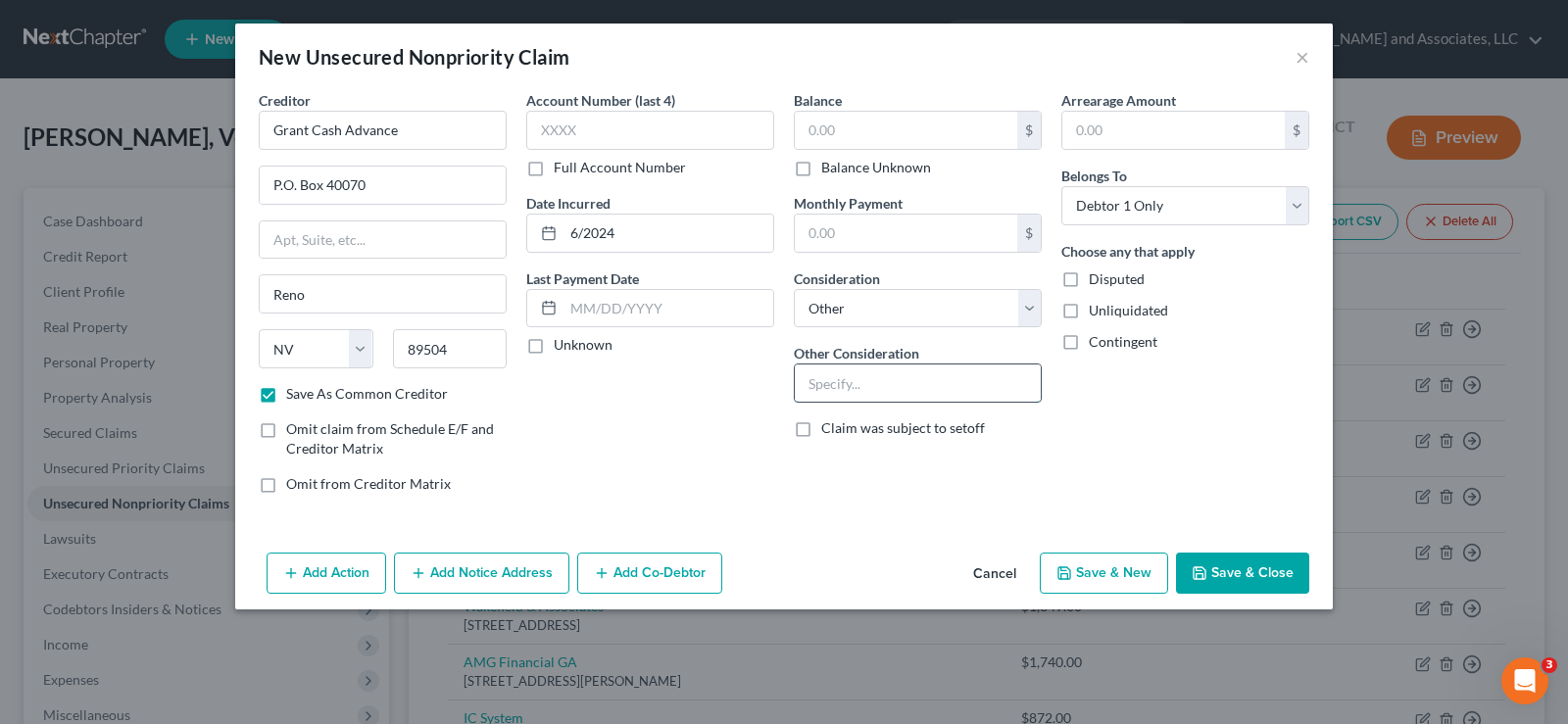
click at [829, 389] on input "text" at bounding box center [918, 382] width 246 height 37
click at [1088, 312] on label "Unliquidated" at bounding box center [1128, 311] width 80 height 20
click at [1096, 312] on input "Unliquidated" at bounding box center [1102, 307] width 13 height 13
click at [1103, 578] on button "Save & New" at bounding box center [1103, 572] width 129 height 41
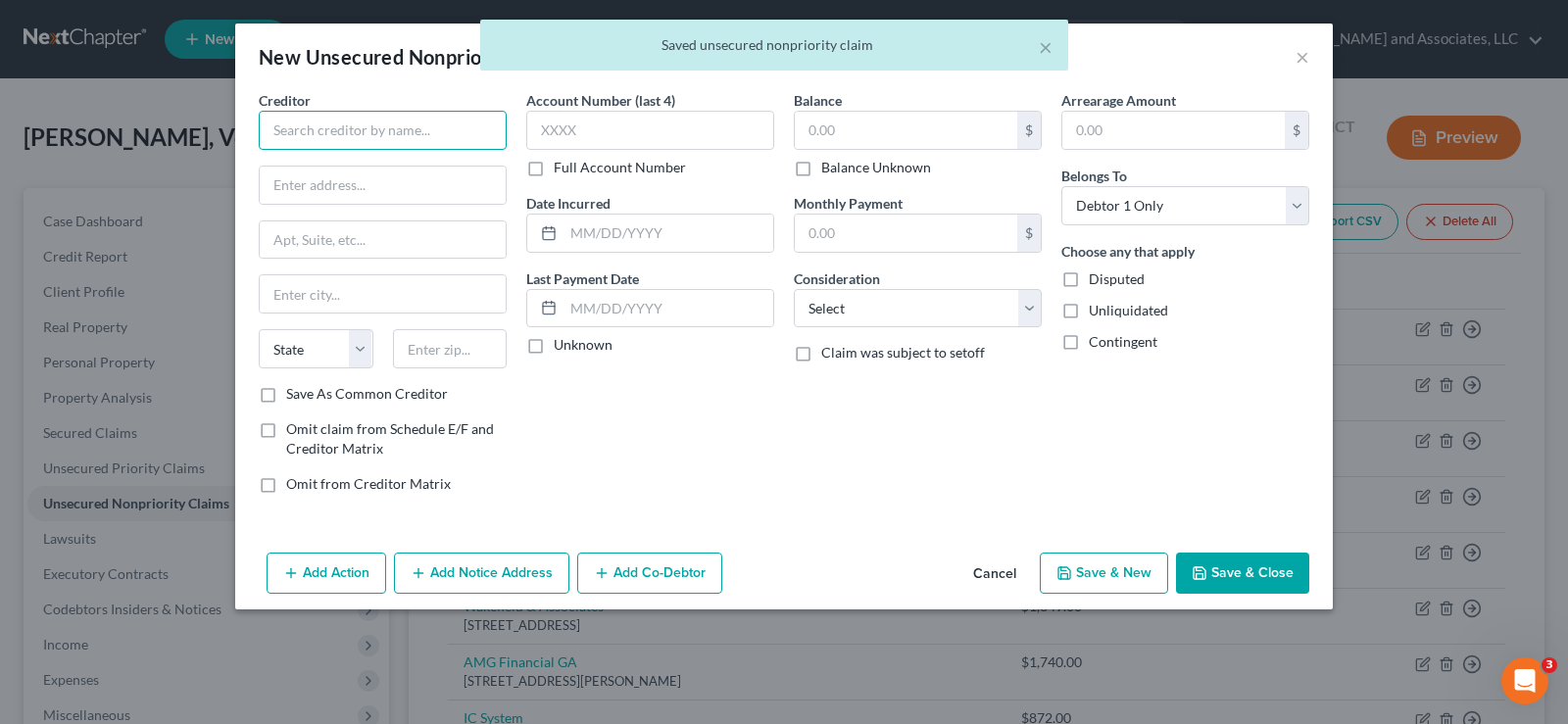
click at [385, 127] on input "text" at bounding box center [382, 130] width 248 height 39
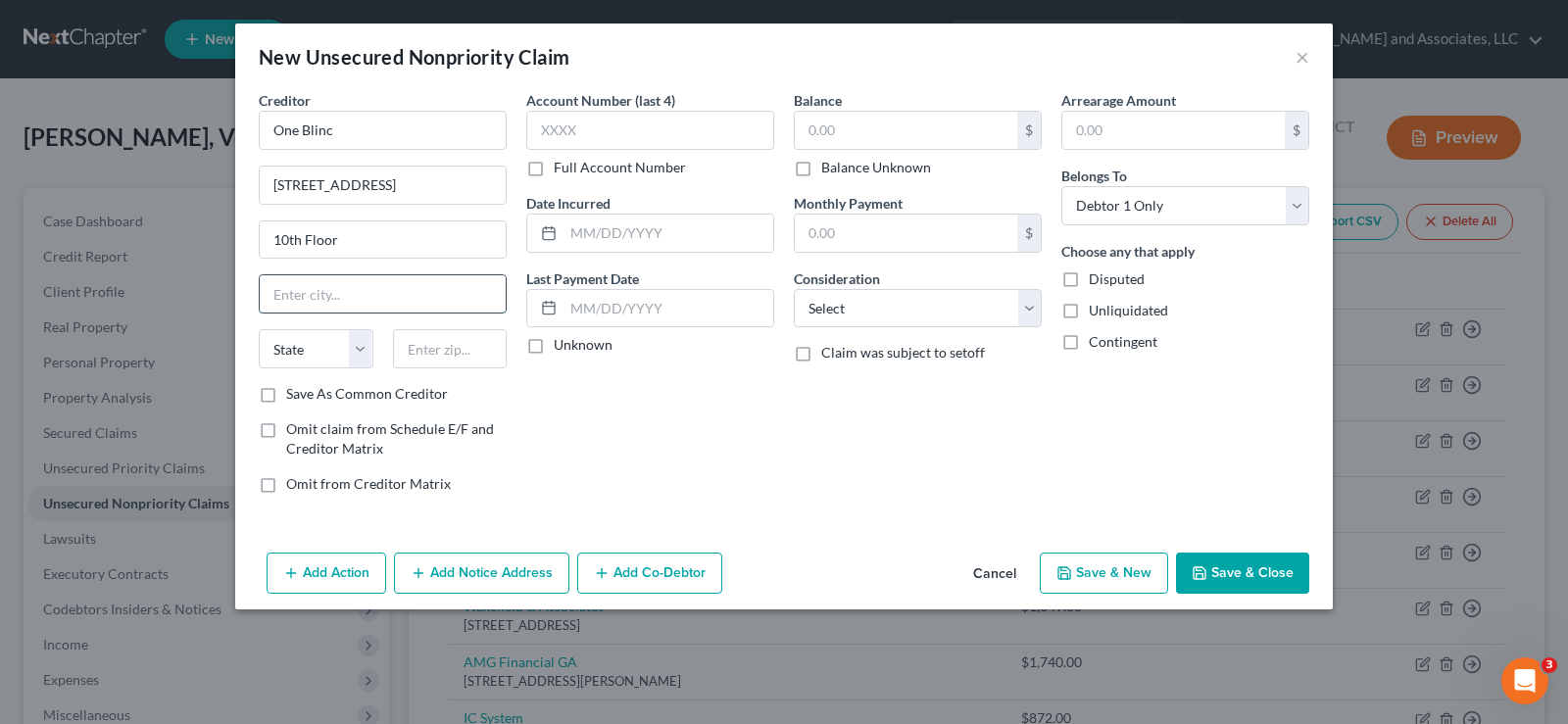
click at [281, 296] on input "text" at bounding box center [382, 293] width 246 height 37
drag, startPoint x: 329, startPoint y: 354, endPoint x: 326, endPoint y: 365, distance: 11.4
click at [327, 362] on select "State AL AK AR AZ CA CO CT DE DC FL GA GU HI ID IL IN IA KS KY LA ME MD MA MI M…" at bounding box center [315, 348] width 115 height 39
click at [258, 329] on select "State AL AK AR AZ CA CO CT DE DC FL GA GU HI ID IL IN IA KS KY LA ME MD MA MI M…" at bounding box center [315, 348] width 115 height 39
click at [432, 347] on input "text" at bounding box center [450, 348] width 115 height 39
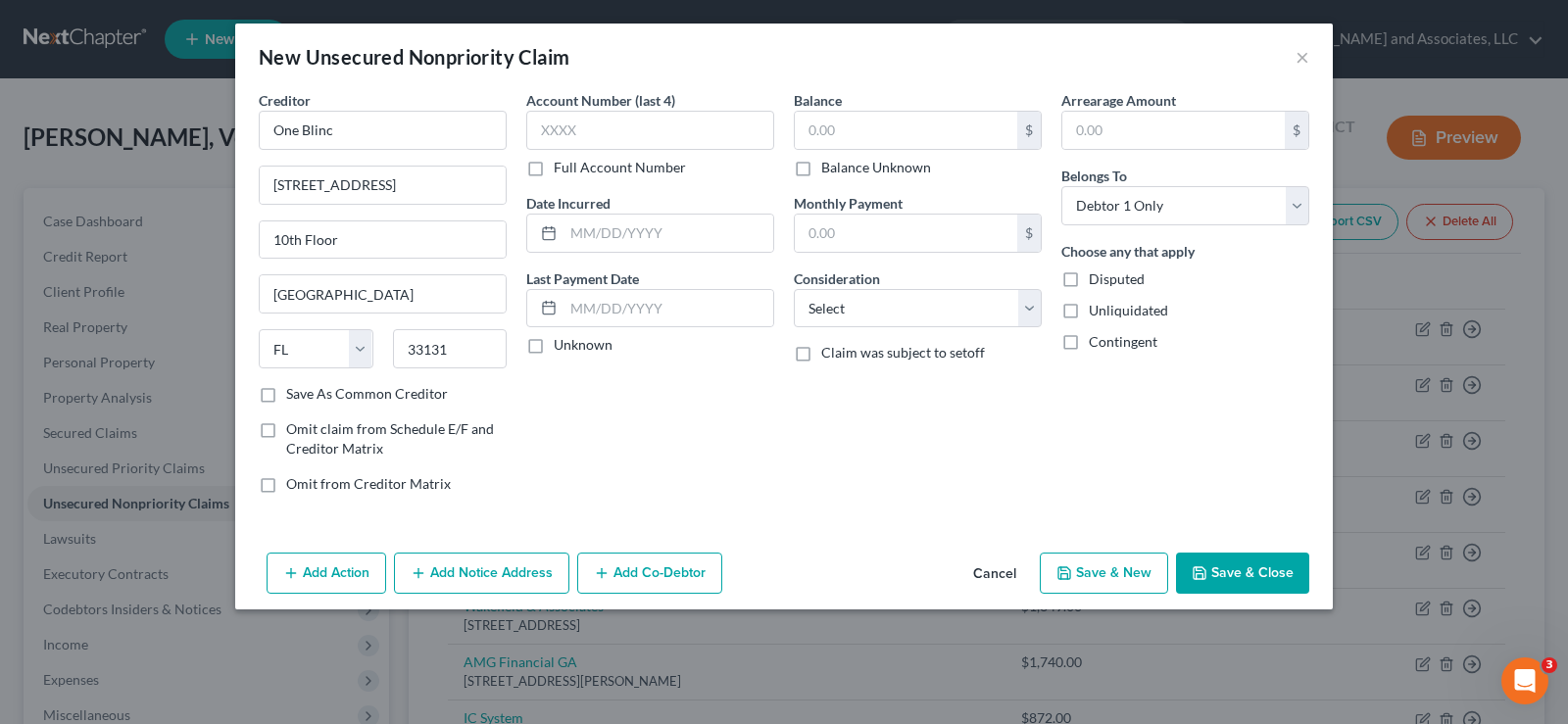
click at [286, 397] on label "Save As Common Creditor" at bounding box center [367, 394] width 162 height 20
click at [294, 397] on input "Save As Common Creditor" at bounding box center [300, 390] width 13 height 13
click at [579, 237] on input "text" at bounding box center [668, 232] width 209 height 37
click at [874, 319] on select "Select Cable / Satellite Services Collection Agency Credit Card Debt Debt Couns…" at bounding box center [918, 308] width 248 height 39
click at [794, 289] on select "Select Cable / Satellite Services Collection Agency Credit Card Debt Debt Couns…" at bounding box center [918, 308] width 248 height 39
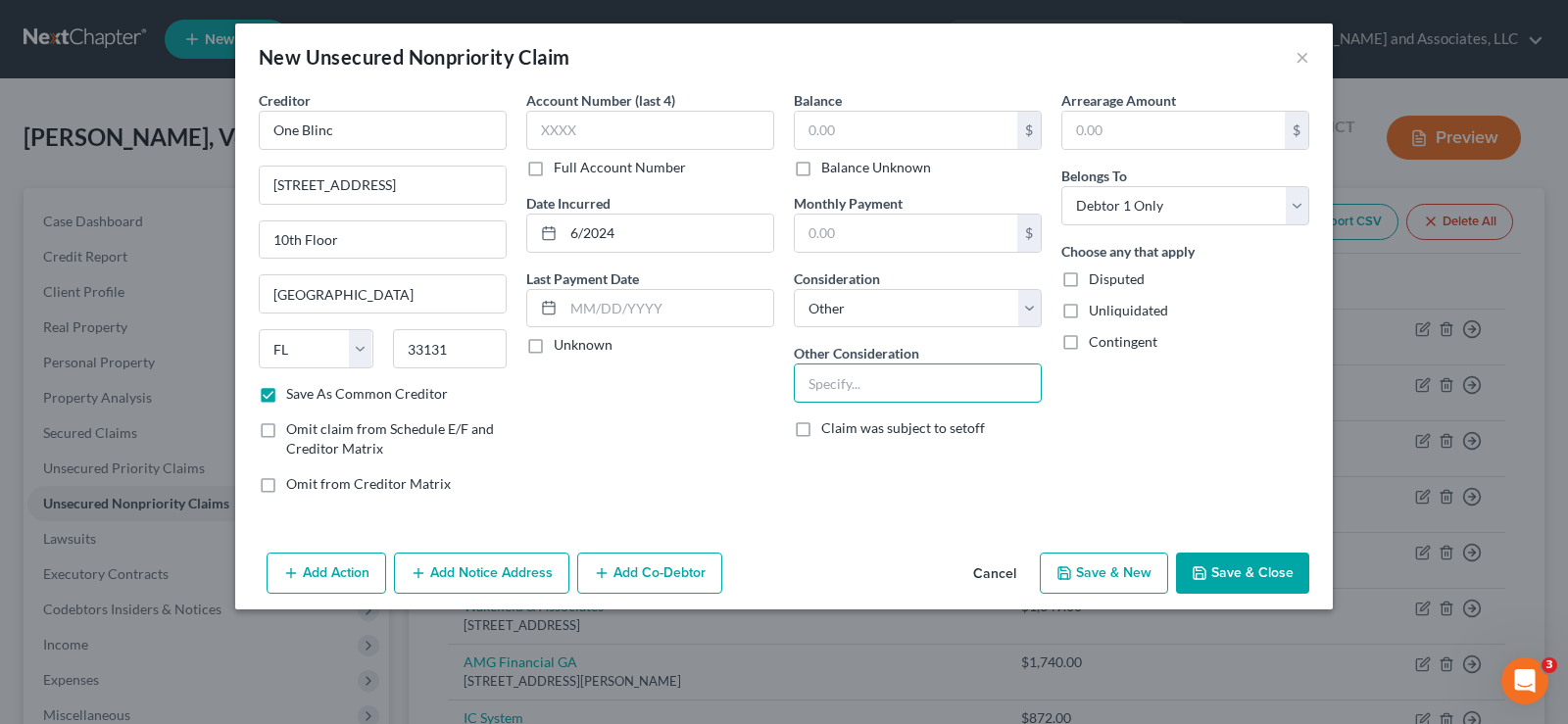
drag, startPoint x: 841, startPoint y: 381, endPoint x: 808, endPoint y: 524, distance: 146.8
click at [841, 382] on input "text" at bounding box center [918, 382] width 246 height 37
click at [1088, 317] on label "Unliquidated" at bounding box center [1128, 311] width 80 height 20
click at [1096, 313] on input "Unliquidated" at bounding box center [1102, 307] width 13 height 13
click at [1123, 576] on button "Save & New" at bounding box center [1103, 572] width 129 height 41
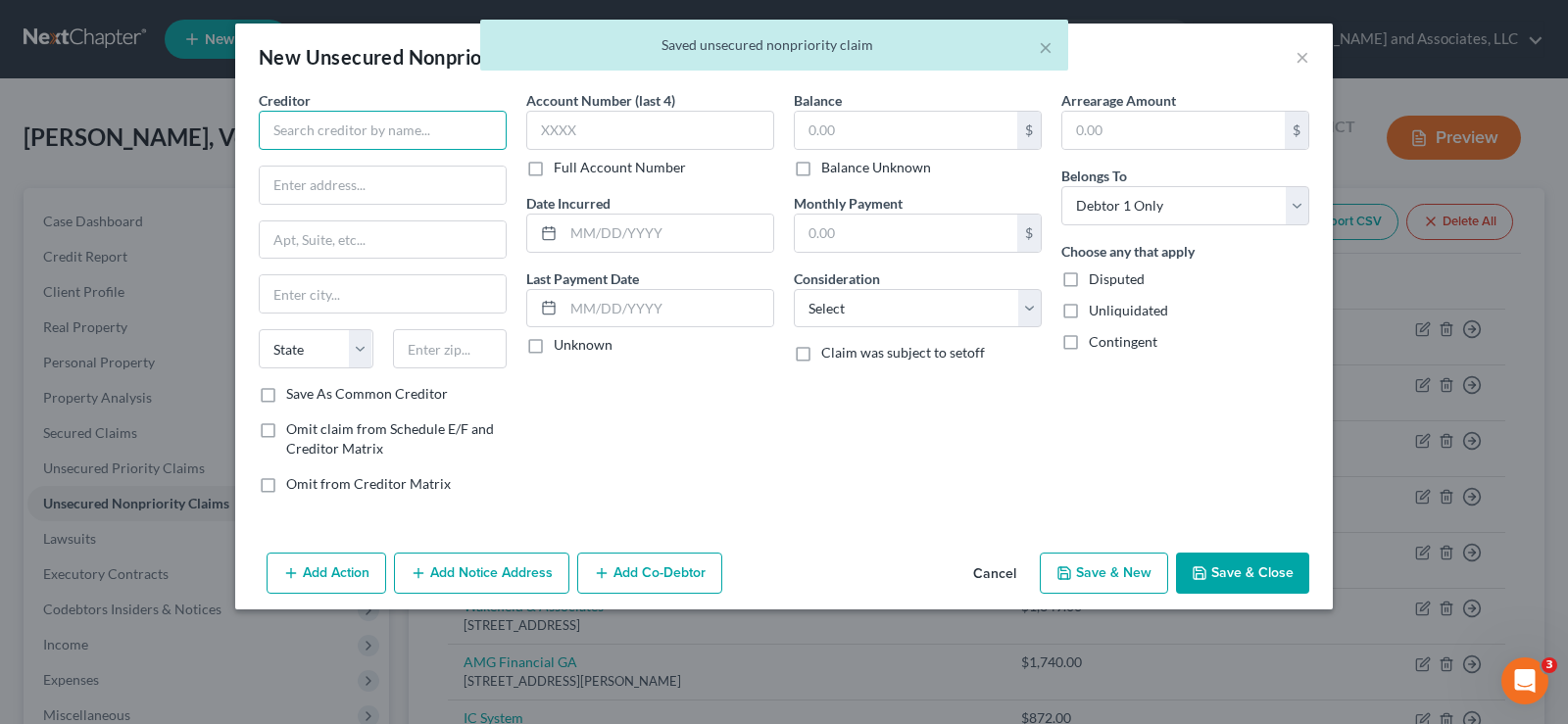
click at [477, 143] on input "text" at bounding box center [382, 130] width 248 height 39
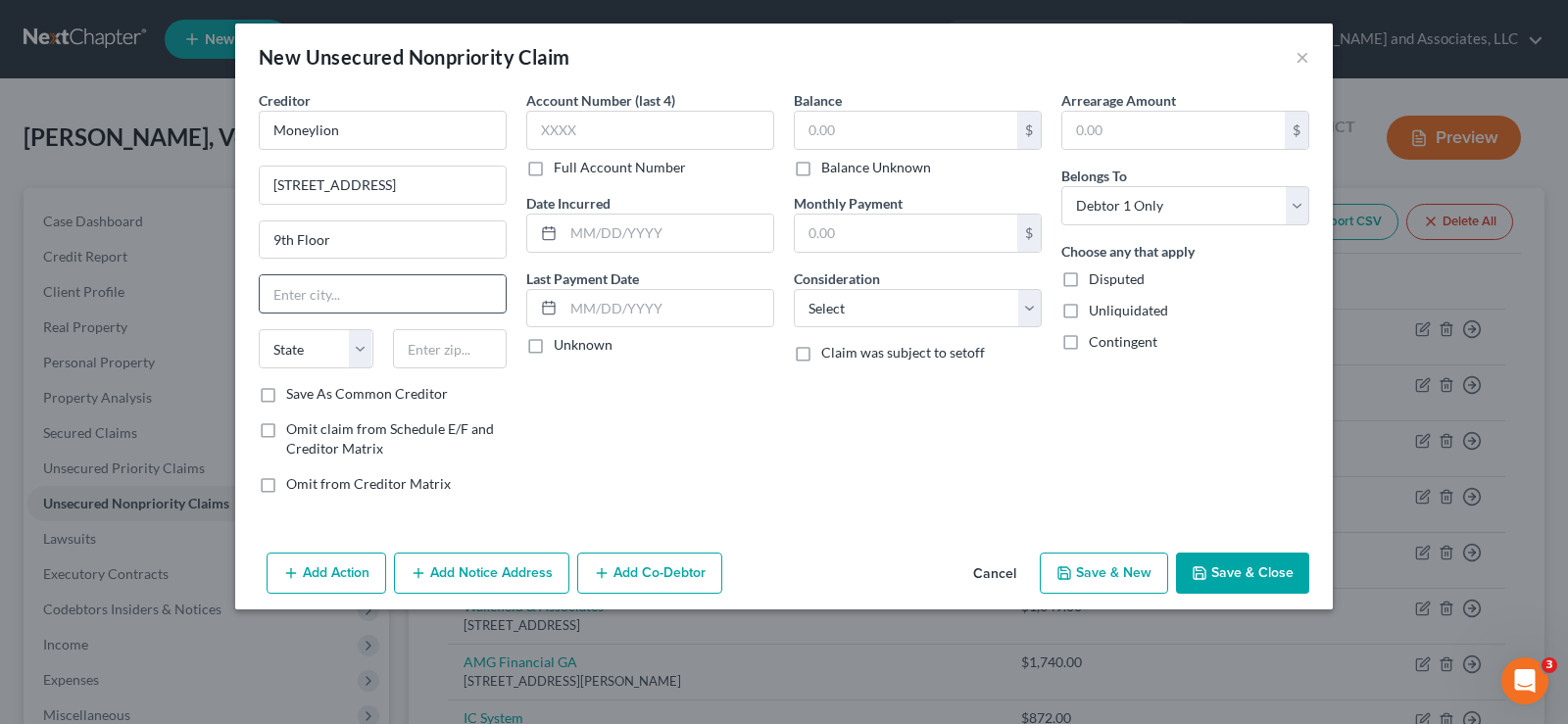
click at [380, 308] on input "text" at bounding box center [382, 293] width 246 height 37
click at [354, 353] on select "State AL AK AR AZ CA CO CT DE DC FL GA GU HI ID IL IN IA KS KY LA ME MD MA MI M…" at bounding box center [315, 348] width 115 height 39
click at [258, 329] on select "State AL AK AR AZ CA CO CT DE DC FL GA GU HI ID IL IN IA KS KY LA ME MD MA MI M…" at bounding box center [315, 348] width 115 height 39
click at [446, 348] on input "text" at bounding box center [450, 348] width 115 height 39
click at [286, 395] on label "Save As Common Creditor" at bounding box center [367, 394] width 162 height 20
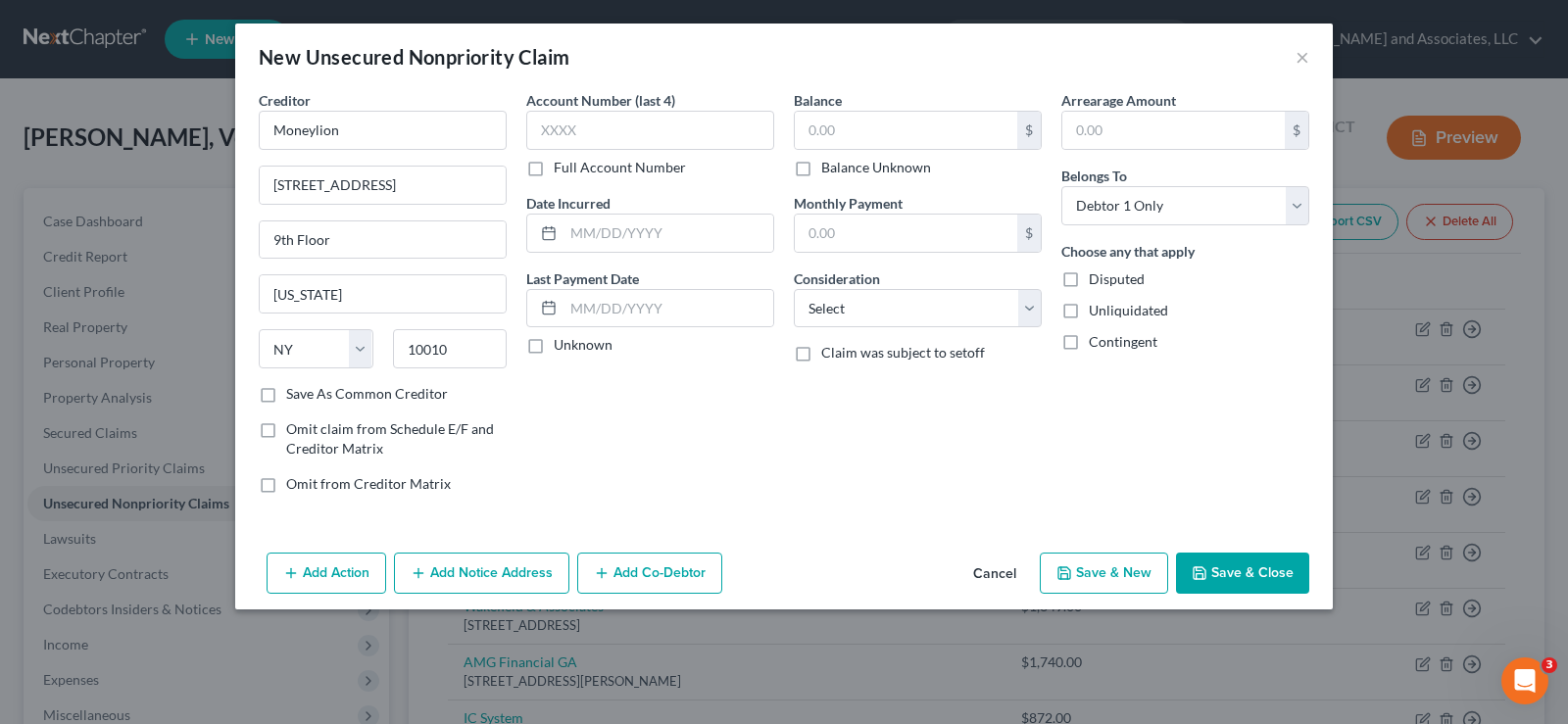
click at [294, 395] on input "Save As Common Creditor" at bounding box center [300, 390] width 13 height 13
click at [908, 136] on input "text" at bounding box center [906, 130] width 222 height 37
click at [669, 239] on input "text" at bounding box center [668, 232] width 209 height 37
click at [845, 314] on select "Select Cable / Satellite Services Collection Agency Credit Card Debt Debt Couns…" at bounding box center [918, 308] width 248 height 39
click at [794, 289] on select "Select Cable / Satellite Services Collection Agency Credit Card Debt Debt Couns…" at bounding box center [918, 308] width 248 height 39
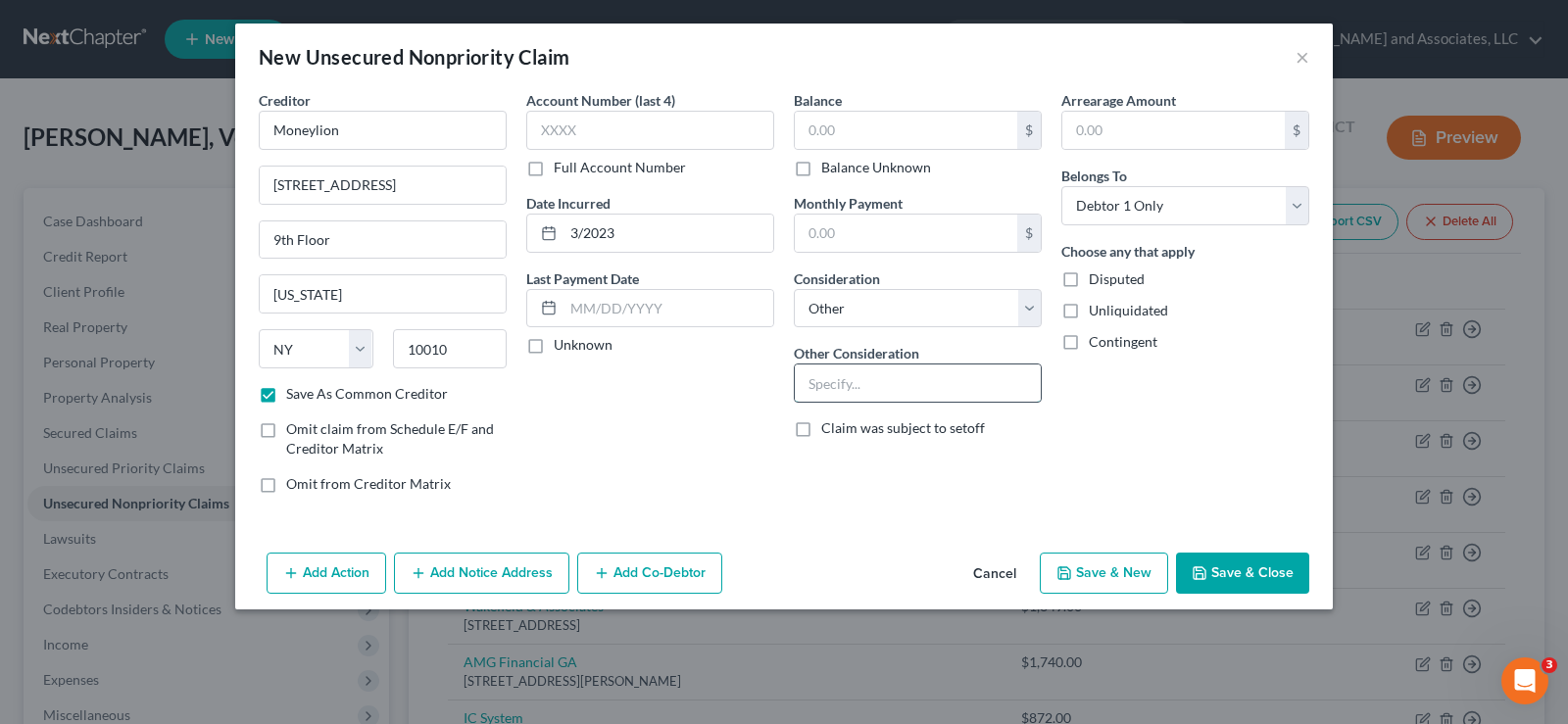
click at [840, 393] on input "text" at bounding box center [918, 382] width 246 height 37
click at [1088, 305] on label "Unliquidated" at bounding box center [1128, 311] width 80 height 20
click at [1096, 305] on input "Unliquidated" at bounding box center [1102, 307] width 13 height 13
click at [1093, 571] on button "Save & New" at bounding box center [1103, 572] width 129 height 41
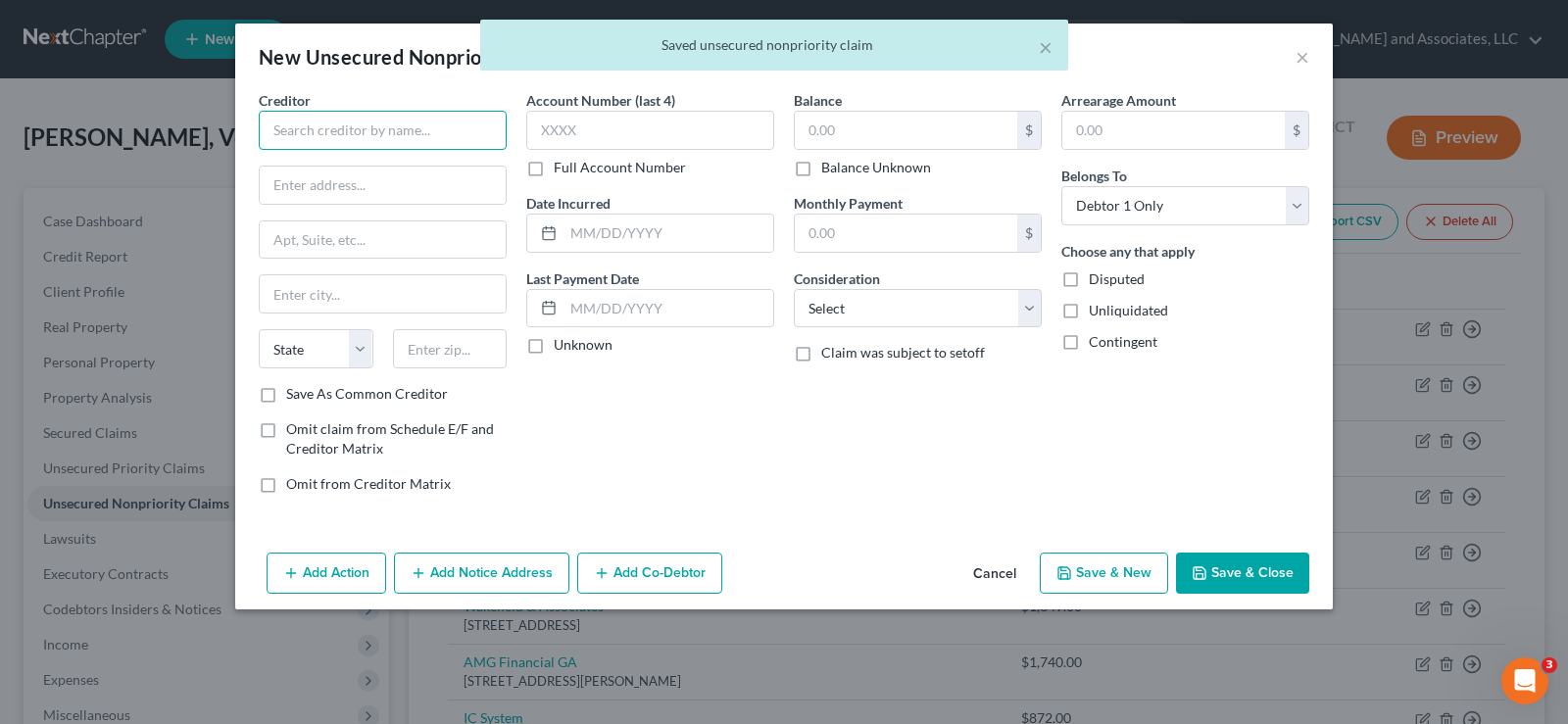
click at [371, 137] on input "text" at bounding box center [382, 130] width 248 height 39
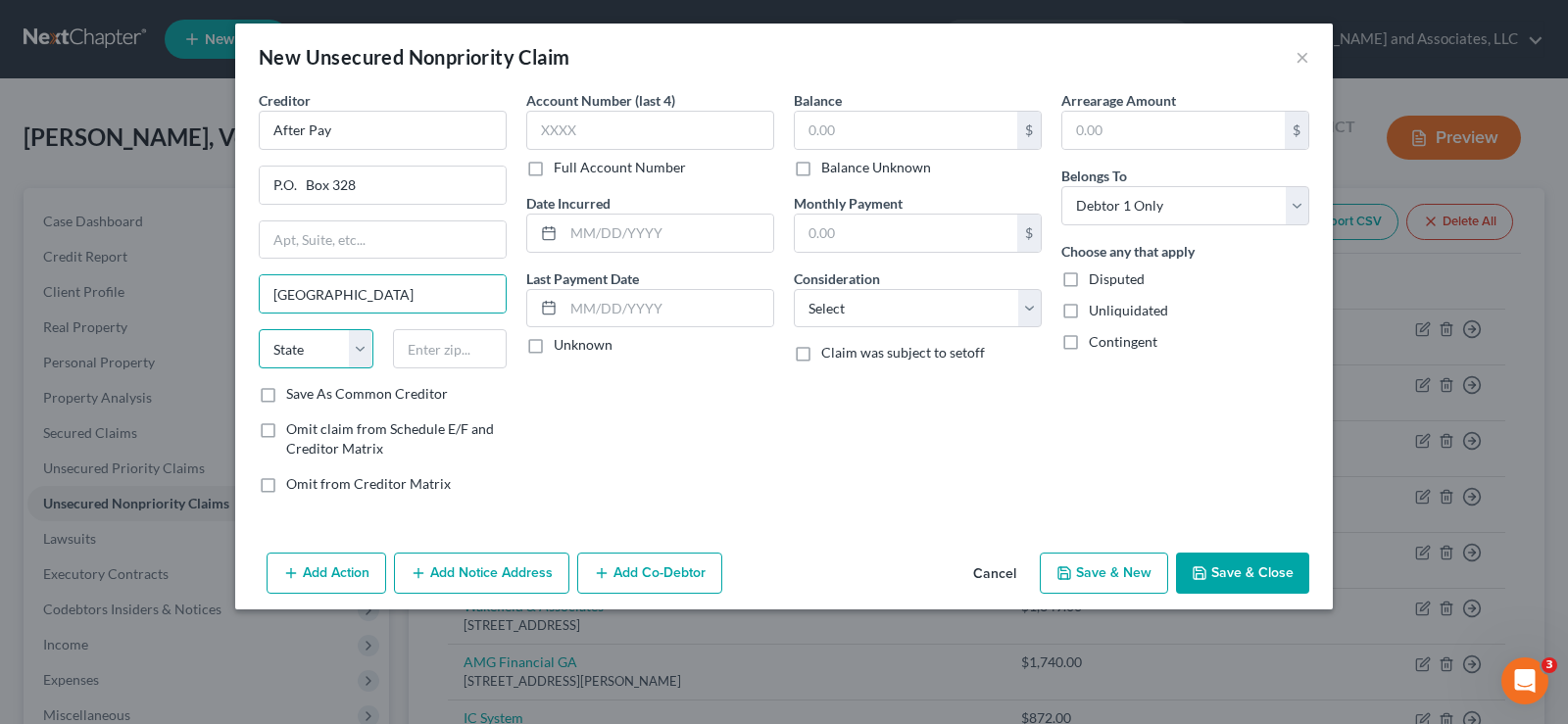
click at [310, 355] on select "State AL AK AR AZ CA CO CT DE DC FL GA GU HI ID IL IN IA KS KY LA ME MD MA MI M…" at bounding box center [315, 348] width 115 height 39
click at [258, 329] on select "State AL AK AR AZ CA CO CT DE DC FL GA GU HI ID IL IN IA KS KY LA ME MD MA MI M…" at bounding box center [315, 348] width 115 height 39
click at [467, 354] on input "text" at bounding box center [450, 348] width 115 height 39
click at [286, 398] on label "Save As Common Creditor" at bounding box center [367, 394] width 162 height 20
click at [294, 397] on input "Save As Common Creditor" at bounding box center [300, 390] width 13 height 13
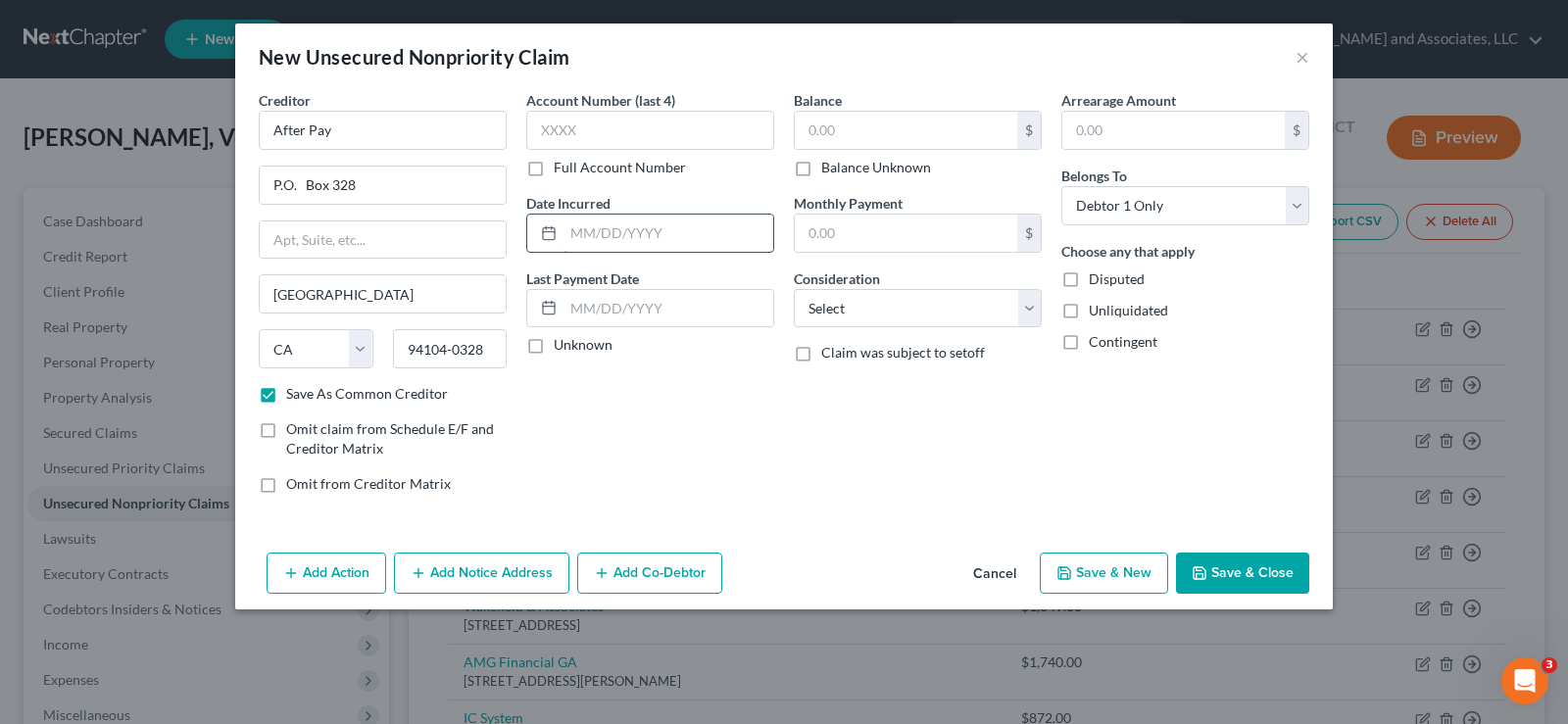
click at [614, 237] on input "text" at bounding box center [668, 232] width 209 height 37
click at [835, 311] on select "Select Cable / Satellite Services Collection Agency Credit Card Debt Debt Couns…" at bounding box center [918, 308] width 248 height 39
click at [794, 289] on select "Select Cable / Satellite Services Collection Agency Credit Card Debt Debt Couns…" at bounding box center [918, 308] width 248 height 39
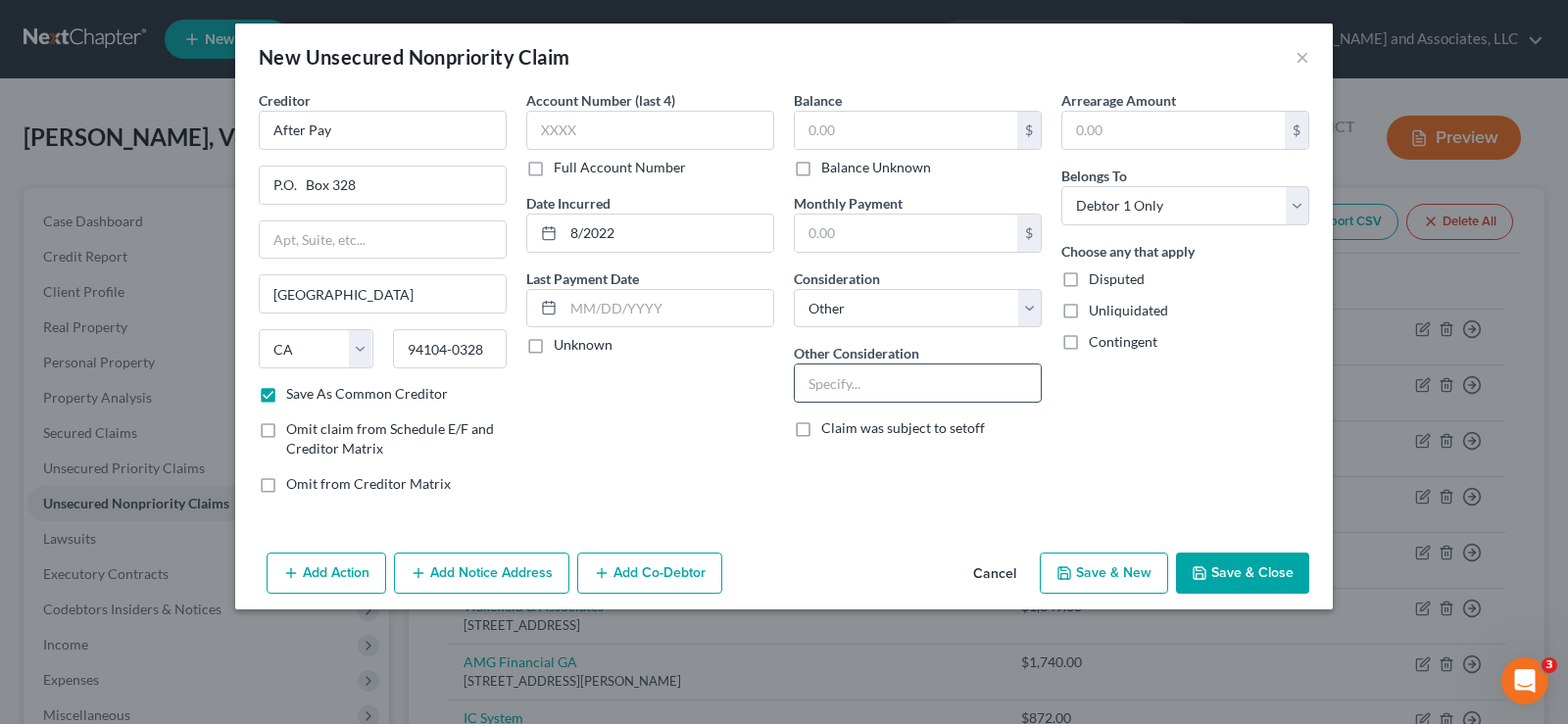
click at [828, 392] on input "text" at bounding box center [918, 382] width 246 height 37
click at [1088, 310] on label "Unliquidated" at bounding box center [1128, 311] width 80 height 20
click at [1096, 310] on input "Unliquidated" at bounding box center [1102, 307] width 13 height 13
click at [1111, 564] on button "Save & New" at bounding box center [1103, 572] width 129 height 41
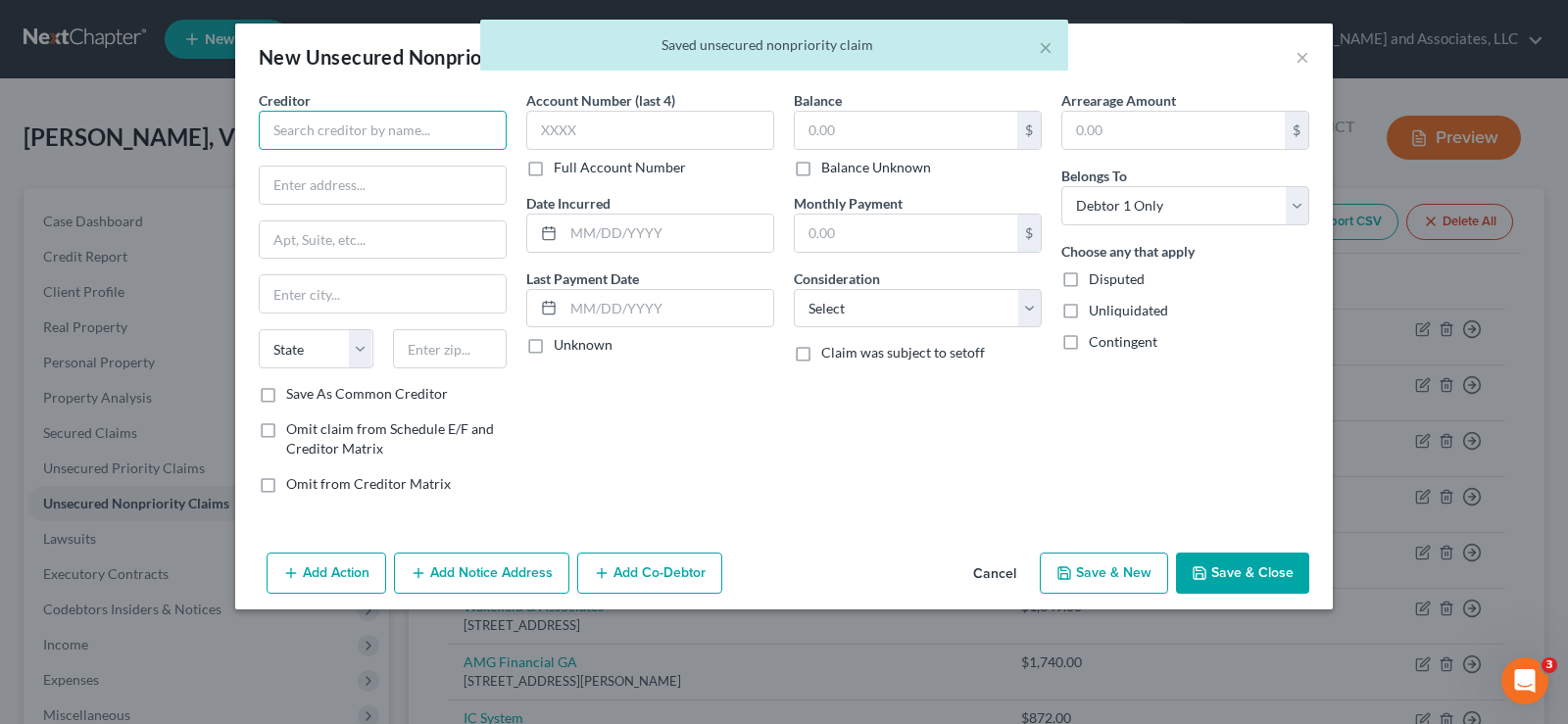
click at [483, 132] on input "text" at bounding box center [382, 130] width 248 height 39
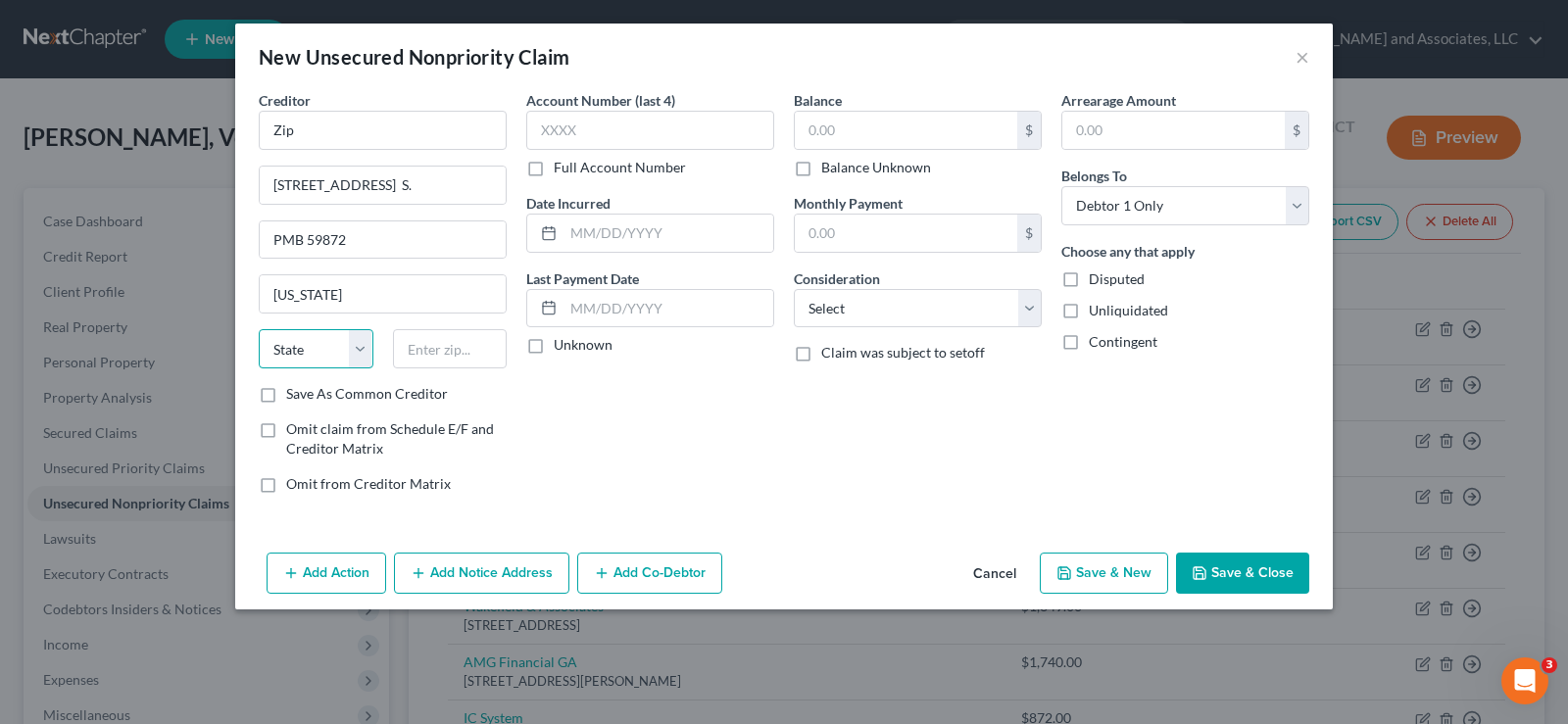
click at [338, 355] on select "State AL AK AR AZ CA CO CT DE DC FL GA GU HI ID IL IN IA KS KY LA ME MD MA MI M…" at bounding box center [315, 348] width 115 height 39
click at [258, 329] on select "State AL AK AR AZ CA CO CT DE DC FL GA GU HI ID IL IN IA KS KY LA ME MD MA MI M…" at bounding box center [315, 348] width 115 height 39
click at [442, 351] on input "text" at bounding box center [450, 348] width 115 height 39
click at [286, 400] on label "Save As Common Creditor" at bounding box center [367, 394] width 162 height 20
click at [294, 397] on input "Save As Common Creditor" at bounding box center [300, 390] width 13 height 13
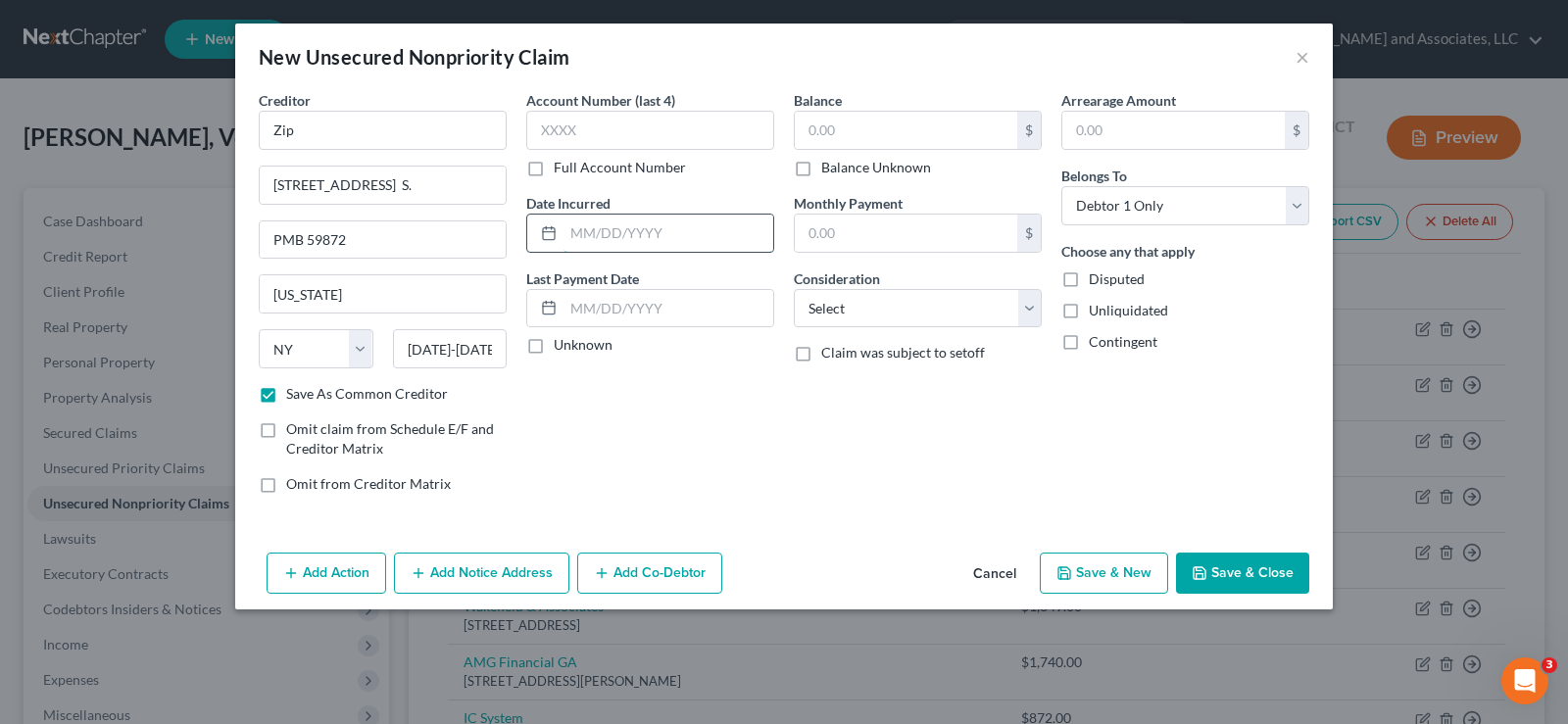
drag, startPoint x: 632, startPoint y: 228, endPoint x: 642, endPoint y: 228, distance: 10.0
click at [632, 228] on input "text" at bounding box center [668, 232] width 209 height 37
click at [855, 320] on select "Select Cable / Satellite Services Collection Agency Credit Card Debt Debt Couns…" at bounding box center [918, 308] width 248 height 39
click at [794, 289] on select "Select Cable / Satellite Services Collection Agency Credit Card Debt Debt Couns…" at bounding box center [918, 308] width 248 height 39
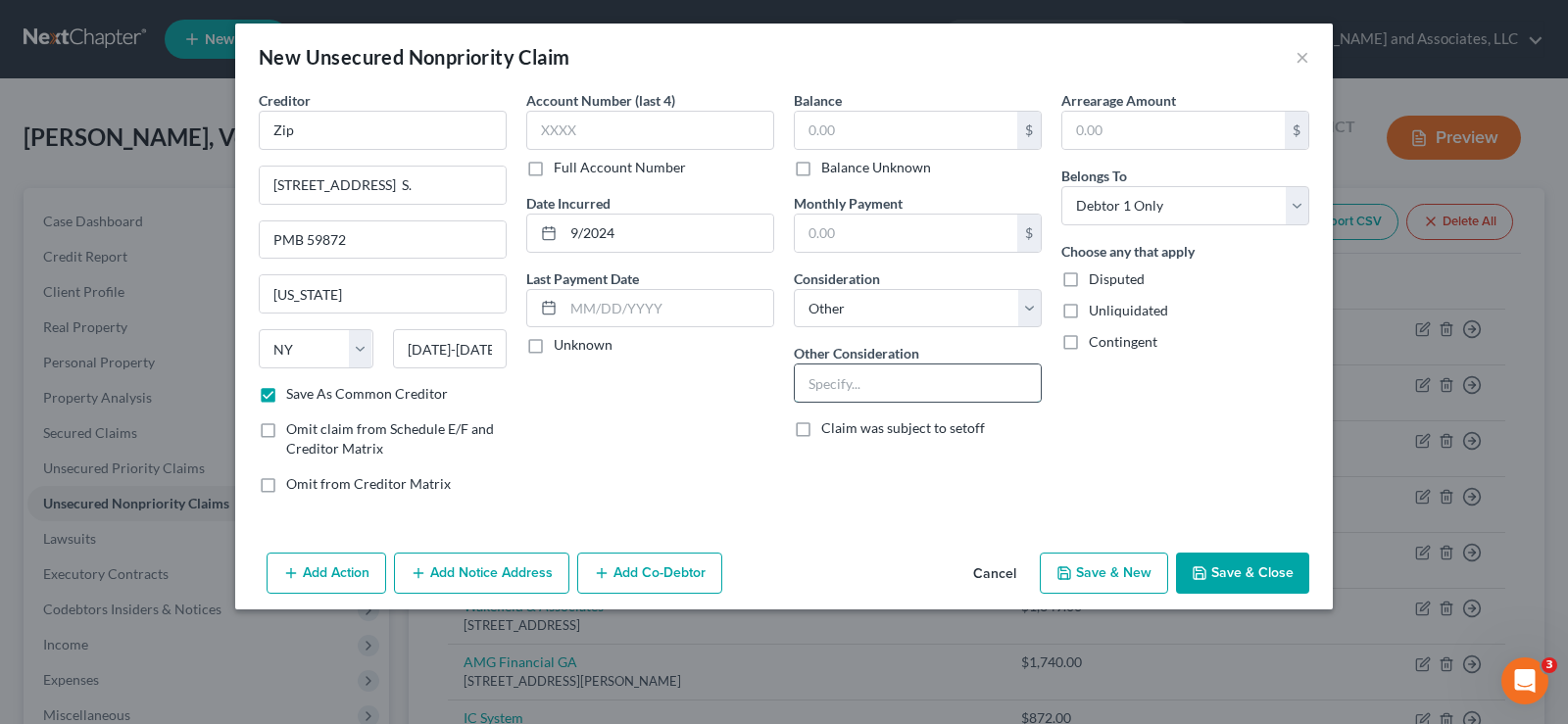
click at [868, 396] on input "text" at bounding box center [918, 382] width 246 height 37
click at [1088, 314] on label "Unliquidated" at bounding box center [1128, 311] width 80 height 20
click at [1096, 313] on input "Unliquidated" at bounding box center [1102, 307] width 13 height 13
click at [1102, 556] on button "Save & New" at bounding box center [1103, 572] width 129 height 41
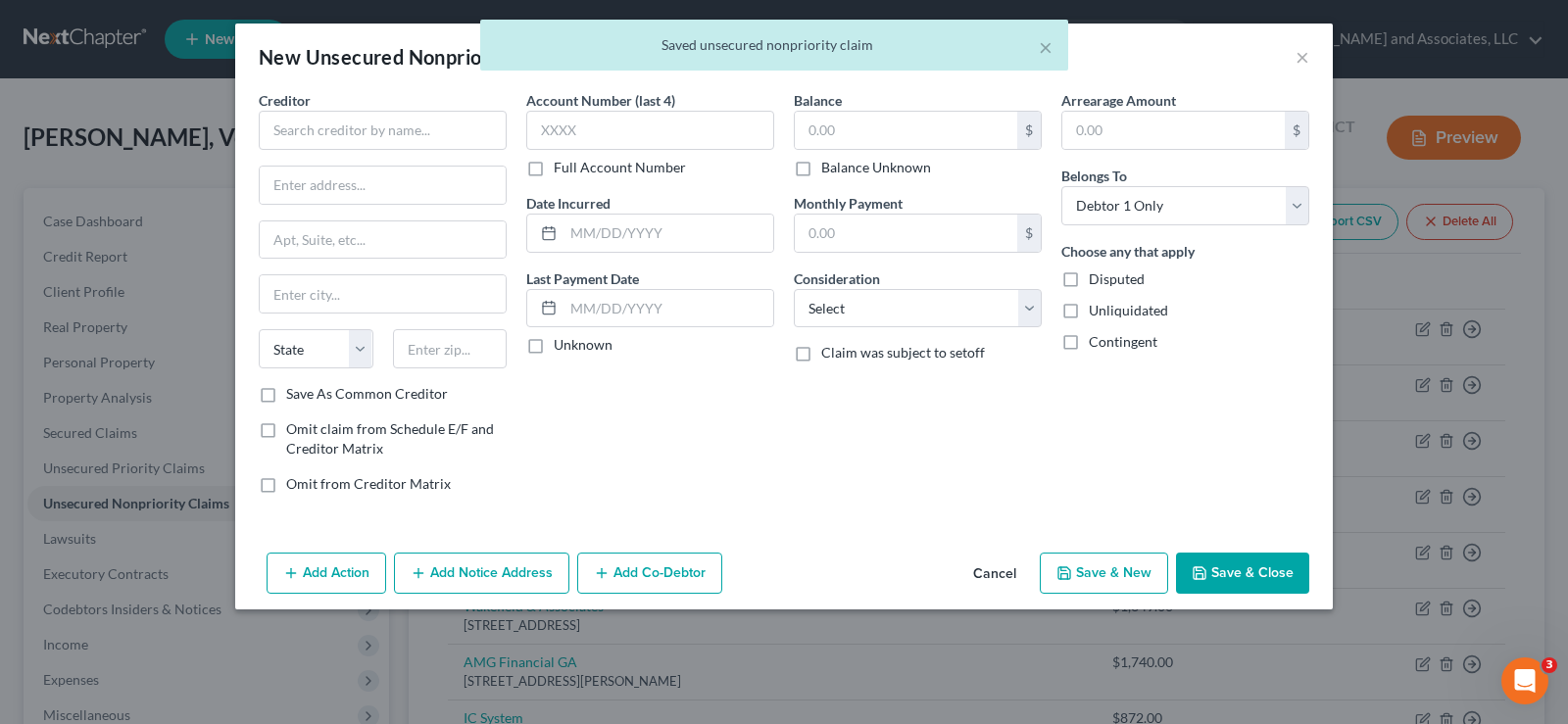
click at [509, 143] on div "Creditor * State AL AK AR AZ CA CO CT DE DC FL GA GU HI ID IL IN IA KS KY LA ME…" at bounding box center [382, 299] width 267 height 419
click at [475, 119] on input "text" at bounding box center [382, 130] width 248 height 39
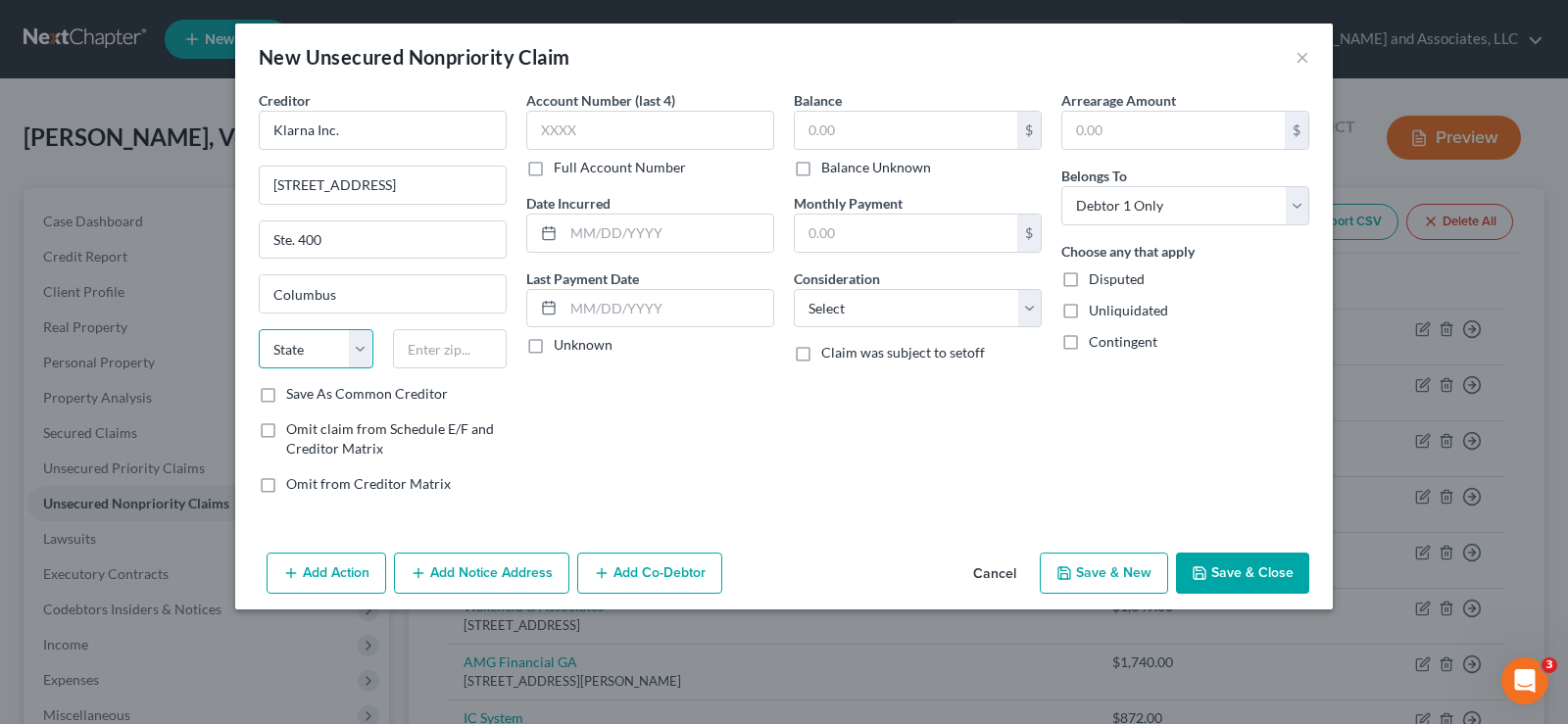
click at [308, 358] on select "State AL AK AR AZ CA CO CT DE DC FL GA GU HI ID IL IN IA KS KY LA ME MD MA MI M…" at bounding box center [315, 348] width 115 height 39
click at [258, 329] on select "State AL AK AR AZ CA CO CT DE DC FL GA GU HI ID IL IN IA KS KY LA ME MD MA MI M…" at bounding box center [315, 348] width 115 height 39
click at [475, 352] on input "text" at bounding box center [450, 348] width 115 height 39
drag, startPoint x: 261, startPoint y: 391, endPoint x: 395, endPoint y: 326, distance: 148.9
click at [286, 391] on label "Save As Common Creditor" at bounding box center [367, 394] width 162 height 20
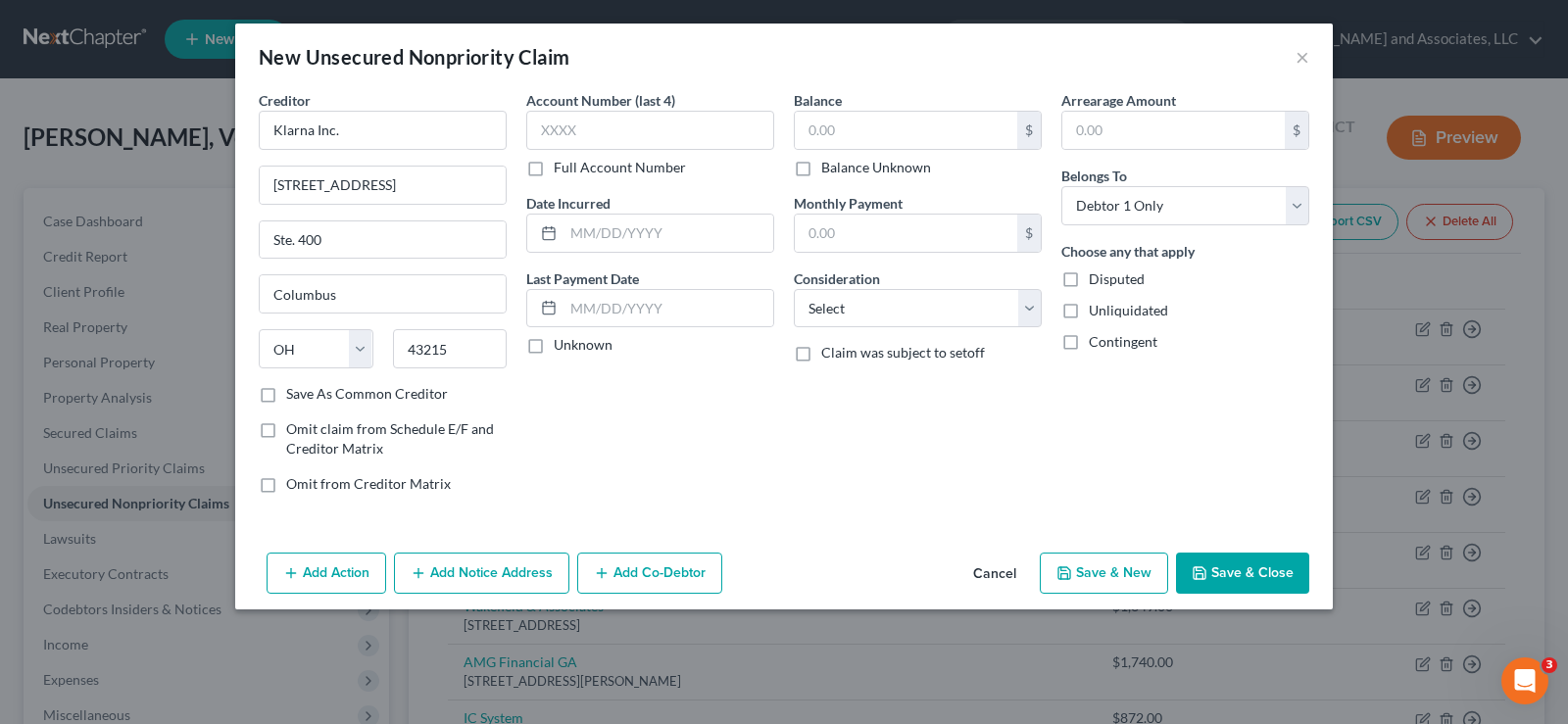
click at [294, 391] on input "Save As Common Creditor" at bounding box center [300, 390] width 13 height 13
click at [848, 122] on input "text" at bounding box center [906, 130] width 222 height 37
click at [843, 310] on select "Select Cable / Satellite Services Collection Agency Credit Card Debt Debt Couns…" at bounding box center [918, 308] width 248 height 39
click at [794, 289] on select "Select Cable / Satellite Services Collection Agency Credit Card Debt Debt Couns…" at bounding box center [918, 308] width 248 height 39
click at [858, 382] on input "text" at bounding box center [918, 382] width 246 height 37
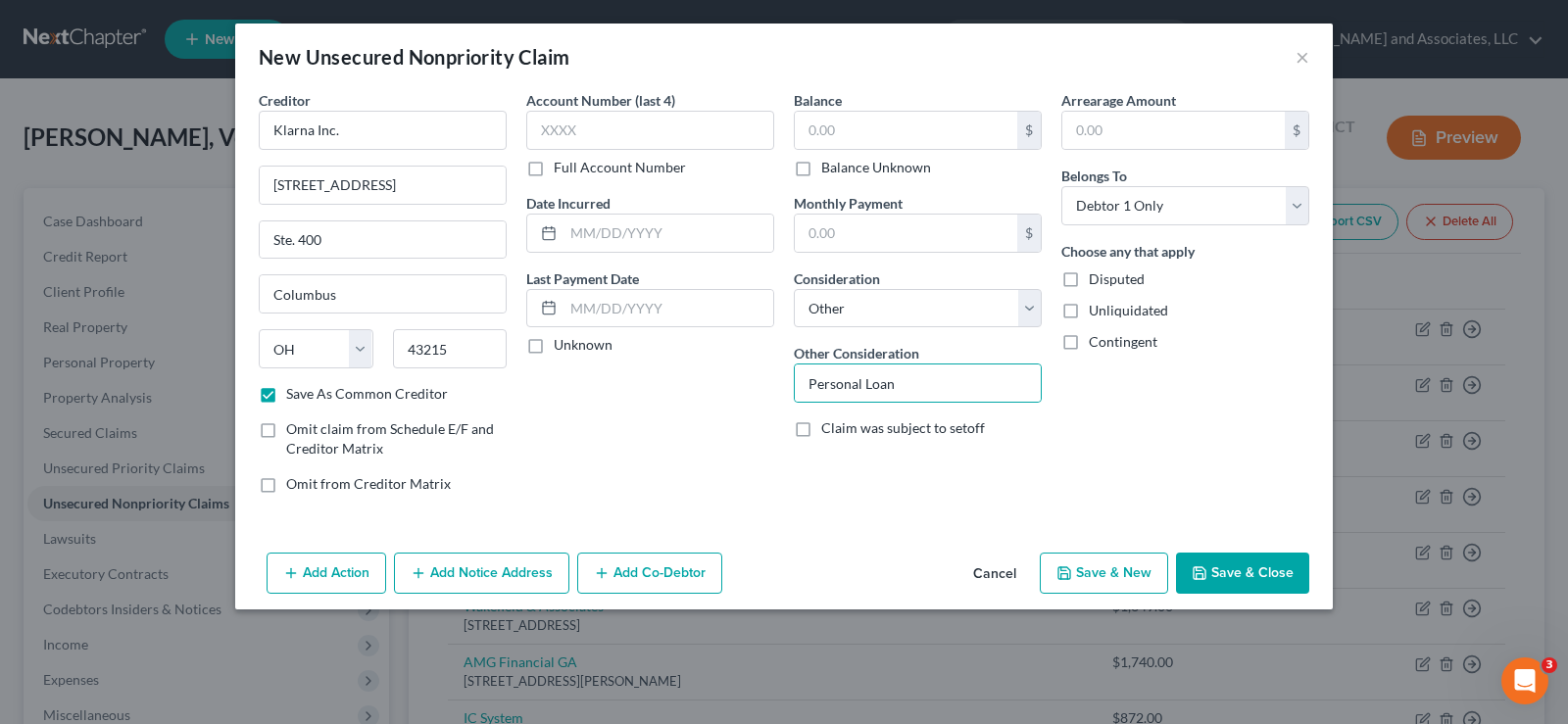
click at [1088, 315] on label "Unliquidated" at bounding box center [1128, 311] width 80 height 20
click at [1096, 313] on input "Unliquidated" at bounding box center [1102, 307] width 13 height 13
click at [1120, 575] on button "Save & New" at bounding box center [1103, 572] width 129 height 41
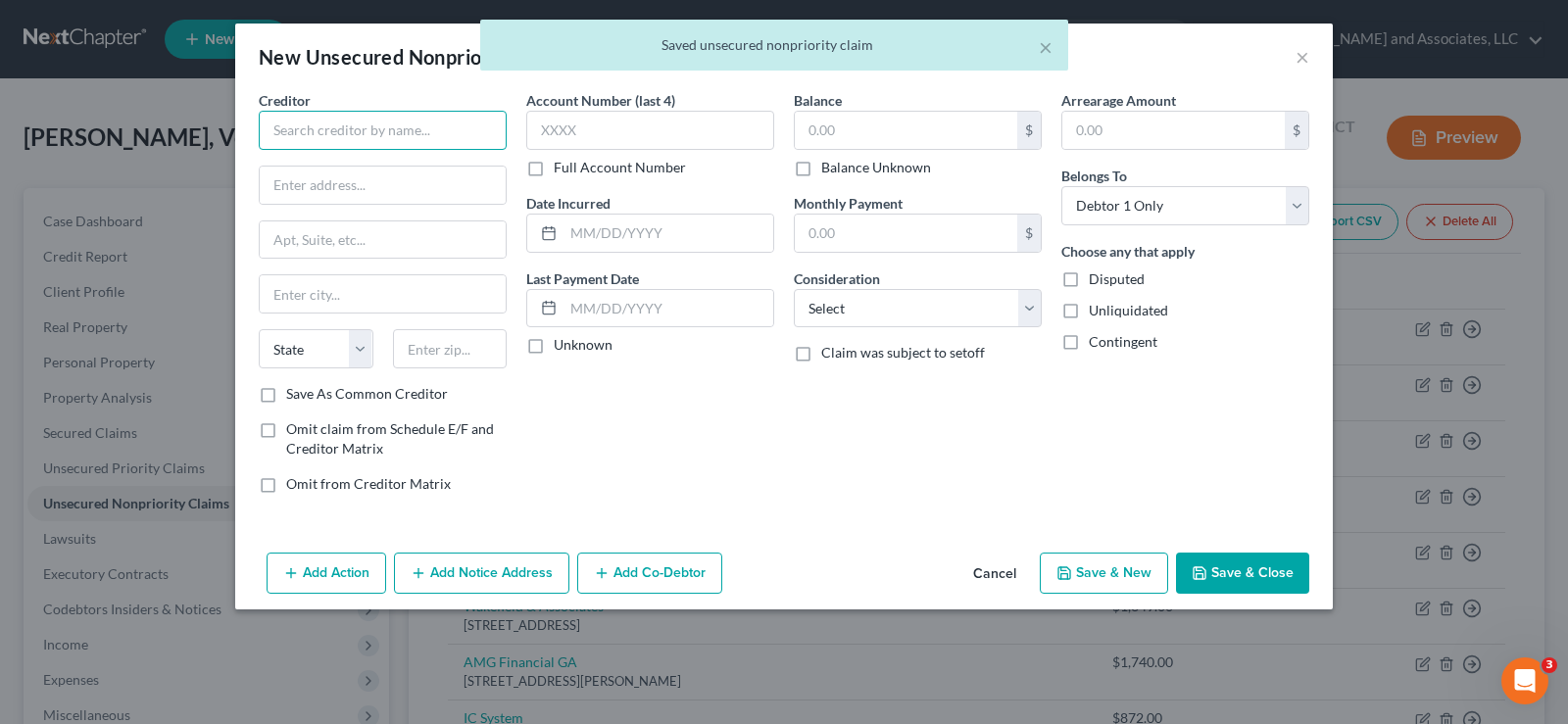
click at [355, 132] on input "text" at bounding box center [382, 130] width 248 height 39
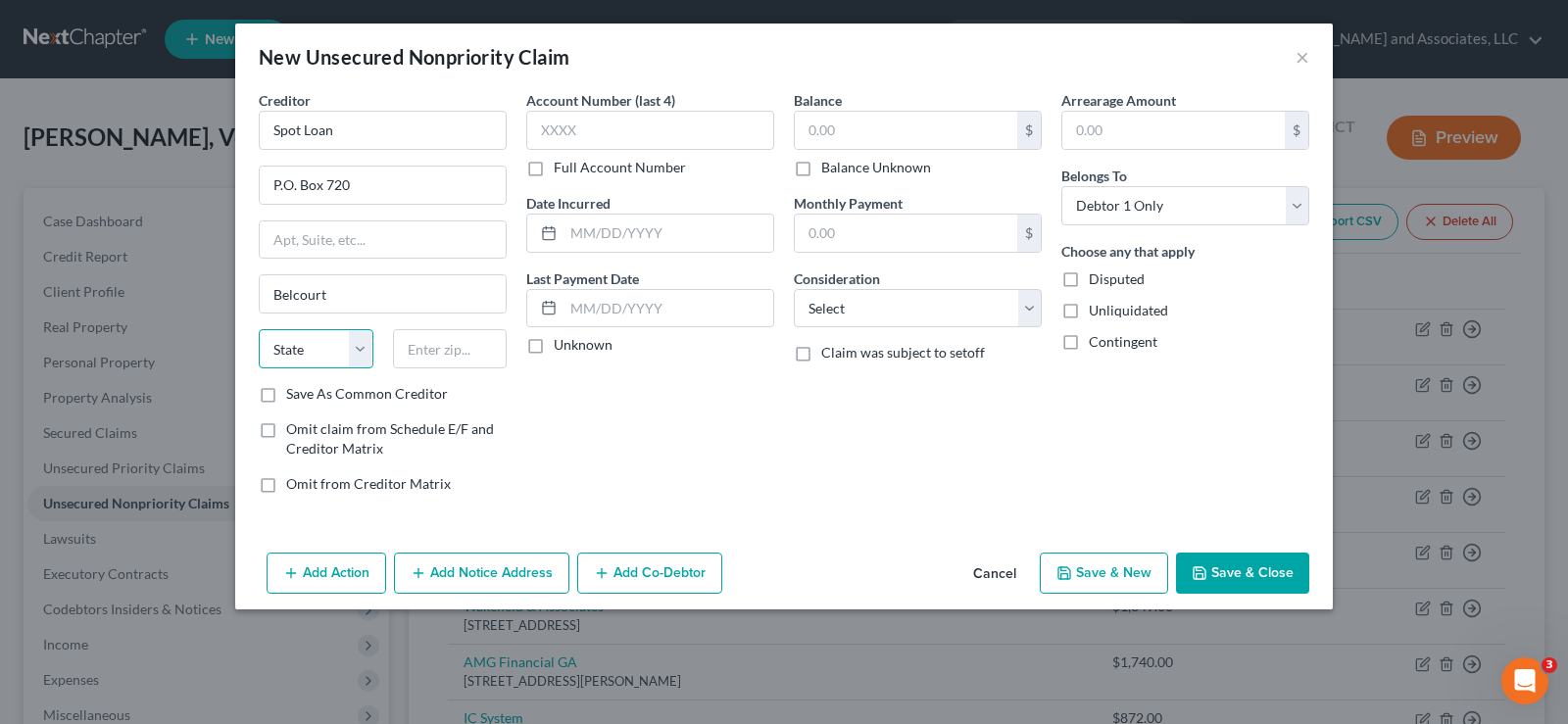
click at [301, 354] on select "State AL AK AR AZ CA CO CT DE DC FL GA GU HI ID IL IN IA KS KY LA ME MD MA MI M…" at bounding box center [315, 348] width 115 height 39
click at [258, 329] on select "State AL AK AR AZ CA CO CT DE DC FL GA GU HI ID IL IN IA KS KY LA ME MD MA MI M…" at bounding box center [315, 348] width 115 height 39
click at [440, 349] on input "text" at bounding box center [450, 348] width 115 height 39
click at [286, 400] on label "Save As Common Creditor" at bounding box center [367, 394] width 162 height 20
click at [294, 397] on input "Save As Common Creditor" at bounding box center [300, 390] width 13 height 13
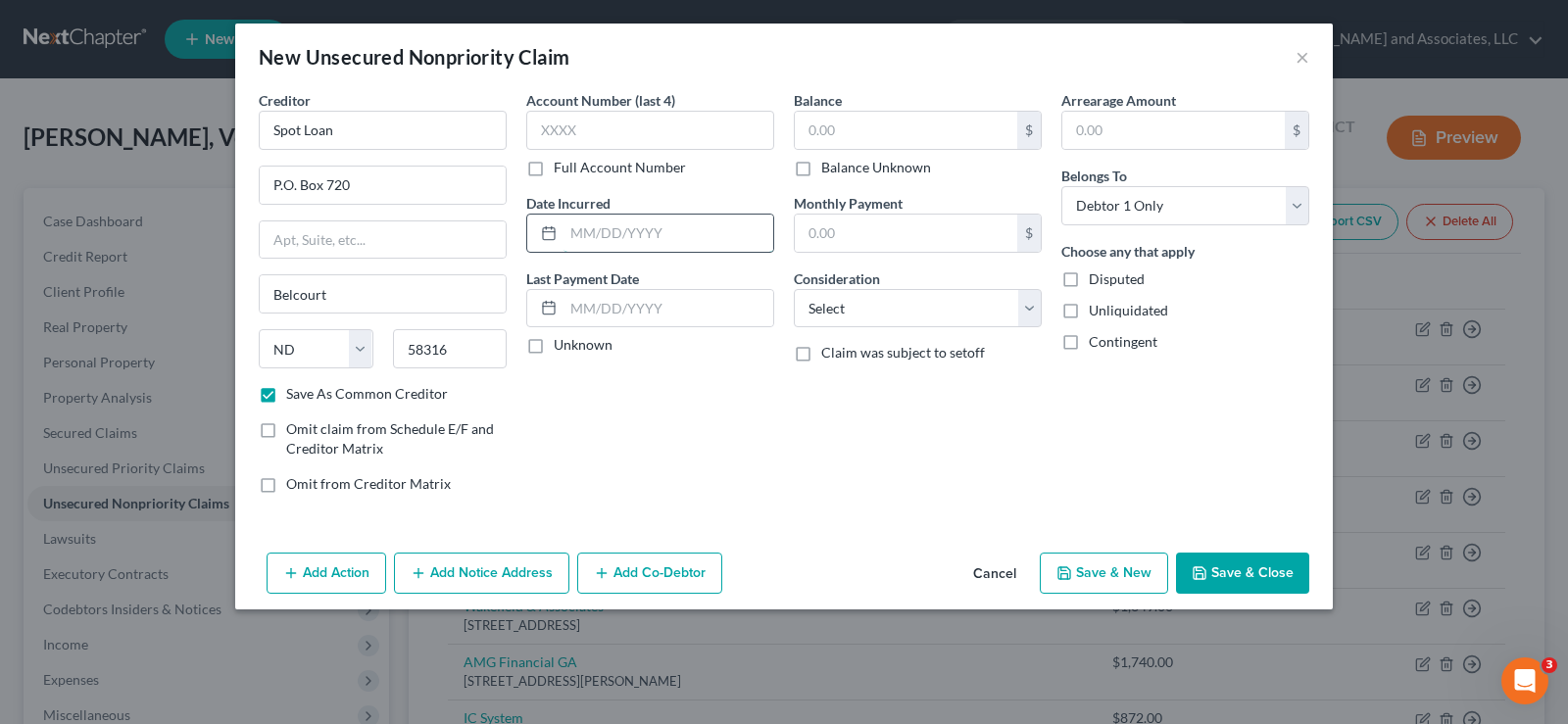
click at [642, 237] on input "text" at bounding box center [668, 232] width 209 height 37
click at [849, 313] on select "Select Cable / Satellite Services Collection Agency Credit Card Debt Debt Couns…" at bounding box center [918, 308] width 248 height 39
click at [794, 289] on select "Select Cable / Satellite Services Collection Agency Credit Card Debt Debt Couns…" at bounding box center [918, 308] width 248 height 39
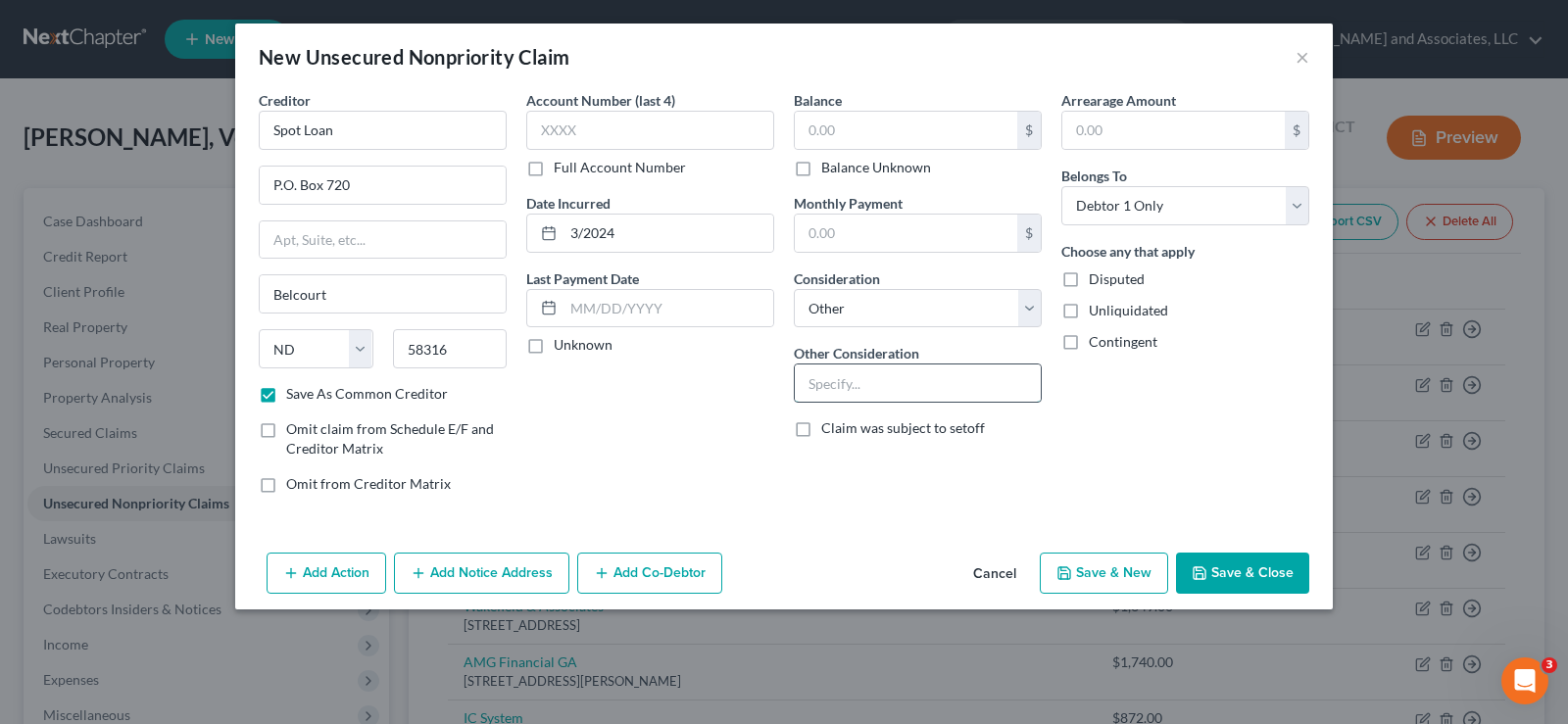
click at [820, 380] on input "text" at bounding box center [918, 382] width 246 height 37
click at [1088, 304] on label "Unliquidated" at bounding box center [1128, 311] width 80 height 20
click at [1096, 304] on input "Unliquidated" at bounding box center [1102, 307] width 13 height 13
click at [1091, 578] on button "Save & New" at bounding box center [1103, 572] width 129 height 41
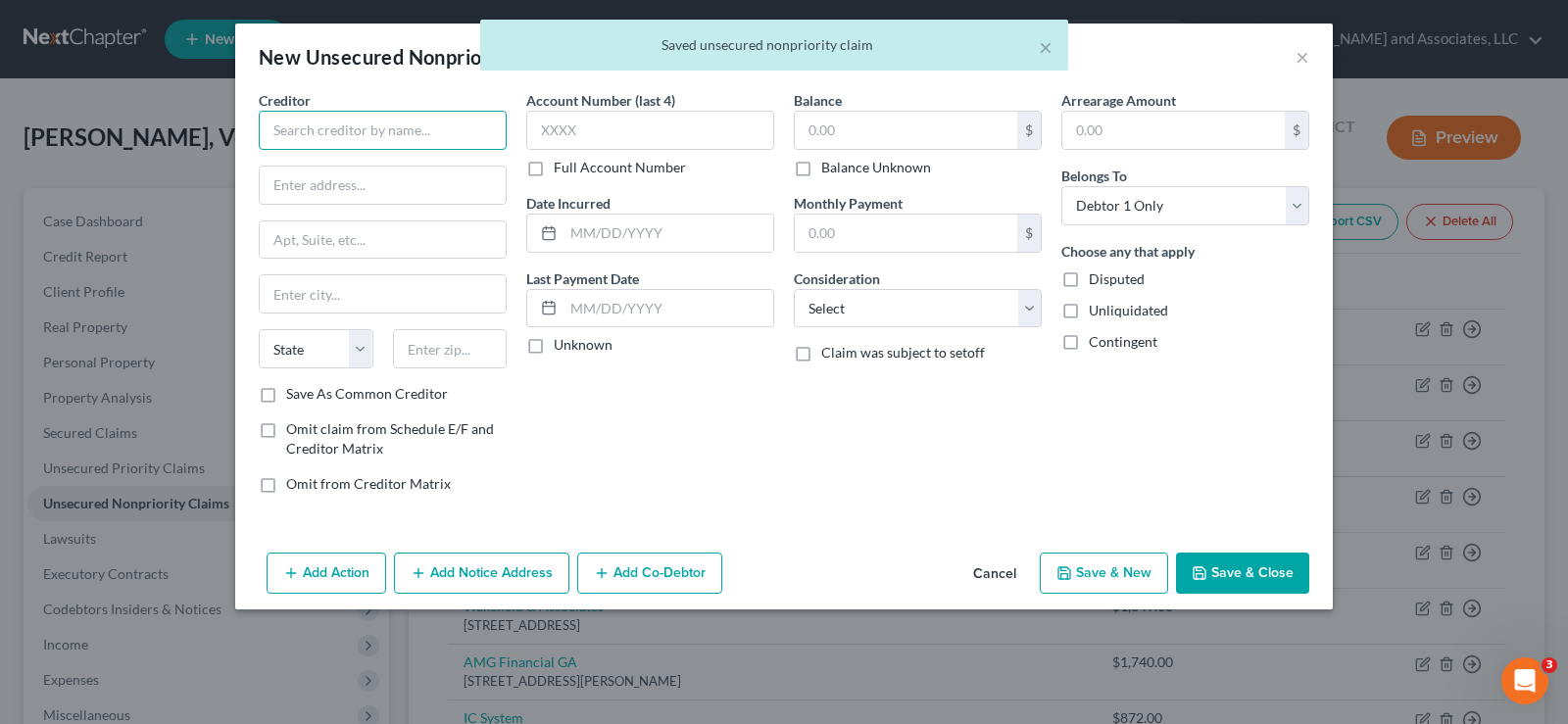
click at [415, 120] on input "text" at bounding box center [382, 130] width 248 height 39
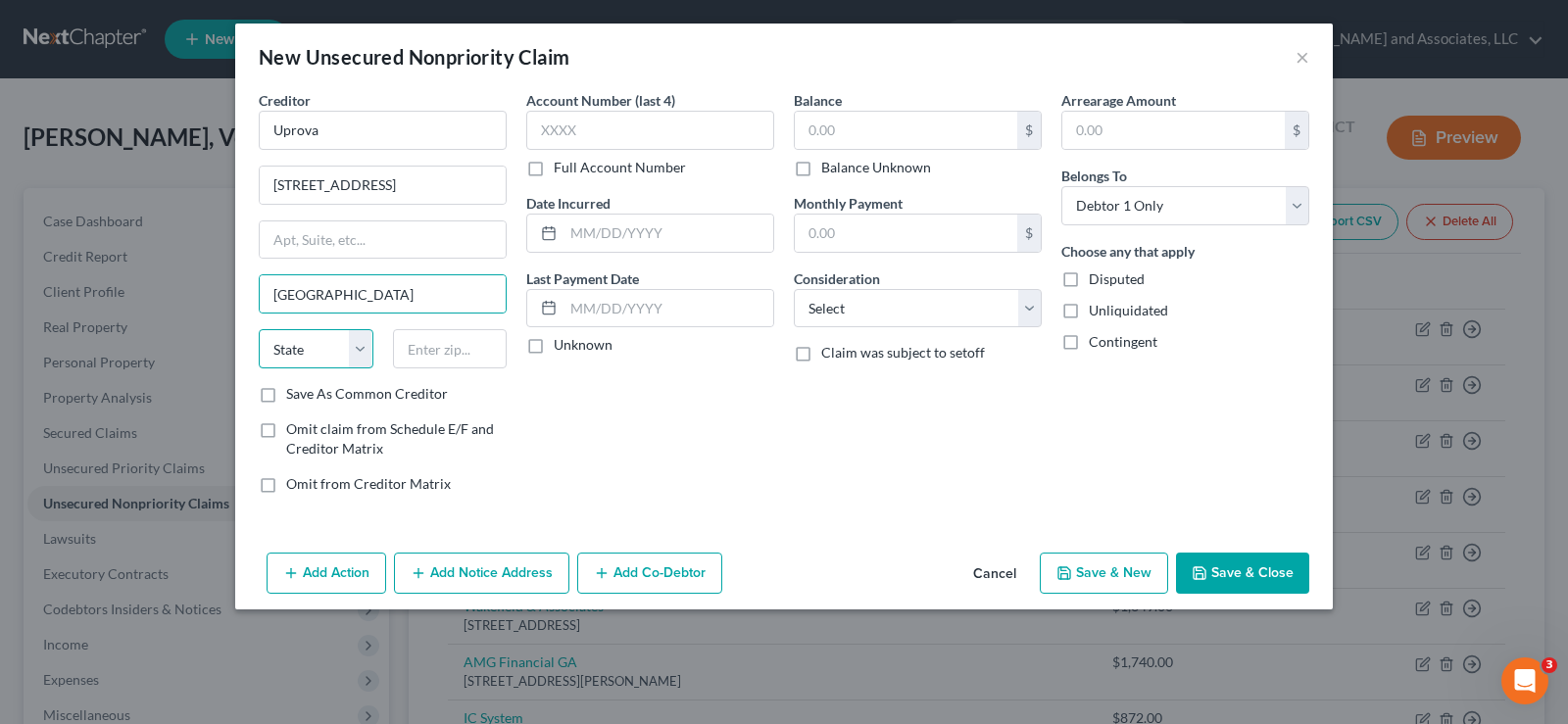
click at [333, 357] on select "State AL AK AR AZ CA CO CT DE DC FL GA GU HI ID IL IN IA KS KY LA ME MD MA MI M…" at bounding box center [315, 348] width 115 height 39
click at [258, 329] on select "State AL AK AR AZ CA CO CT DE DC FL GA GU HI ID IL IN IA KS KY LA ME MD MA MI M…" at bounding box center [315, 348] width 115 height 39
click at [453, 355] on input "text" at bounding box center [450, 348] width 115 height 39
click at [286, 392] on label "Save As Common Creditor" at bounding box center [367, 394] width 162 height 20
click at [294, 392] on input "Save As Common Creditor" at bounding box center [300, 390] width 13 height 13
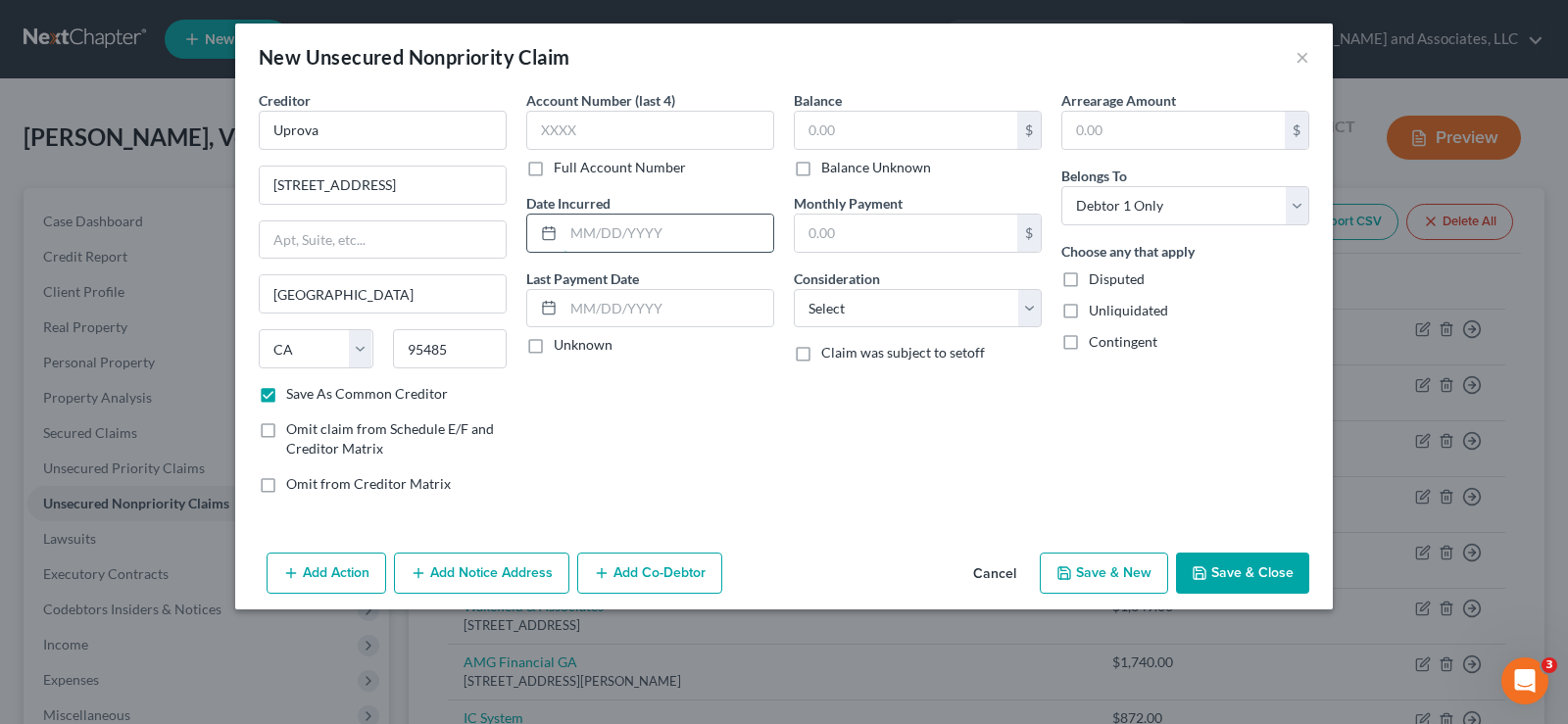
drag, startPoint x: 664, startPoint y: 245, endPoint x: 647, endPoint y: 219, distance: 31.1
click at [664, 245] on input "text" at bounding box center [668, 232] width 209 height 37
click at [880, 309] on select "Select Cable / Satellite Services Collection Agency Credit Card Debt Debt Couns…" at bounding box center [918, 308] width 248 height 39
click at [794, 289] on select "Select Cable / Satellite Services Collection Agency Credit Card Debt Debt Couns…" at bounding box center [918, 308] width 248 height 39
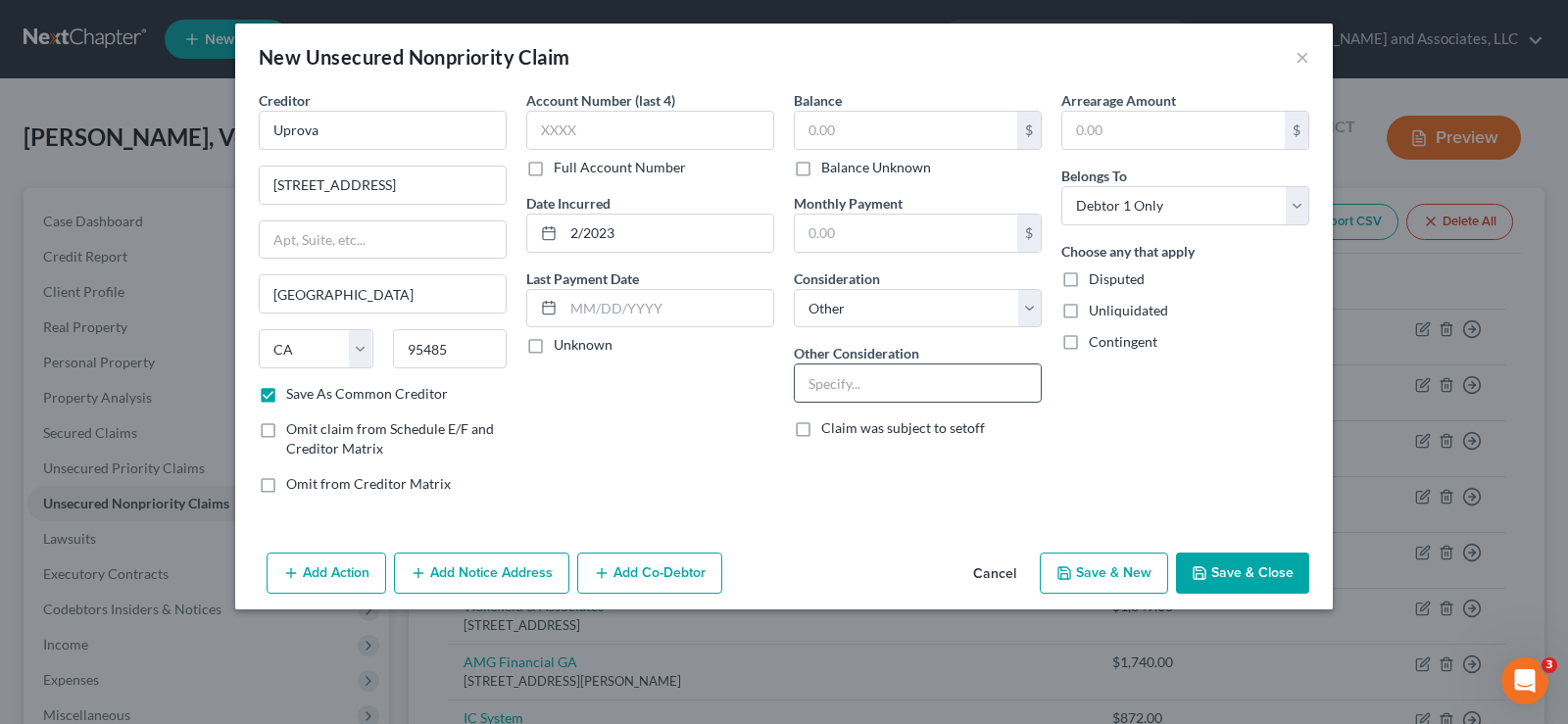
click at [863, 401] on input "text" at bounding box center [918, 382] width 246 height 37
click at [1088, 313] on label "Unliquidated" at bounding box center [1128, 311] width 80 height 20
click at [1096, 313] on input "Unliquidated" at bounding box center [1102, 307] width 13 height 13
drag, startPoint x: 837, startPoint y: 118, endPoint x: 855, endPoint y: 112, distance: 19.0
click at [843, 119] on input "text" at bounding box center [906, 130] width 222 height 37
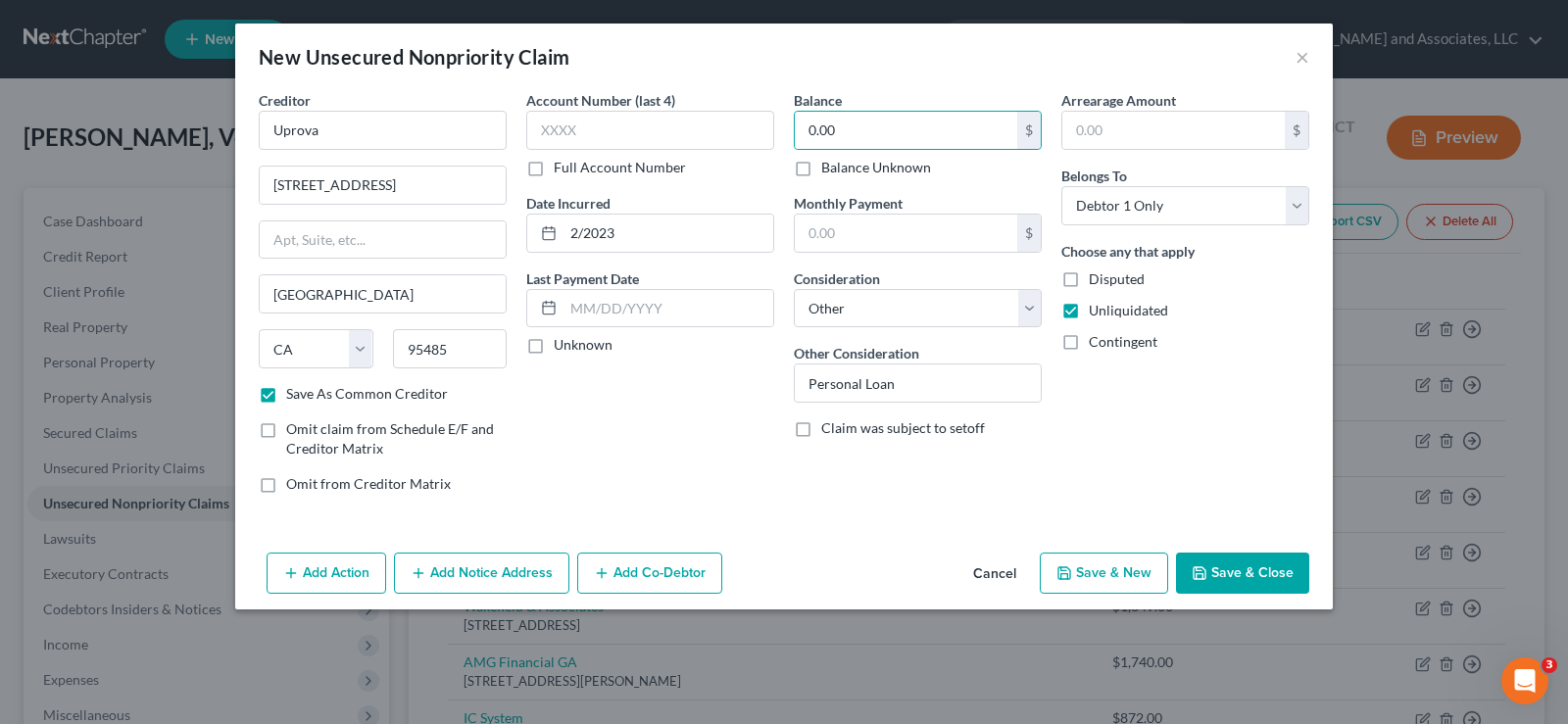
click at [1112, 578] on button "Save & New" at bounding box center [1103, 572] width 129 height 41
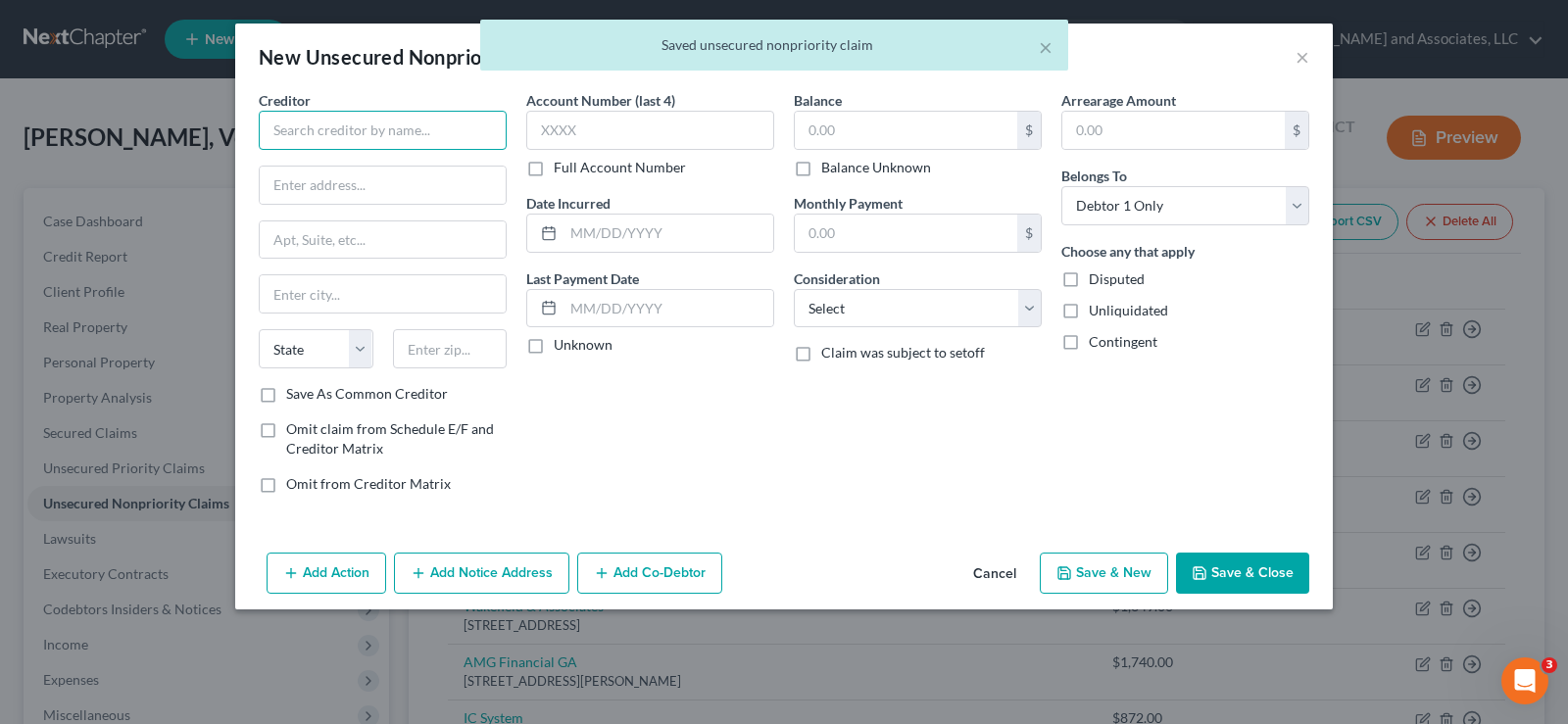
click at [312, 122] on input "text" at bounding box center [382, 130] width 248 height 39
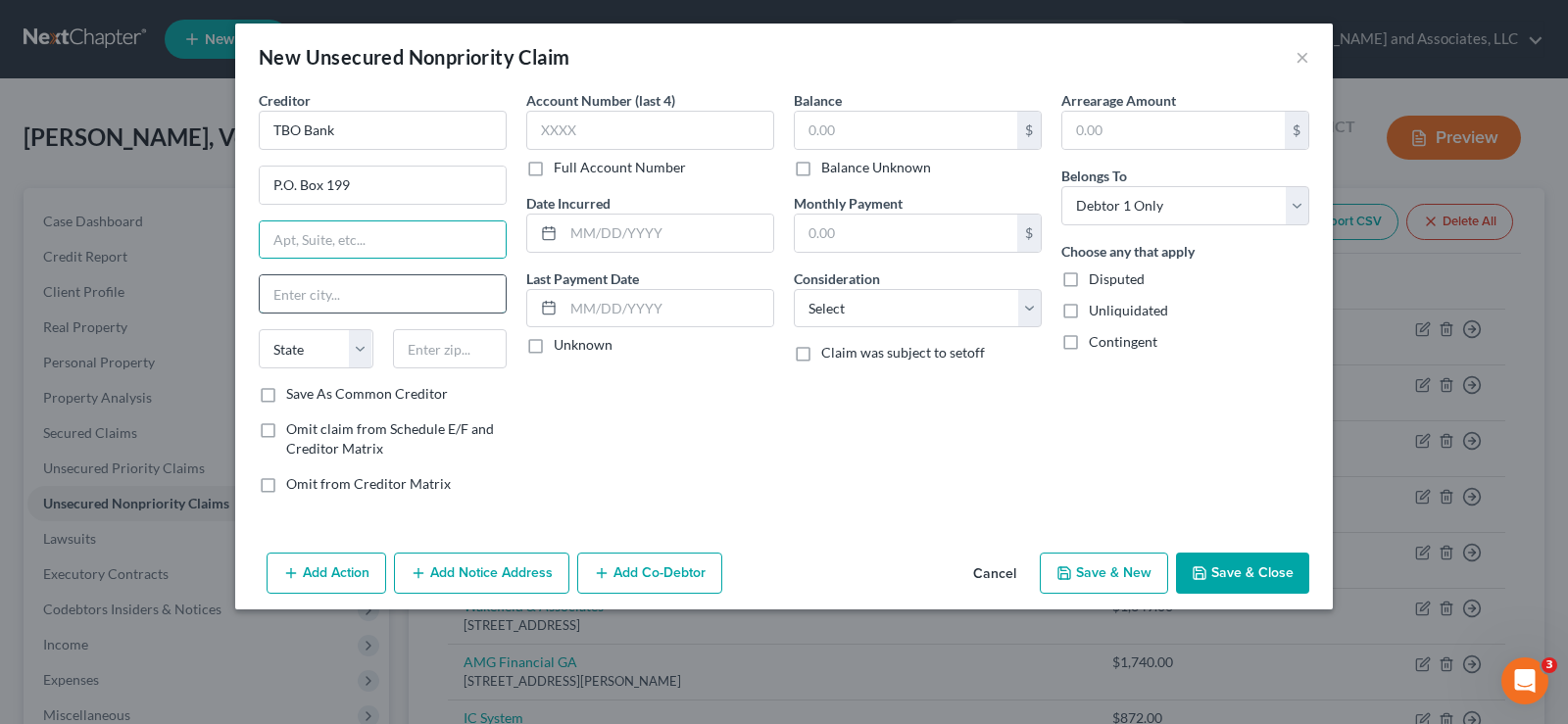
click at [304, 302] on input "text" at bounding box center [382, 293] width 246 height 37
click at [297, 358] on select "State AL AK AR AZ CA CO CT DE DC FL GA GU HI ID IL IN IA KS KY LA ME MD MA MI M…" at bounding box center [315, 348] width 115 height 39
click at [258, 329] on select "State AL AK AR AZ CA CO CT DE DC FL GA GU HI ID IL IN IA KS KY LA ME MD MA MI M…" at bounding box center [315, 348] width 115 height 39
click at [431, 351] on input "text" at bounding box center [450, 348] width 115 height 39
click at [286, 395] on label "Save As Common Creditor" at bounding box center [367, 394] width 162 height 20
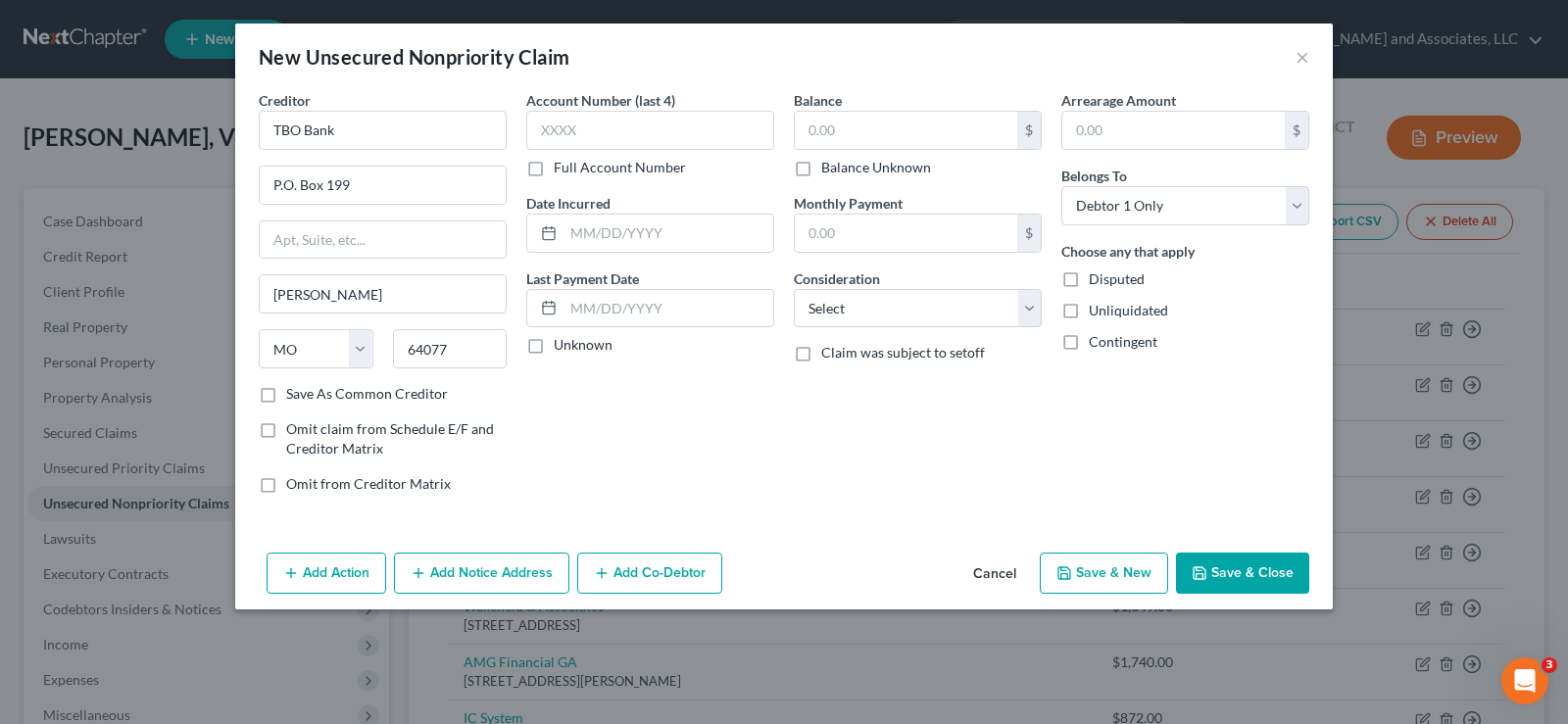
click at [294, 395] on input "Save As Common Creditor" at bounding box center [300, 390] width 13 height 13
click at [839, 134] on input "text" at bounding box center [906, 130] width 222 height 37
click at [629, 243] on input "text" at bounding box center [668, 232] width 209 height 37
click at [872, 312] on select "Select Cable / Satellite Services Collection Agency Credit Card Debt Debt Couns…" at bounding box center [918, 308] width 248 height 39
click at [794, 289] on select "Select Cable / Satellite Services Collection Agency Credit Card Debt Debt Couns…" at bounding box center [918, 308] width 248 height 39
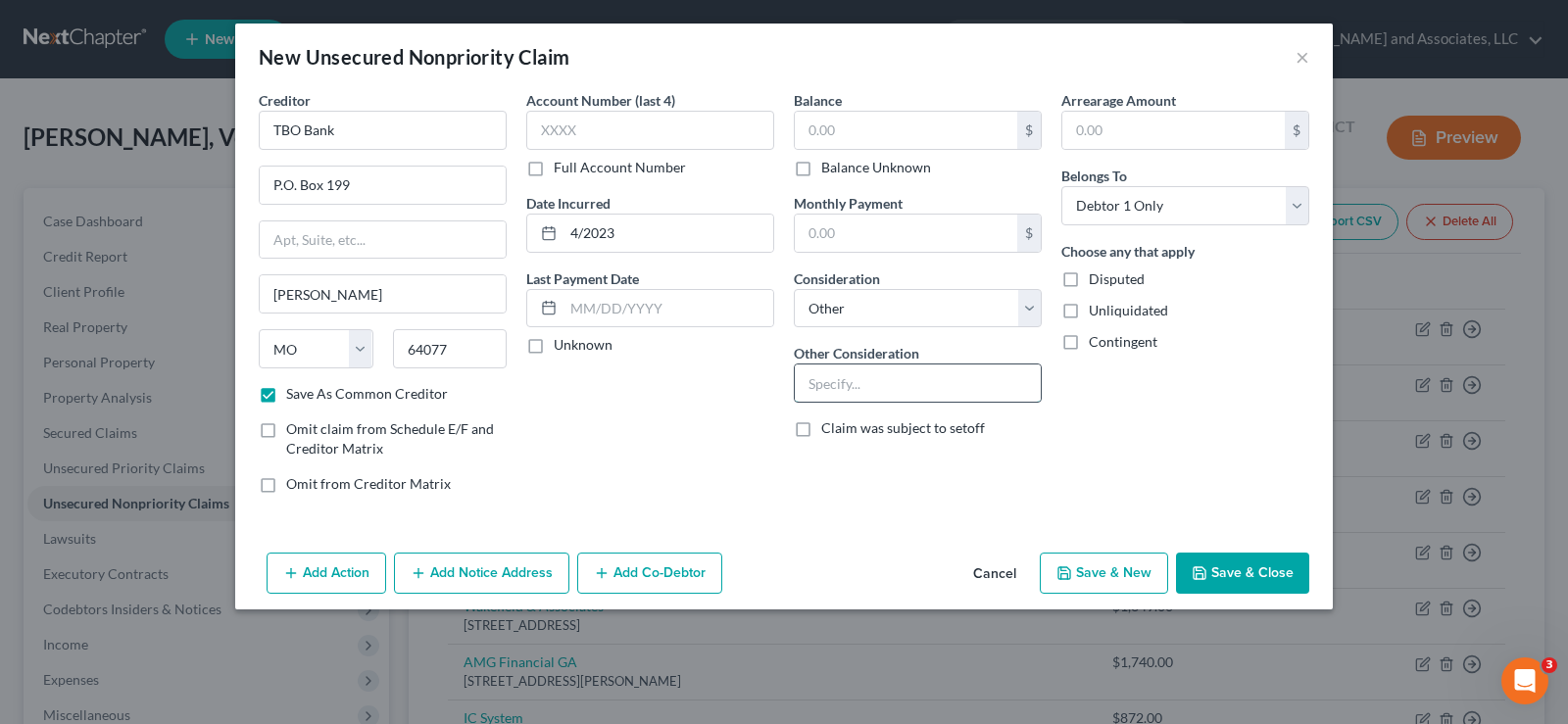
click at [843, 396] on input "text" at bounding box center [918, 382] width 246 height 37
click at [1088, 309] on label "Unliquidated" at bounding box center [1128, 311] width 80 height 20
click at [1096, 309] on input "Unliquidated" at bounding box center [1102, 307] width 13 height 13
click at [1131, 582] on button "Save & New" at bounding box center [1103, 572] width 129 height 41
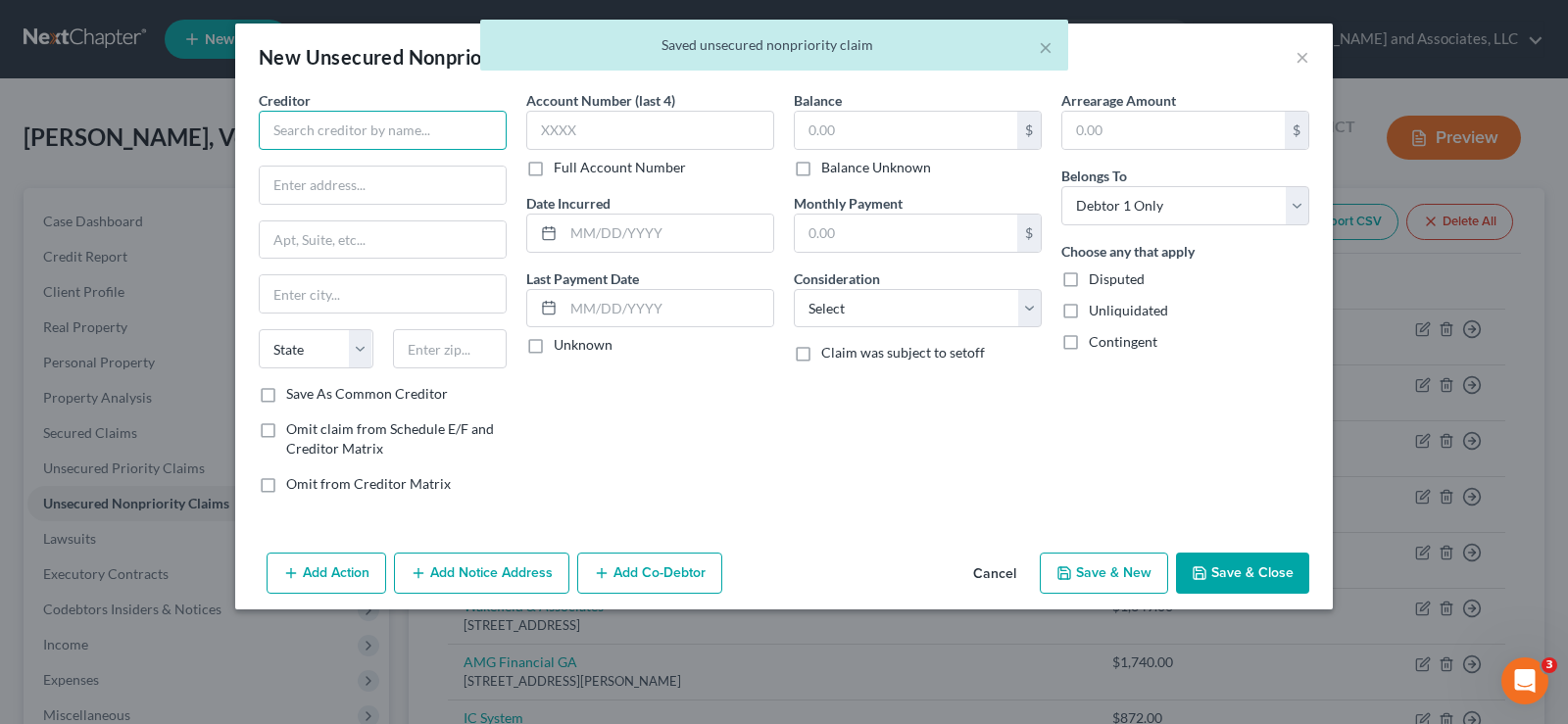
click at [394, 138] on input "text" at bounding box center [382, 130] width 248 height 39
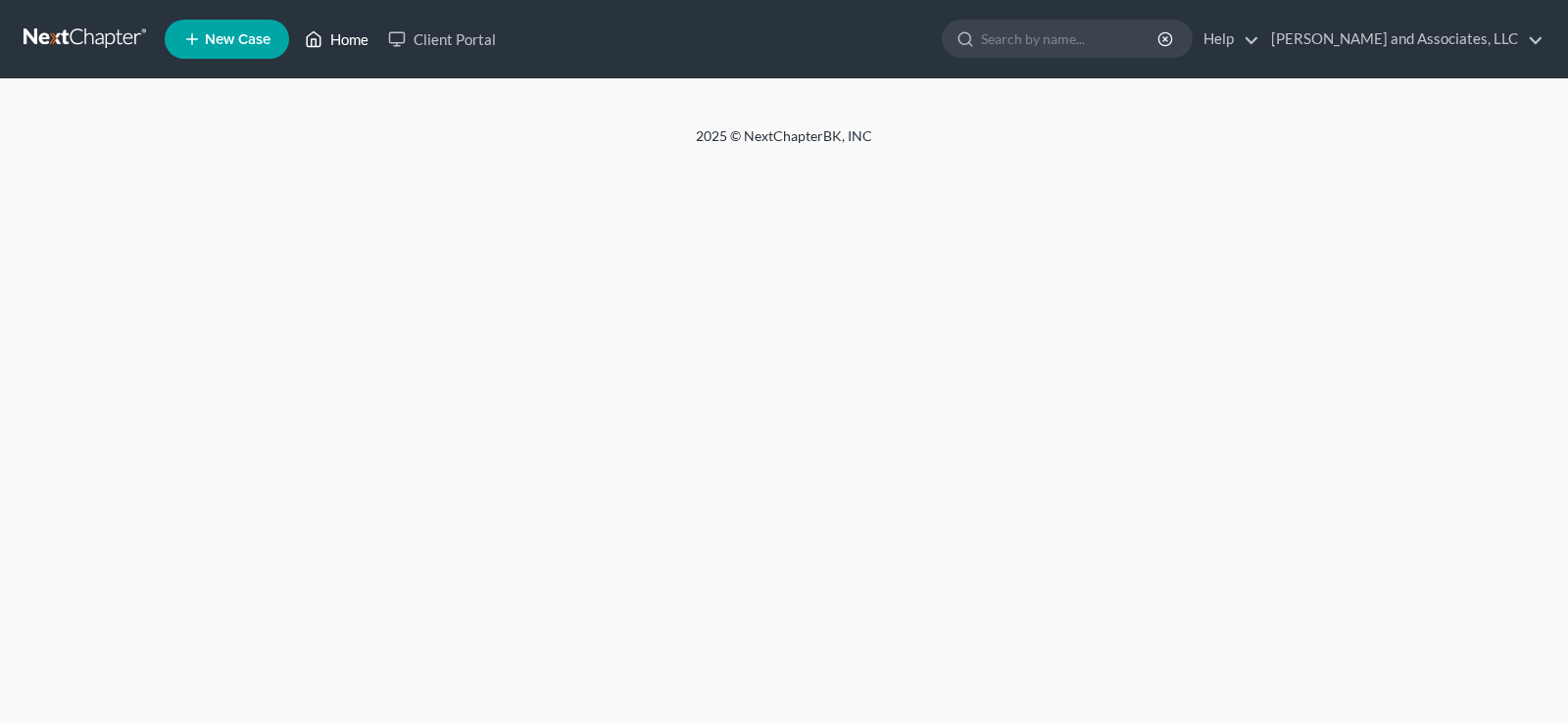
select select "1"
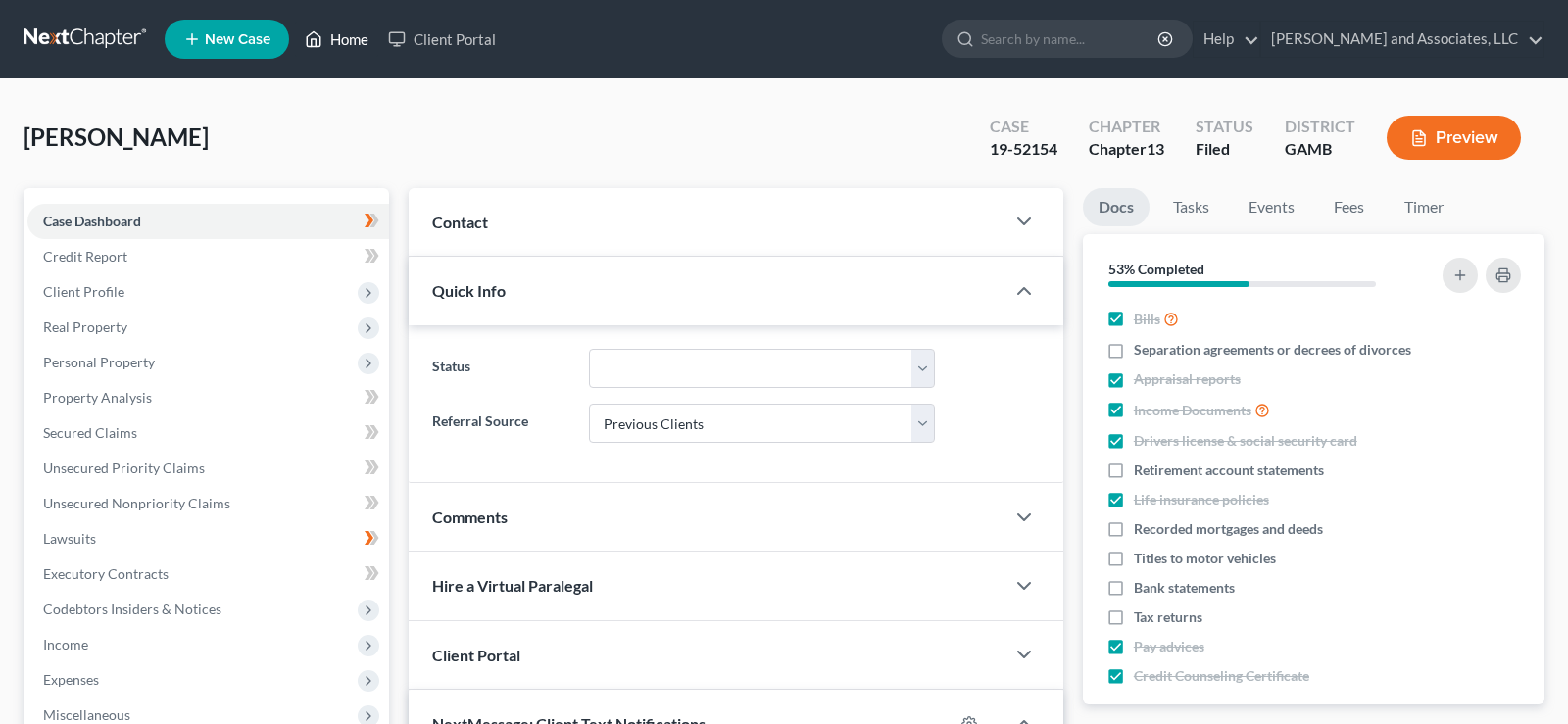
click at [349, 34] on link "Home" at bounding box center [336, 39] width 83 height 35
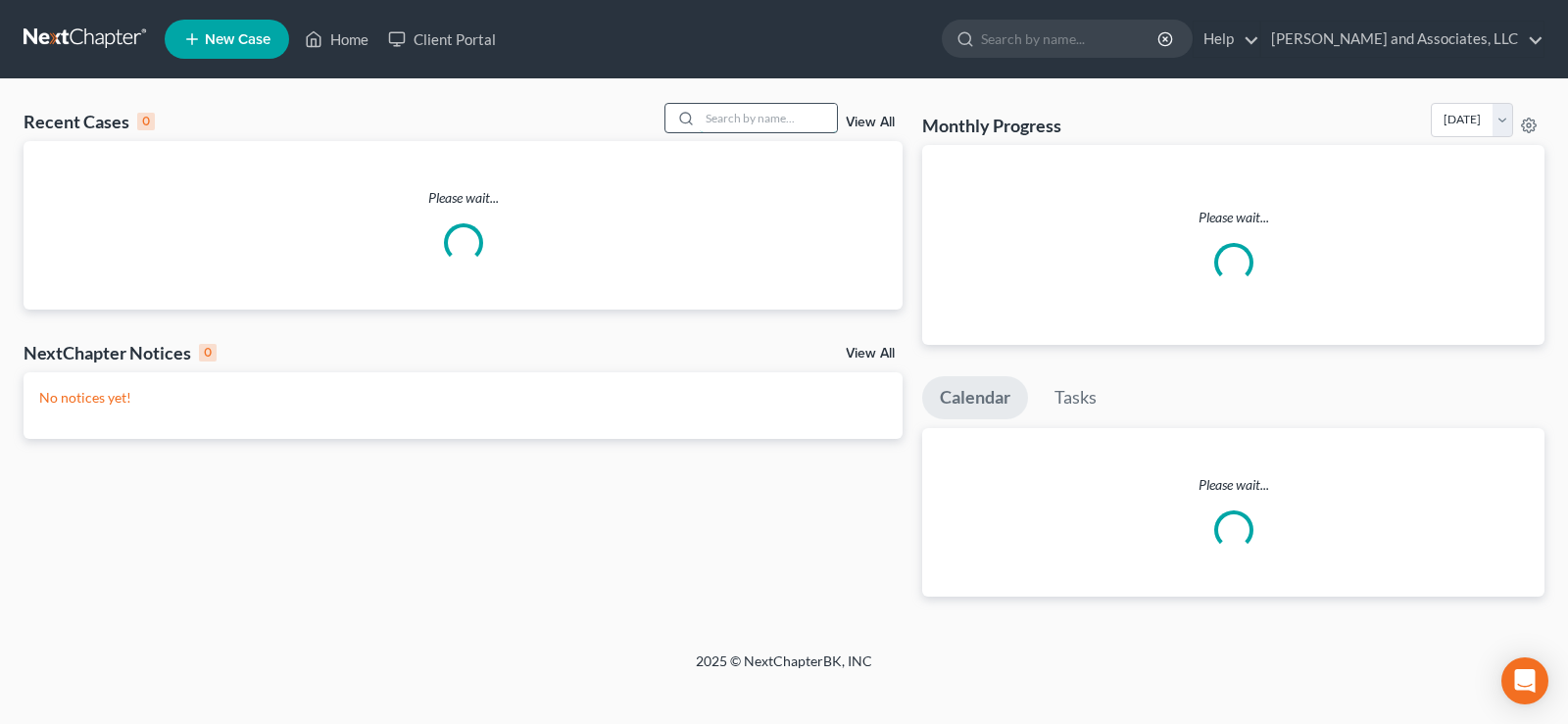
click at [744, 109] on input "search" at bounding box center [768, 118] width 138 height 28
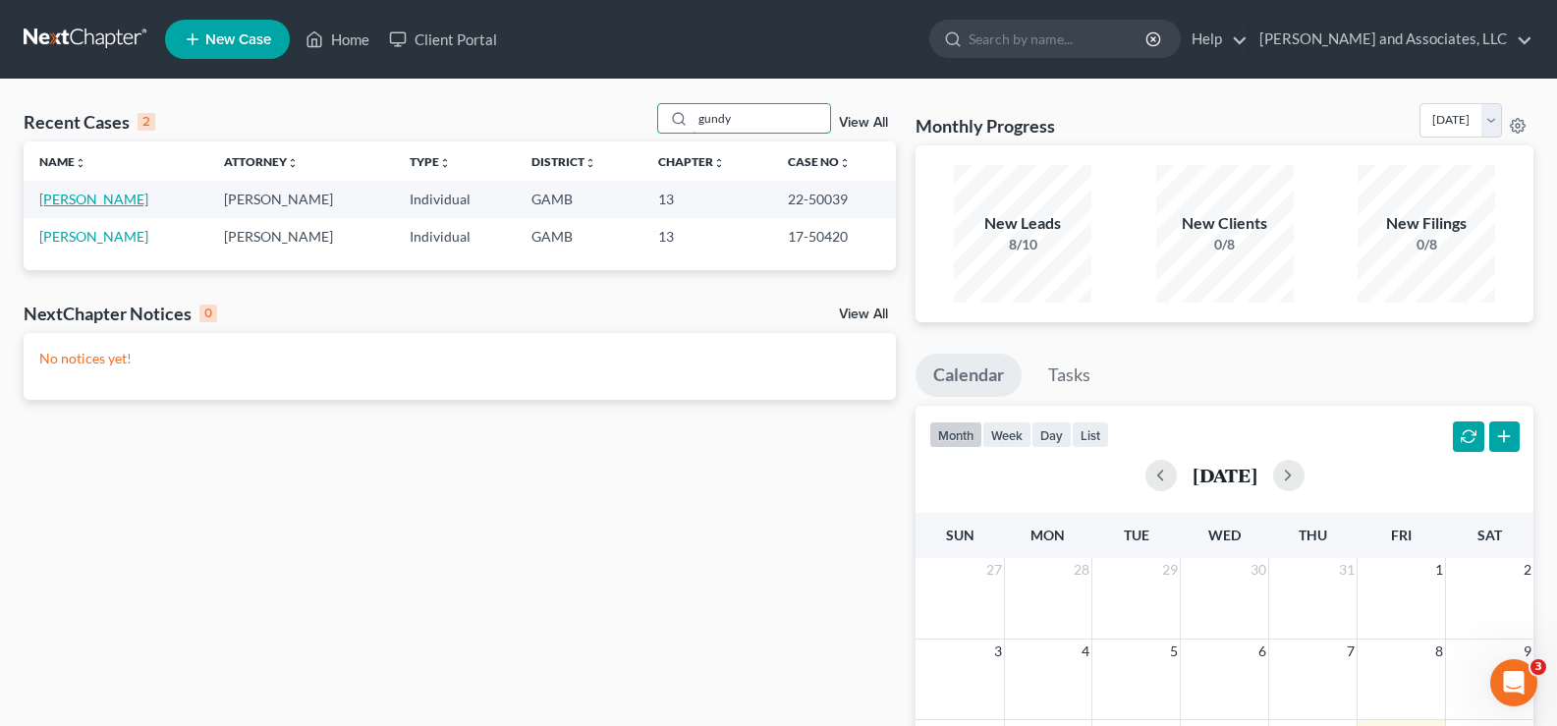
type input "gundy"
click at [114, 196] on link "[PERSON_NAME]" at bounding box center [93, 199] width 109 height 17
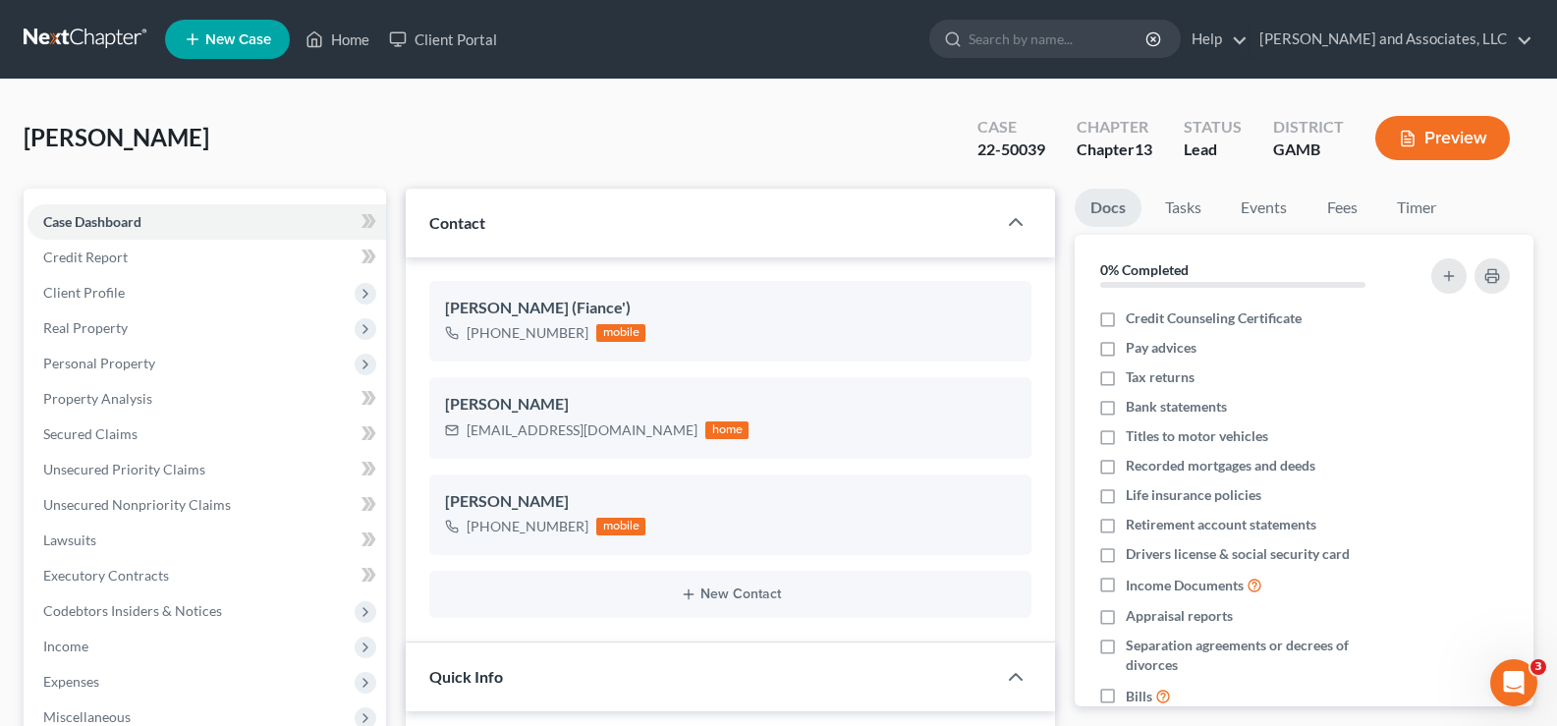
scroll to position [53003, 0]
click at [97, 285] on span "Client Profile" at bounding box center [84, 292] width 82 height 17
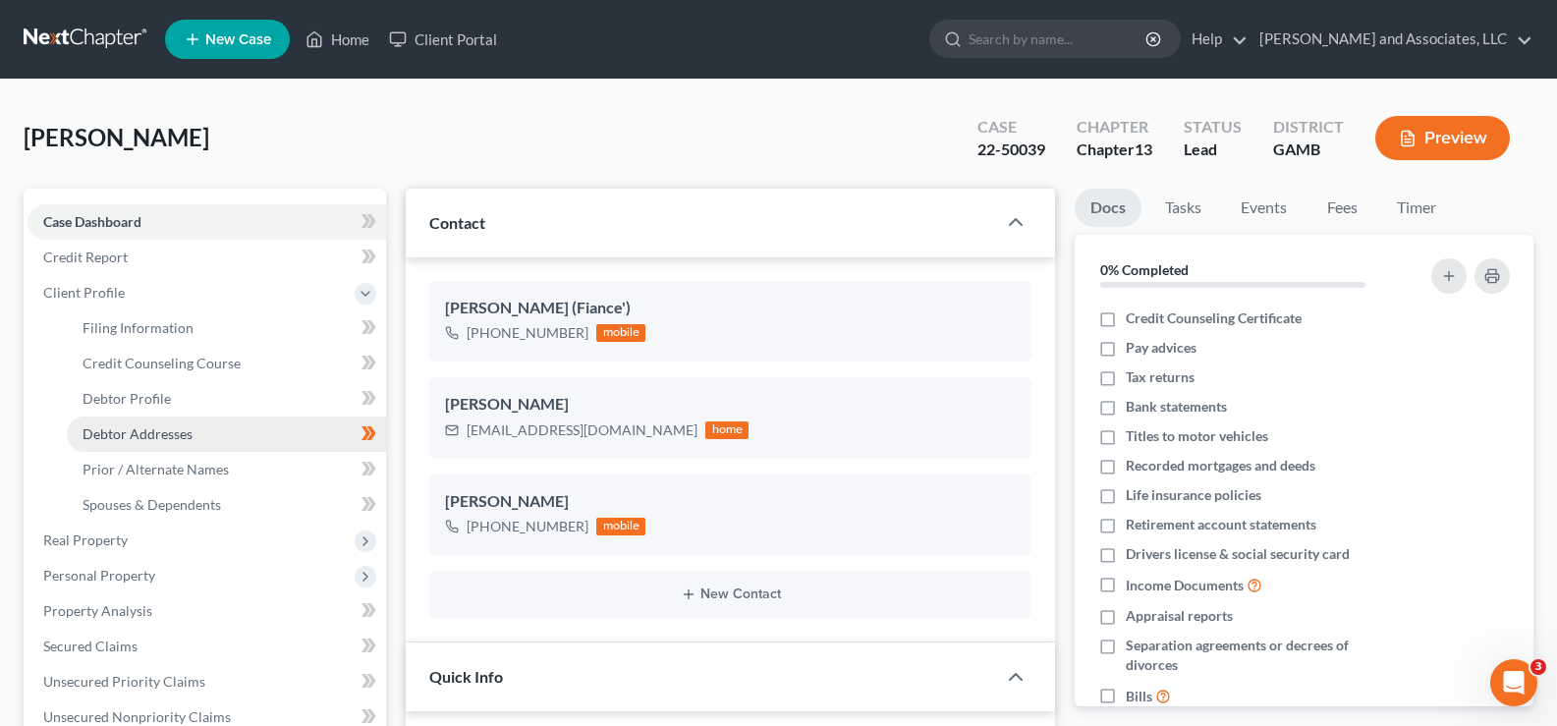
click at [153, 430] on span "Debtor Addresses" at bounding box center [138, 433] width 110 height 17
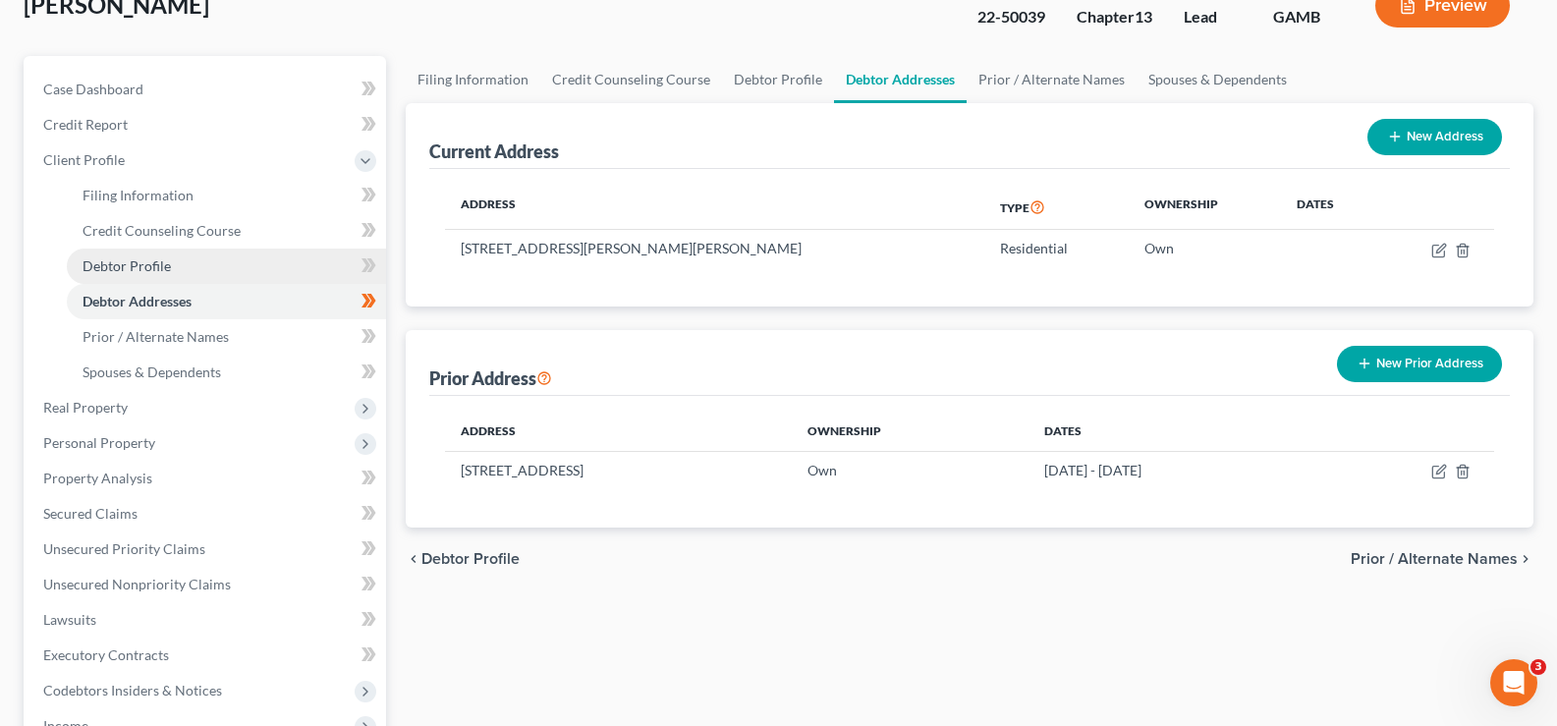
scroll to position [98, 0]
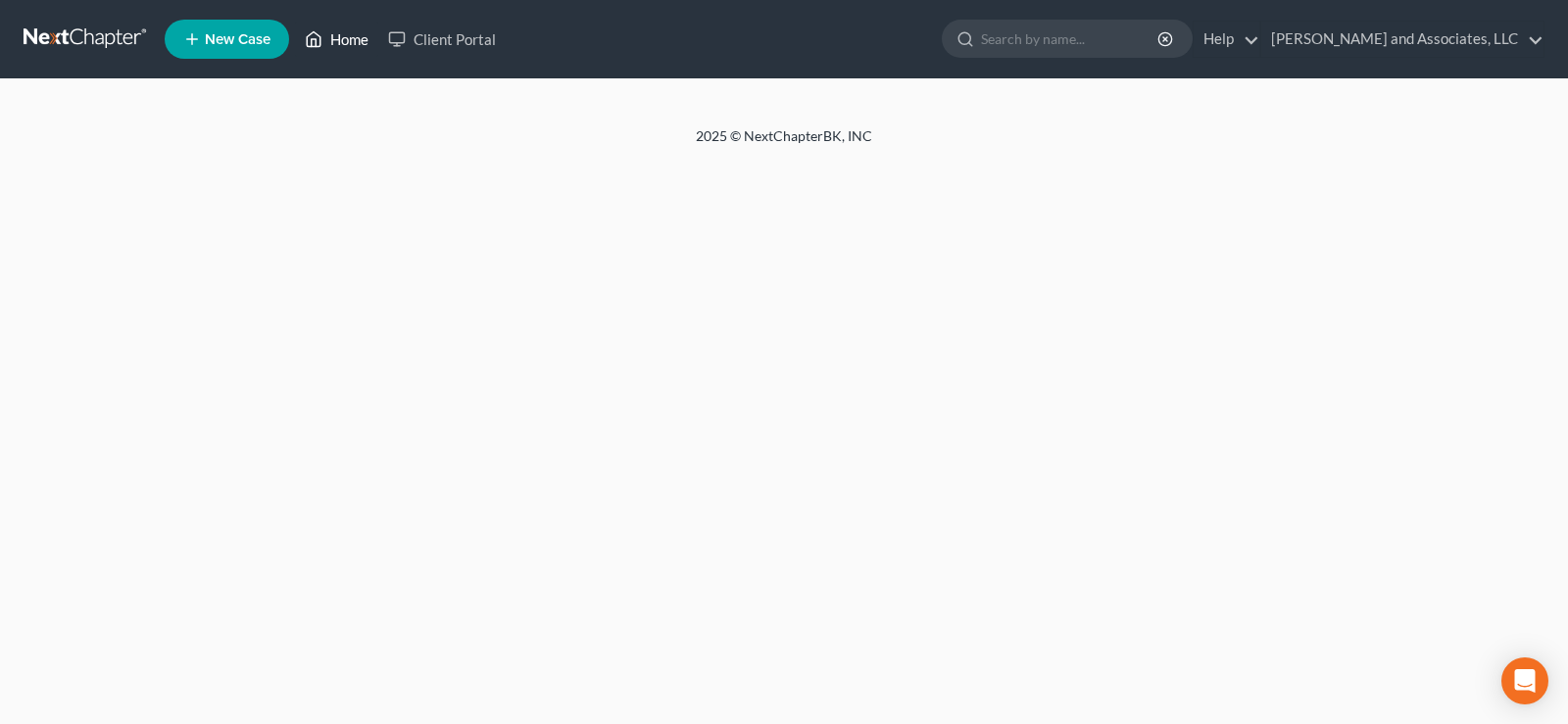
select select "1"
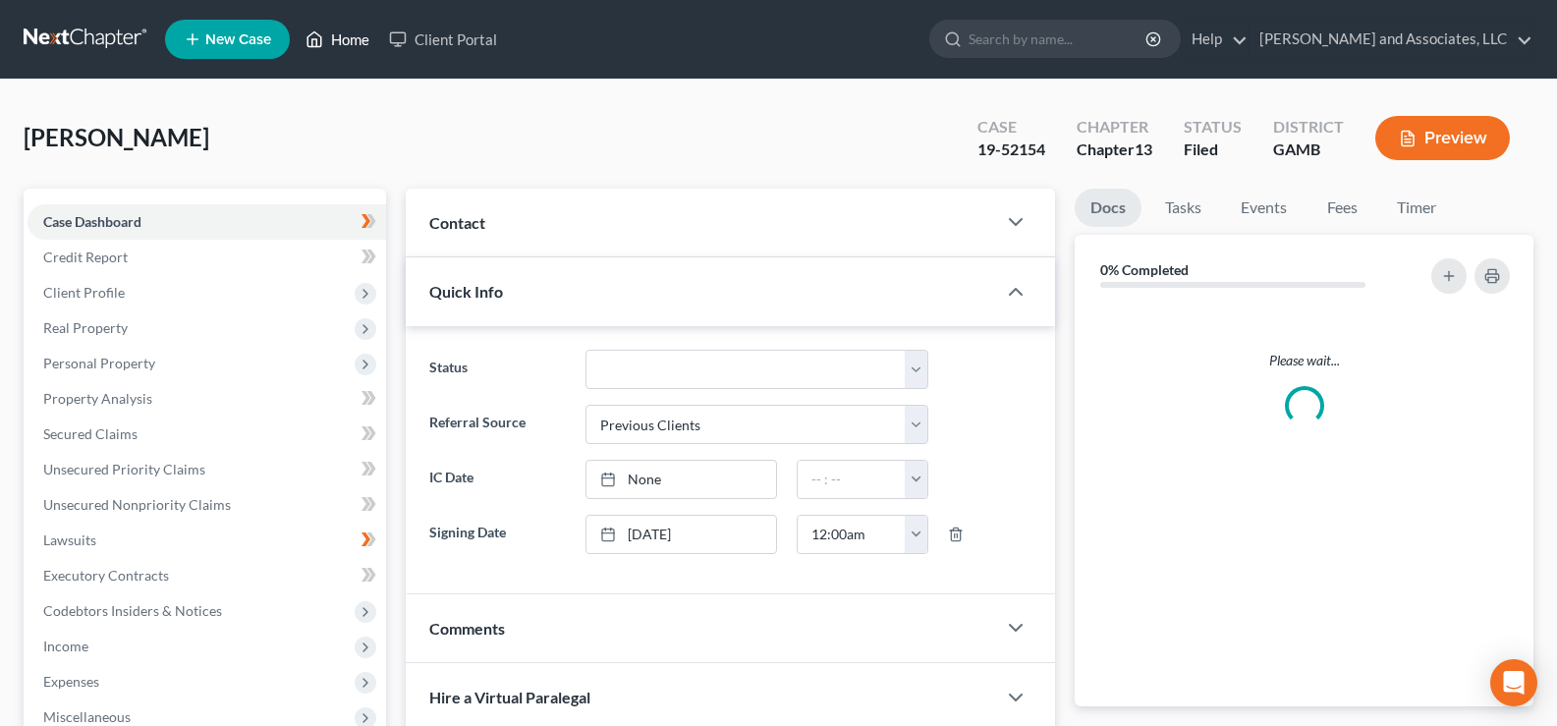
click at [355, 43] on link "Home" at bounding box center [337, 39] width 83 height 35
click at [363, 36] on link "Home" at bounding box center [337, 39] width 83 height 35
click at [362, 43] on link "Home" at bounding box center [337, 39] width 83 height 35
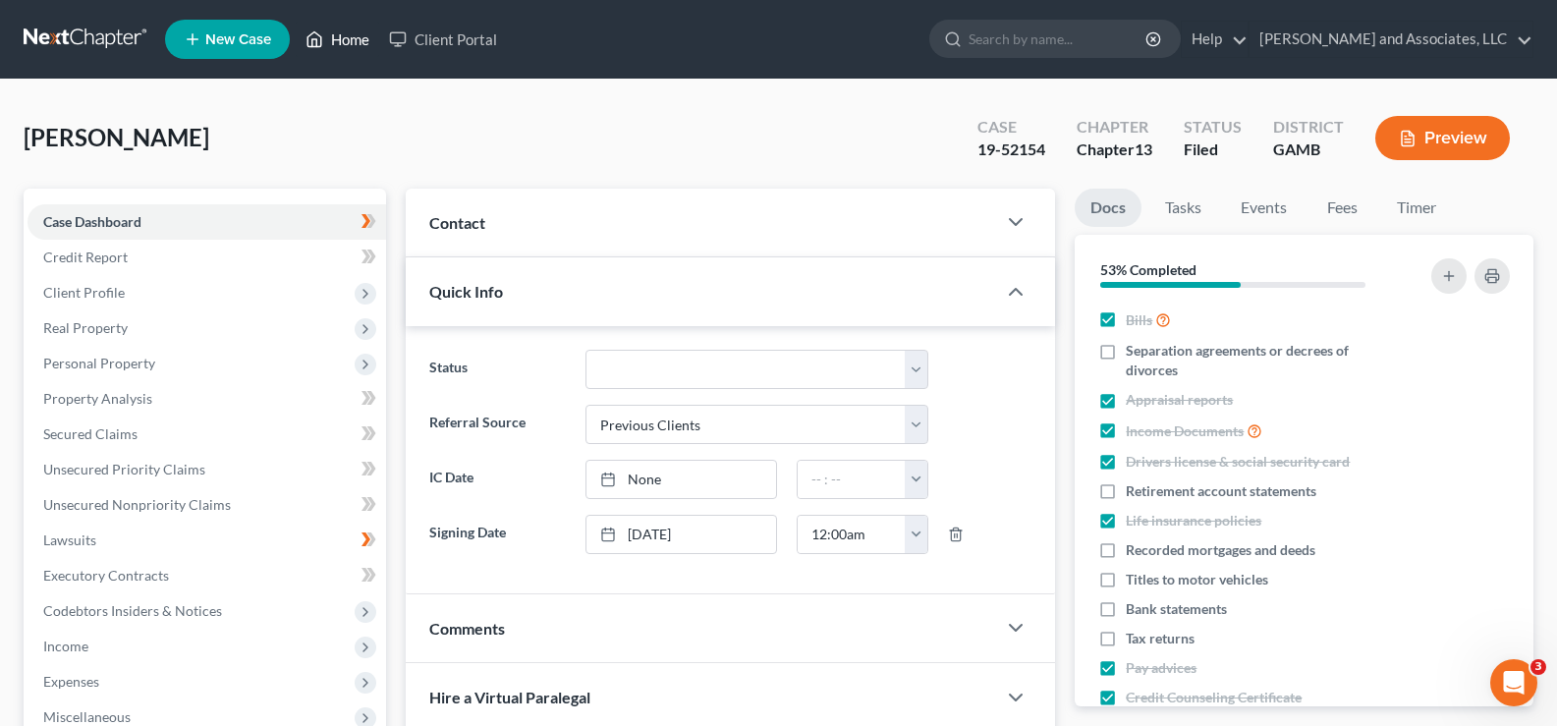
click at [339, 33] on link "Home" at bounding box center [337, 39] width 83 height 35
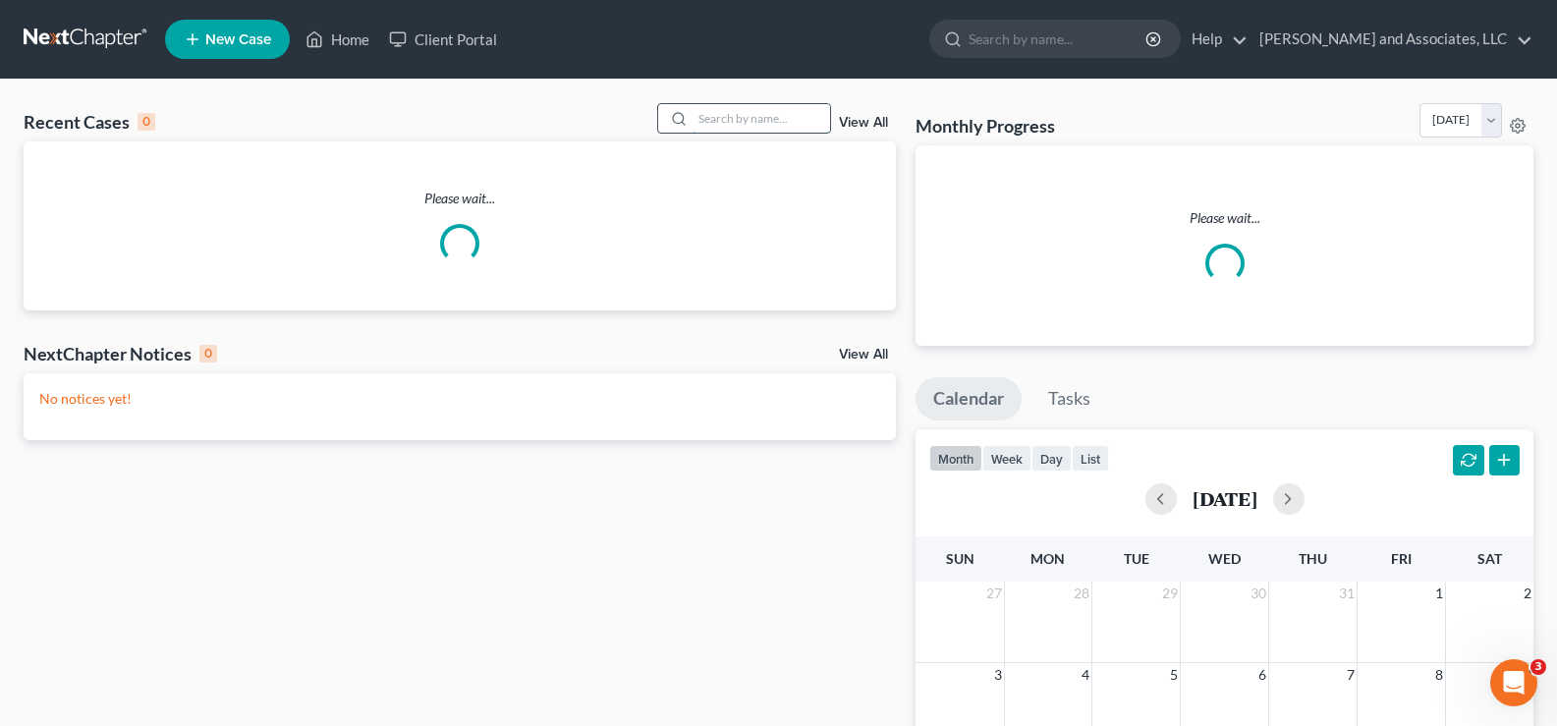
click at [711, 117] on input "search" at bounding box center [761, 118] width 138 height 28
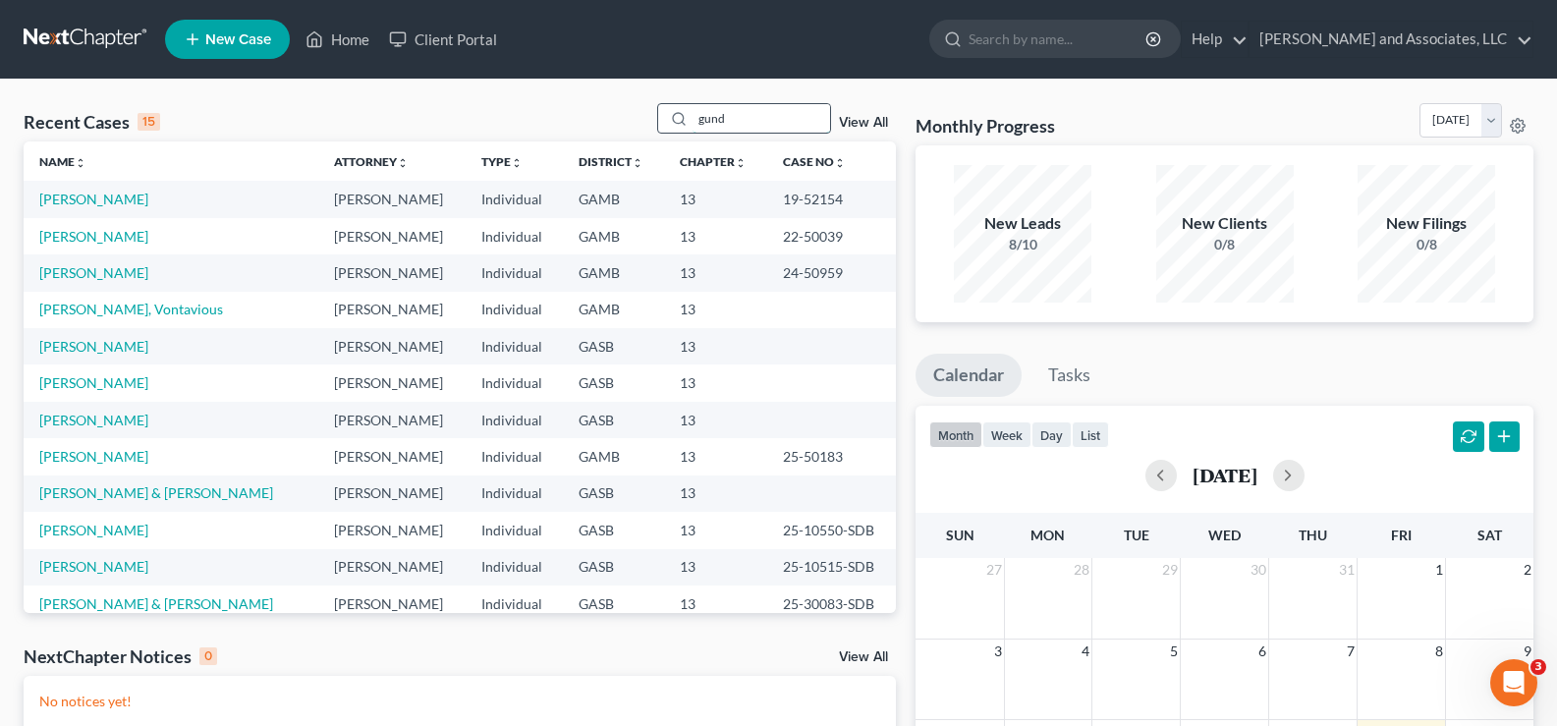
type input "gundy"
